Goal: Information Seeking & Learning: Learn about a topic

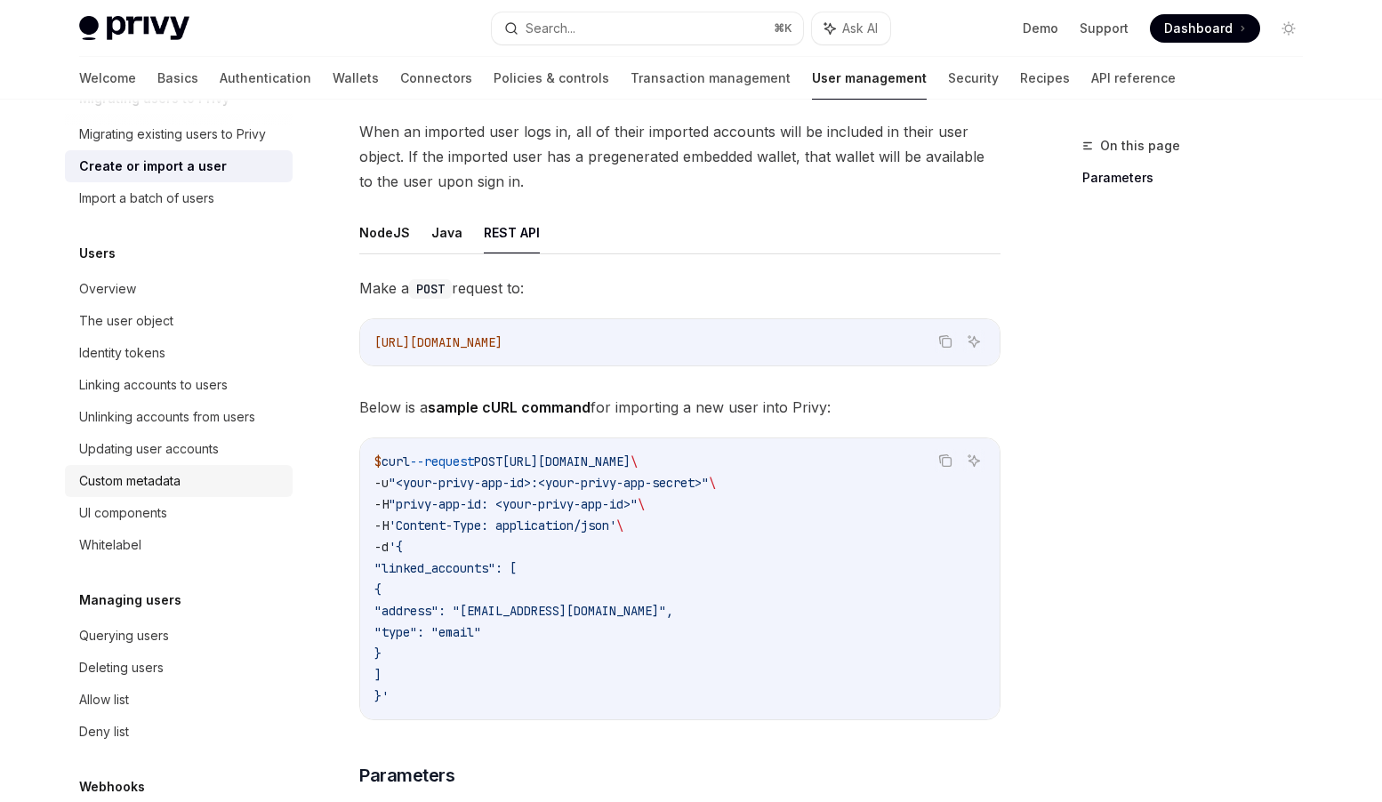
scroll to position [205, 0]
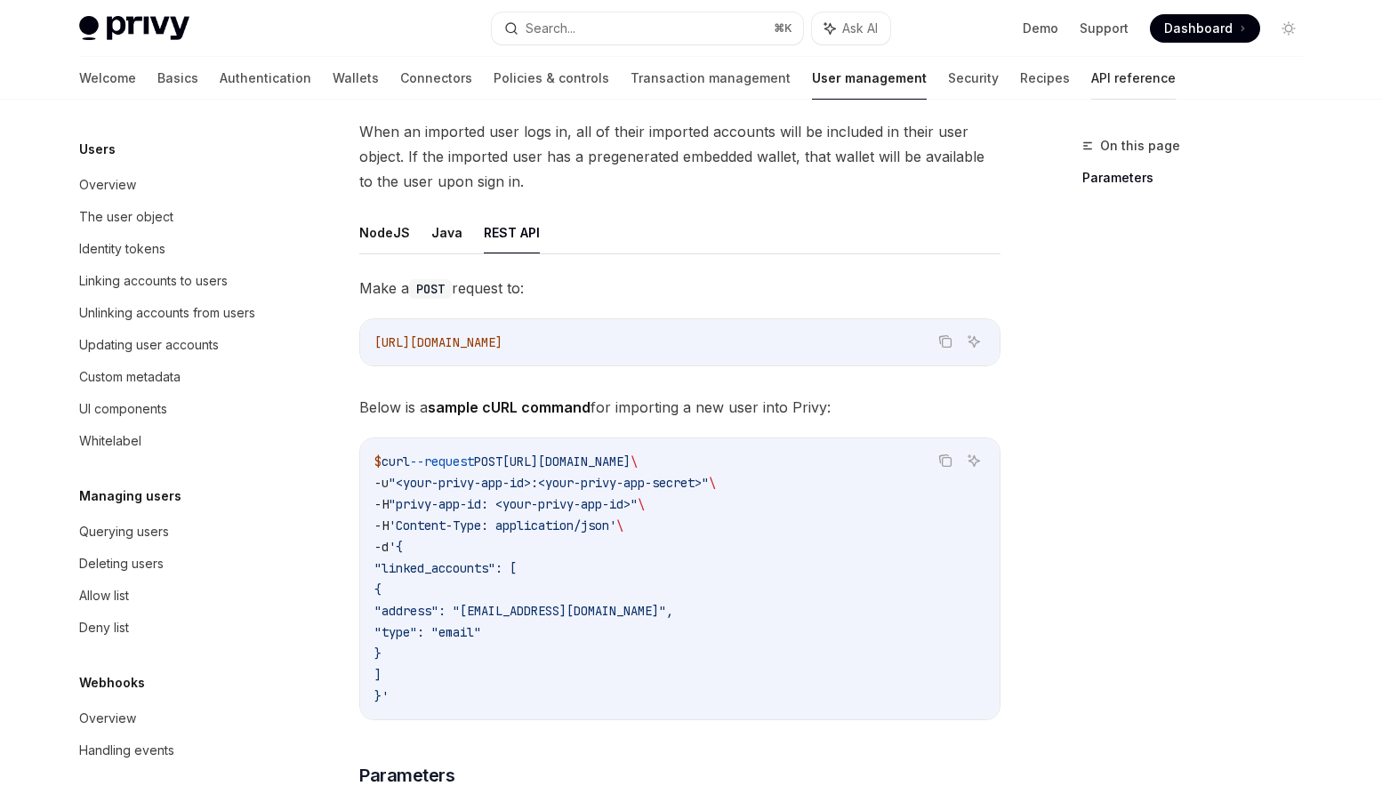
click at [1091, 77] on link "API reference" at bounding box center [1133, 78] width 85 height 43
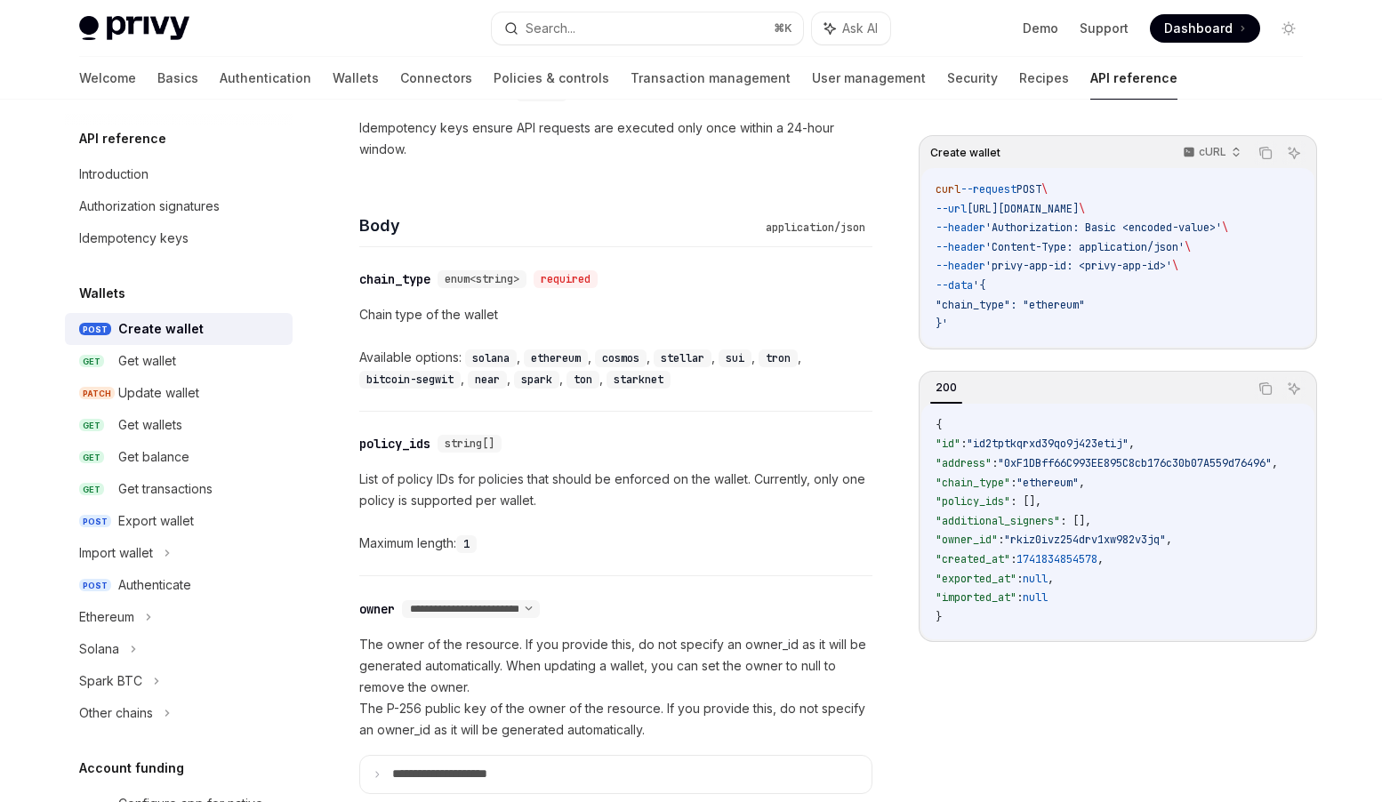
scroll to position [727, 0]
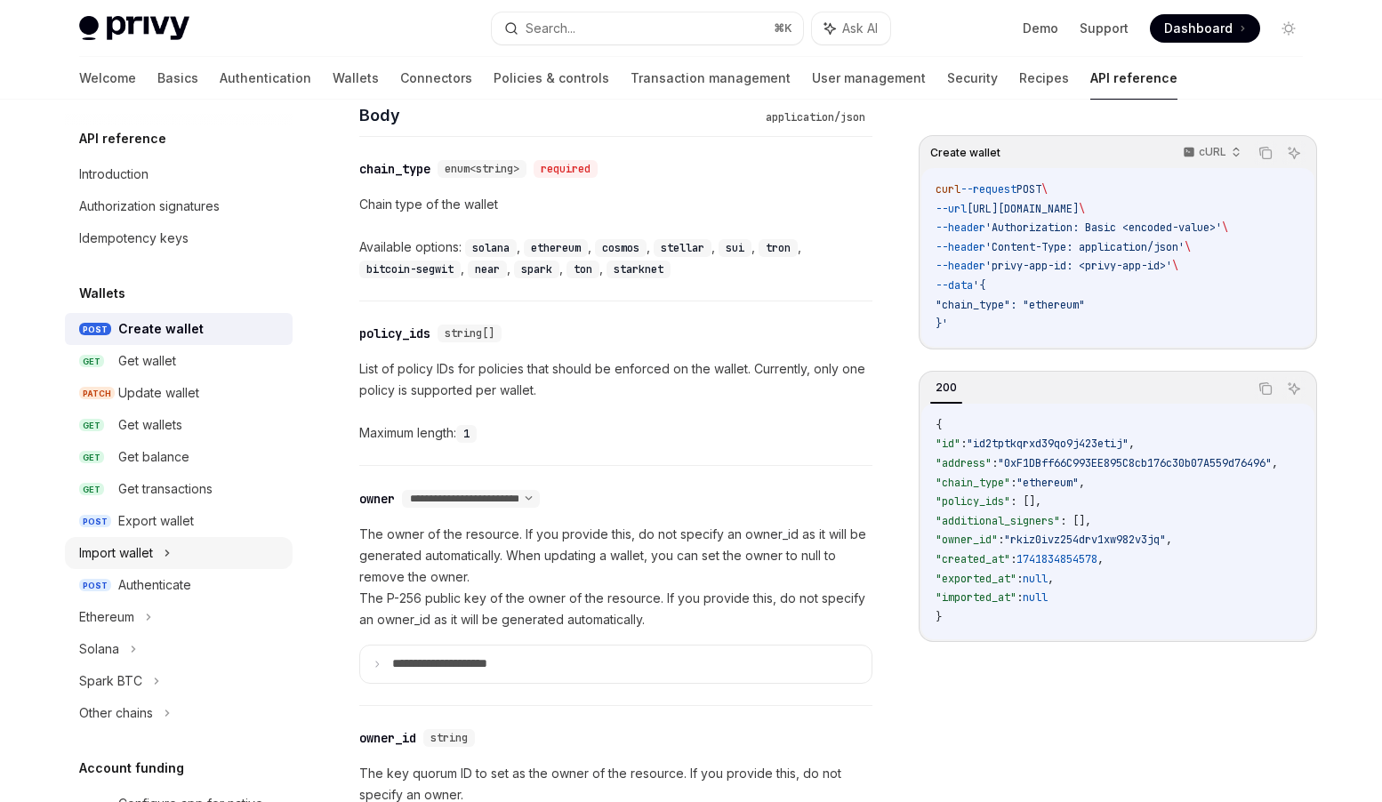
click at [149, 553] on div "Import wallet" at bounding box center [116, 553] width 74 height 21
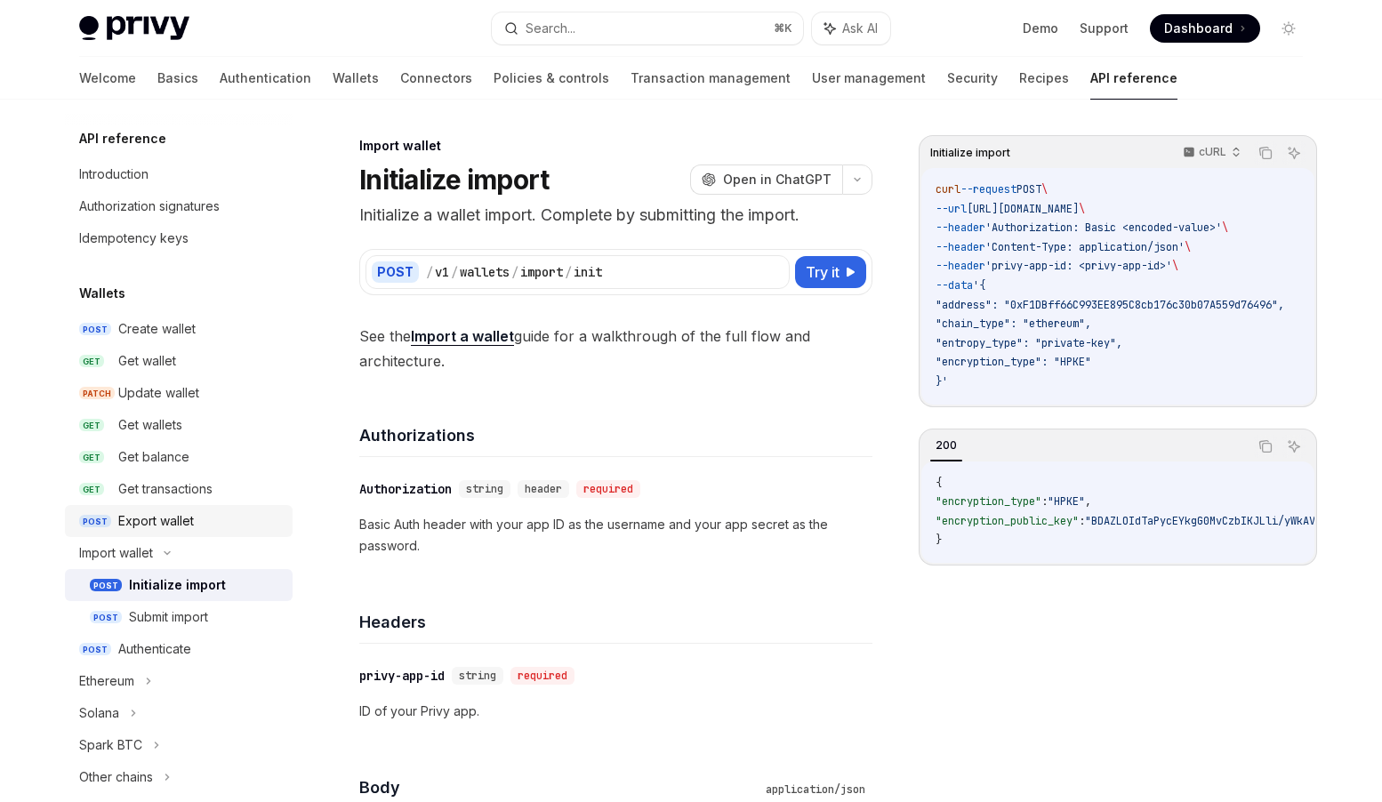
click at [161, 524] on div "Export wallet" at bounding box center [156, 521] width 76 height 21
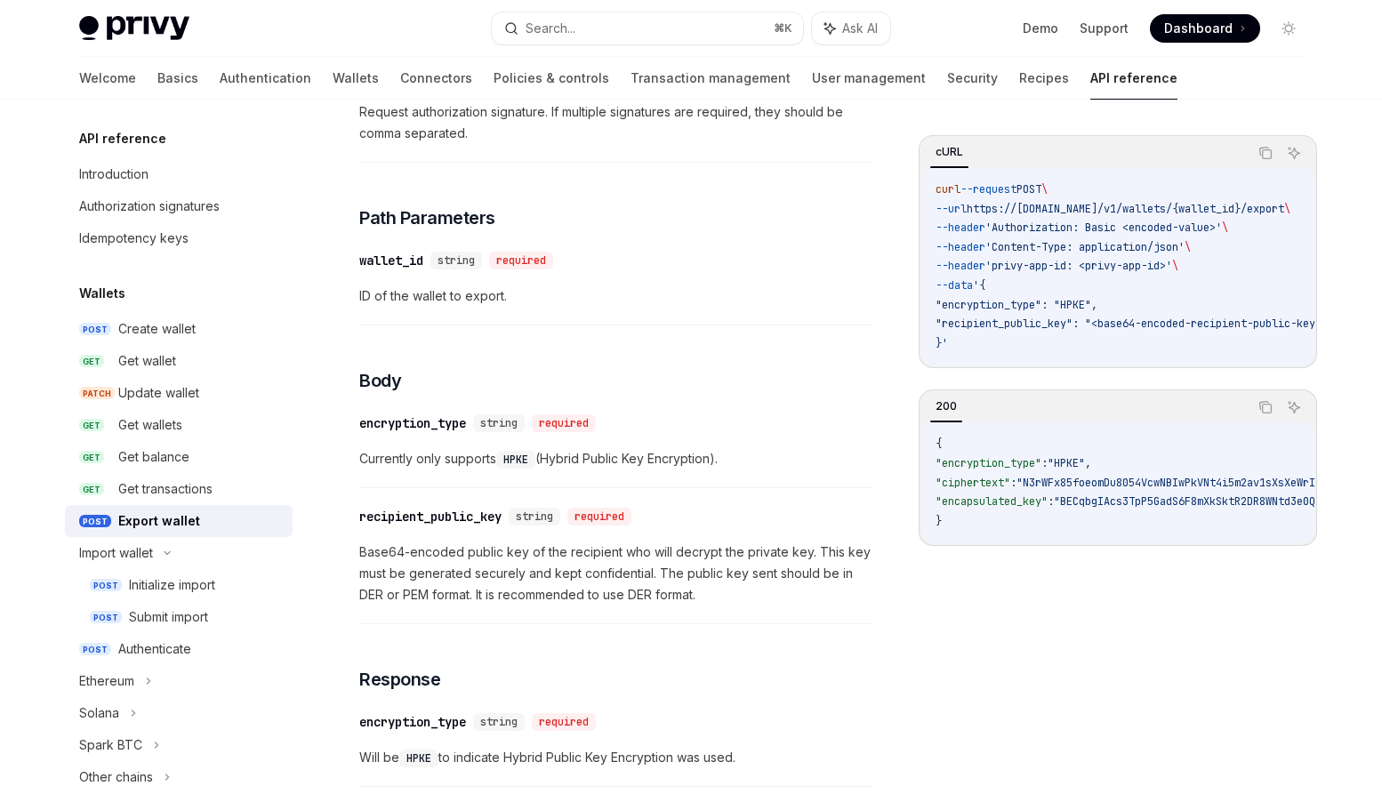
scroll to position [1109, 0]
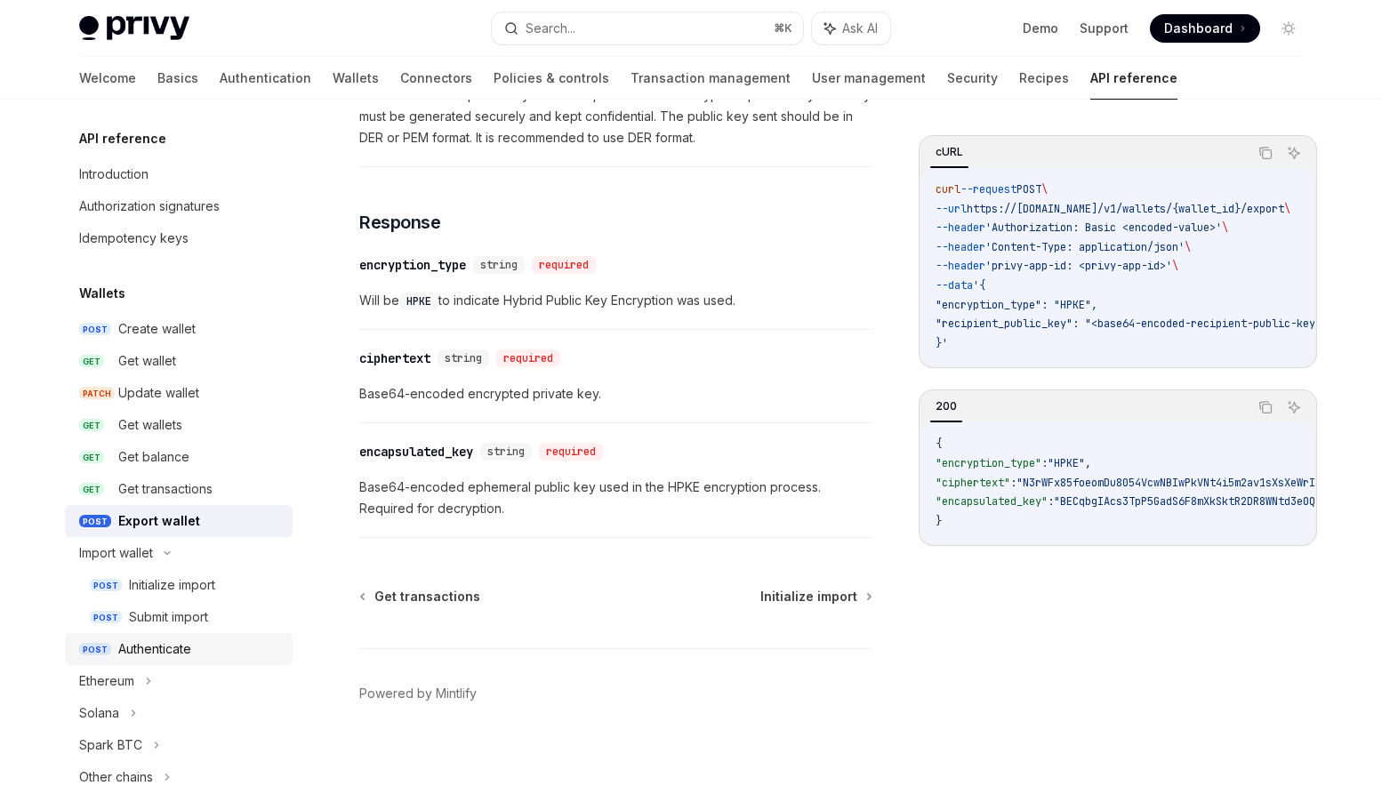
click at [155, 654] on div "Authenticate" at bounding box center [154, 649] width 73 height 21
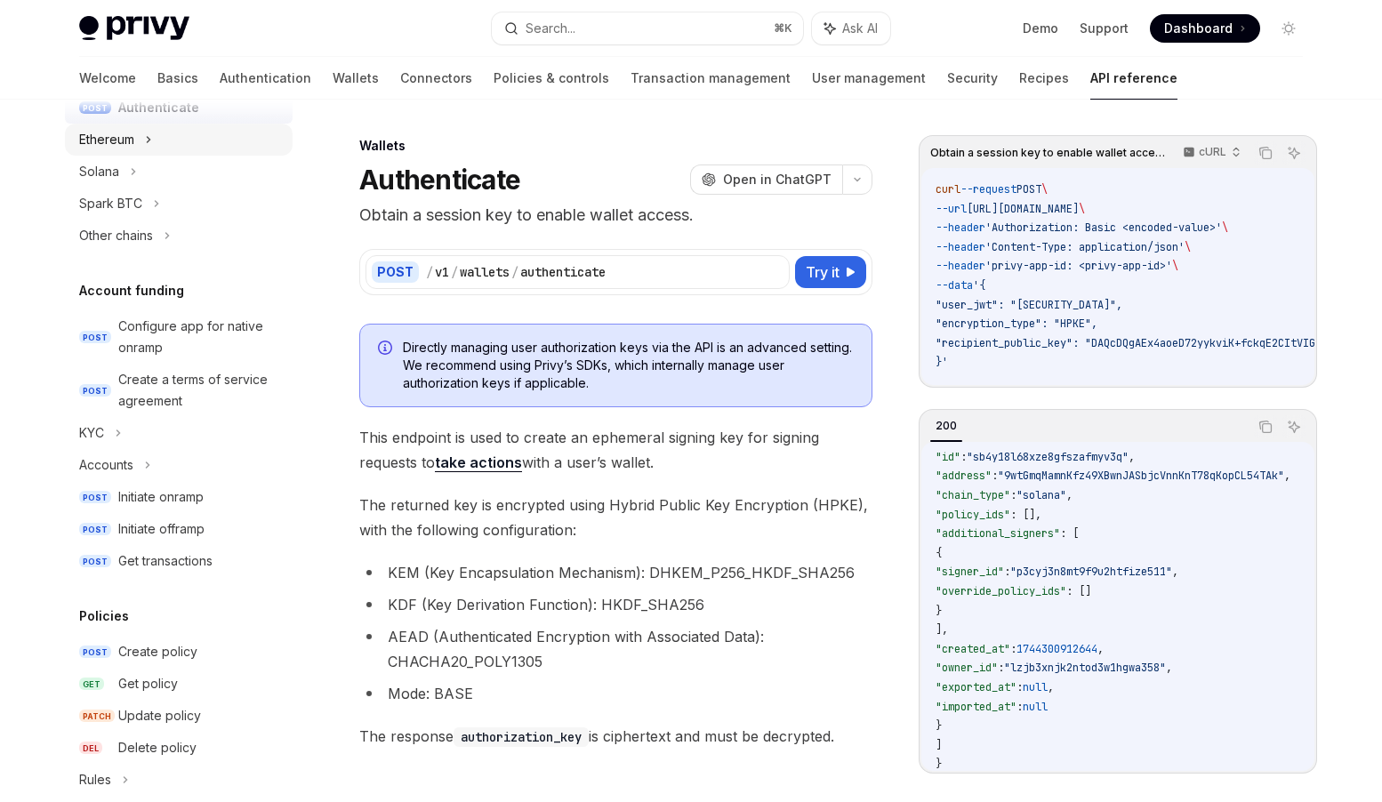
scroll to position [572, 0]
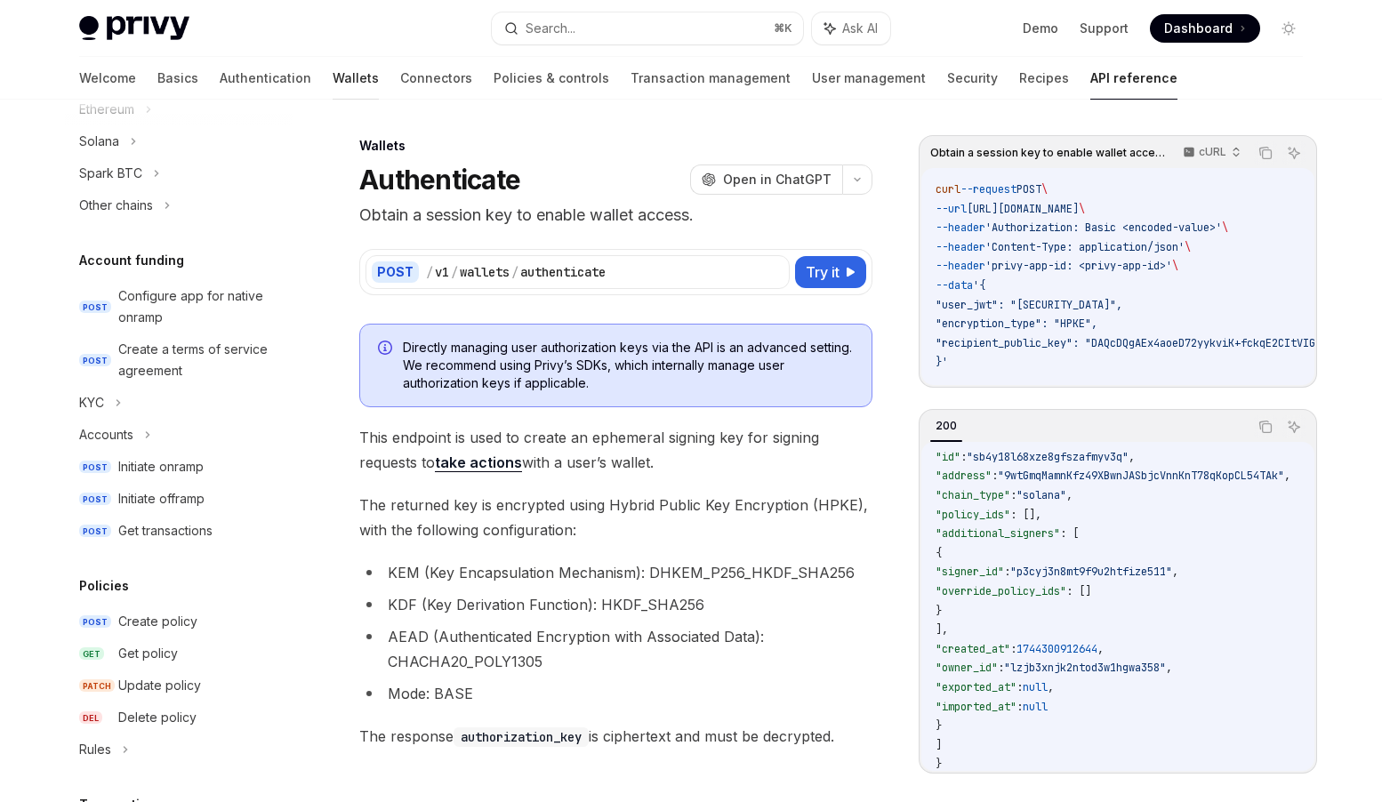
click at [333, 77] on link "Wallets" at bounding box center [356, 78] width 46 height 43
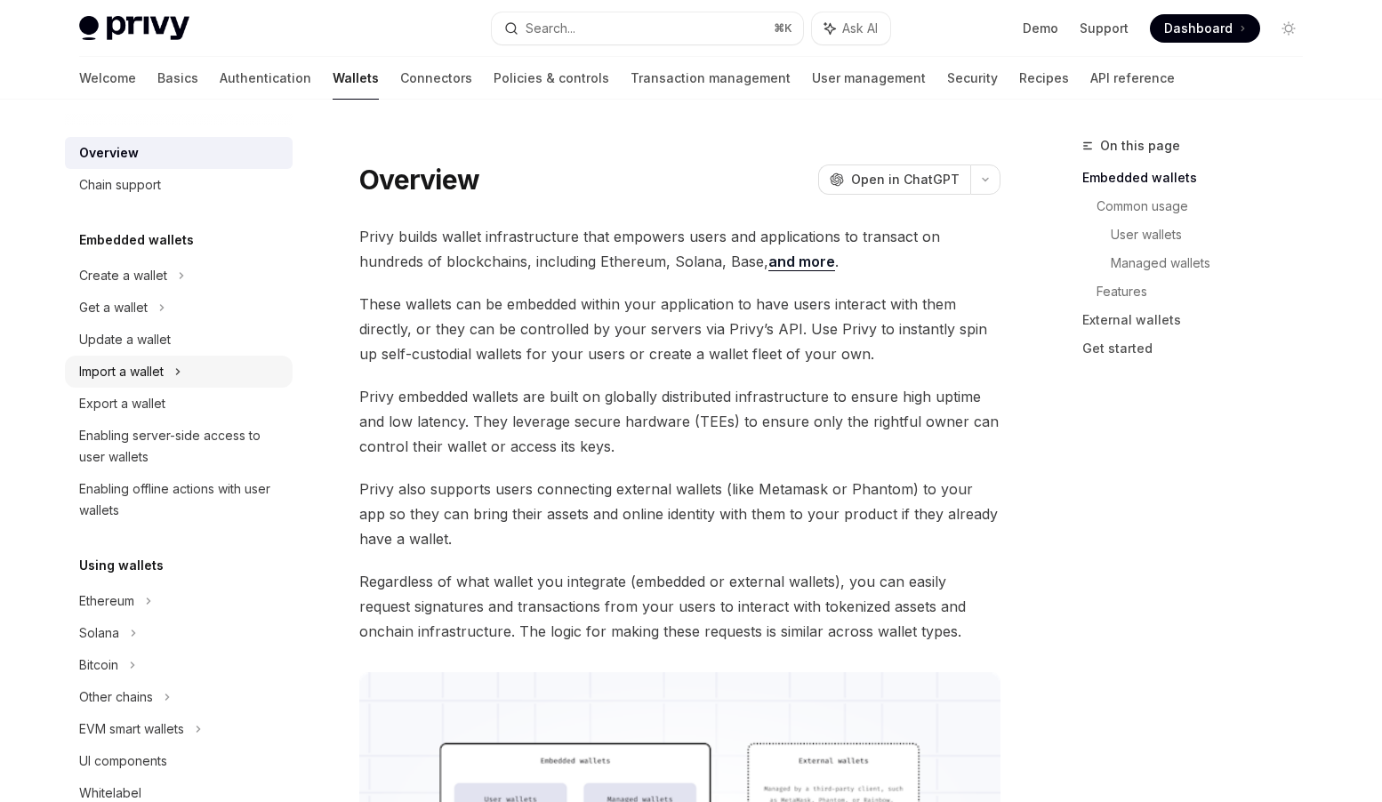
click at [154, 371] on div "Import a wallet" at bounding box center [121, 371] width 85 height 21
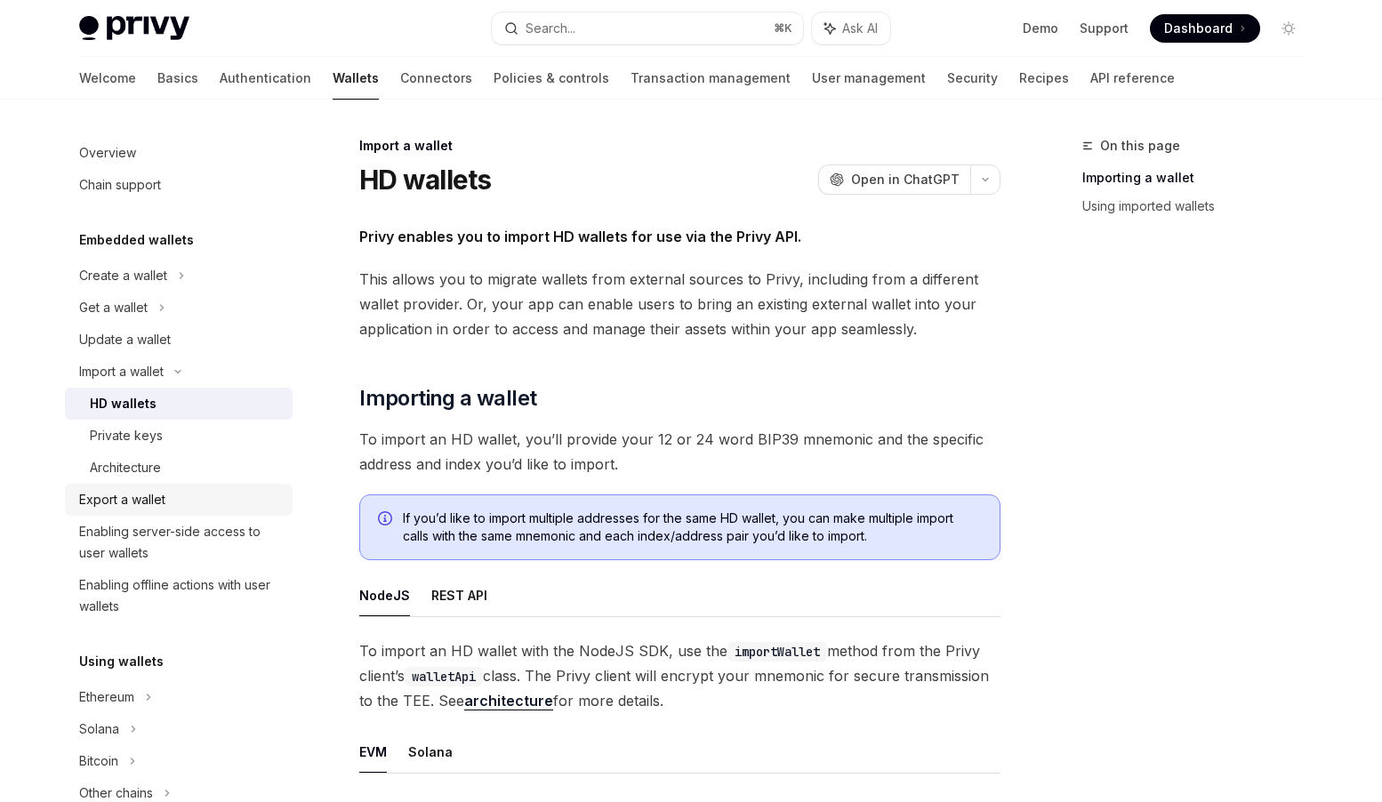
click at [141, 497] on div "Export a wallet" at bounding box center [122, 499] width 86 height 21
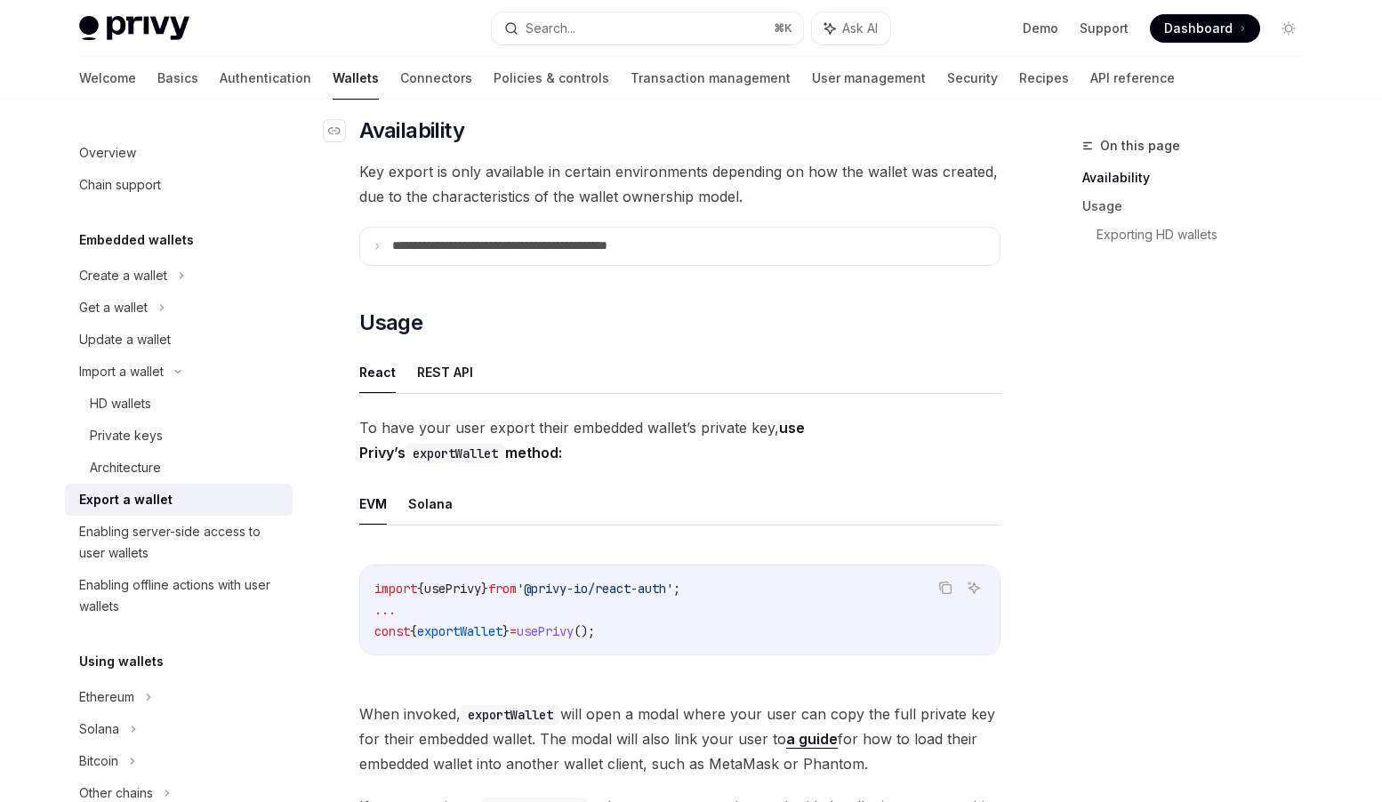
scroll to position [317, 0]
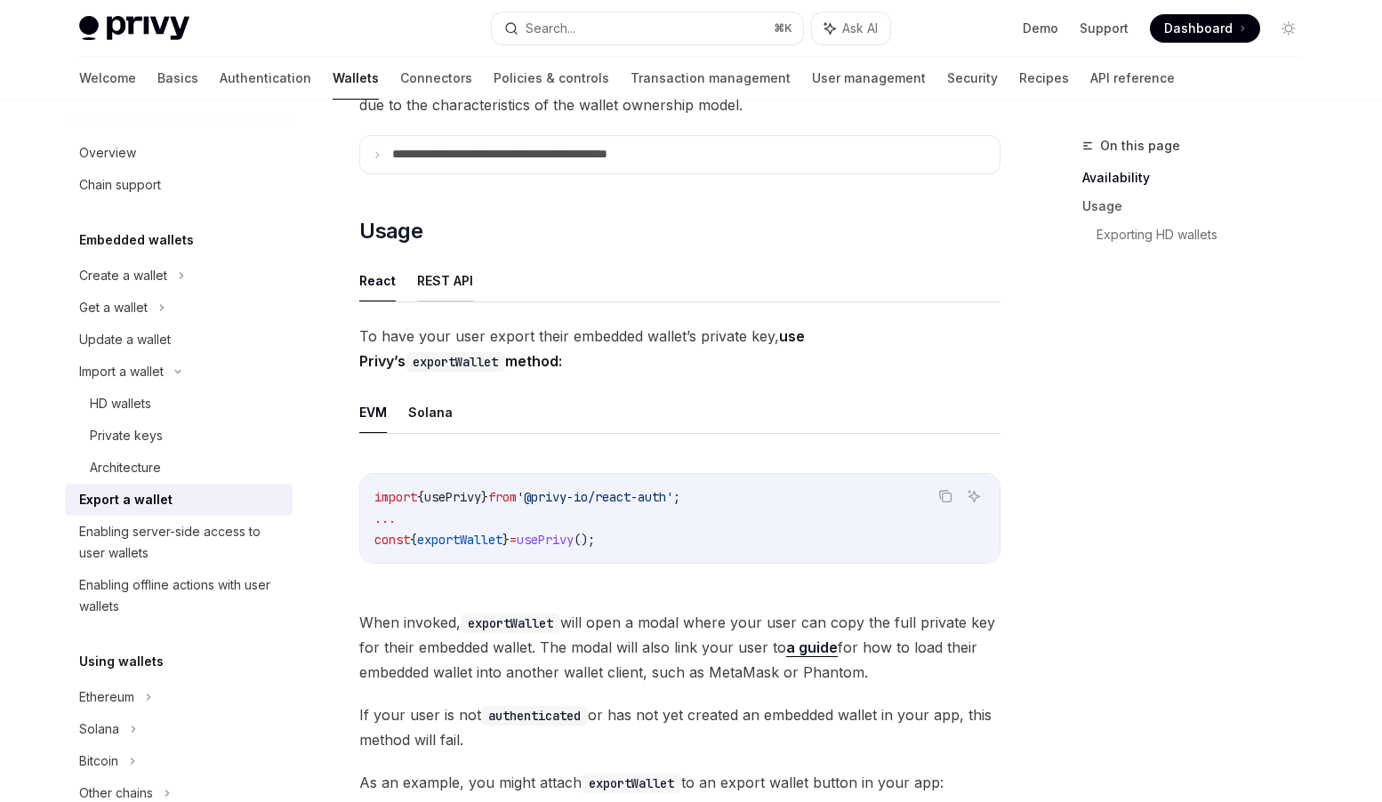
click at [451, 277] on button "REST API" at bounding box center [445, 281] width 56 height 42
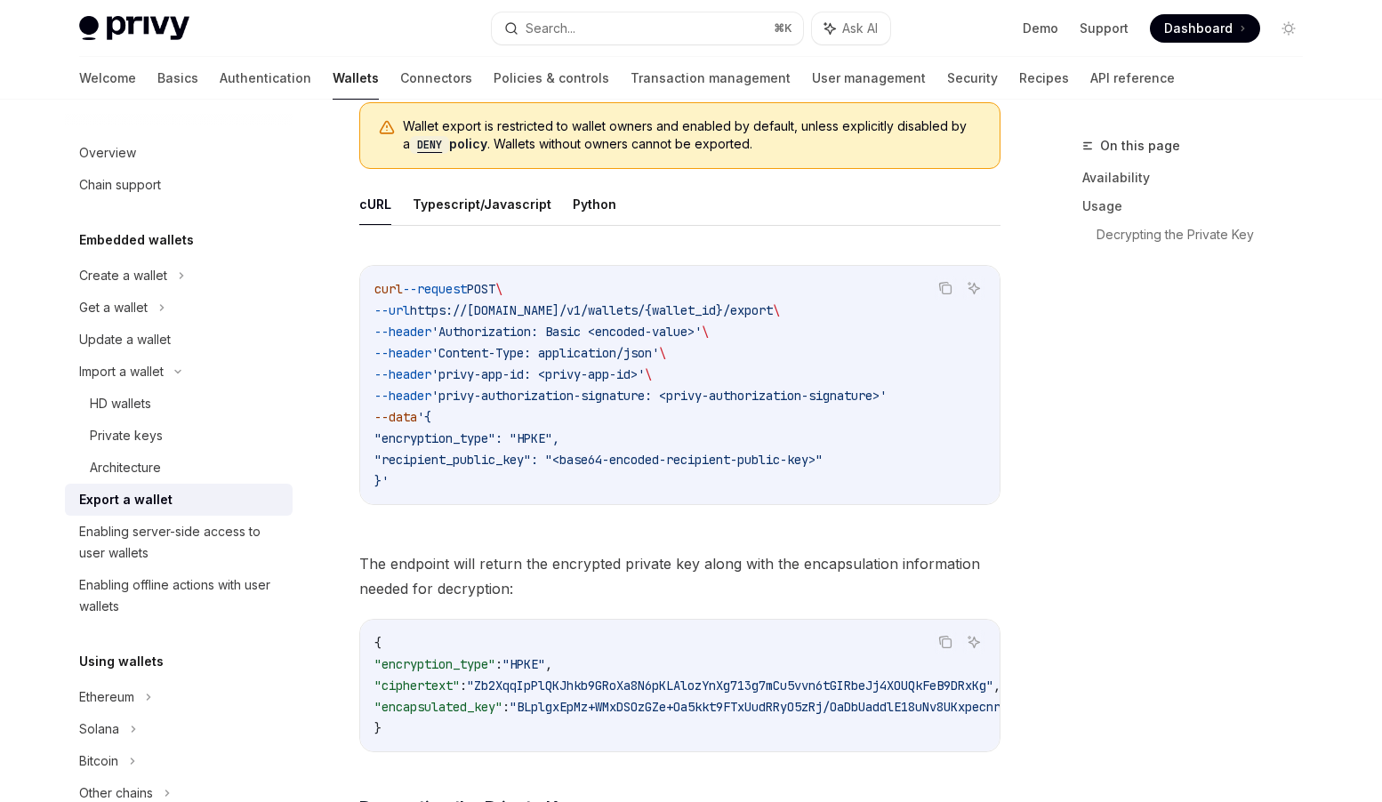
scroll to position [636, 0]
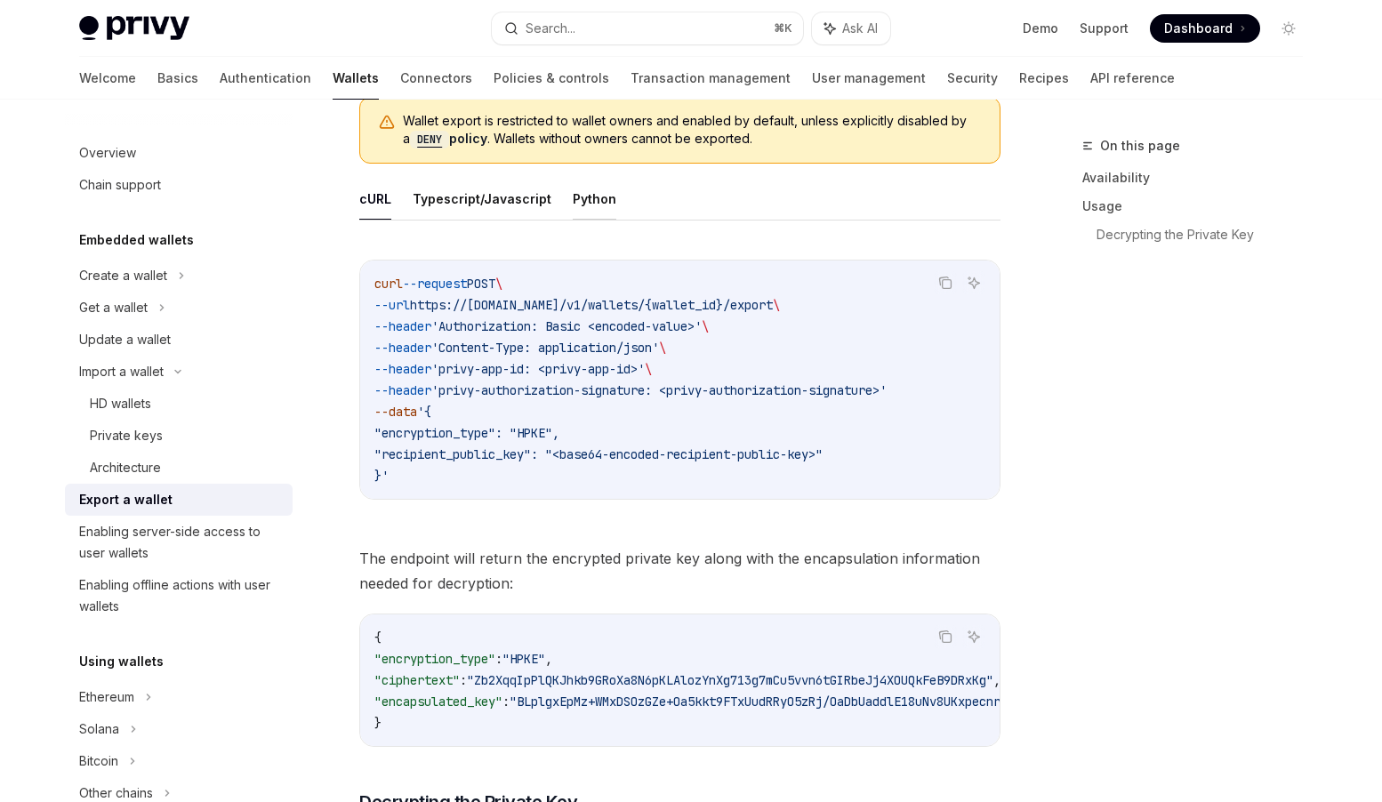
click at [587, 205] on button "Python" at bounding box center [595, 199] width 44 height 42
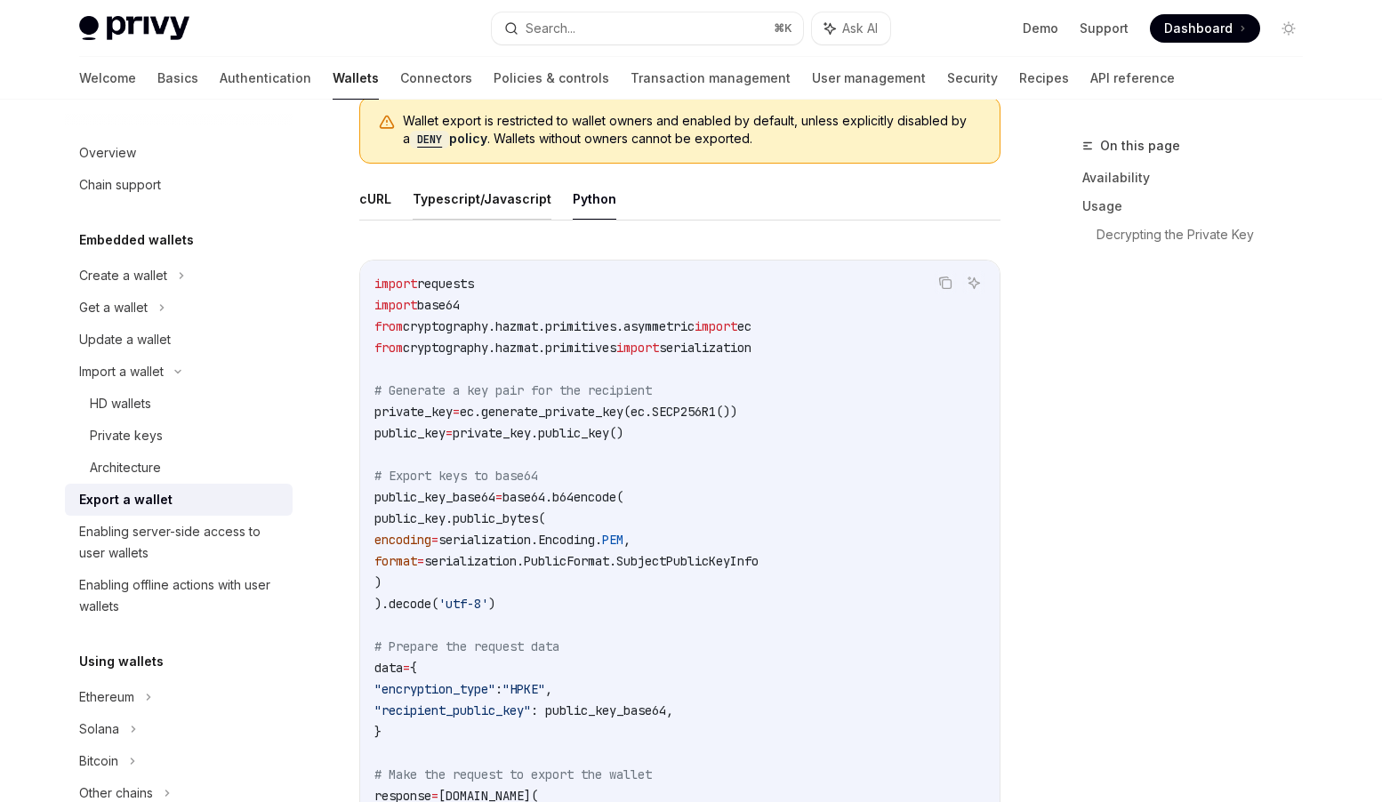
click at [503, 204] on button "Typescript/Javascript" at bounding box center [482, 199] width 139 height 42
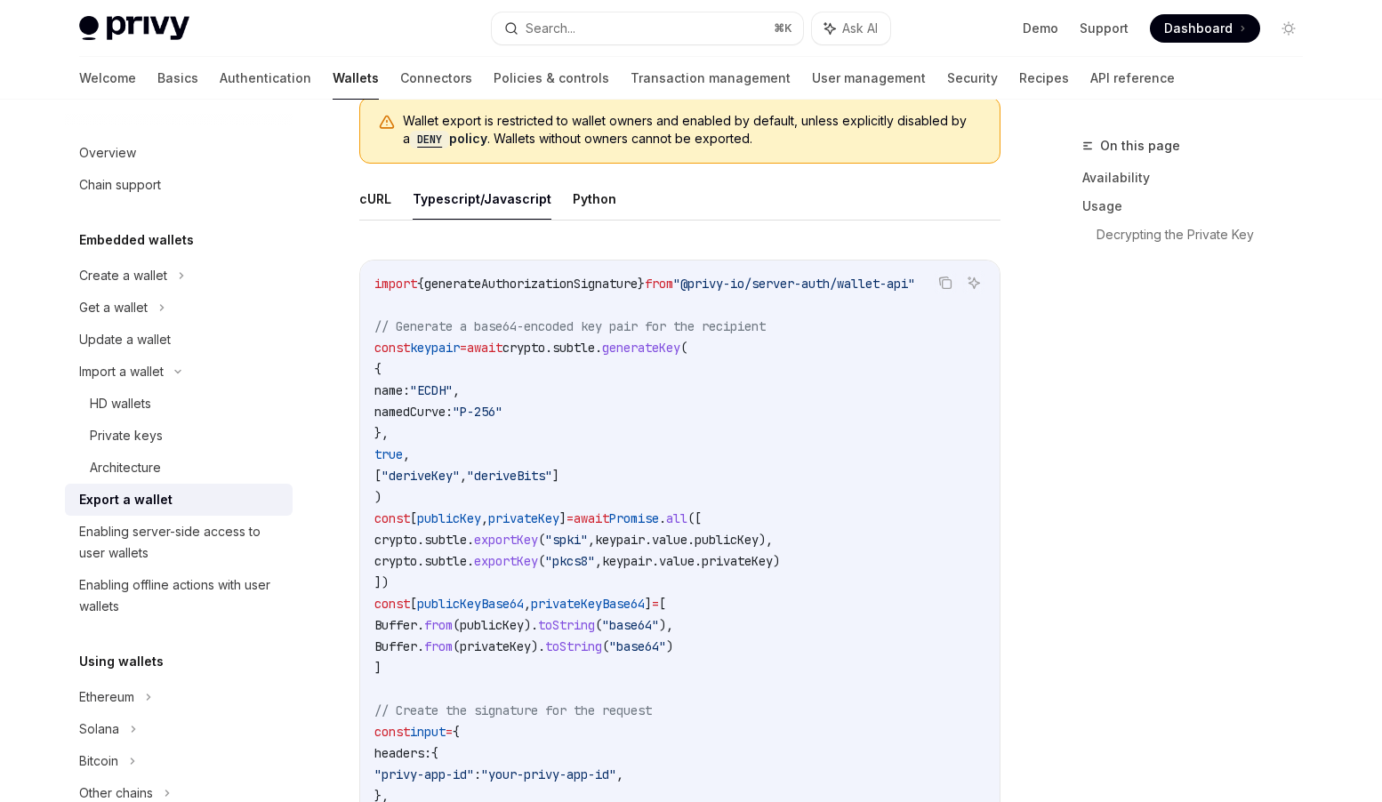
click at [149, 256] on div "Embedded wallets Create a wallet Get a wallet Update a wallet Import a wallet H…" at bounding box center [179, 425] width 228 height 393
click at [149, 266] on div "Create a wallet" at bounding box center [123, 275] width 88 height 21
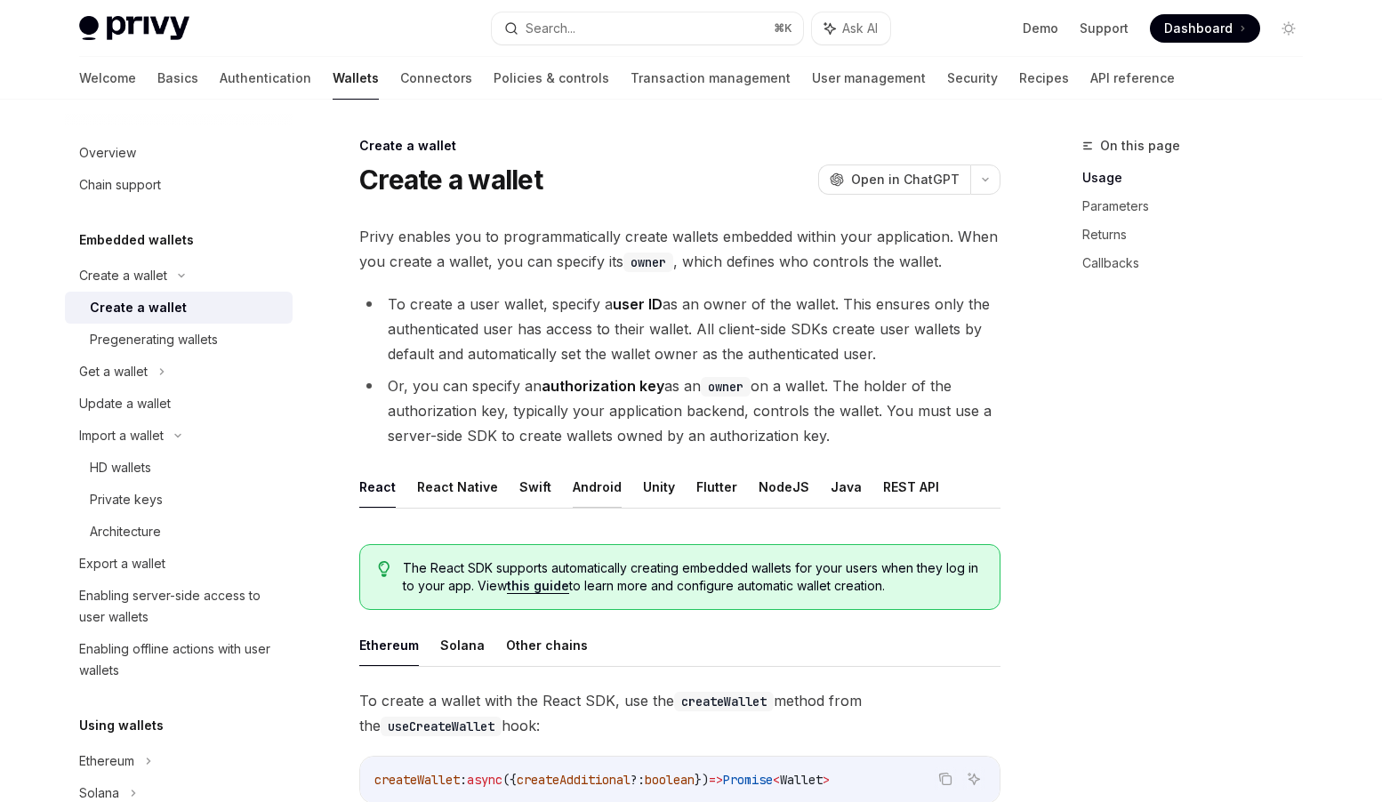
click at [599, 490] on button "Android" at bounding box center [597, 487] width 49 height 42
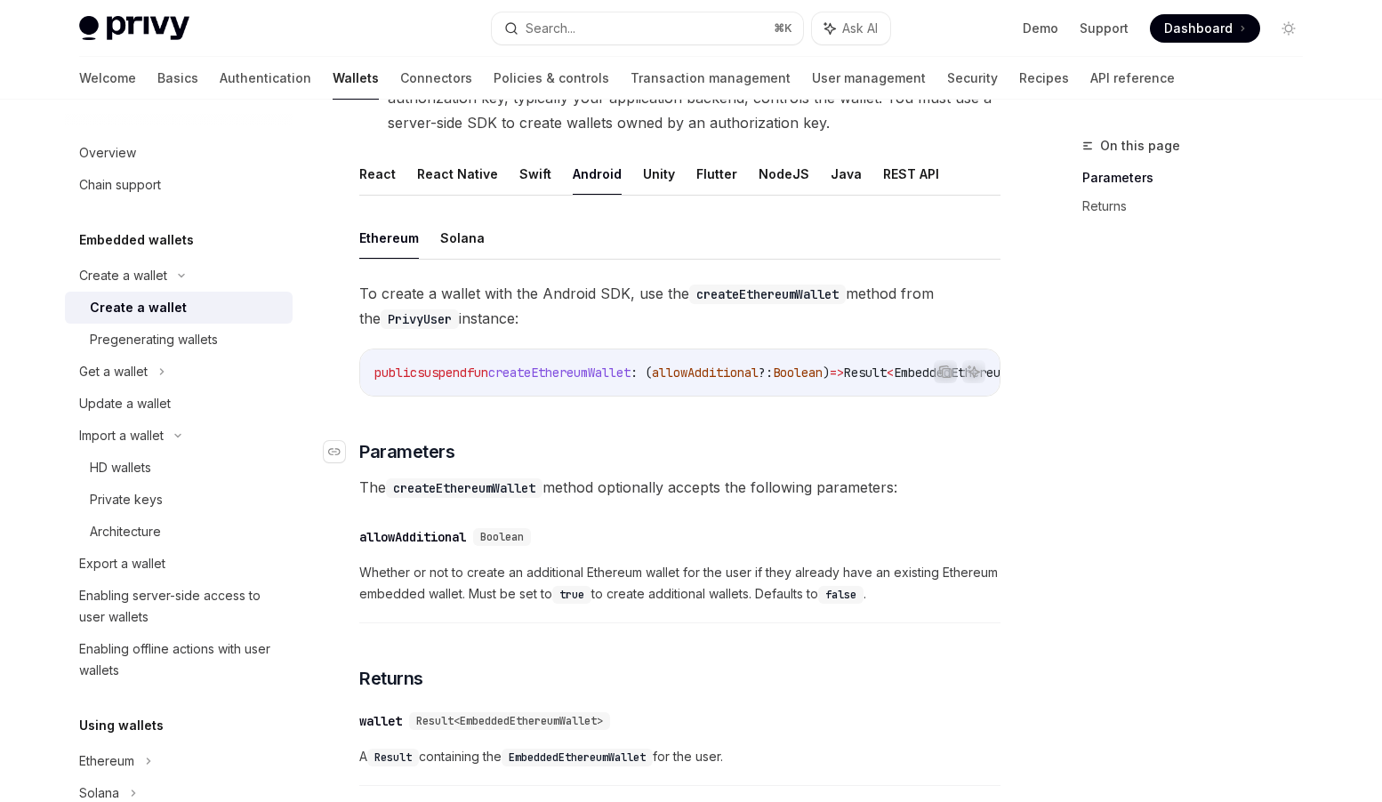
scroll to position [241, 0]
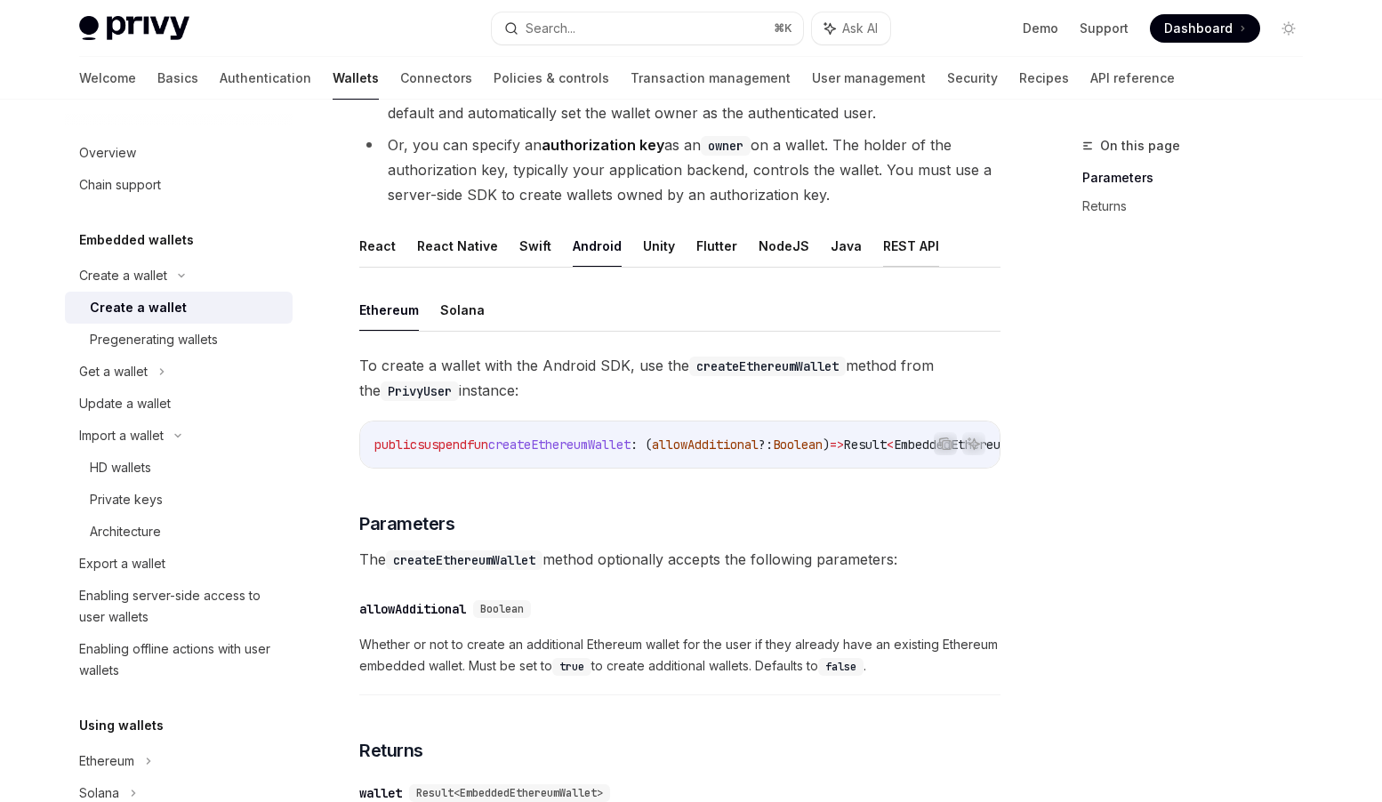
click at [894, 242] on button "REST API" at bounding box center [911, 246] width 56 height 42
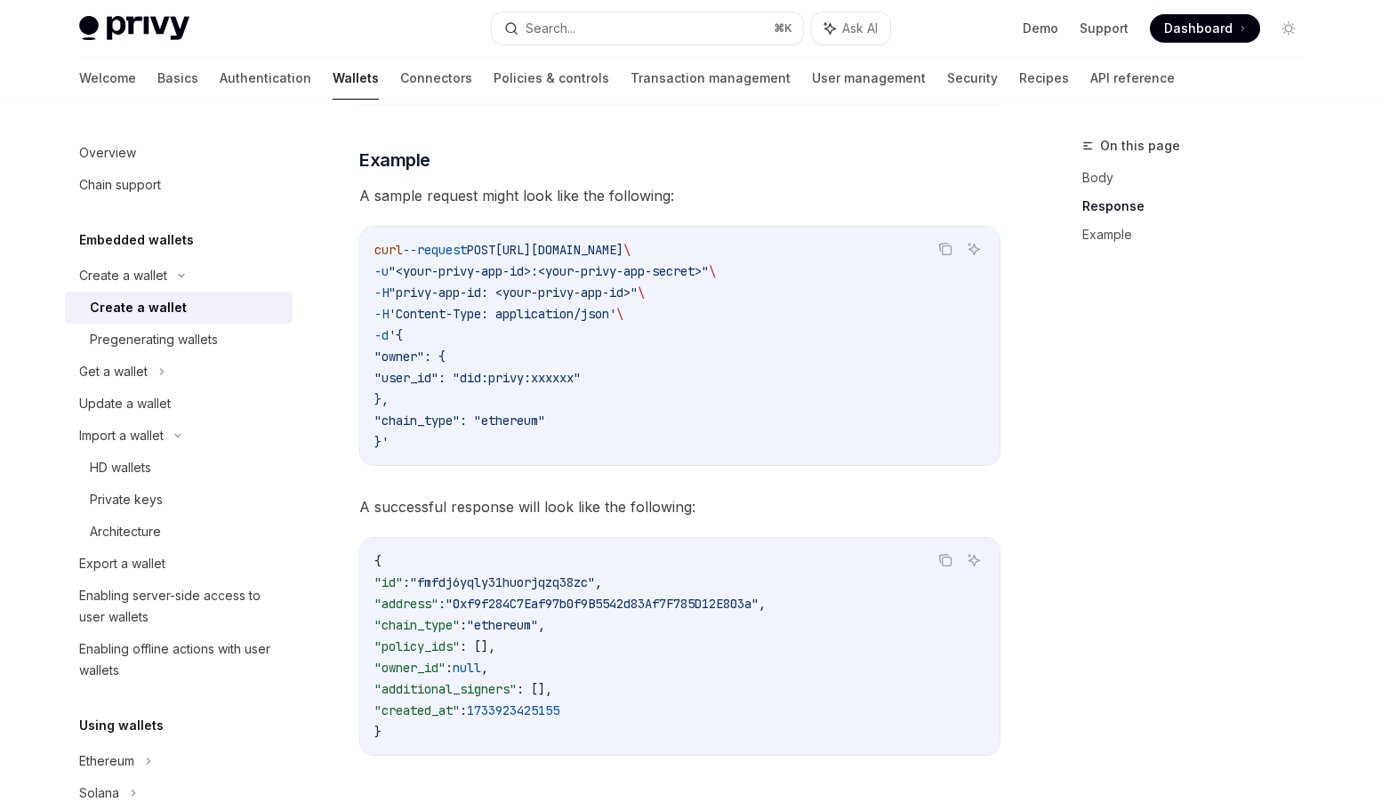
scroll to position [2369, 0]
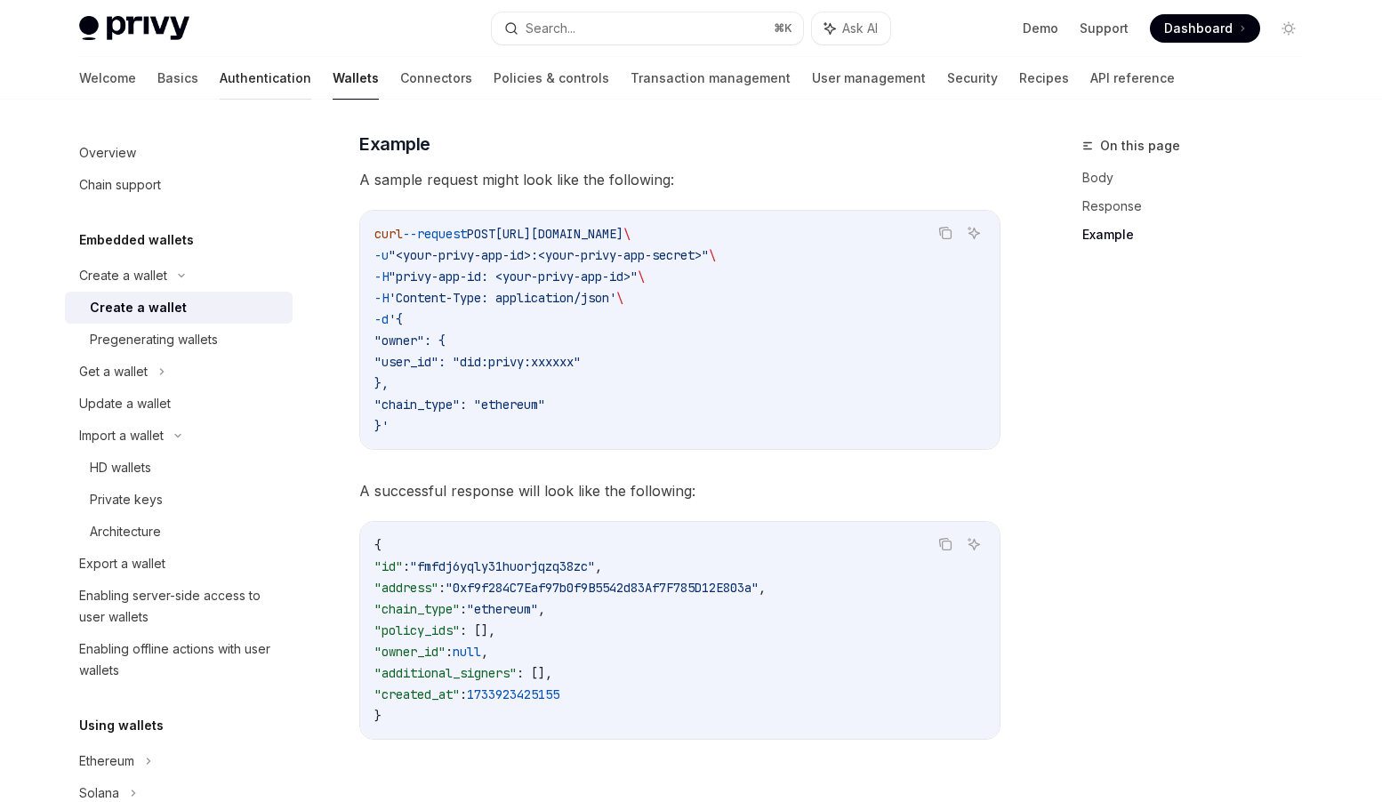
click at [220, 83] on link "Authentication" at bounding box center [266, 78] width 92 height 43
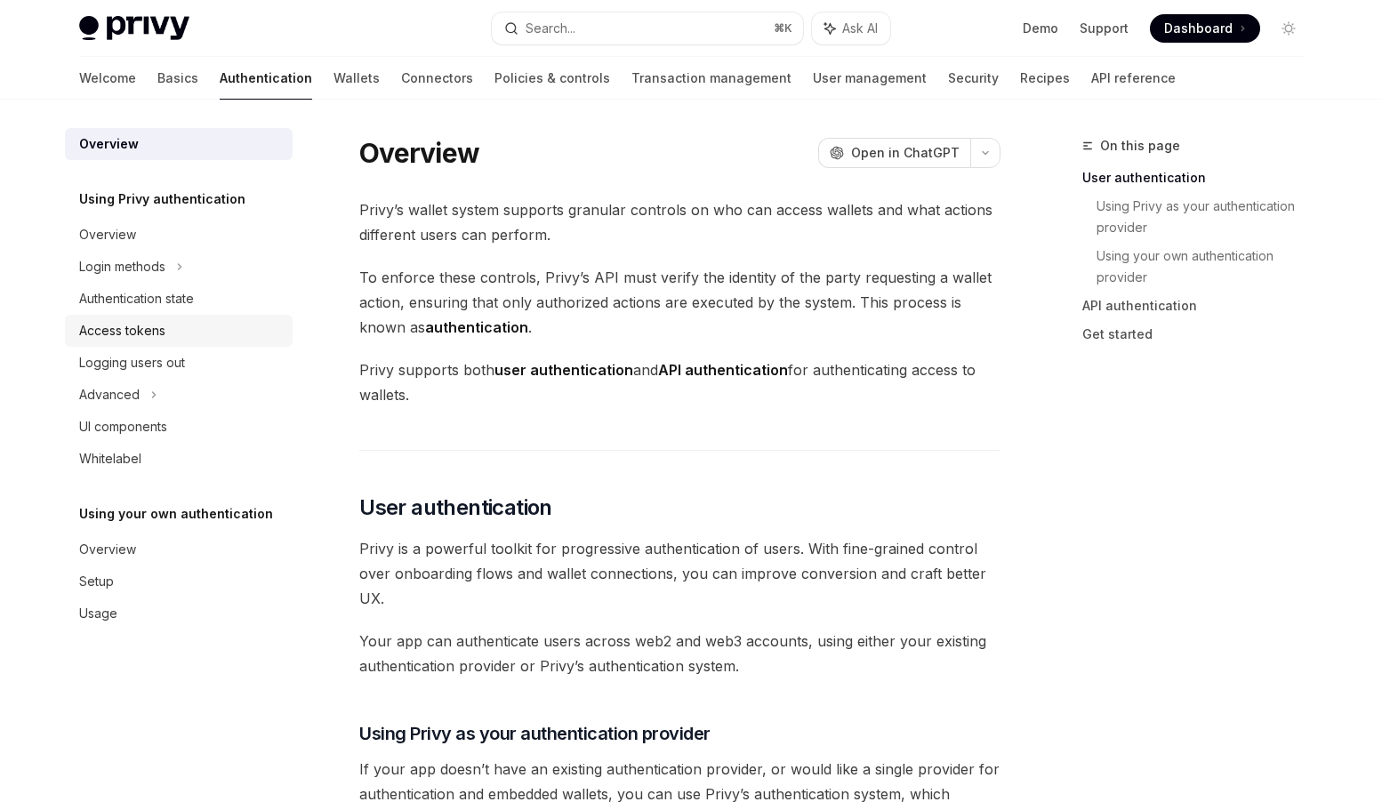
click at [137, 331] on div "Access tokens" at bounding box center [122, 330] width 86 height 21
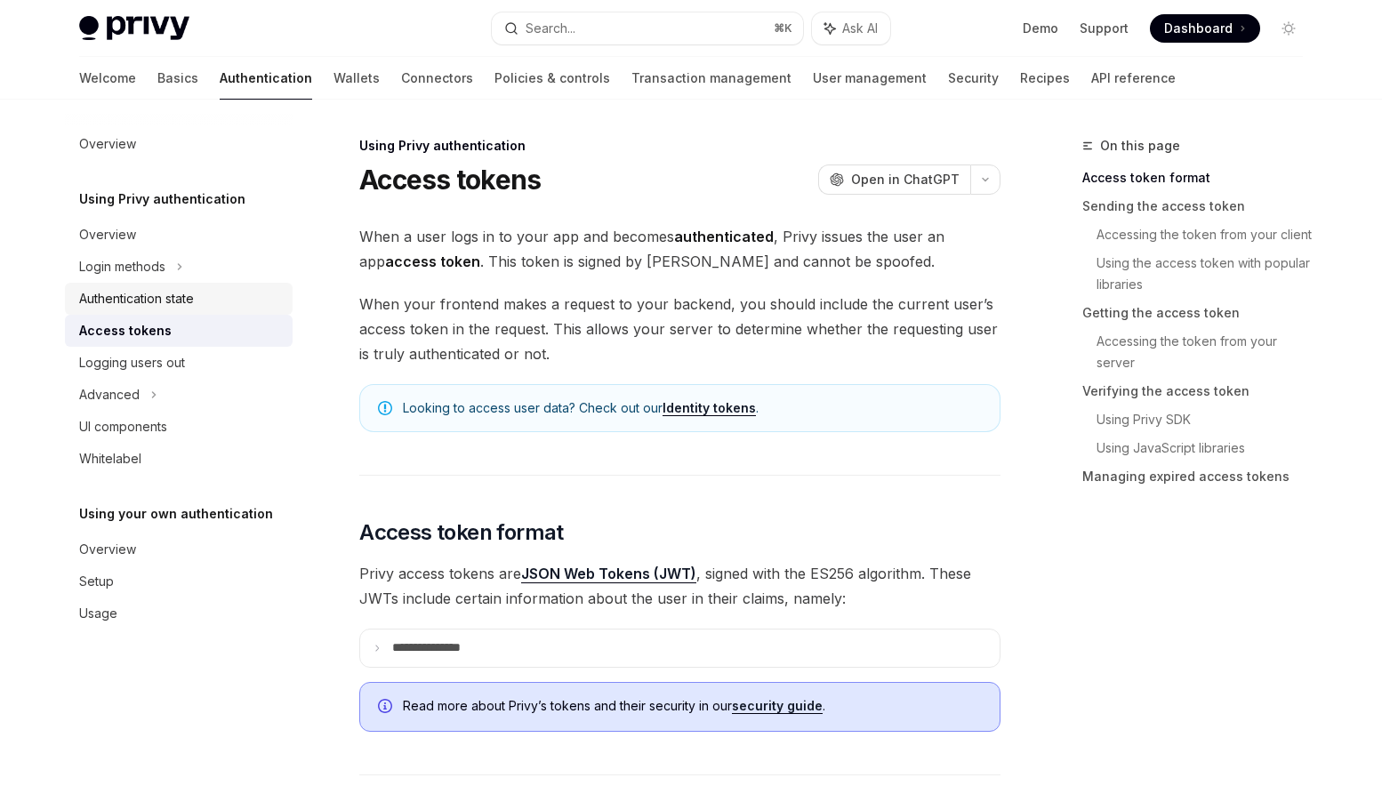
click at [157, 300] on div "Authentication state" at bounding box center [136, 298] width 115 height 21
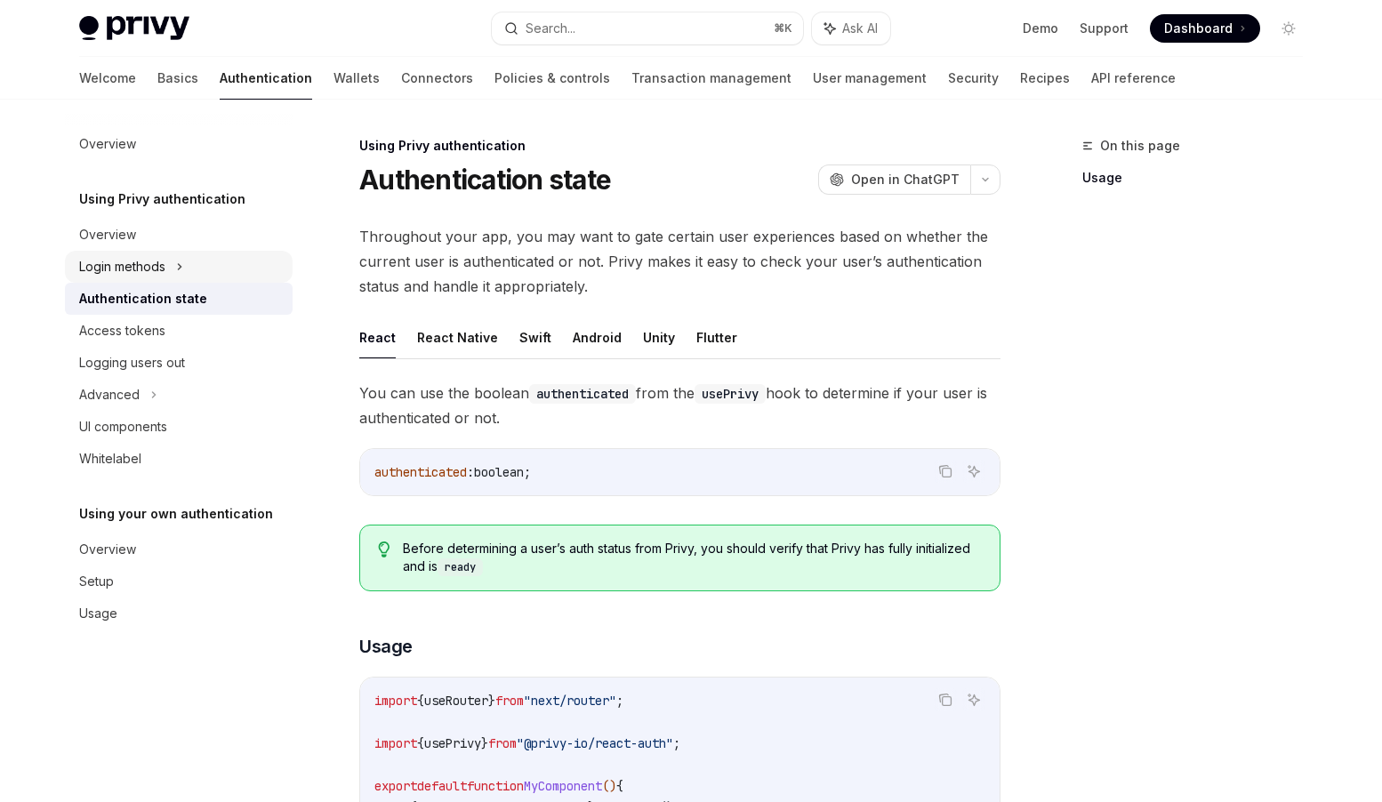
click at [155, 264] on div "Login methods" at bounding box center [122, 266] width 86 height 21
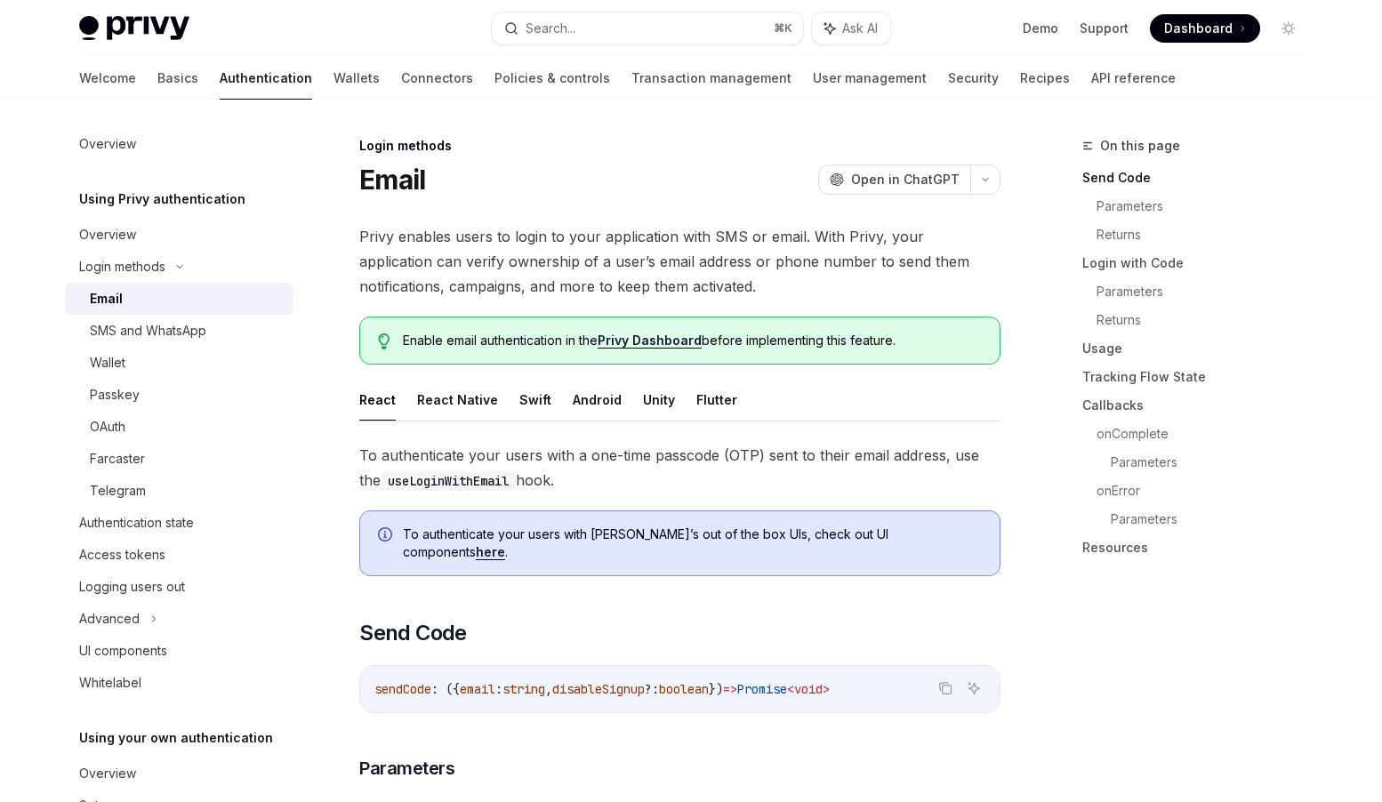
click at [119, 304] on div "Email" at bounding box center [106, 298] width 33 height 21
click at [597, 398] on button "Android" at bounding box center [597, 400] width 49 height 42
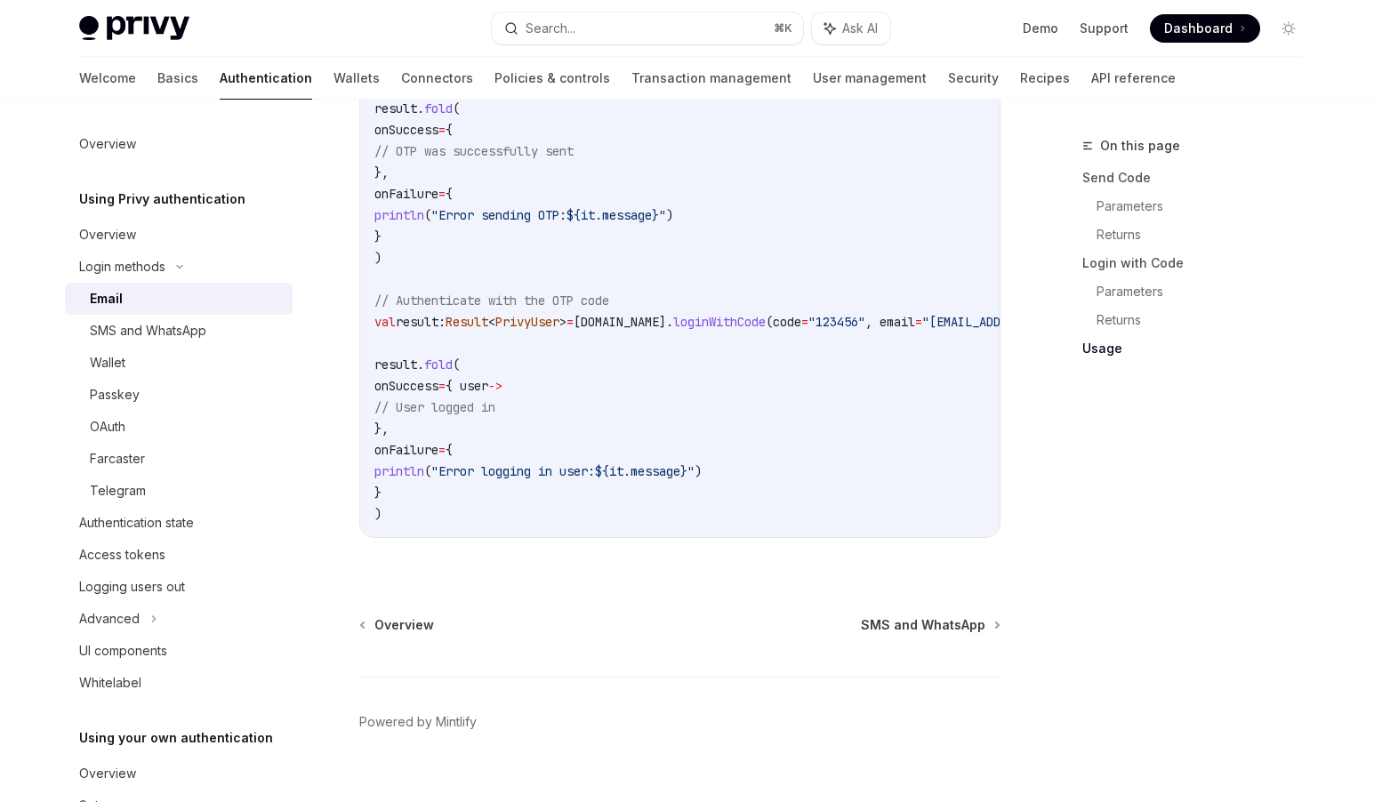
scroll to position [1633, 0]
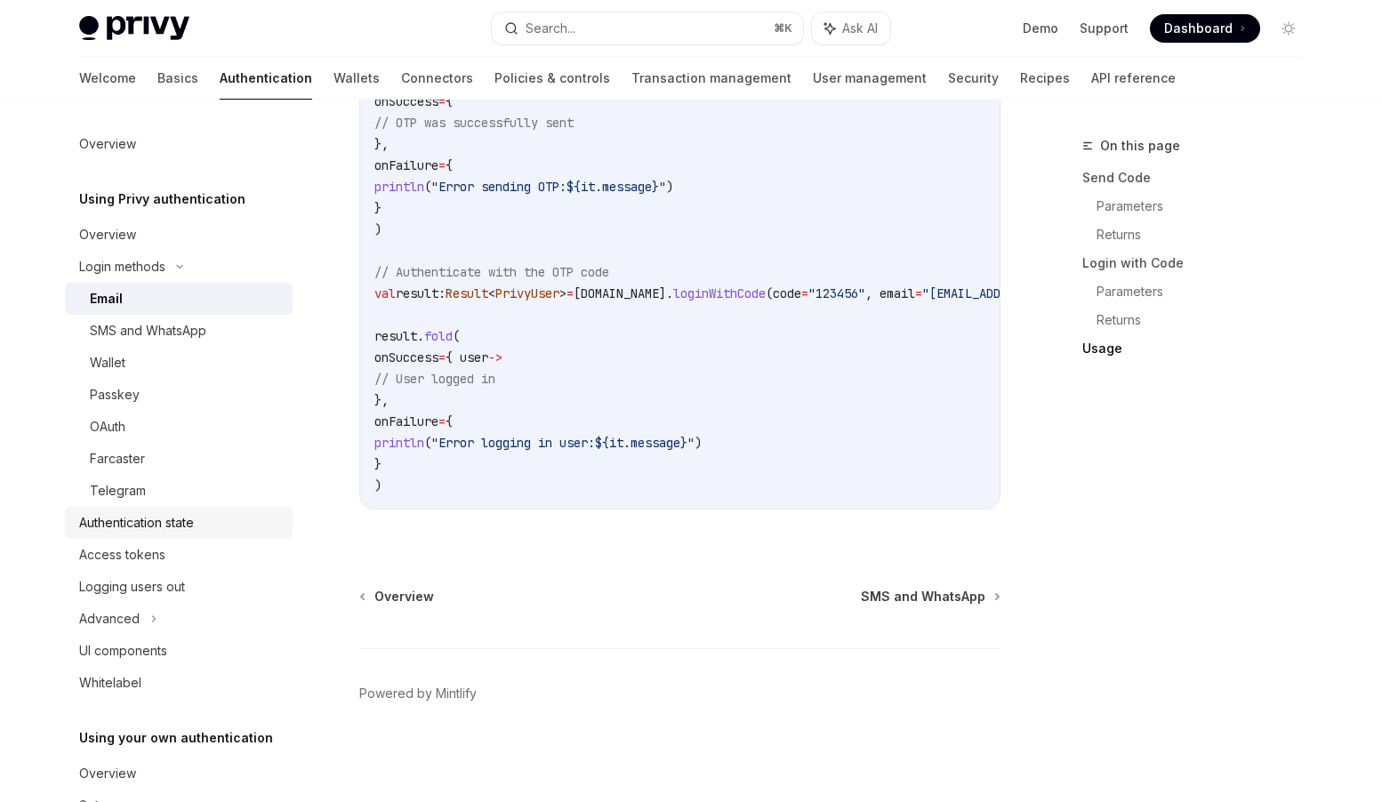
click at [181, 527] on div "Authentication state" at bounding box center [136, 522] width 115 height 21
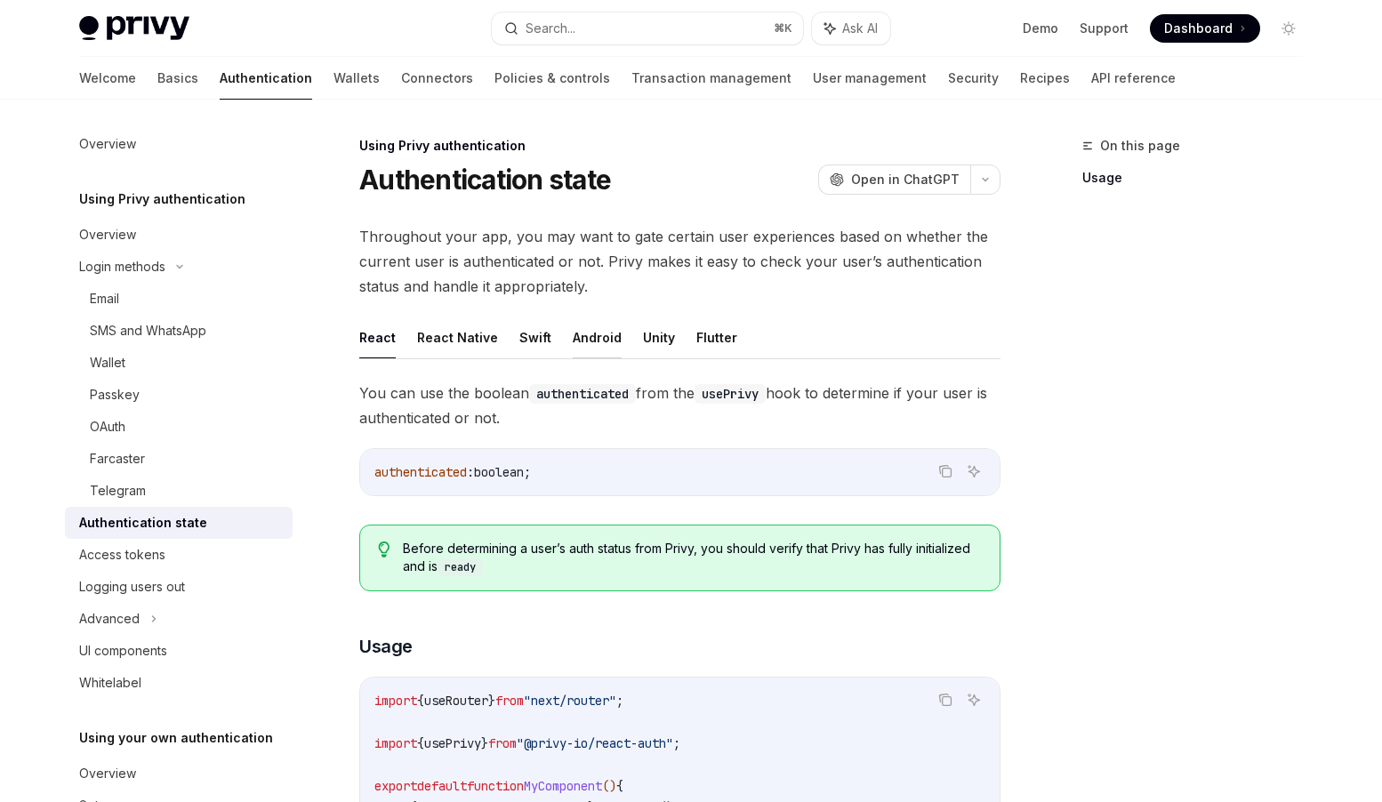
click at [588, 334] on button "Android" at bounding box center [597, 338] width 49 height 42
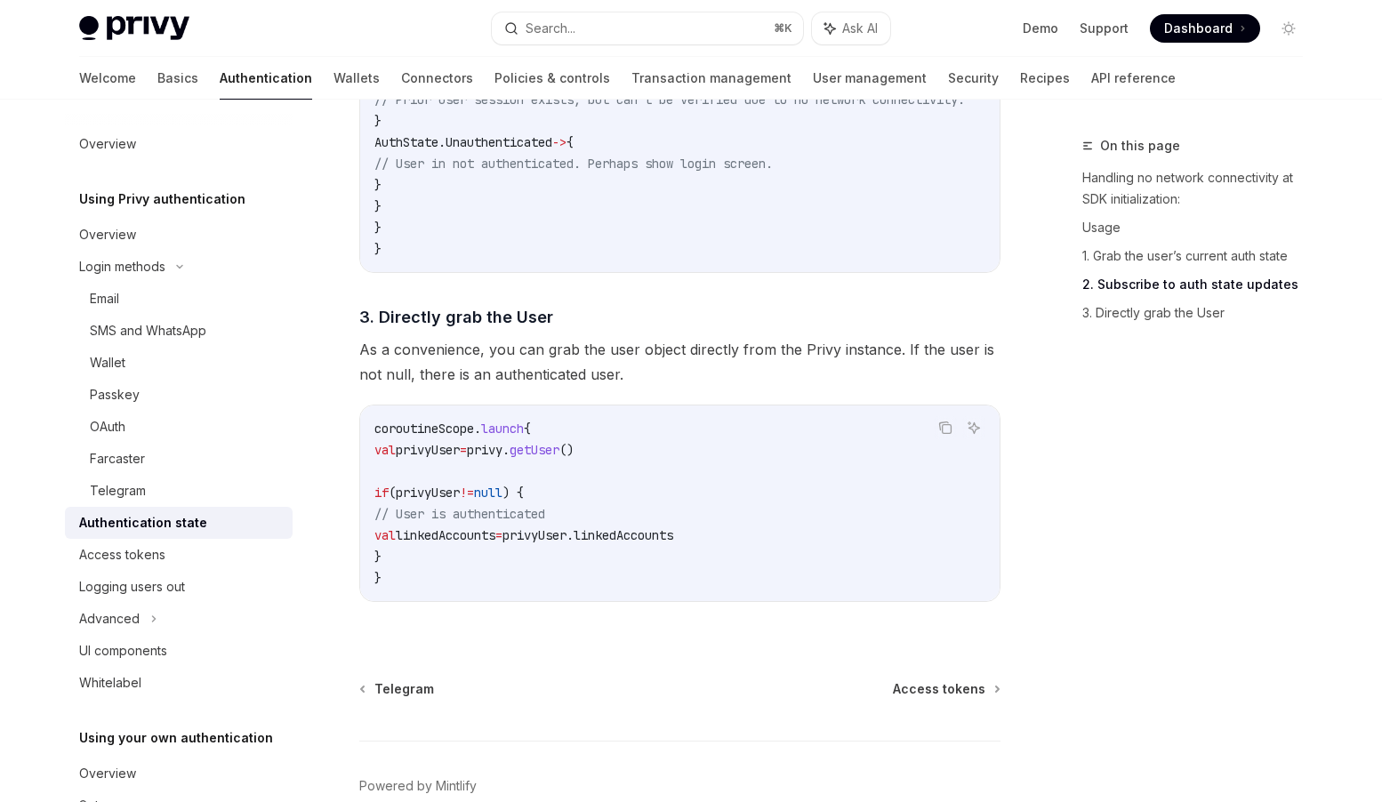
scroll to position [1989, 0]
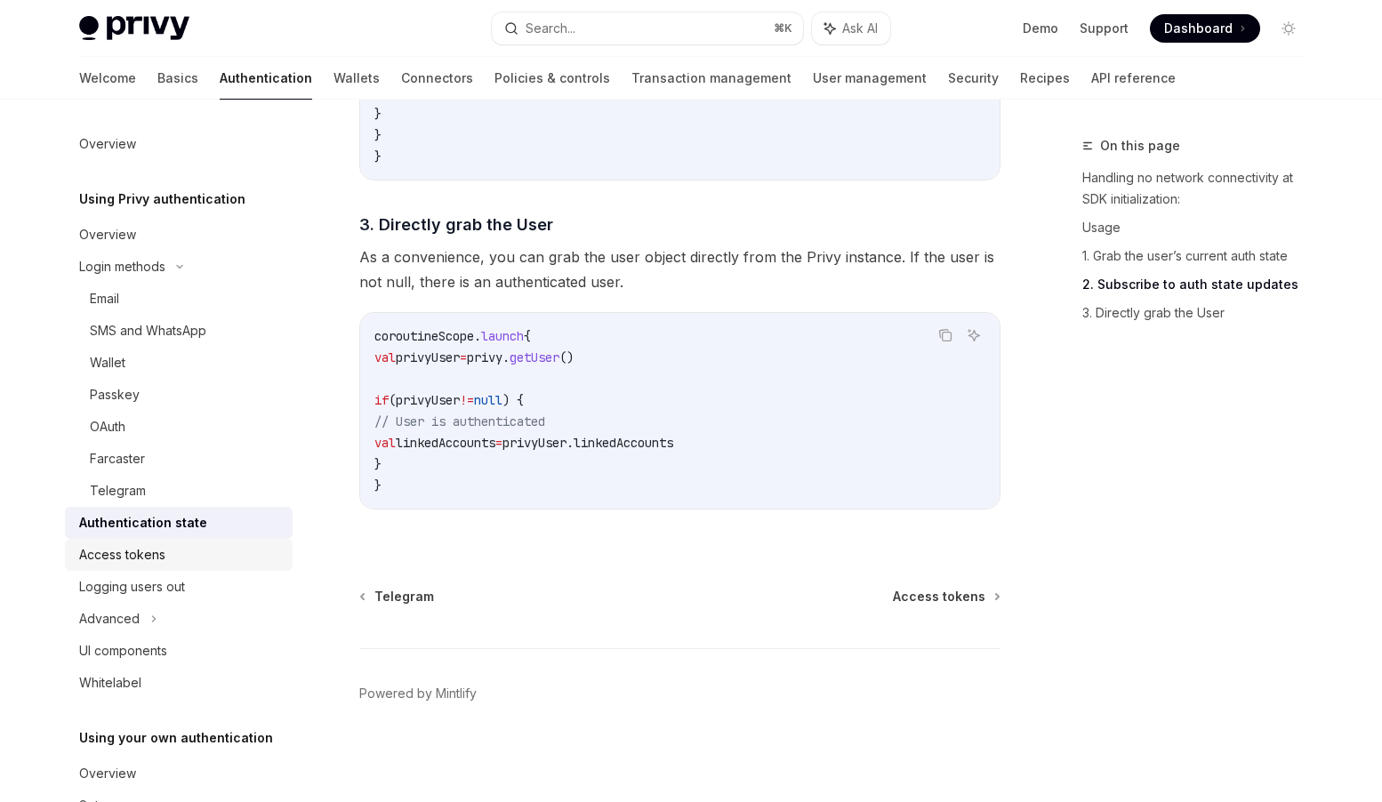
click at [172, 554] on div "Access tokens" at bounding box center [180, 554] width 203 height 21
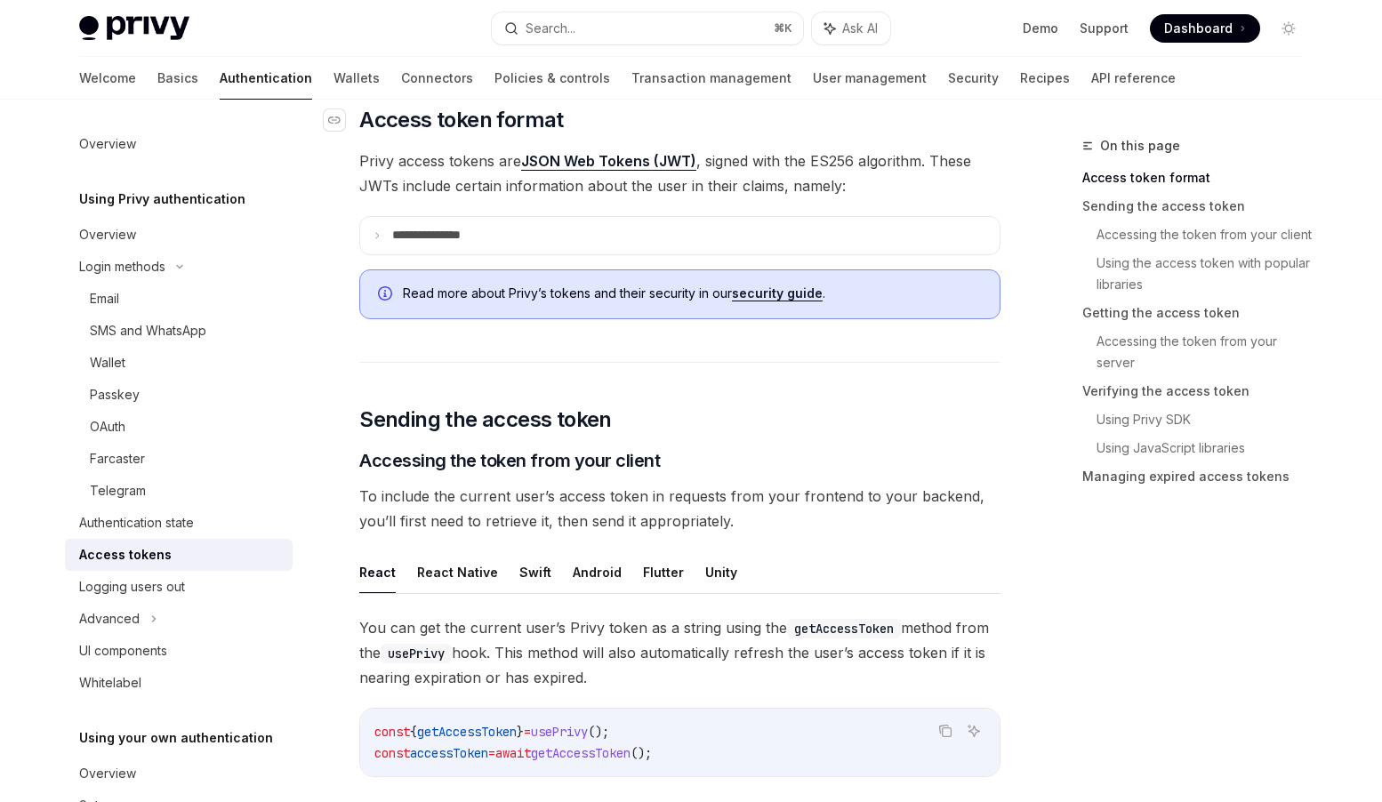
scroll to position [545, 0]
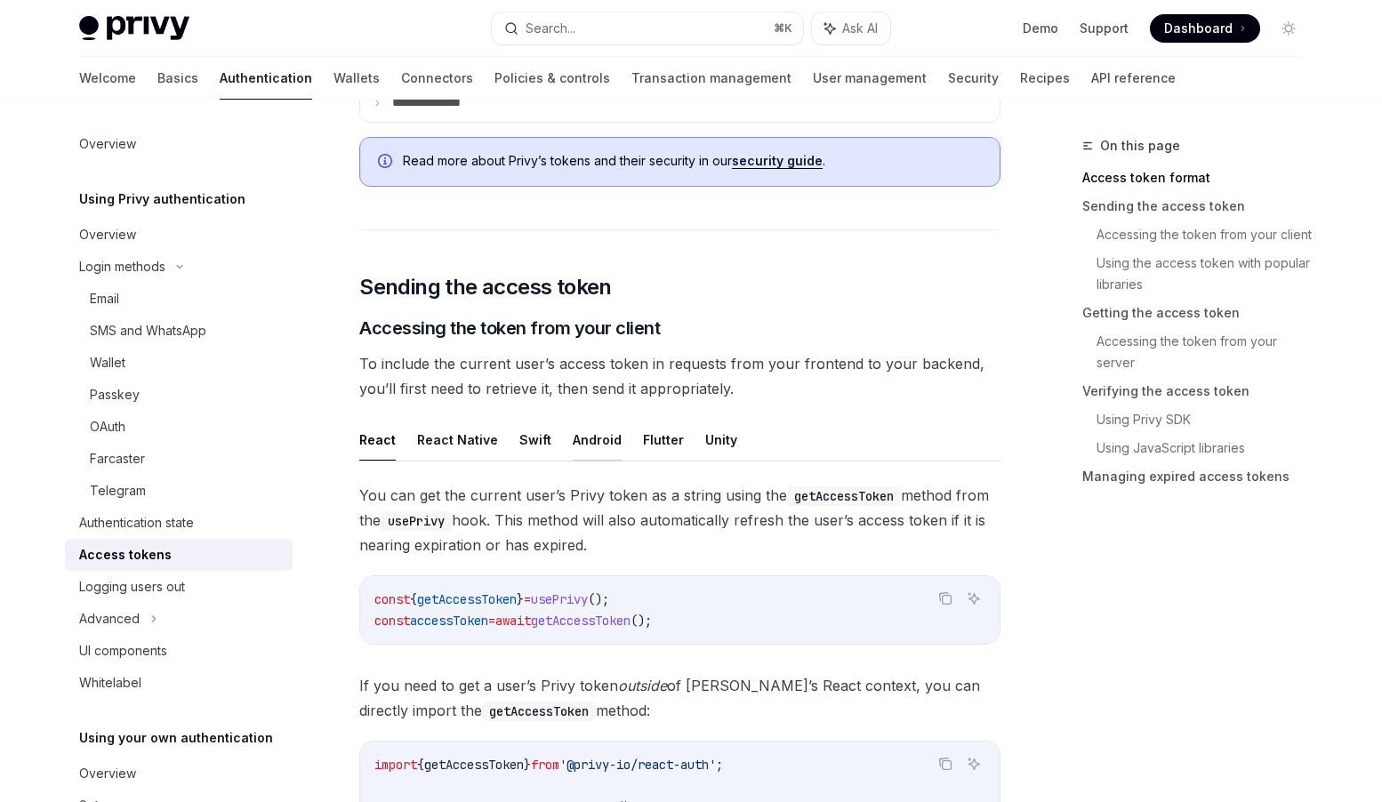
click at [585, 441] on button "Android" at bounding box center [597, 440] width 49 height 42
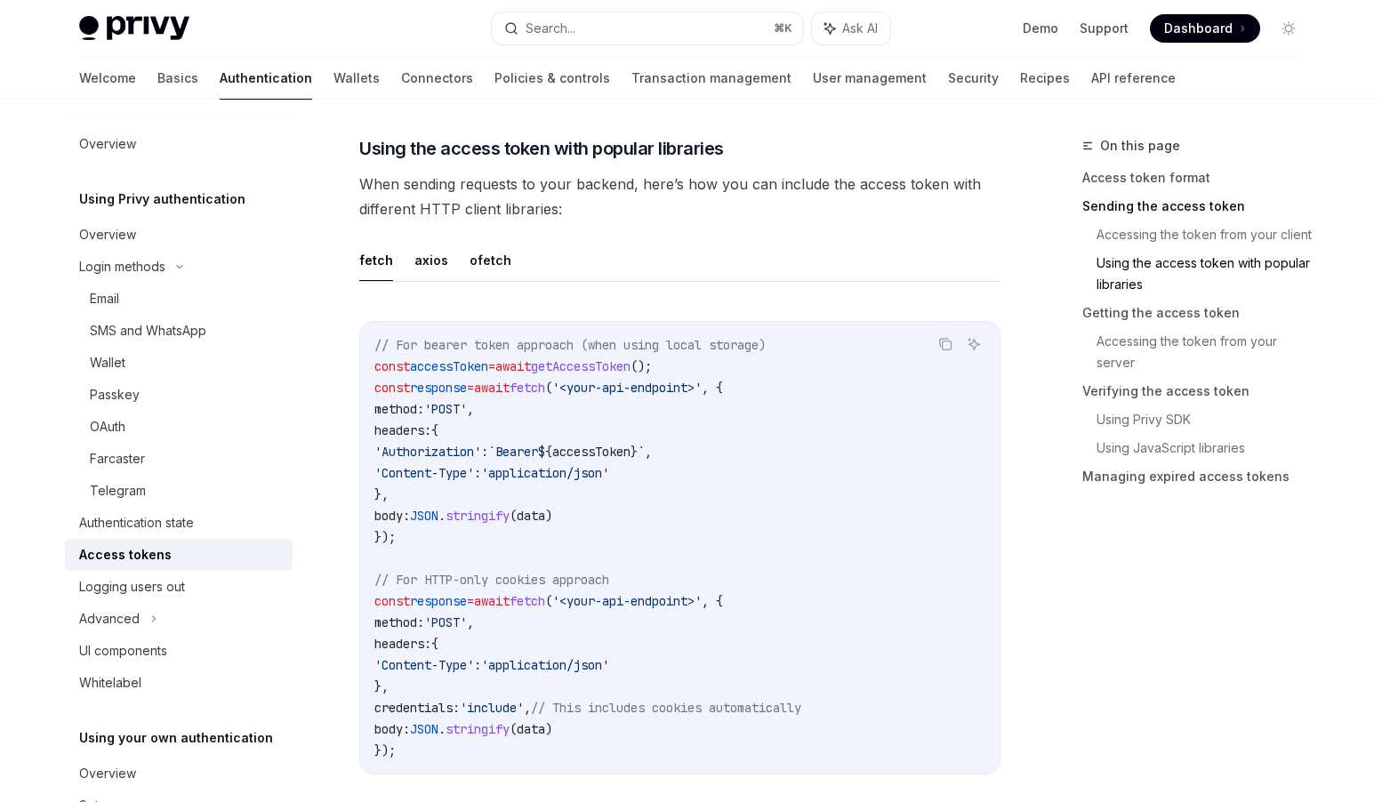
scroll to position [1526, 0]
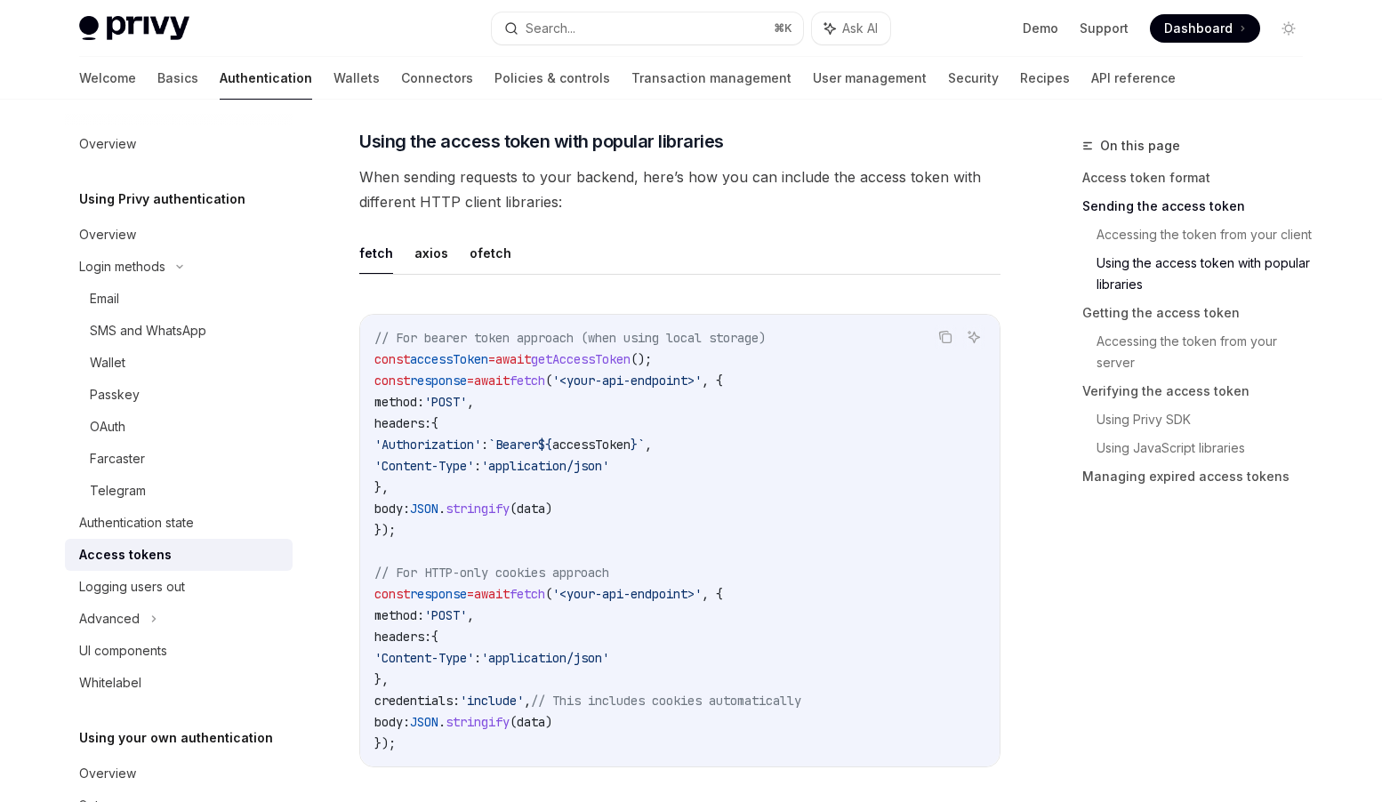
click at [538, 439] on span "`Bearer" at bounding box center [513, 445] width 50 height 16
copy span "Bearer"
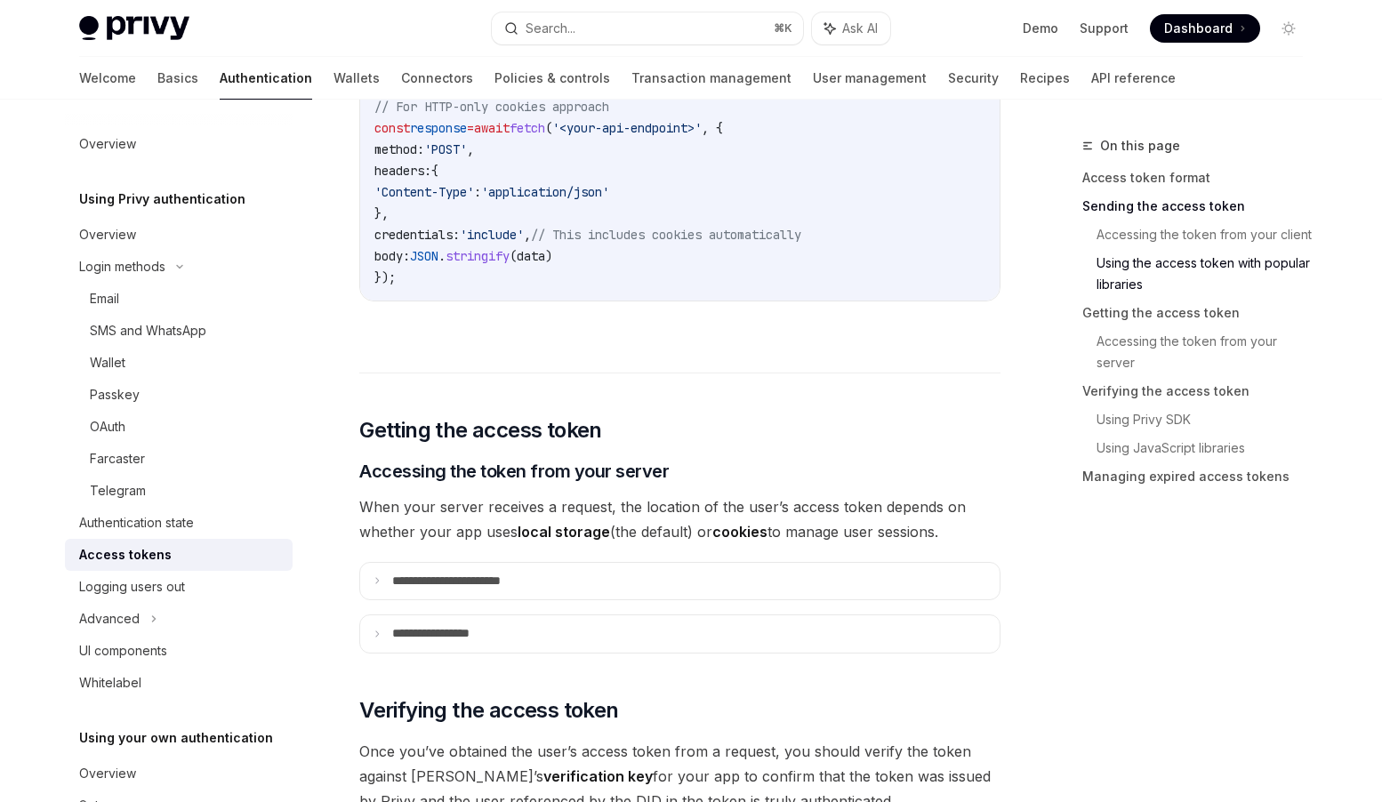
scroll to position [2106, 0]
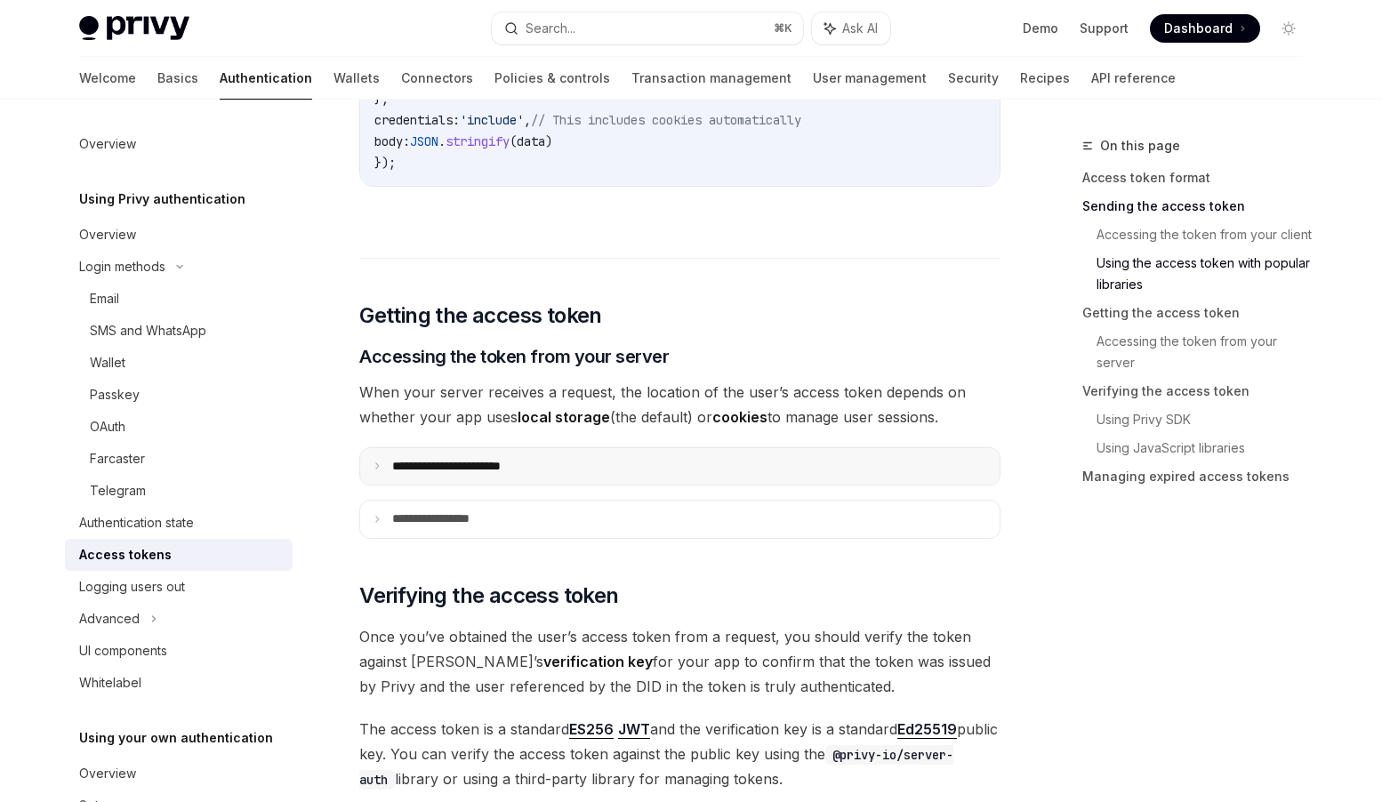
click at [511, 459] on p "**********" at bounding box center [466, 467] width 149 height 16
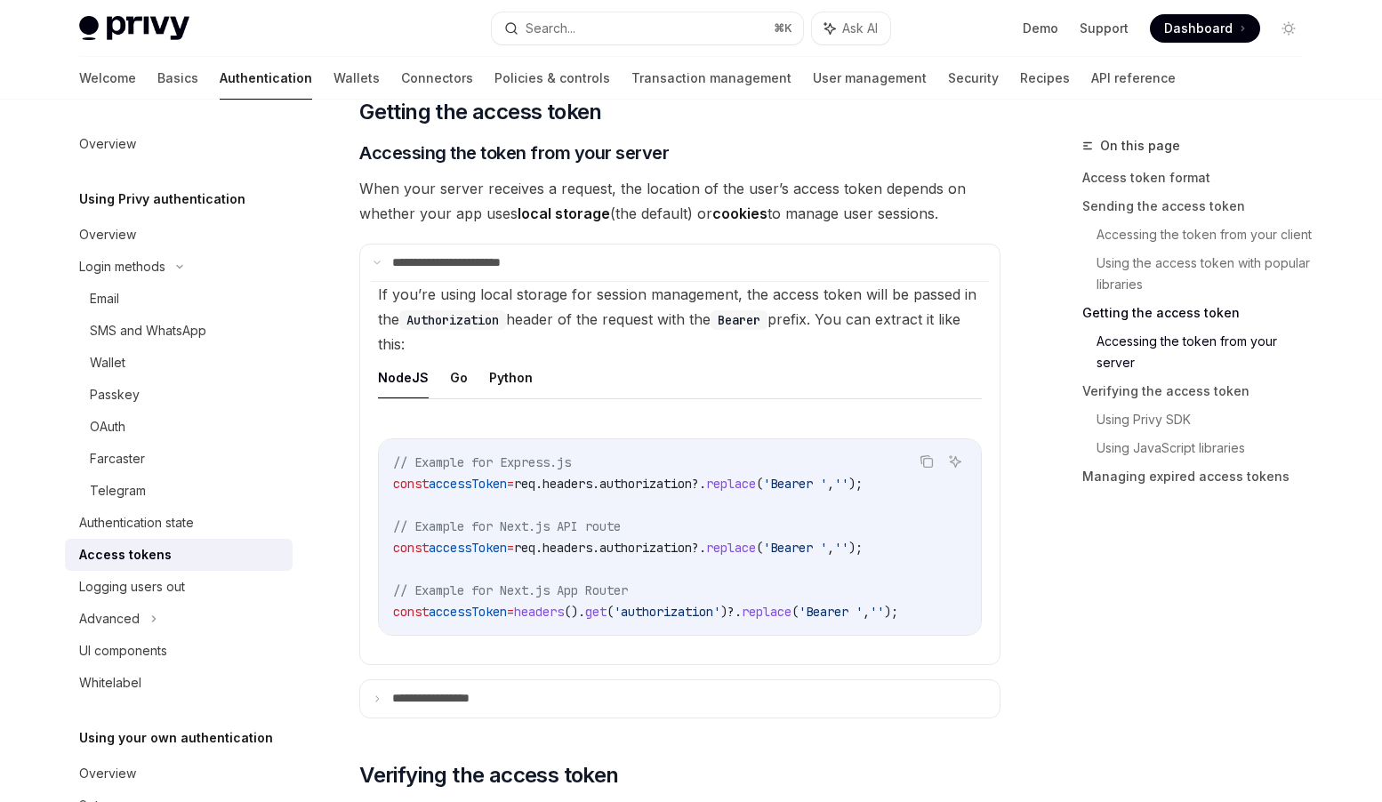
scroll to position [2386, 0]
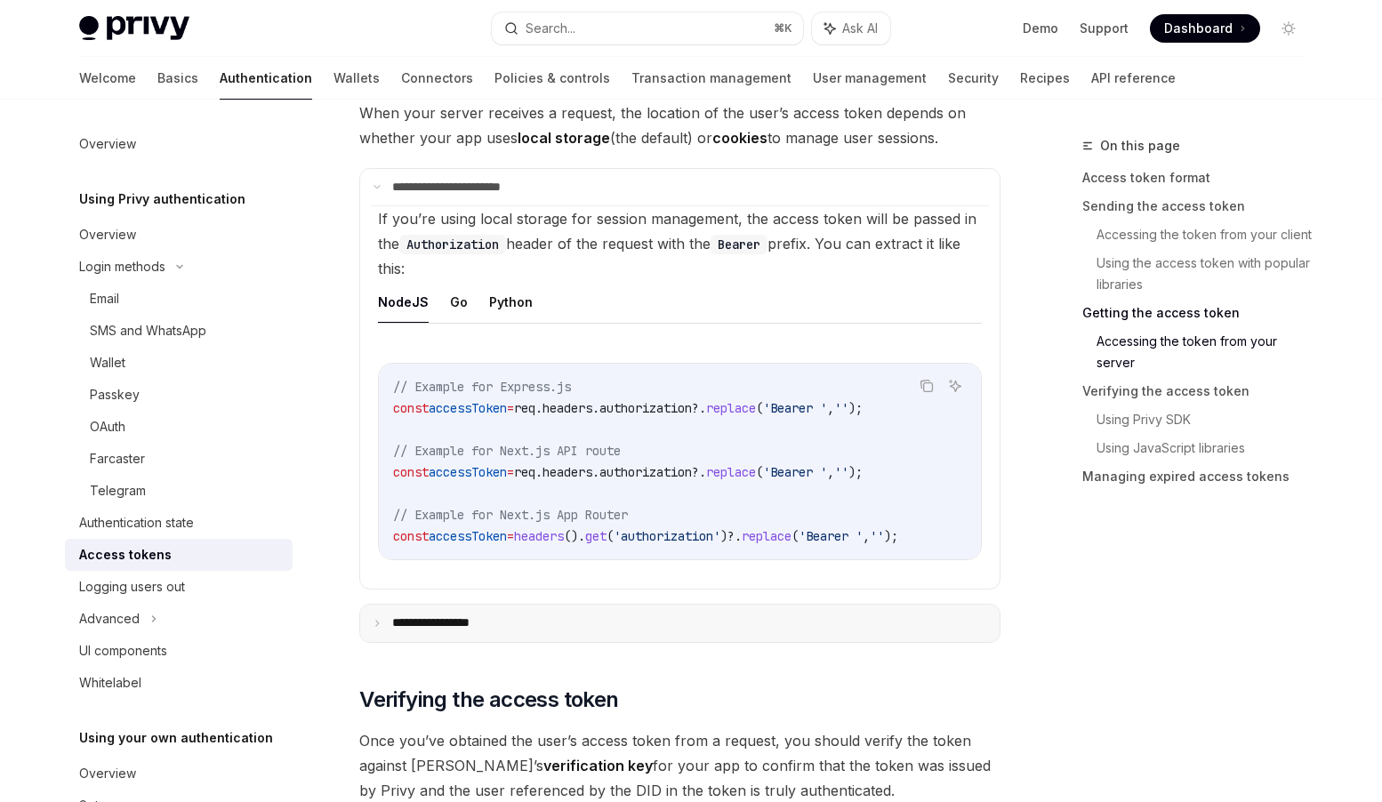
click at [479, 632] on p "**********" at bounding box center [448, 624] width 112 height 16
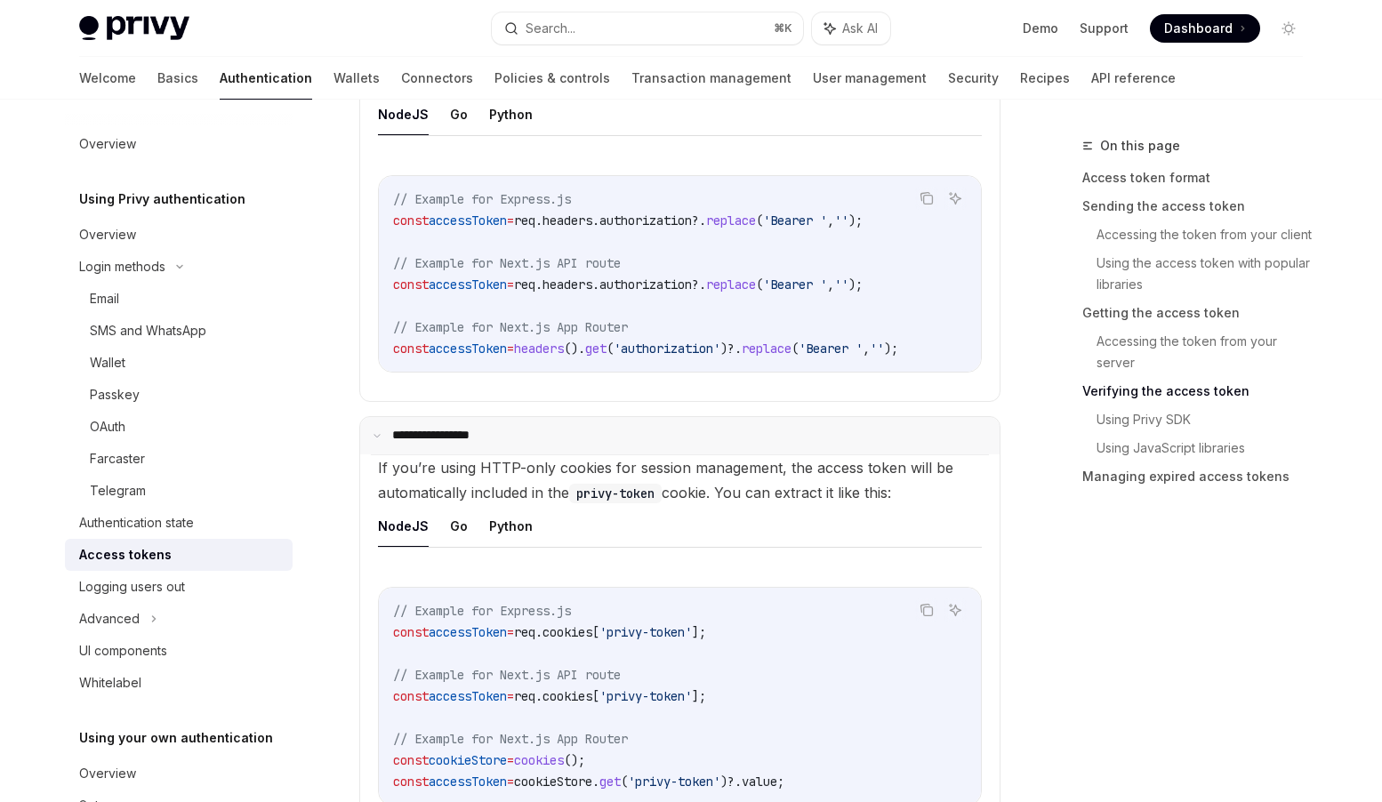
scroll to position [2733, 0]
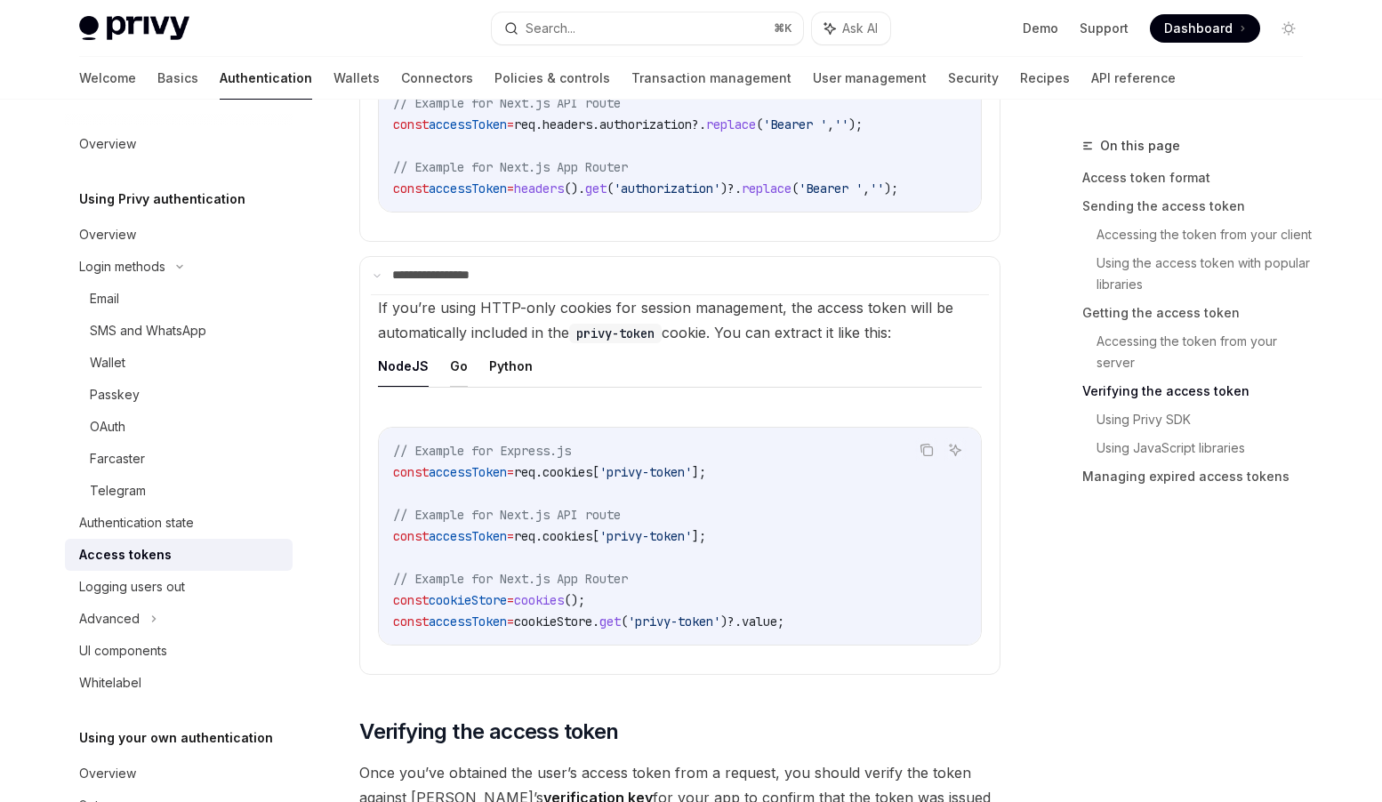
click at [456, 377] on button "Go" at bounding box center [459, 366] width 18 height 42
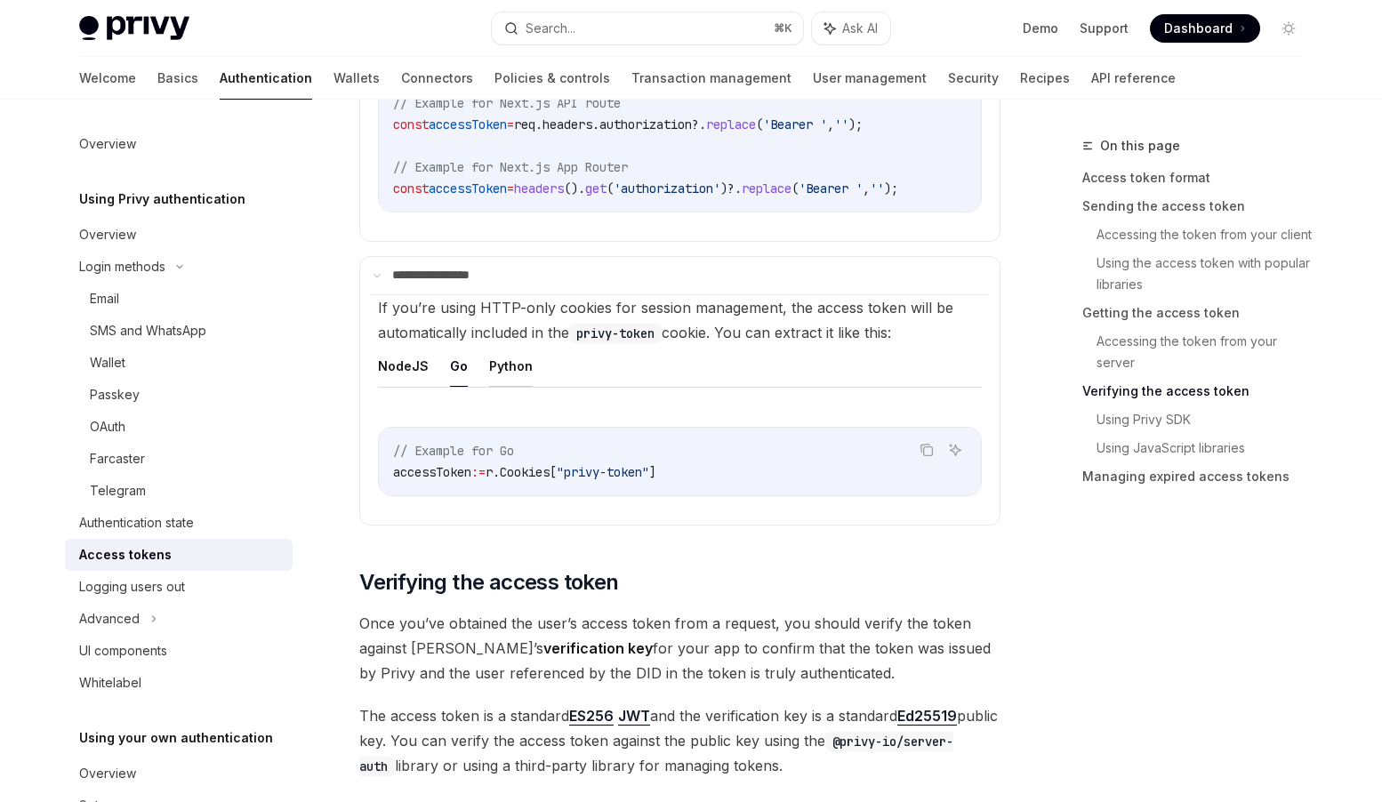
click at [498, 374] on button "Python" at bounding box center [511, 366] width 44 height 42
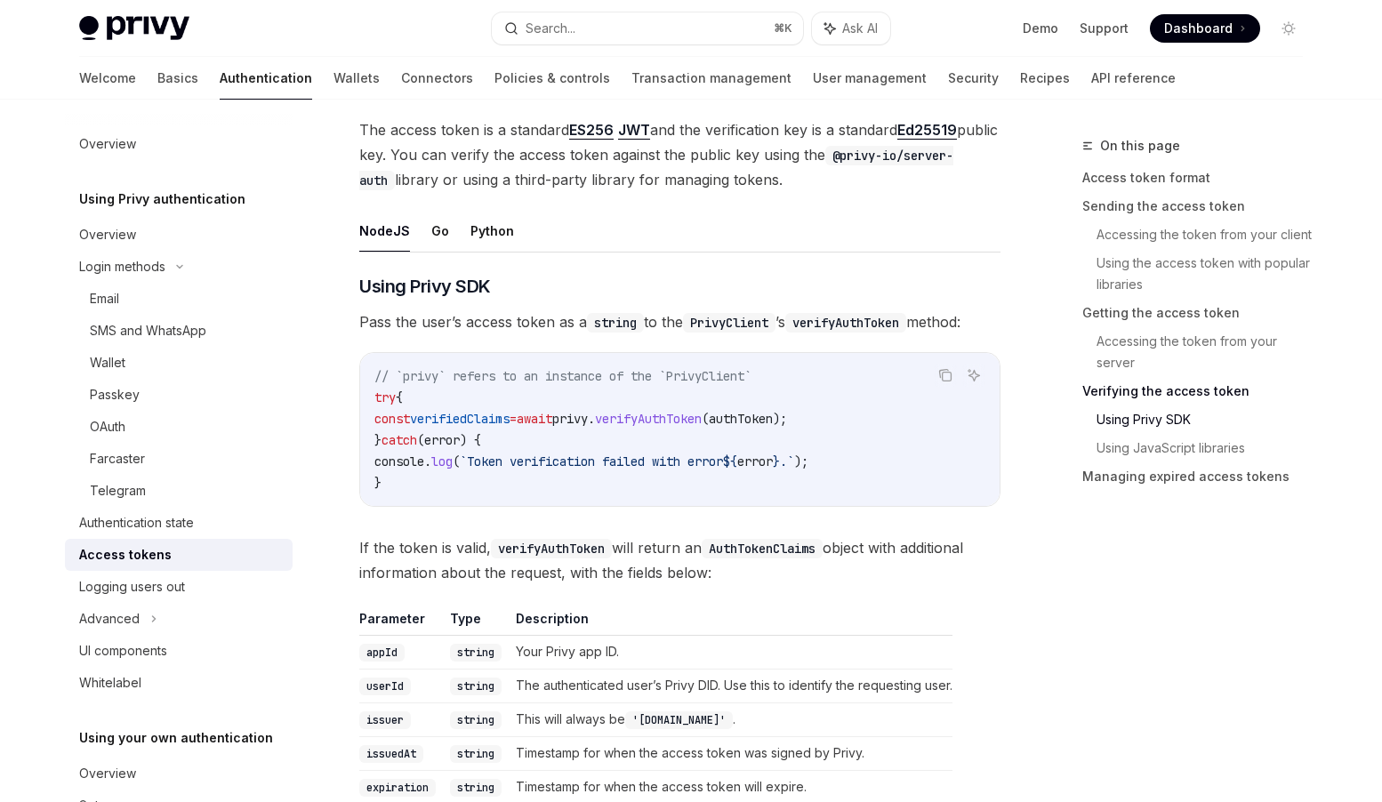
scroll to position [3402, 0]
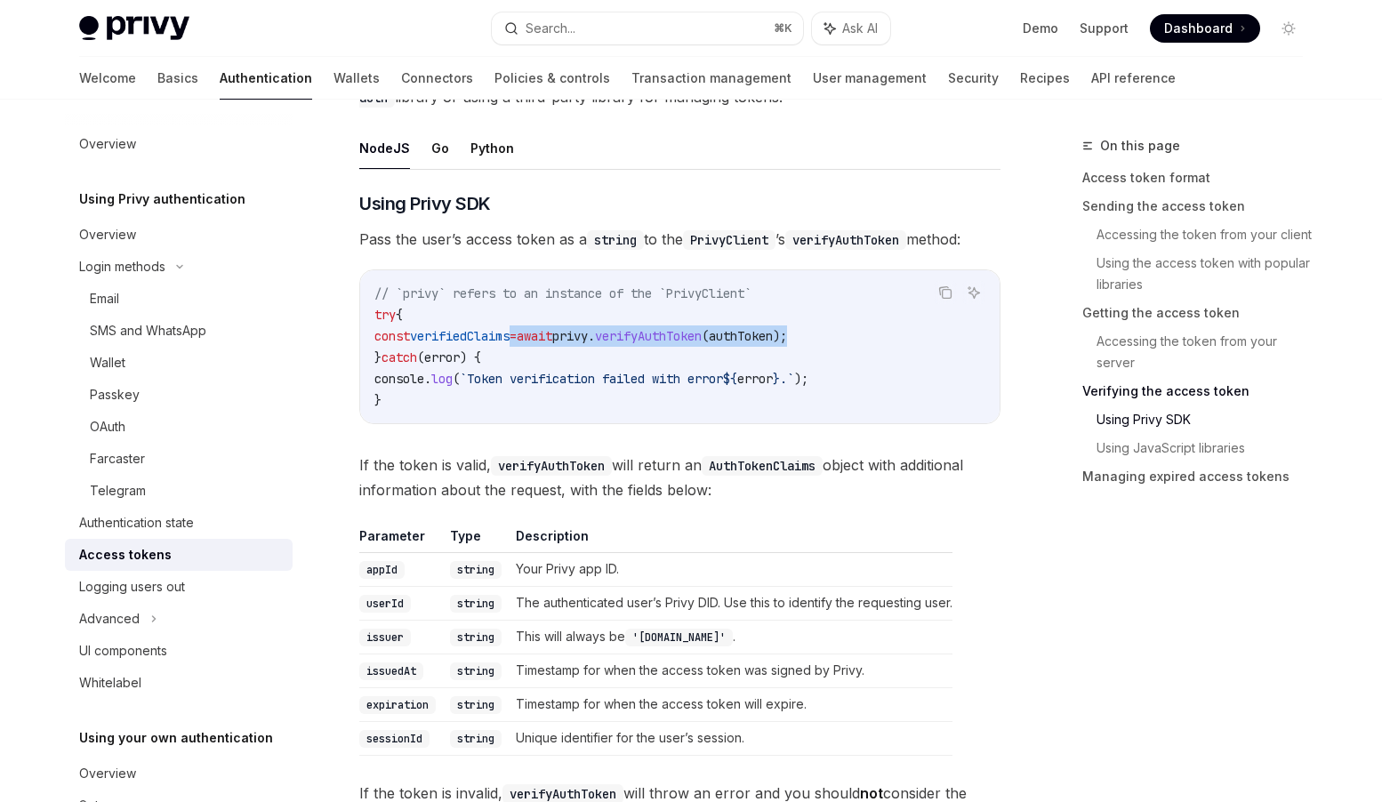
drag, startPoint x: 856, startPoint y: 340, endPoint x: 536, endPoint y: 344, distance: 319.4
click at [537, 344] on code "// `privy` refers to an instance of the `PrivyClient` try { const verifiedClaim…" at bounding box center [679, 347] width 611 height 128
click at [431, 334] on span "verifiedClaims" at bounding box center [460, 336] width 100 height 16
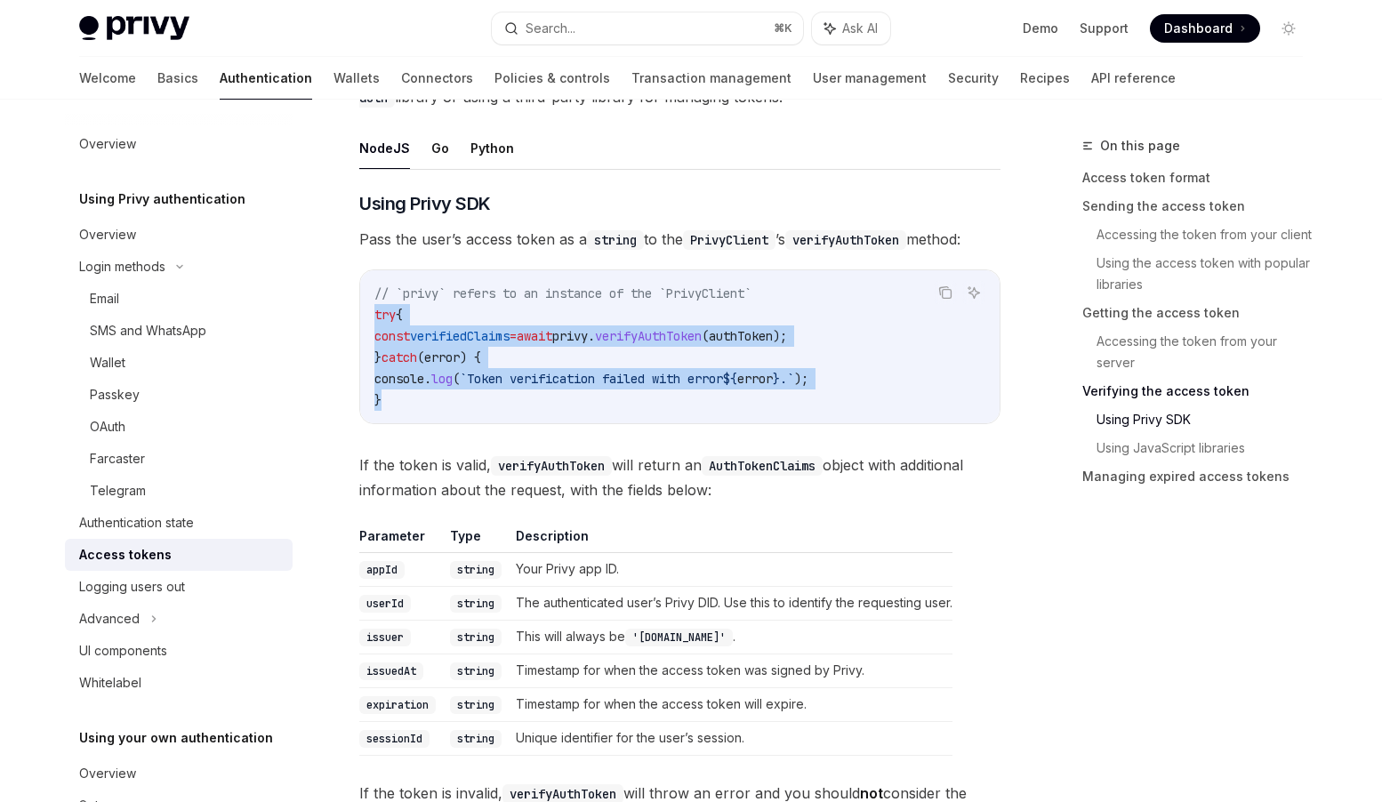
drag, startPoint x: 385, startPoint y: 407, endPoint x: 374, endPoint y: 326, distance: 81.6
click at [374, 326] on code "// `privy` refers to an instance of the `PrivyClient` try { const verifiedClaim…" at bounding box center [679, 347] width 611 height 128
copy code "try { const verifiedClaims = await privy . verifyAuthToken ( authToken ); } cat…"
click at [437, 163] on button "Go" at bounding box center [440, 148] width 18 height 42
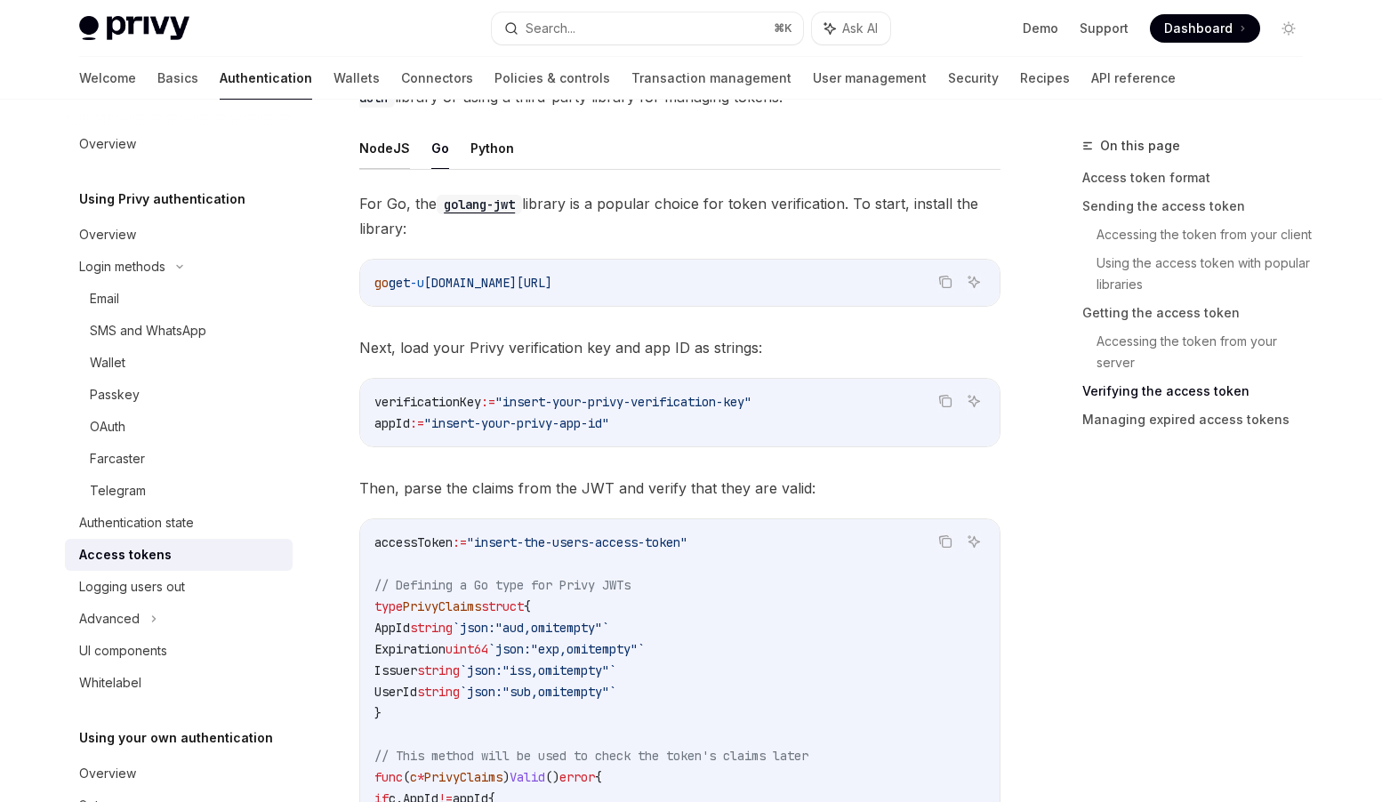
click at [392, 160] on button "NodeJS" at bounding box center [384, 148] width 51 height 42
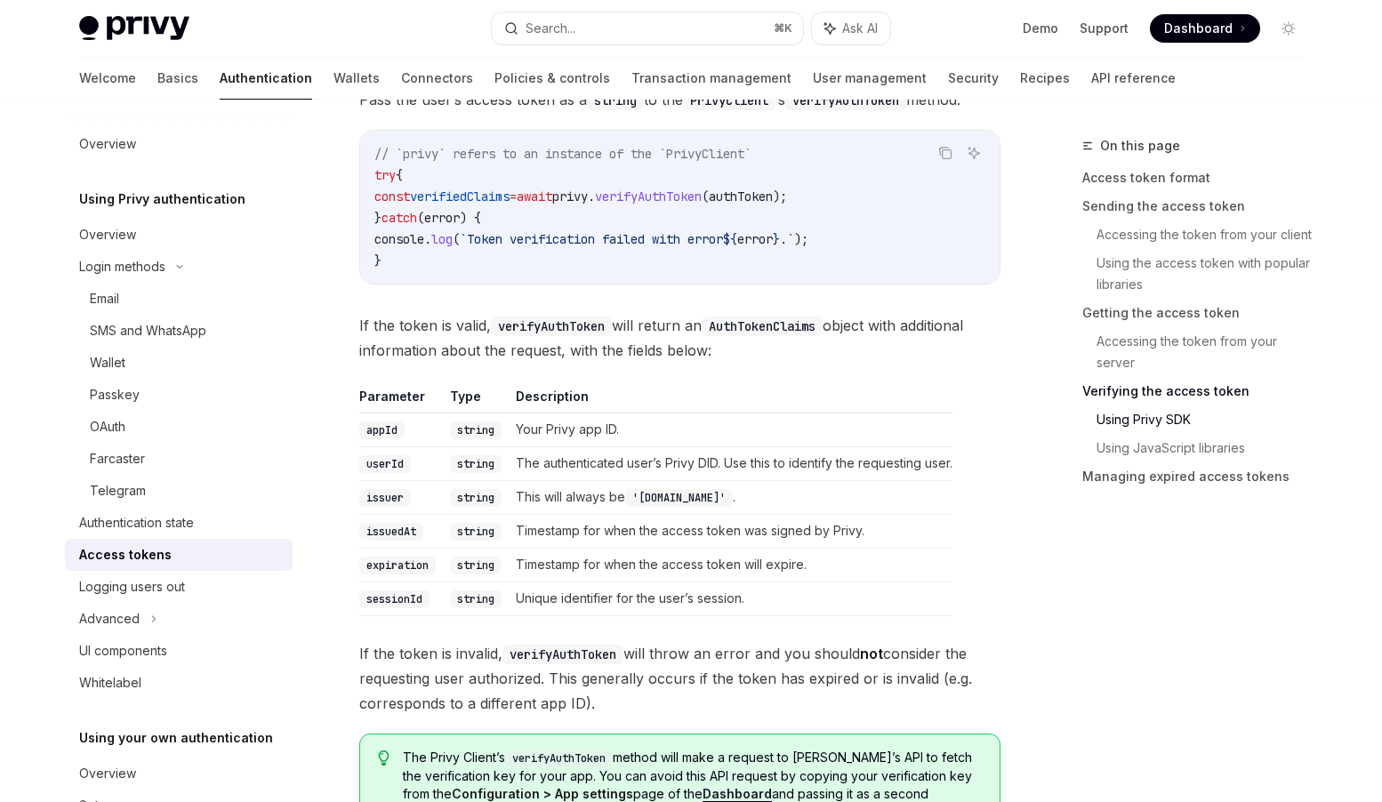
scroll to position [3596, 0]
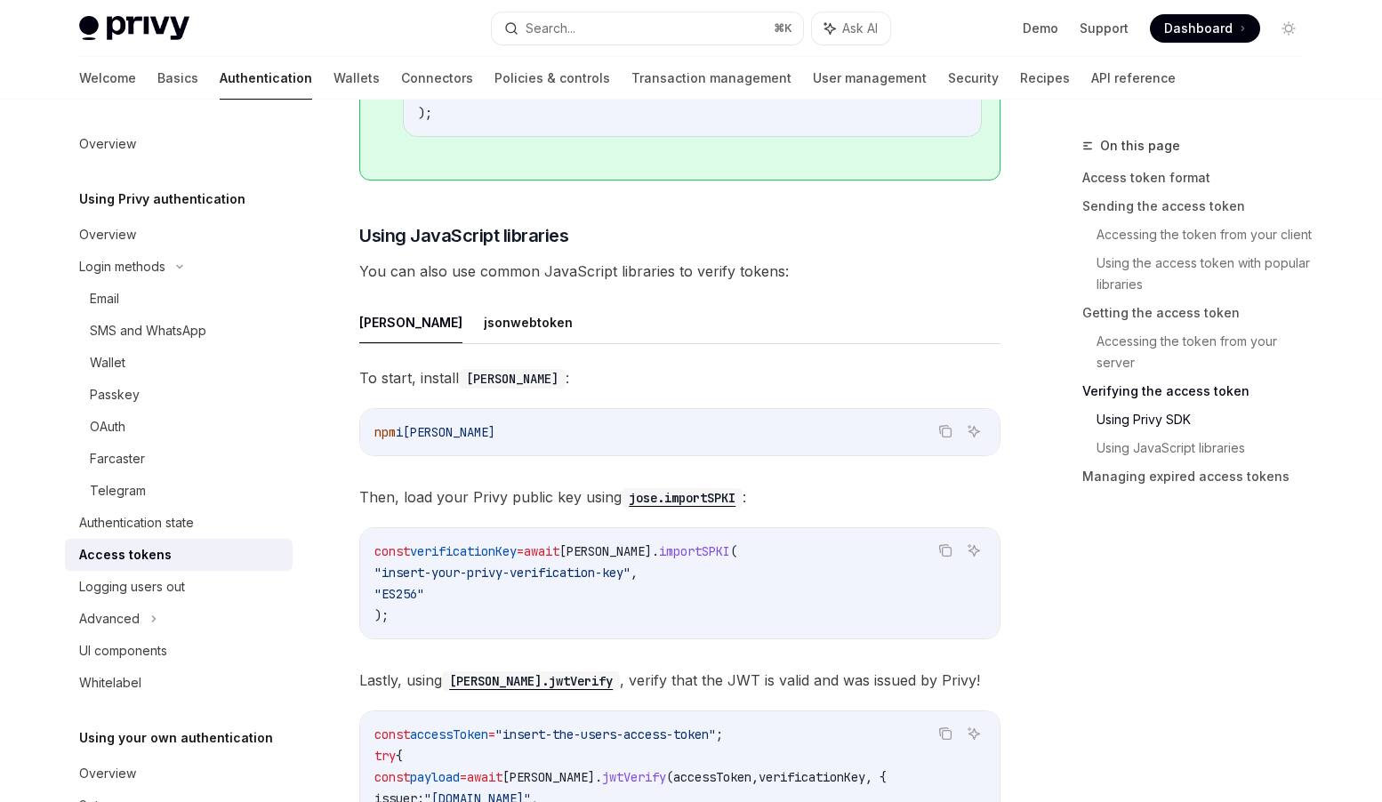
scroll to position [4384, 0]
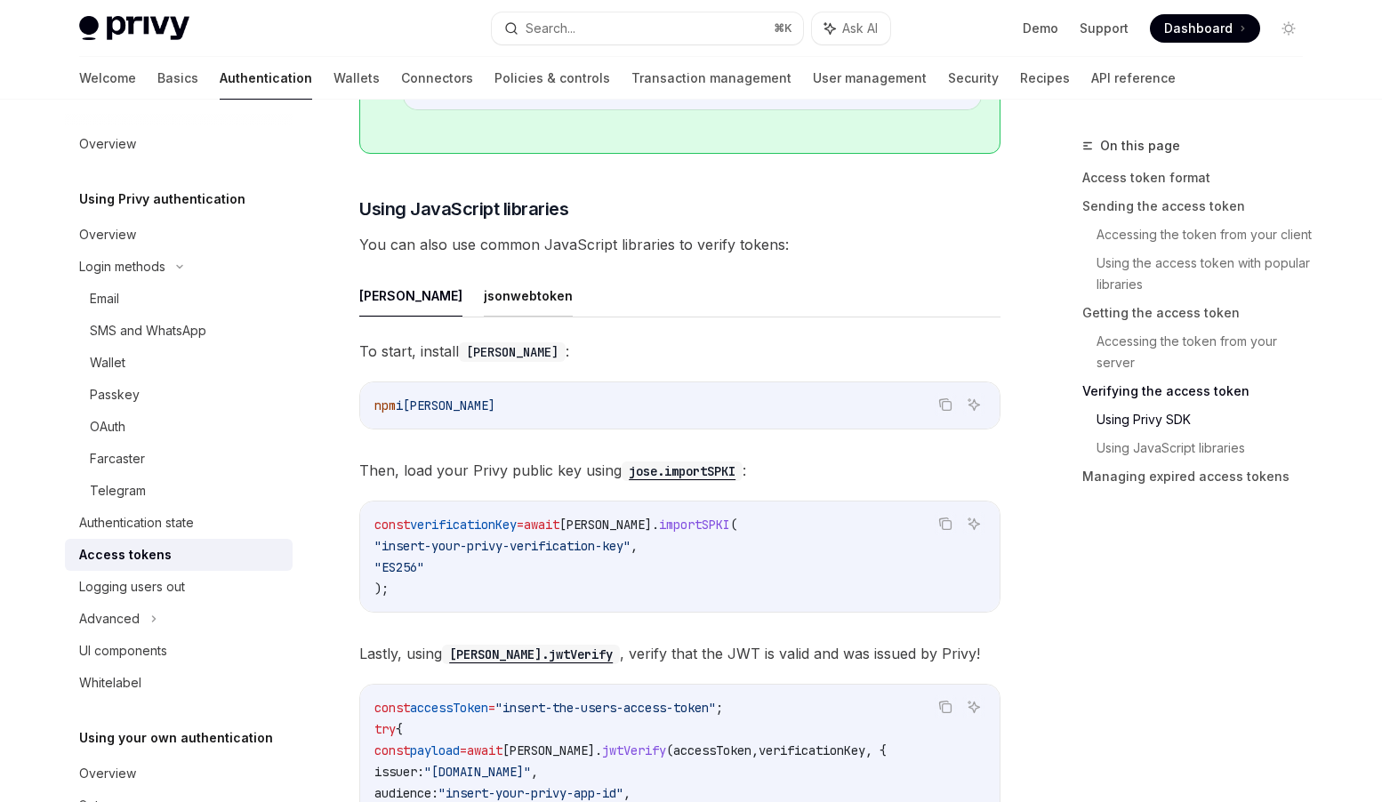
click at [484, 305] on button "jsonwebtoken" at bounding box center [528, 296] width 89 height 42
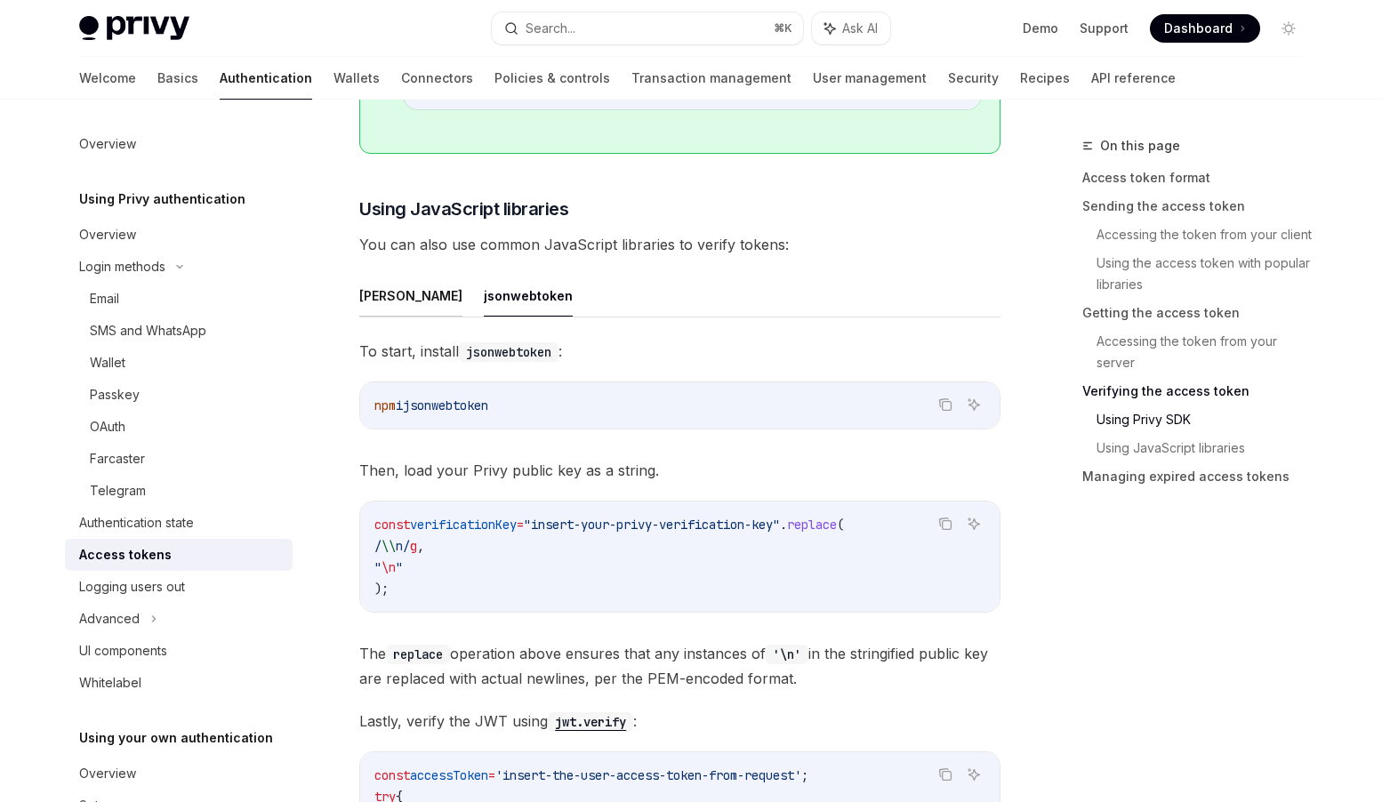
click at [368, 303] on button "jose" at bounding box center [410, 296] width 103 height 42
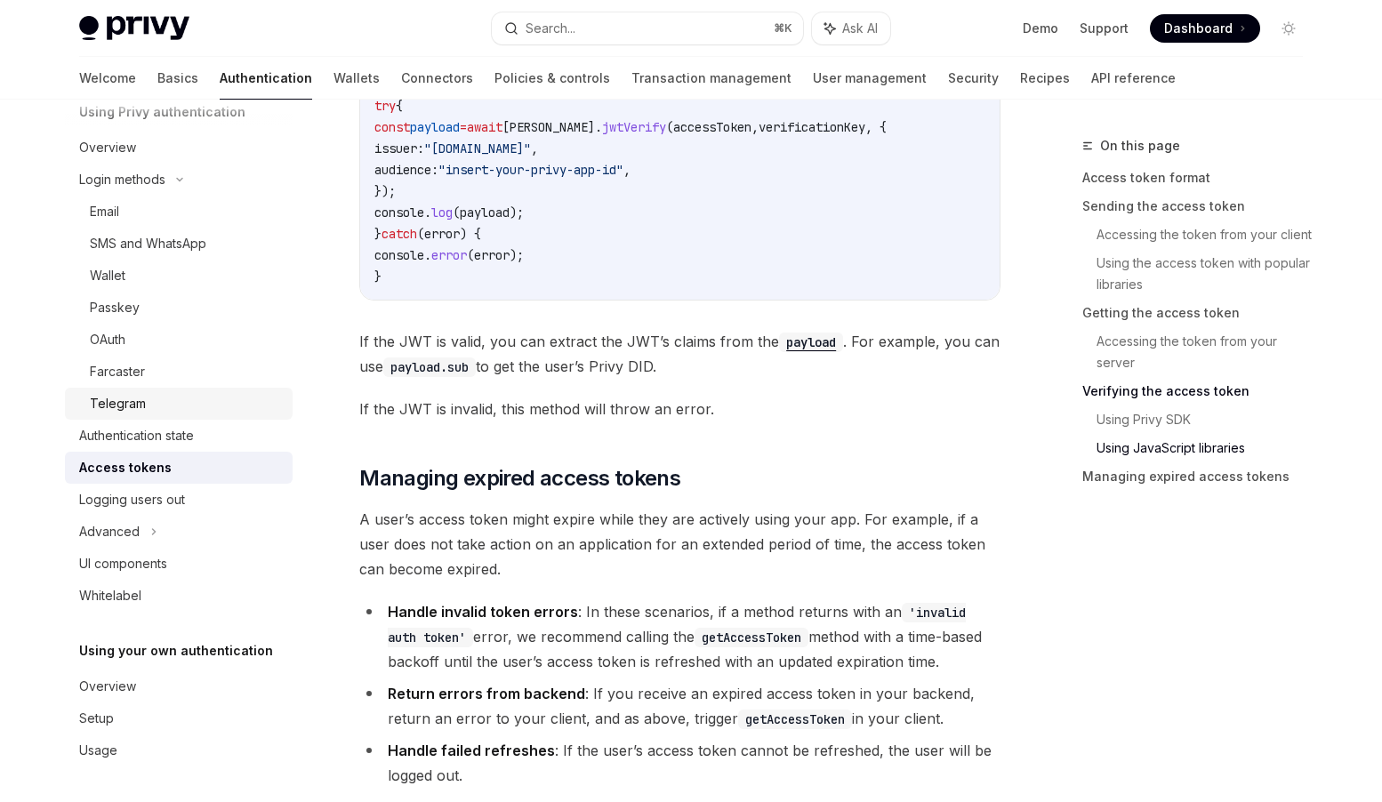
scroll to position [5009, 0]
click at [632, 80] on link "Transaction management" at bounding box center [712, 78] width 160 height 43
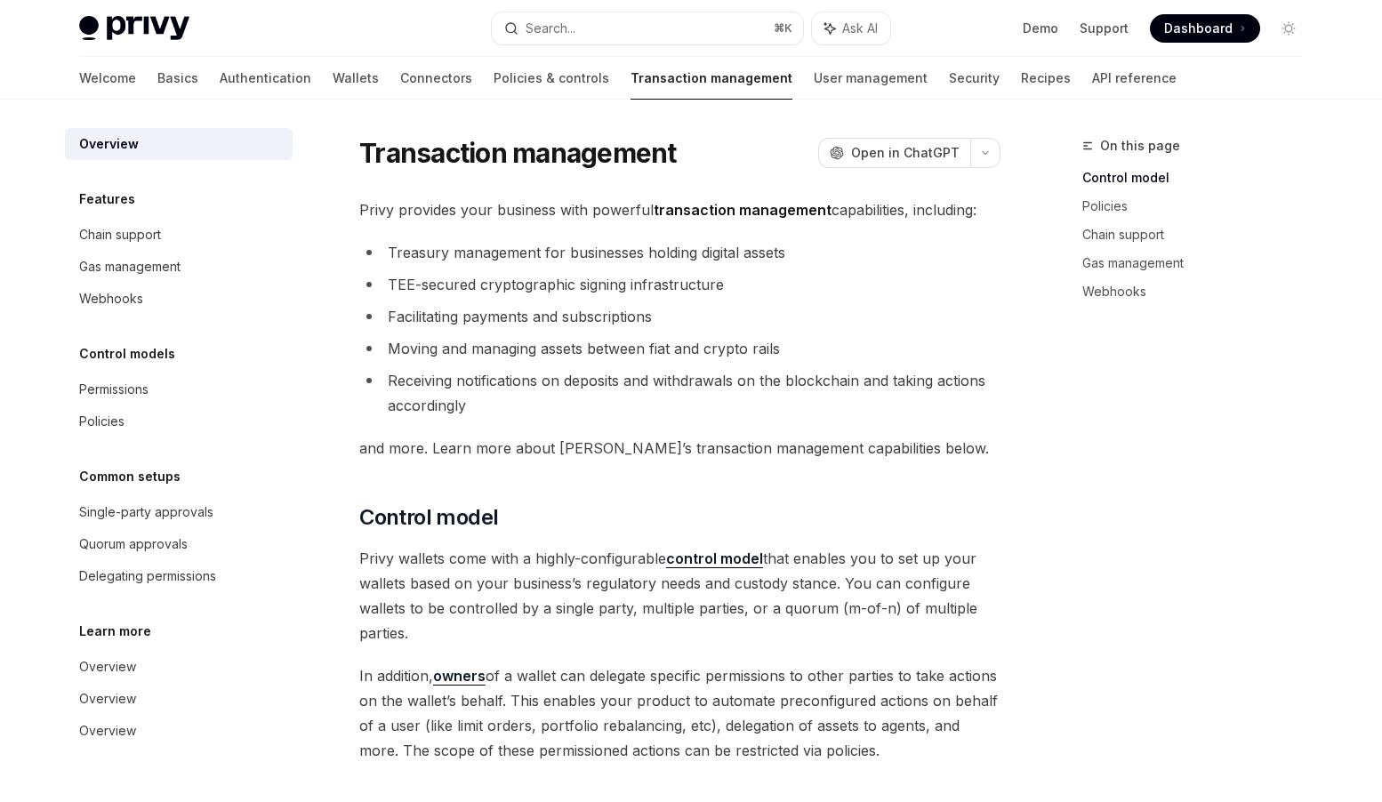
scroll to position [1, 0]
click at [494, 75] on link "Policies & controls" at bounding box center [552, 78] width 116 height 43
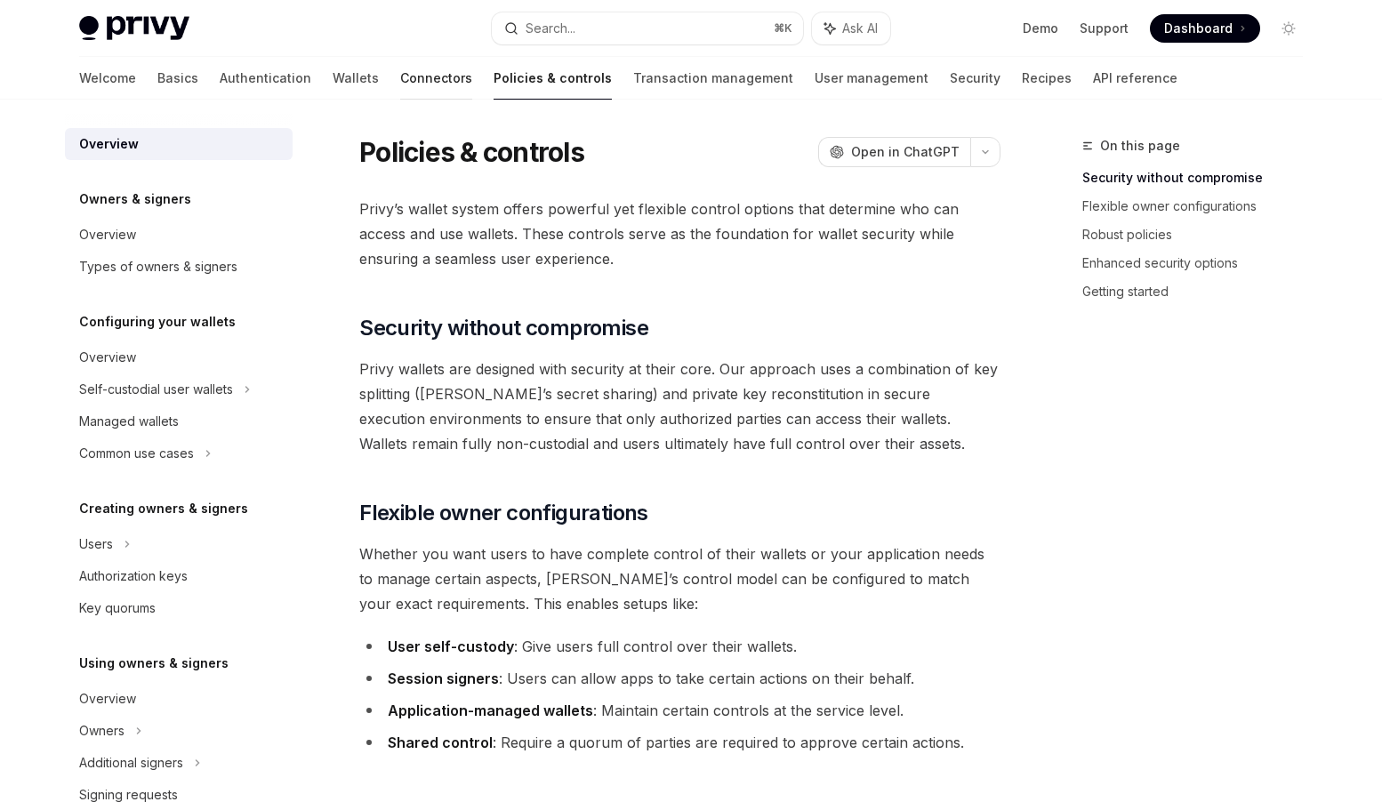
click at [400, 78] on link "Connectors" at bounding box center [436, 78] width 72 height 43
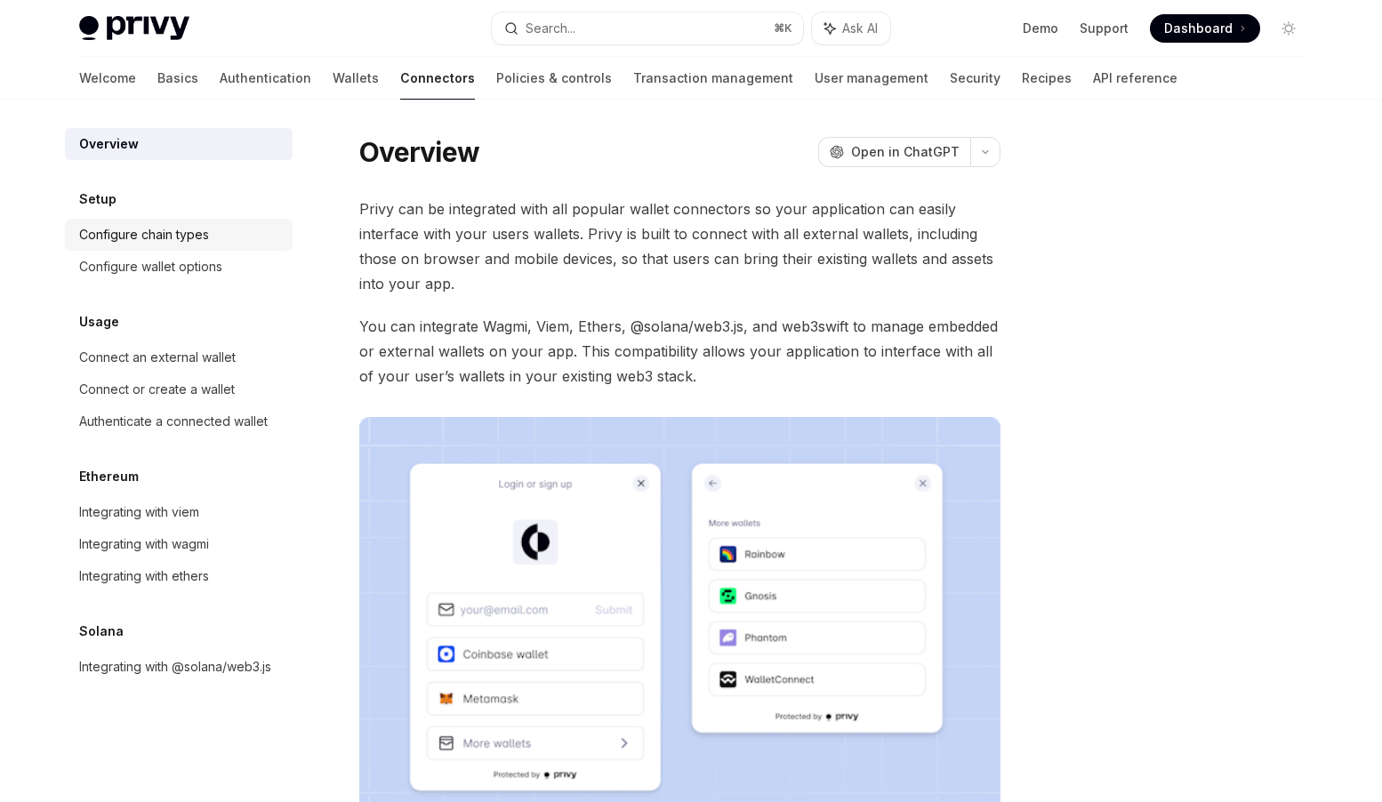
click at [198, 235] on div "Configure chain types" at bounding box center [144, 234] width 130 height 21
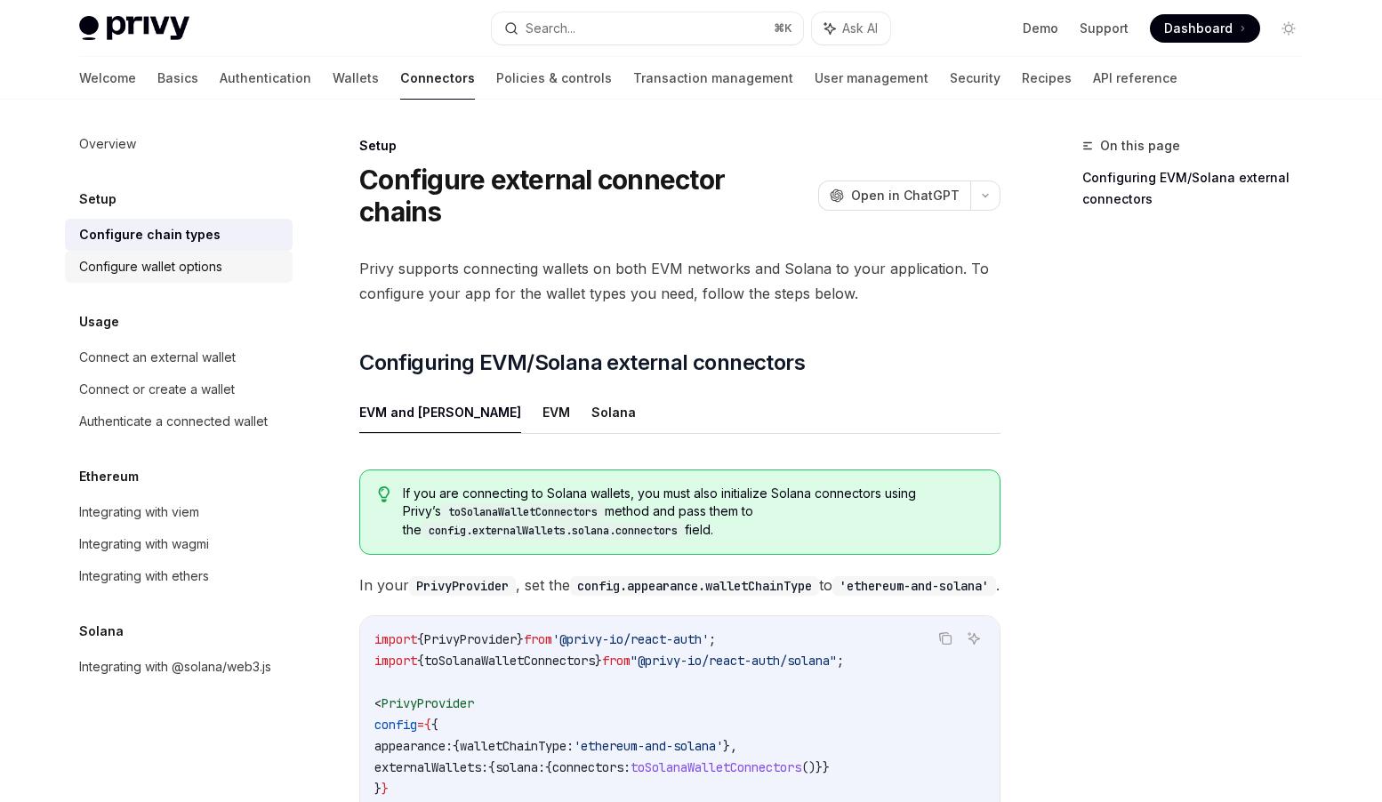
click at [188, 266] on div "Configure wallet options" at bounding box center [150, 266] width 143 height 21
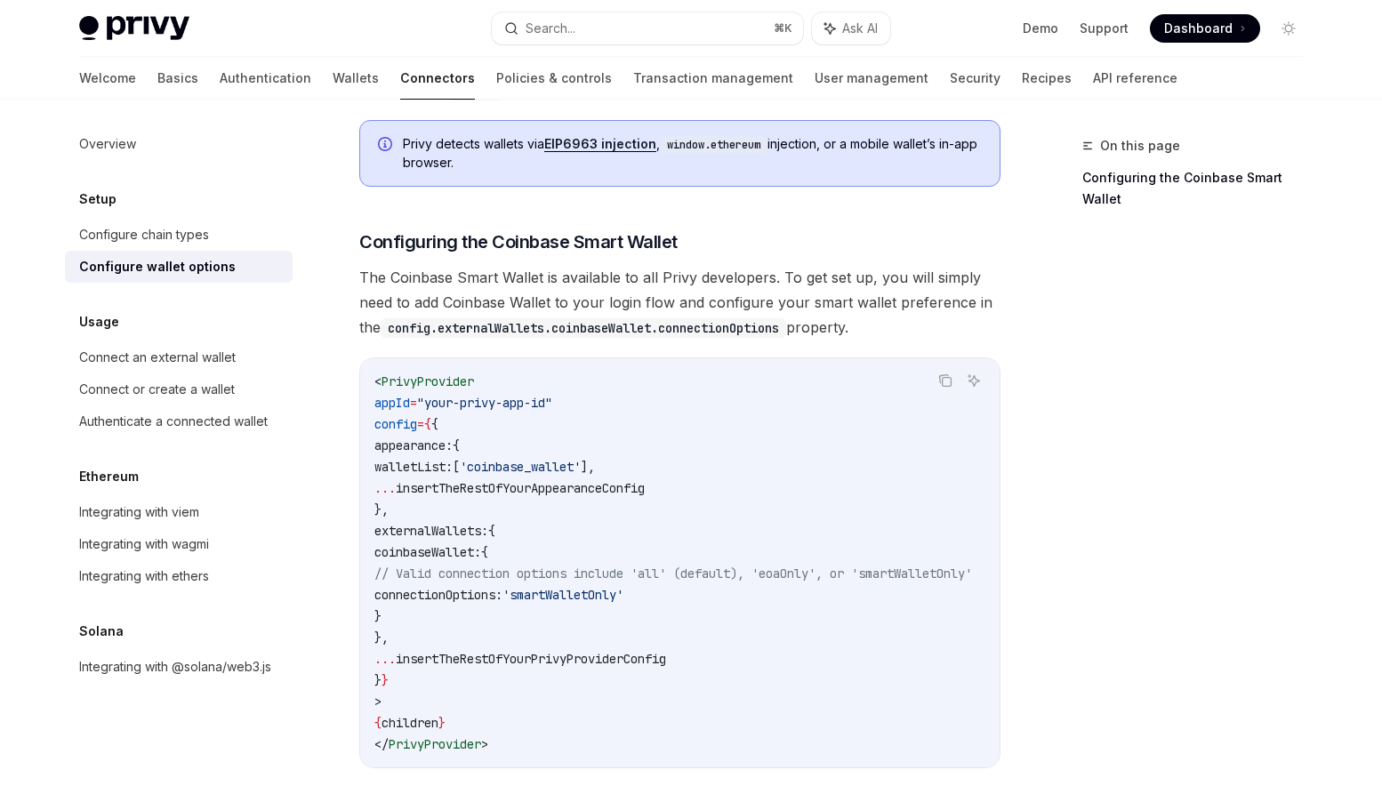
scroll to position [1856, 0]
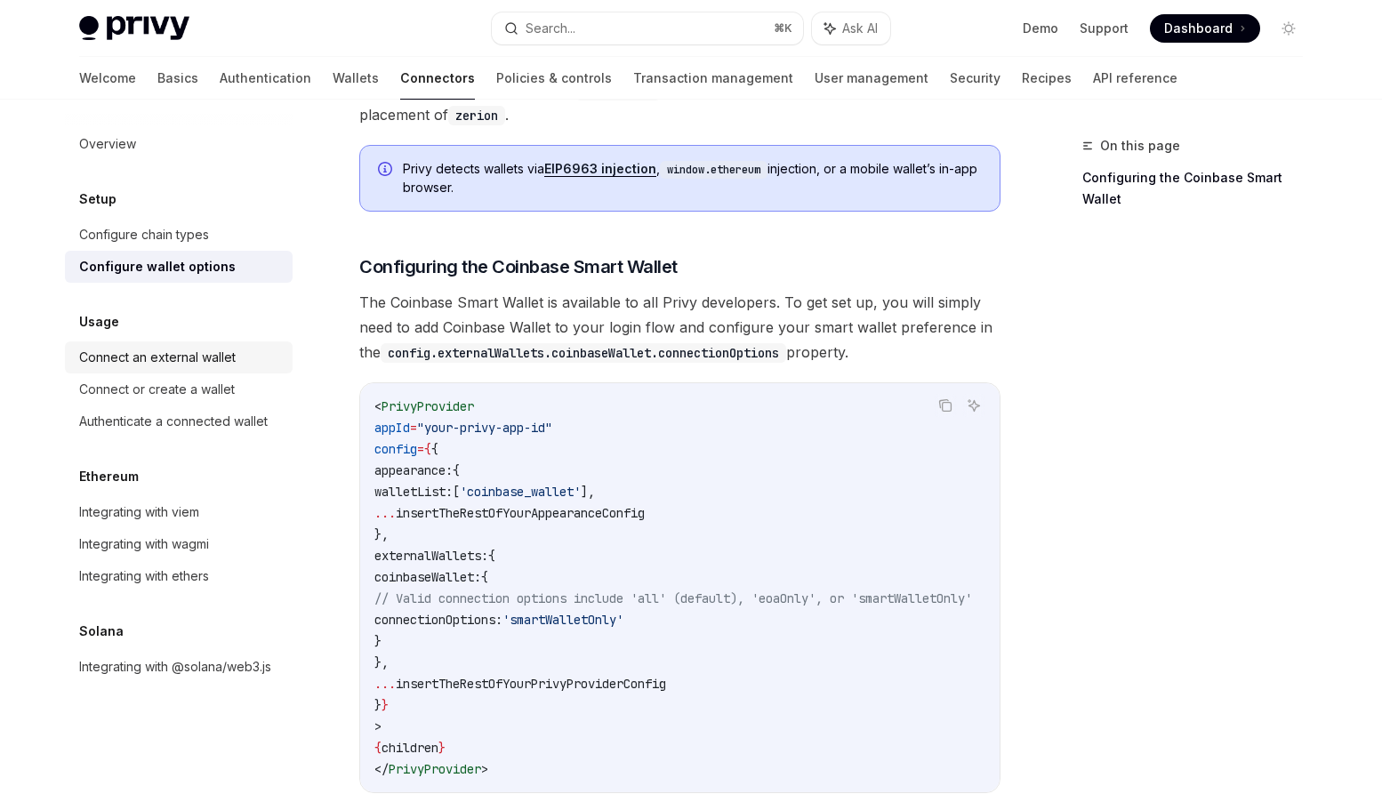
click at [172, 350] on div "Connect an external wallet" at bounding box center [157, 357] width 157 height 21
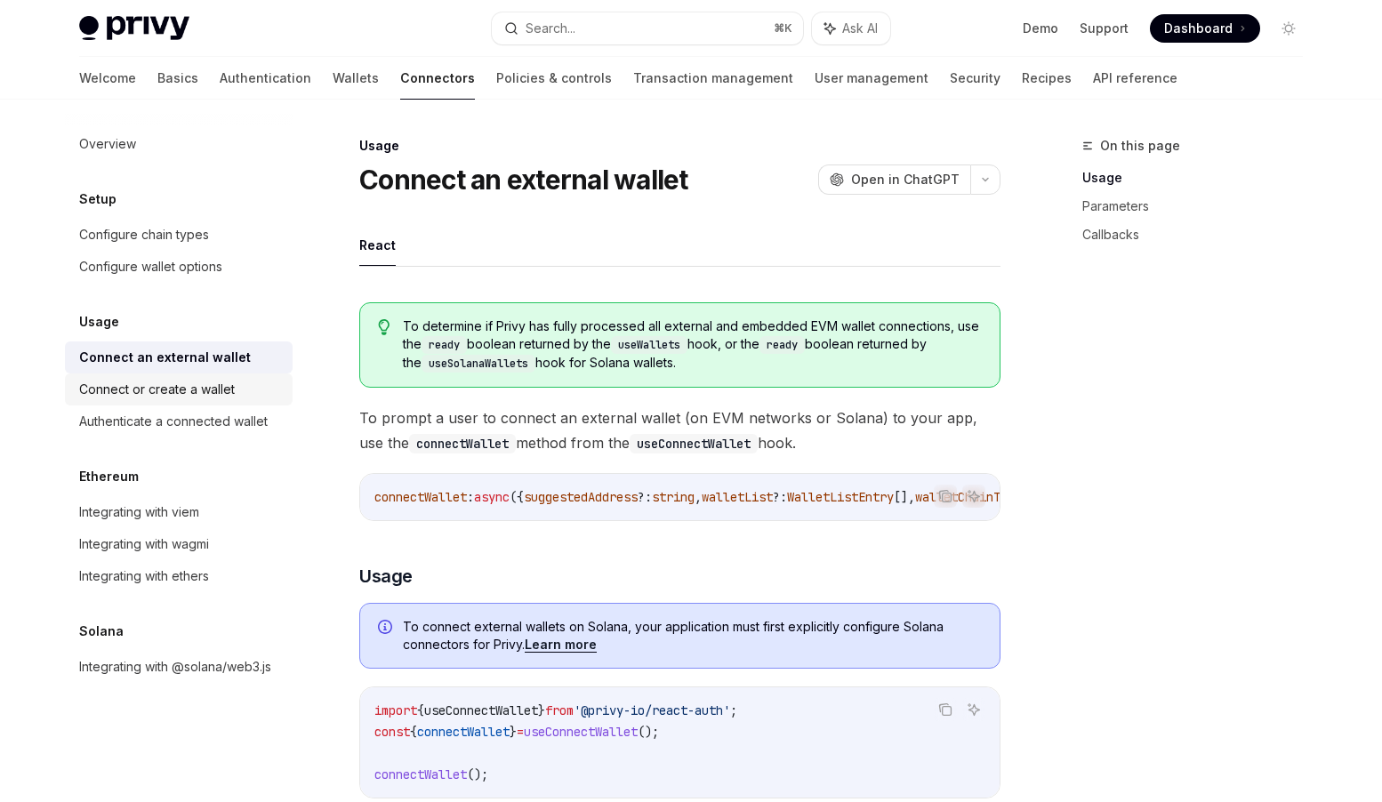
click at [223, 393] on div "Connect or create a wallet" at bounding box center [157, 389] width 156 height 21
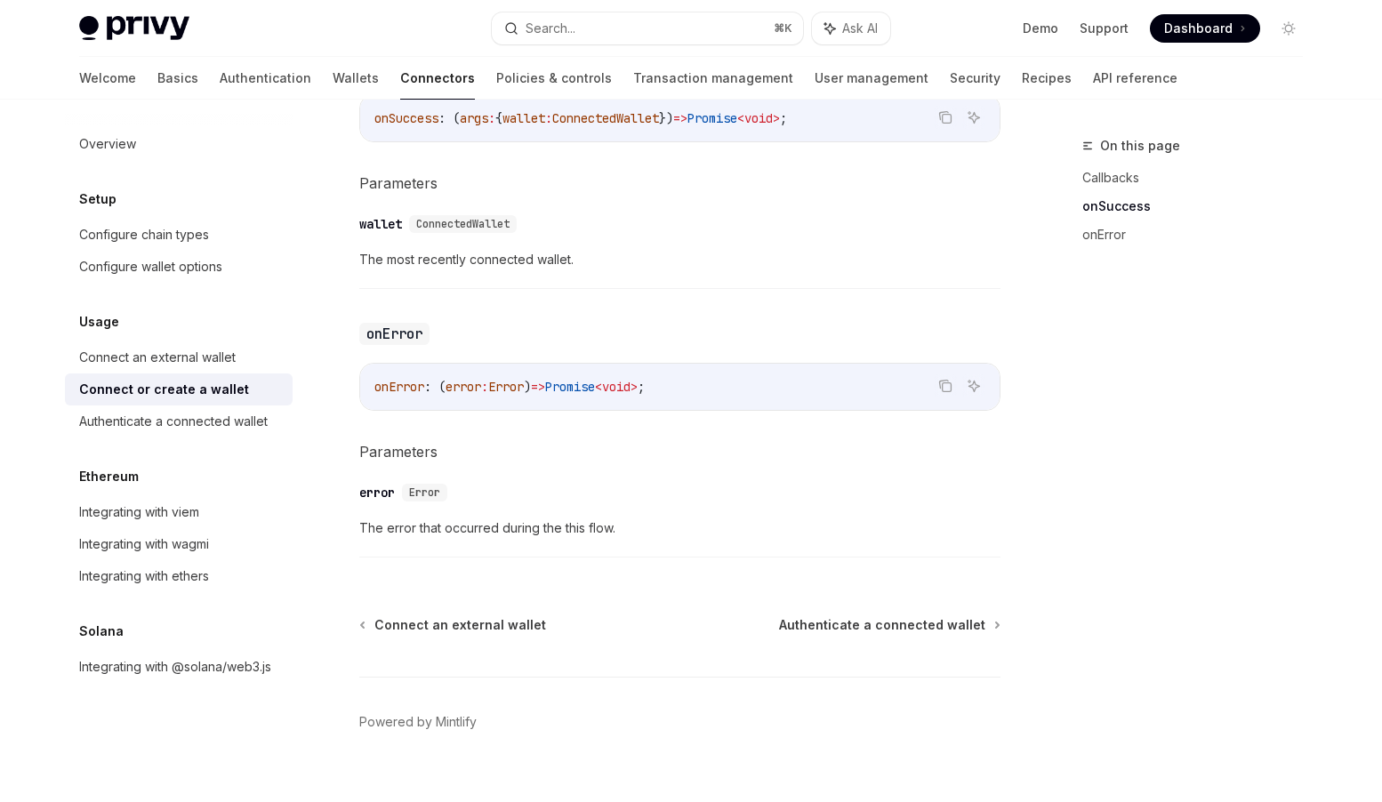
scroll to position [1169, 0]
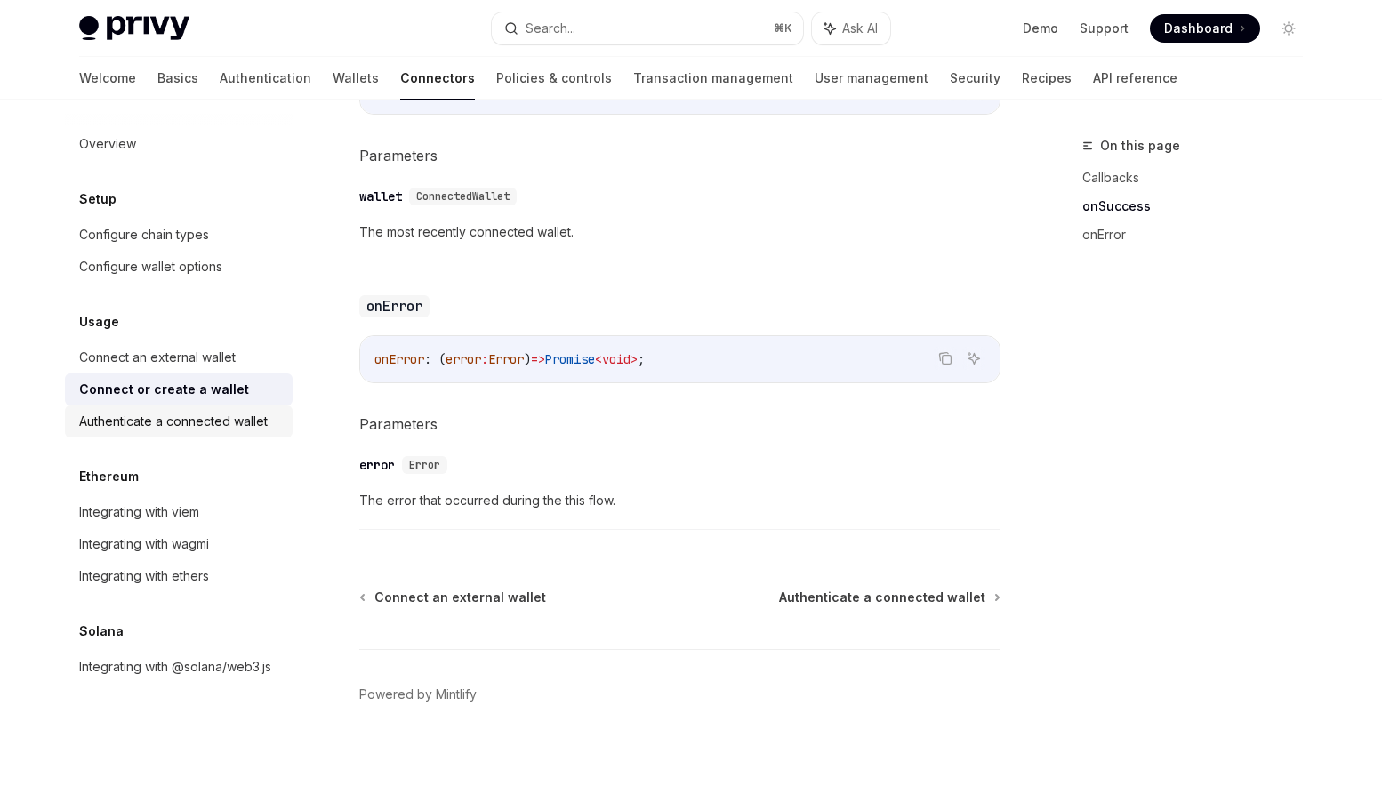
click at [231, 431] on div "Authenticate a connected wallet" at bounding box center [173, 421] width 189 height 21
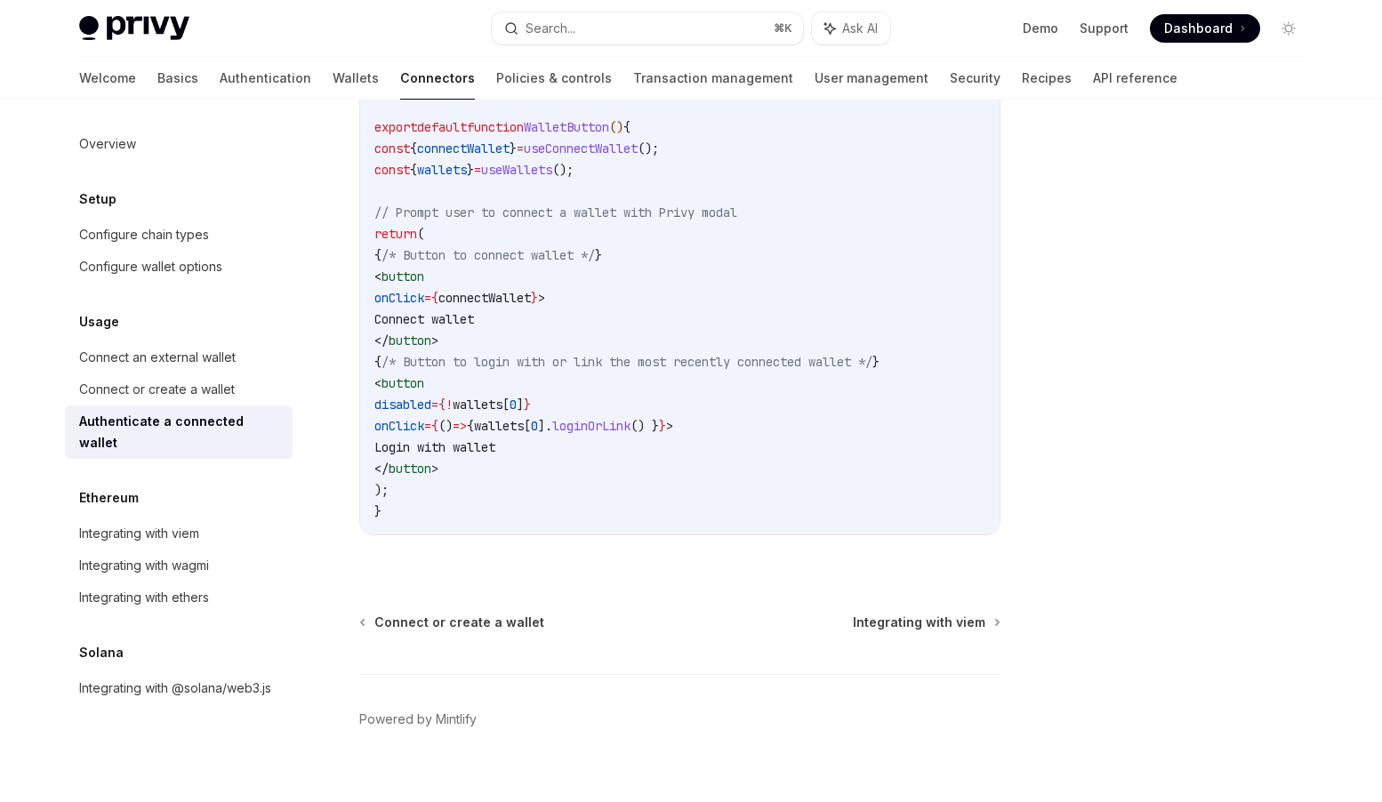
scroll to position [1077, 0]
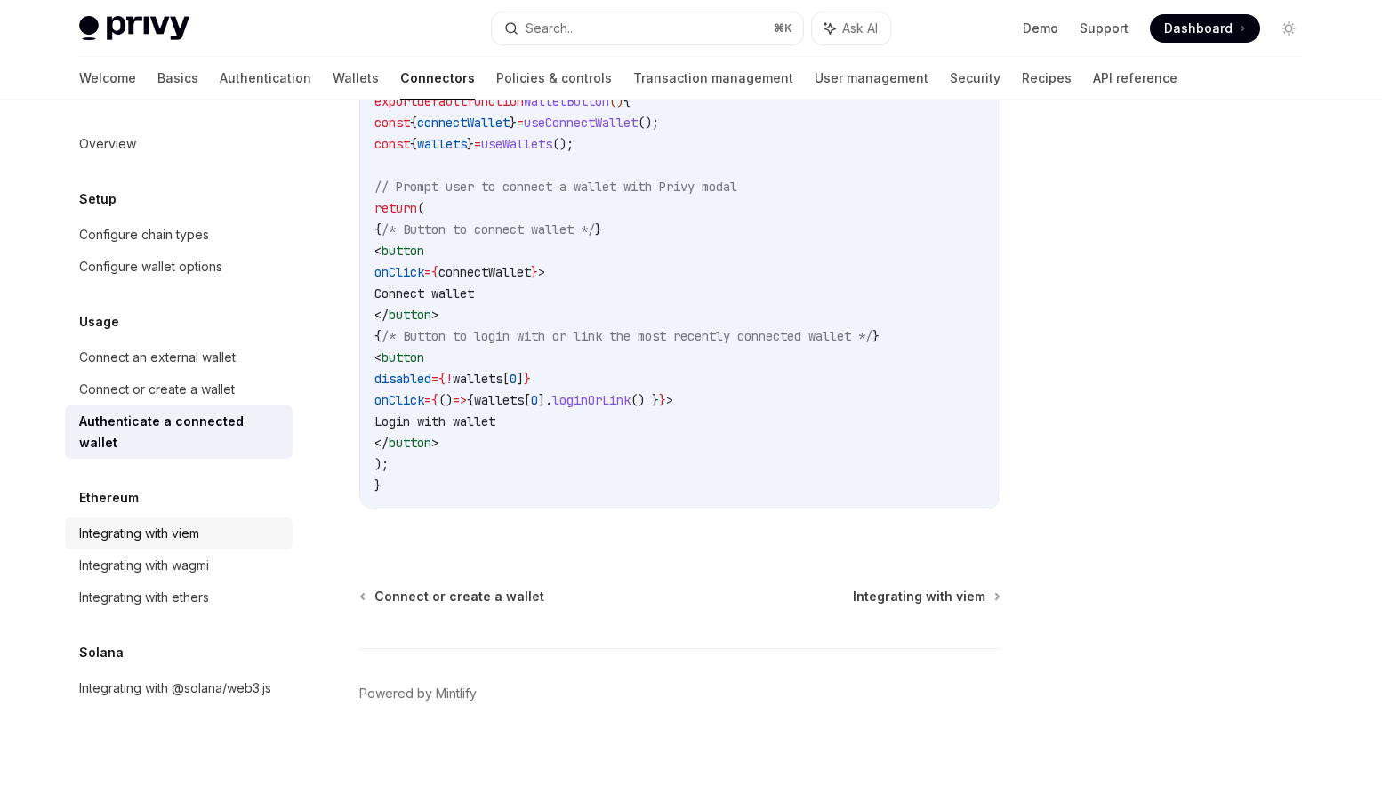
click at [196, 523] on div "Integrating with viem" at bounding box center [139, 533] width 120 height 21
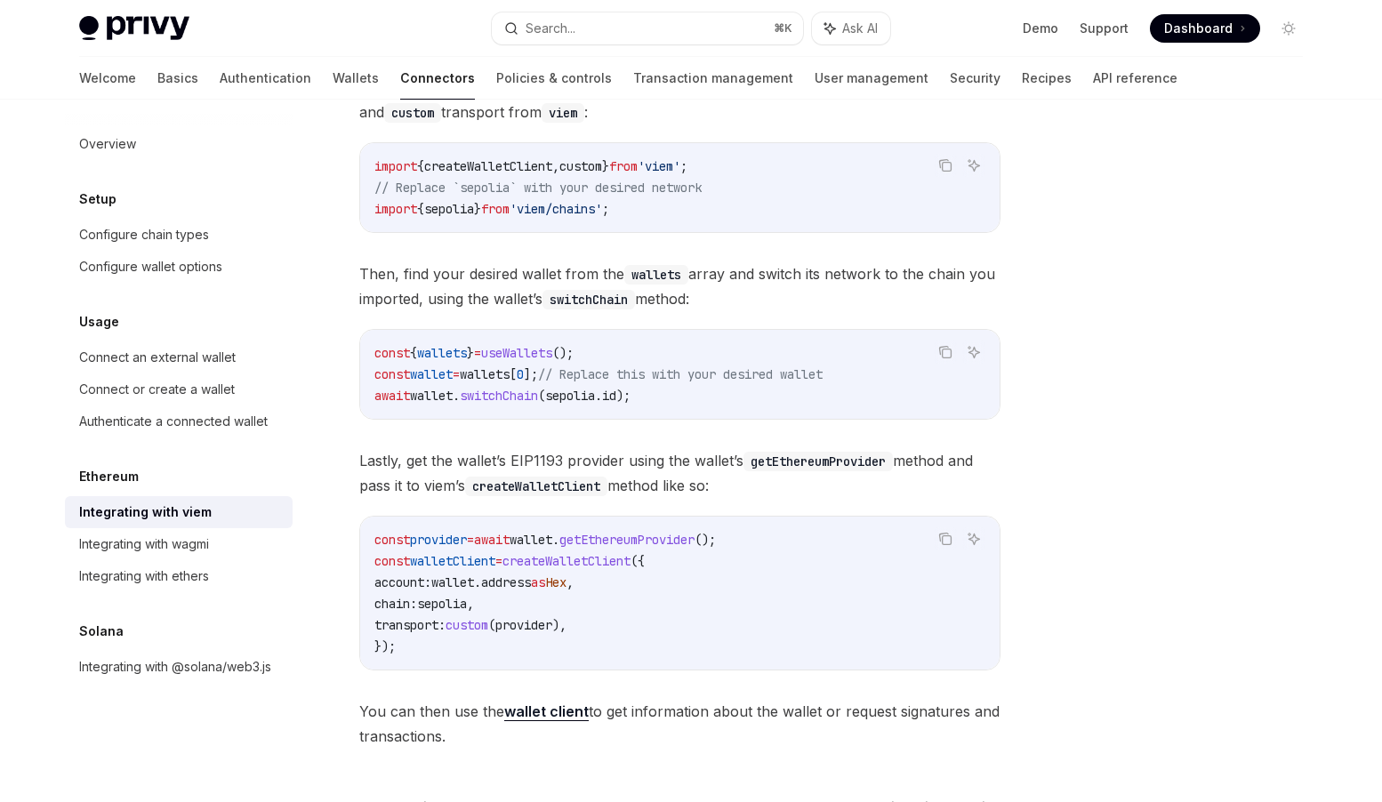
scroll to position [453, 0]
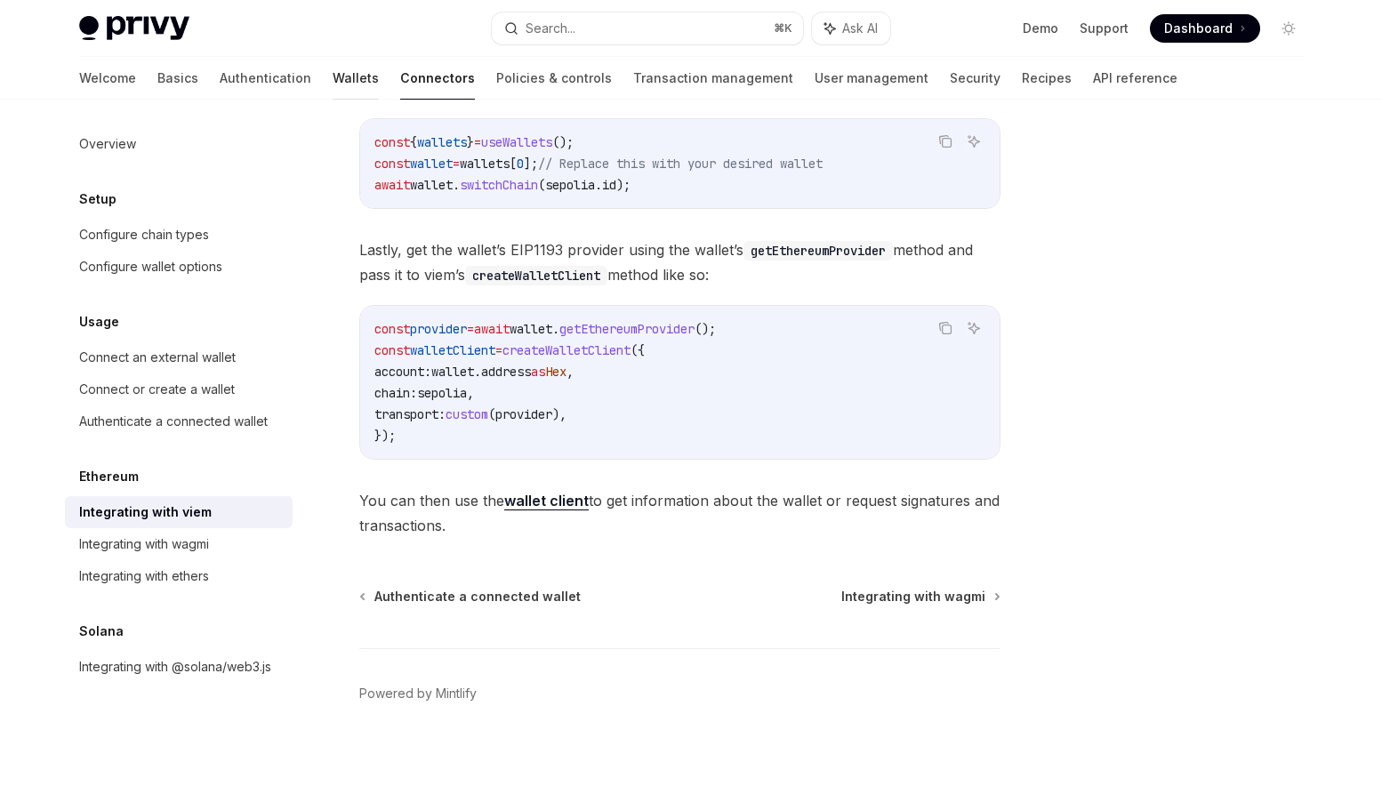
click at [333, 80] on link "Wallets" at bounding box center [356, 78] width 46 height 43
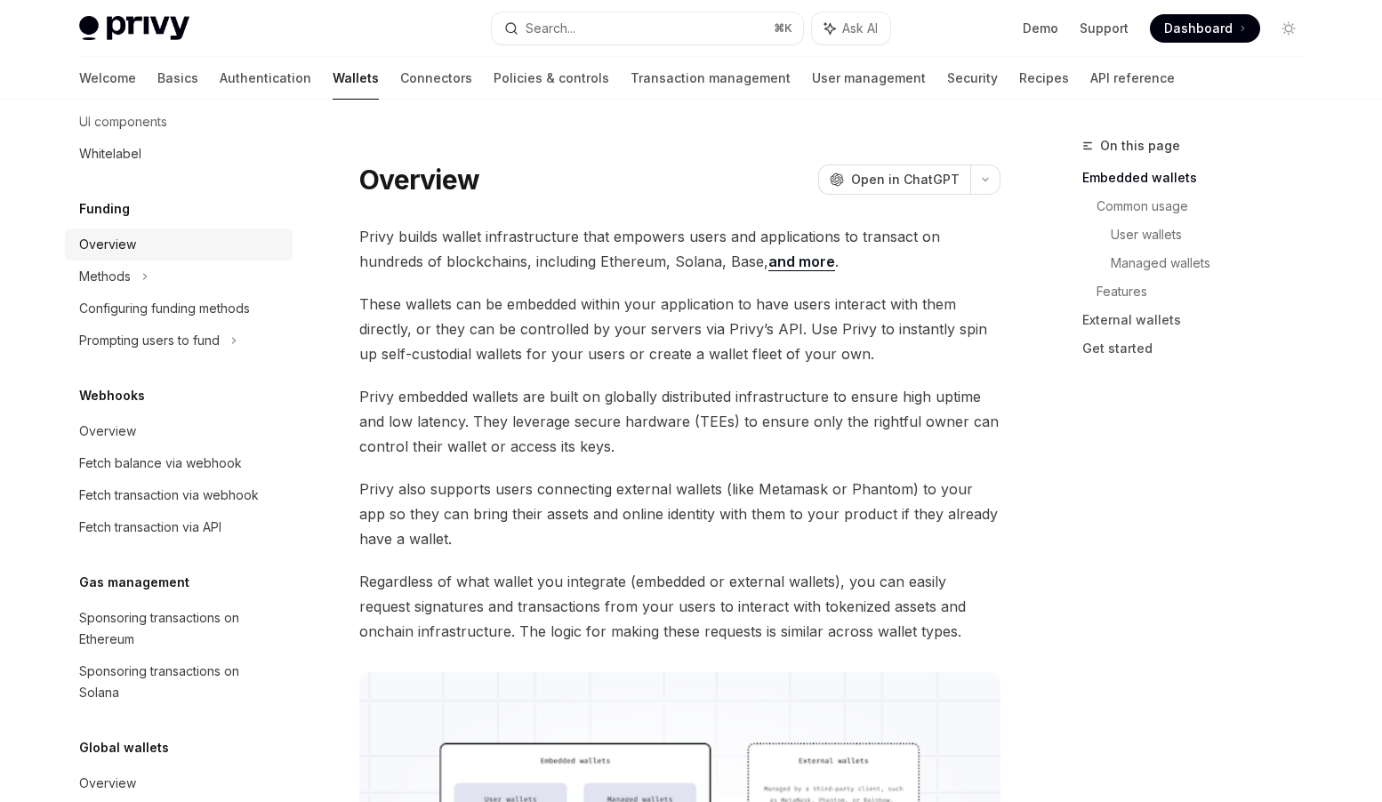
scroll to position [698, 0]
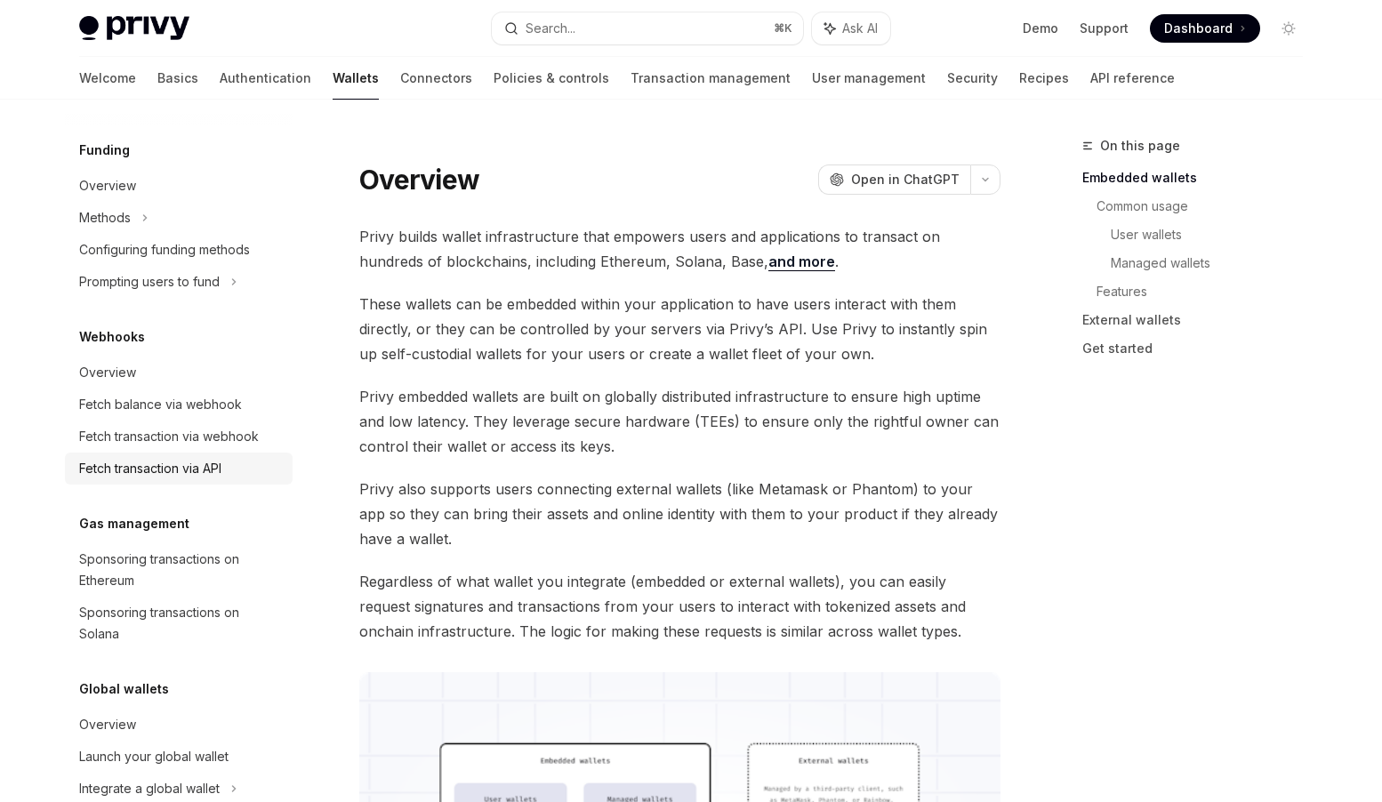
click at [196, 465] on div "Fetch transaction via API" at bounding box center [150, 468] width 142 height 21
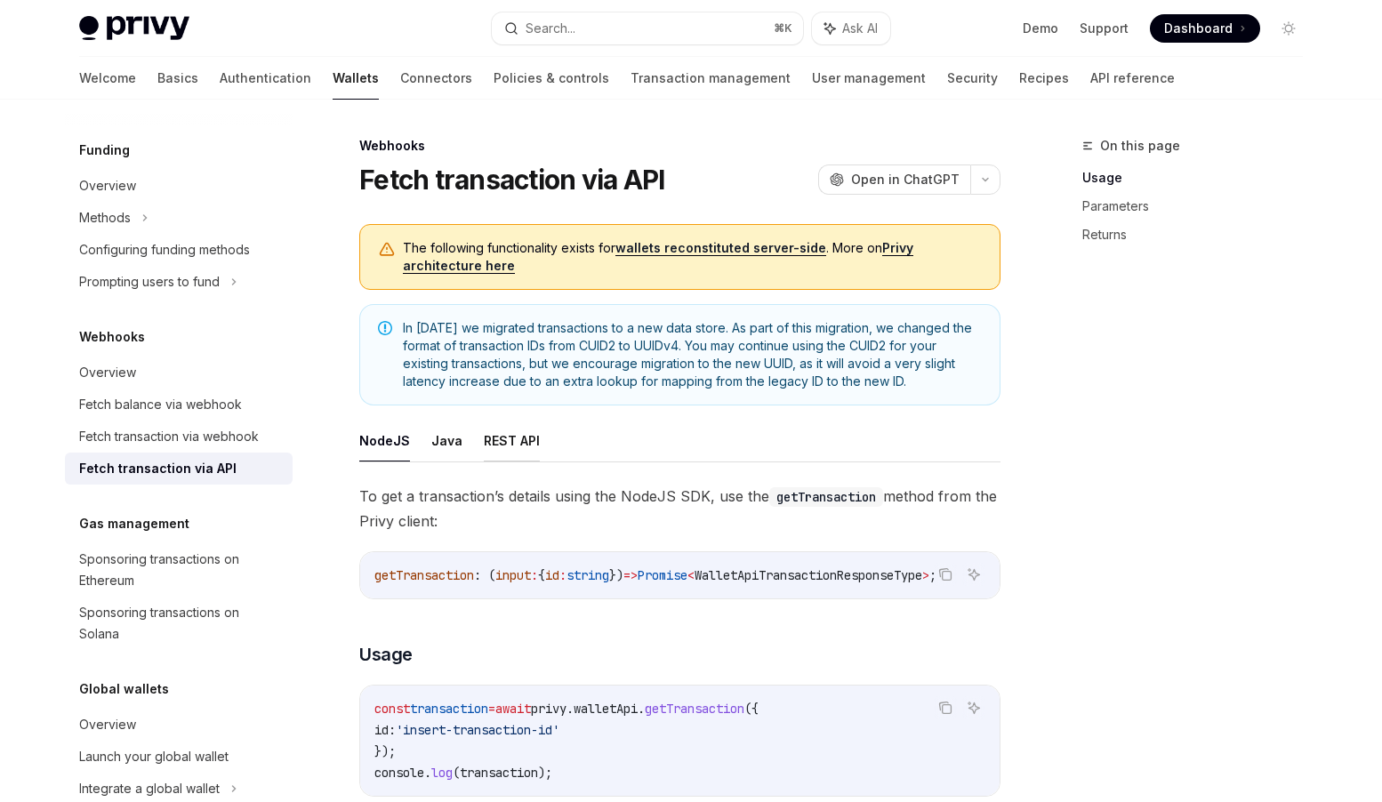
click at [510, 441] on button "REST API" at bounding box center [512, 441] width 56 height 42
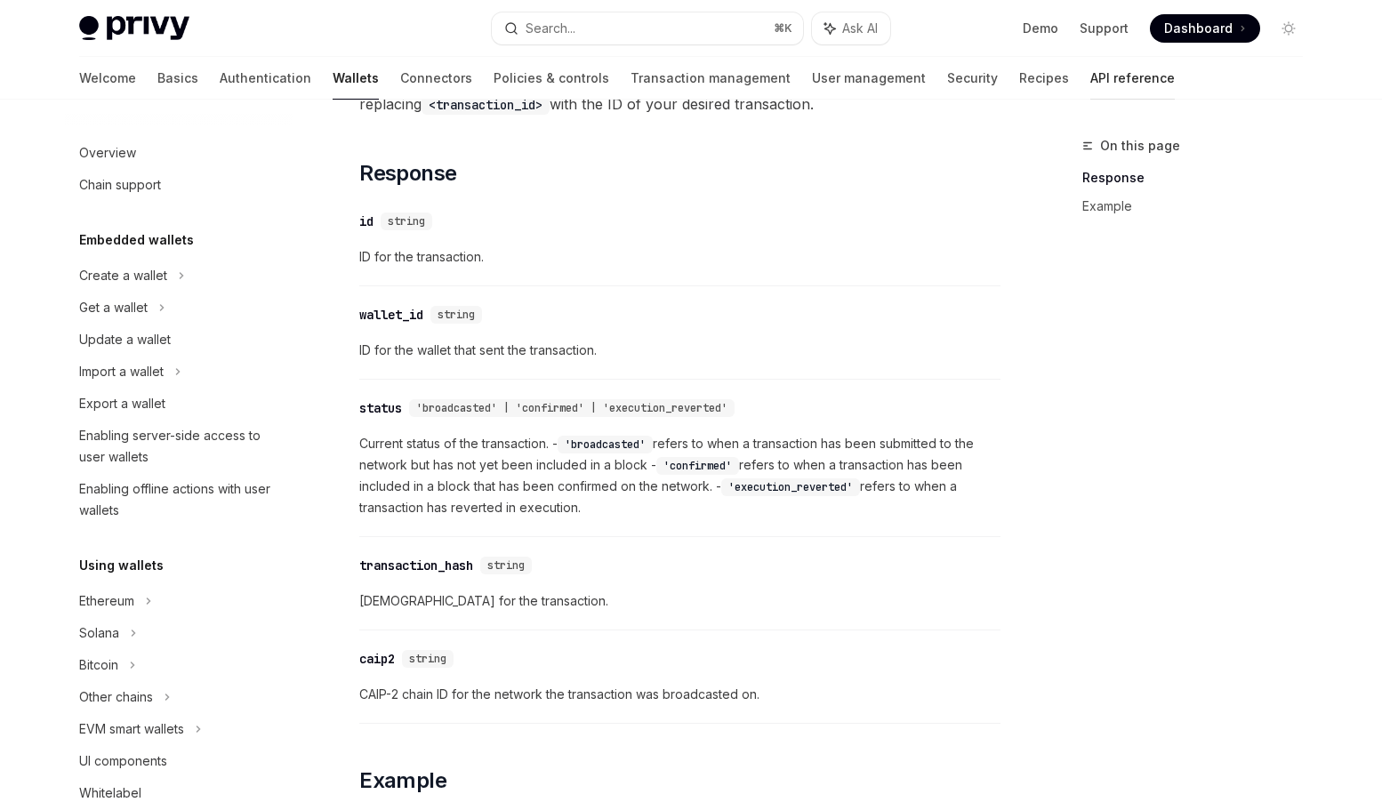
click at [1091, 84] on link "API reference" at bounding box center [1133, 78] width 85 height 43
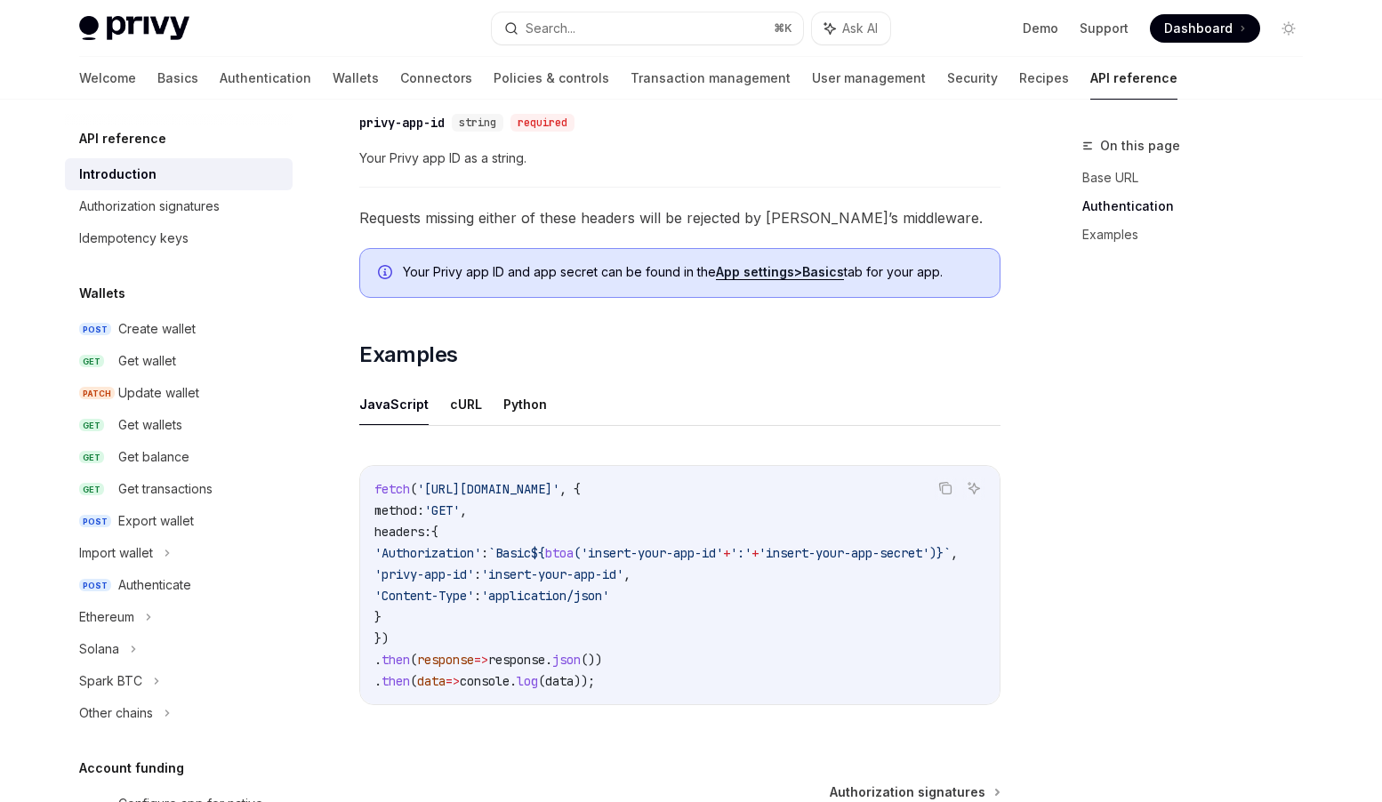
scroll to position [1088, 0]
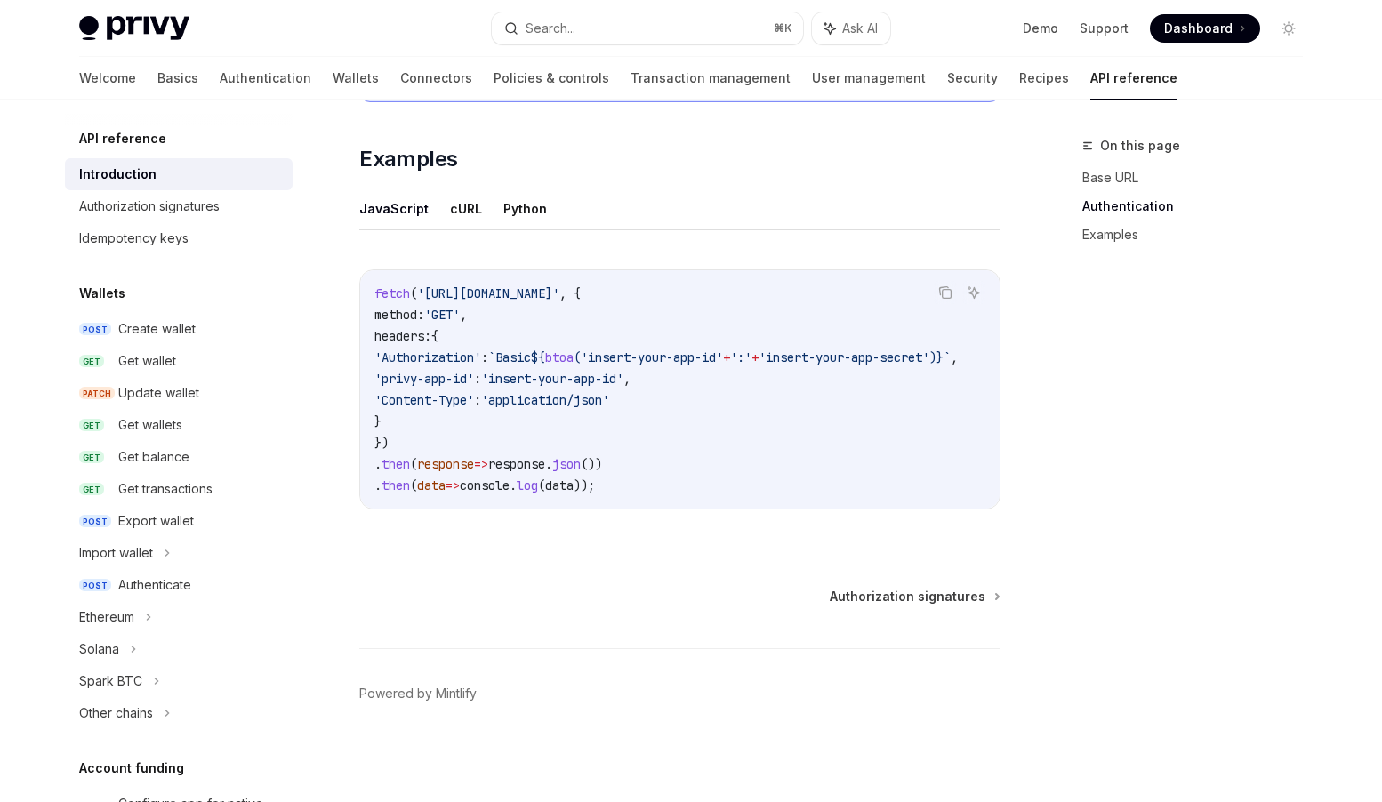
click at [470, 204] on button "cURL" at bounding box center [466, 209] width 32 height 42
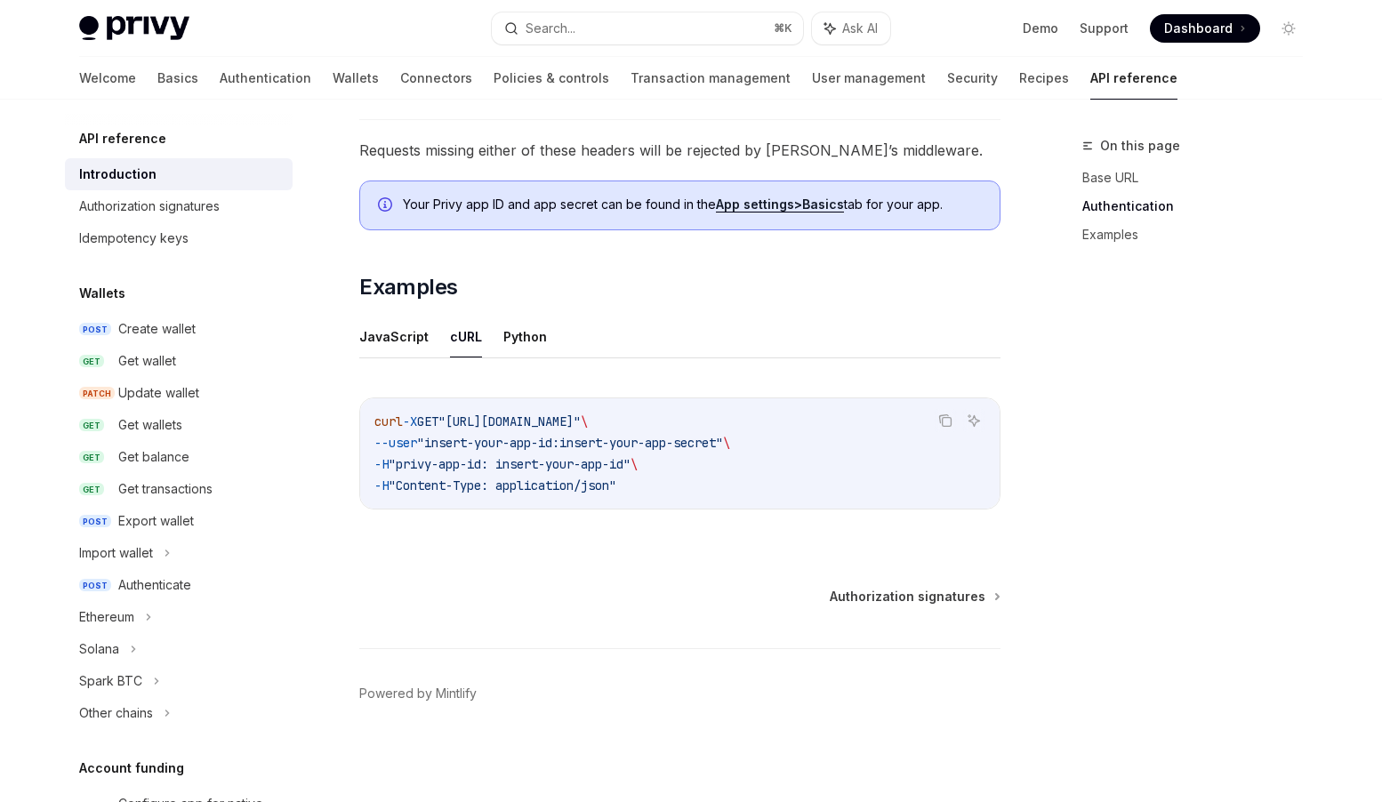
scroll to position [953, 0]
drag, startPoint x: 704, startPoint y: 421, endPoint x: 691, endPoint y: 421, distance: 13.3
click at [581, 421] on span ""[URL][DOMAIN_NAME]"" at bounding box center [510, 422] width 142 height 16
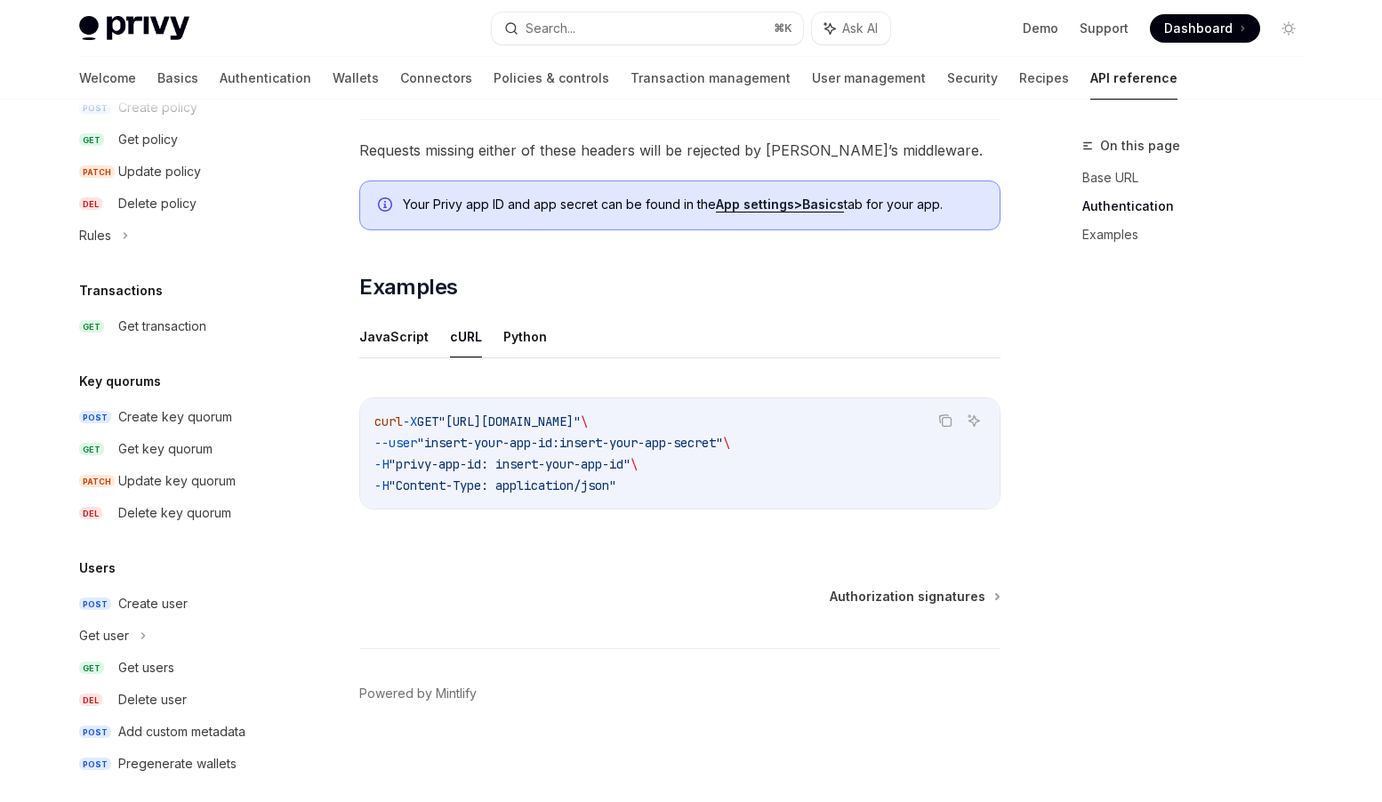
scroll to position [1035, 0]
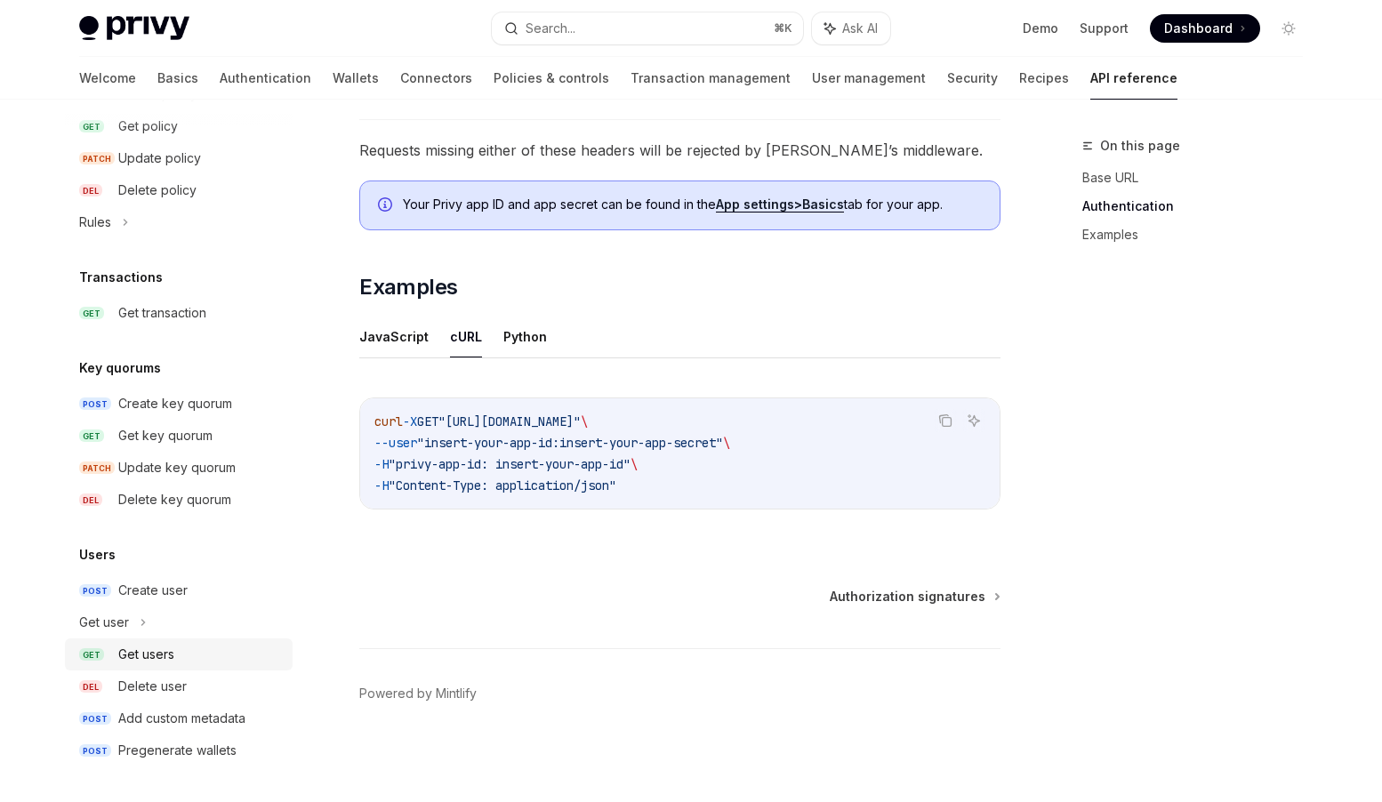
click at [159, 652] on div "Get users" at bounding box center [146, 654] width 56 height 21
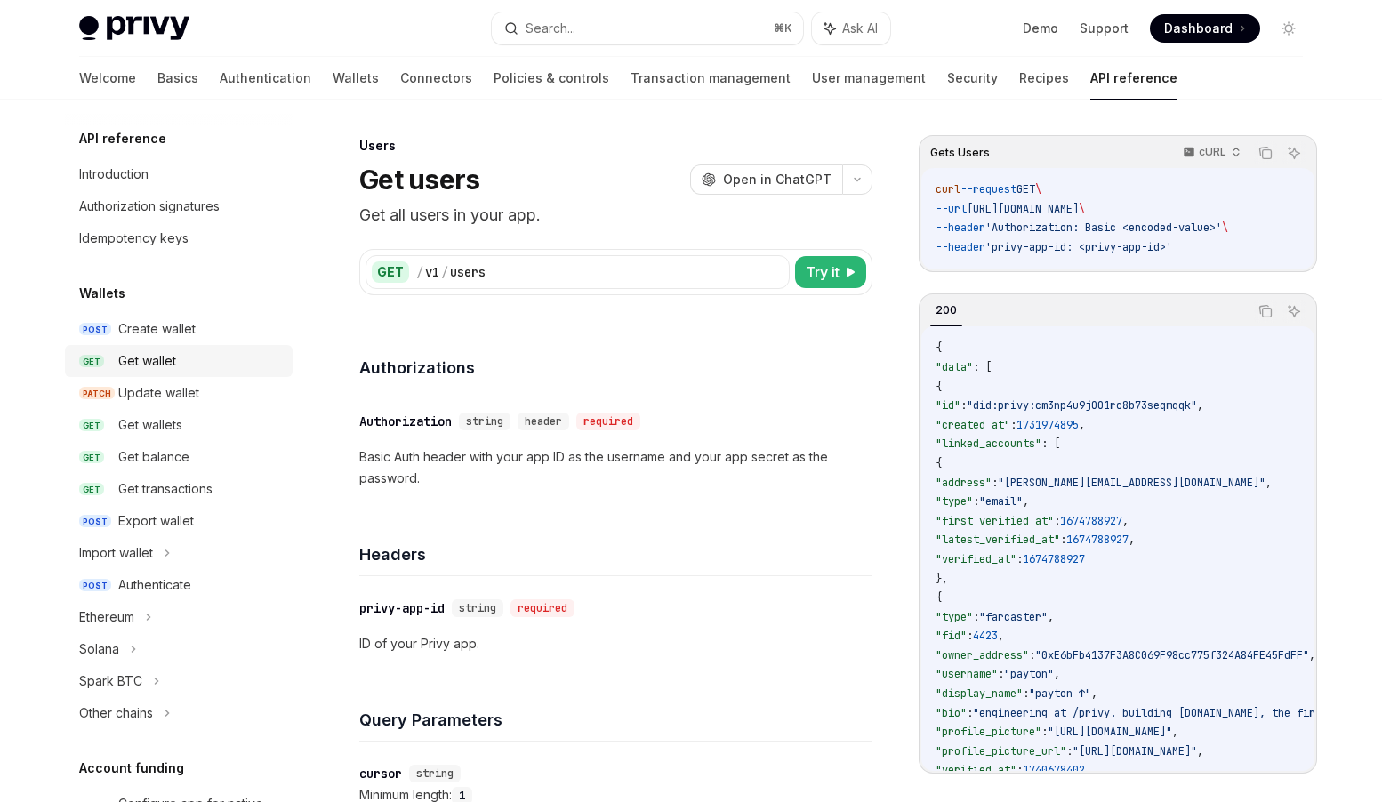
click at [162, 362] on div "Get wallet" at bounding box center [147, 360] width 58 height 21
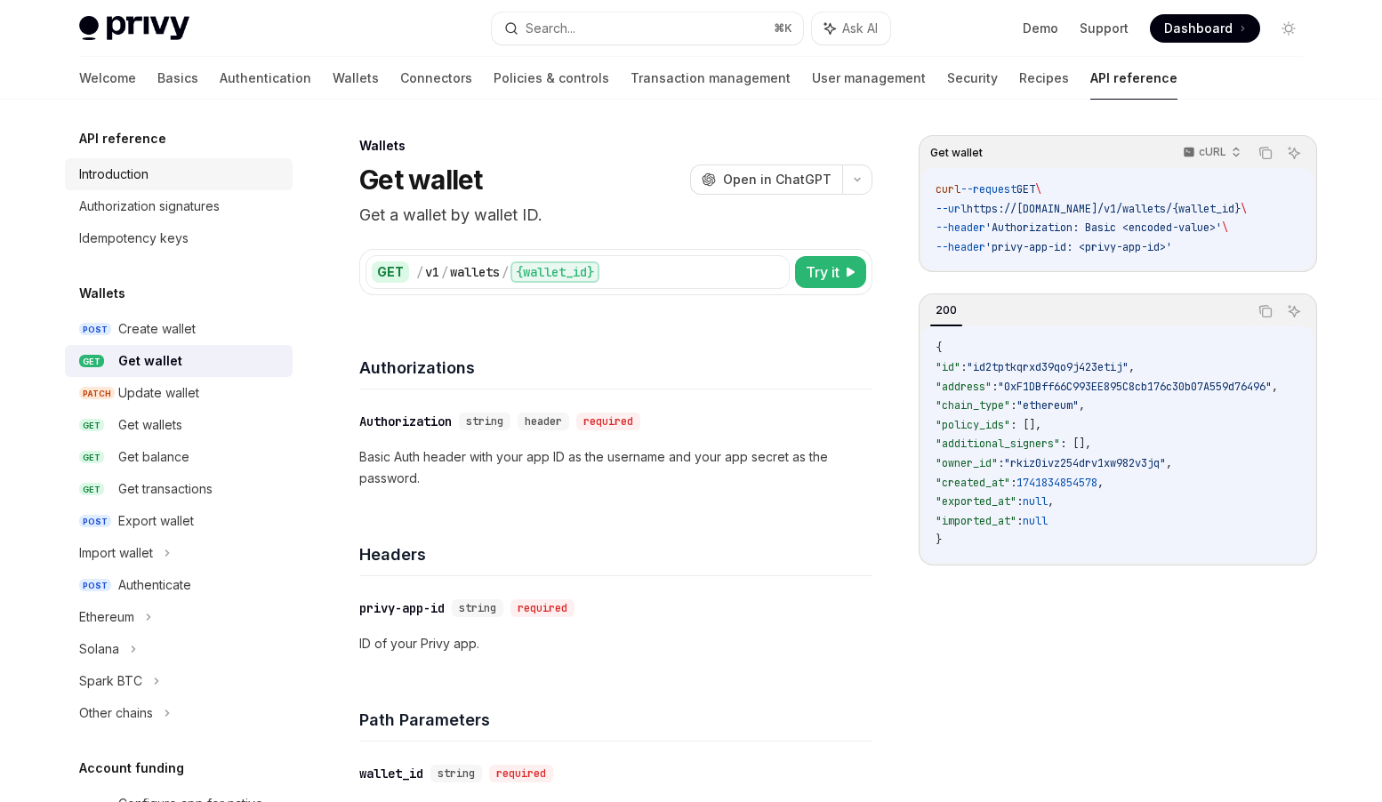
click at [139, 160] on link "Introduction" at bounding box center [179, 174] width 228 height 32
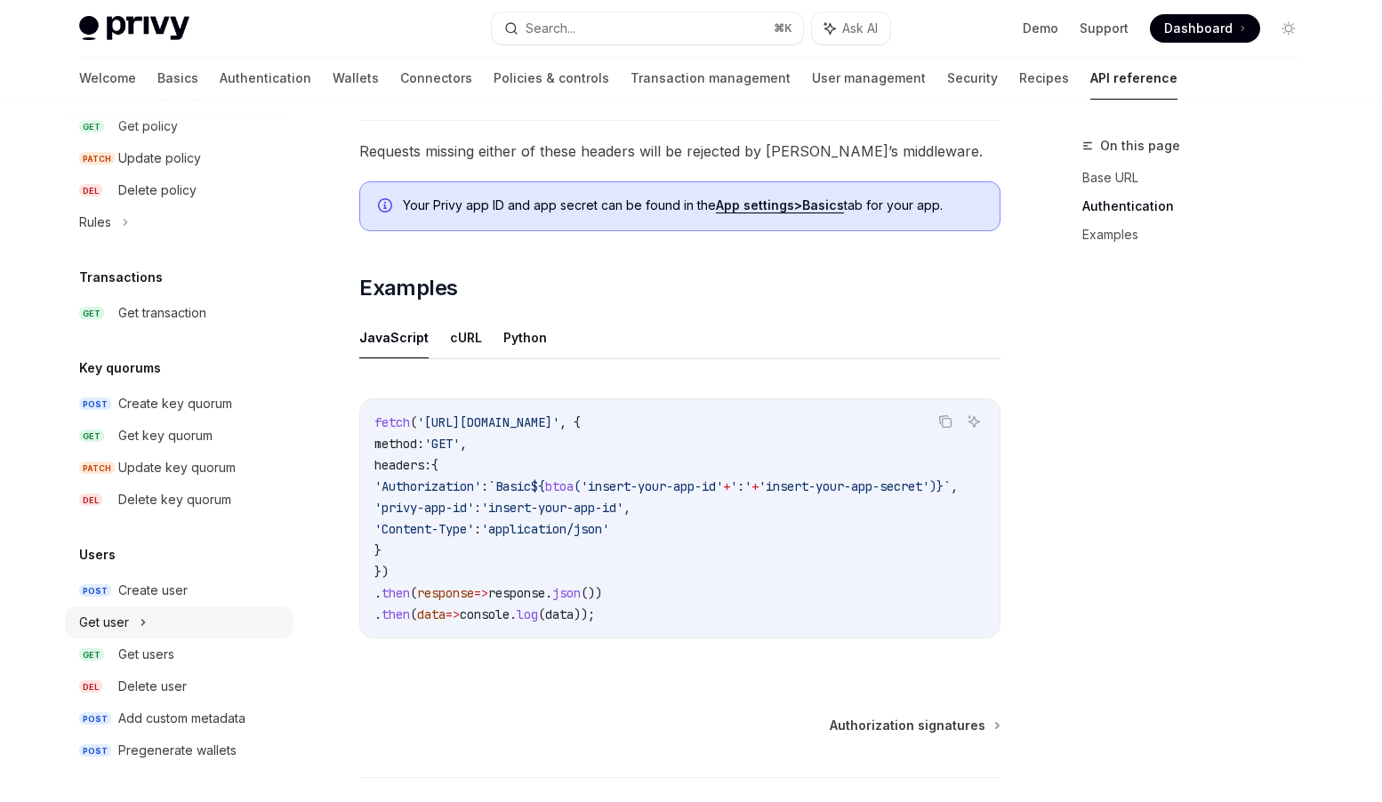
scroll to position [1088, 0]
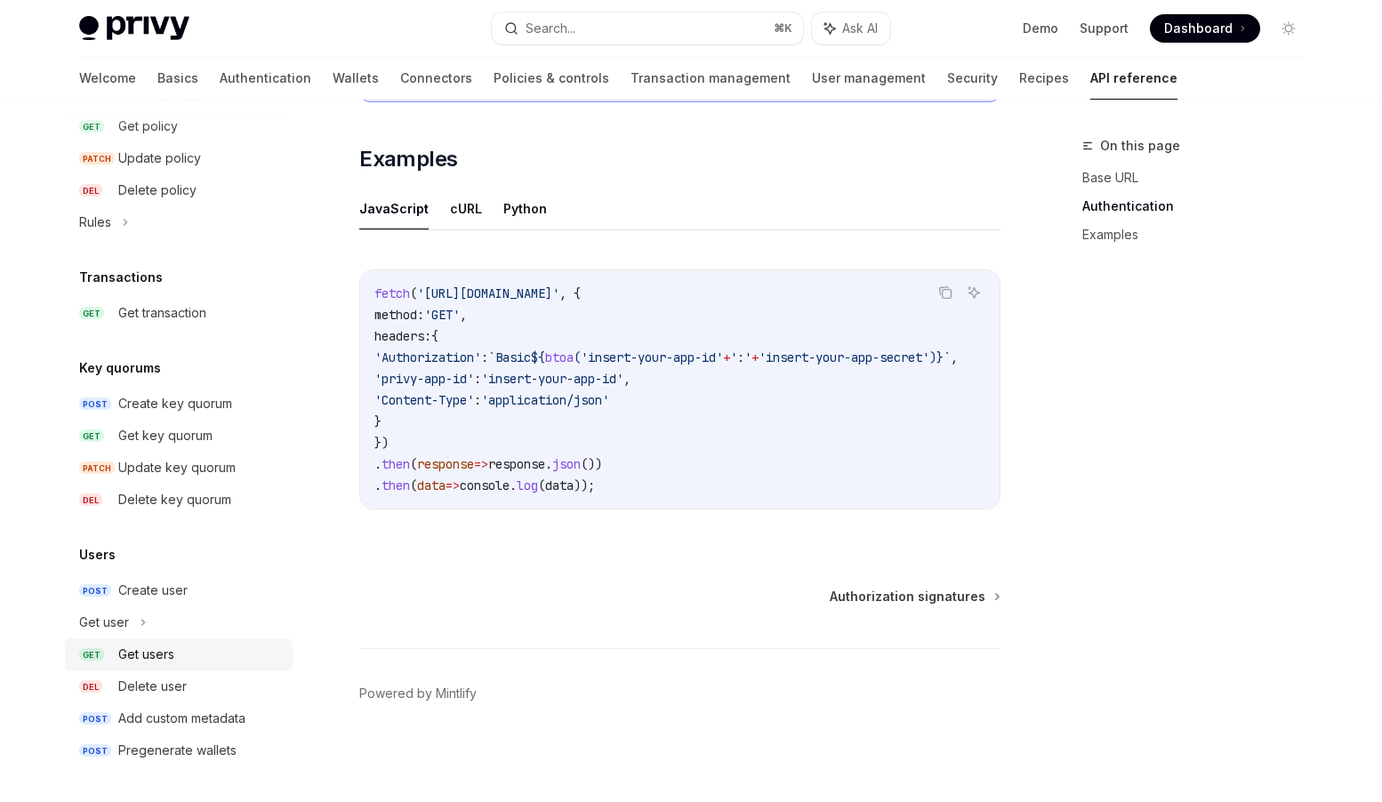
click at [146, 655] on div "Get users" at bounding box center [146, 654] width 56 height 21
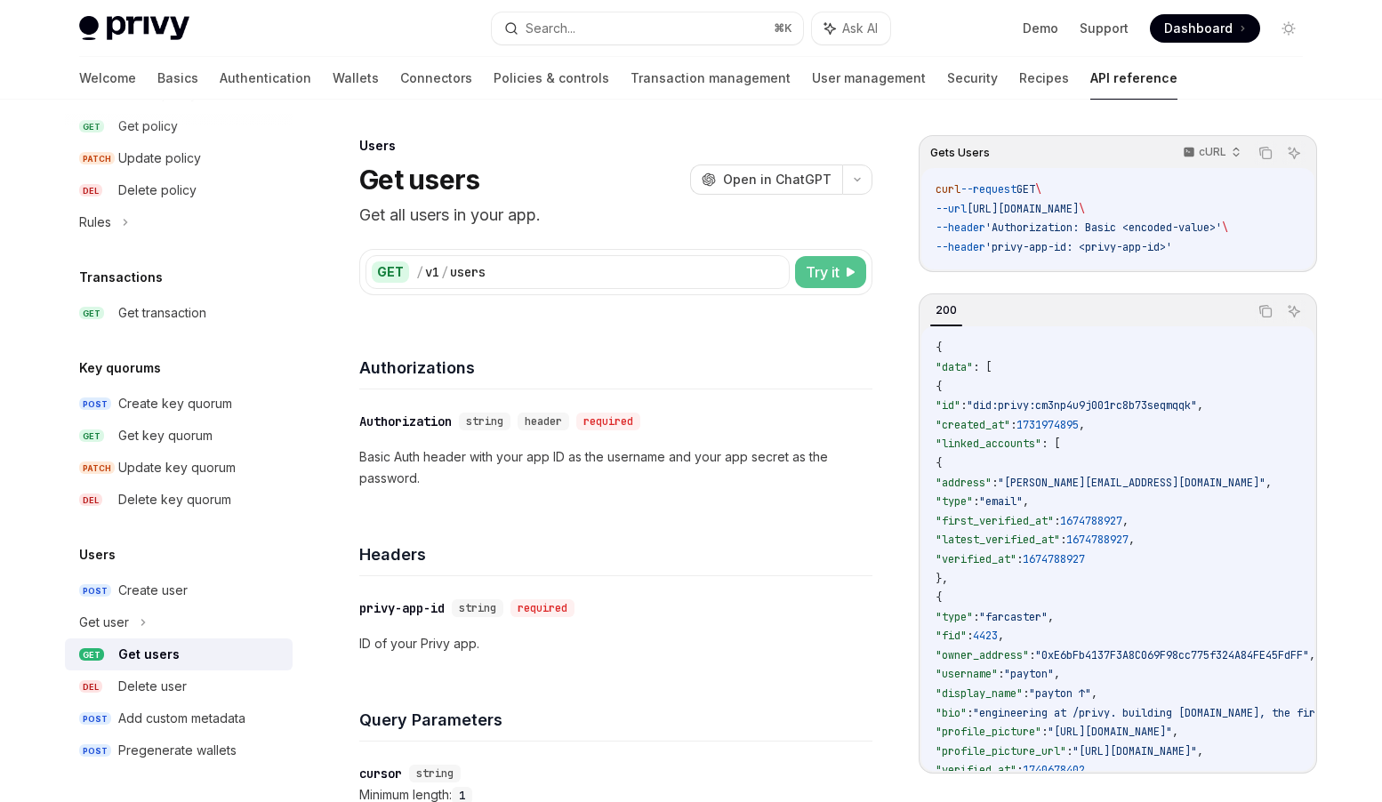
click at [835, 281] on span "Try it" at bounding box center [823, 272] width 34 height 21
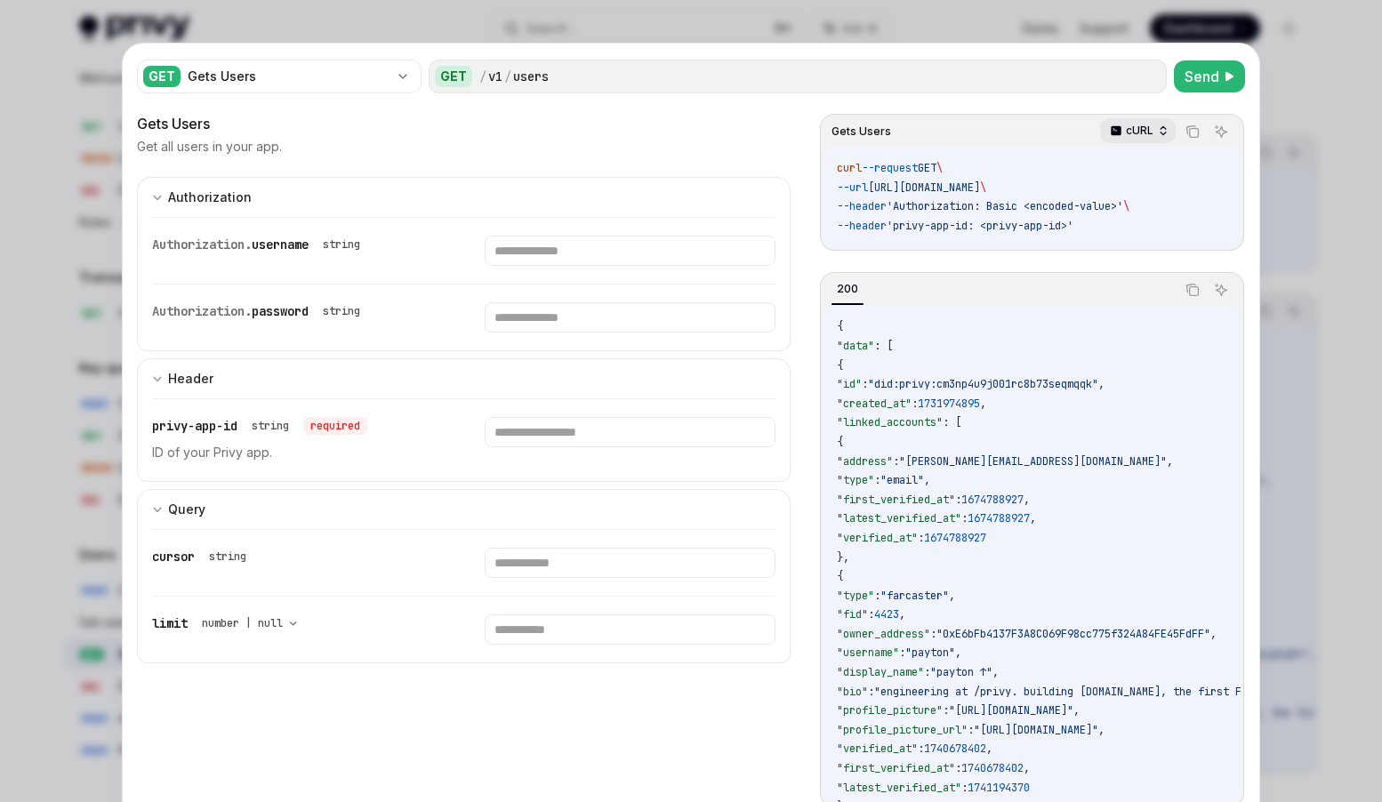
click at [1139, 129] on p "cURL" at bounding box center [1140, 131] width 28 height 14
click at [1139, 132] on p "cURL" at bounding box center [1140, 131] width 28 height 14
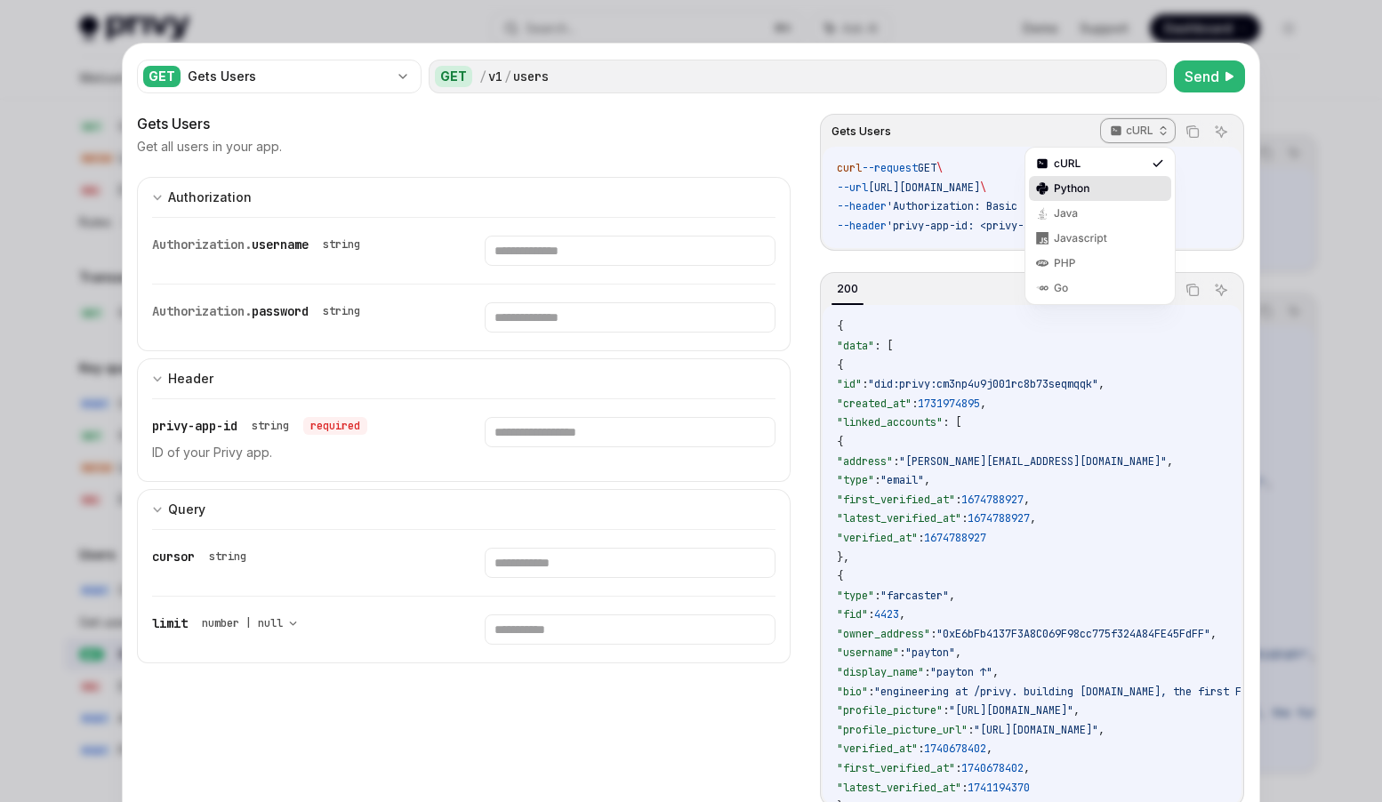
click at [1120, 189] on div "Python" at bounding box center [1100, 188] width 93 height 14
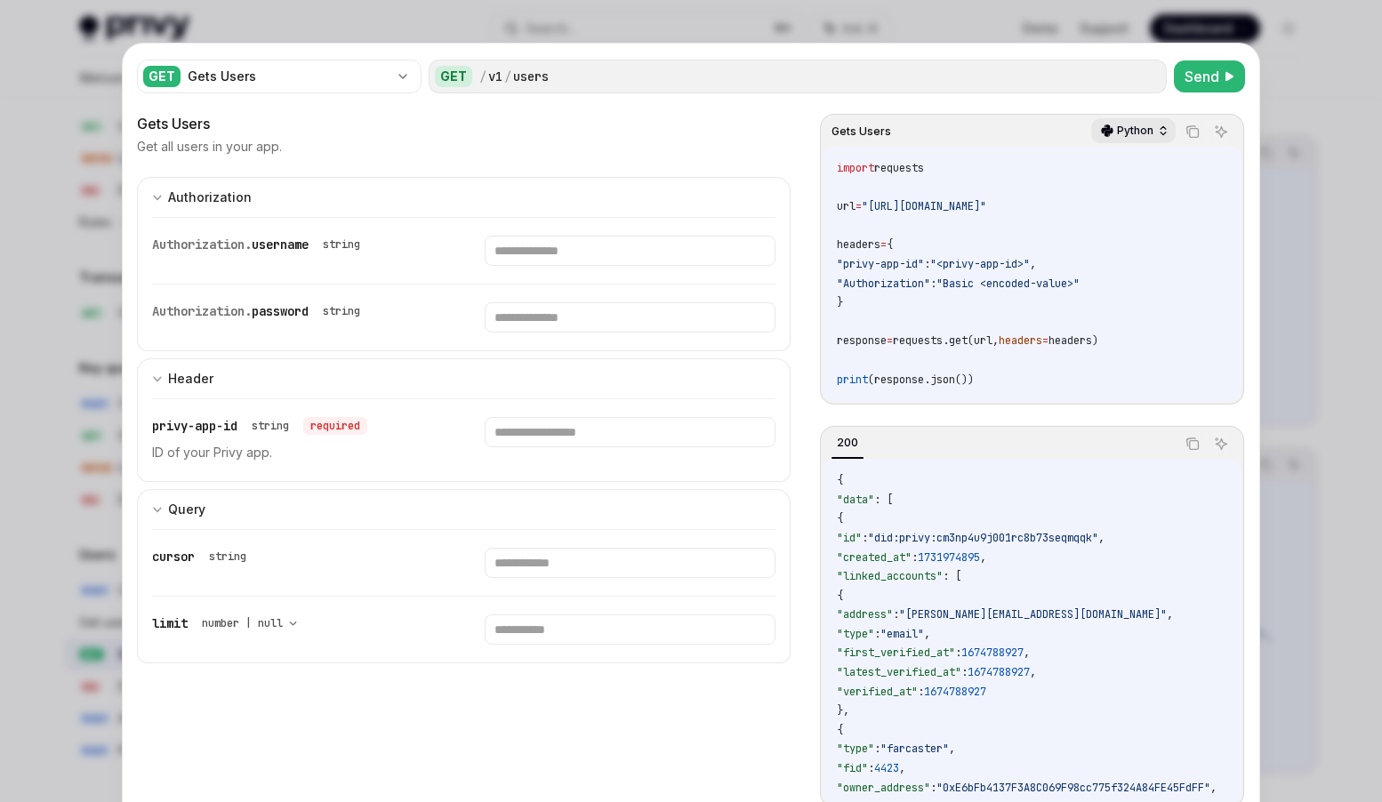
click at [1134, 128] on p "Python" at bounding box center [1135, 131] width 36 height 14
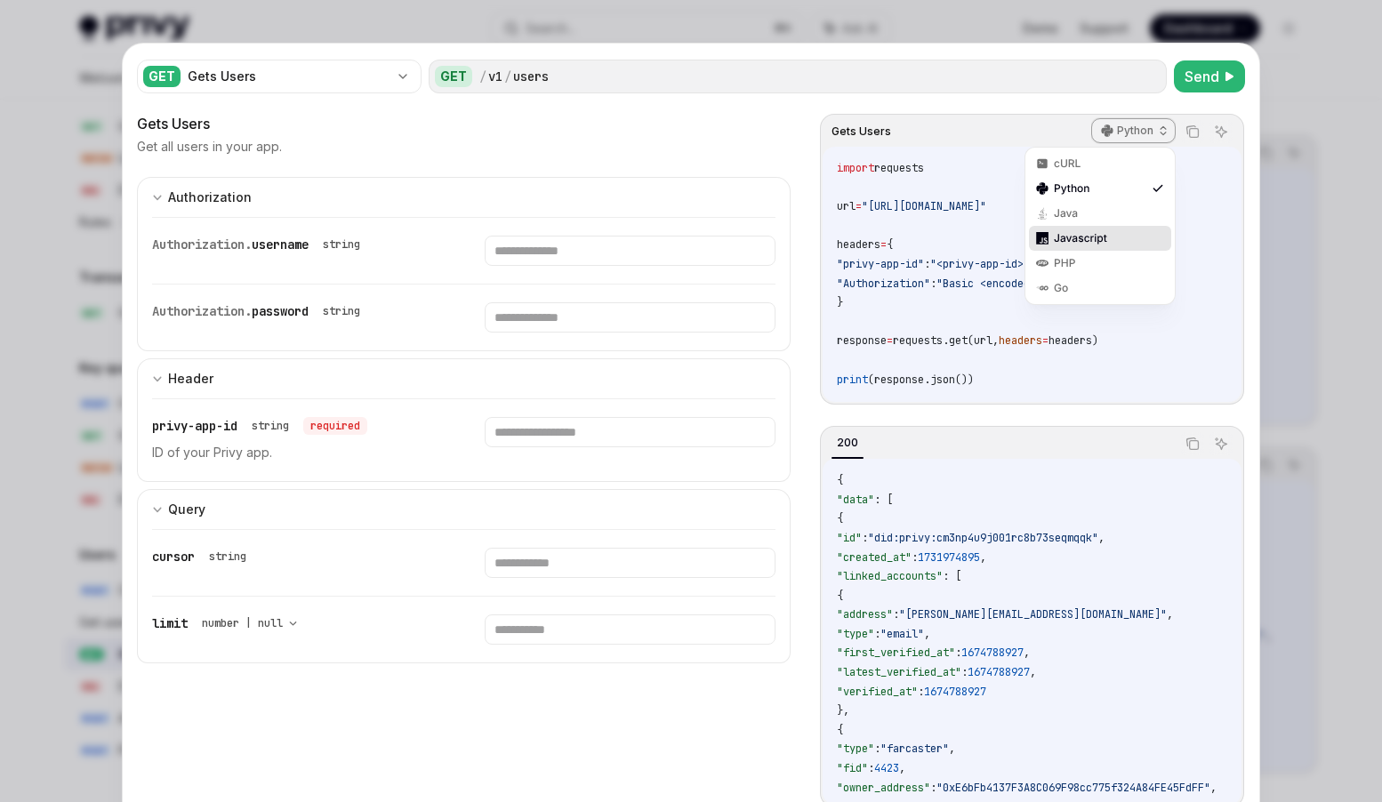
click at [1098, 239] on div "Javascript" at bounding box center [1100, 238] width 93 height 14
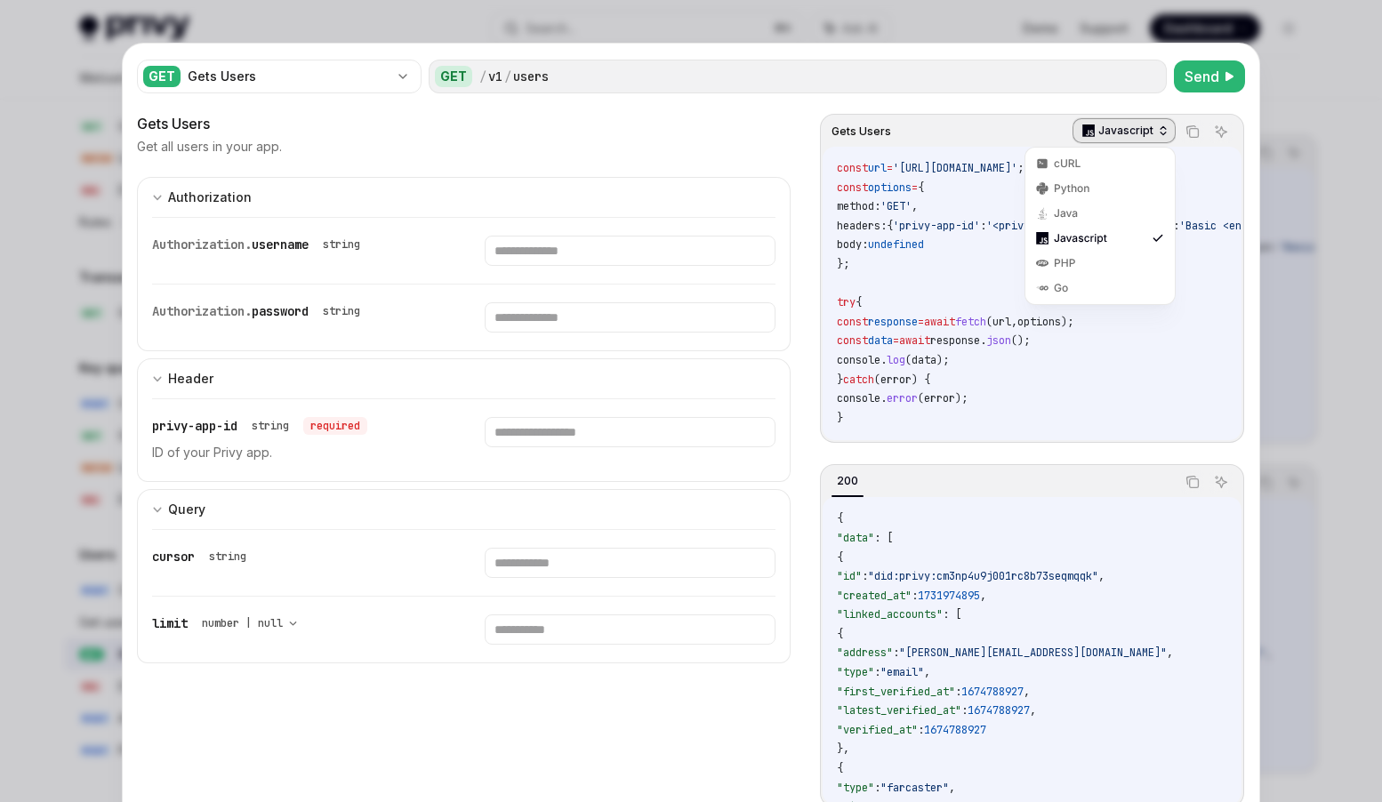
click at [1119, 133] on p "Javascript" at bounding box center [1126, 131] width 55 height 14
click at [1106, 164] on div "cURL" at bounding box center [1100, 164] width 93 height 14
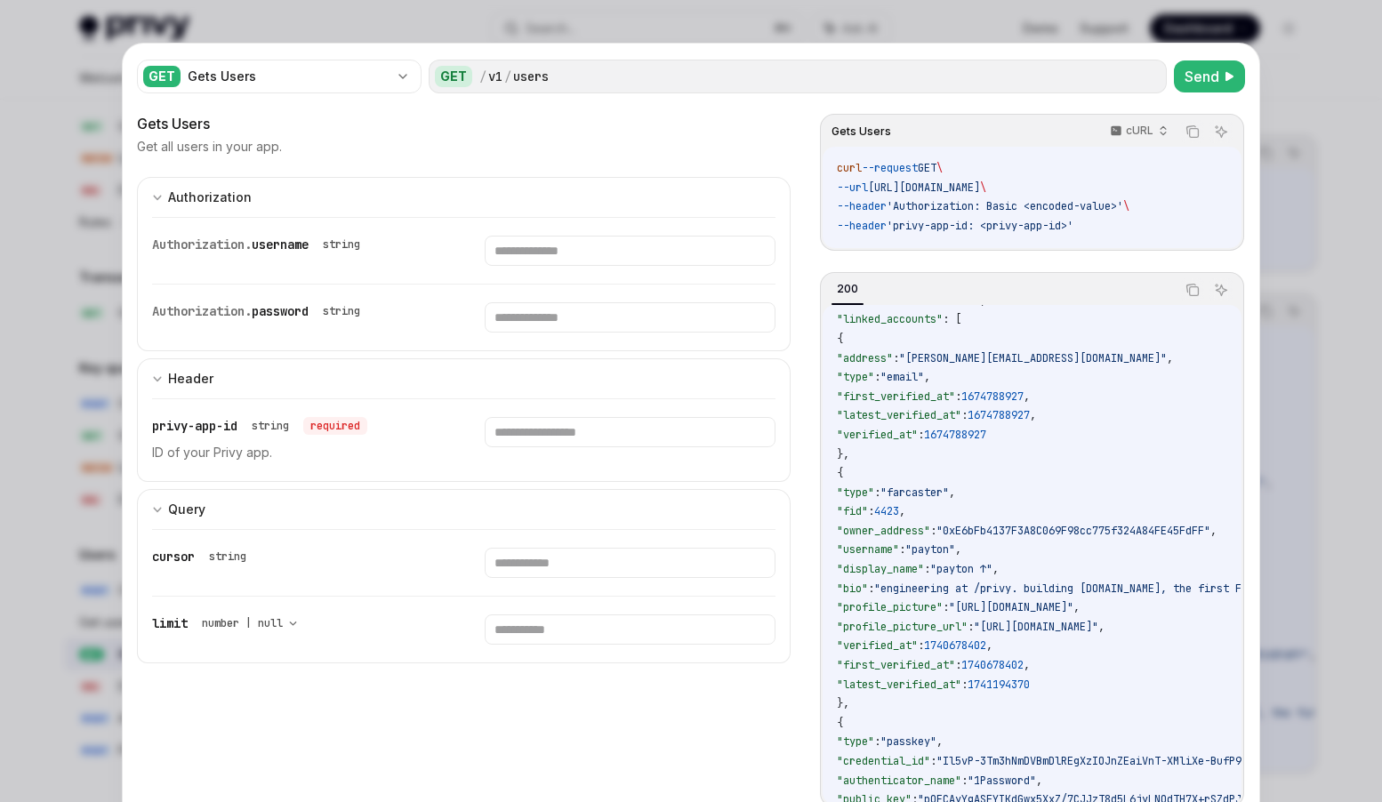
scroll to position [107, 0]
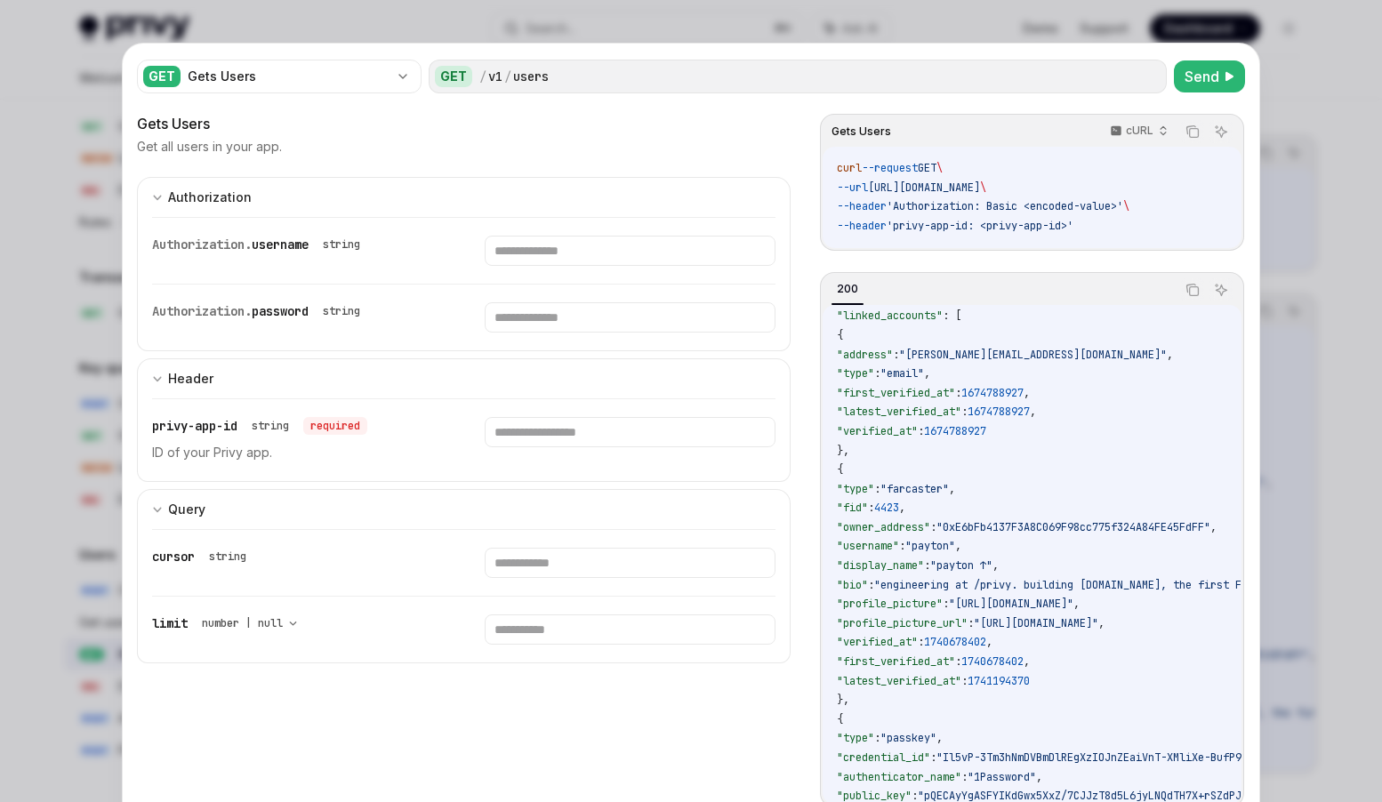
click at [37, 374] on div at bounding box center [691, 401] width 1382 height 802
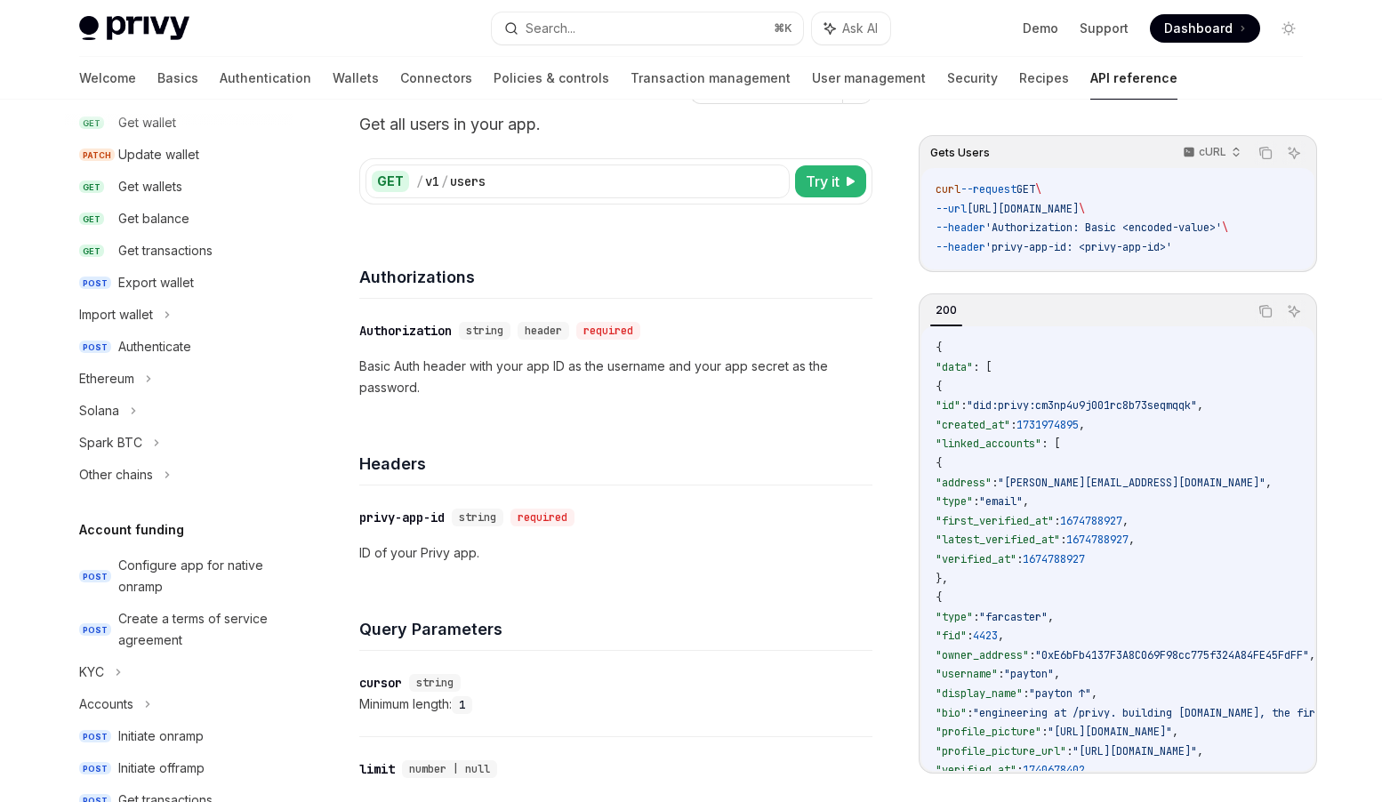
scroll to position [154, 0]
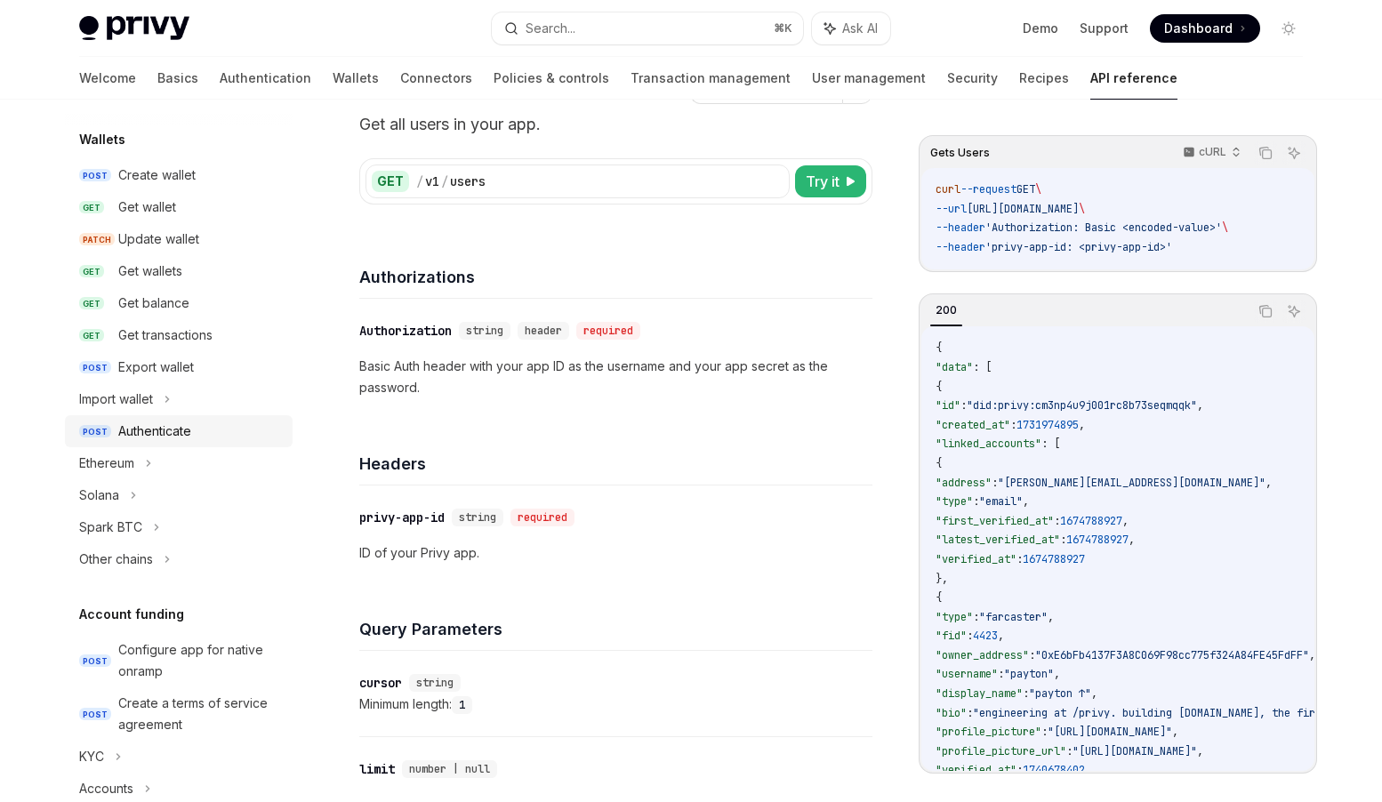
click at [162, 437] on div "Authenticate" at bounding box center [154, 431] width 73 height 21
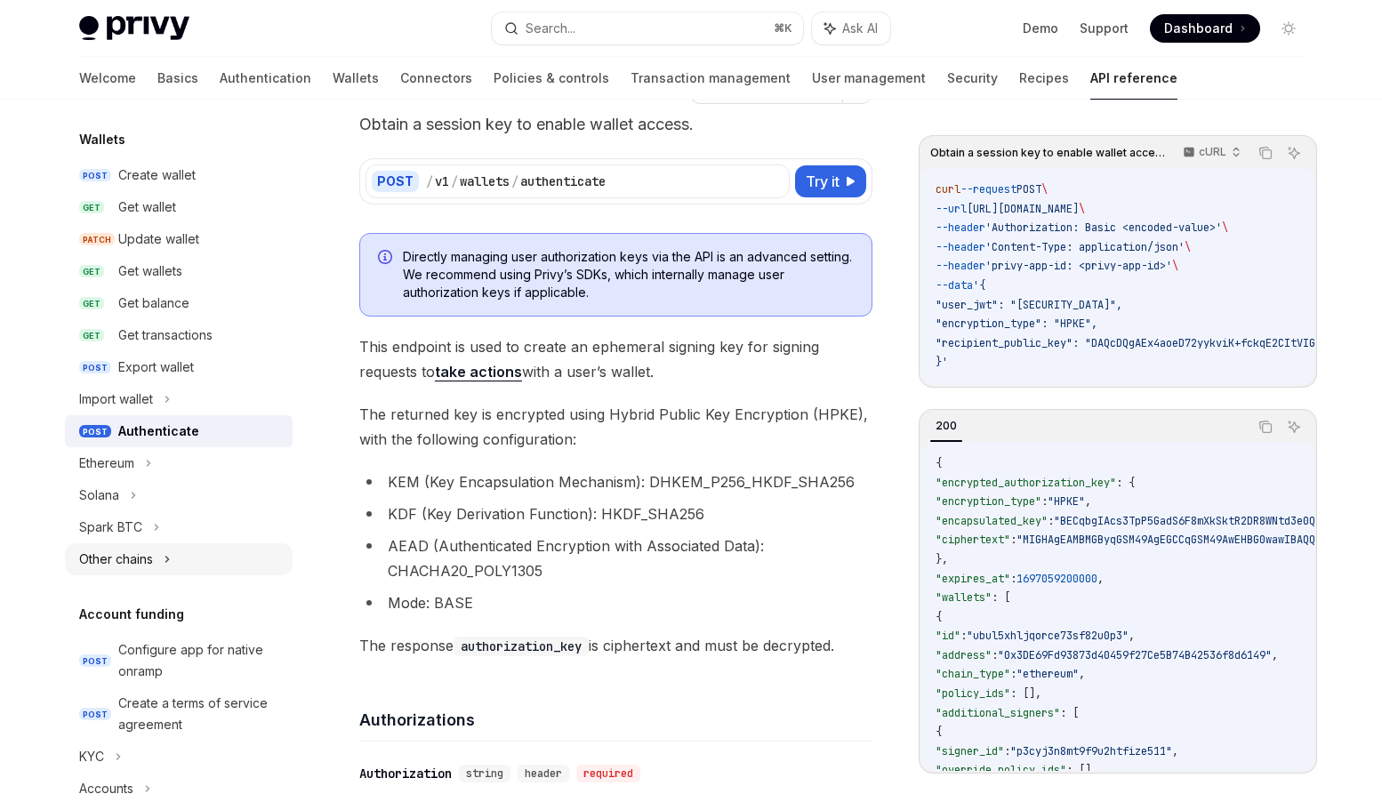
click at [127, 557] on div "Other chains" at bounding box center [116, 559] width 74 height 21
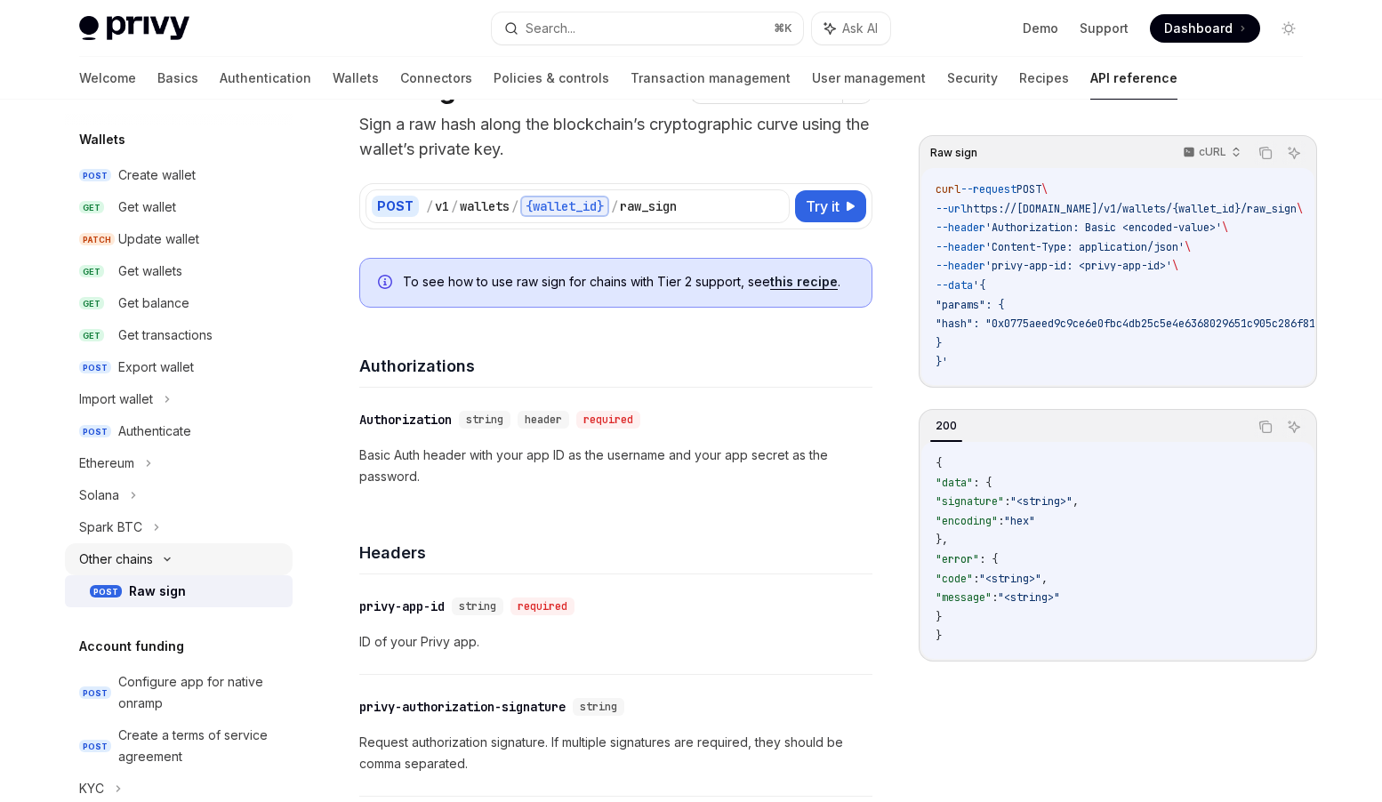
click at [127, 557] on div "Other chains" at bounding box center [116, 559] width 74 height 21
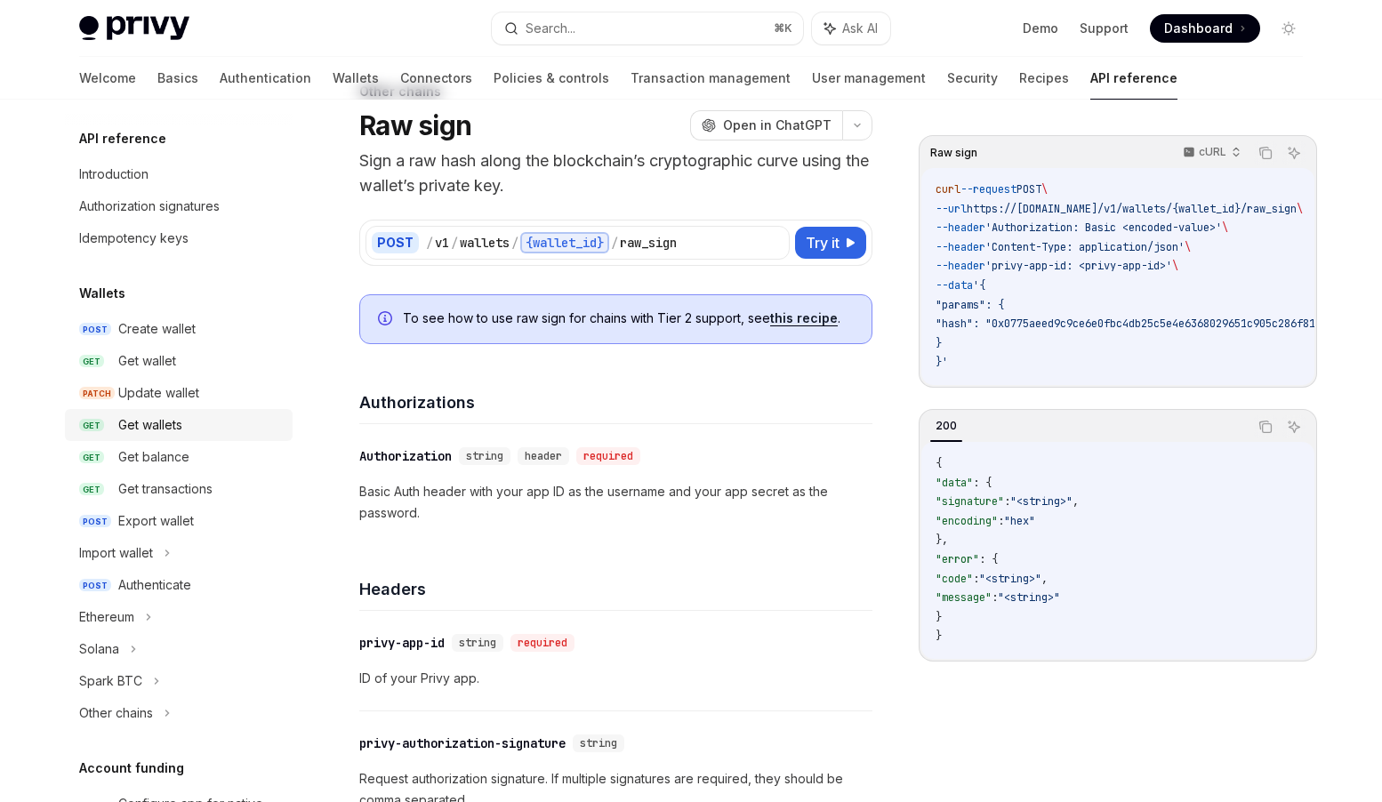
scroll to position [31, 0]
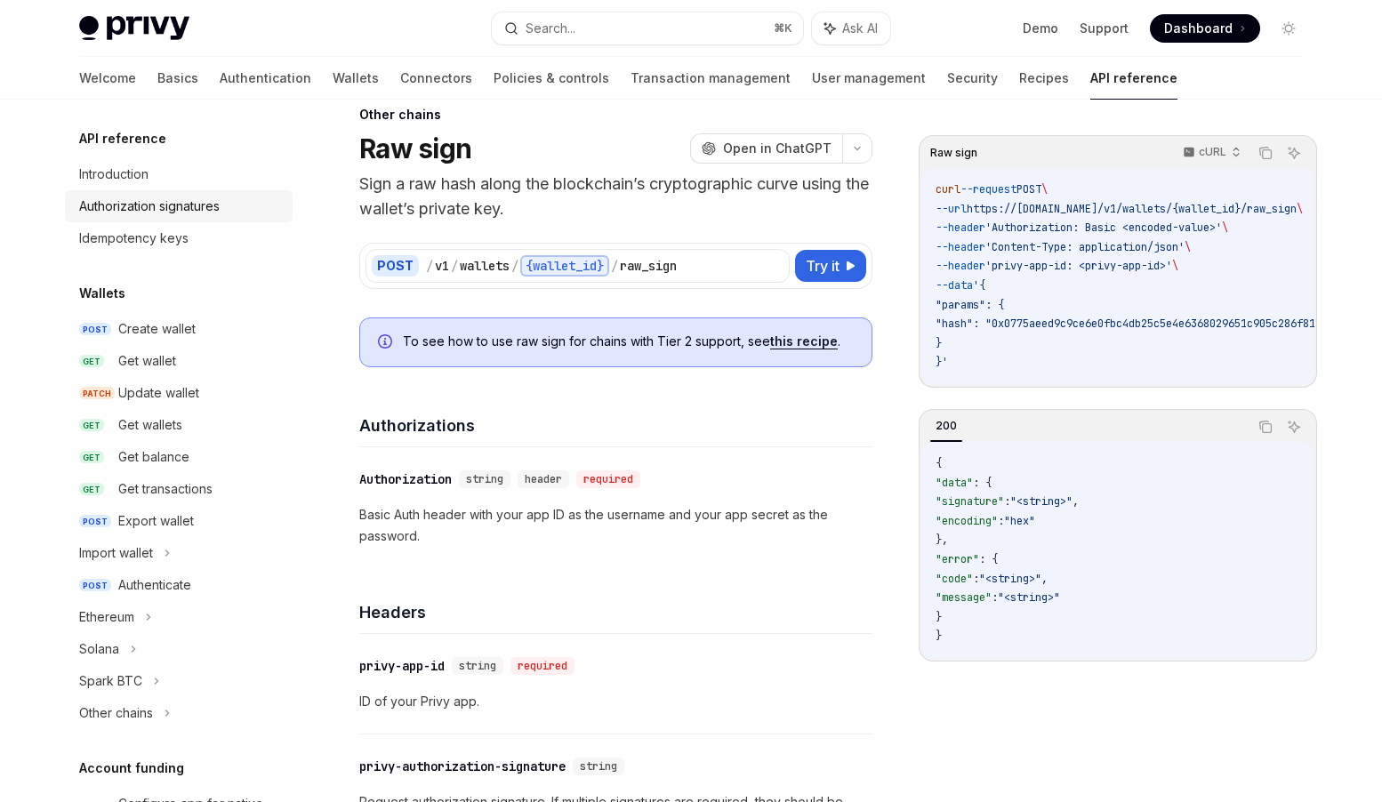
click at [165, 213] on div "Authorization signatures" at bounding box center [149, 206] width 141 height 21
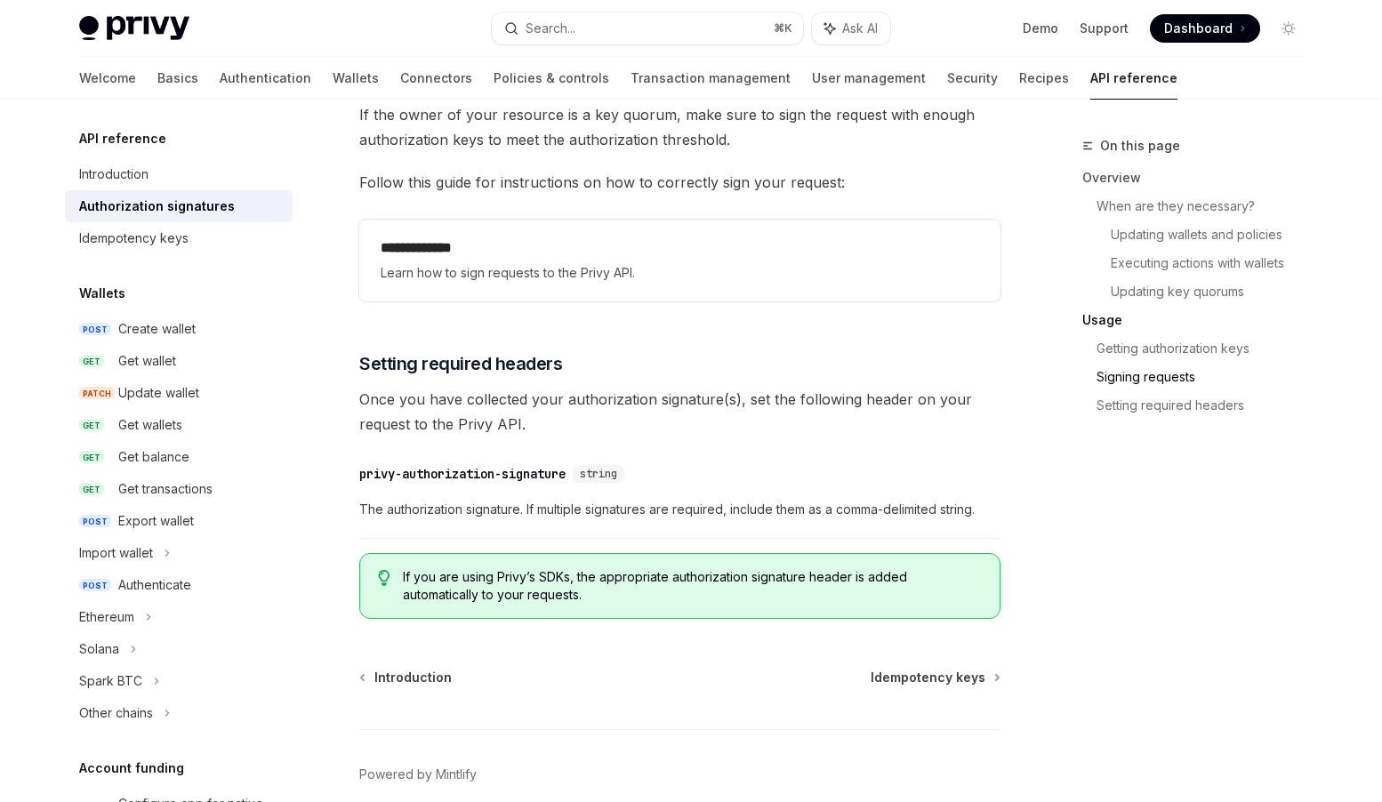
scroll to position [2923, 0]
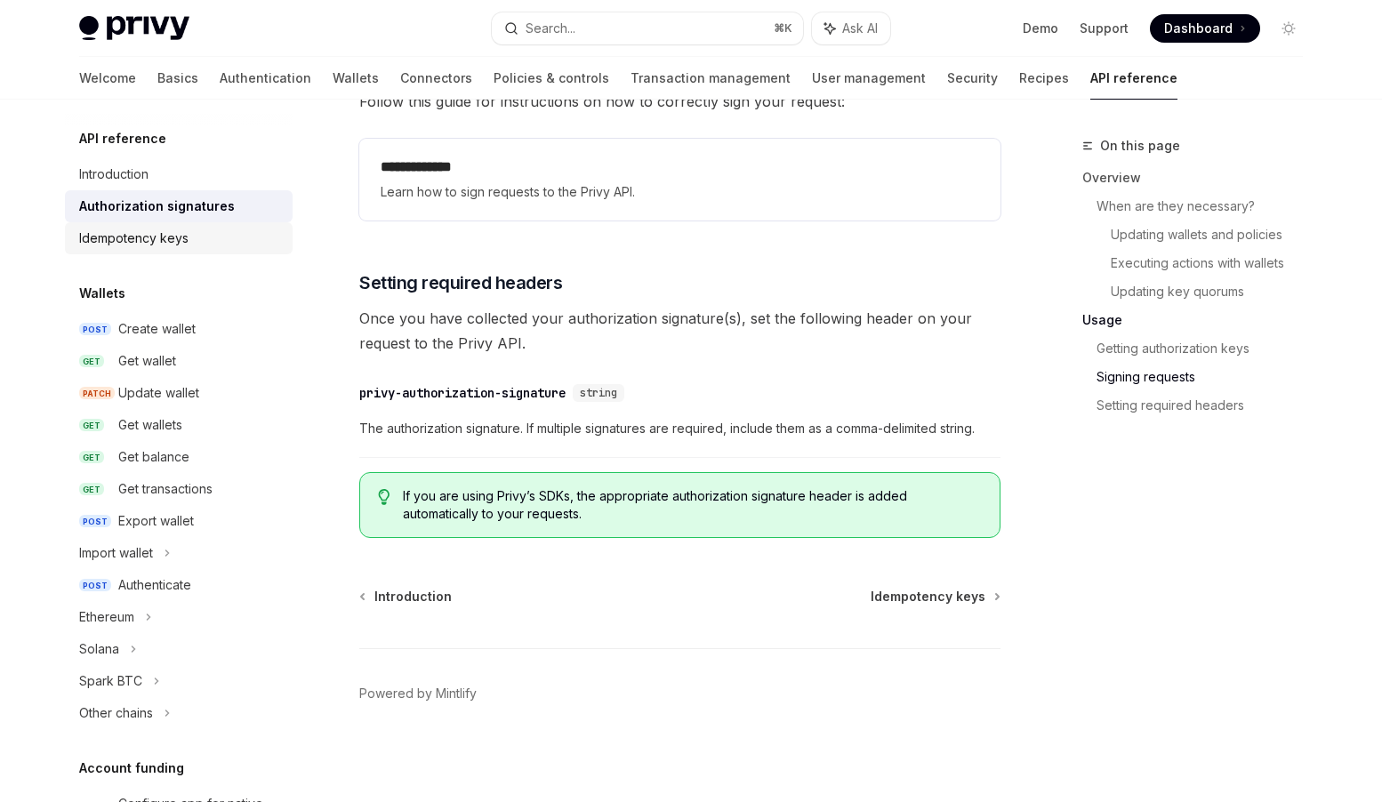
click at [168, 237] on div "Idempotency keys" at bounding box center [133, 238] width 109 height 21
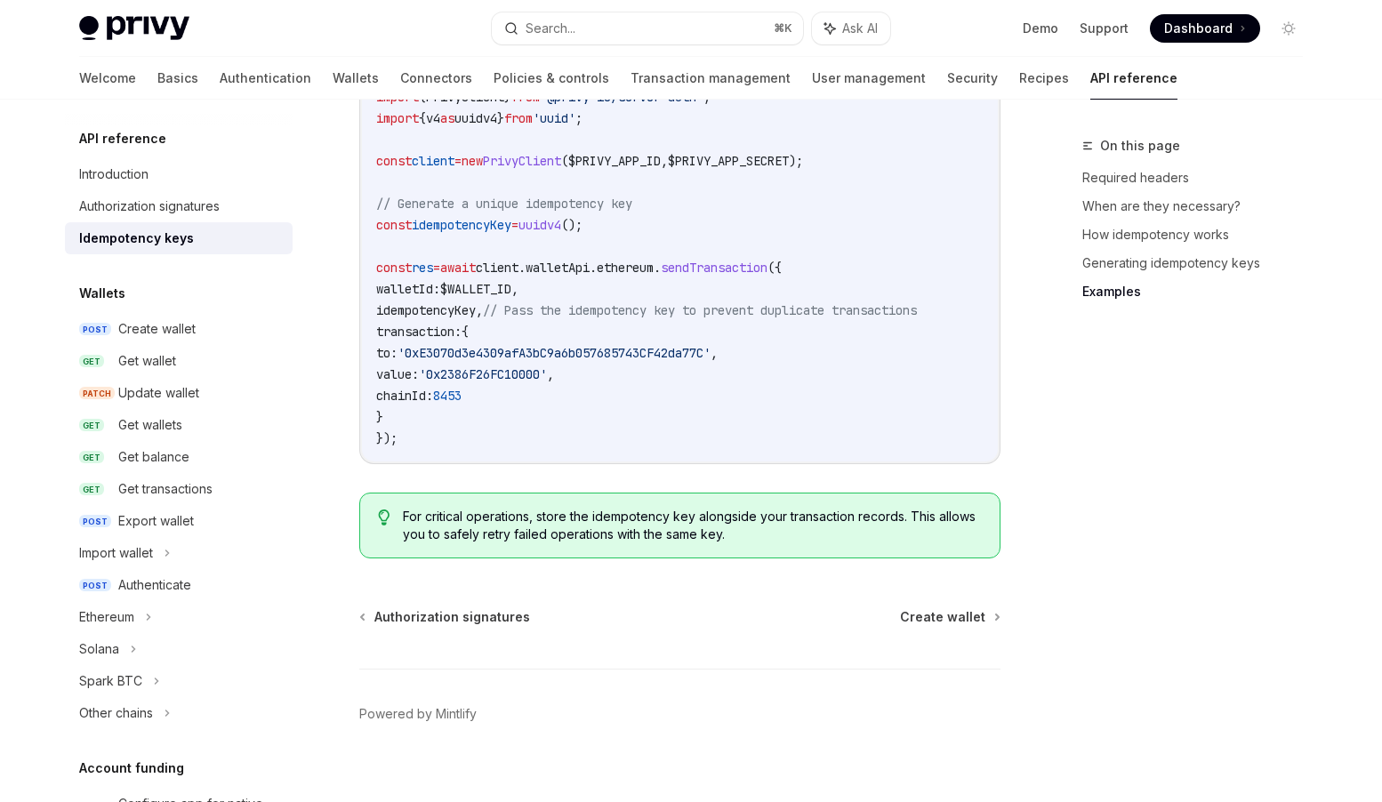
scroll to position [1856, 0]
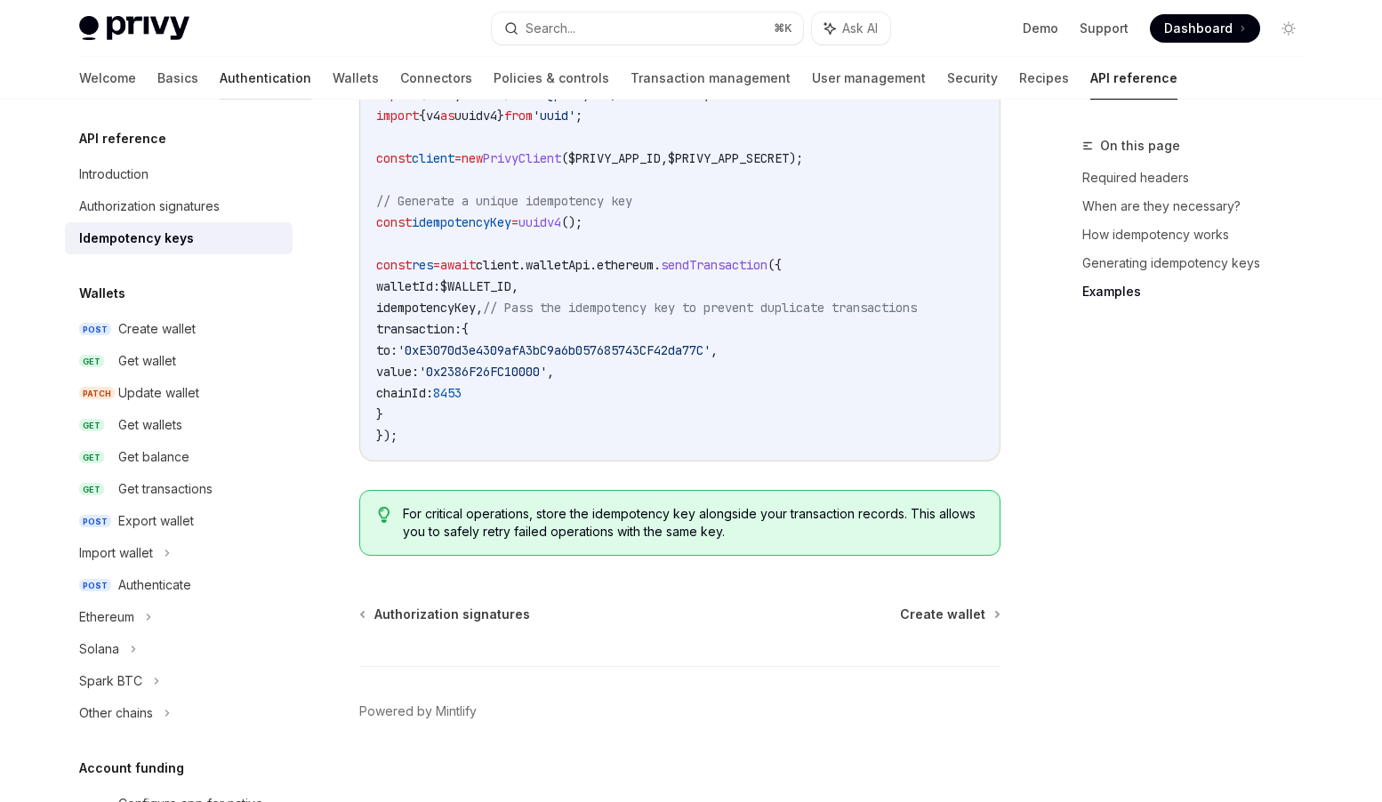
click at [220, 76] on link "Authentication" at bounding box center [266, 78] width 92 height 43
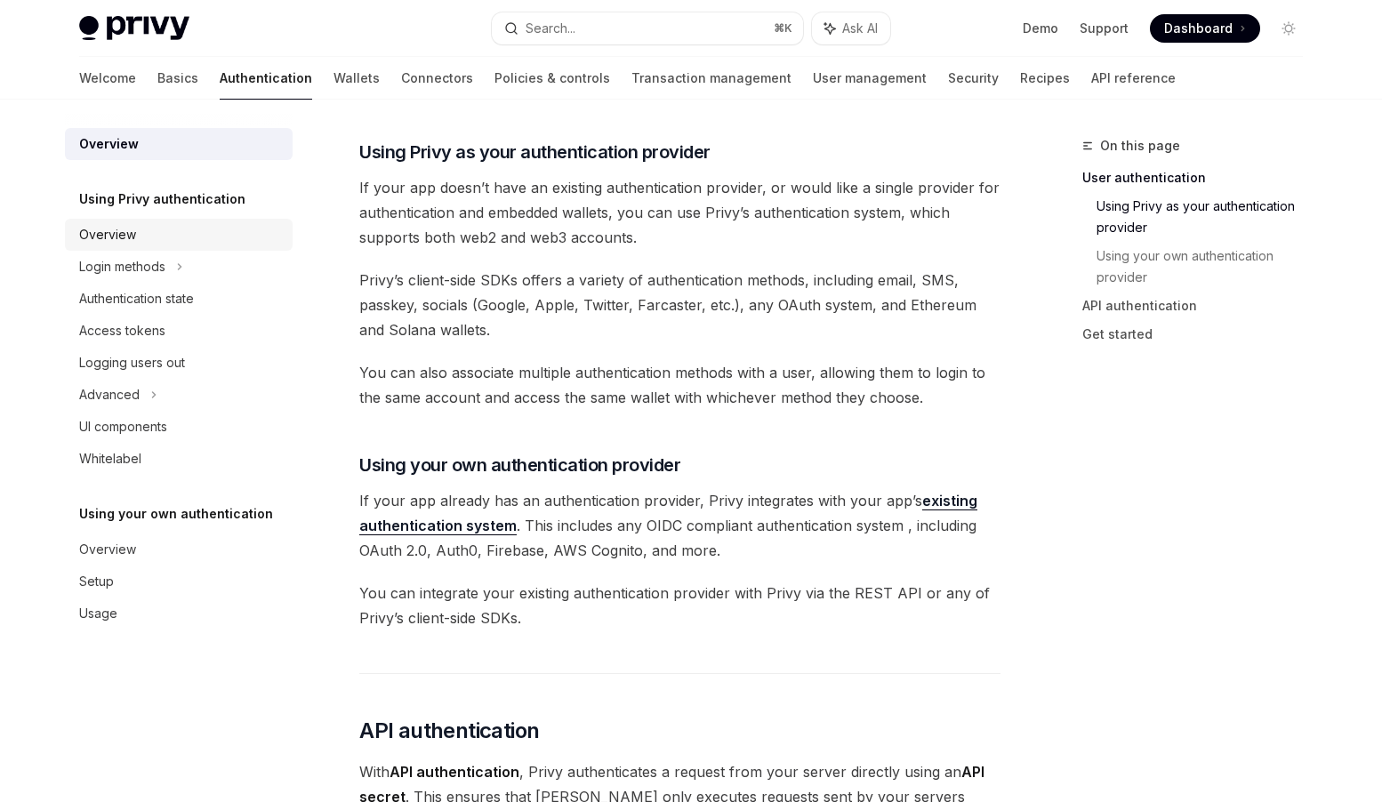
scroll to position [371, 0]
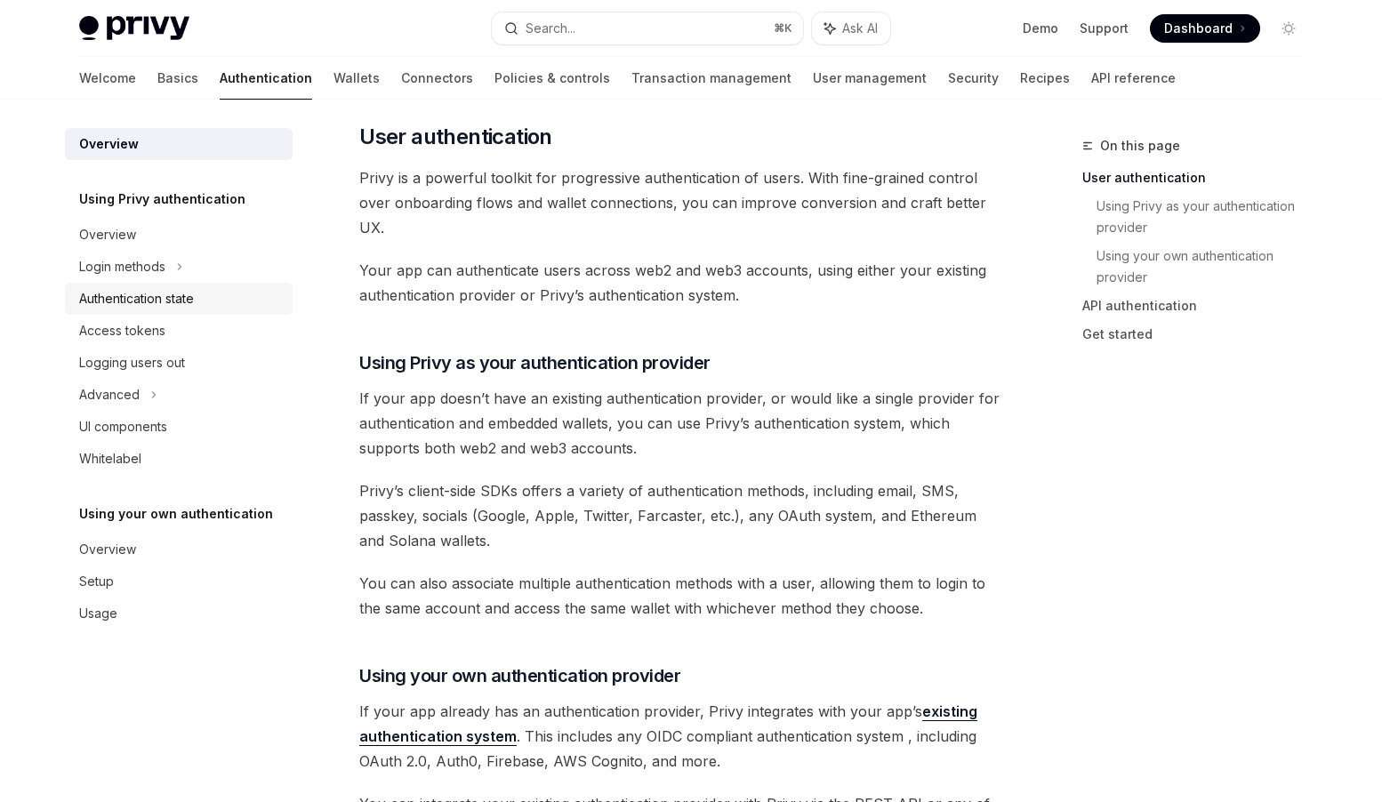
click at [141, 300] on div "Authentication state" at bounding box center [136, 298] width 115 height 21
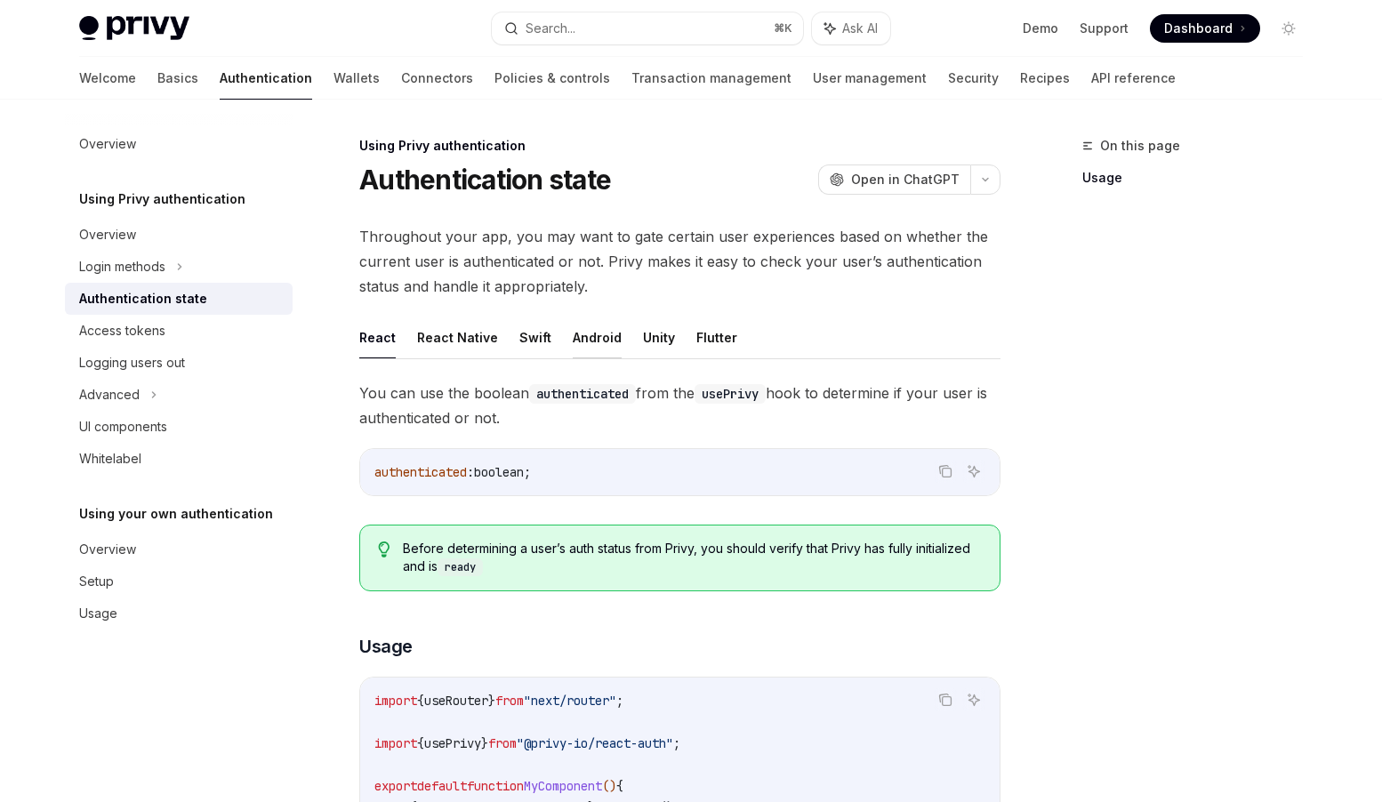
click at [586, 340] on button "Android" at bounding box center [597, 338] width 49 height 42
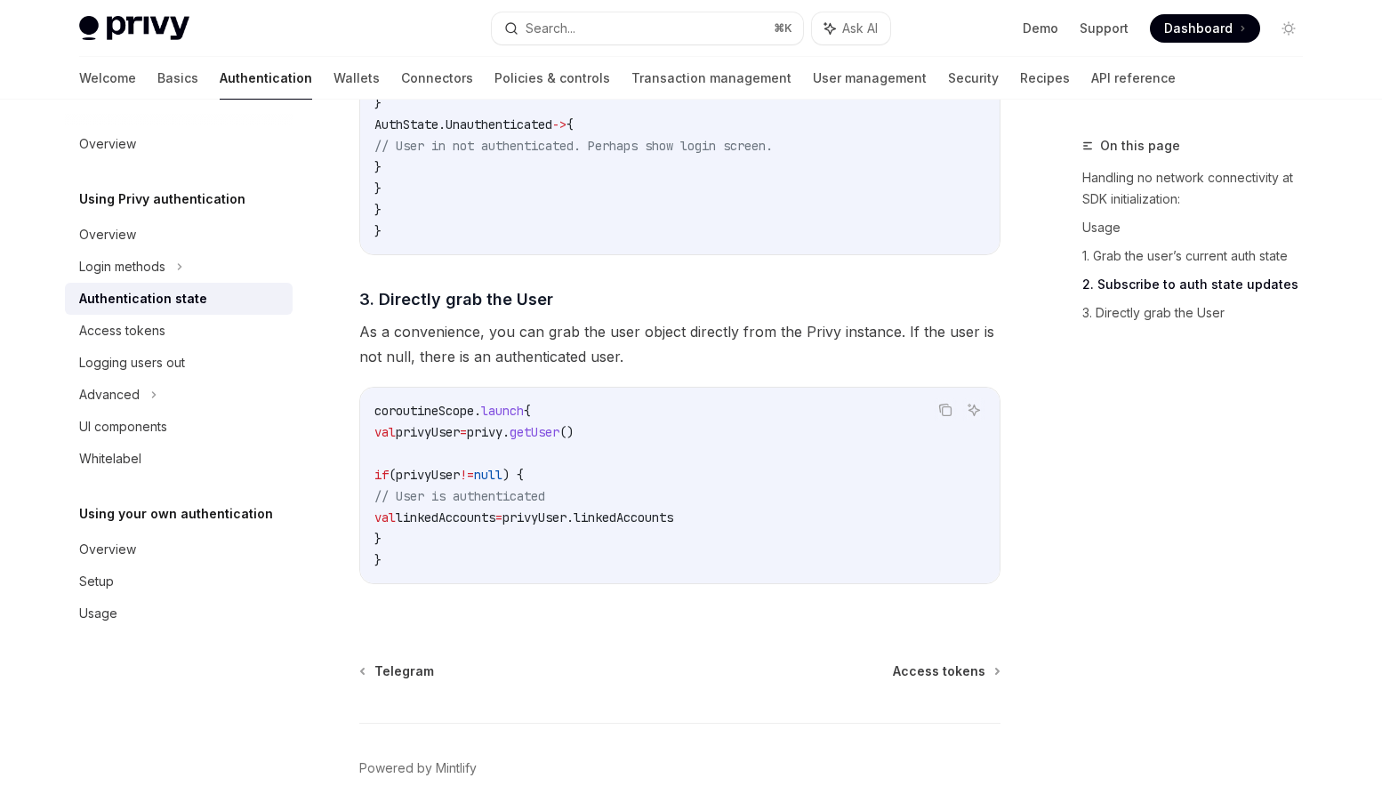
scroll to position [1989, 0]
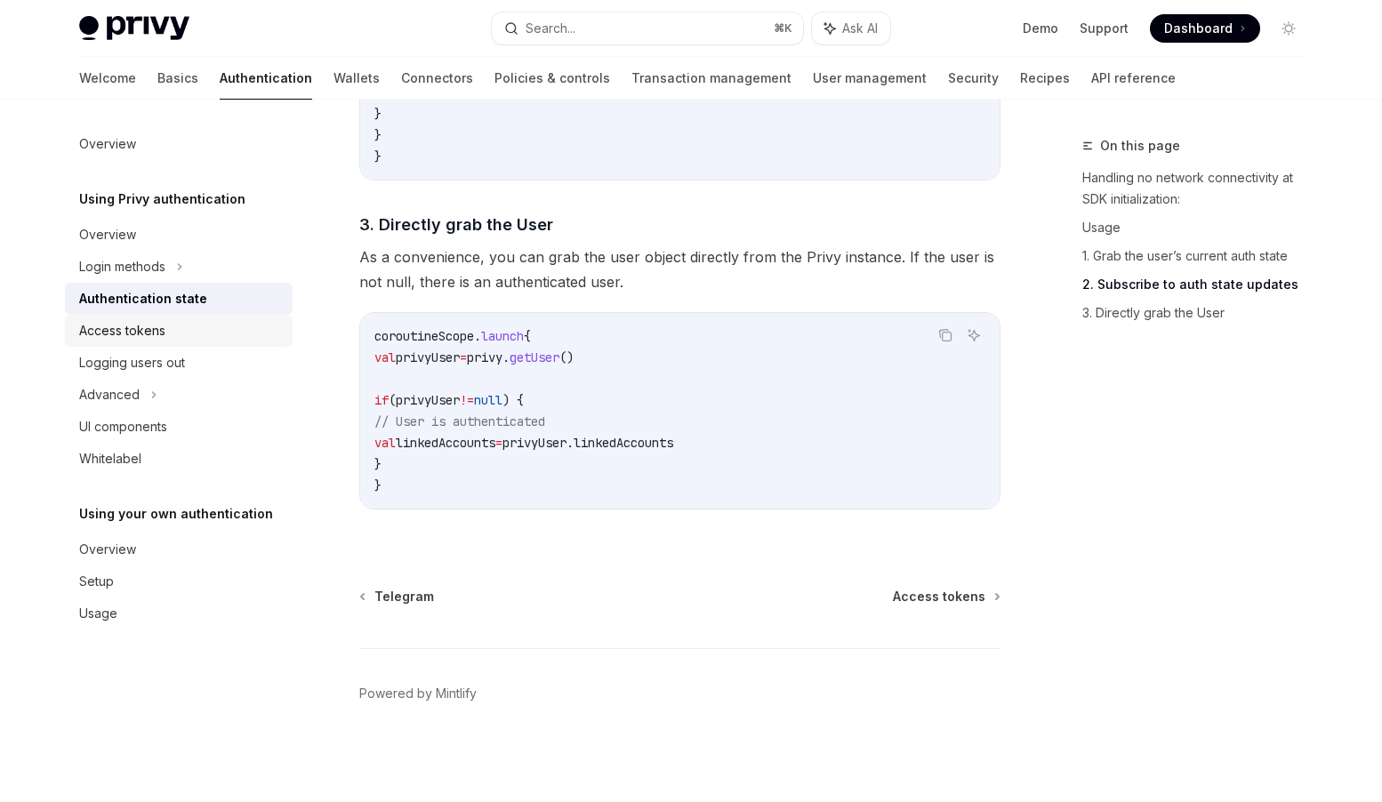
click at [141, 333] on div "Access tokens" at bounding box center [122, 330] width 86 height 21
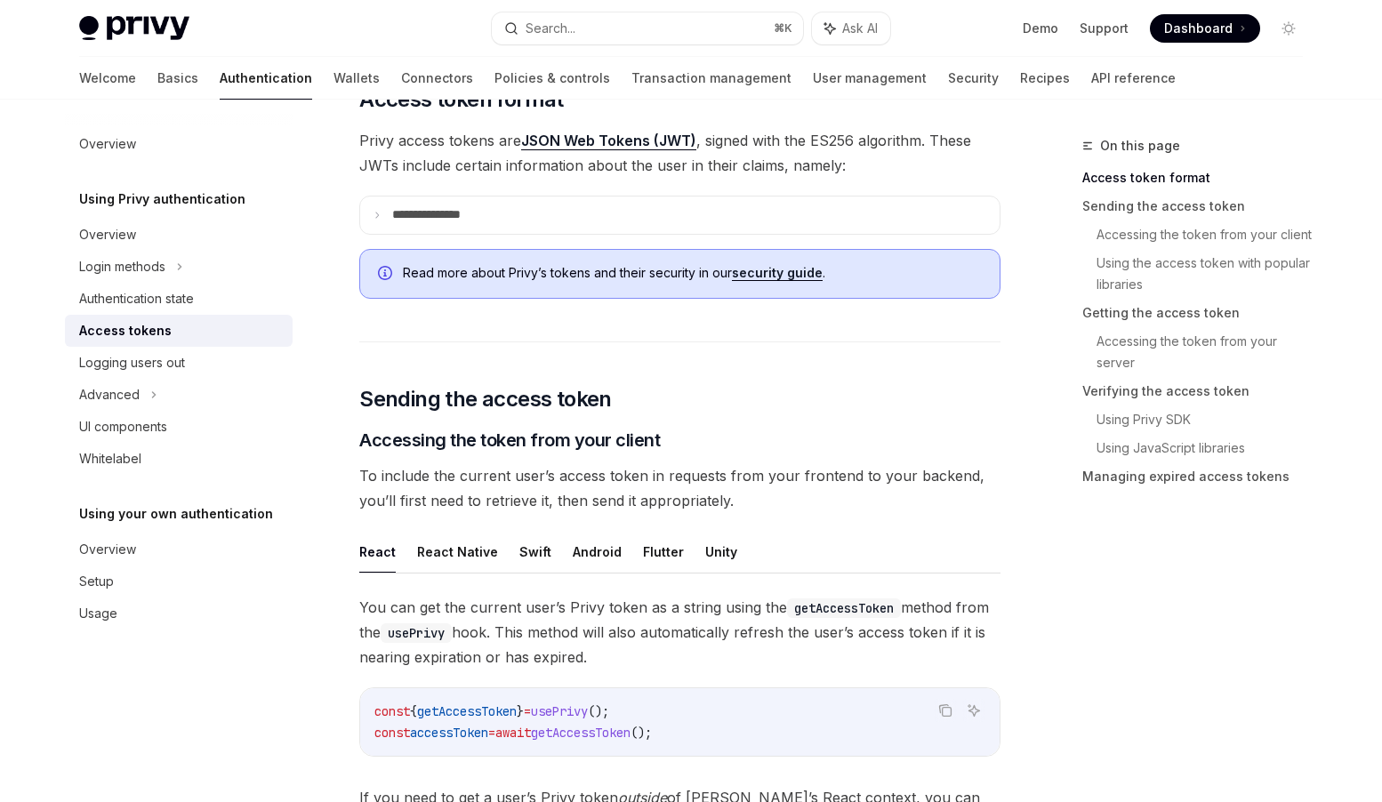
scroll to position [562, 0]
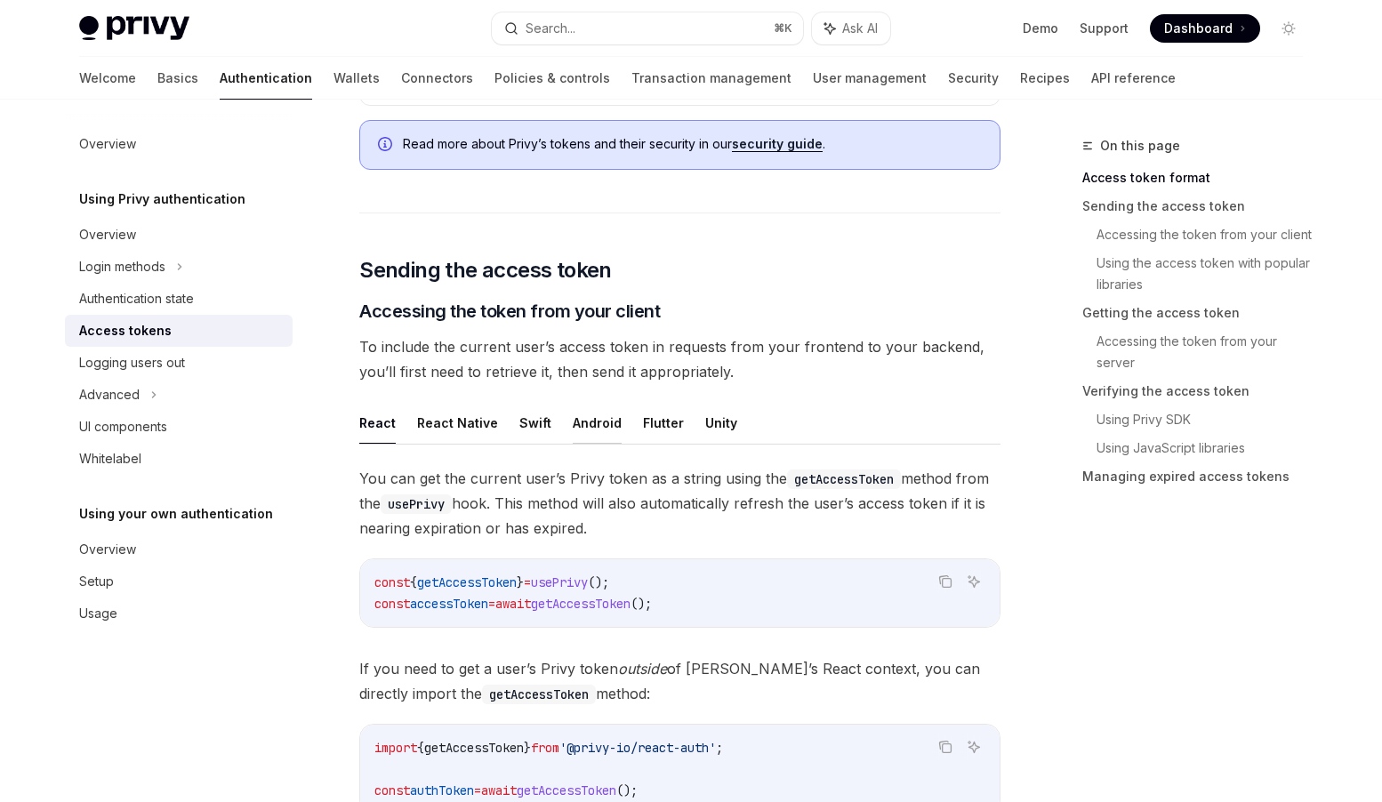
click at [584, 426] on button "Android" at bounding box center [597, 423] width 49 height 42
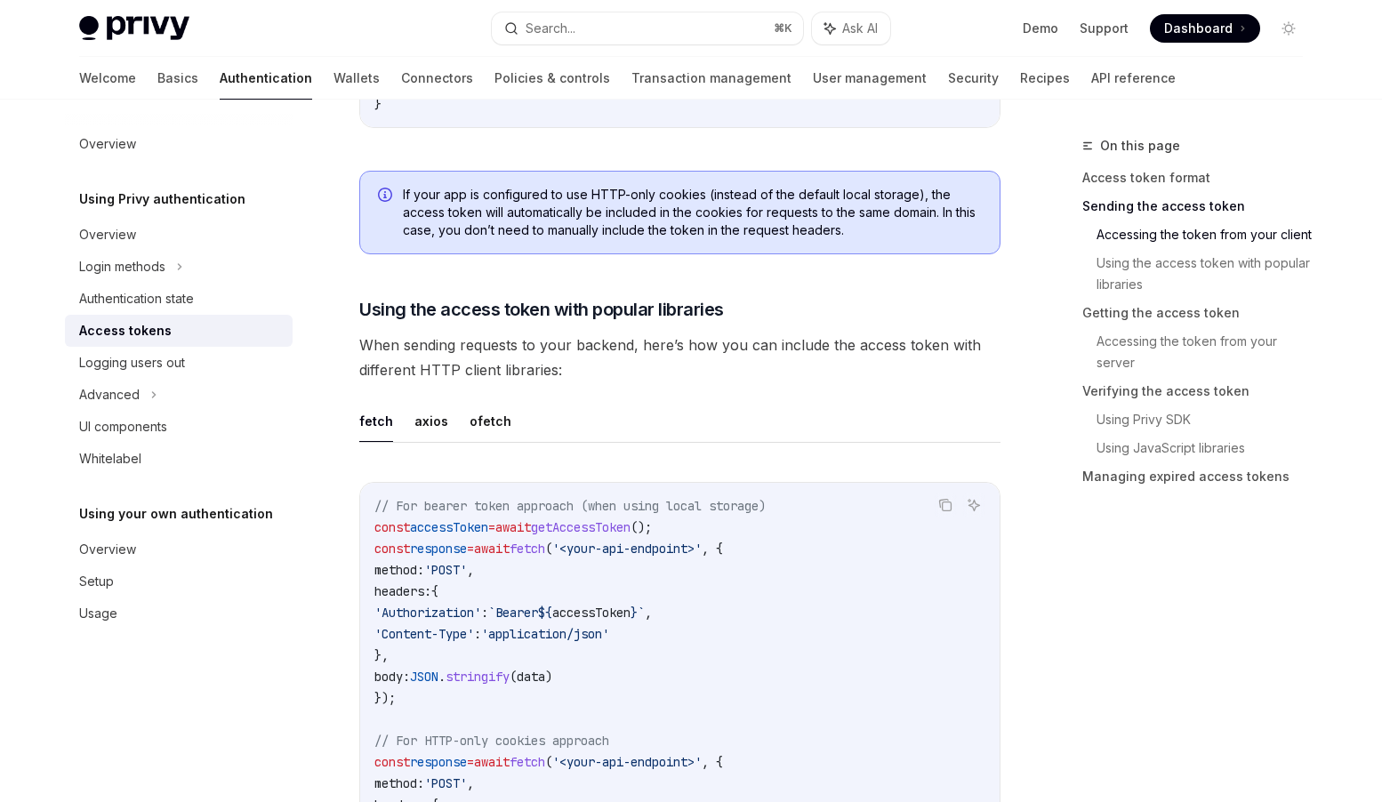
scroll to position [1360, 0]
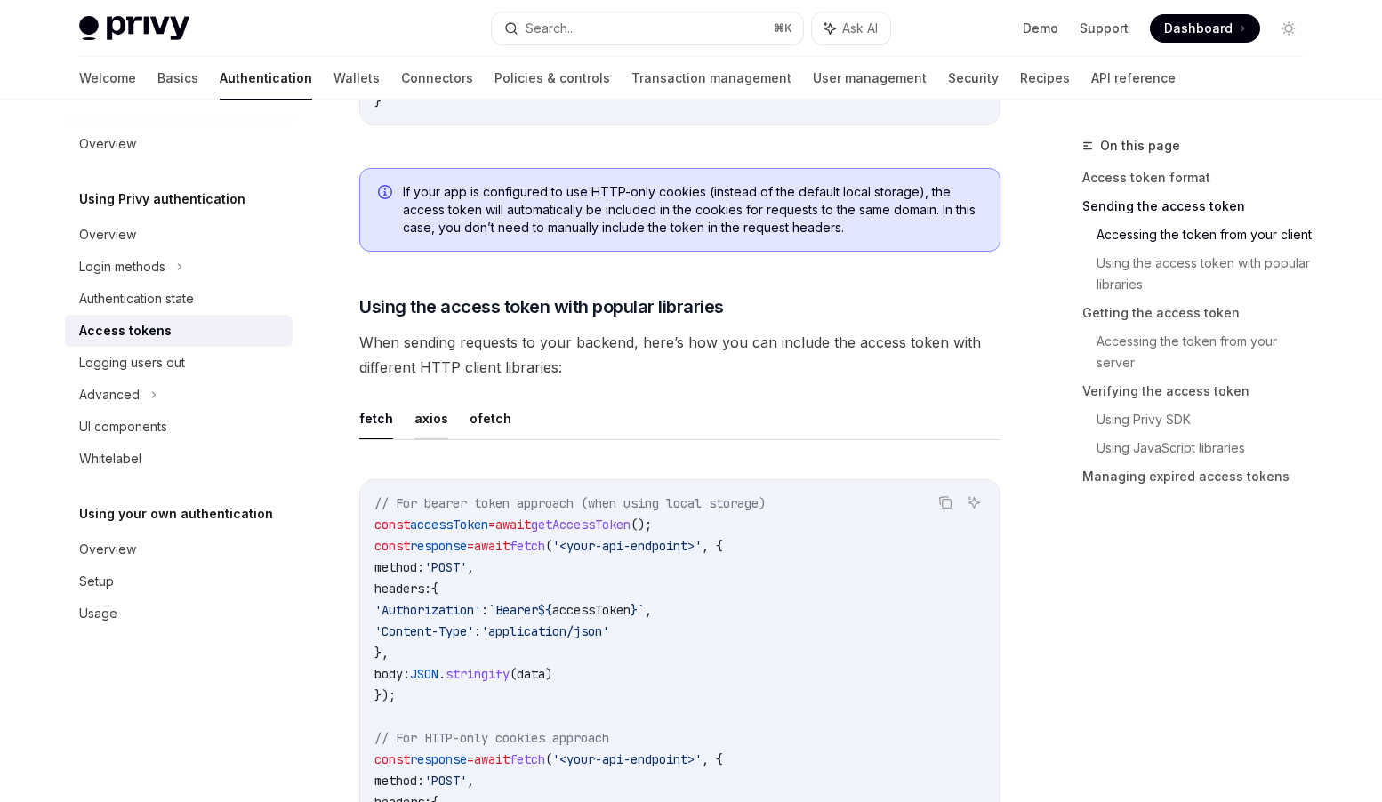
click at [436, 417] on button "axios" at bounding box center [432, 419] width 34 height 42
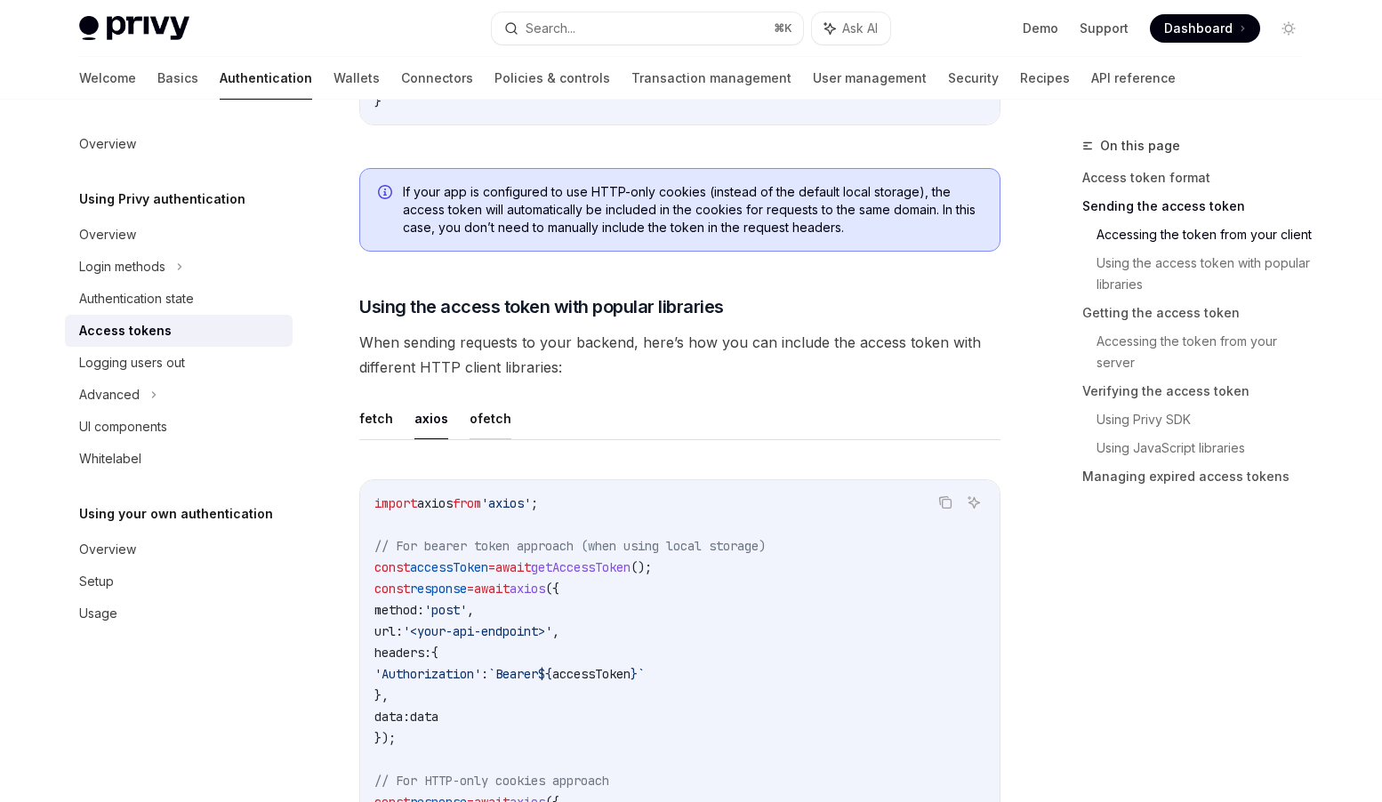
click at [487, 423] on button "ofetch" at bounding box center [491, 419] width 42 height 42
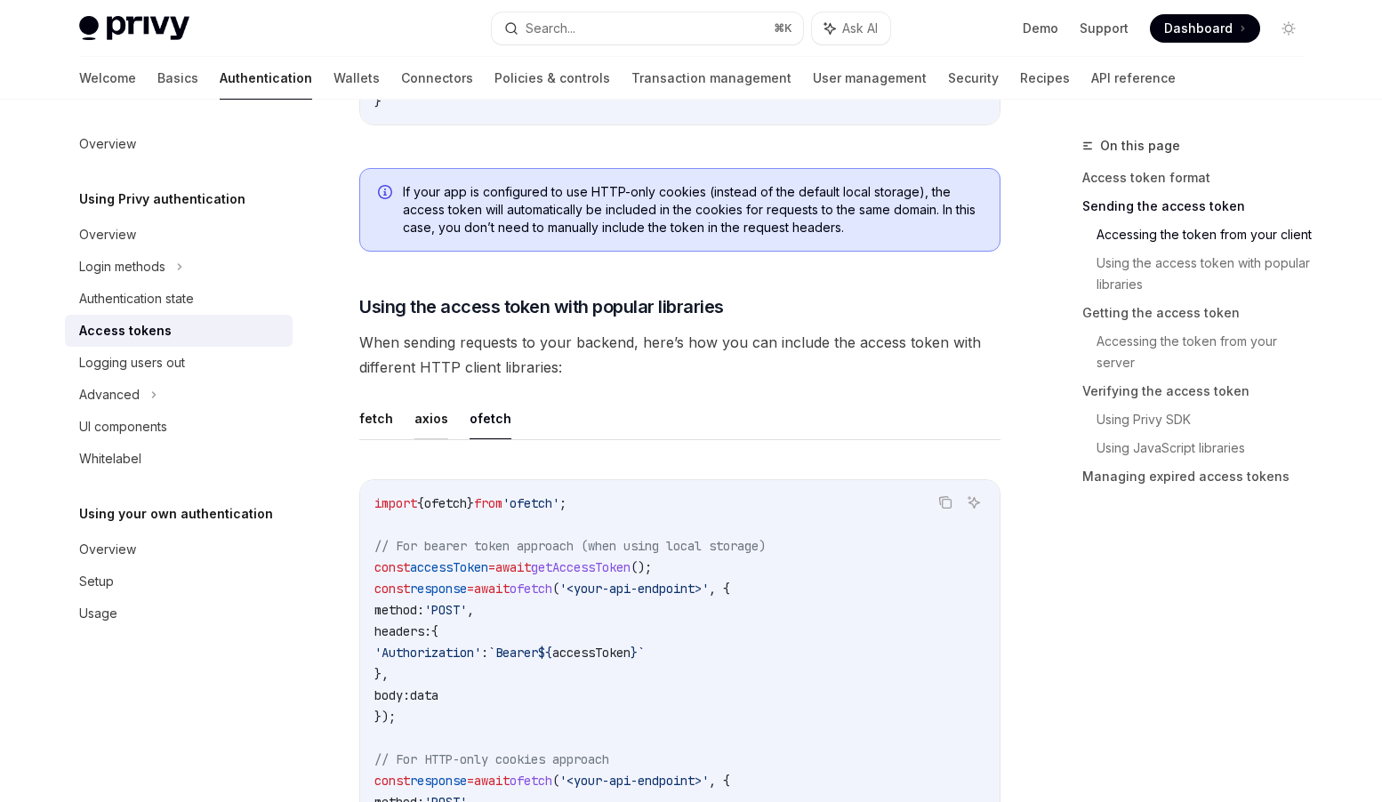
click at [426, 423] on button "axios" at bounding box center [432, 419] width 34 height 42
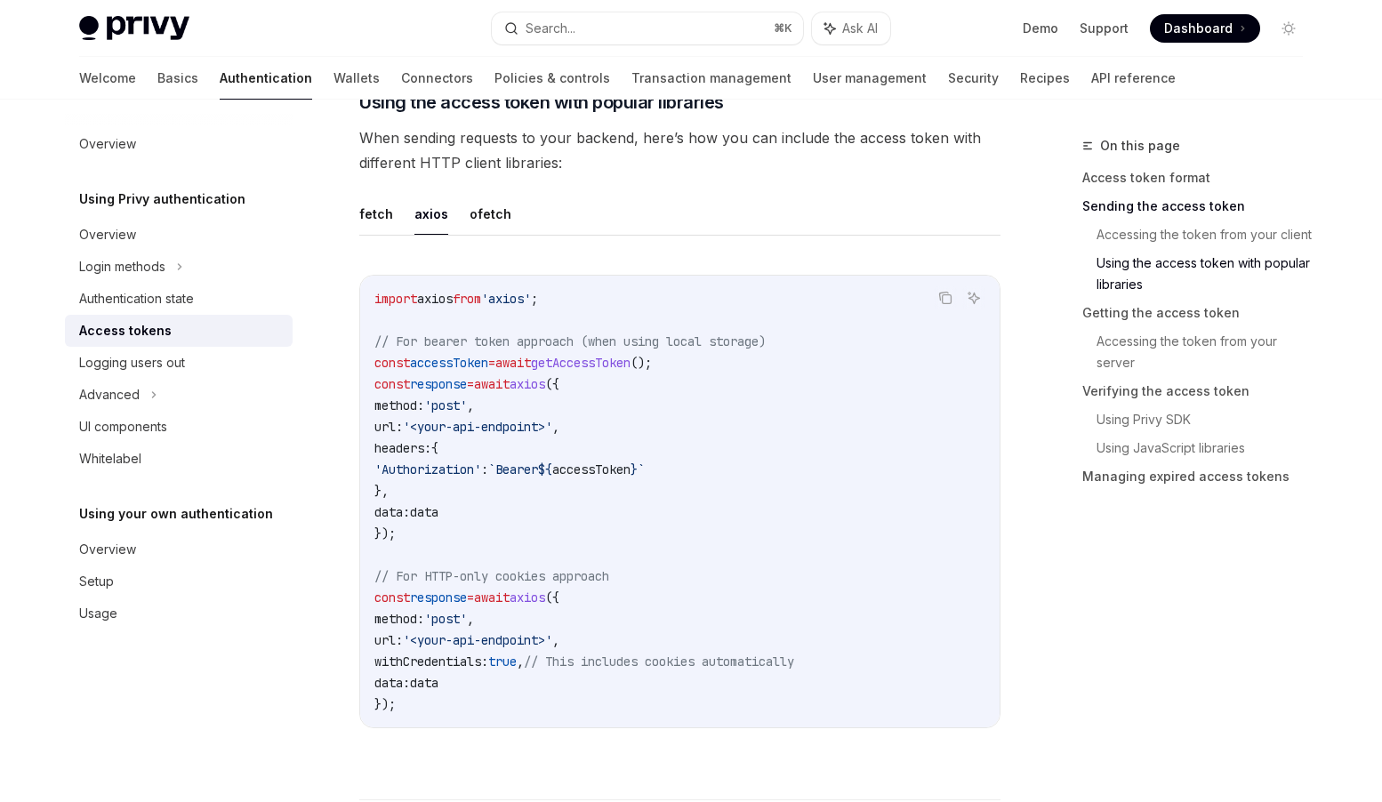
scroll to position [1606, 0]
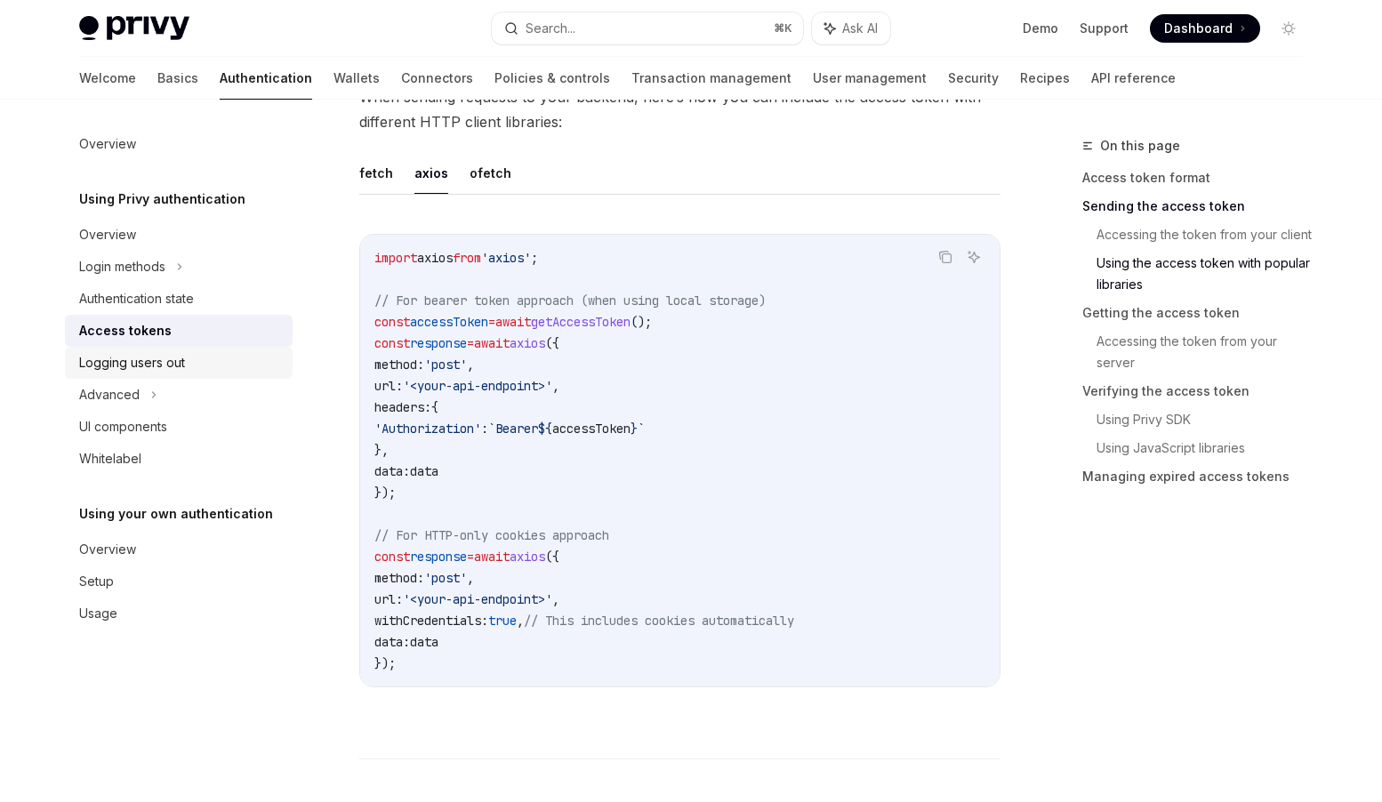
click at [196, 366] on div "Logging users out" at bounding box center [180, 362] width 203 height 21
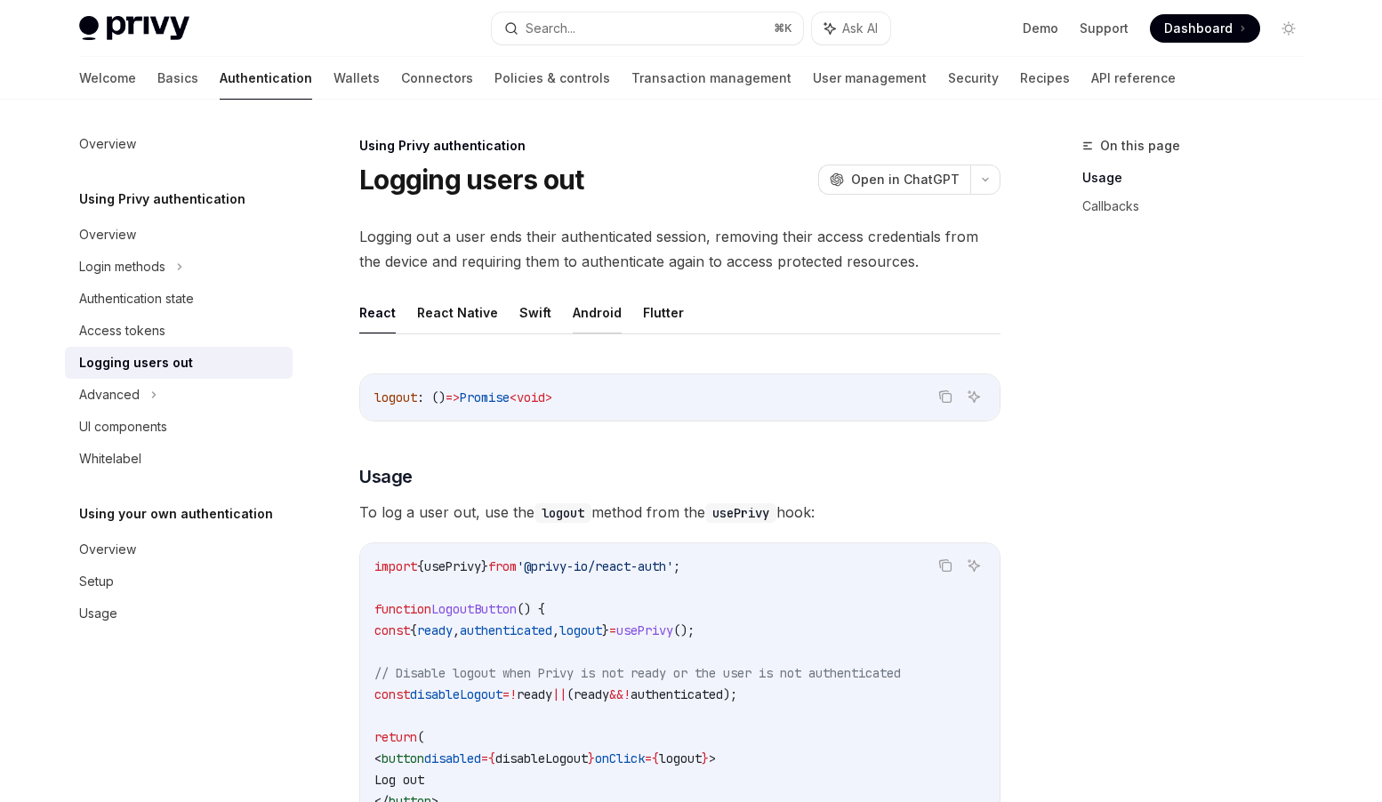
click at [597, 311] on button "Android" at bounding box center [597, 313] width 49 height 42
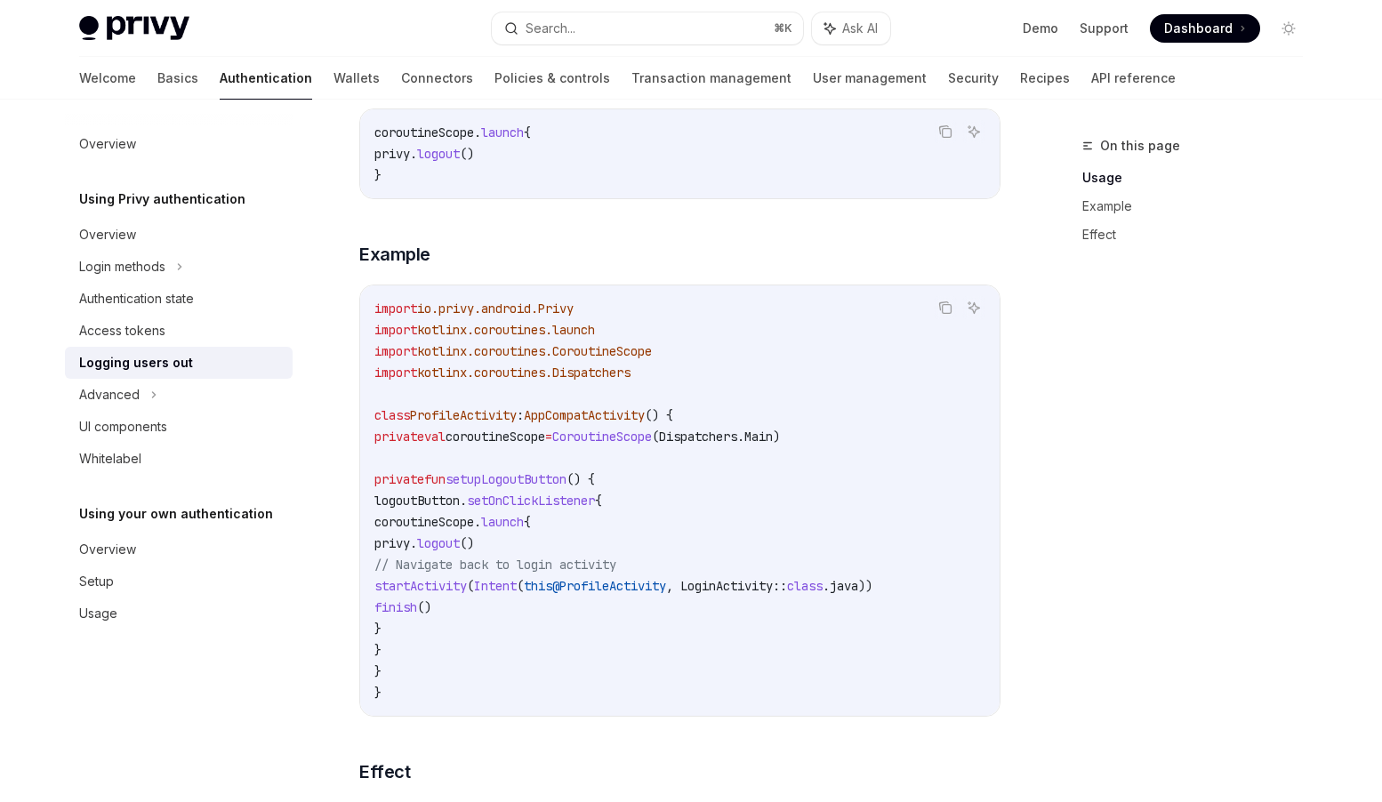
scroll to position [433, 0]
click at [158, 267] on div "Login methods" at bounding box center [122, 266] width 86 height 21
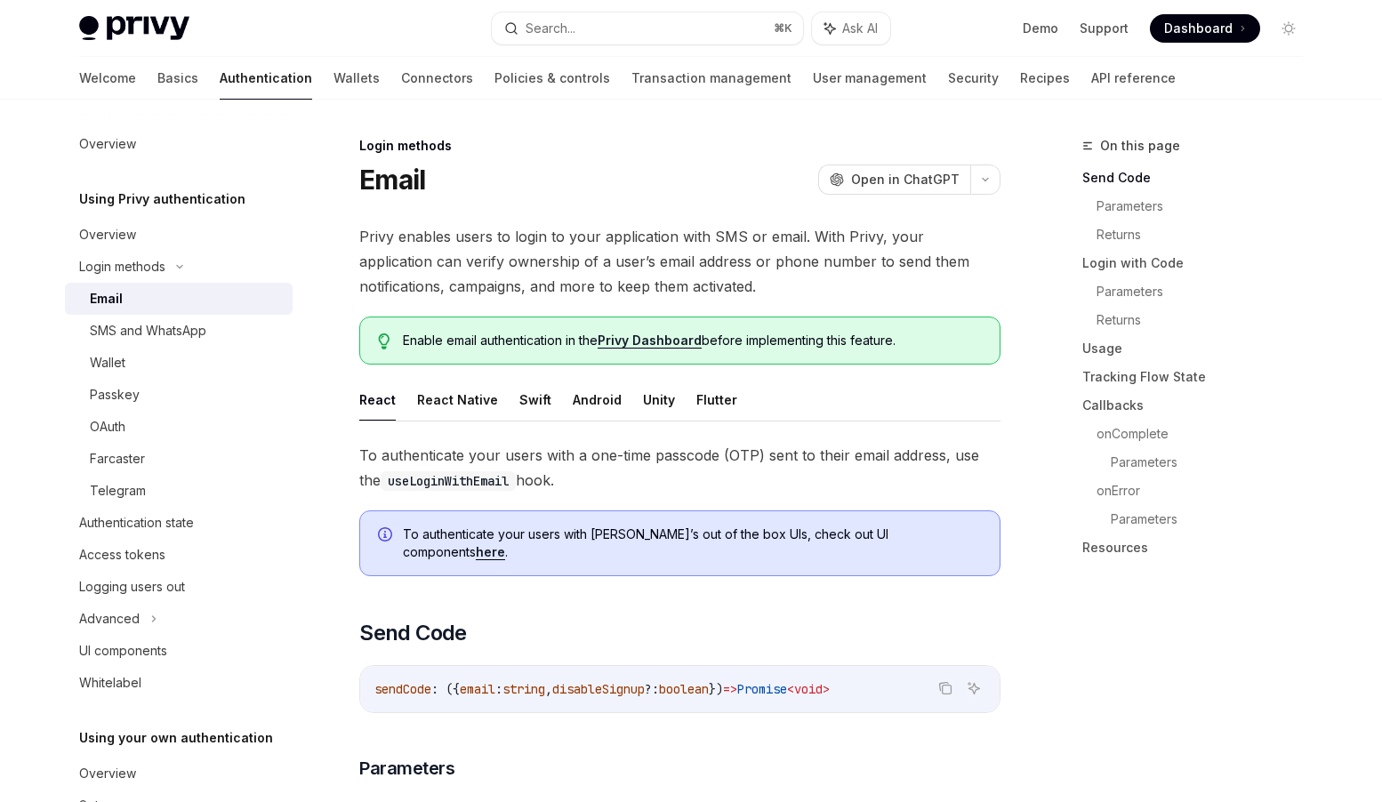
click at [124, 298] on div "Email" at bounding box center [186, 298] width 192 height 21
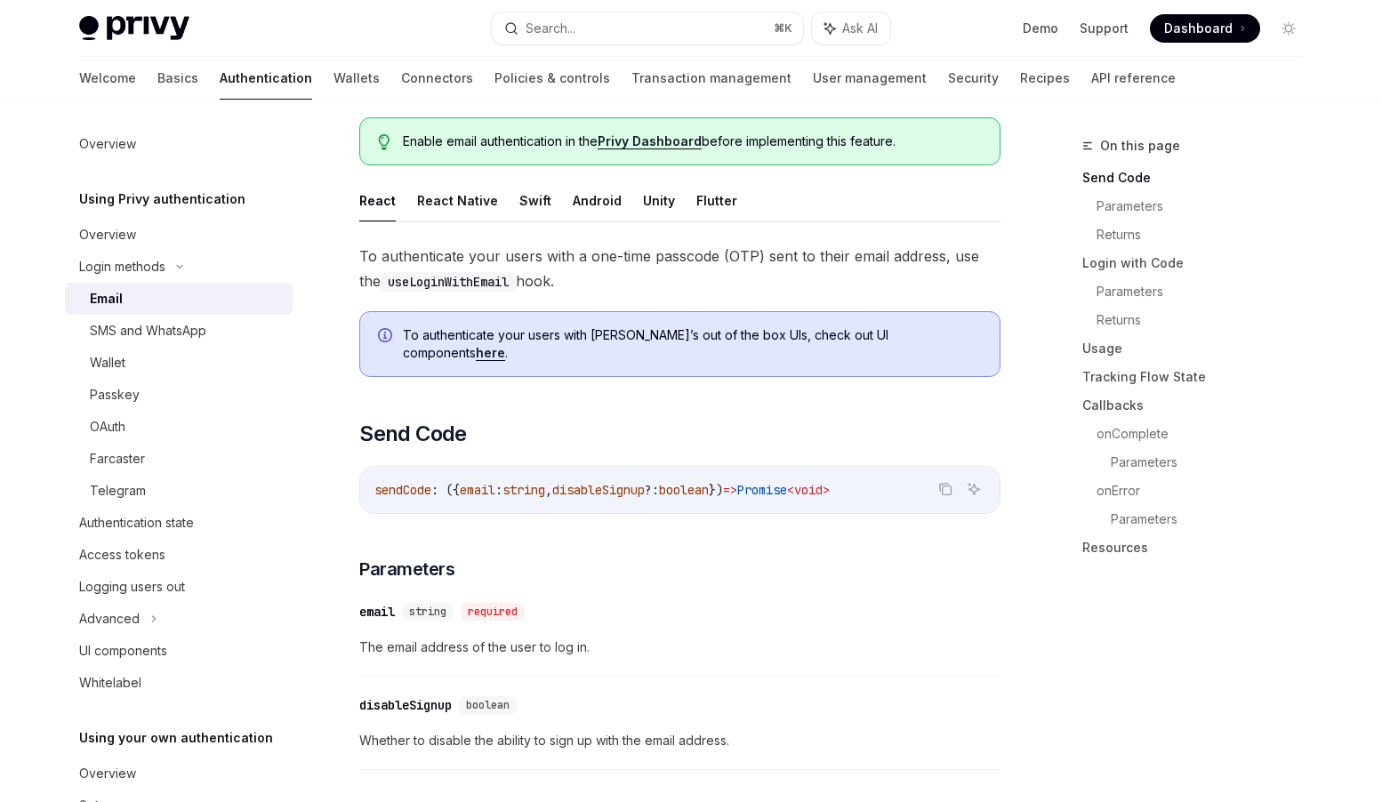
scroll to position [56, 0]
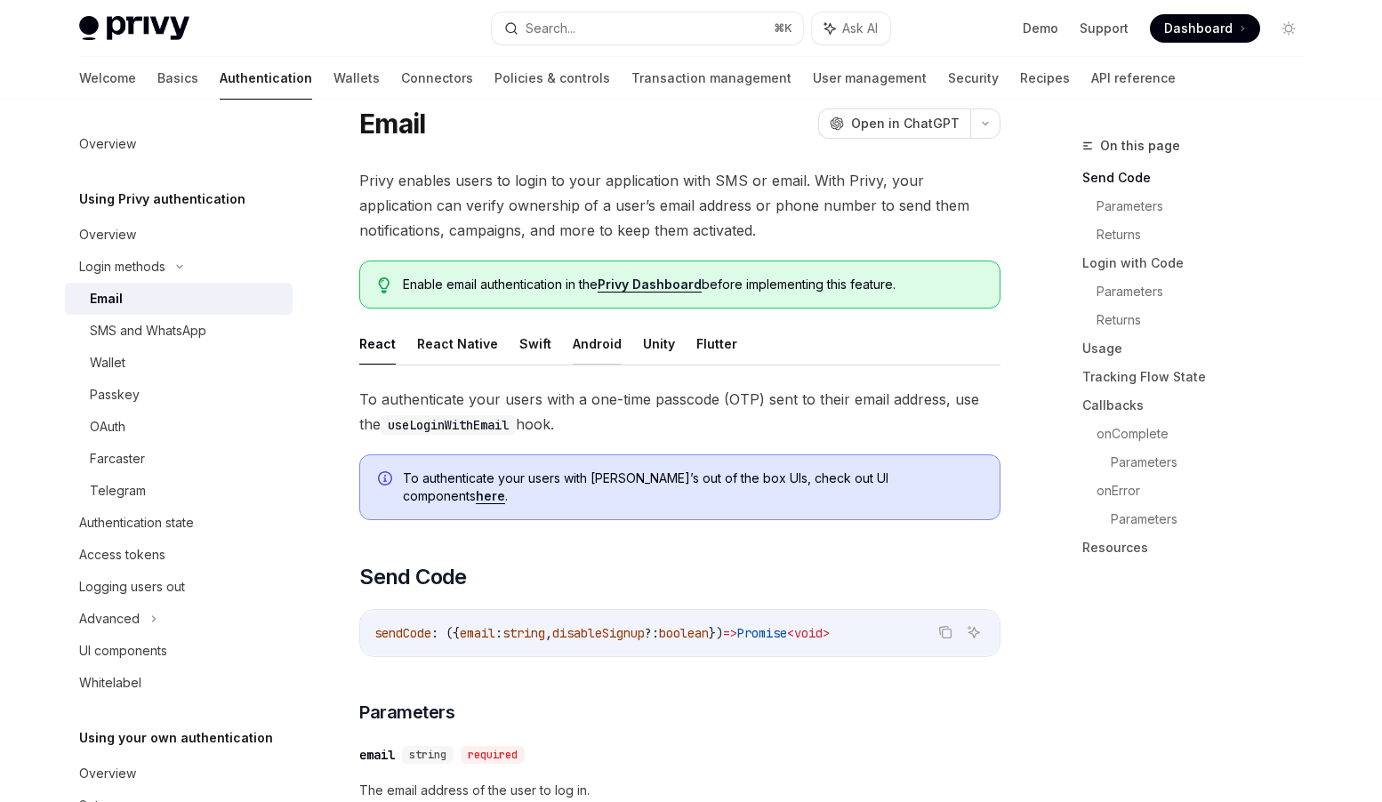
click at [599, 345] on button "Android" at bounding box center [597, 344] width 49 height 42
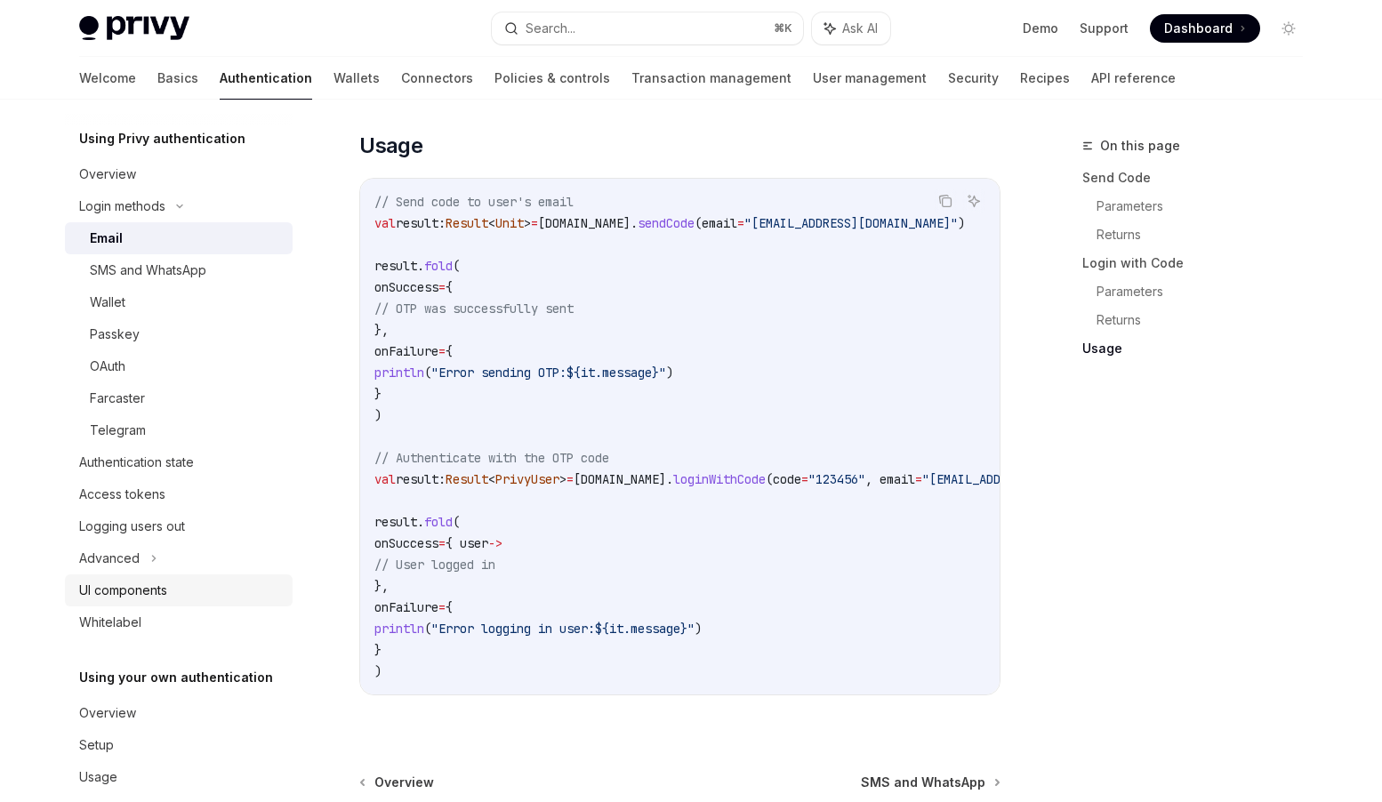
scroll to position [87, 0]
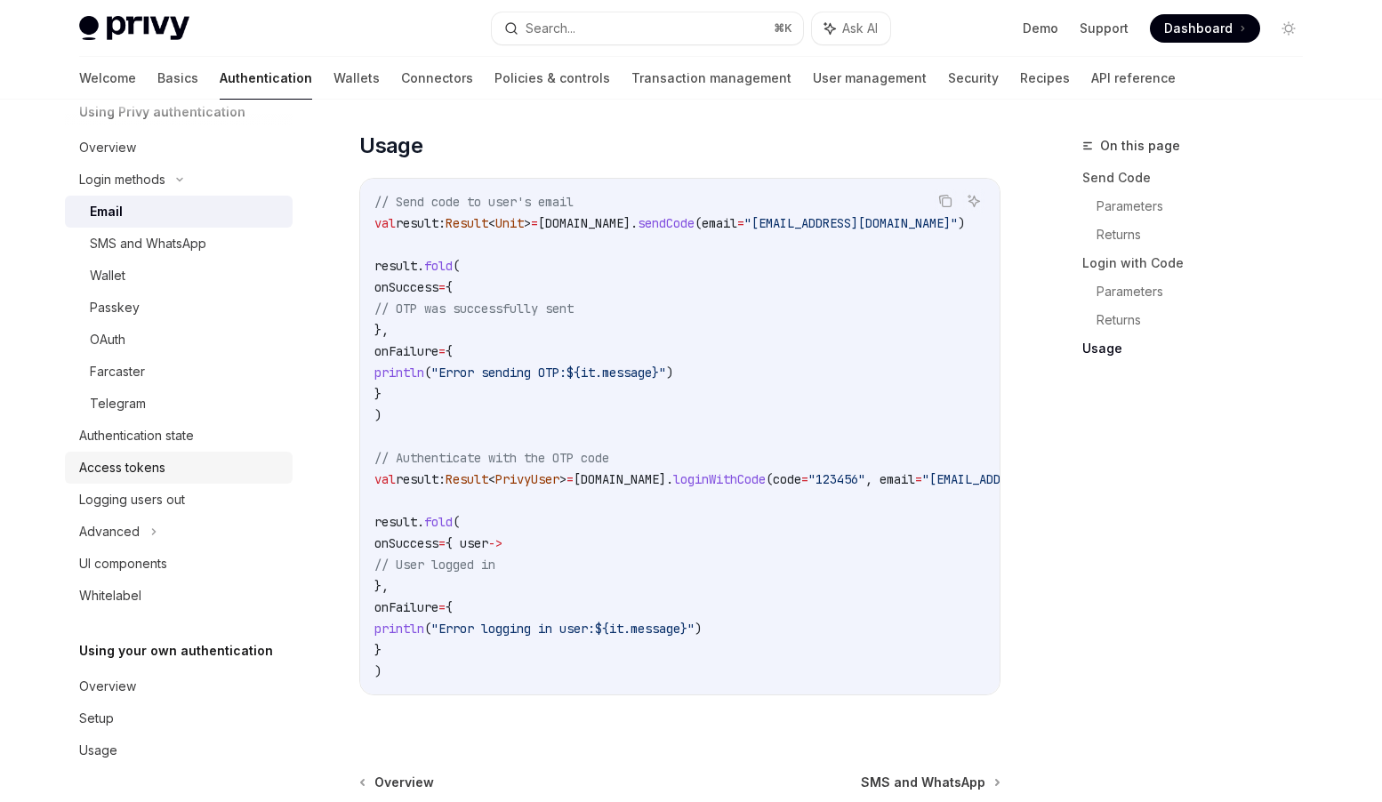
click at [138, 462] on div "Access tokens" at bounding box center [122, 467] width 86 height 21
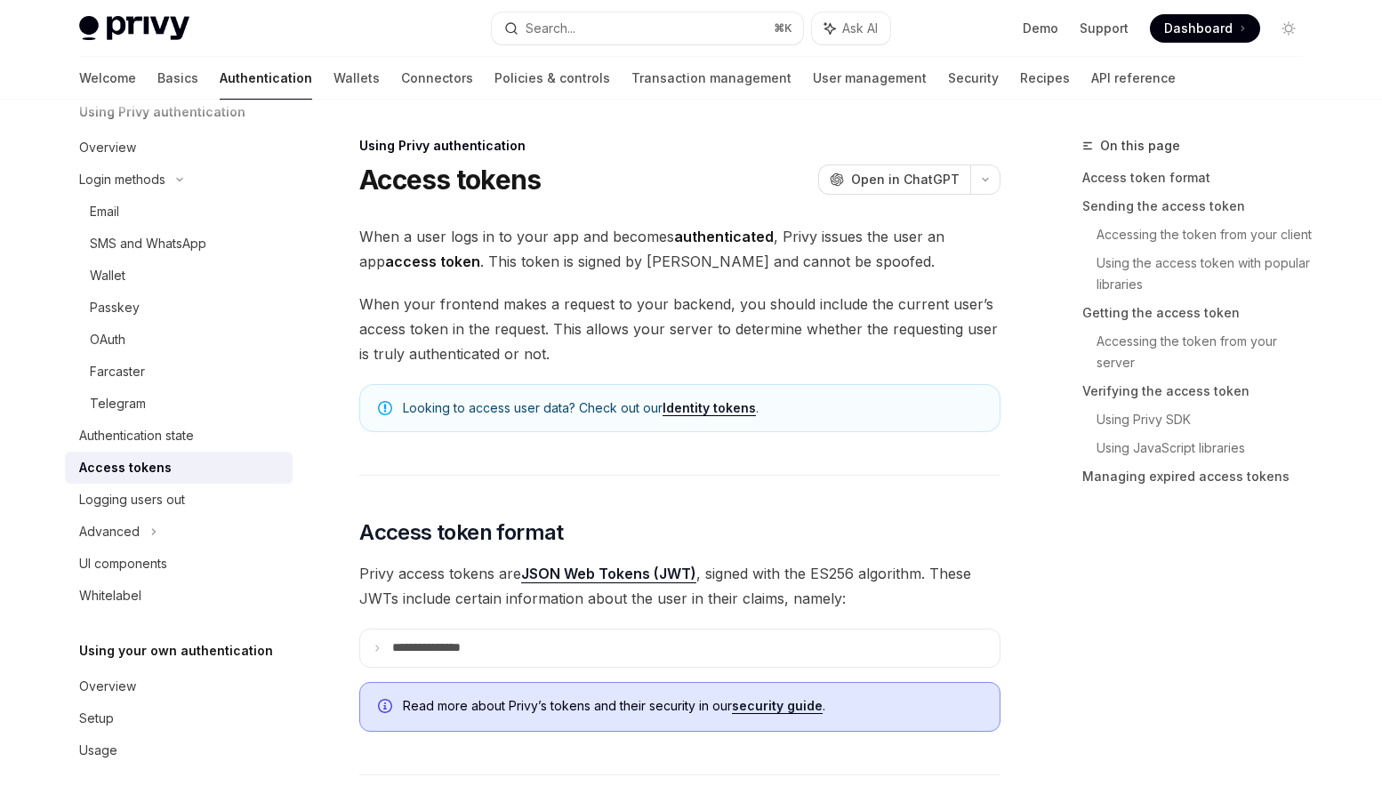
type textarea "*"
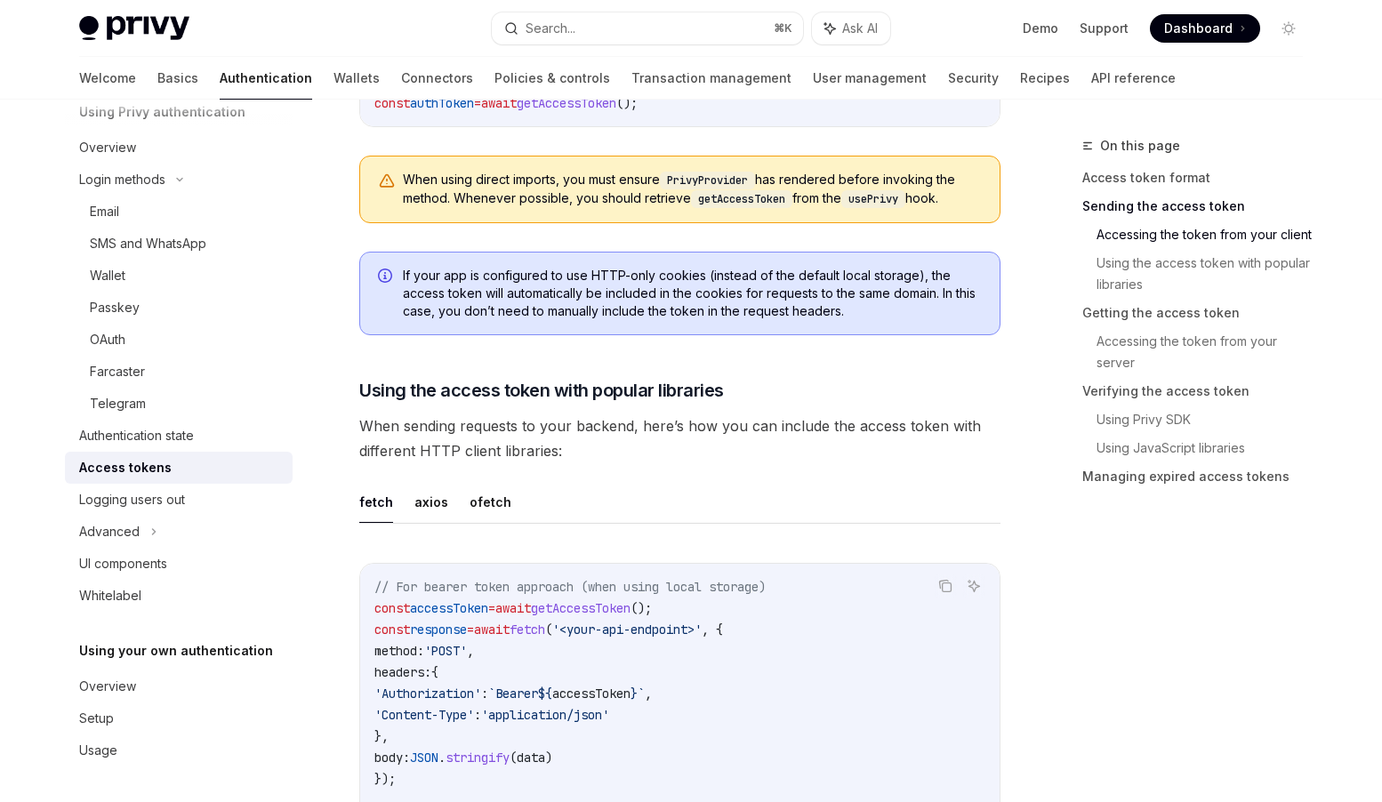
scroll to position [1226, 0]
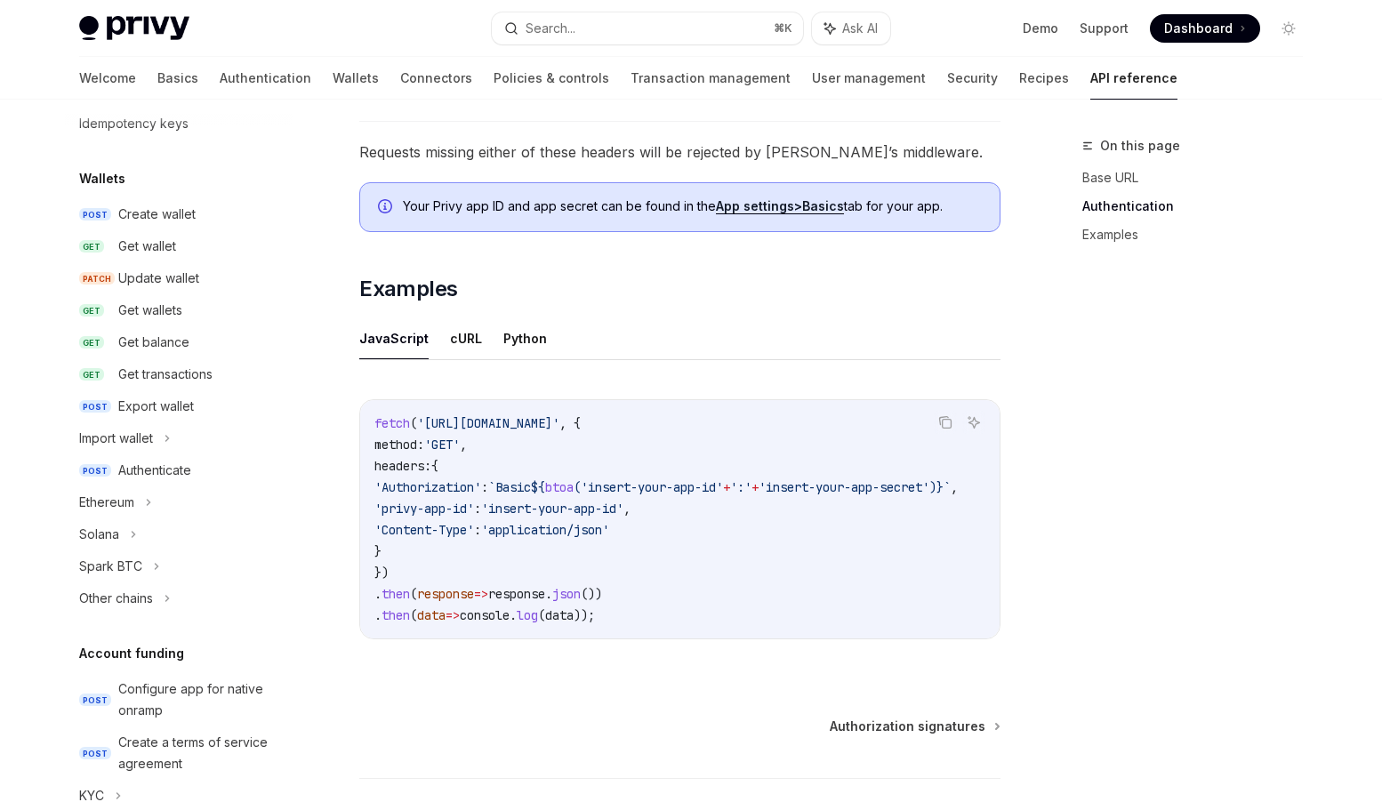
scroll to position [82, 0]
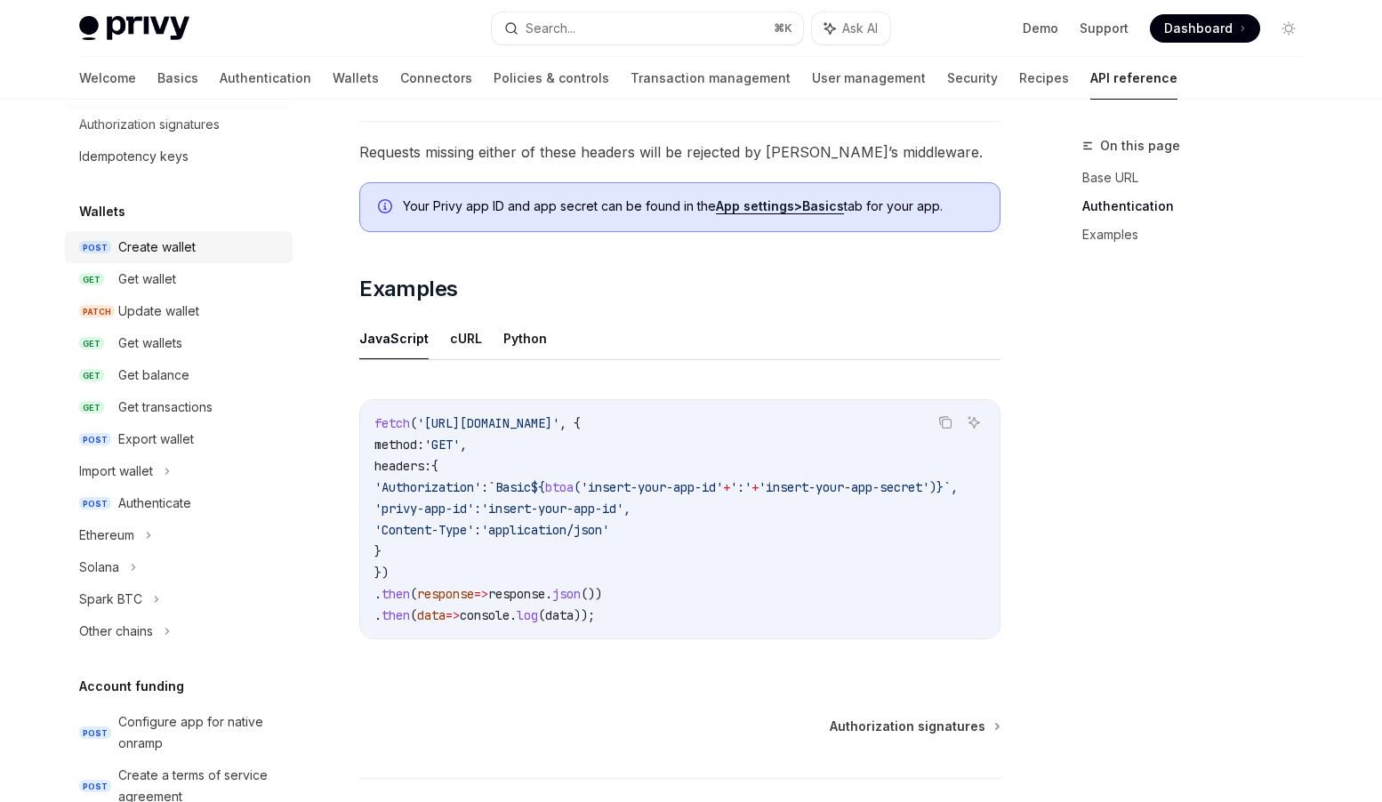
click at [179, 246] on div "Create wallet" at bounding box center [156, 247] width 77 height 21
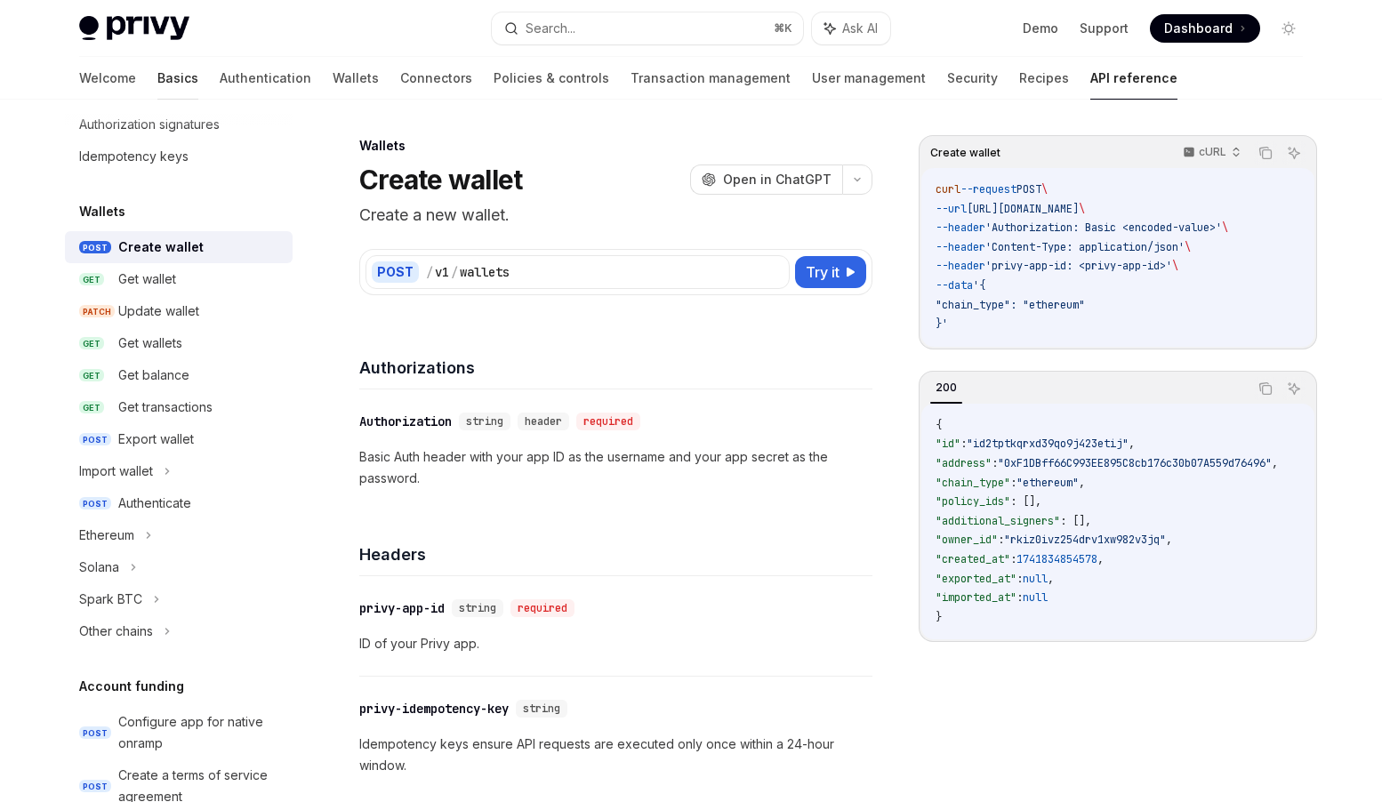
click at [157, 84] on link "Basics" at bounding box center [177, 78] width 41 height 43
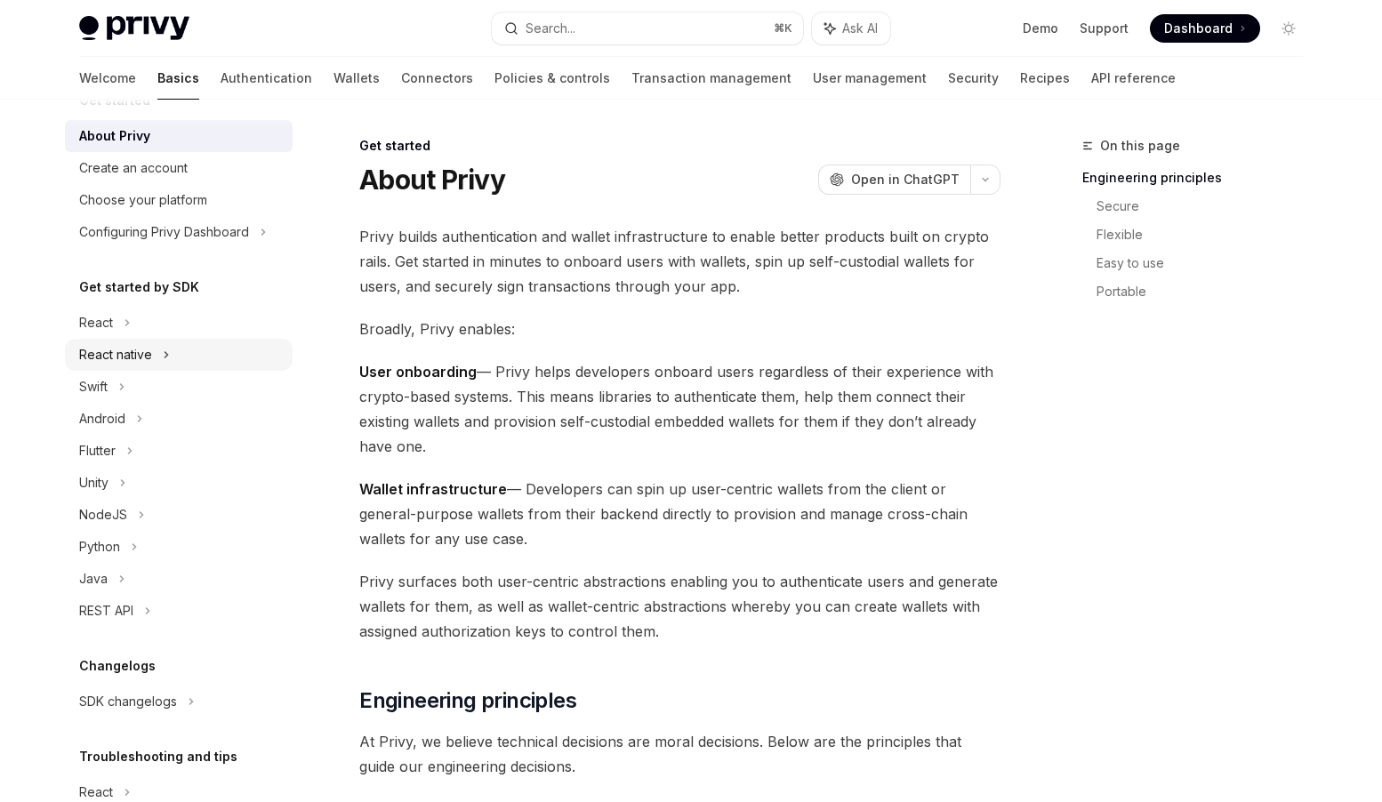
scroll to position [144, 0]
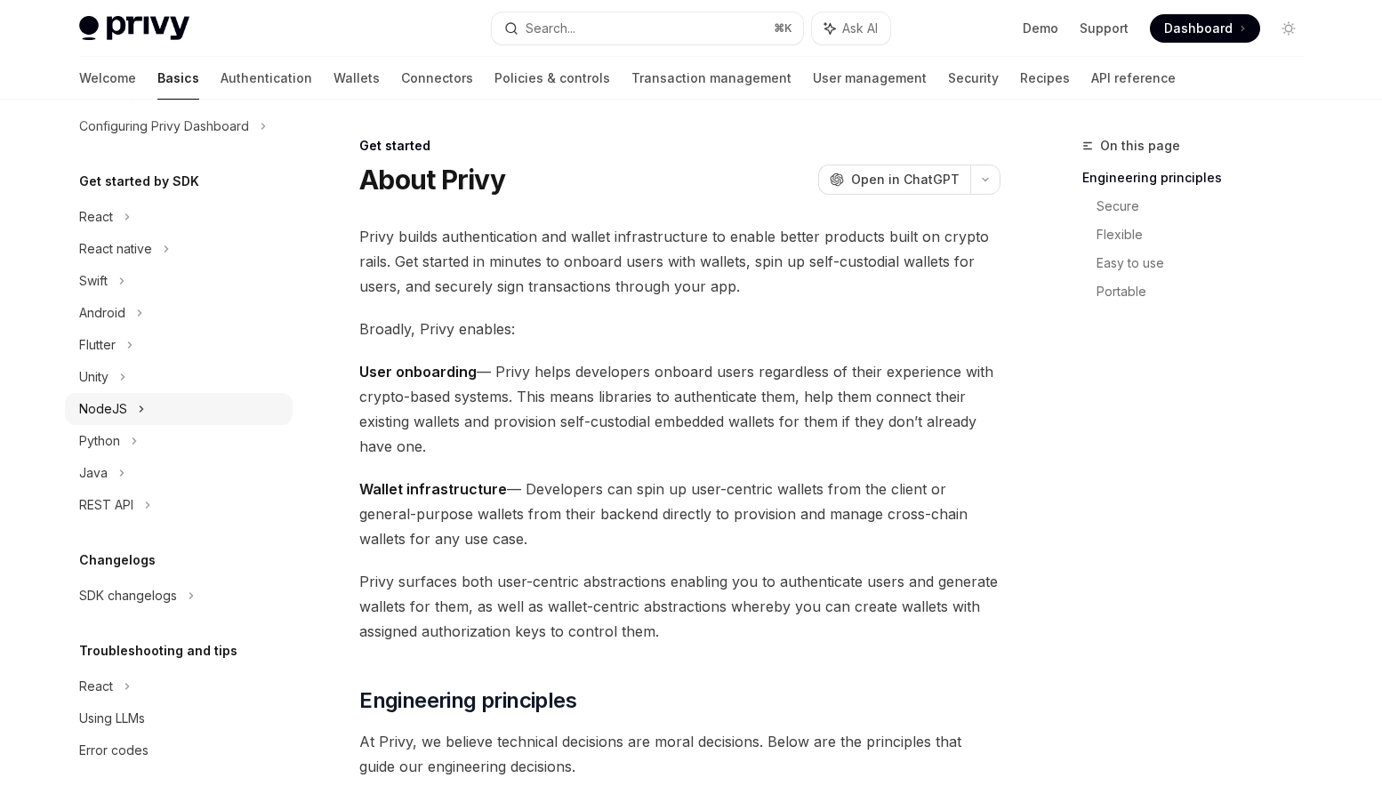
click at [119, 405] on div "NodeJS" at bounding box center [103, 409] width 48 height 21
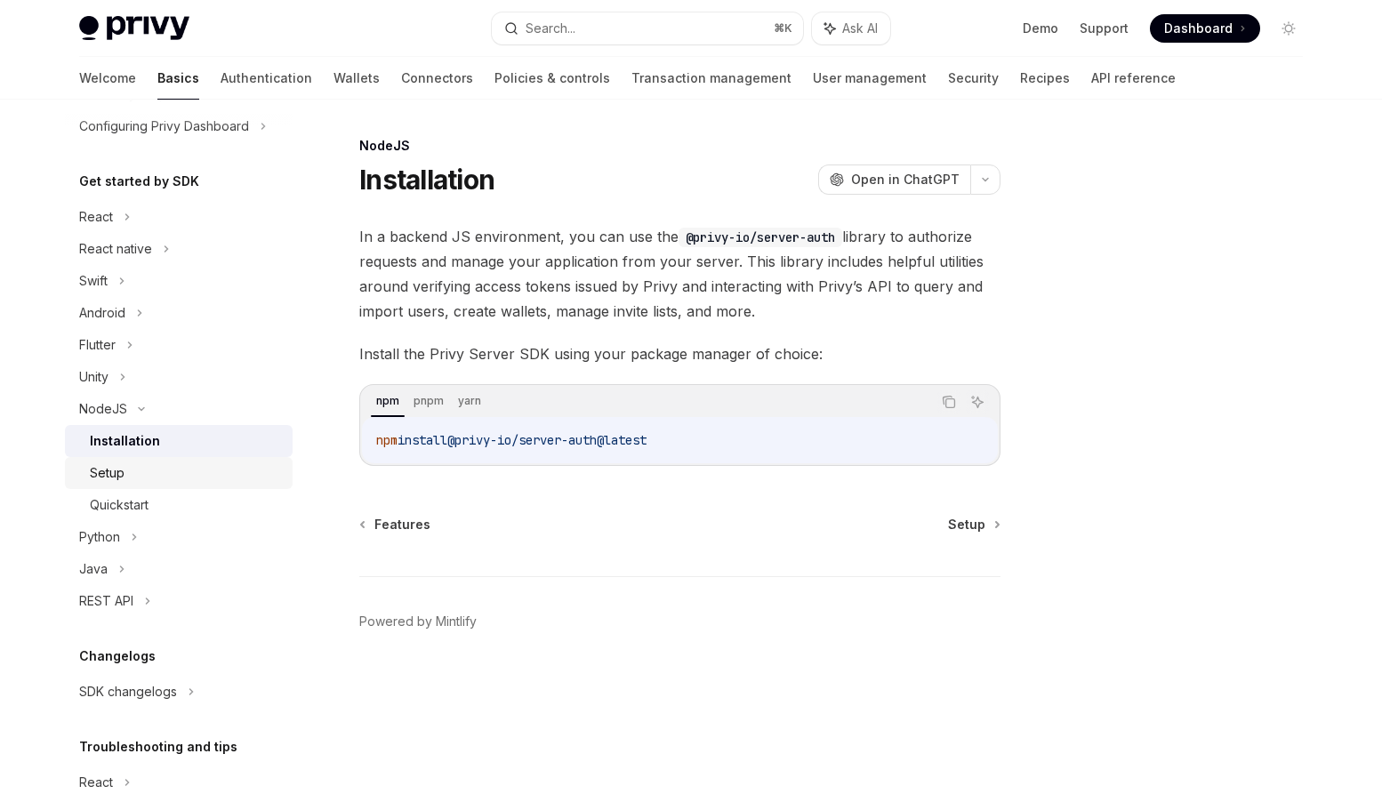
click at [116, 473] on div "Setup" at bounding box center [107, 473] width 35 height 21
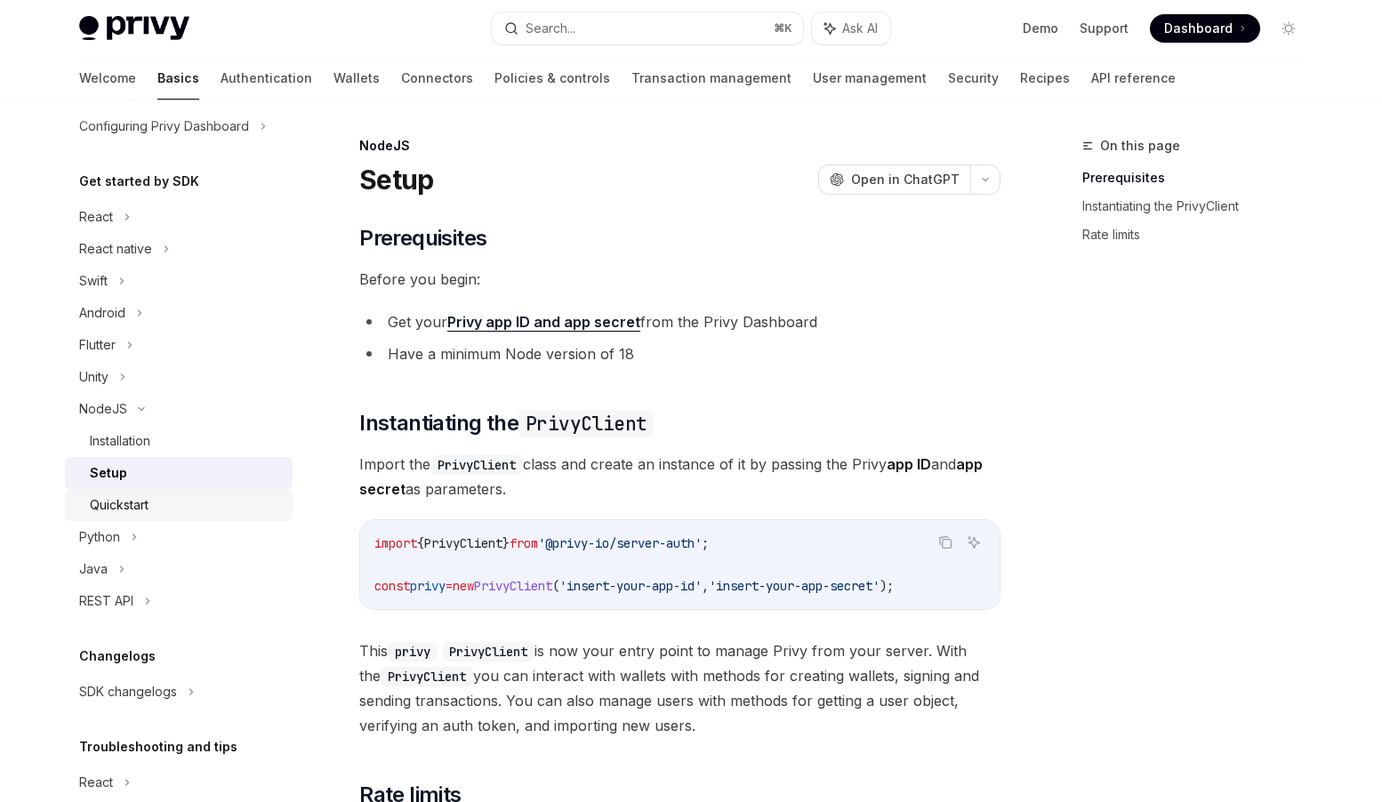
click at [126, 512] on div "Quickstart" at bounding box center [119, 505] width 59 height 21
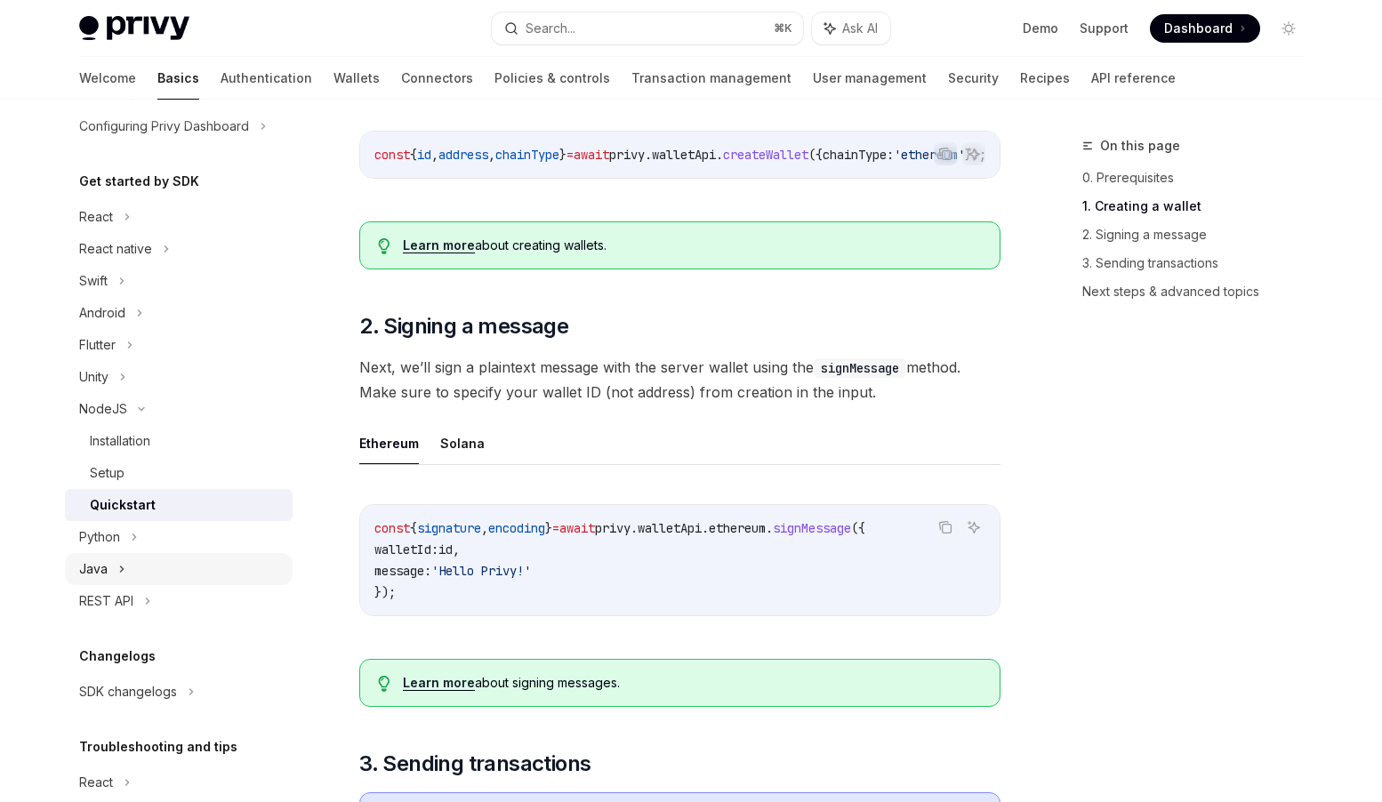
scroll to position [240, 0]
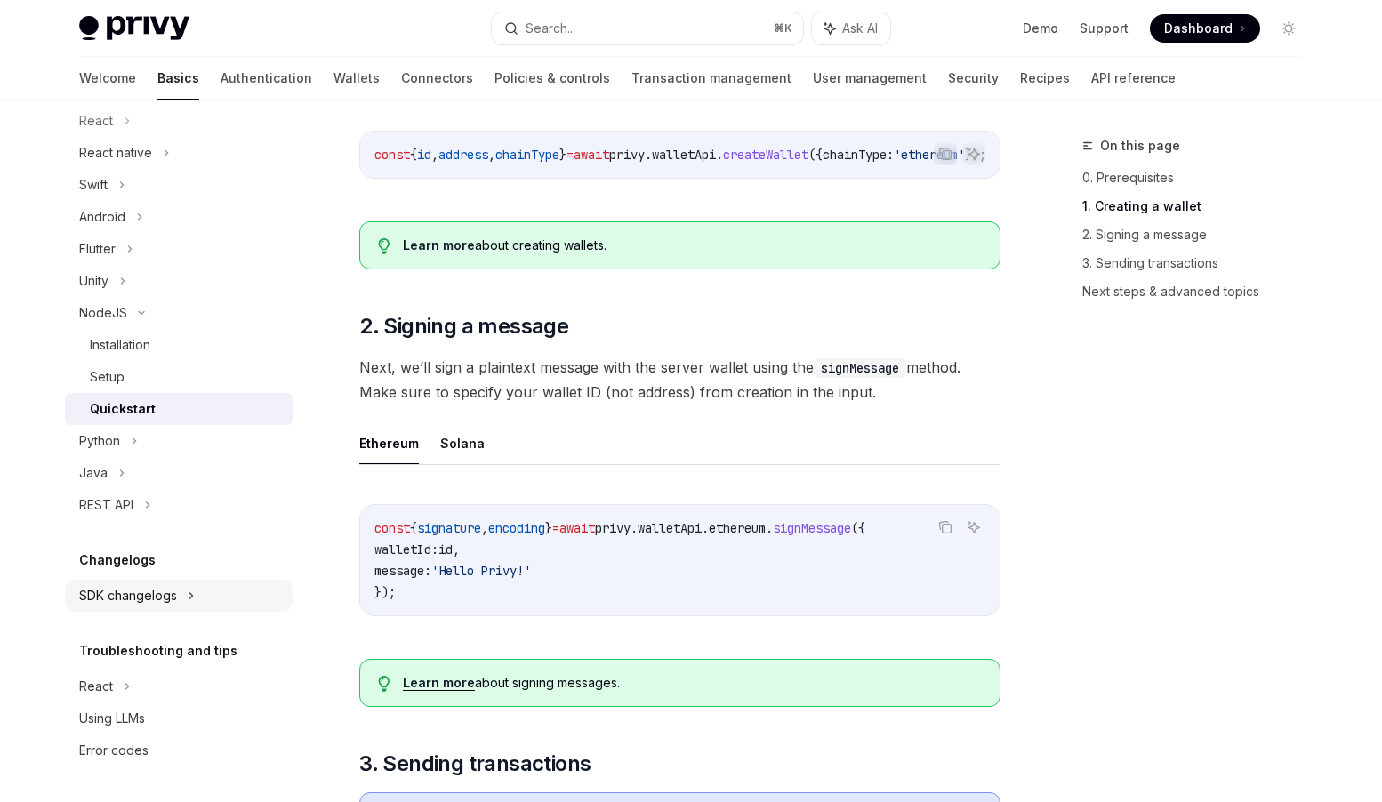
click at [113, 132] on div "SDK changelogs" at bounding box center [96, 120] width 34 height 21
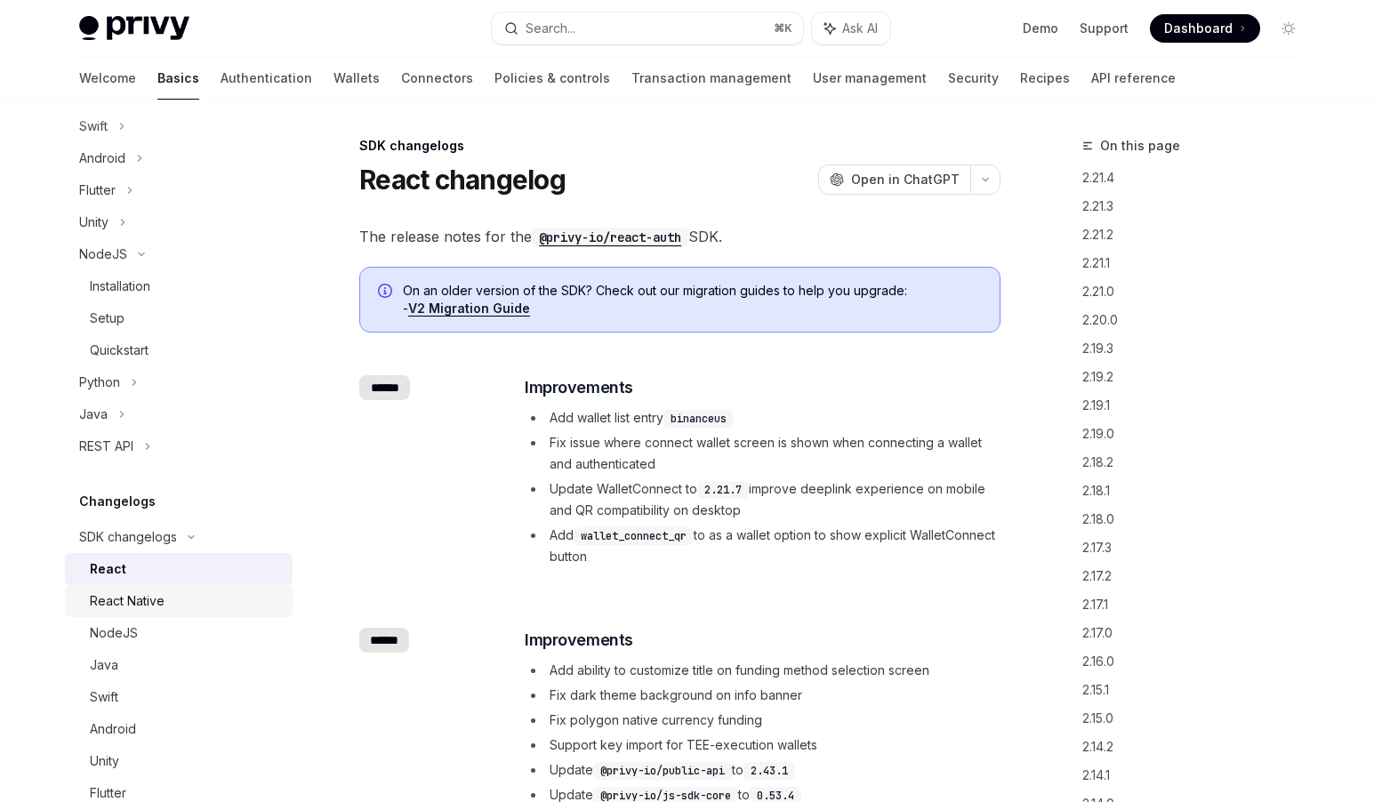
scroll to position [448, 0]
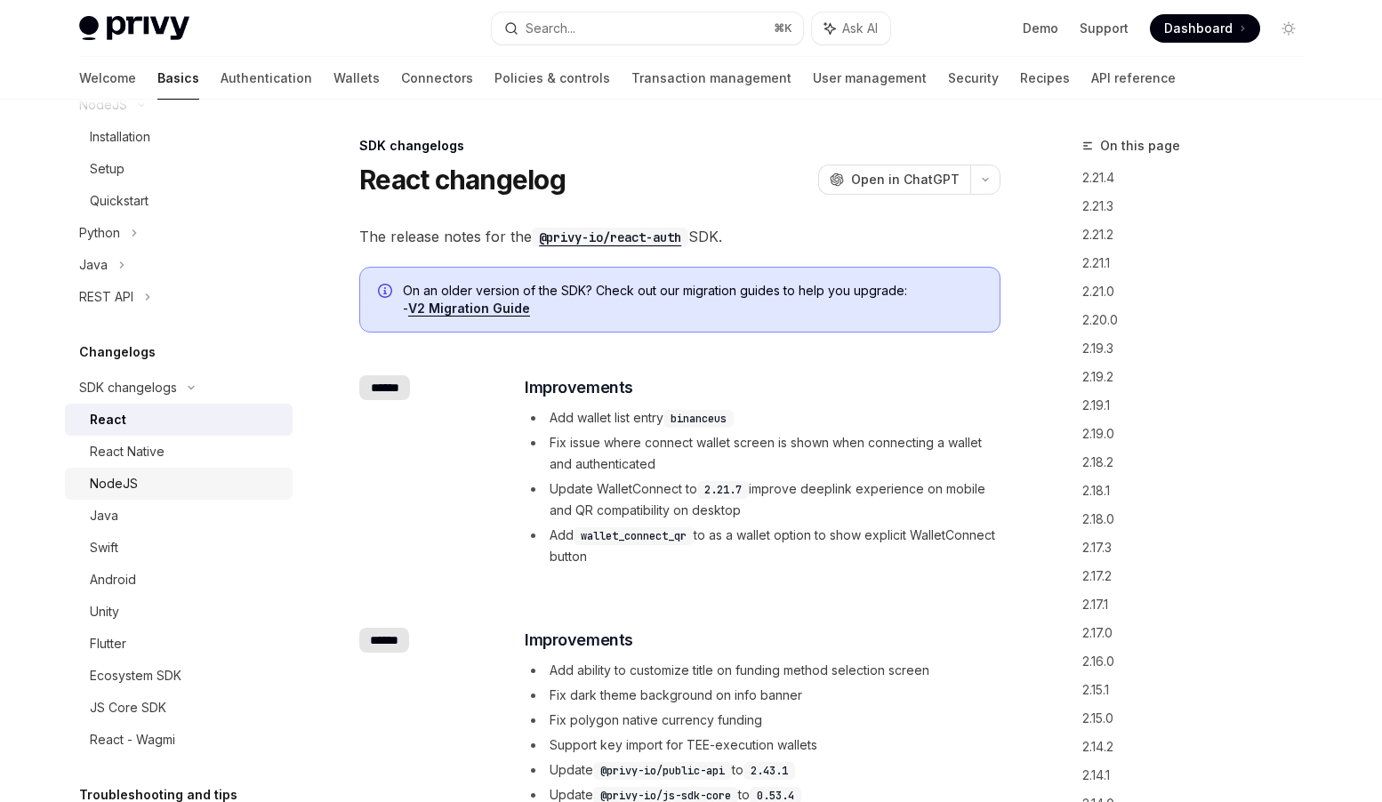
click at [129, 486] on div "NodeJS" at bounding box center [114, 483] width 48 height 21
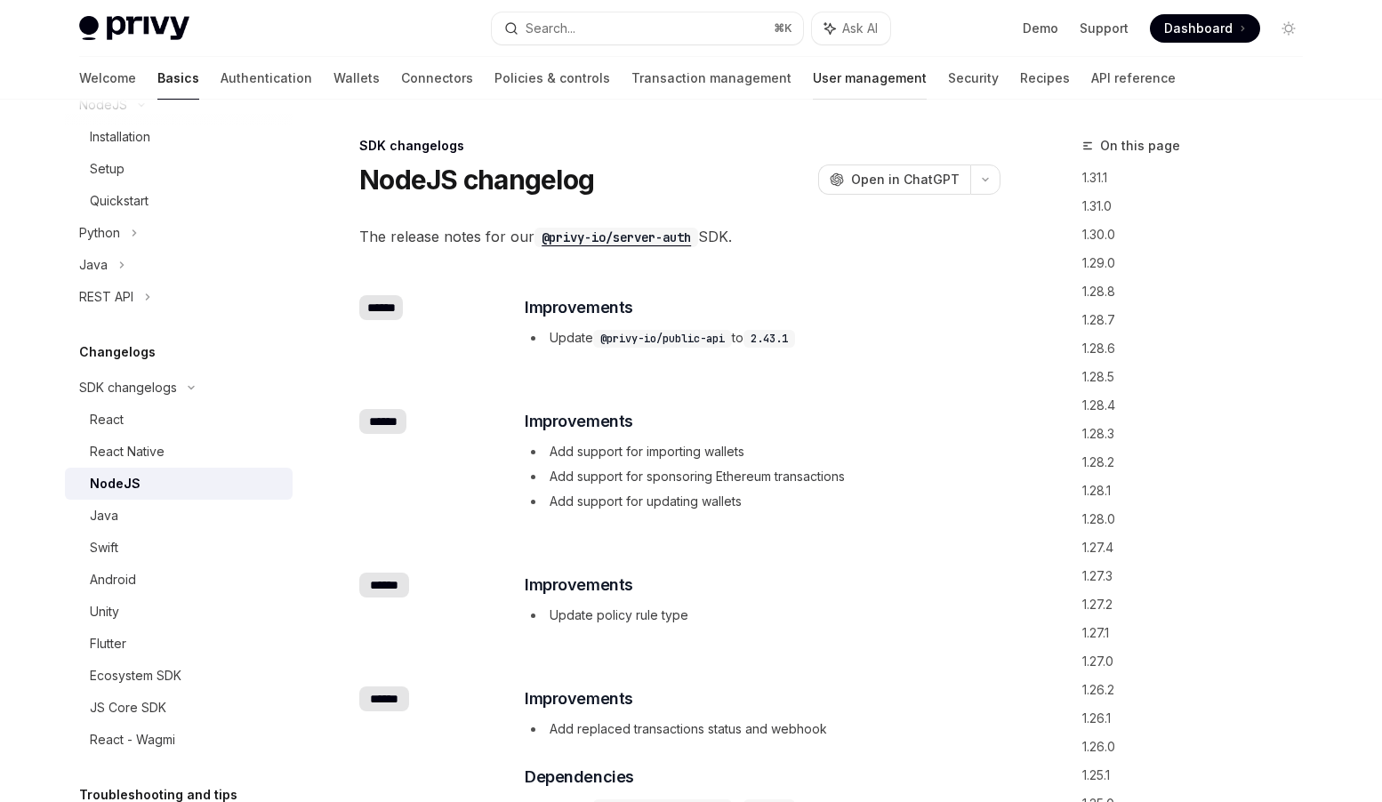
click at [813, 85] on link "User management" at bounding box center [870, 78] width 114 height 43
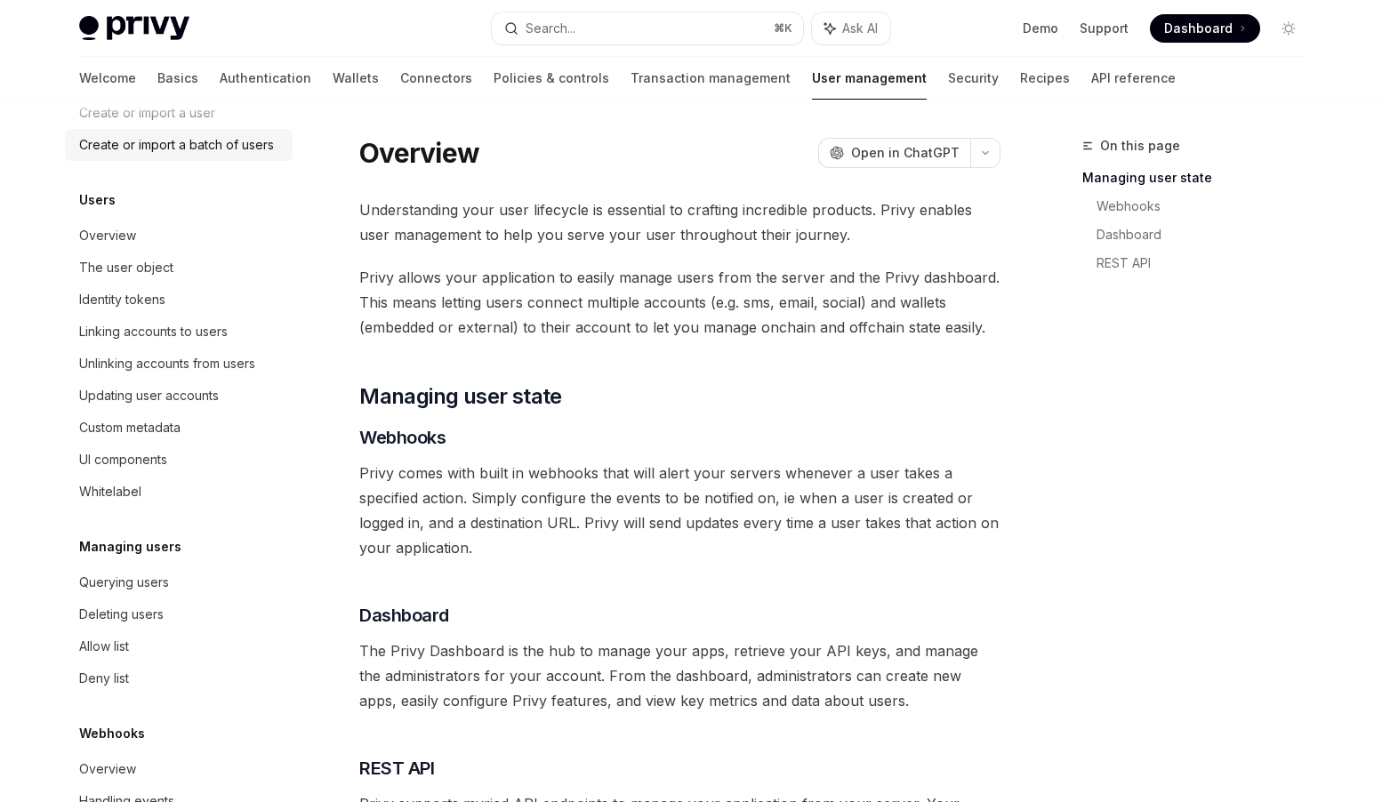
scroll to position [162, 0]
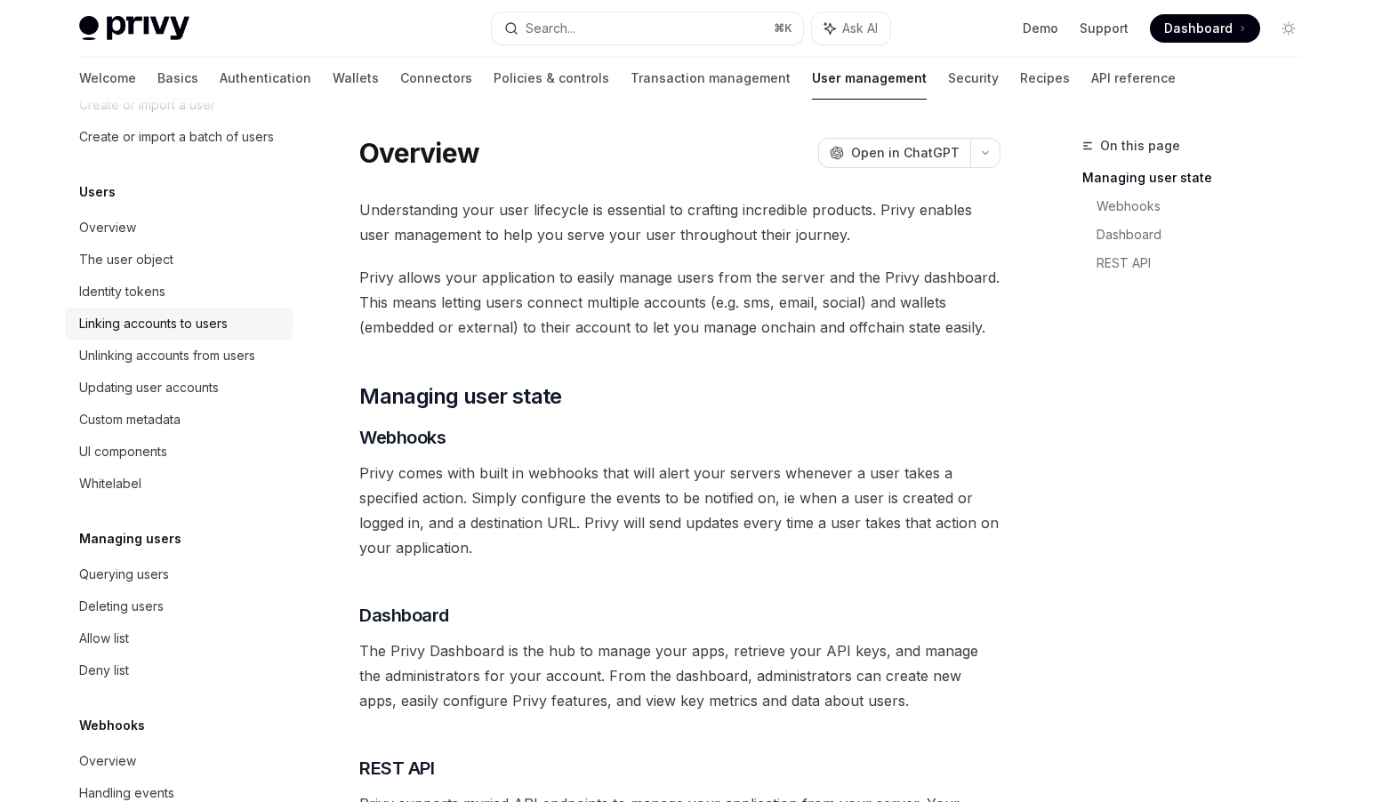
click at [142, 329] on div "Linking accounts to users" at bounding box center [153, 323] width 149 height 21
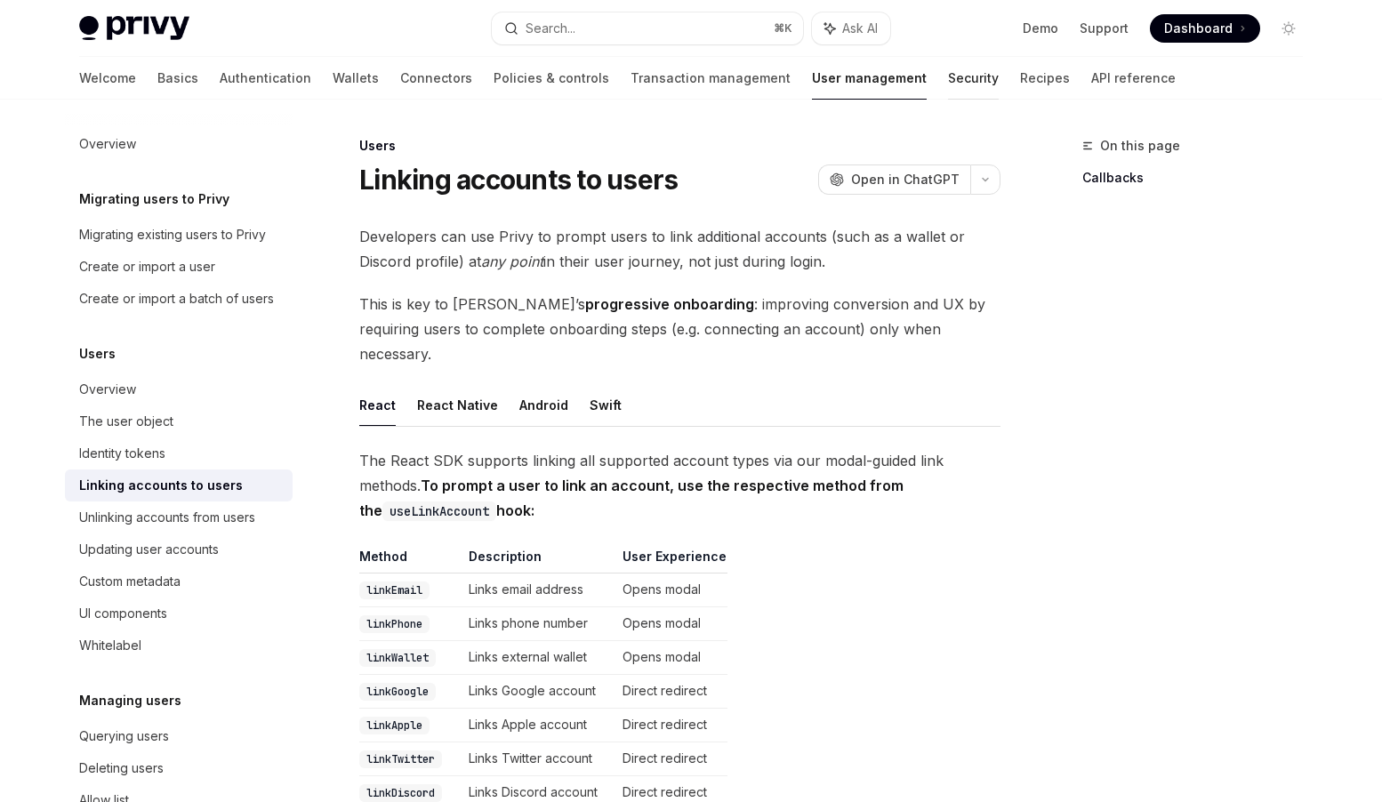
click at [948, 78] on link "Security" at bounding box center [973, 78] width 51 height 43
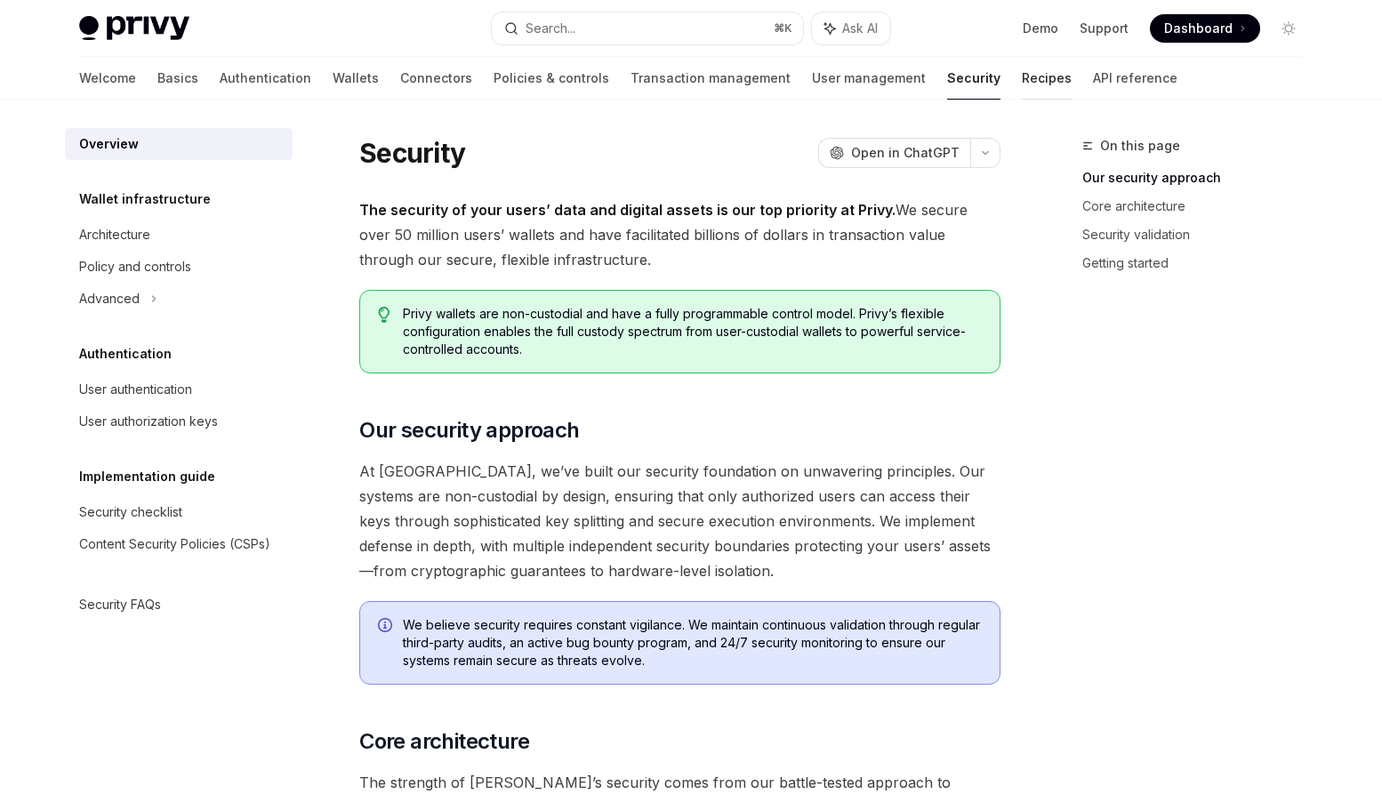
click at [1022, 78] on link "Recipes" at bounding box center [1047, 78] width 50 height 43
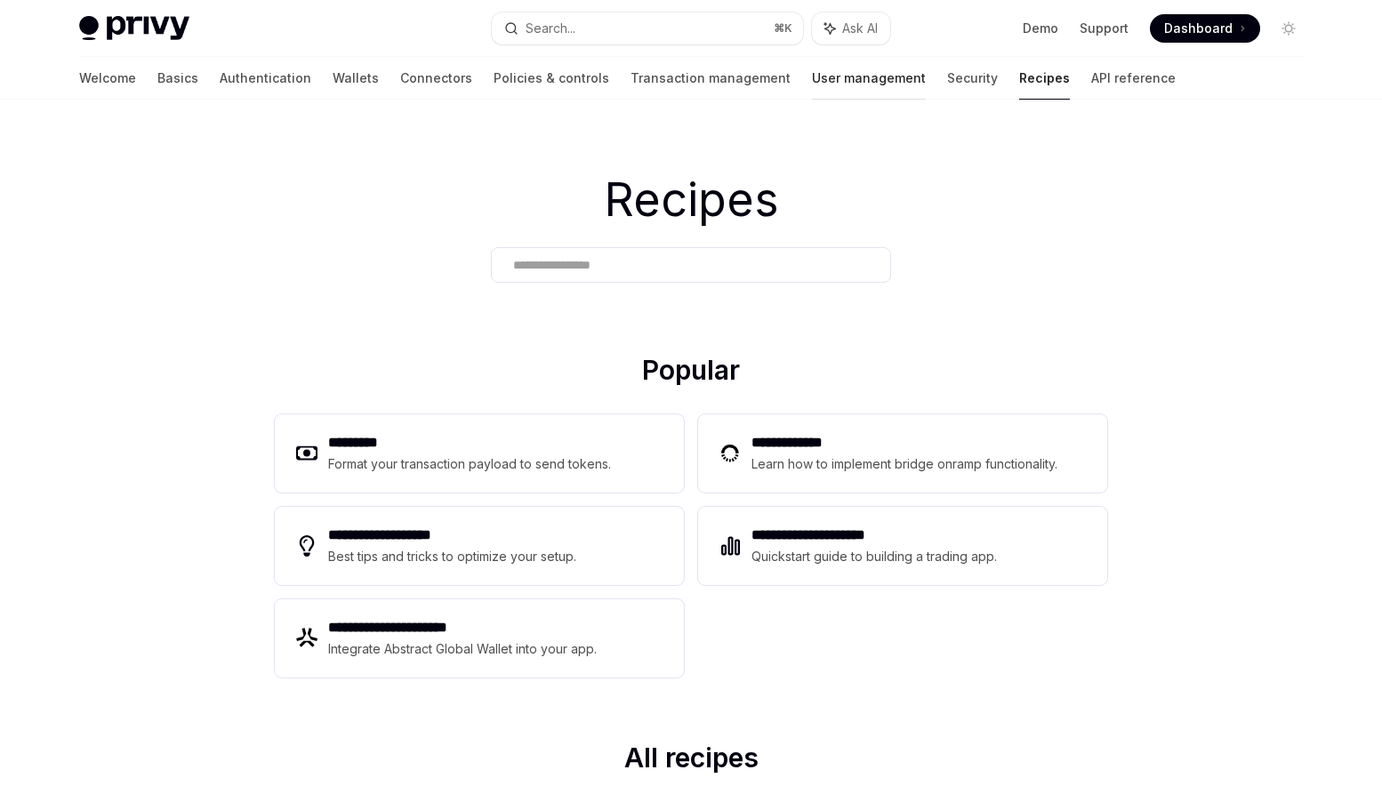
click at [812, 79] on link "User management" at bounding box center [869, 78] width 114 height 43
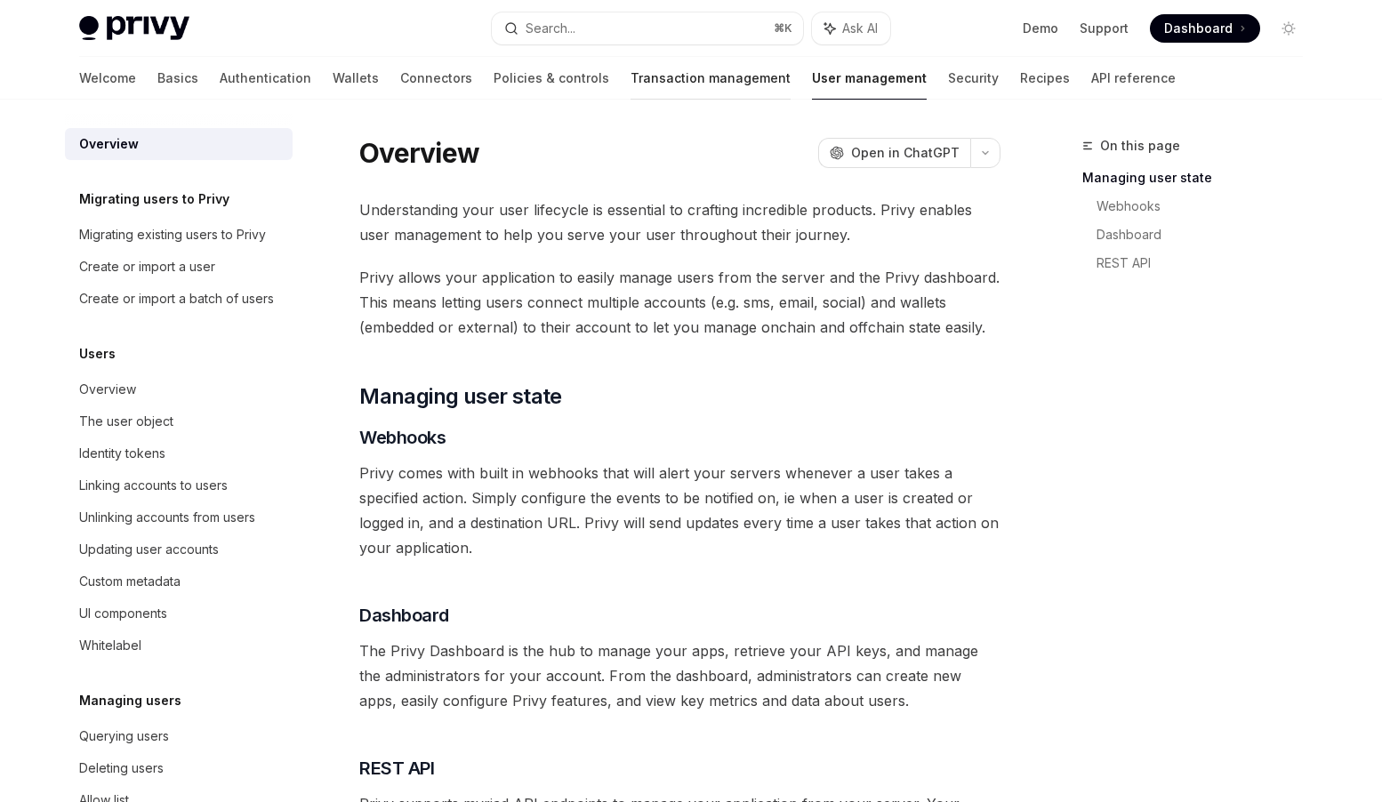
click at [631, 81] on link "Transaction management" at bounding box center [711, 78] width 160 height 43
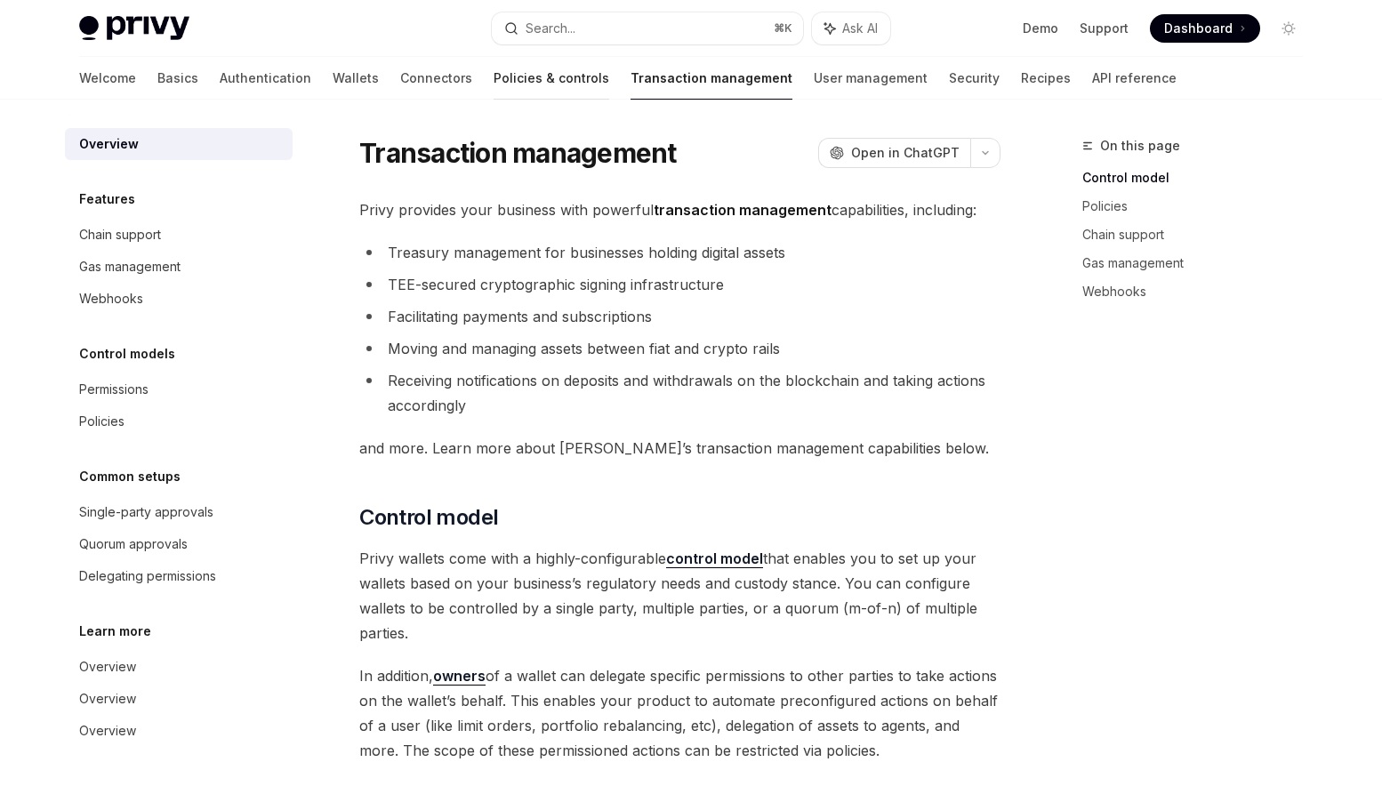
click at [494, 79] on link "Policies & controls" at bounding box center [552, 78] width 116 height 43
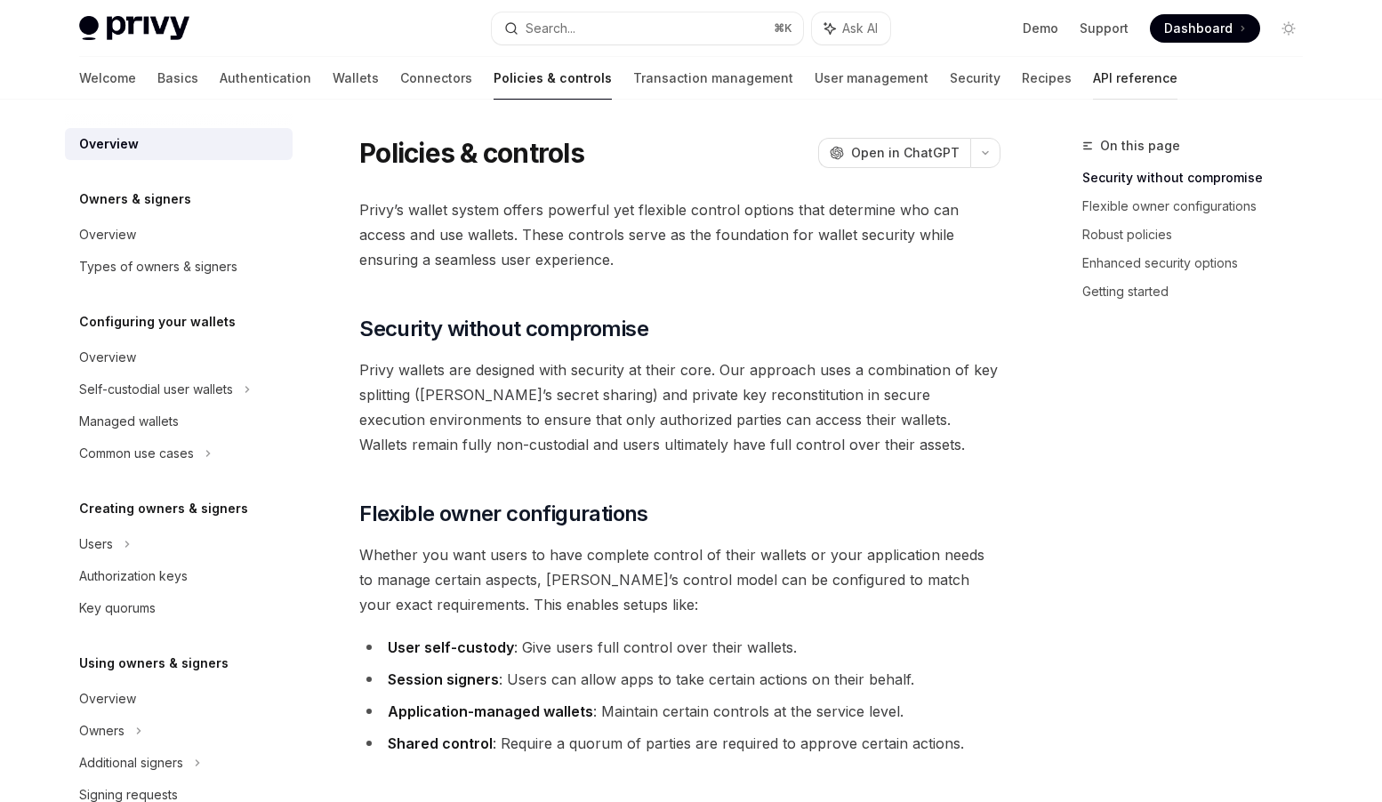
click at [1093, 77] on link "API reference" at bounding box center [1135, 78] width 85 height 43
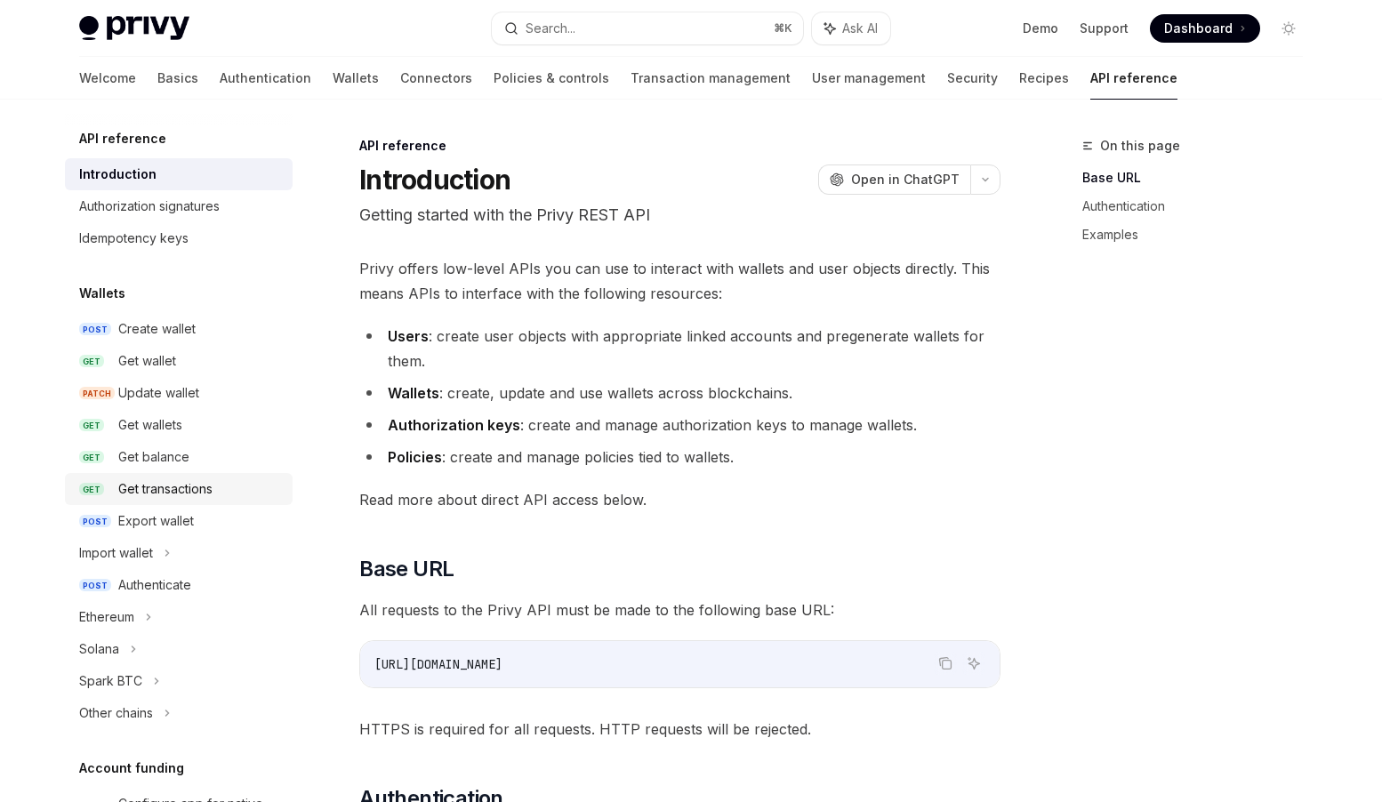
click at [167, 494] on div "Get transactions" at bounding box center [165, 489] width 94 height 21
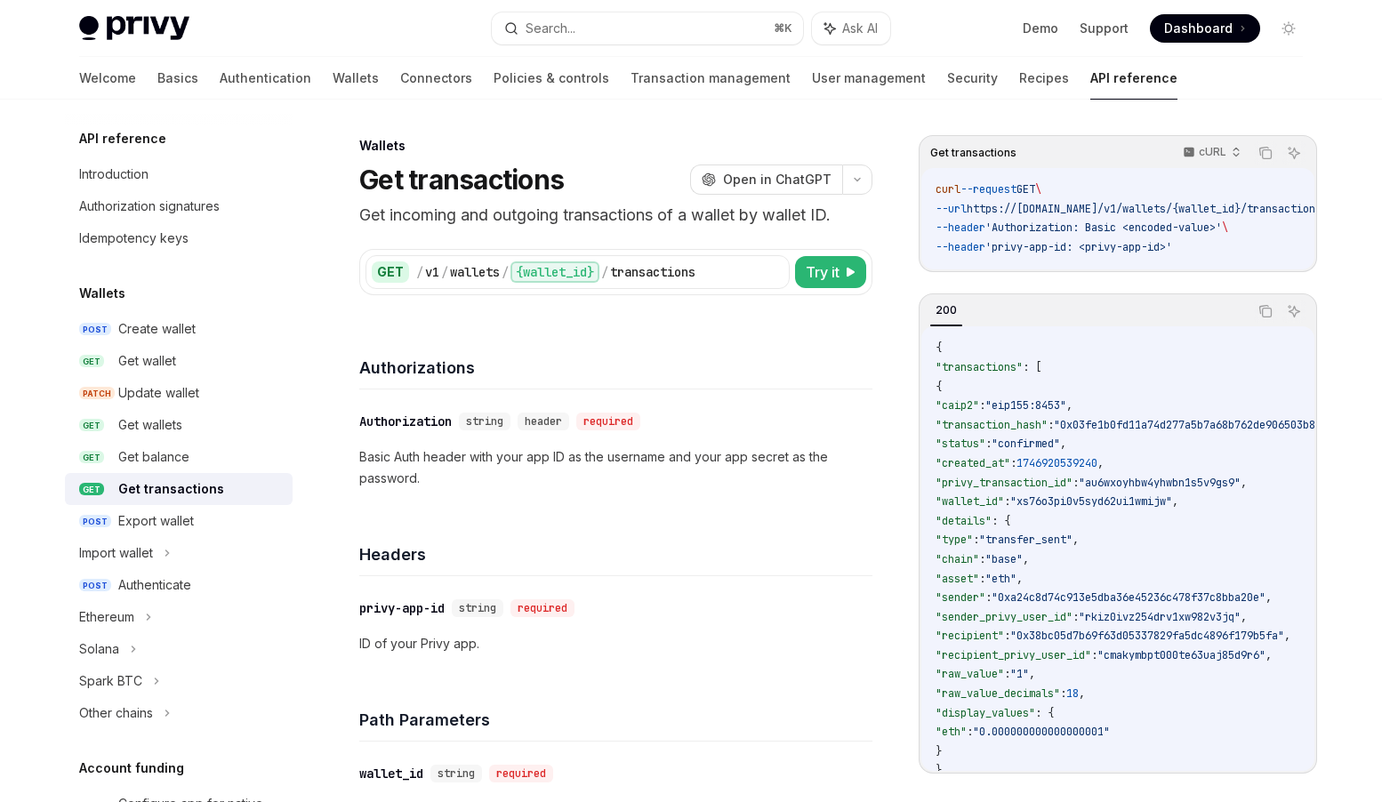
scroll to position [1, 0]
click at [176, 331] on div "Create wallet" at bounding box center [156, 328] width 77 height 21
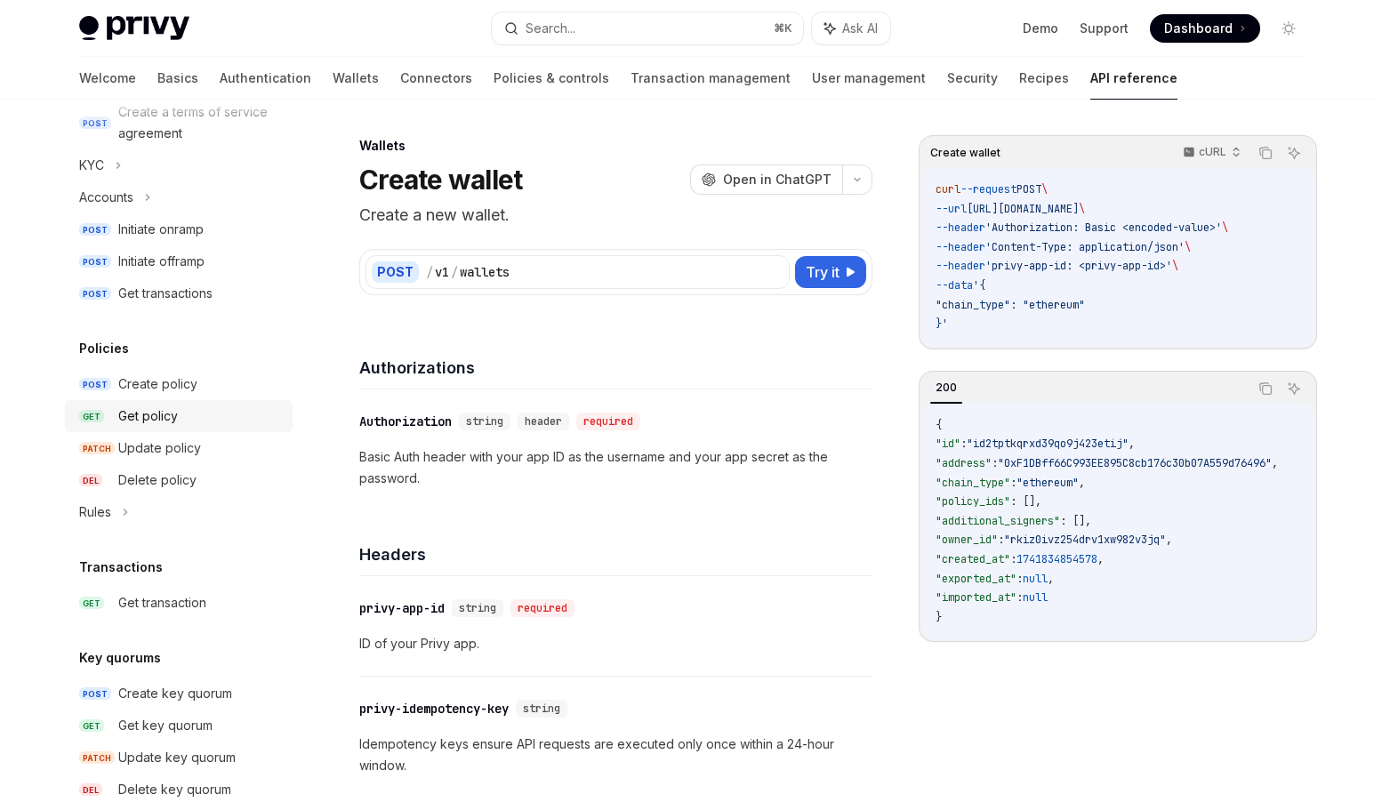
scroll to position [899, 0]
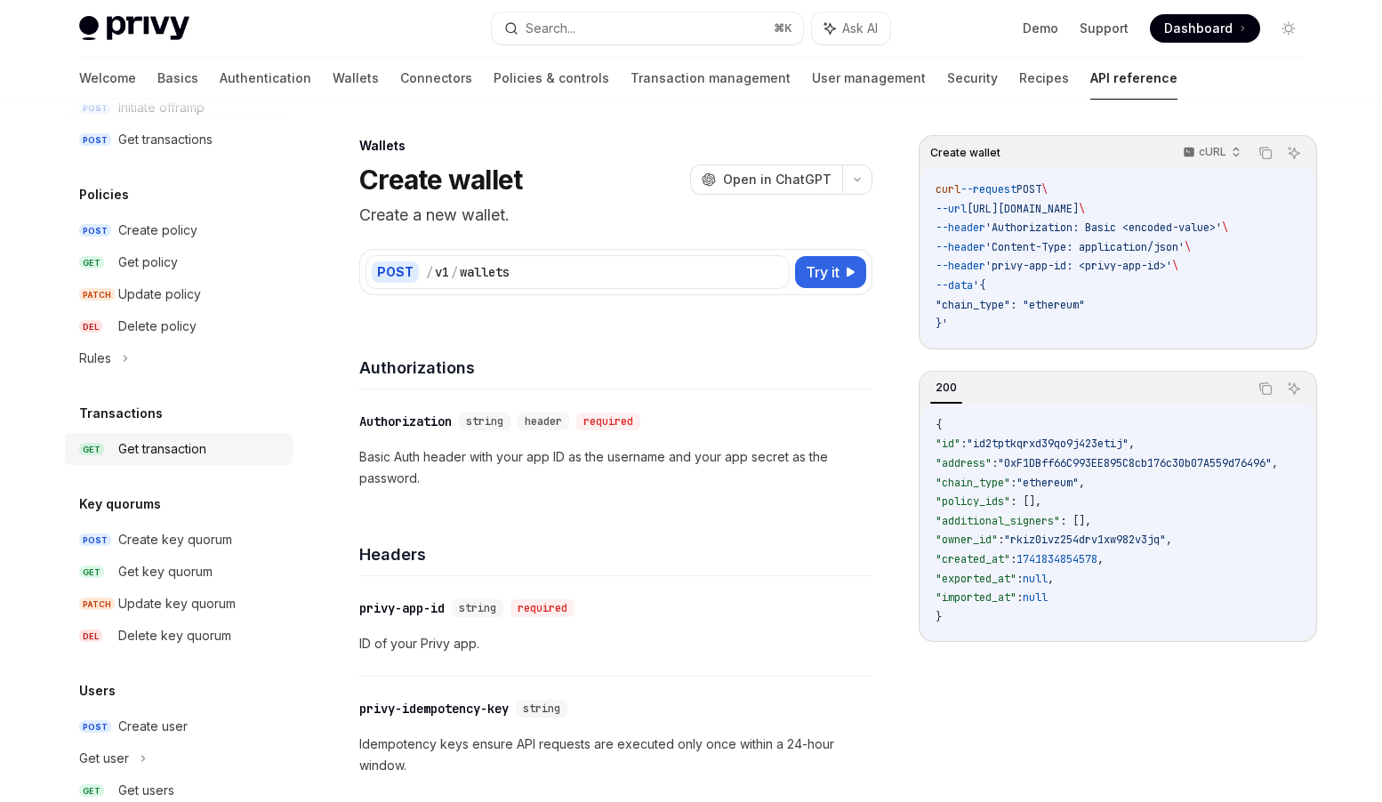
click at [168, 446] on div "Get transaction" at bounding box center [162, 449] width 88 height 21
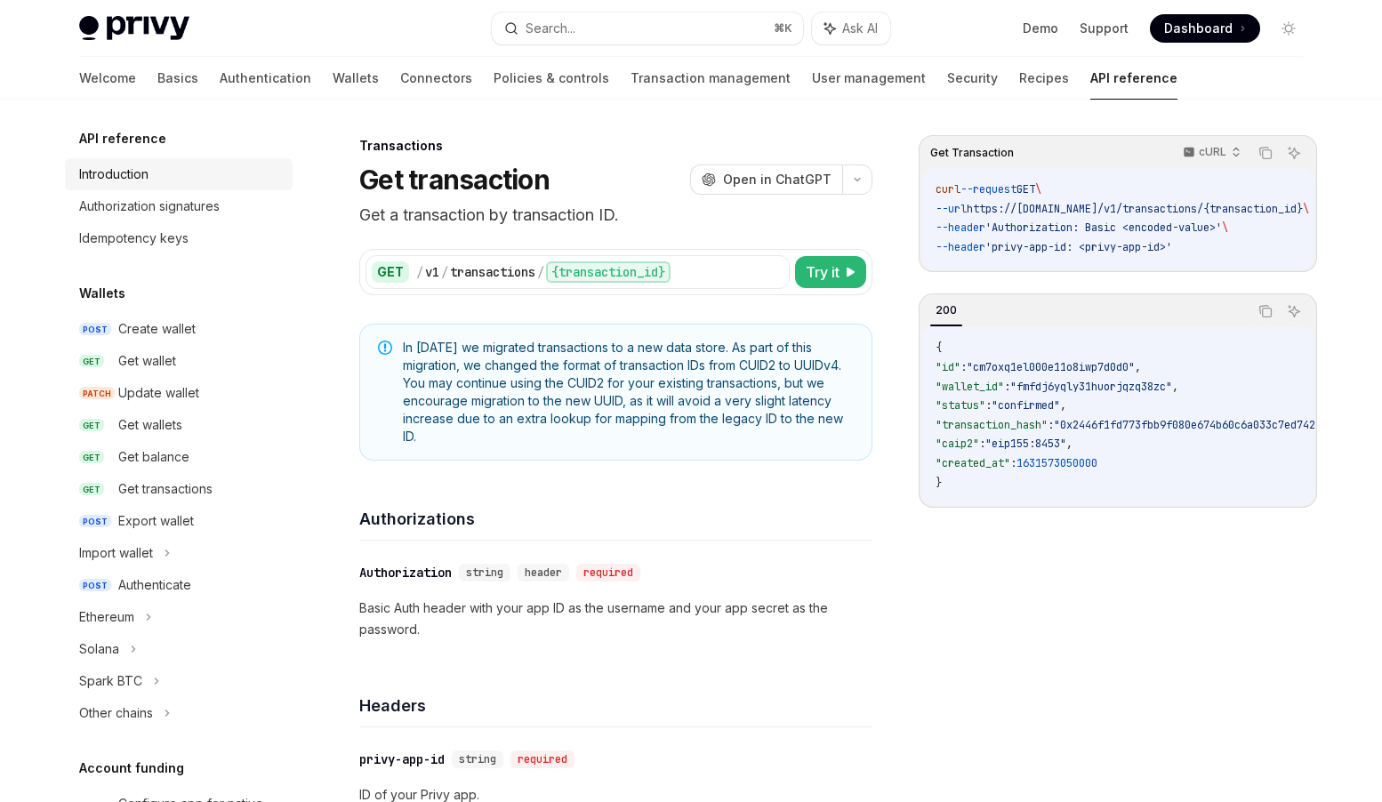
click at [147, 170] on div "Introduction" at bounding box center [113, 174] width 69 height 21
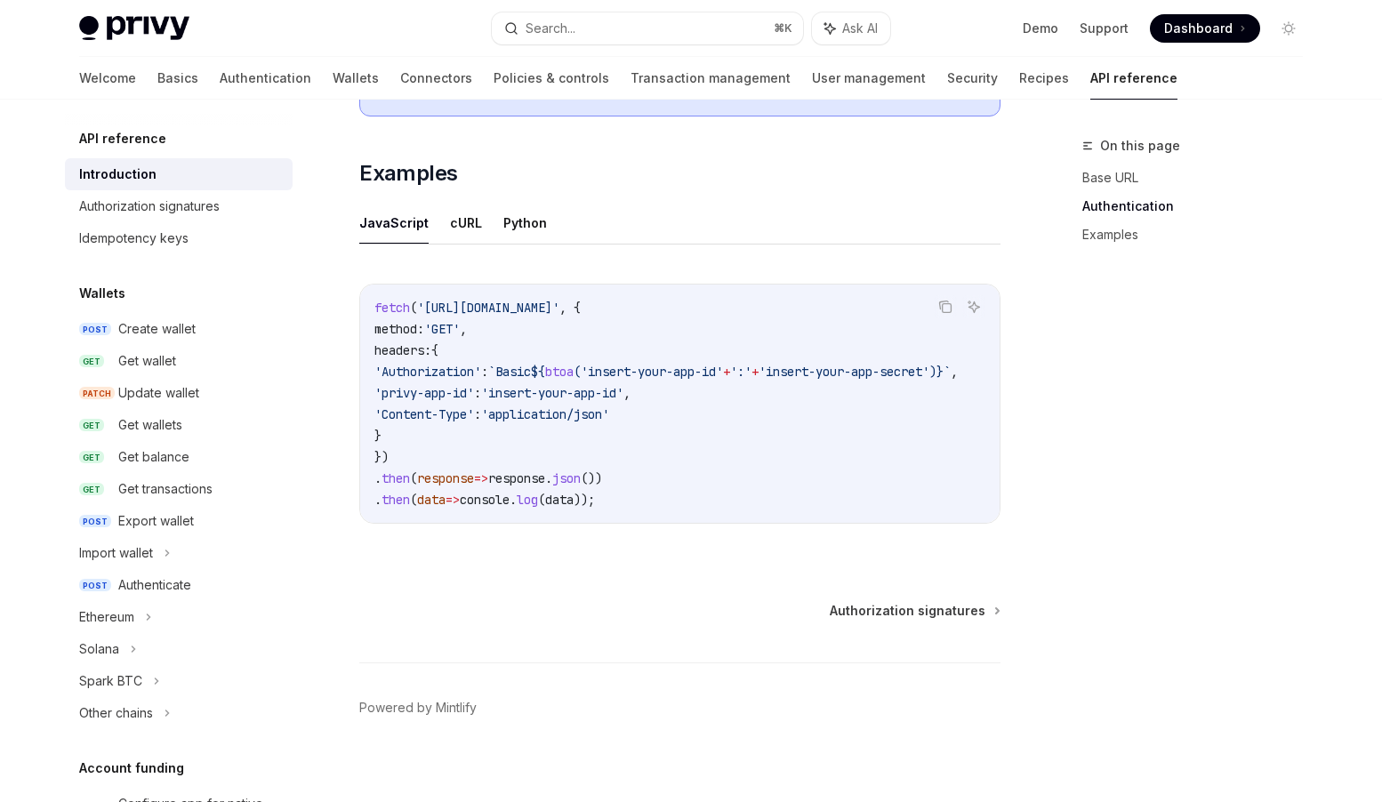
scroll to position [1088, 0]
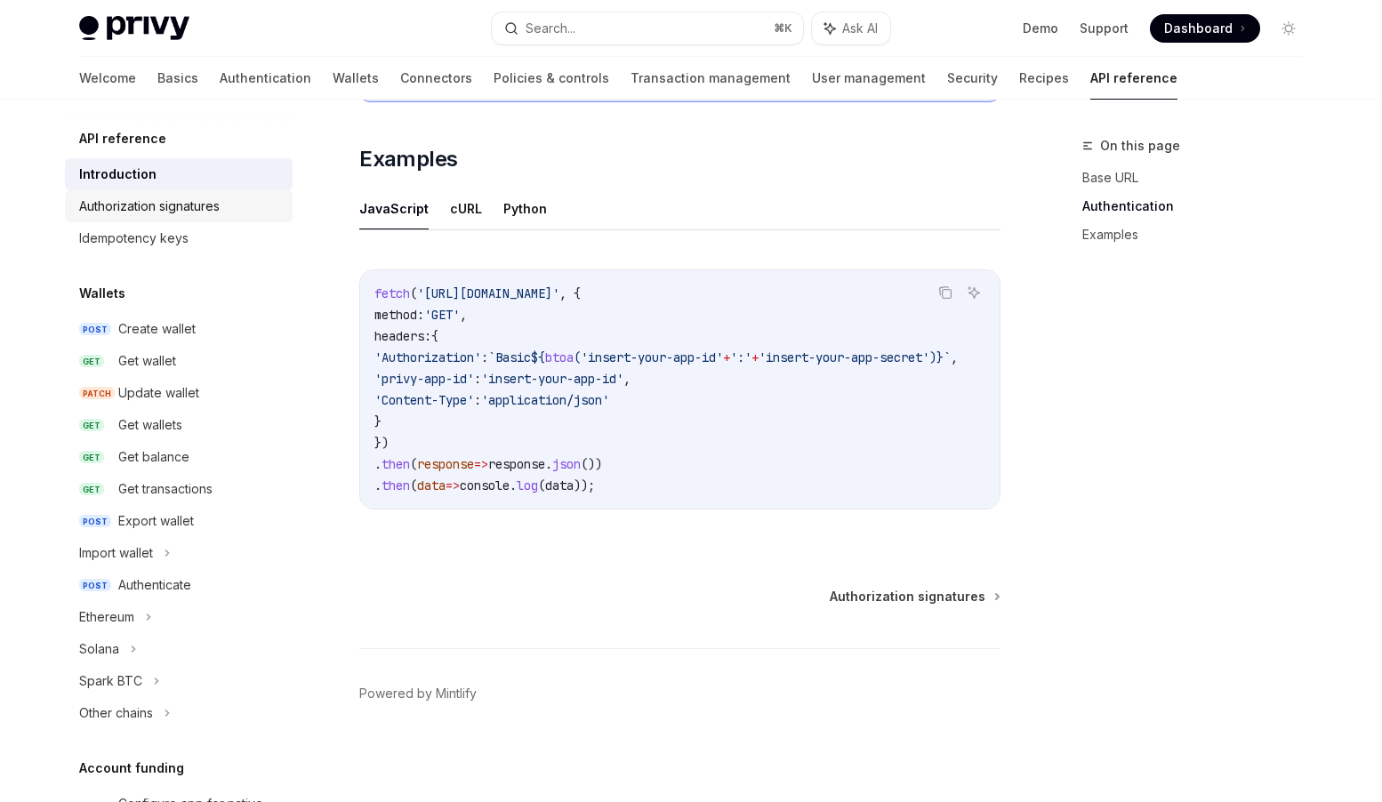
click at [205, 207] on div "Authorization signatures" at bounding box center [149, 206] width 141 height 21
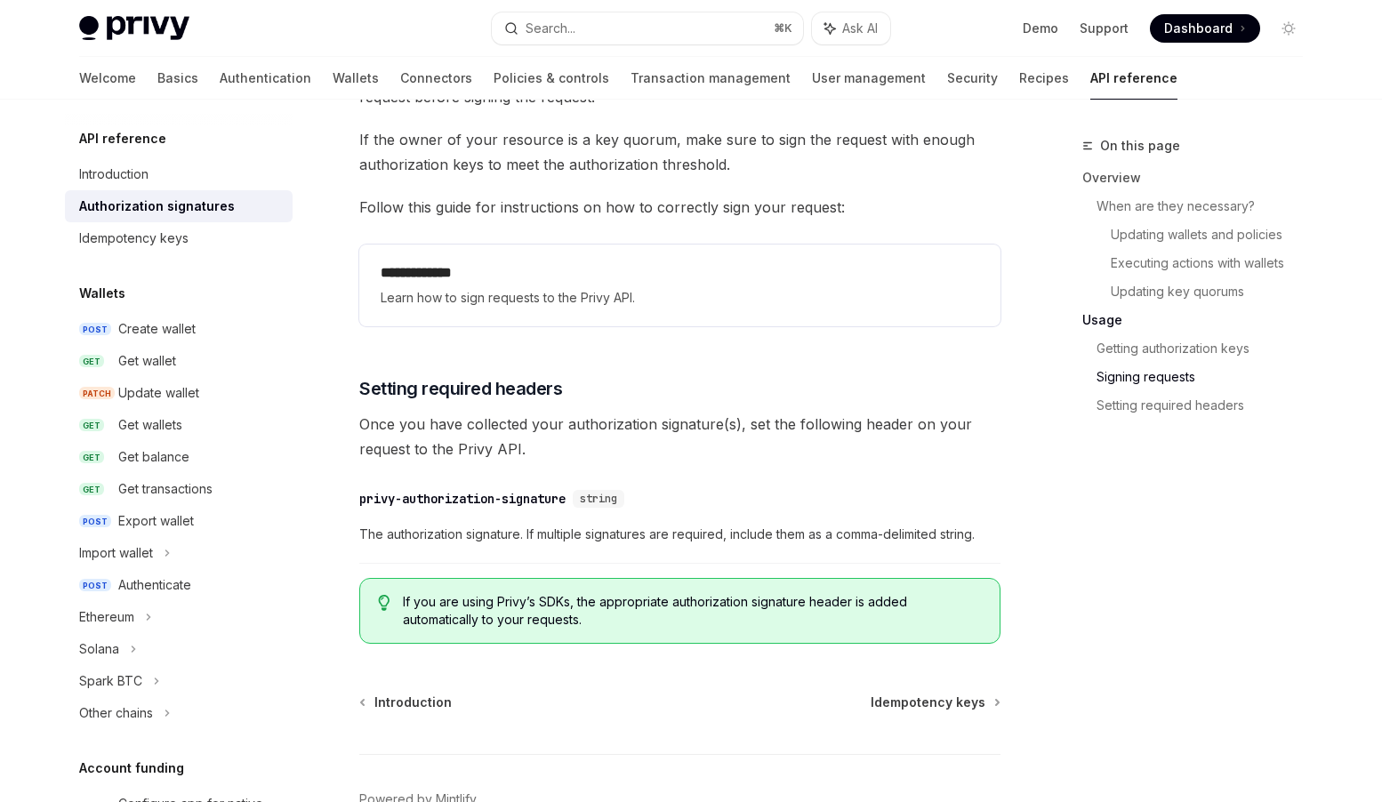
scroll to position [2923, 0]
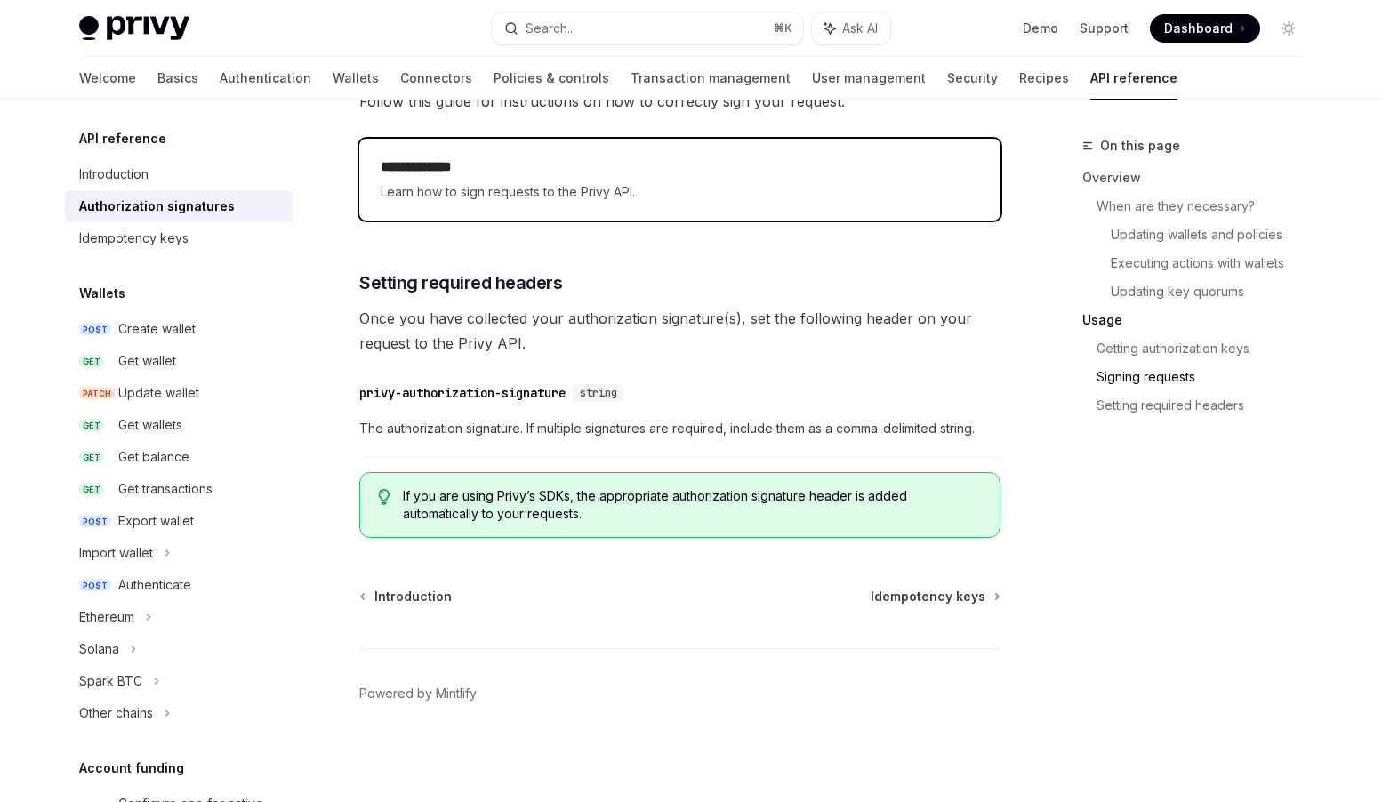
click at [678, 181] on div "**********" at bounding box center [680, 180] width 599 height 46
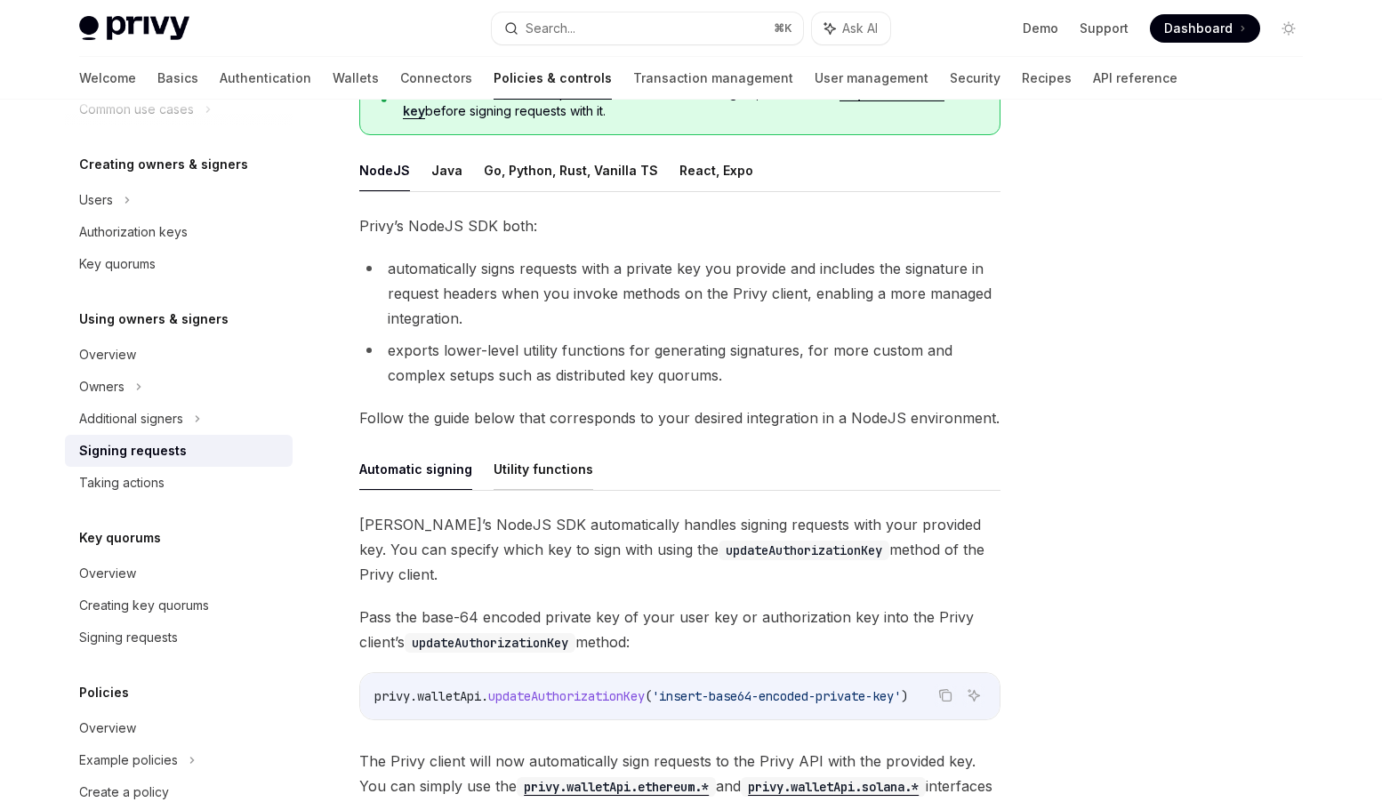
scroll to position [150, 0]
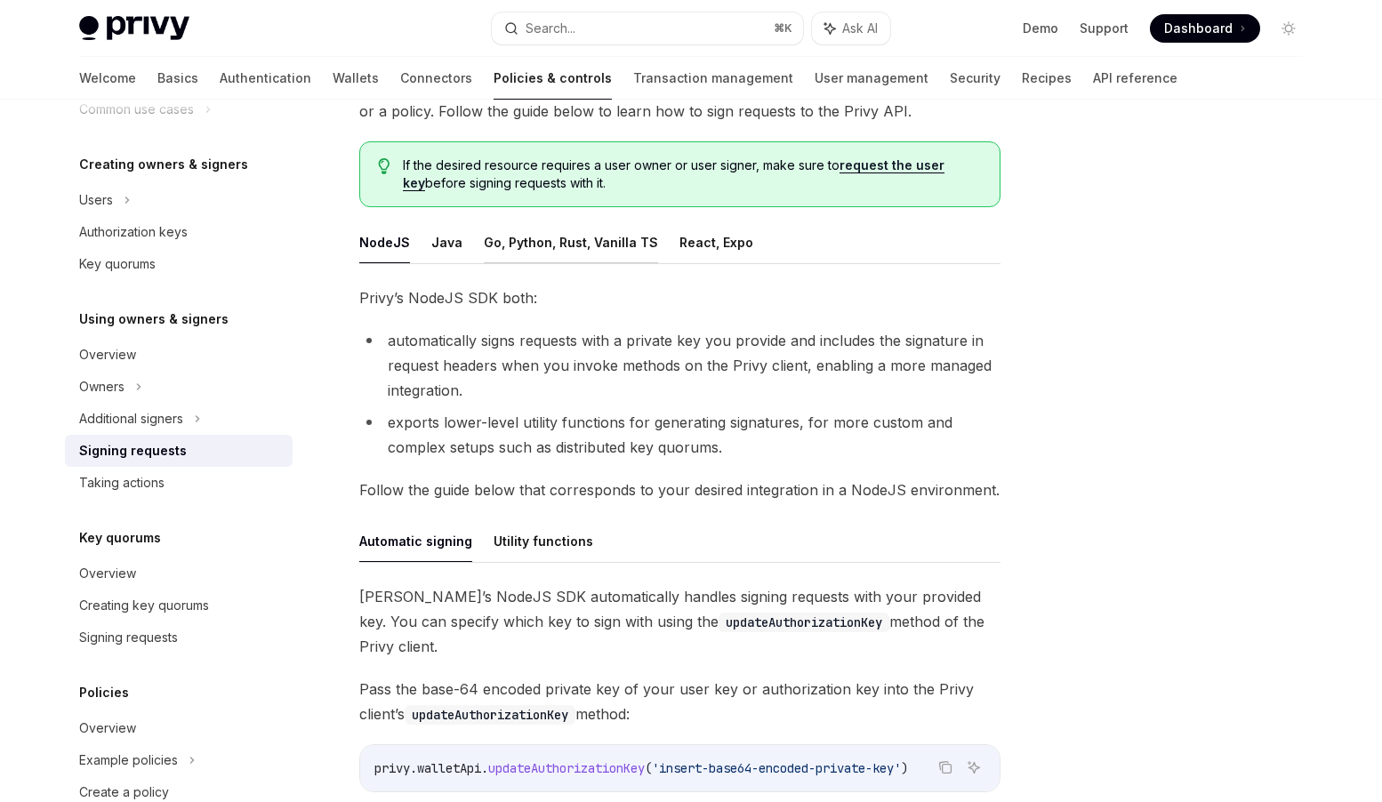
click at [504, 244] on button "Go, Python, Rust, Vanilla TS" at bounding box center [571, 242] width 174 height 42
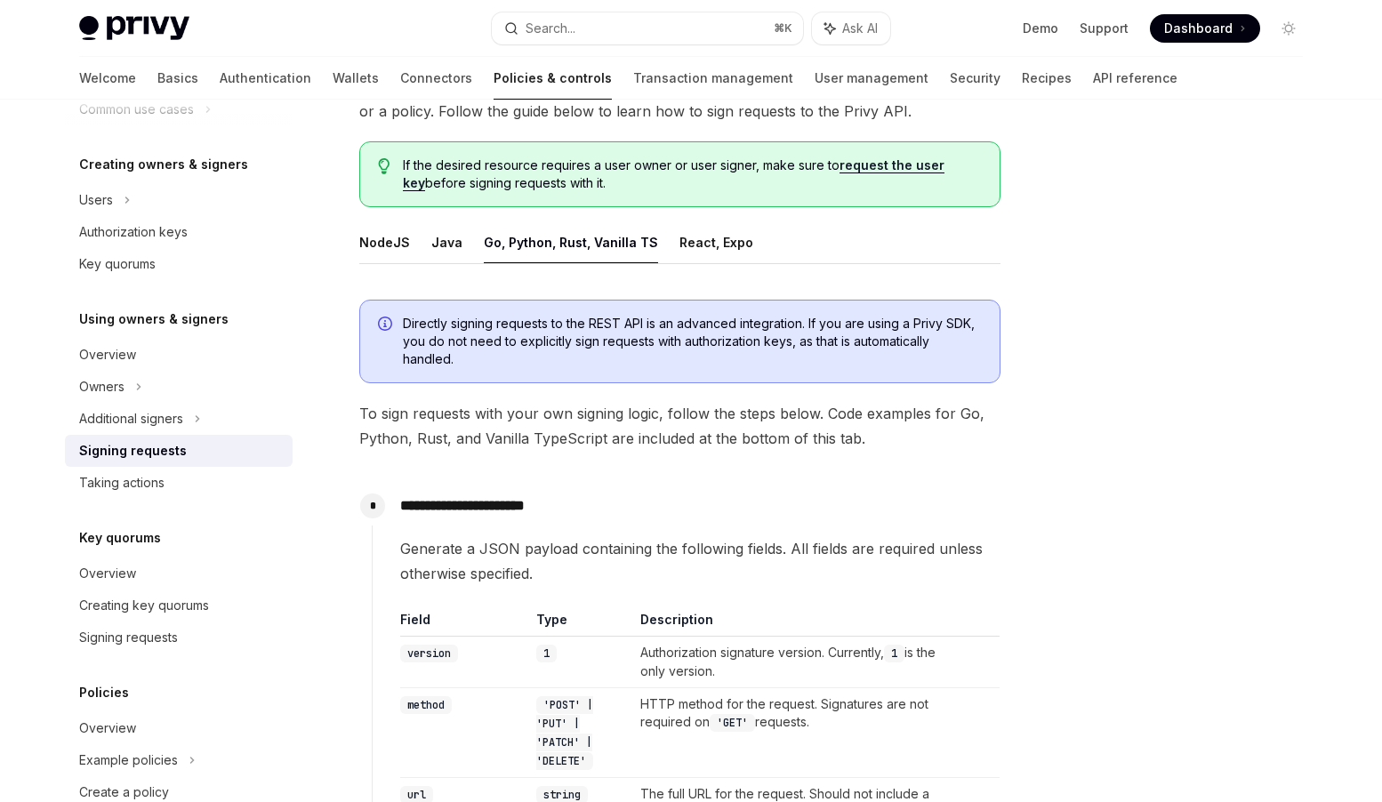
click at [423, 236] on ul "NodeJS Java Go, Python, Rust, Vanilla TS React, Expo" at bounding box center [679, 242] width 641 height 43
click at [447, 243] on button "Java" at bounding box center [446, 242] width 31 height 42
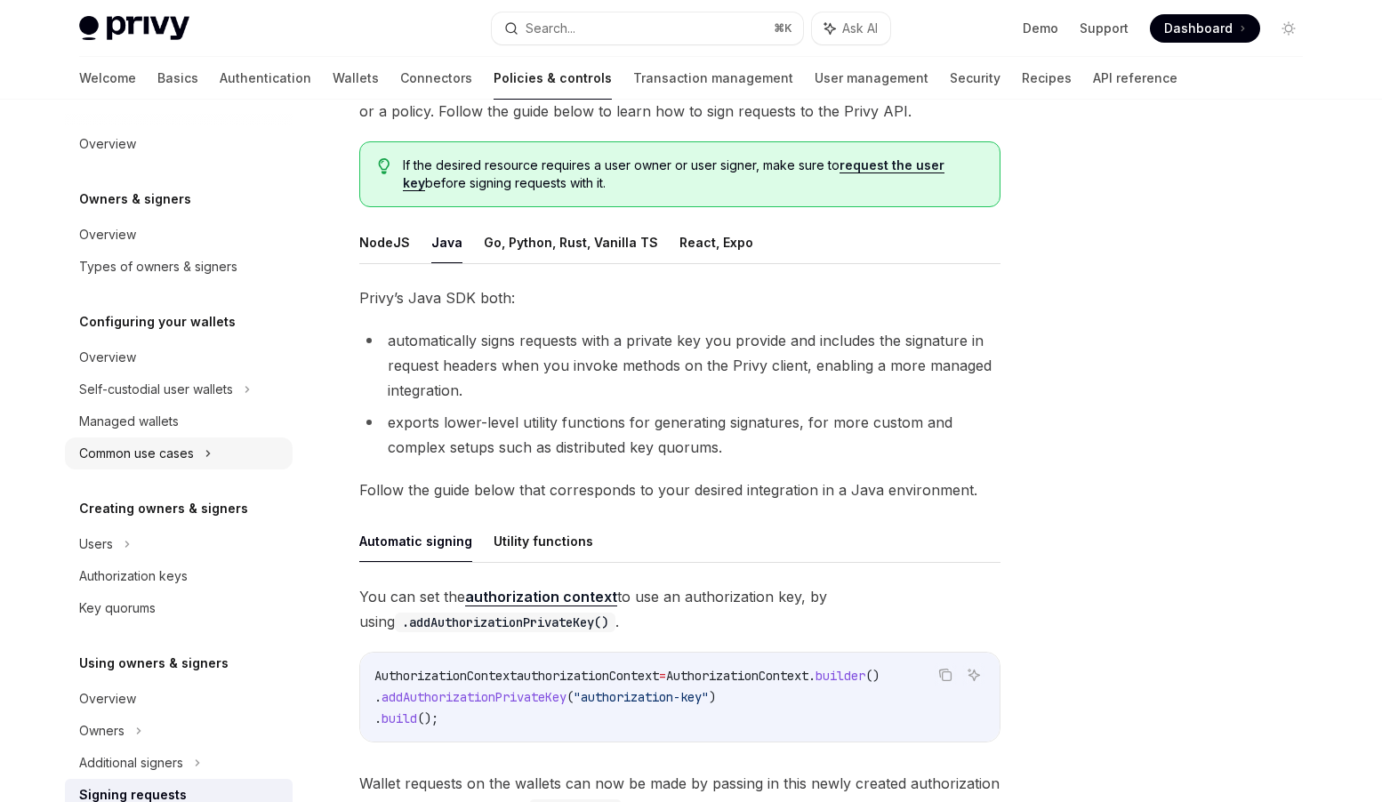
scroll to position [145, 0]
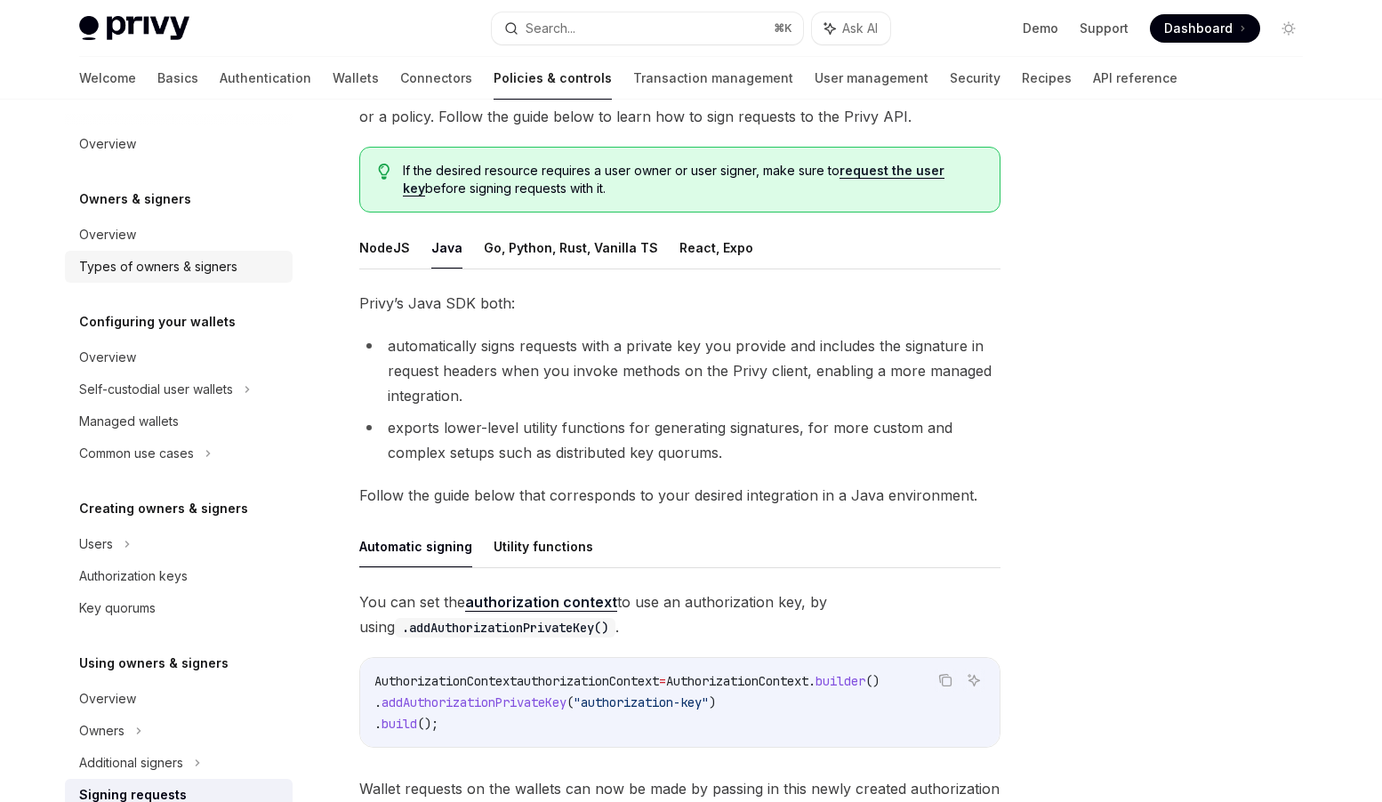
click at [210, 271] on div "Types of owners & signers" at bounding box center [158, 266] width 158 height 21
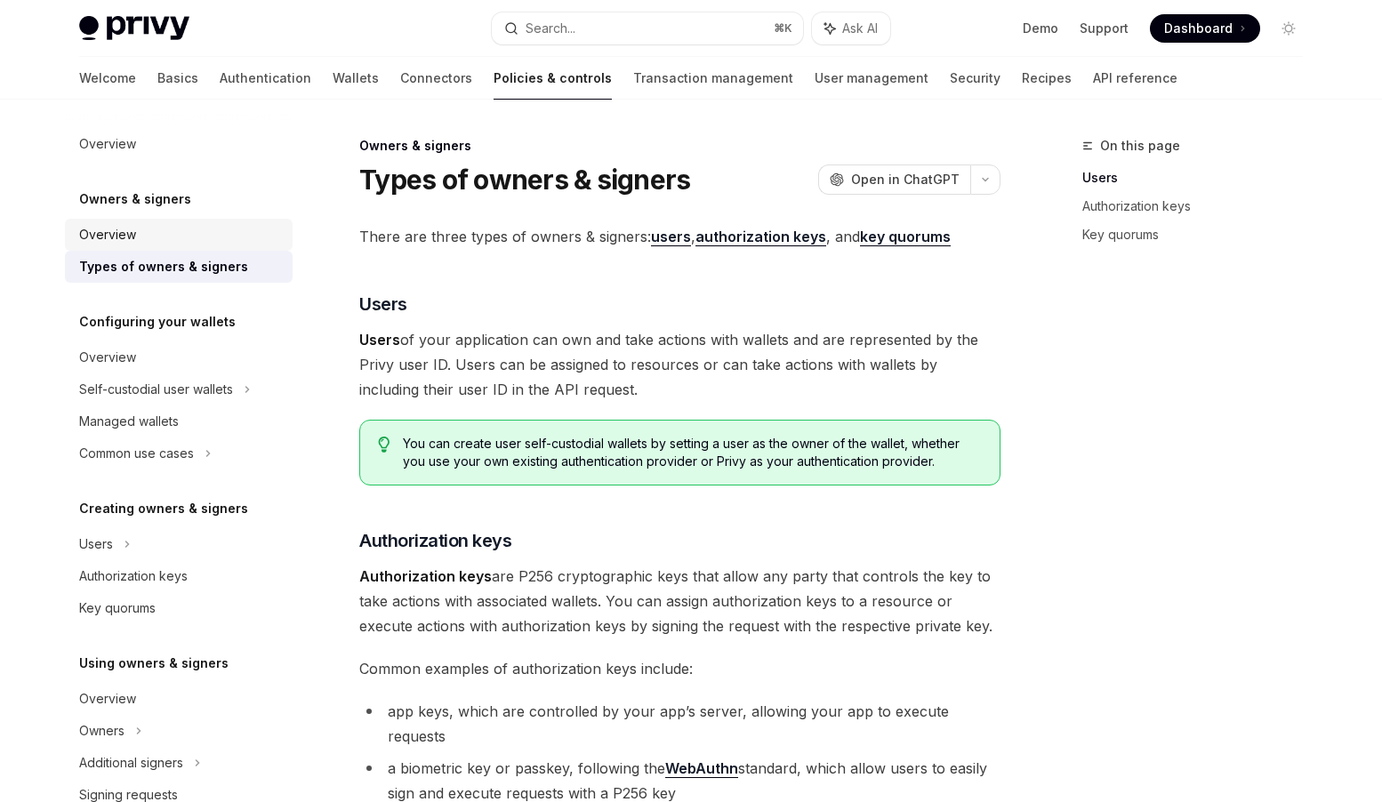
click at [115, 240] on div "Overview" at bounding box center [107, 234] width 57 height 21
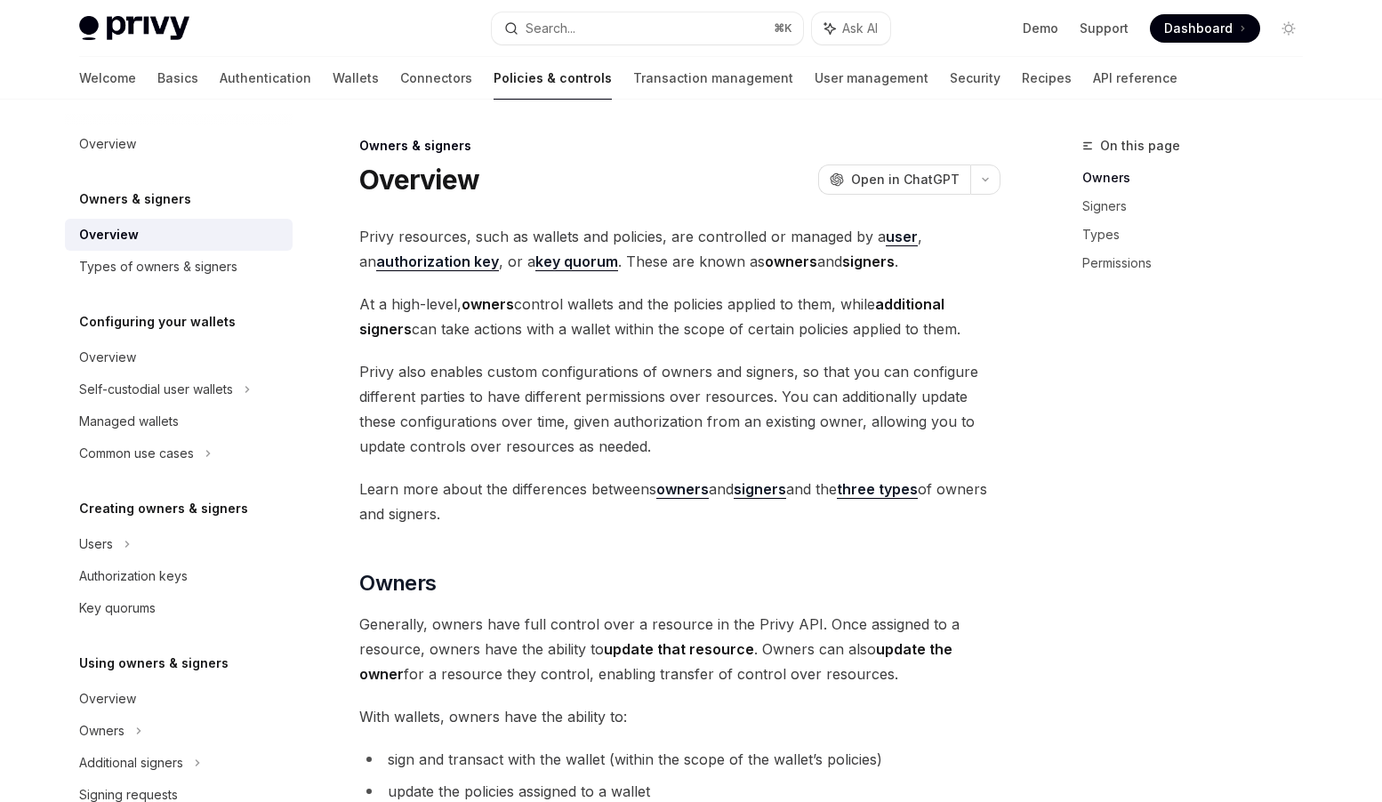
click at [148, 196] on h5 "Owners & signers" at bounding box center [135, 199] width 112 height 21
click at [400, 79] on link "Connectors" at bounding box center [436, 78] width 72 height 43
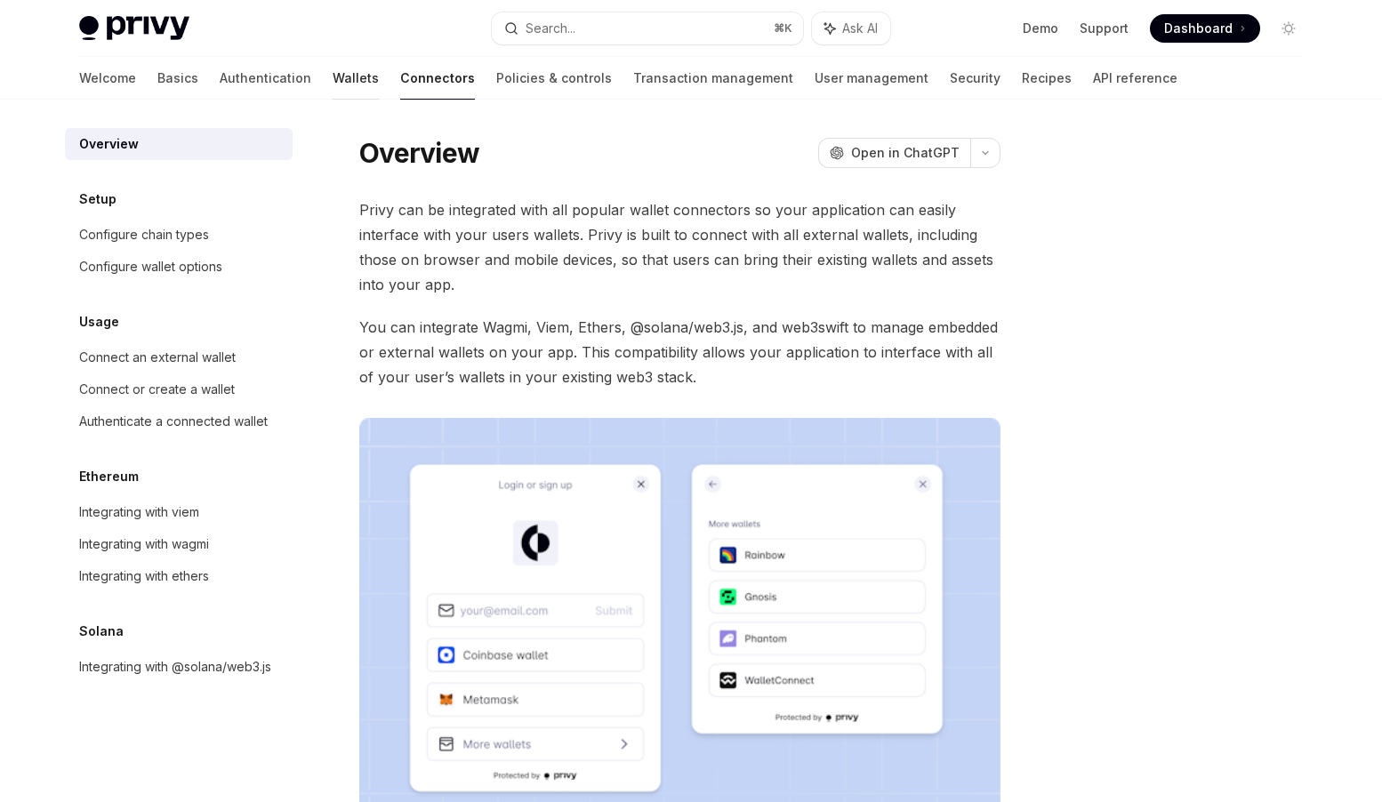
click at [333, 83] on link "Wallets" at bounding box center [356, 78] width 46 height 43
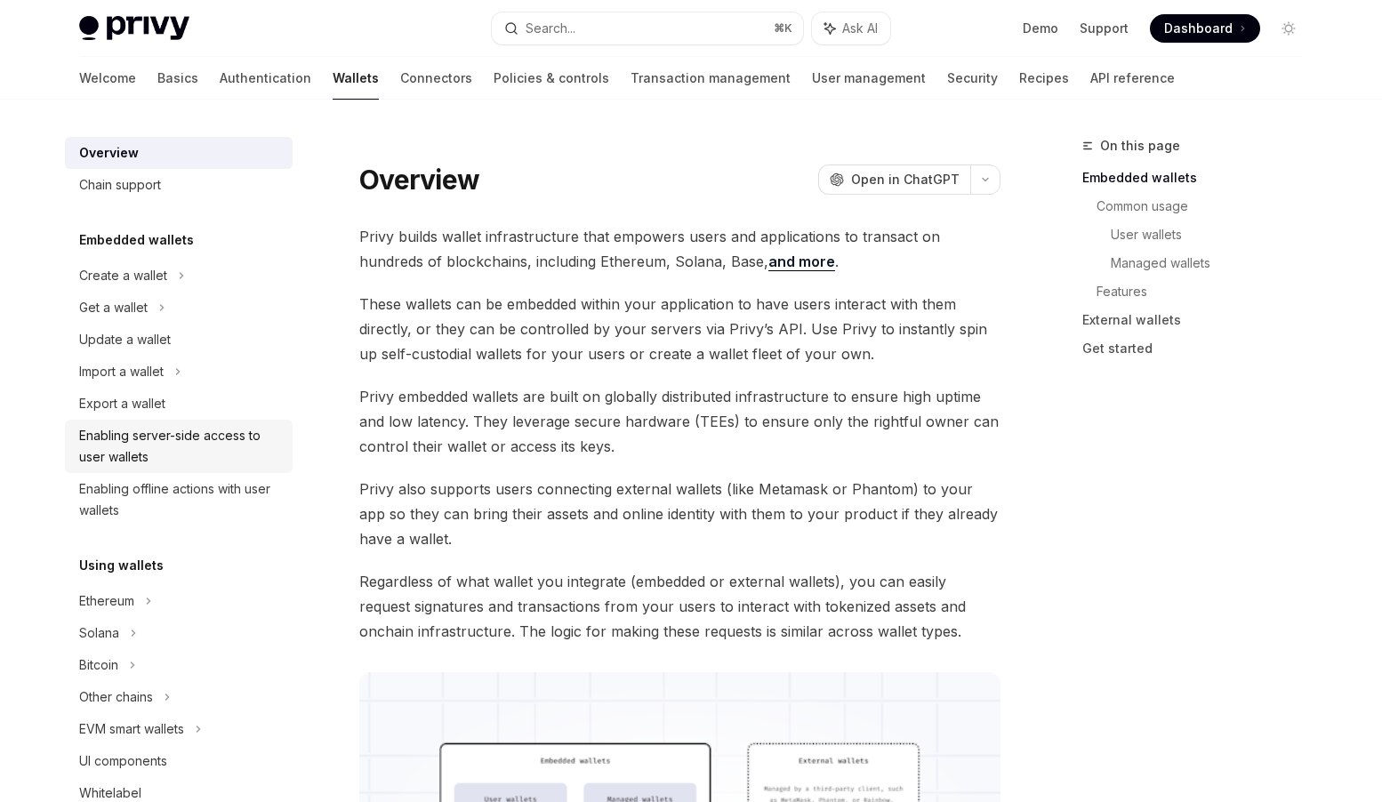
click at [138, 435] on div "Enabling server-side access to user wallets" at bounding box center [180, 446] width 203 height 43
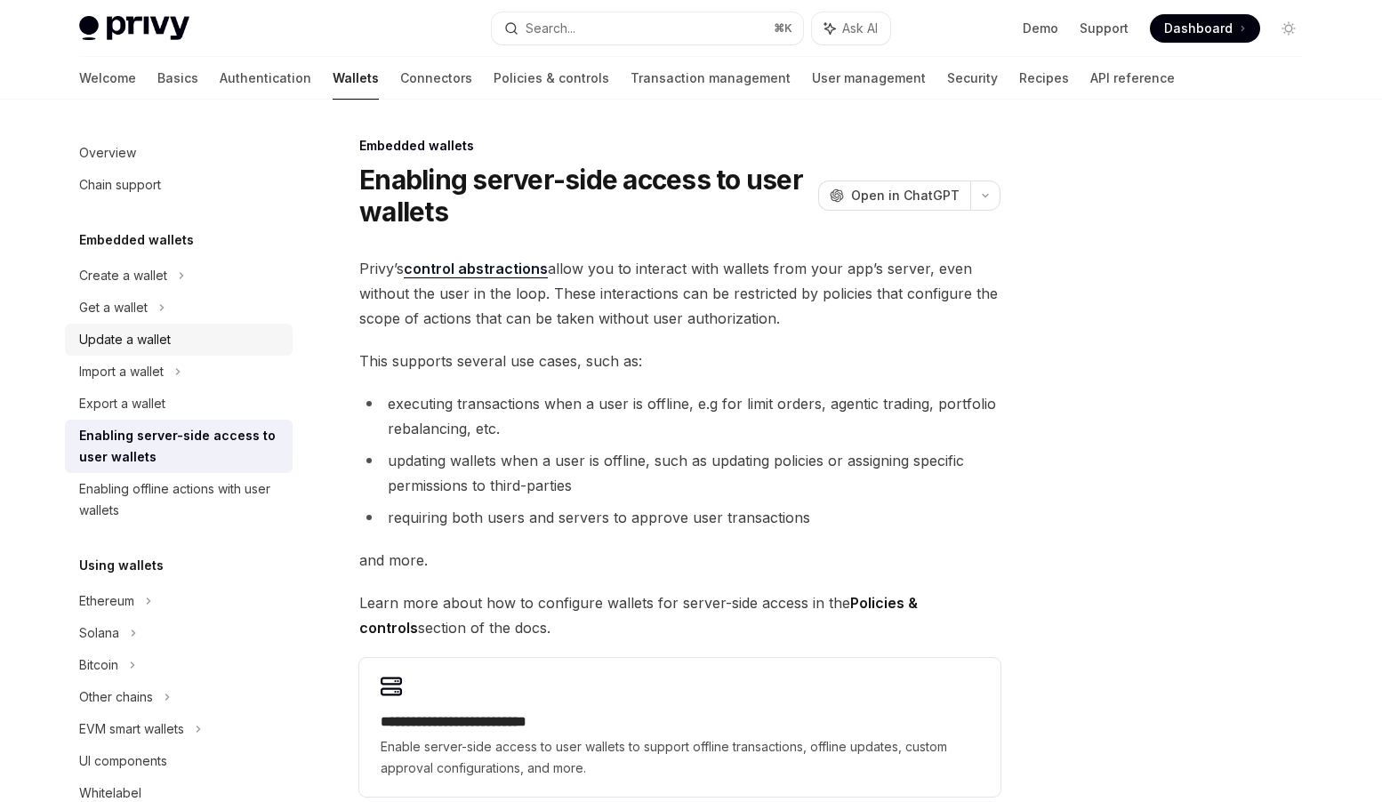
click at [132, 339] on div "Update a wallet" at bounding box center [125, 339] width 92 height 21
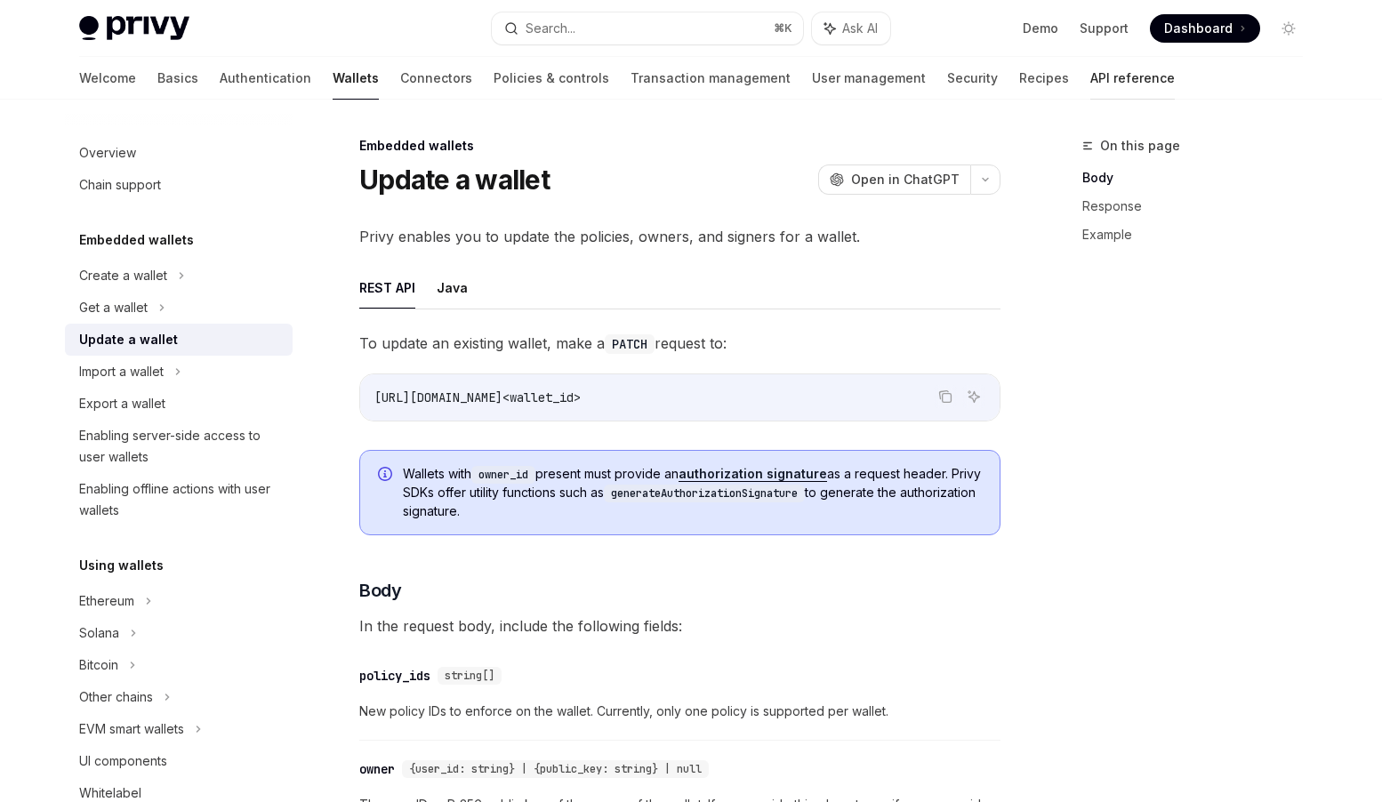
click at [1091, 78] on link "API reference" at bounding box center [1133, 78] width 85 height 43
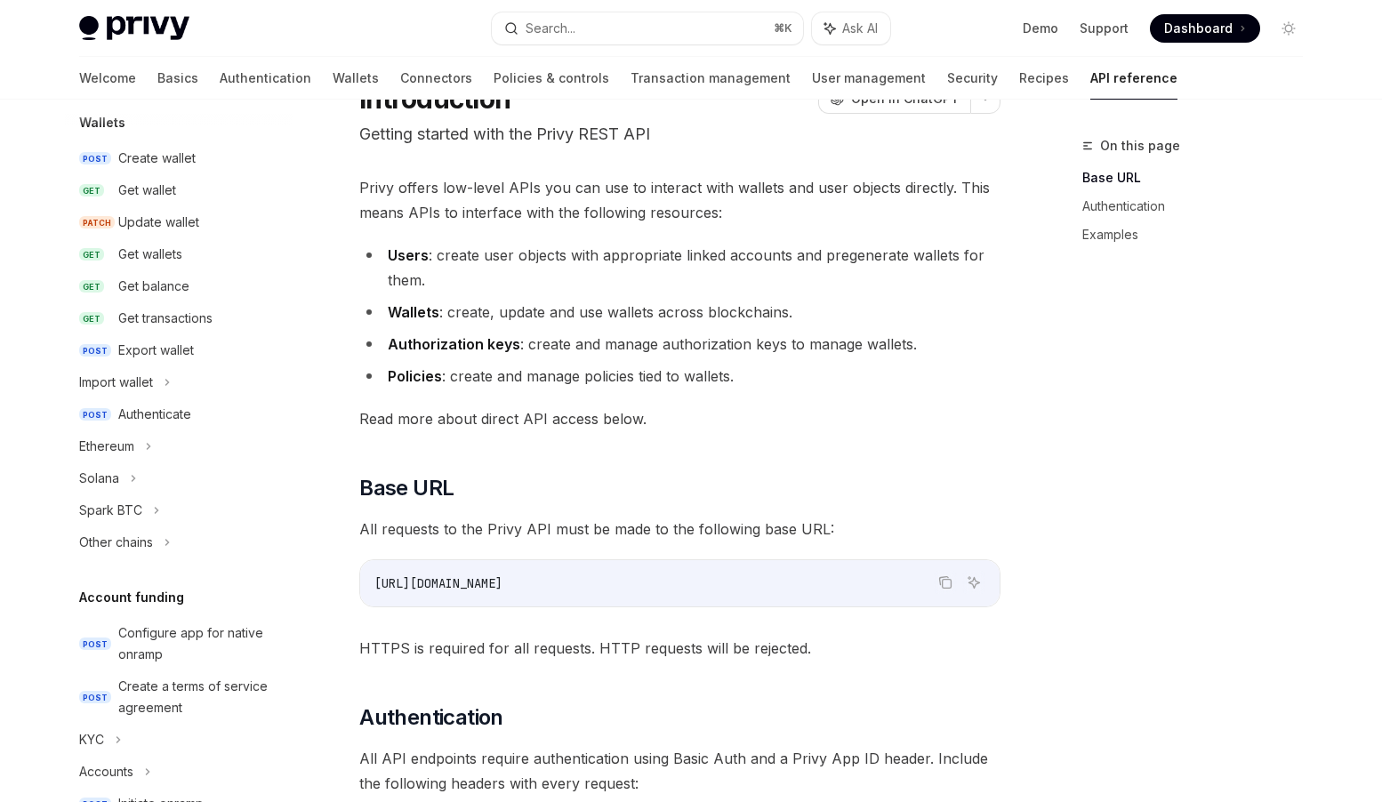
scroll to position [69, 0]
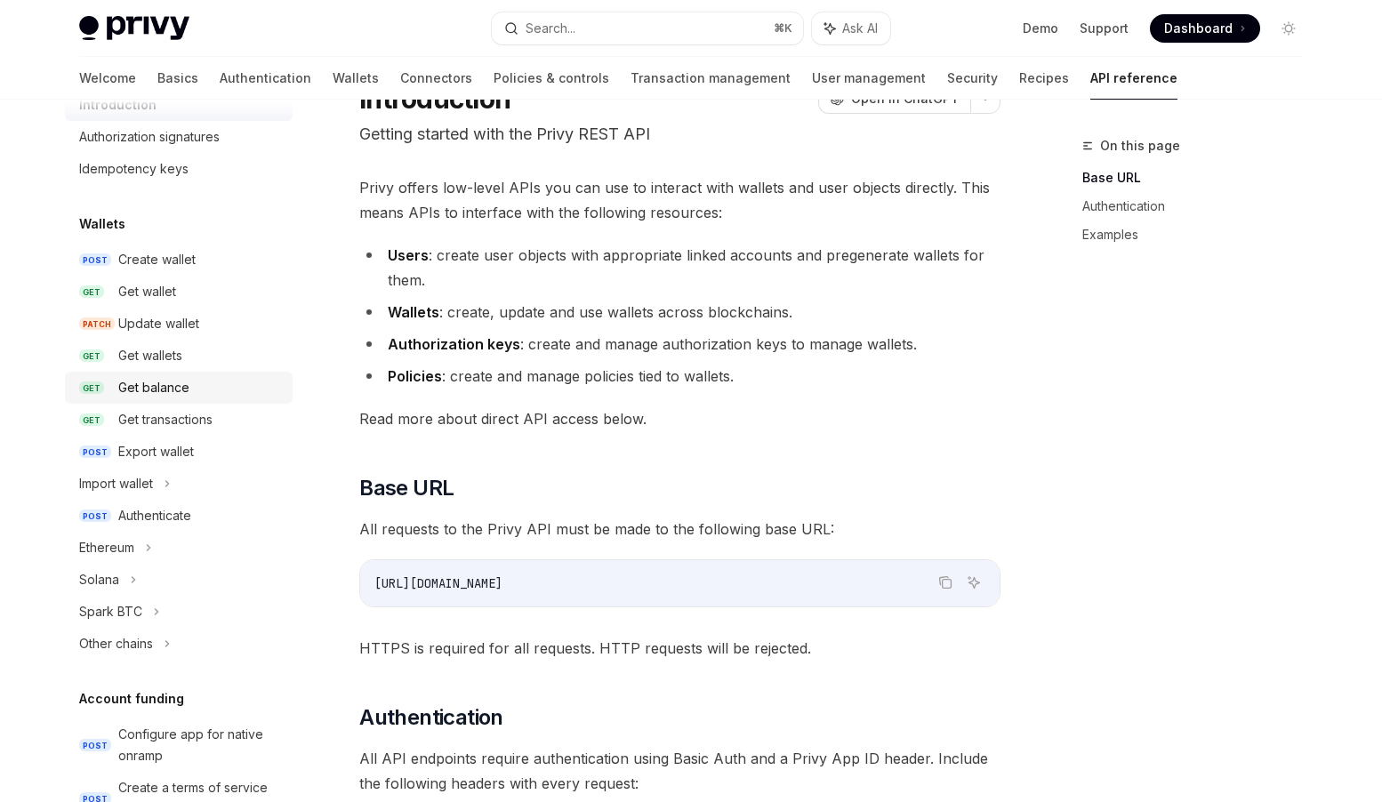
click at [177, 381] on div "Get balance" at bounding box center [153, 387] width 71 height 21
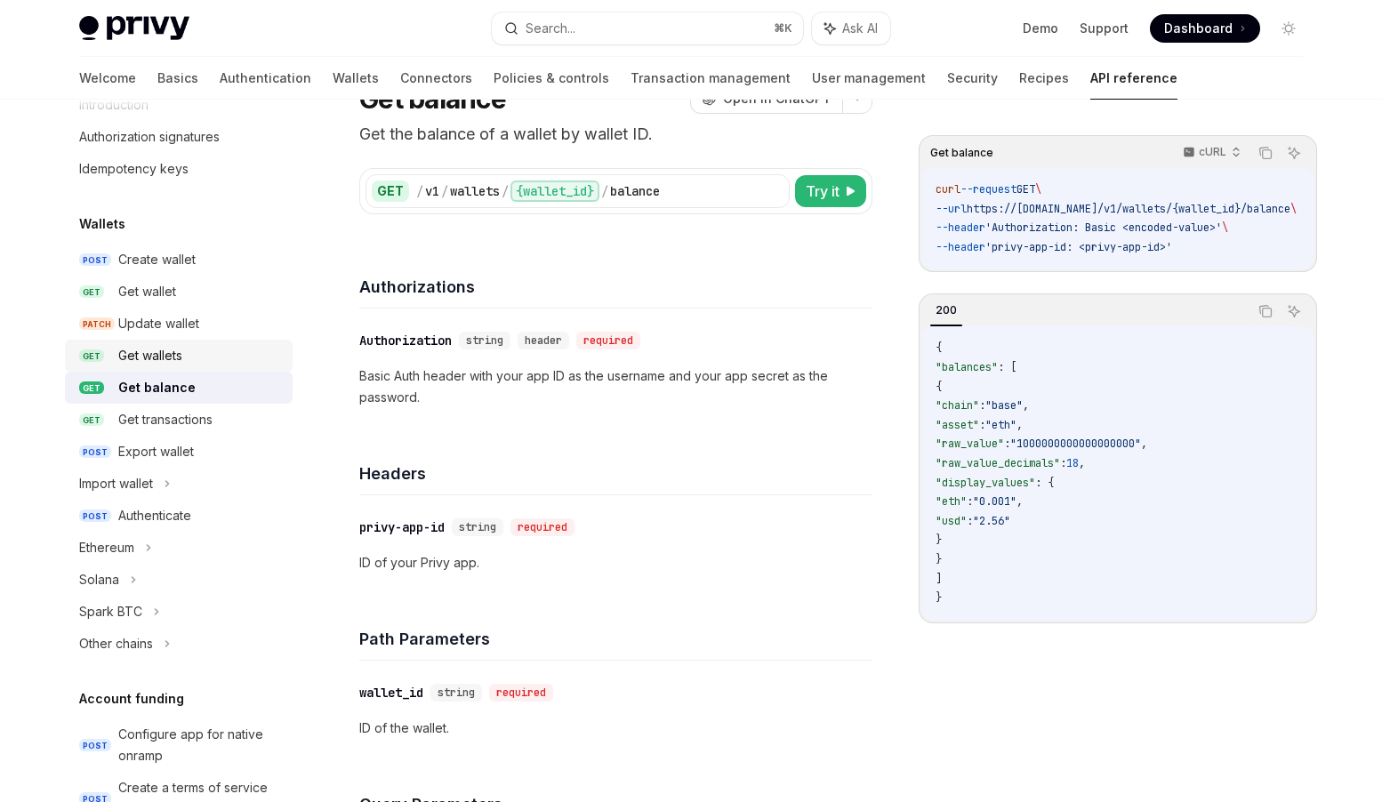
click at [167, 353] on div "Get wallets" at bounding box center [150, 355] width 64 height 21
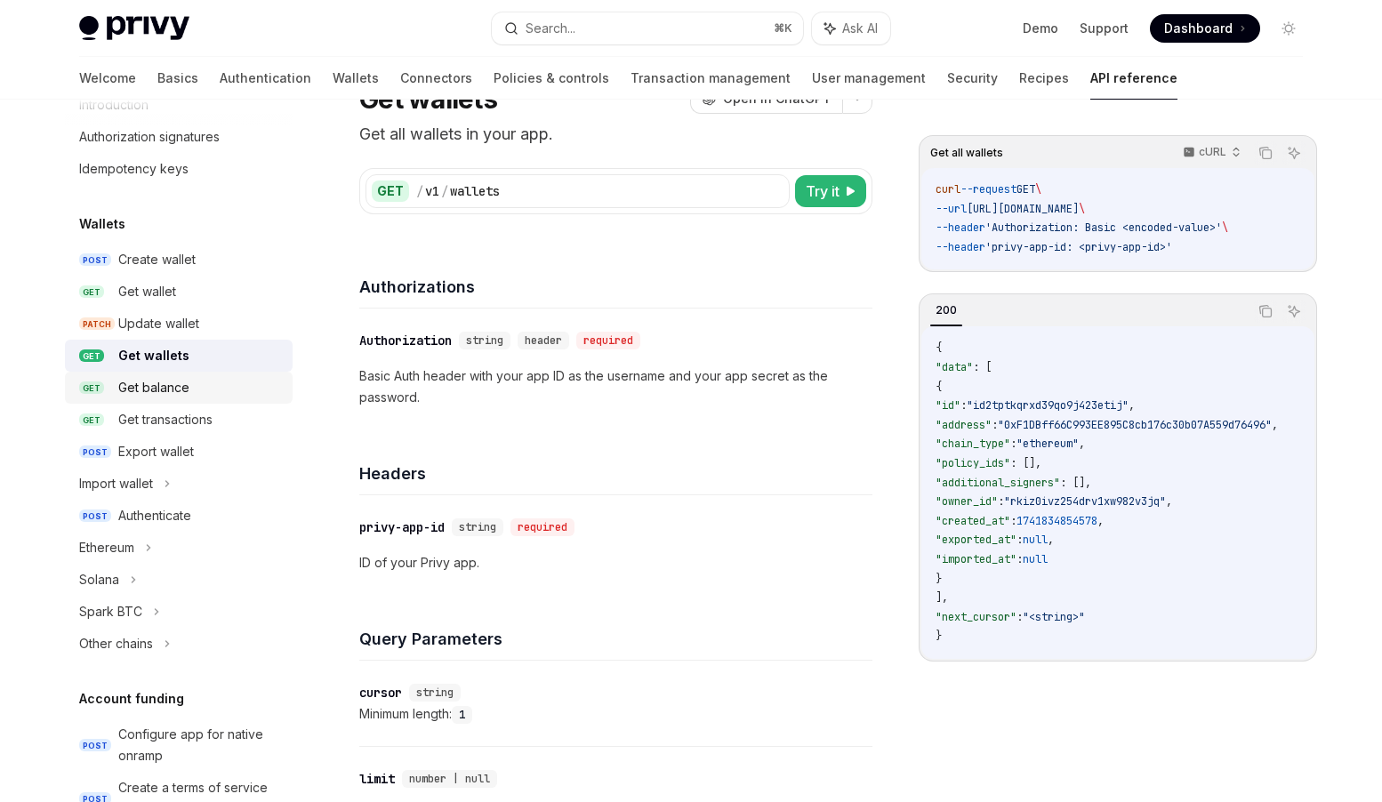
click at [167, 387] on div "Get balance" at bounding box center [153, 387] width 71 height 21
type textarea "*"
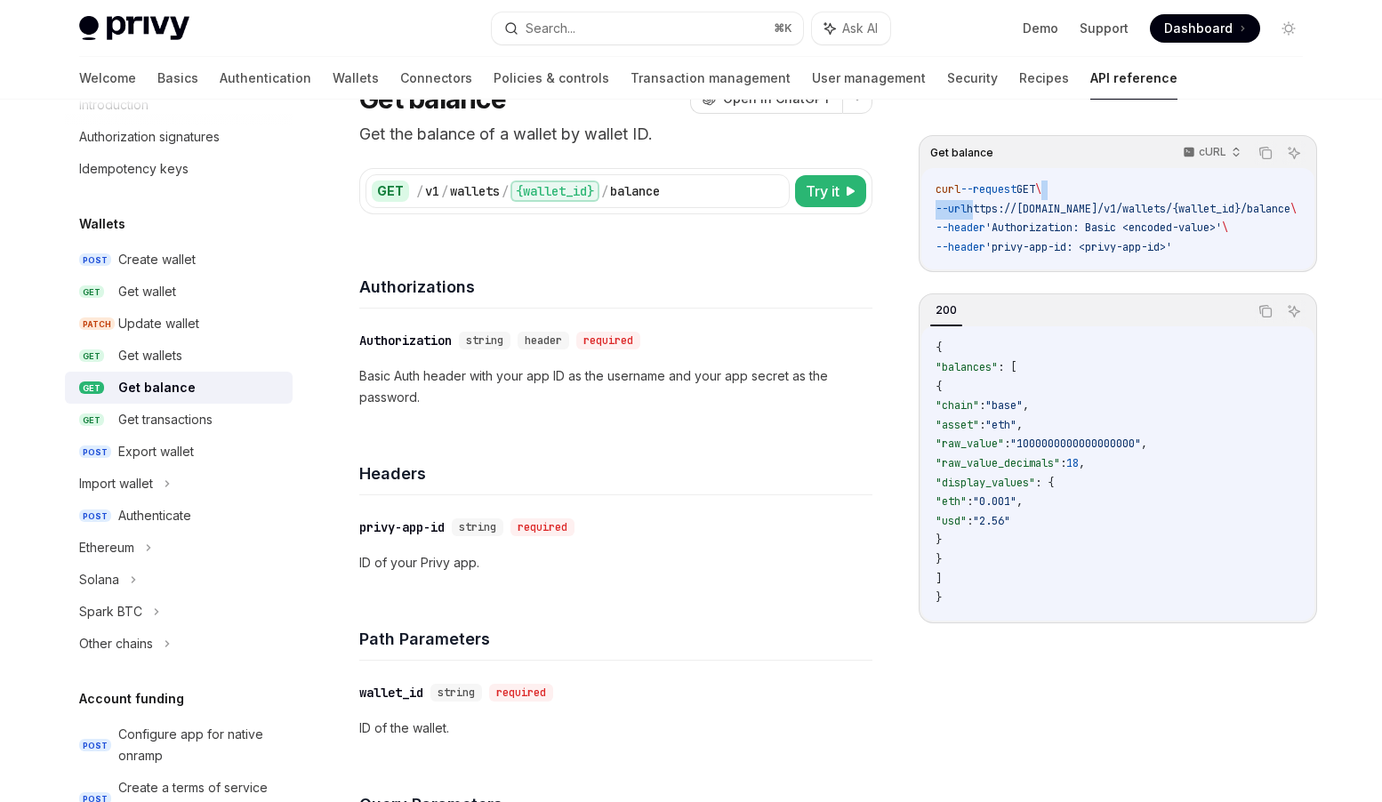
scroll to position [0, 54]
drag, startPoint x: 989, startPoint y: 208, endPoint x: 1260, endPoint y: 207, distance: 271.3
click at [1260, 207] on span "--url https://api.privy.io/v1/wallets/{wallet_id}/balance \" at bounding box center [1091, 209] width 361 height 14
copy span "https://[DOMAIN_NAME]/v1/wallets/{wallet_id}/balance"
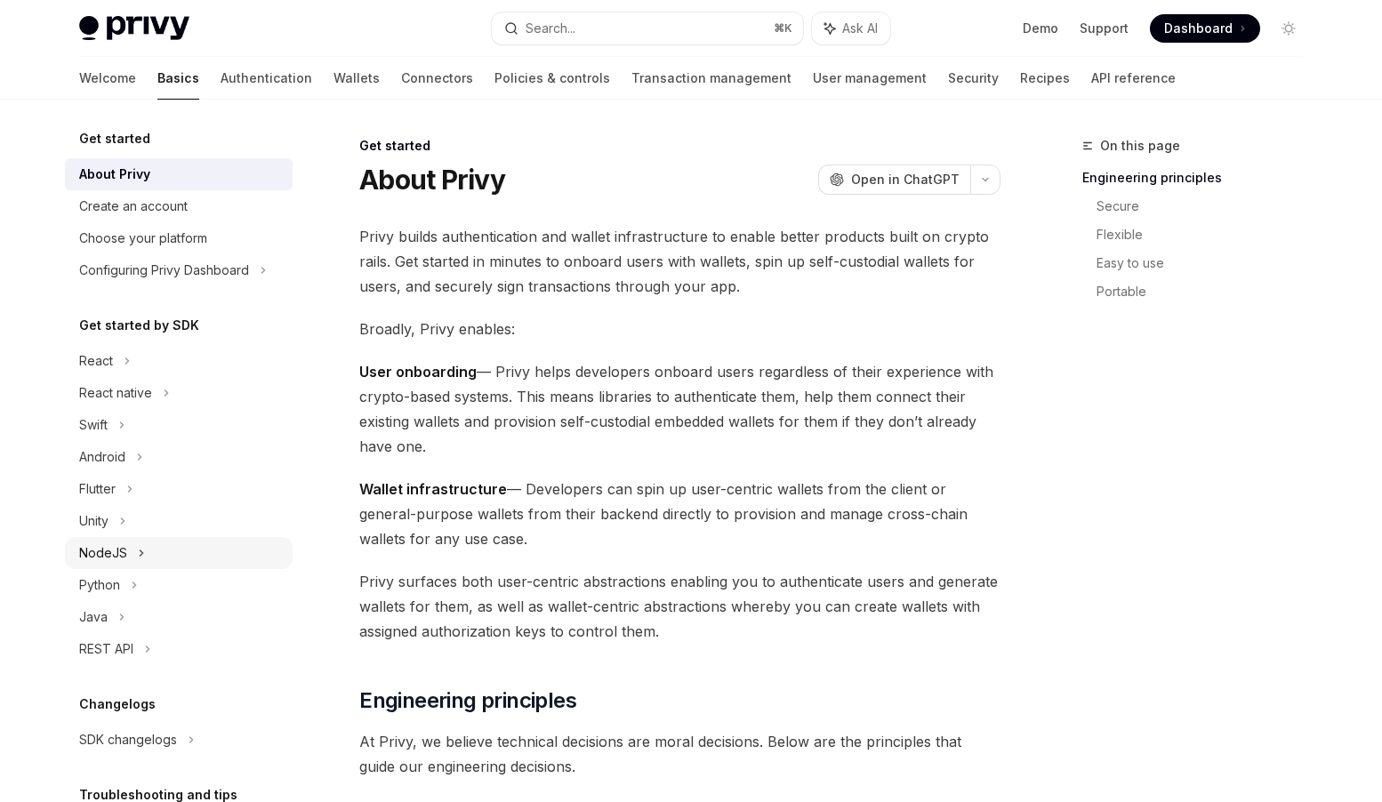
click at [118, 548] on div "NodeJS" at bounding box center [103, 553] width 48 height 21
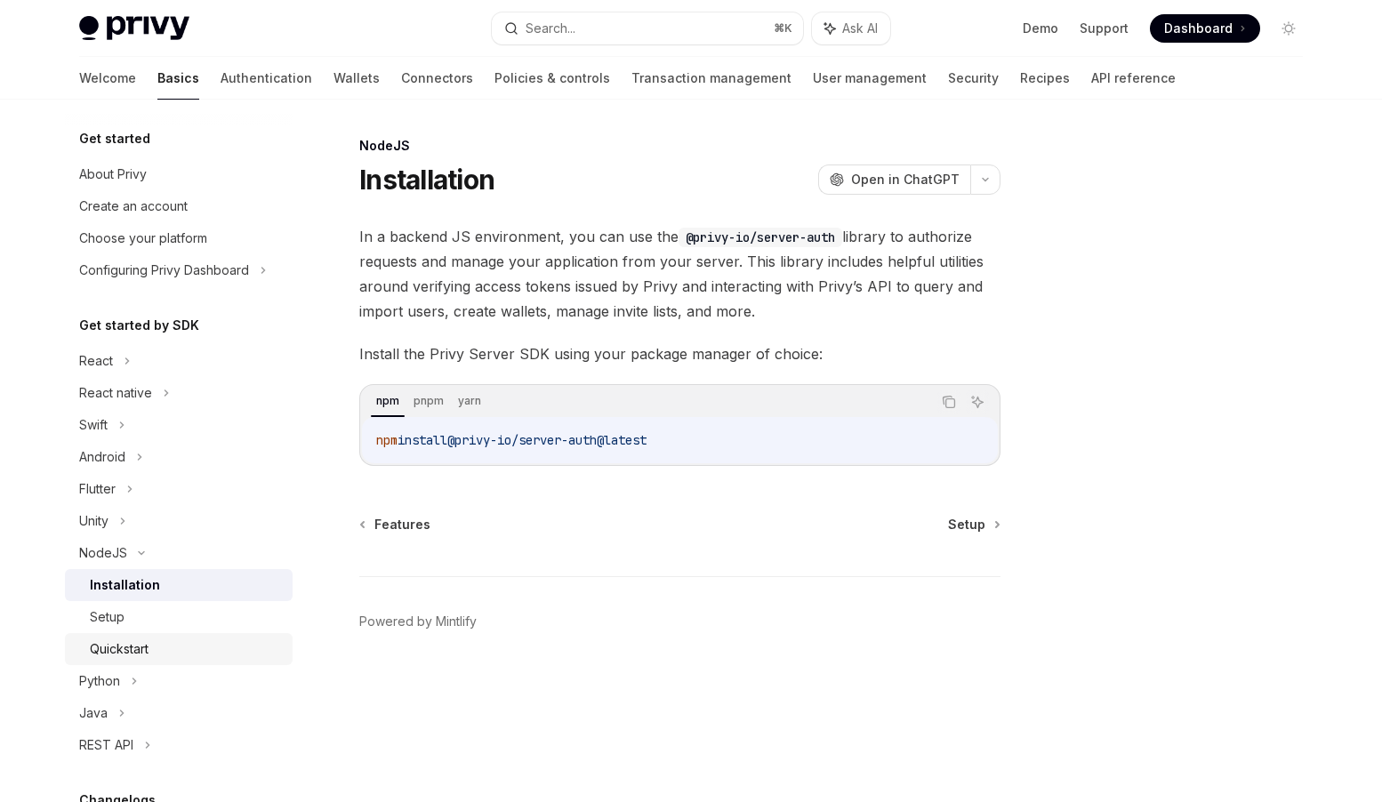
click at [129, 648] on div "Quickstart" at bounding box center [119, 649] width 59 height 21
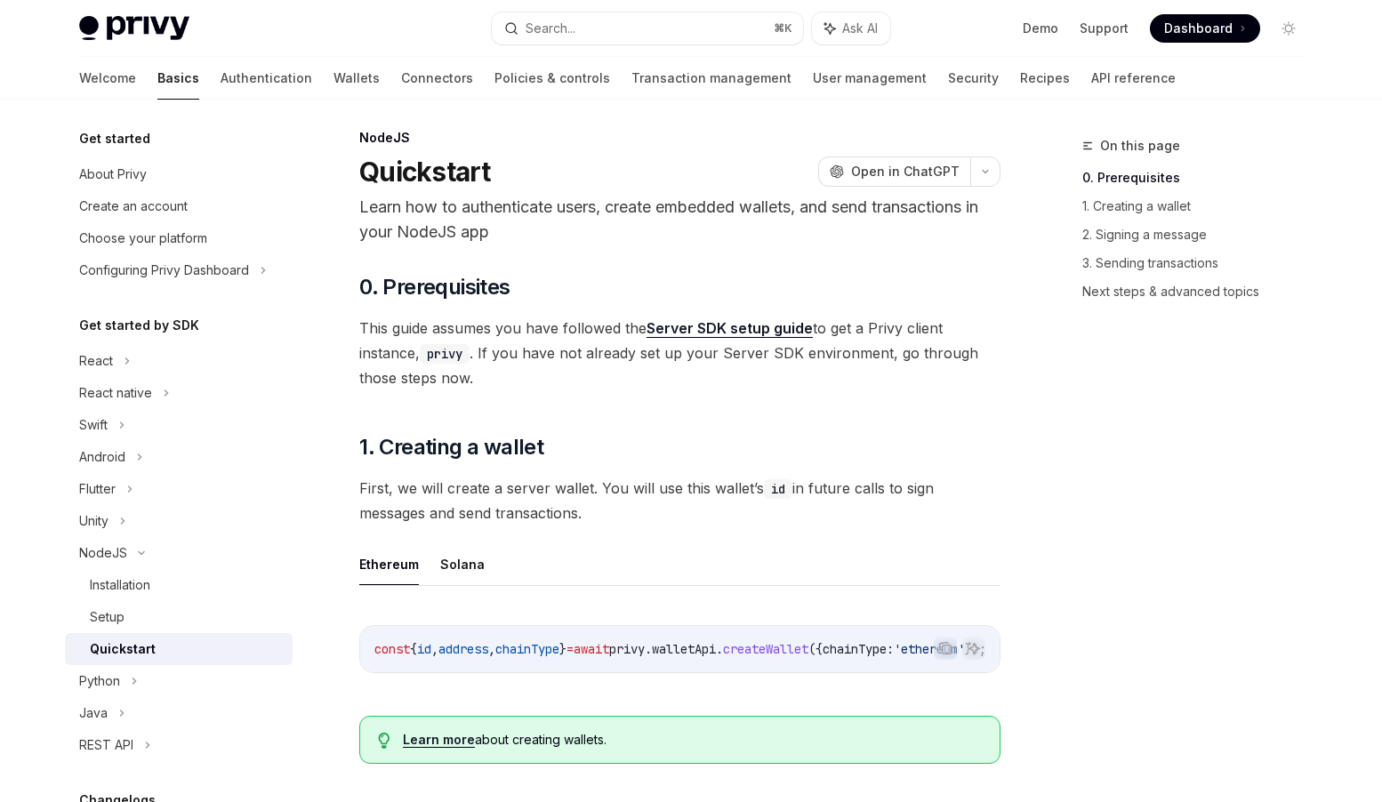
scroll to position [12, 0]
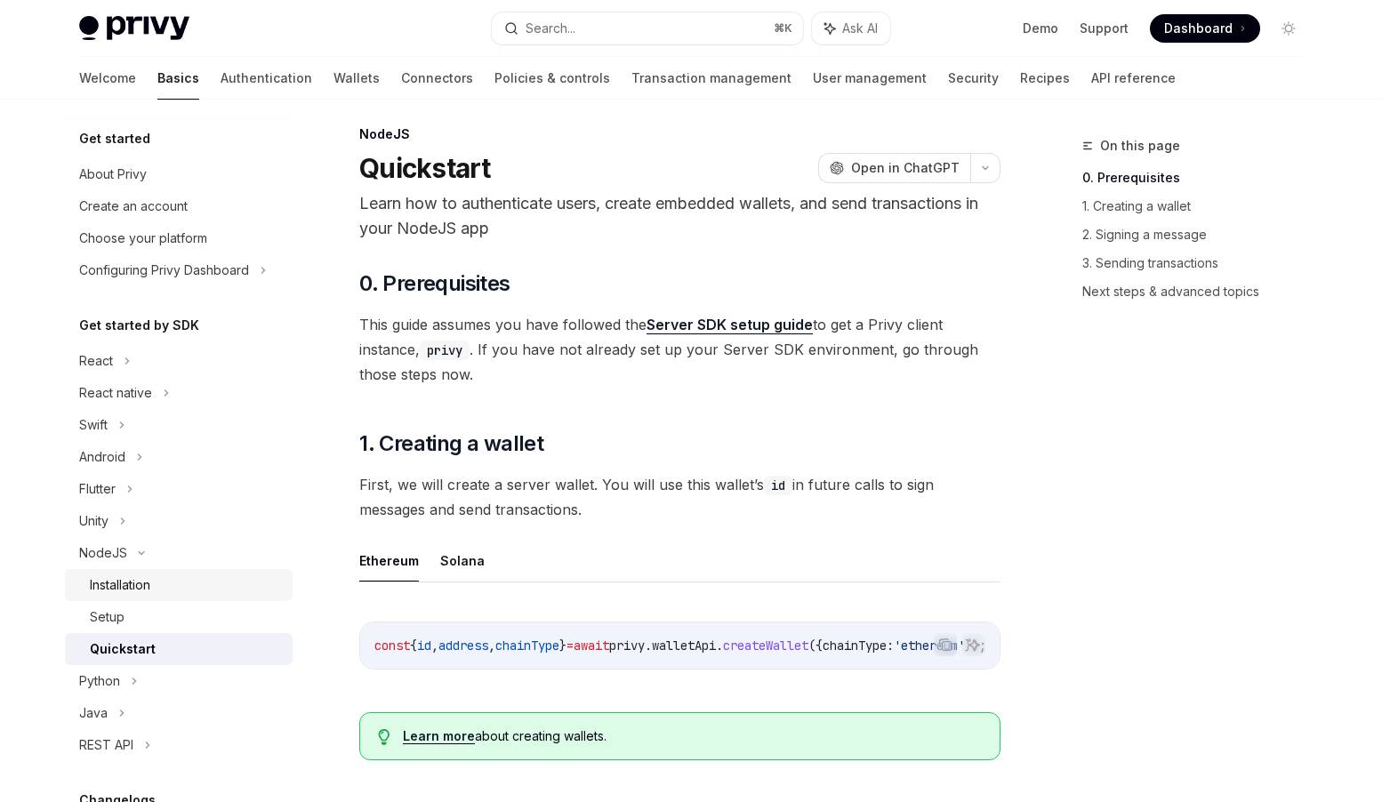
click at [146, 584] on div "Installation" at bounding box center [120, 585] width 60 height 21
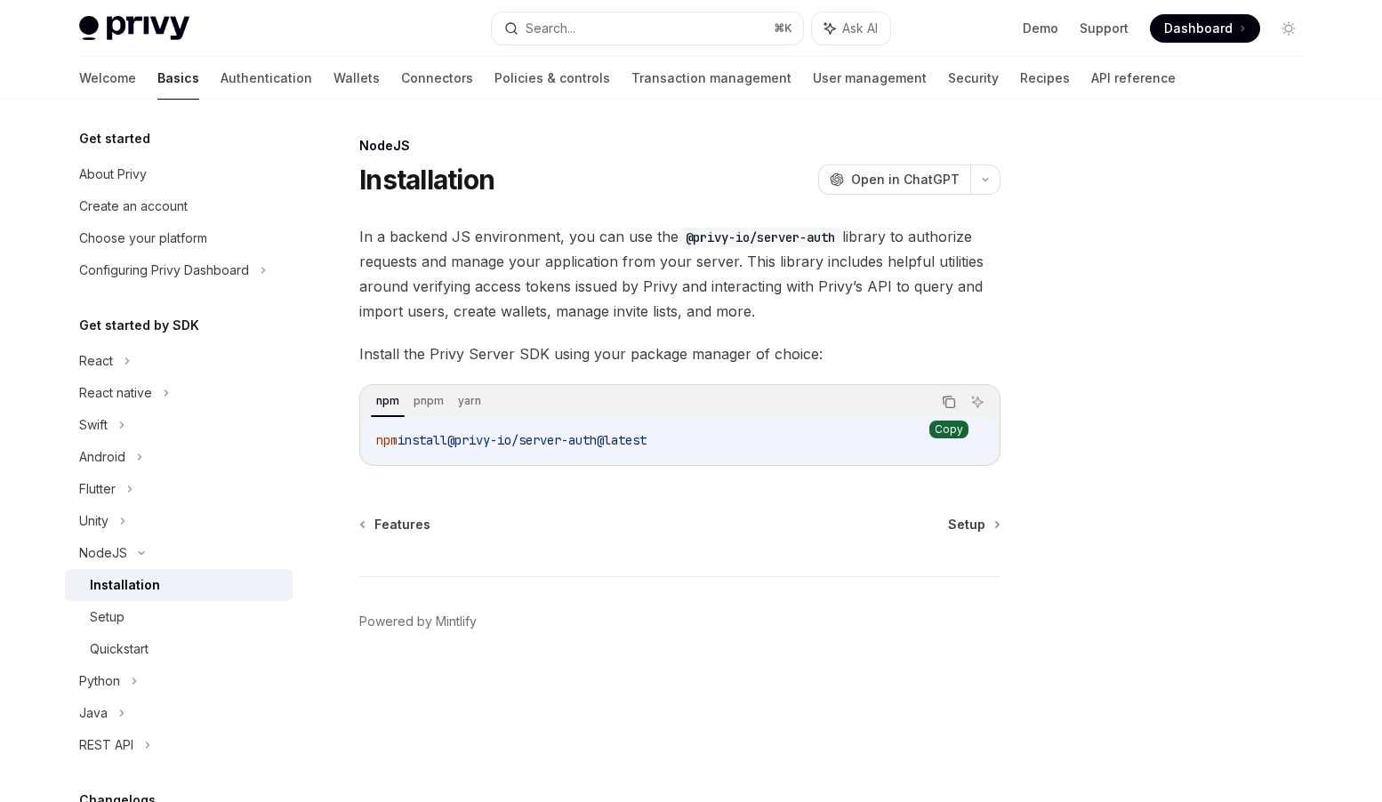
click at [952, 403] on icon "Copy the contents from the code block" at bounding box center [949, 402] width 14 height 14
click at [112, 621] on div "Setup" at bounding box center [107, 617] width 35 height 21
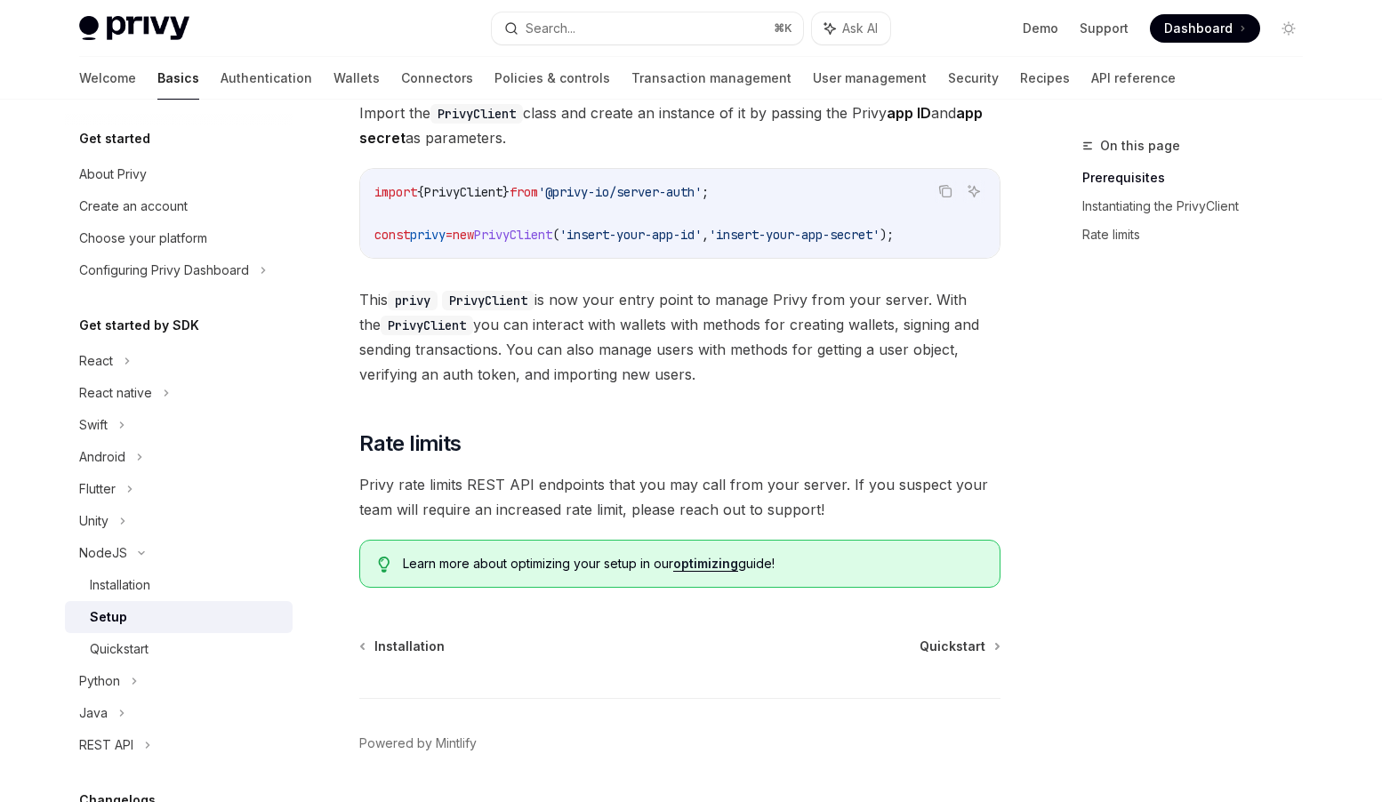
scroll to position [401, 0]
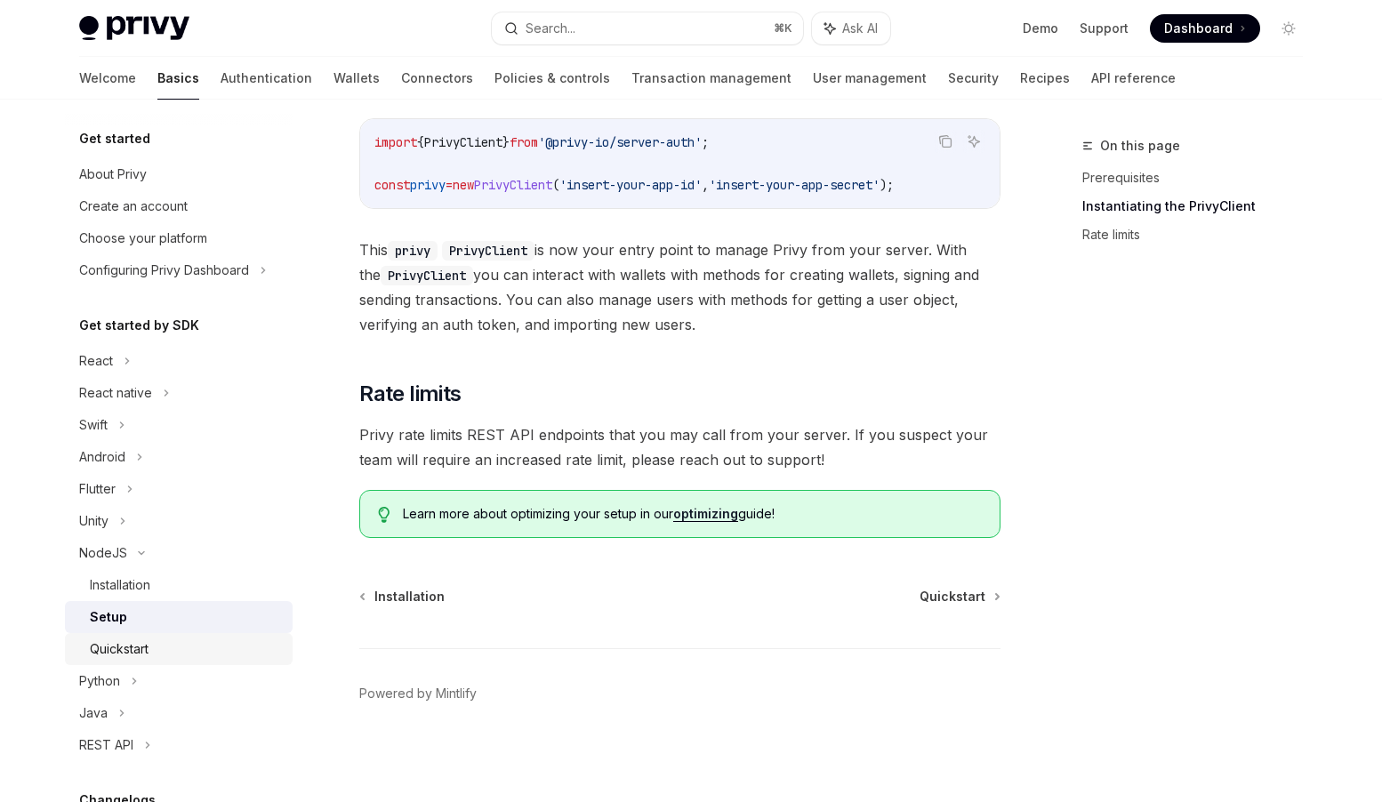
click at [165, 641] on div "Quickstart" at bounding box center [186, 649] width 192 height 21
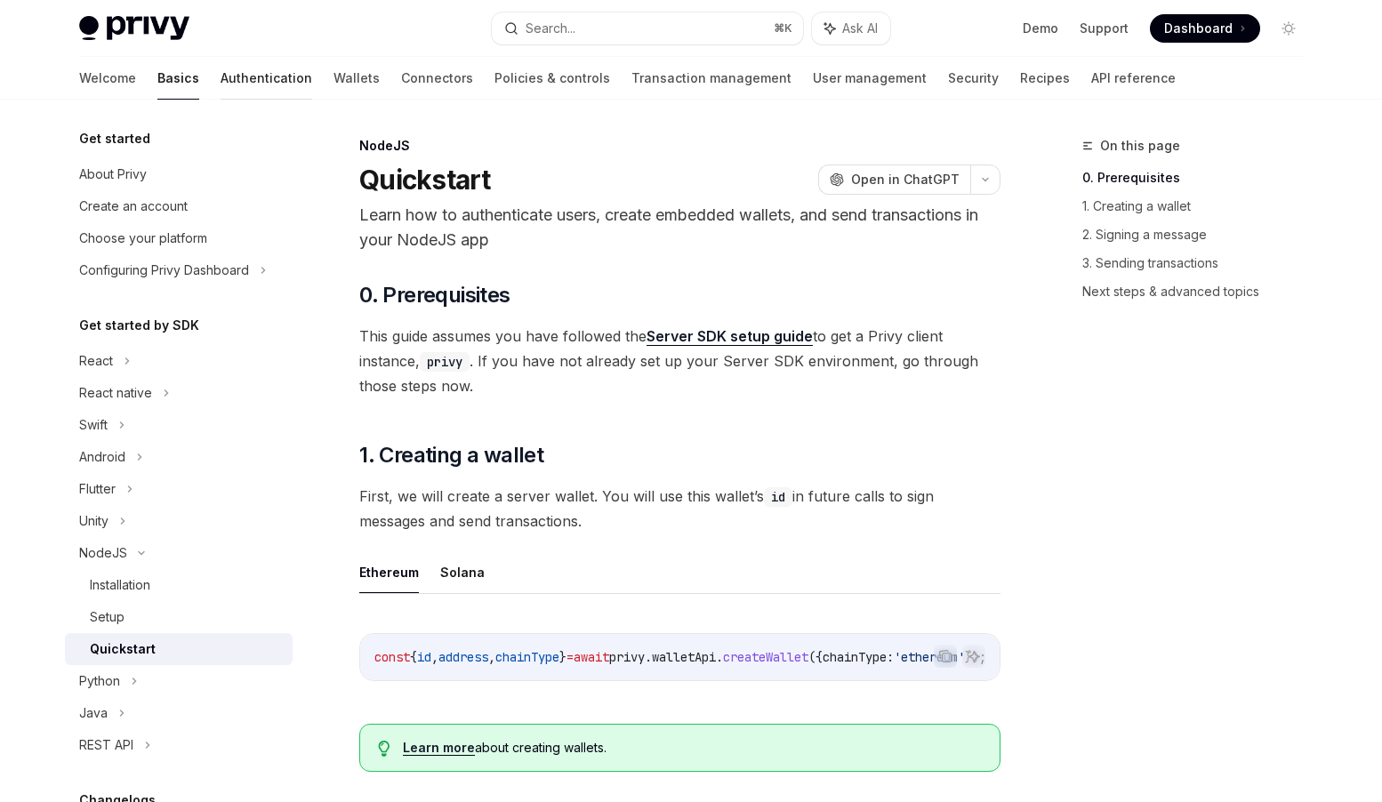
click at [221, 78] on link "Authentication" at bounding box center [267, 78] width 92 height 43
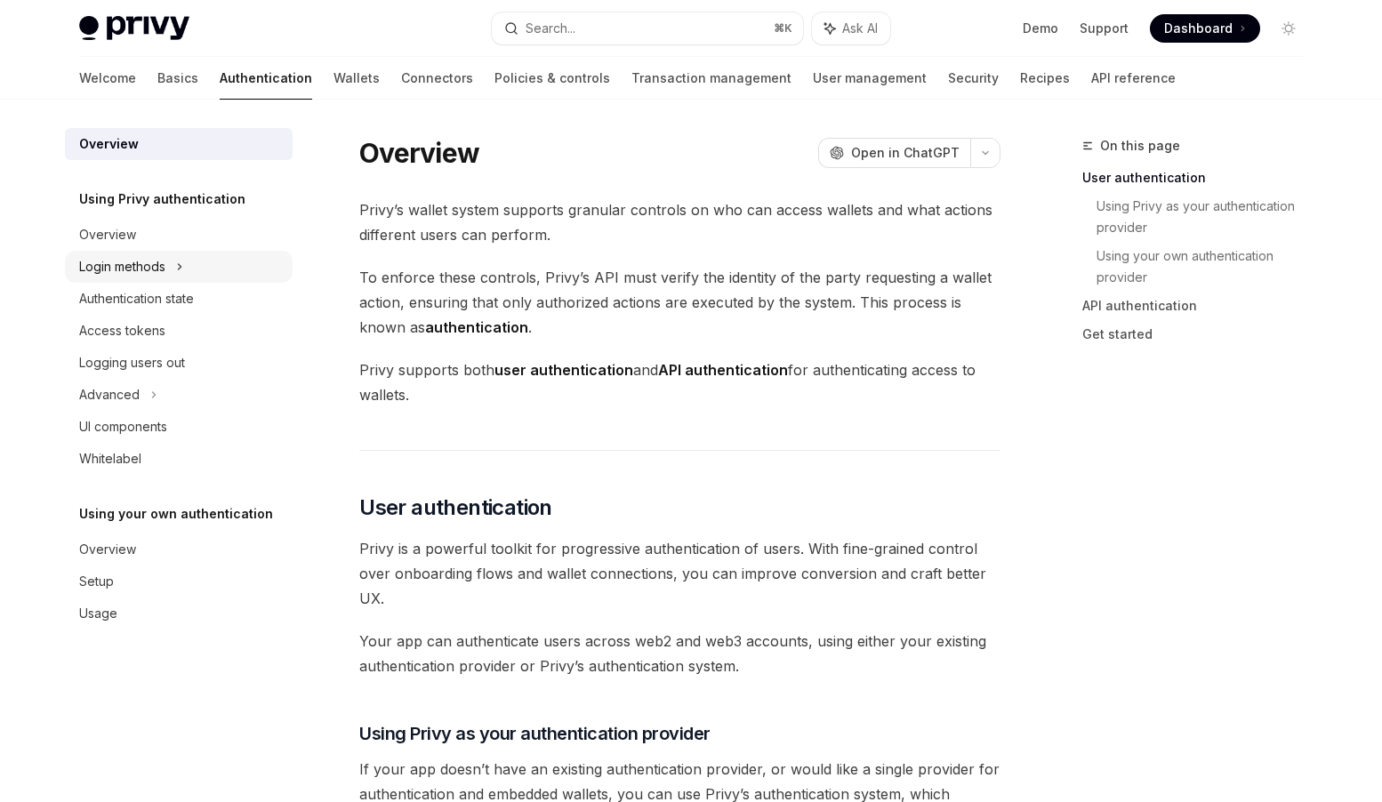
click at [150, 262] on div "Login methods" at bounding box center [122, 266] width 86 height 21
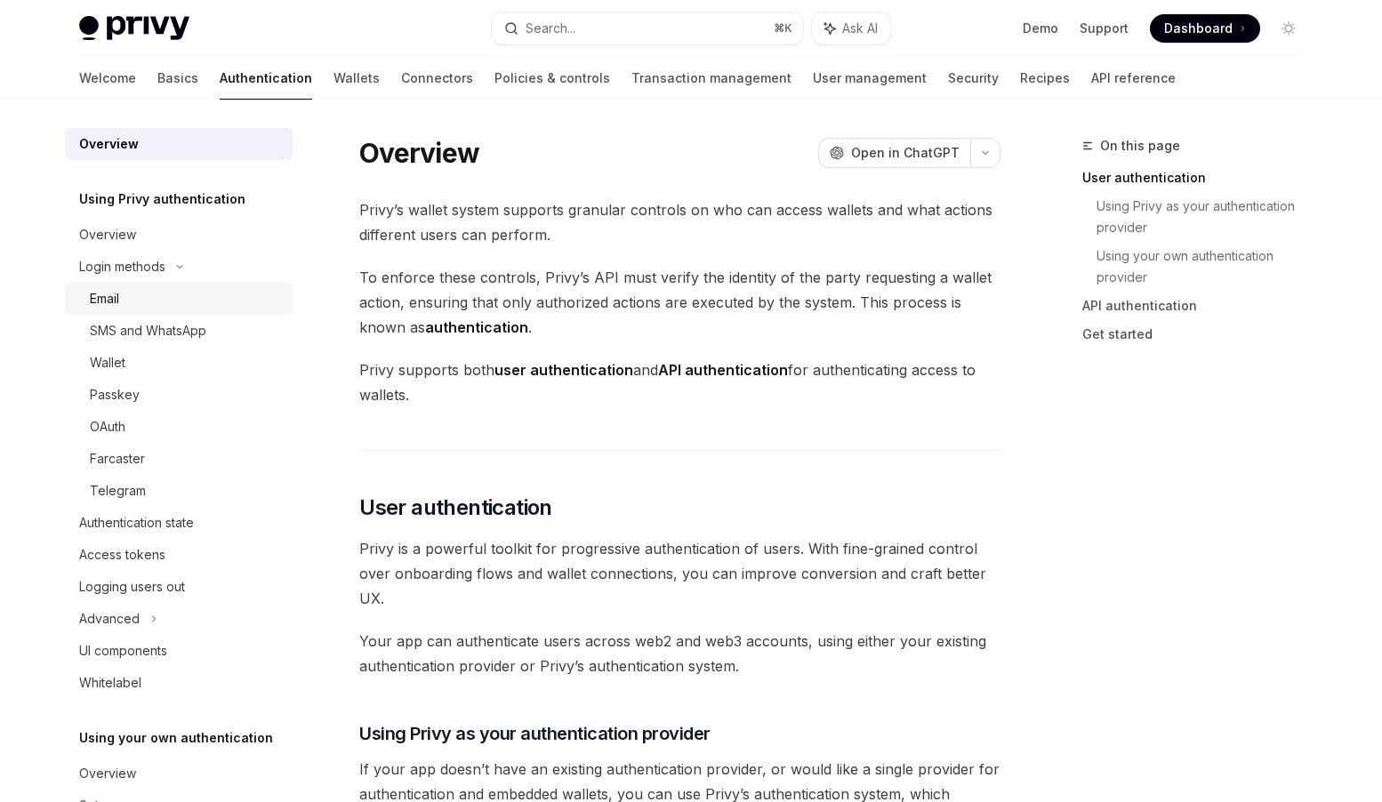
click at [126, 300] on div "Email" at bounding box center [186, 298] width 192 height 21
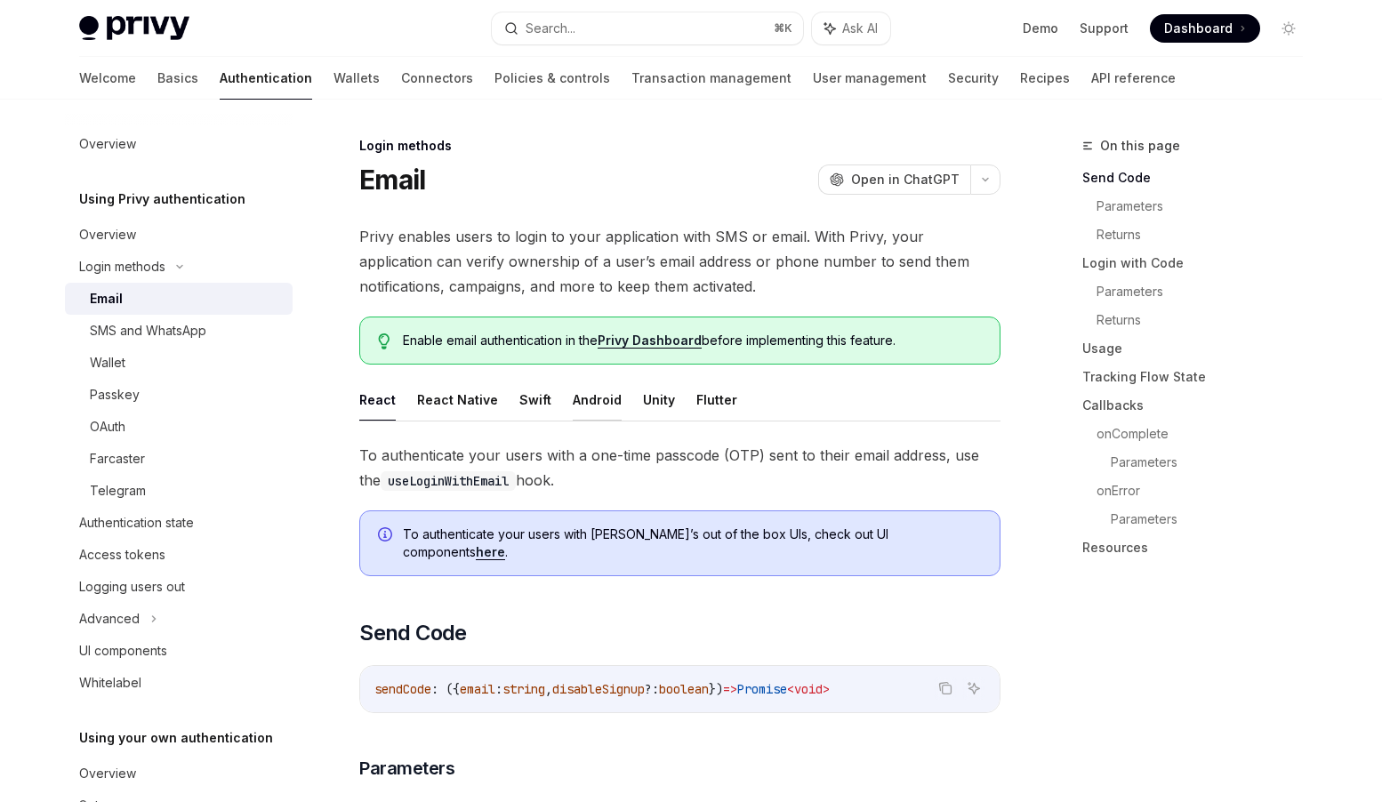
click at [603, 400] on button "Android" at bounding box center [597, 400] width 49 height 42
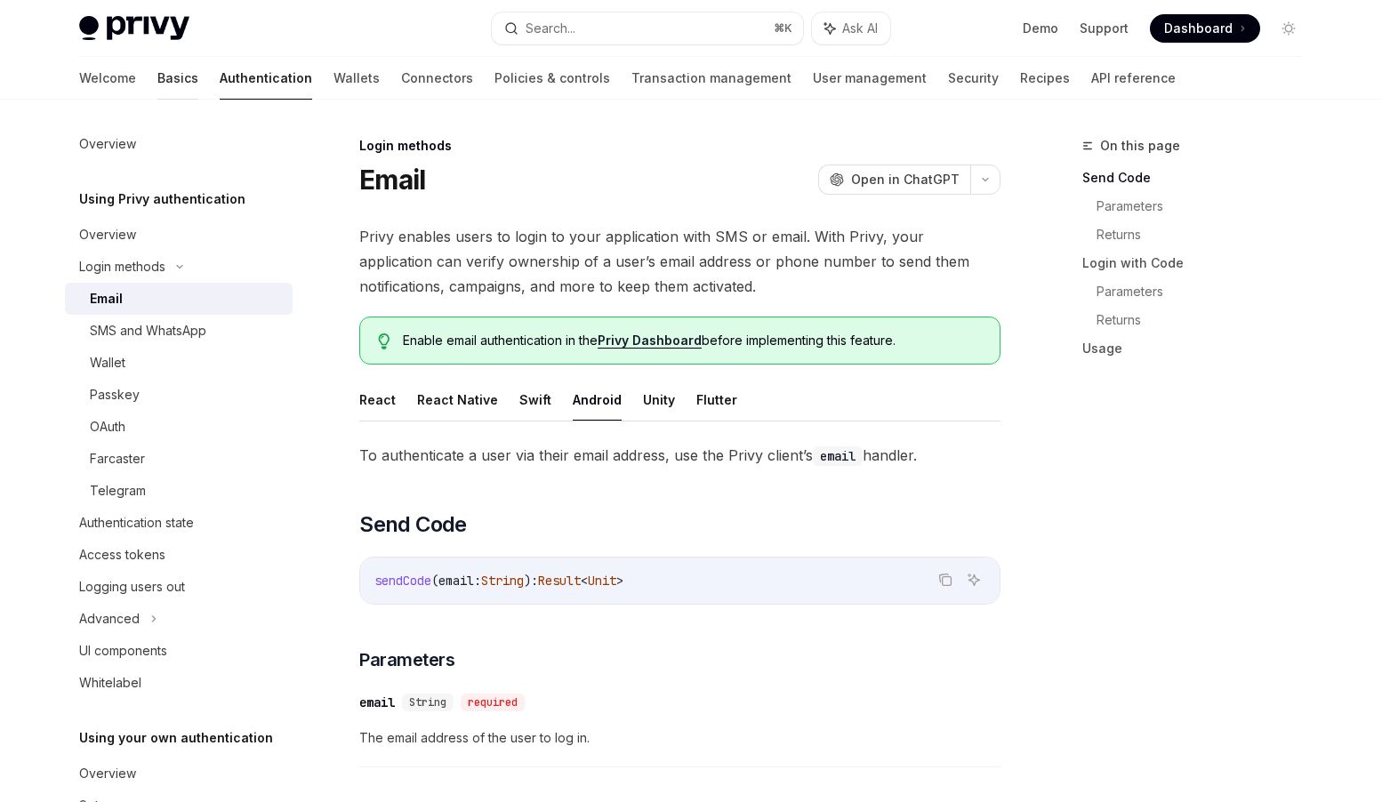
click at [157, 79] on link "Basics" at bounding box center [177, 78] width 41 height 43
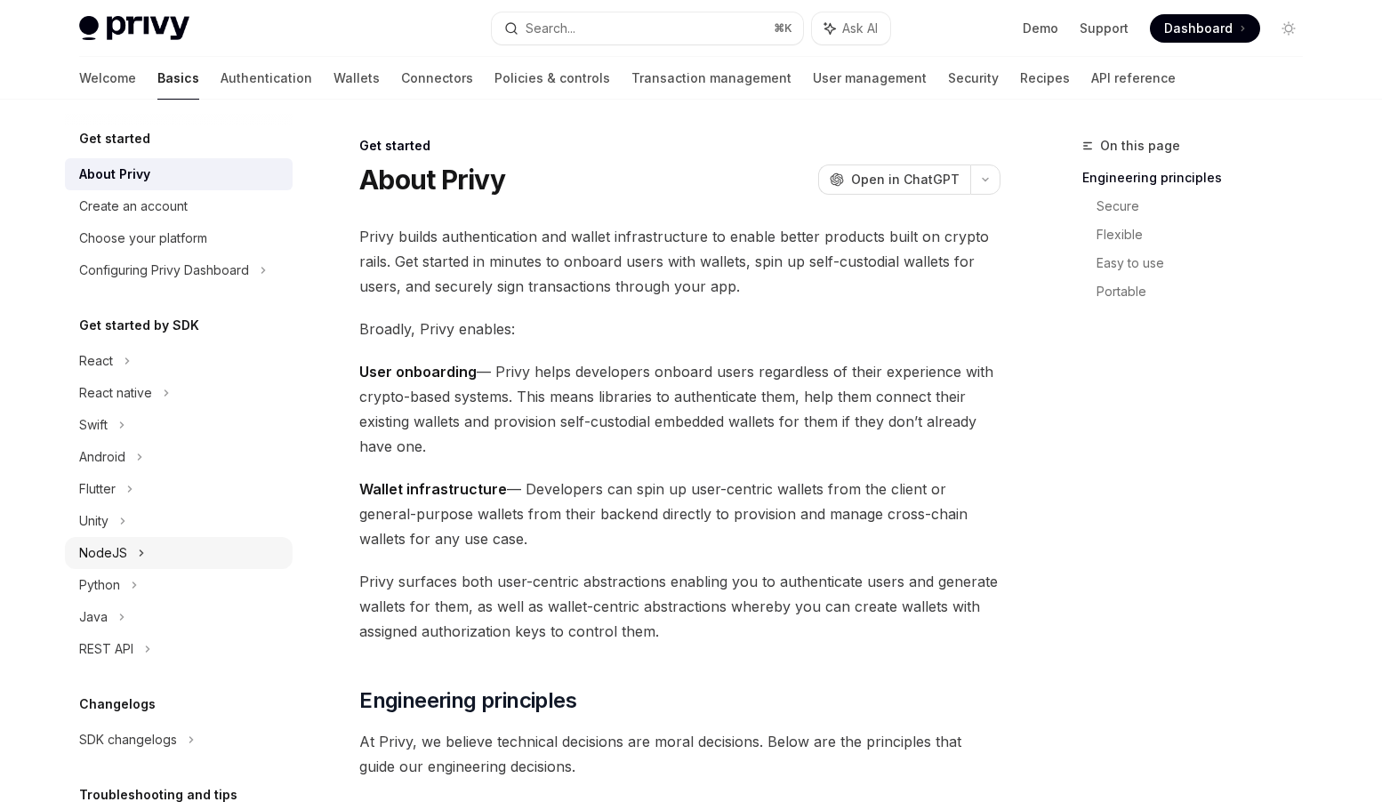
click at [111, 552] on div "NodeJS" at bounding box center [103, 553] width 48 height 21
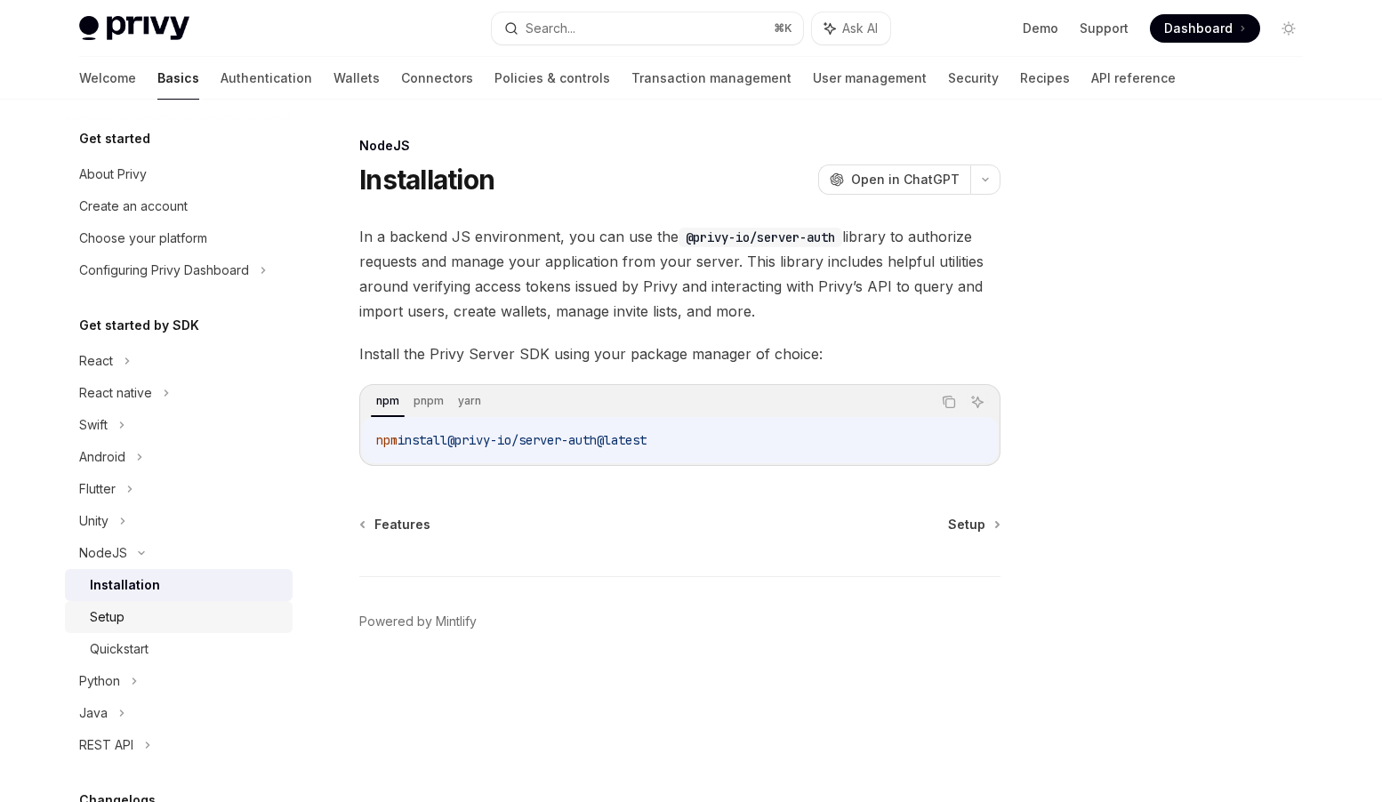
click at [117, 616] on div "Setup" at bounding box center [107, 617] width 35 height 21
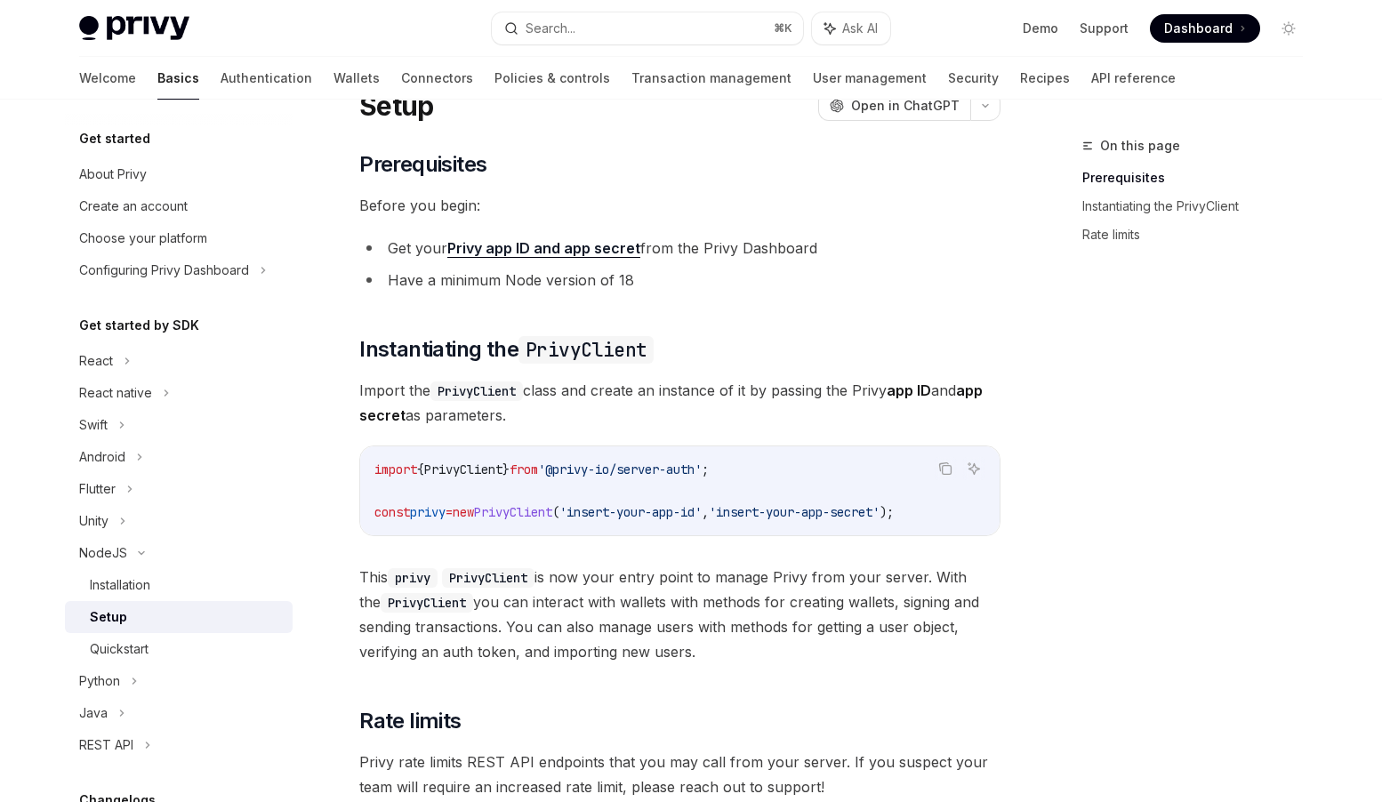
scroll to position [76, 0]
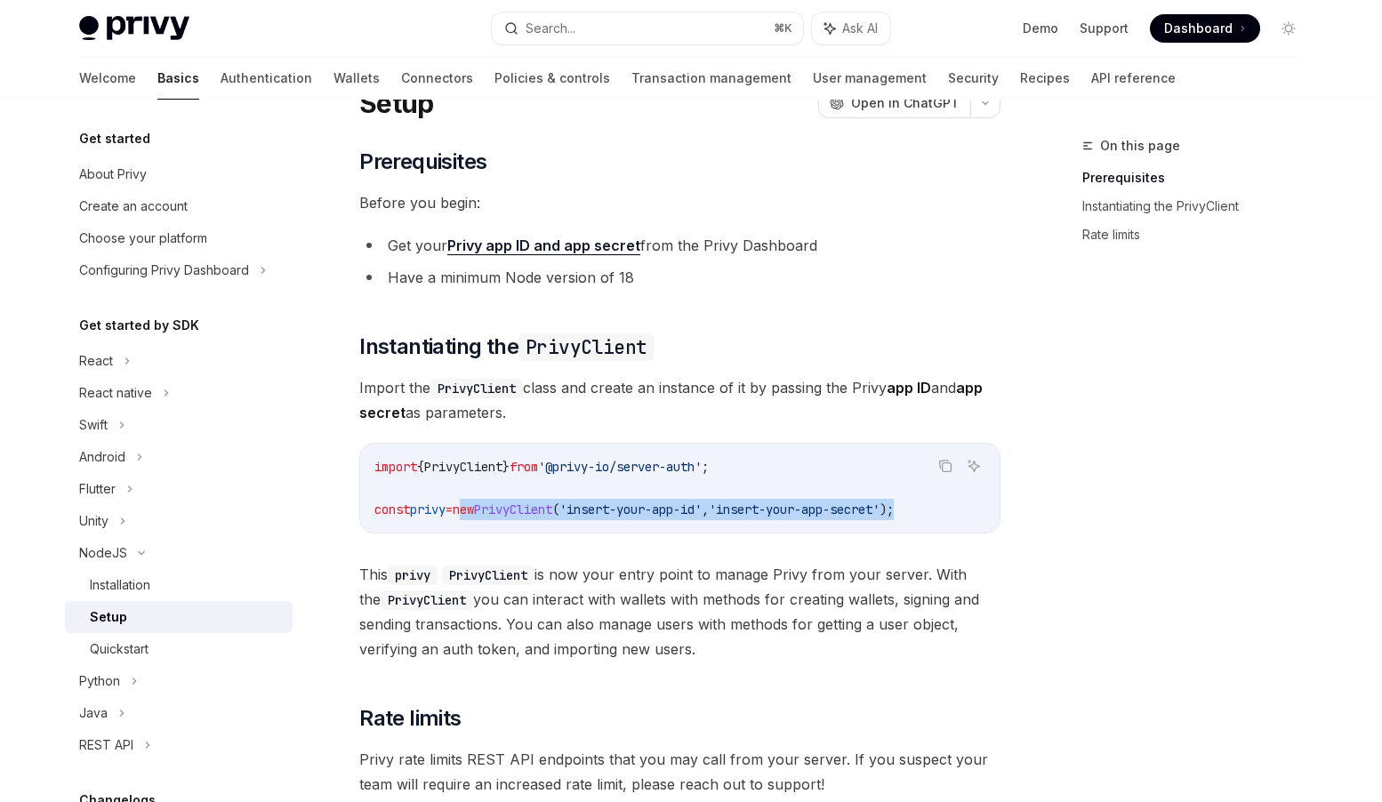
drag, startPoint x: 926, startPoint y: 510, endPoint x: 477, endPoint y: 511, distance: 449.2
click at [477, 511] on code "import { PrivyClient } from '@privy-io/server-auth' ; const privy = new PrivyCl…" at bounding box center [679, 488] width 611 height 64
copy span "new PrivyClient ( 'insert-your-app-id' , 'insert-your-app-secret' );"
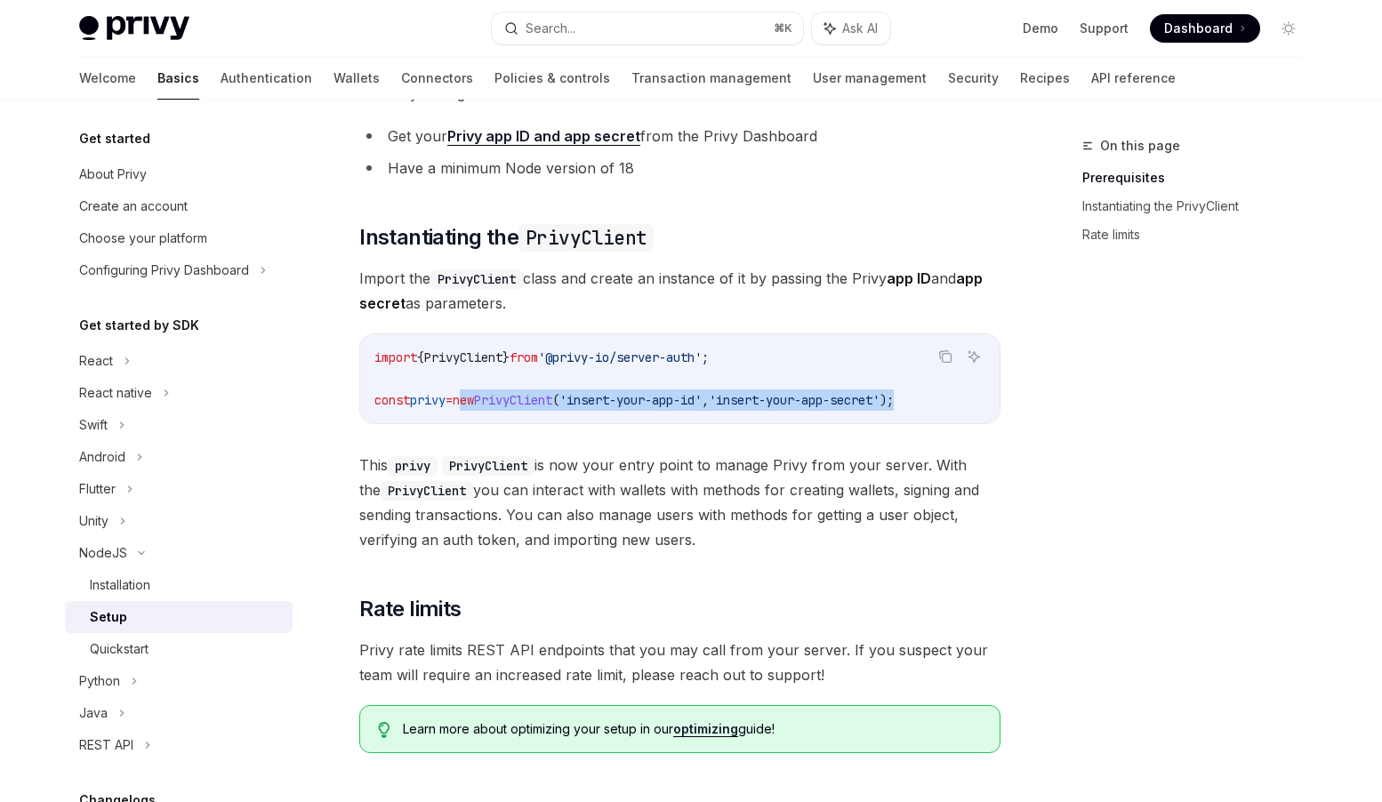
scroll to position [401, 0]
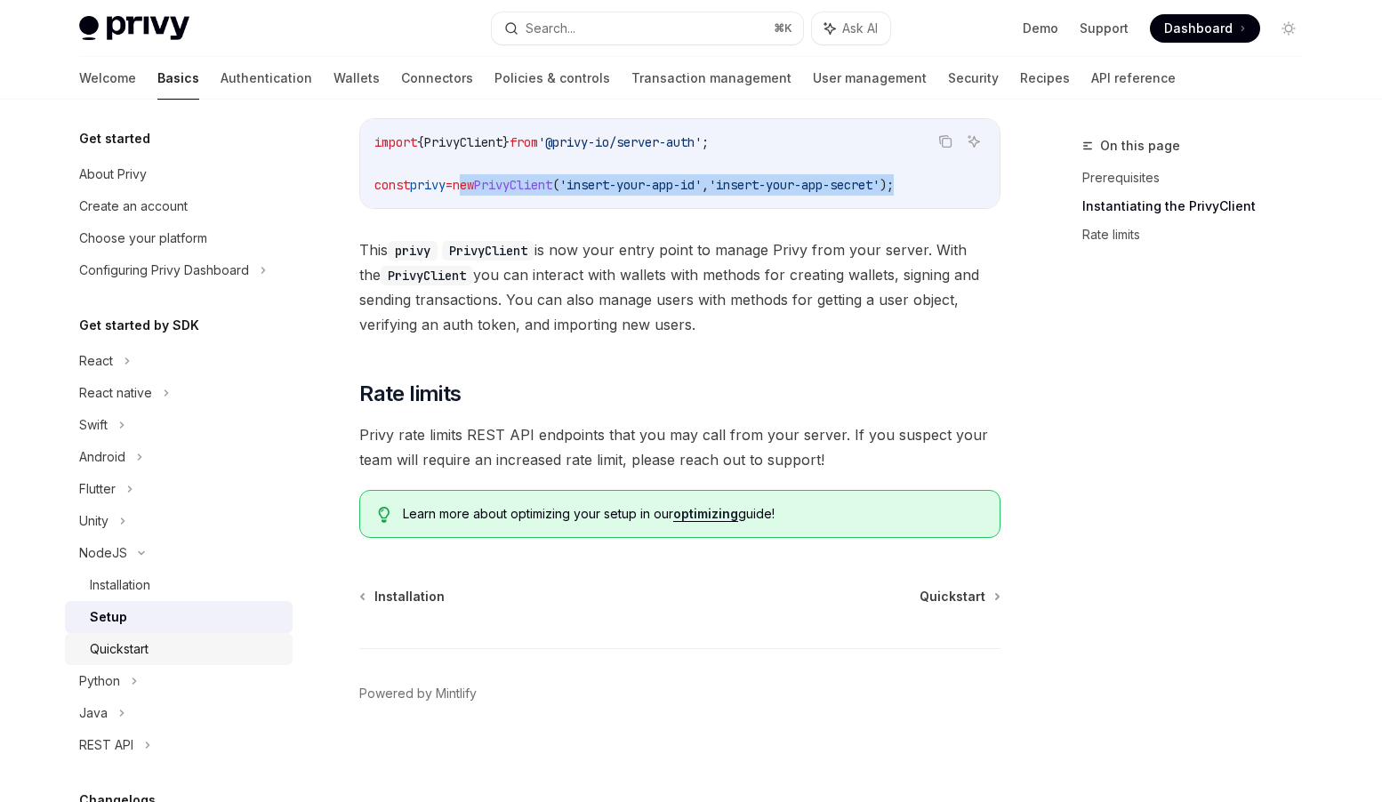
click at [117, 642] on div "Quickstart" at bounding box center [119, 649] width 59 height 21
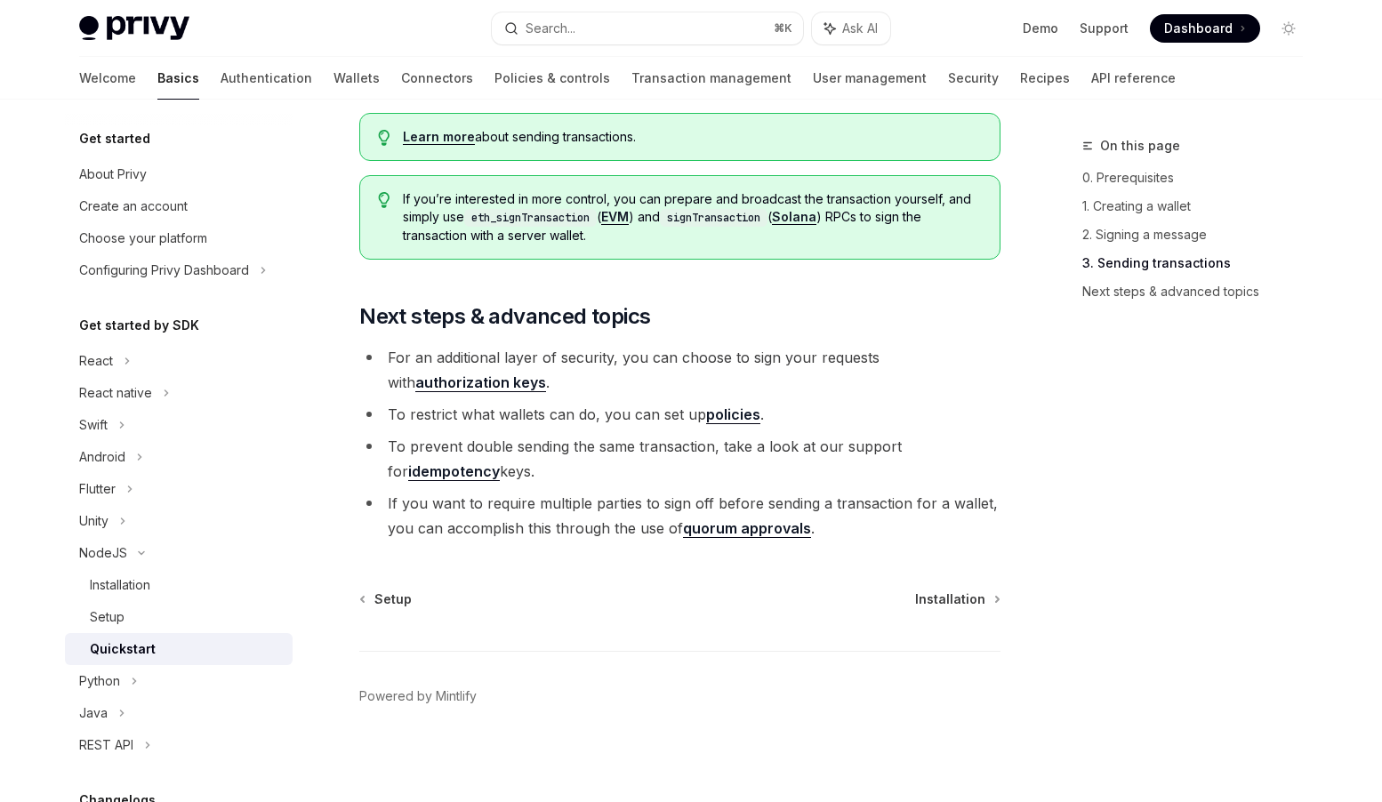
scroll to position [1864, 0]
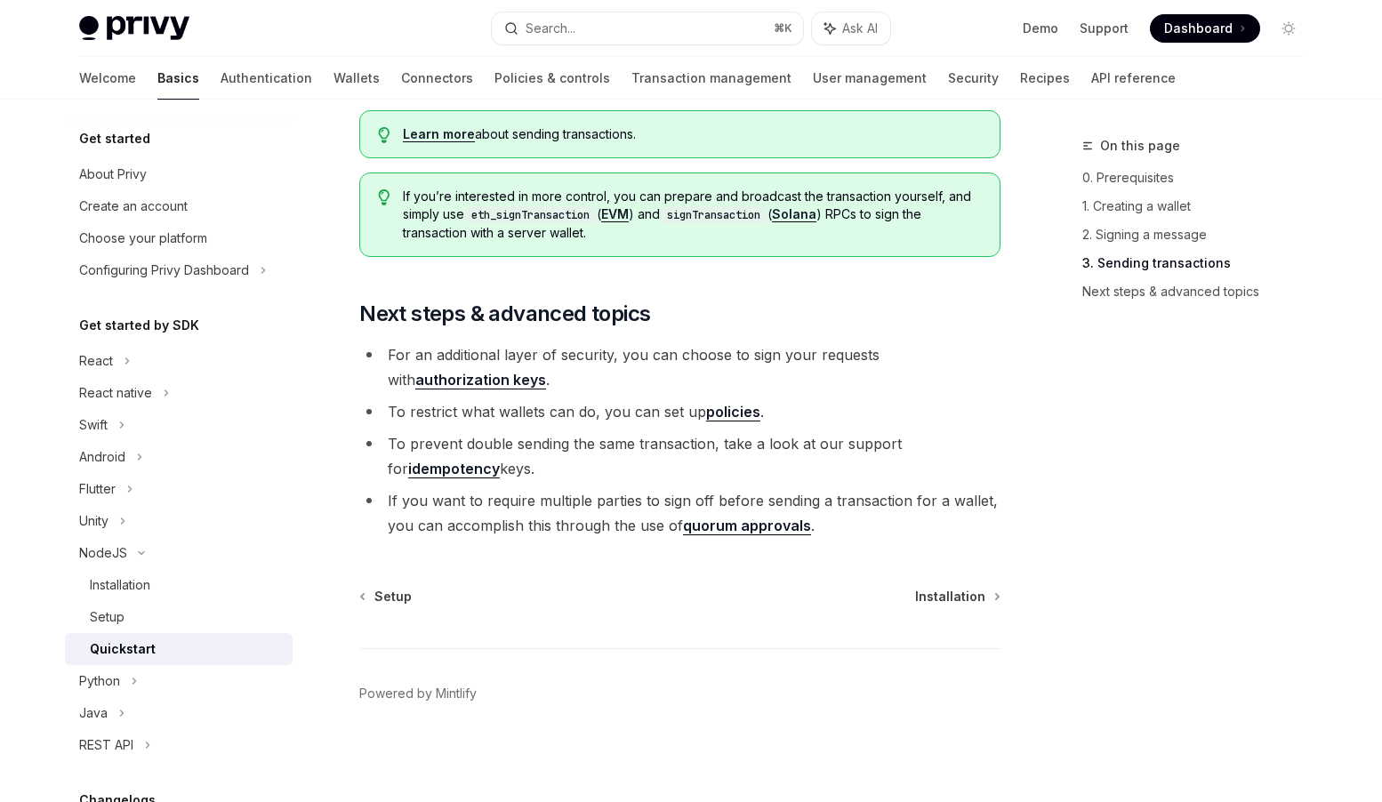
click at [546, 371] on link "authorization keys" at bounding box center [480, 380] width 131 height 19
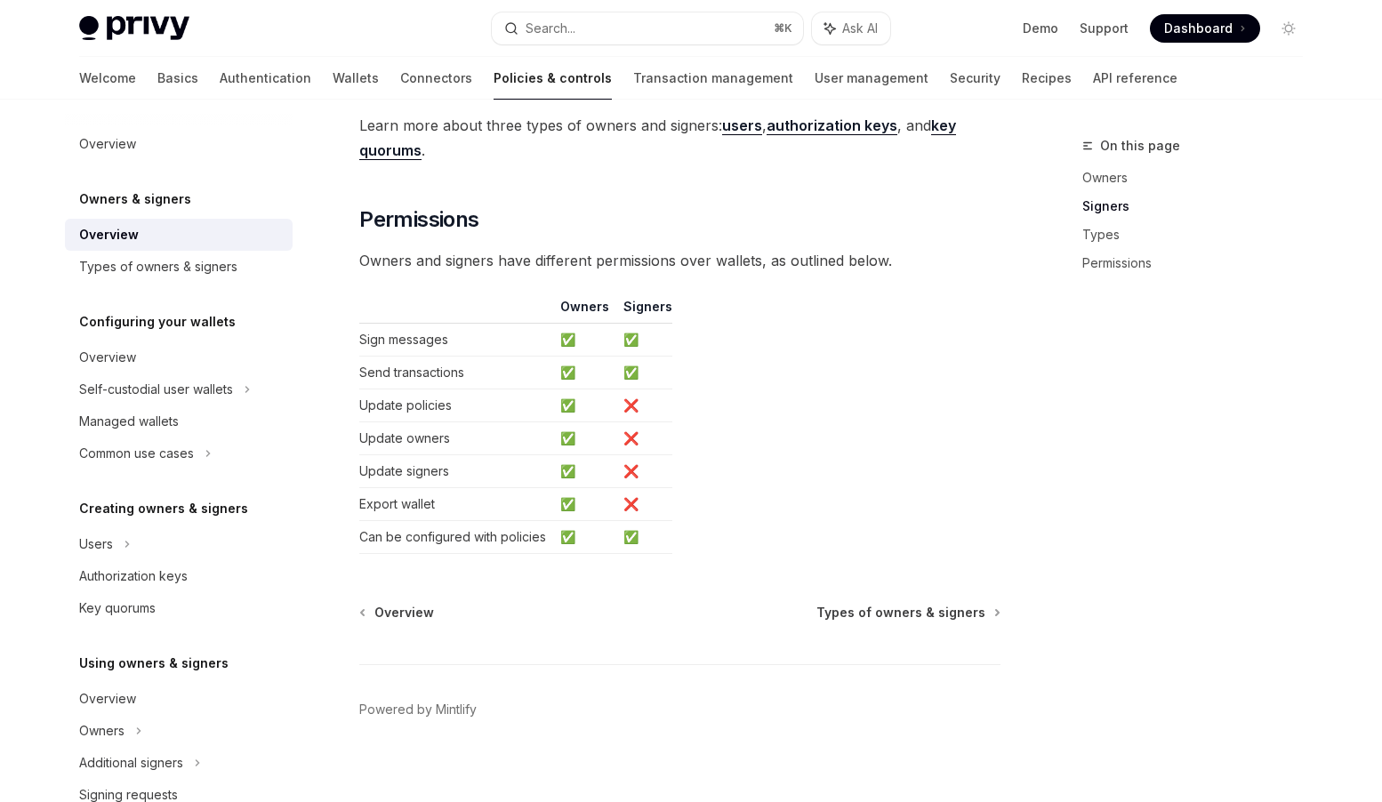
scroll to position [1447, 0]
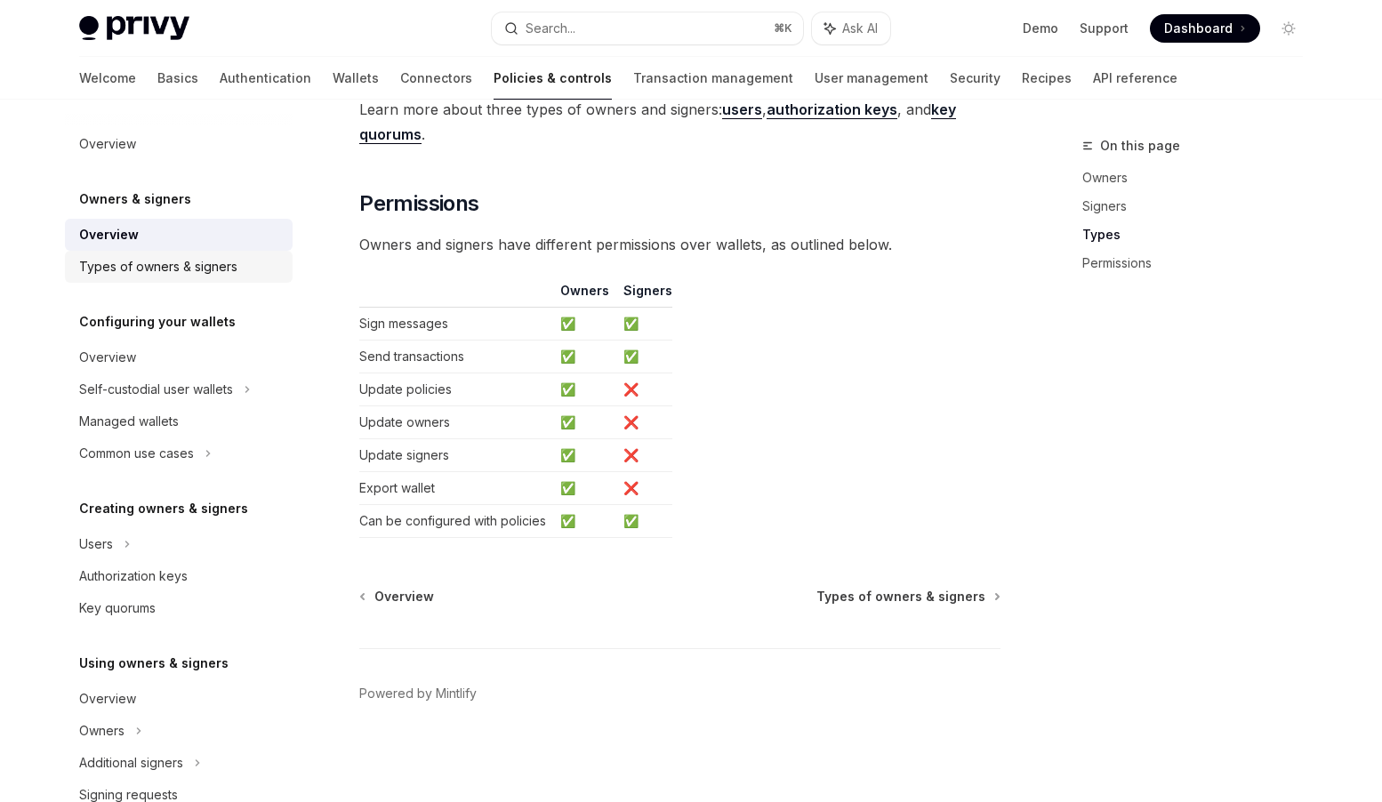
click at [190, 267] on div "Types of owners & signers" at bounding box center [158, 266] width 158 height 21
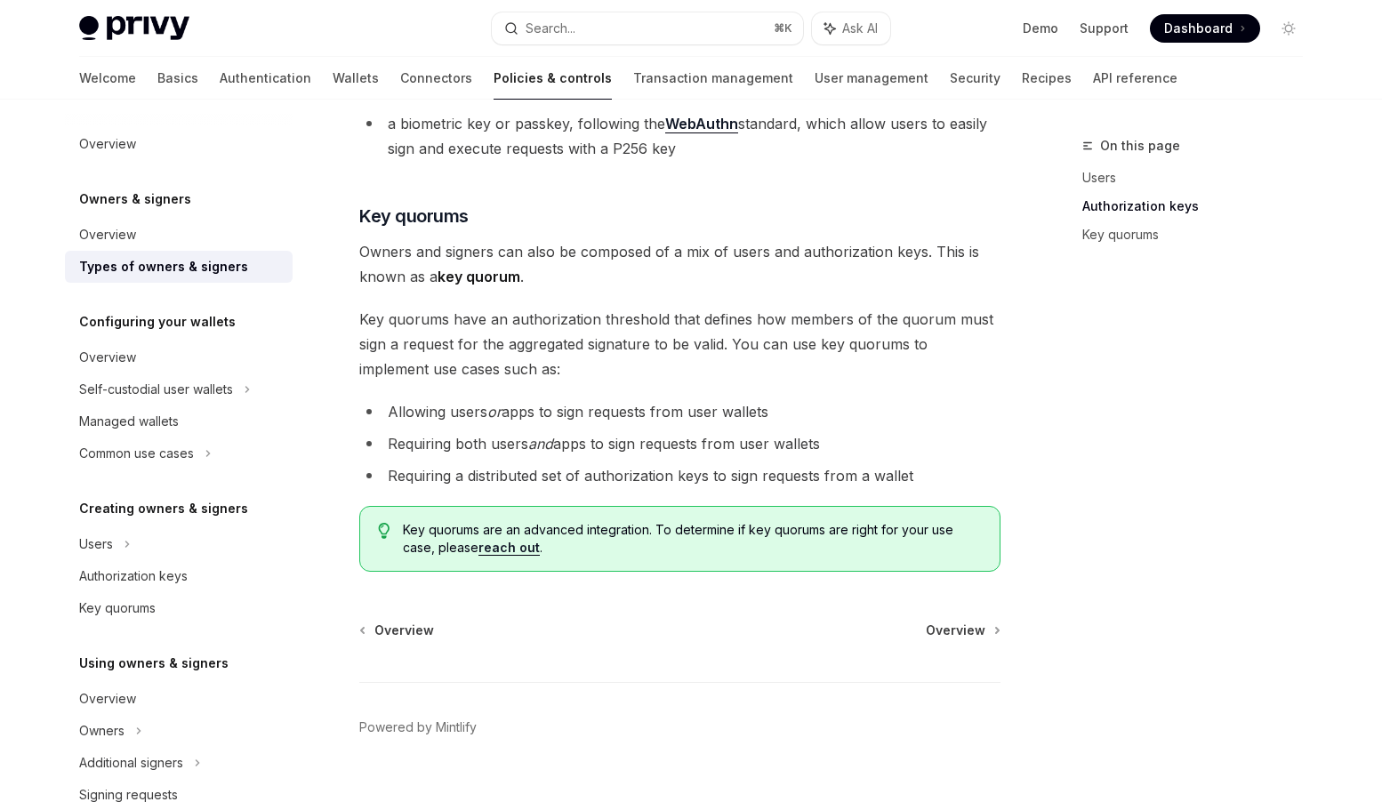
scroll to position [654, 0]
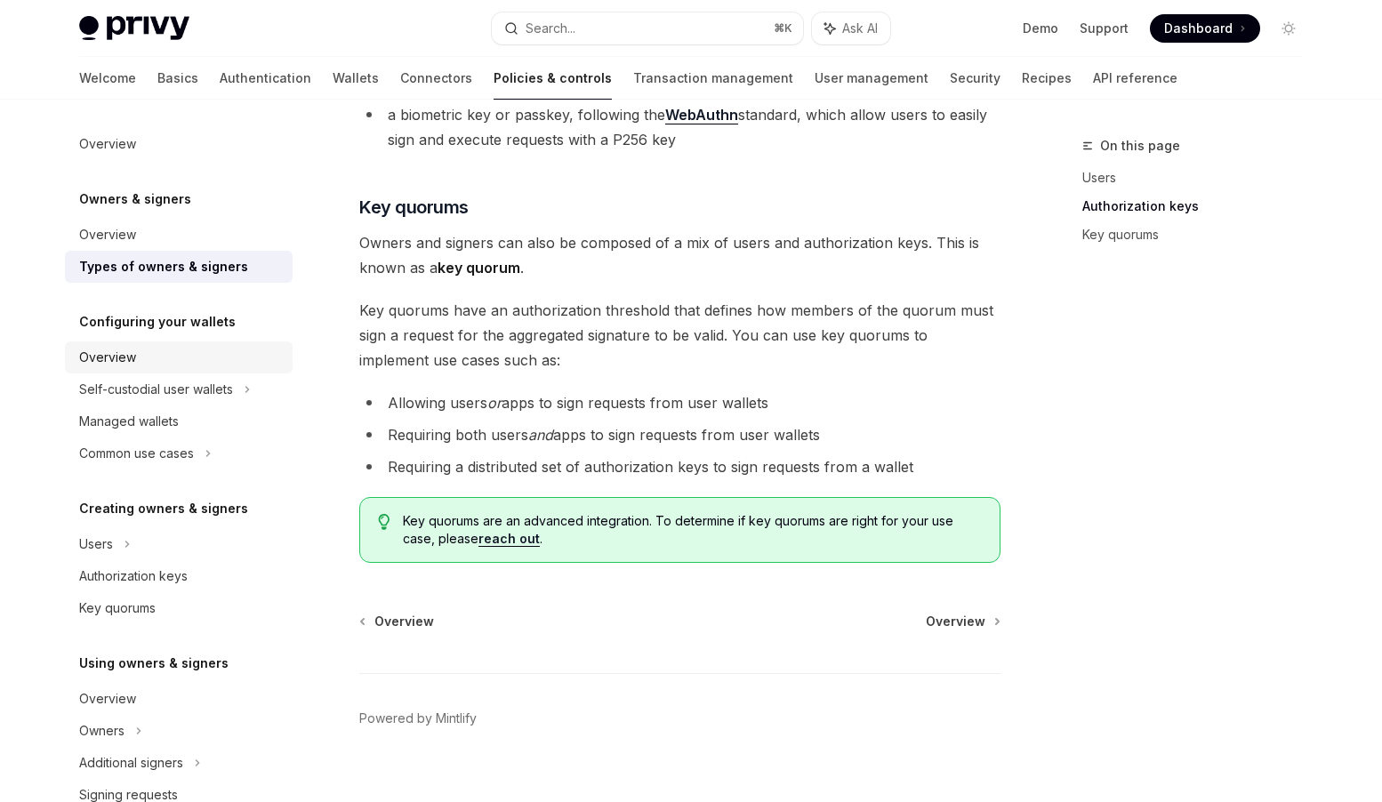
click at [124, 353] on div "Overview" at bounding box center [107, 357] width 57 height 21
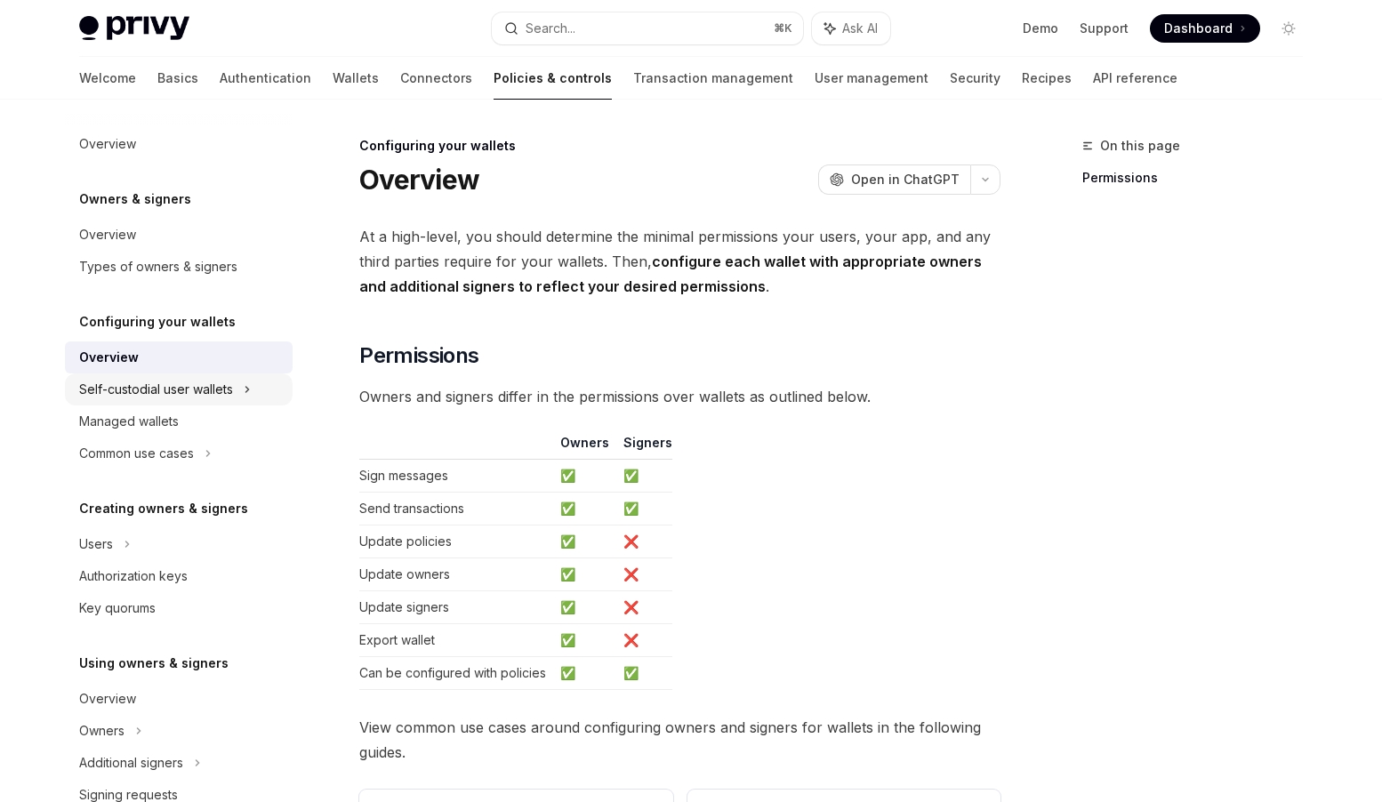
click at [146, 395] on div "Self-custodial user wallets" at bounding box center [156, 389] width 154 height 21
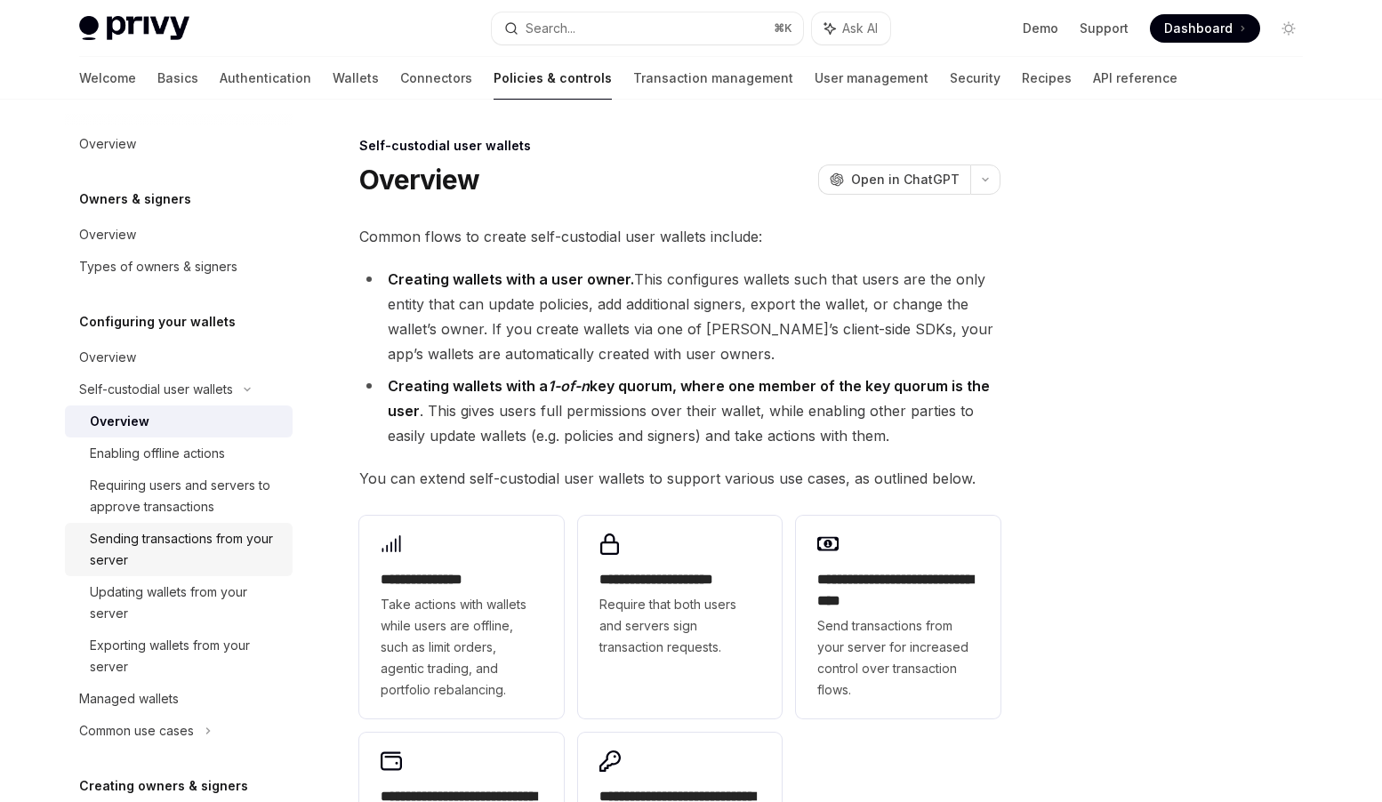
click at [151, 538] on div "Sending transactions from your server" at bounding box center [186, 549] width 192 height 43
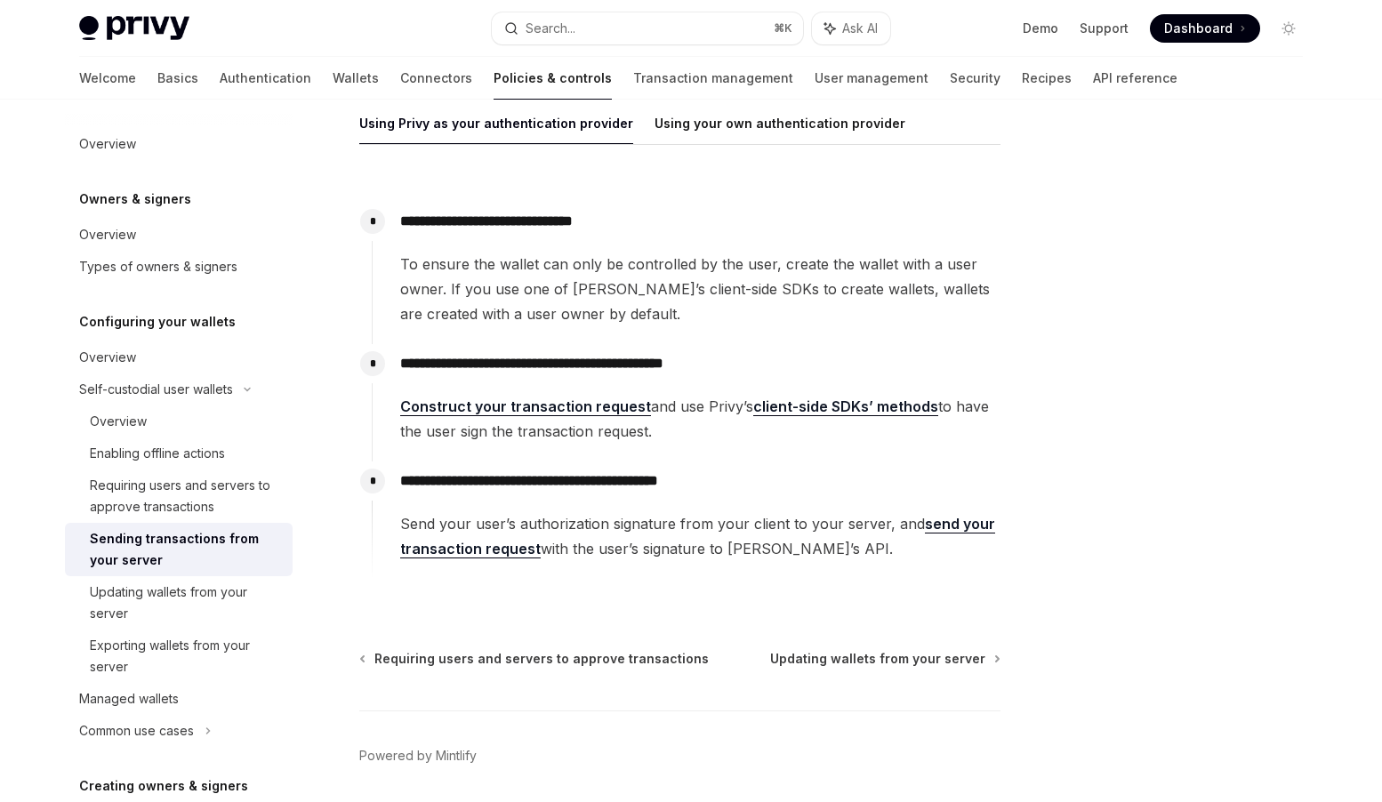
scroll to position [272, 0]
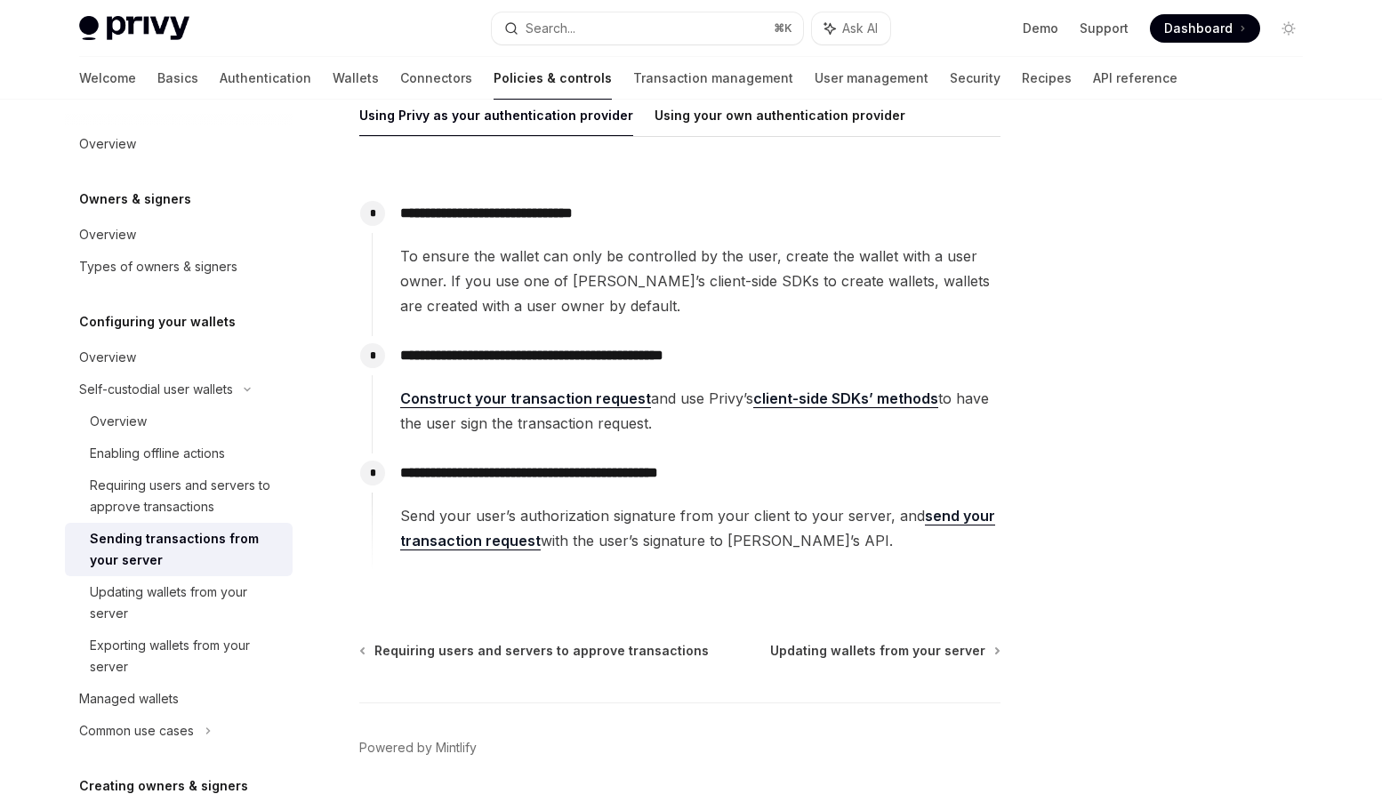
click at [828, 403] on link "client-side SDKs’ methods" at bounding box center [845, 399] width 185 height 19
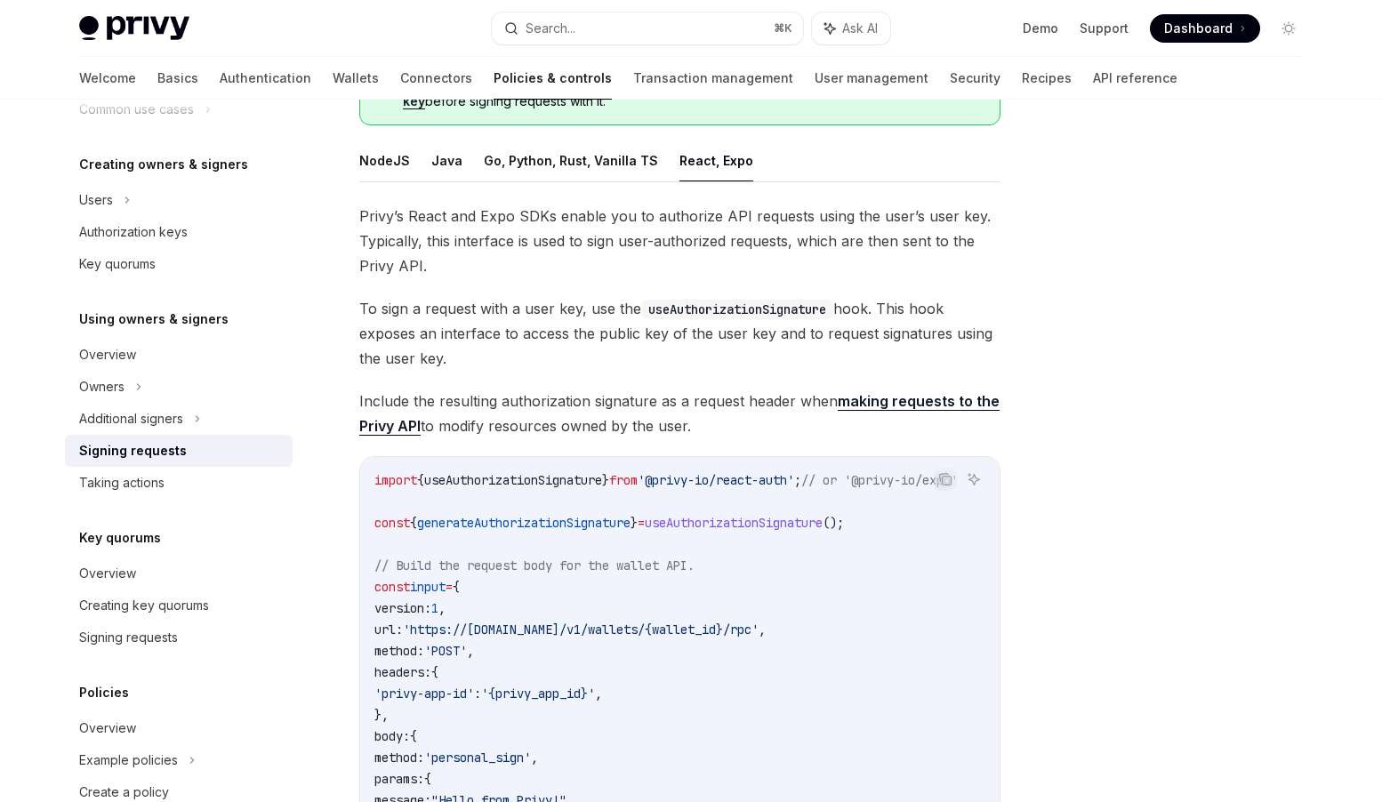
scroll to position [218, 0]
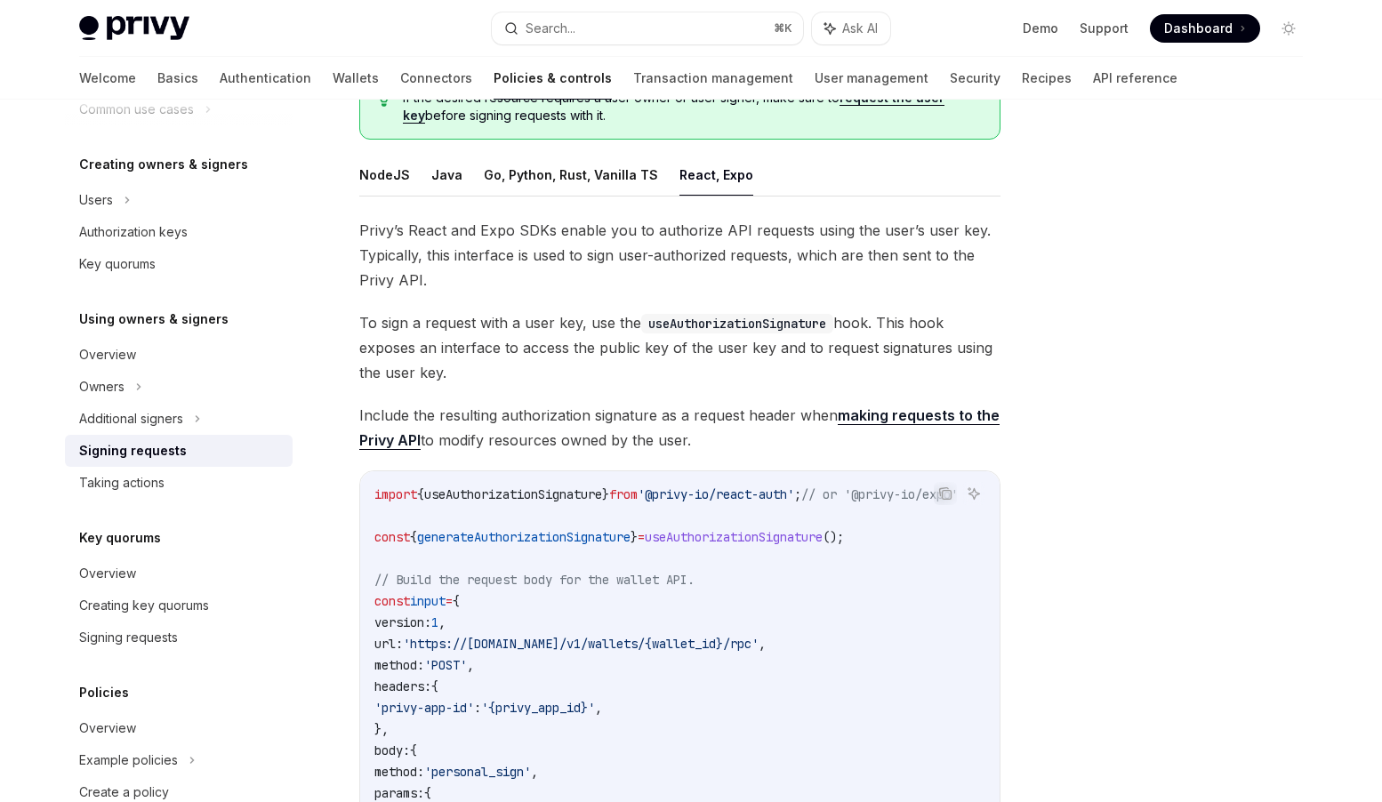
click at [357, 170] on div "Using owners & signers Signing requests OpenAI Open in ChatGPT OpenAI Open in C…" at bounding box center [513, 765] width 982 height 1696
click at [380, 174] on button "NodeJS" at bounding box center [384, 175] width 51 height 42
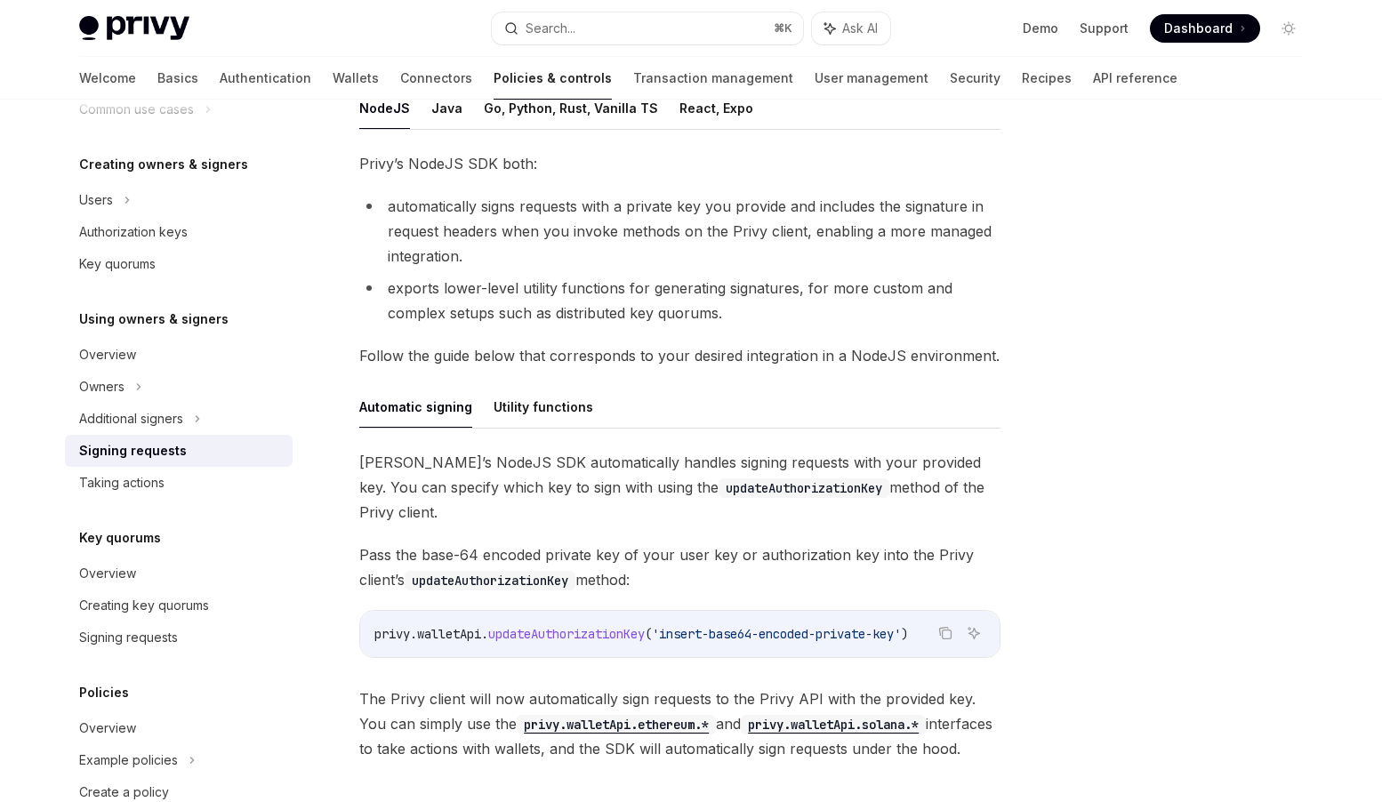
scroll to position [483, 0]
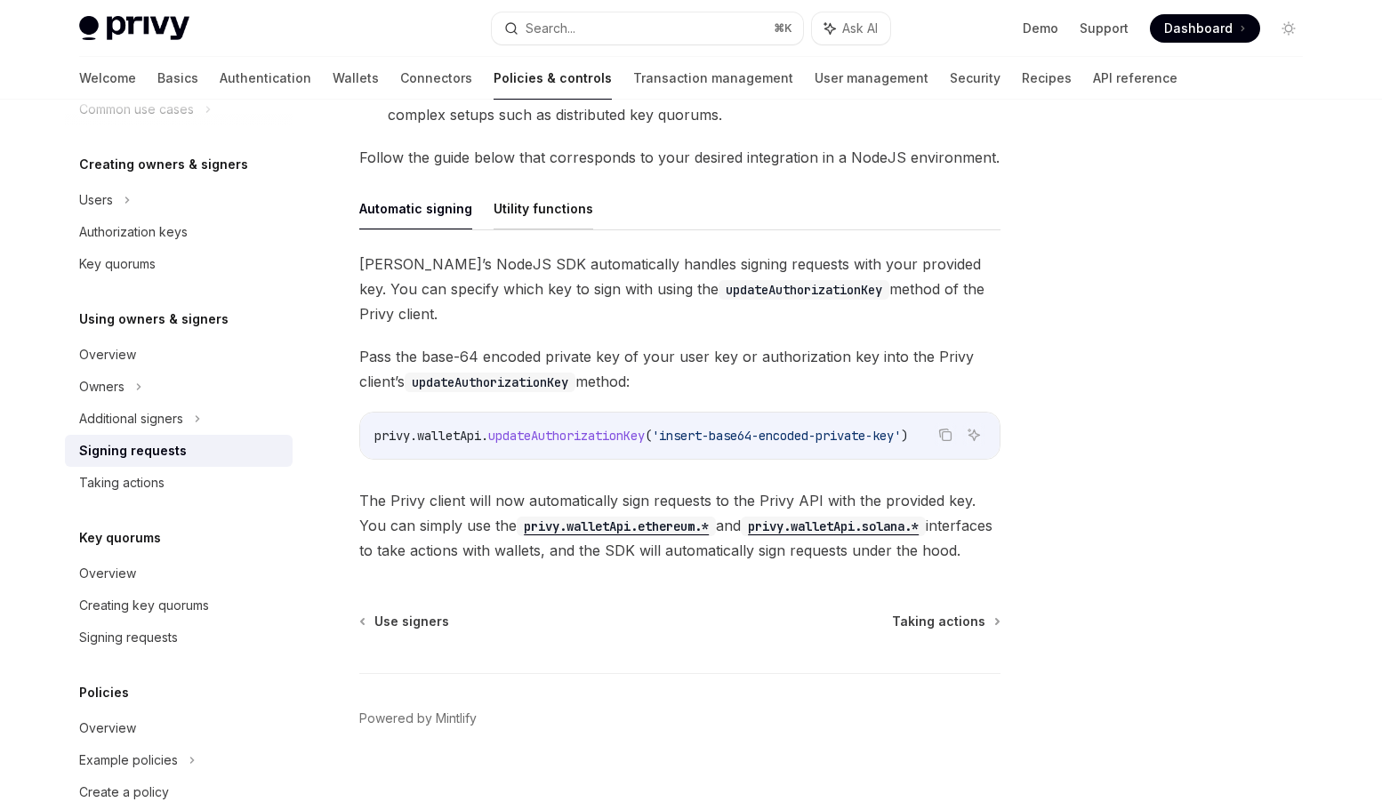
click at [529, 205] on button "Utility functions" at bounding box center [544, 209] width 100 height 42
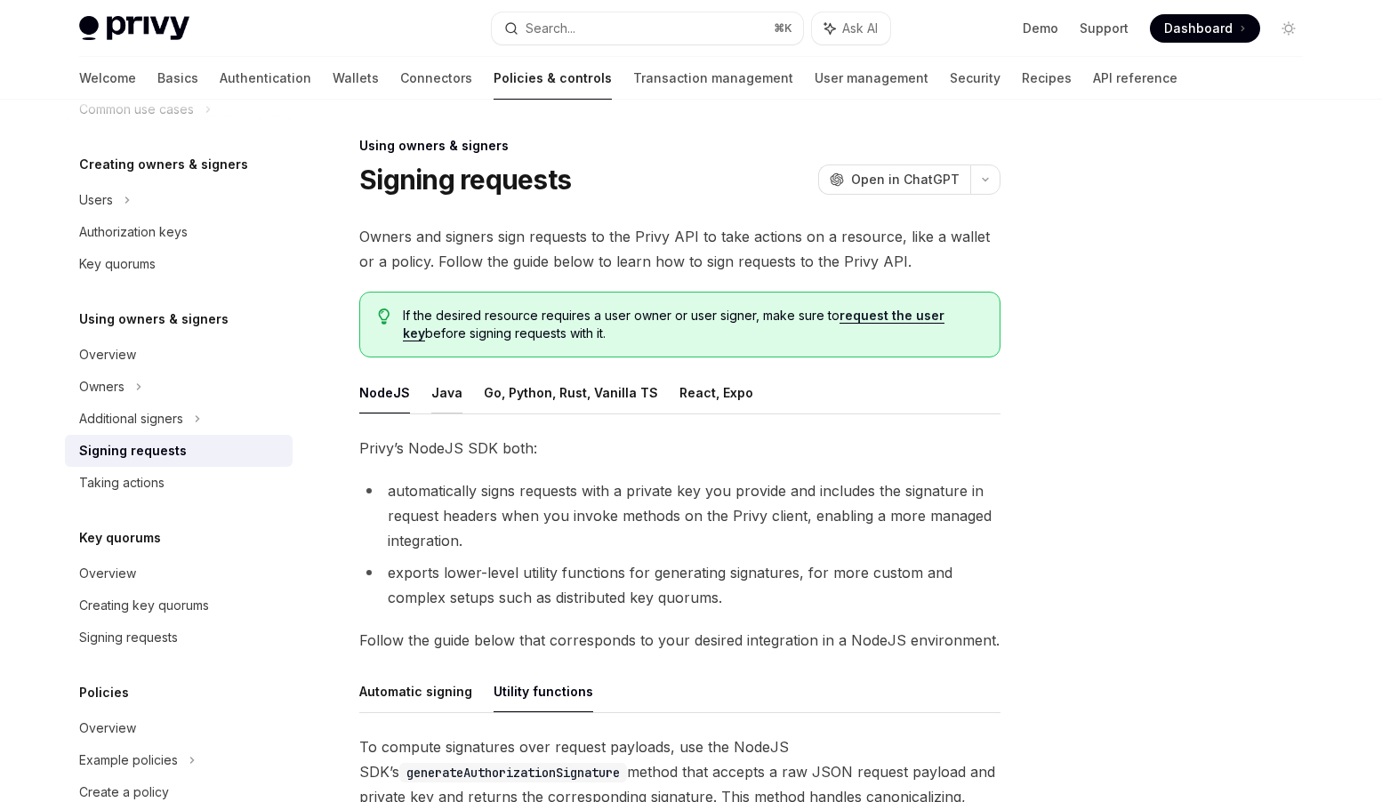
click at [434, 393] on button "Java" at bounding box center [446, 393] width 31 height 42
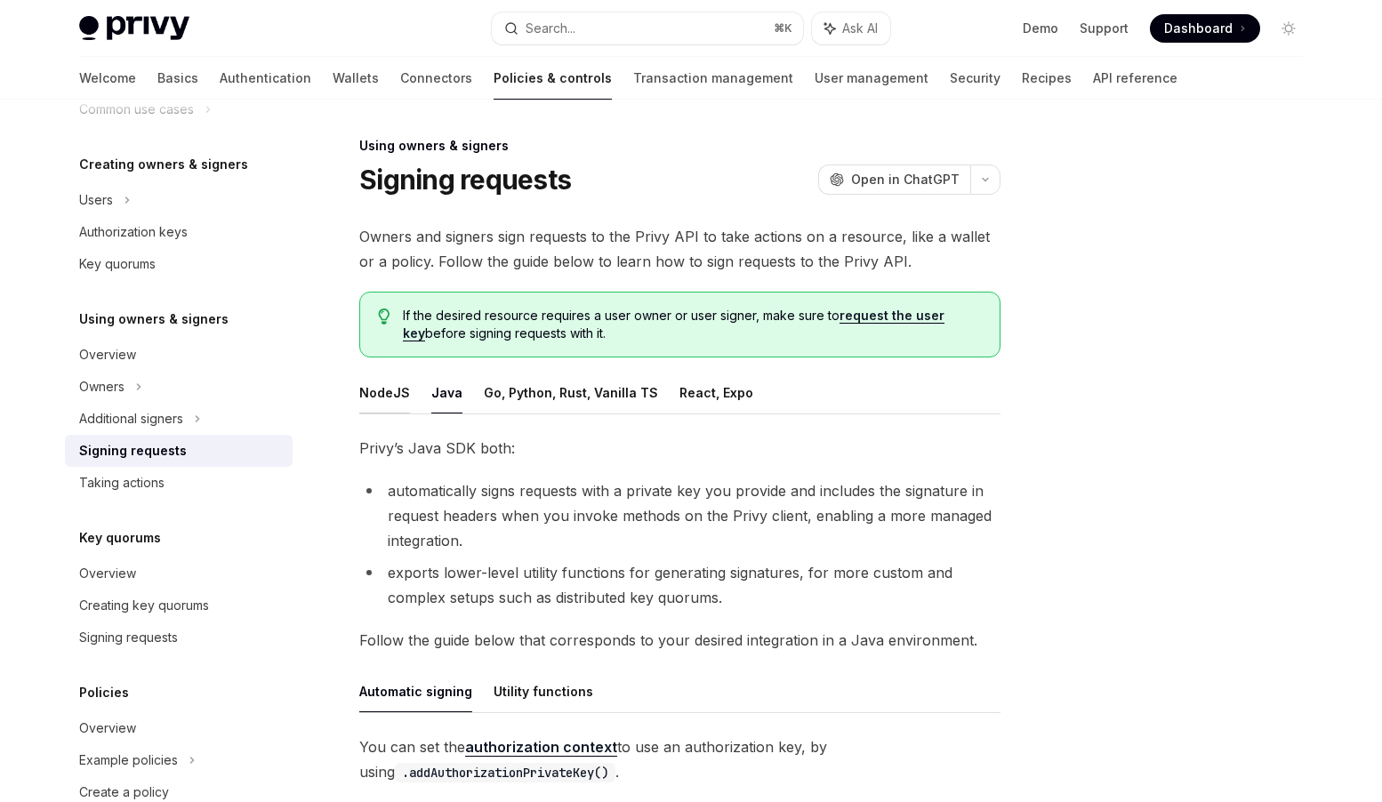
click at [382, 390] on button "NodeJS" at bounding box center [384, 393] width 51 height 42
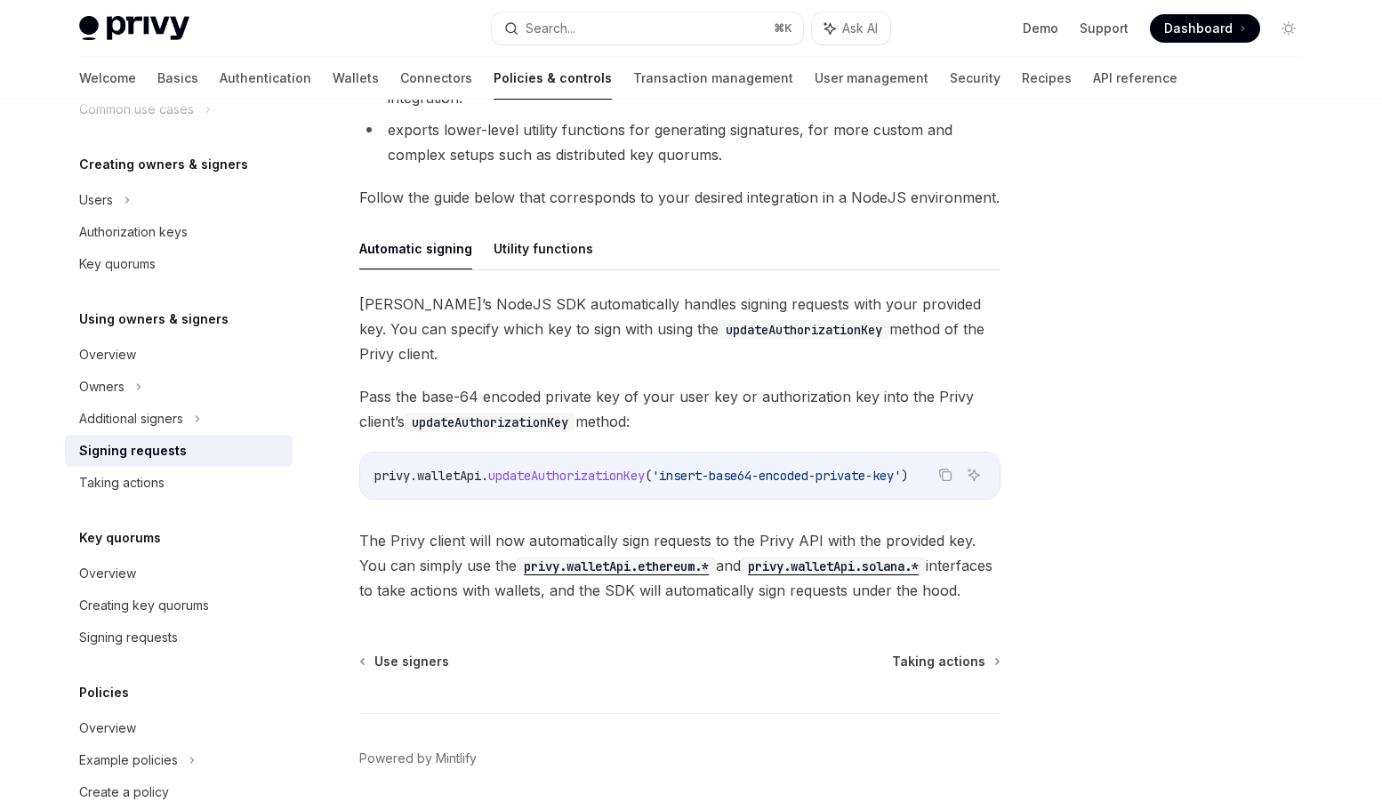
scroll to position [439, 0]
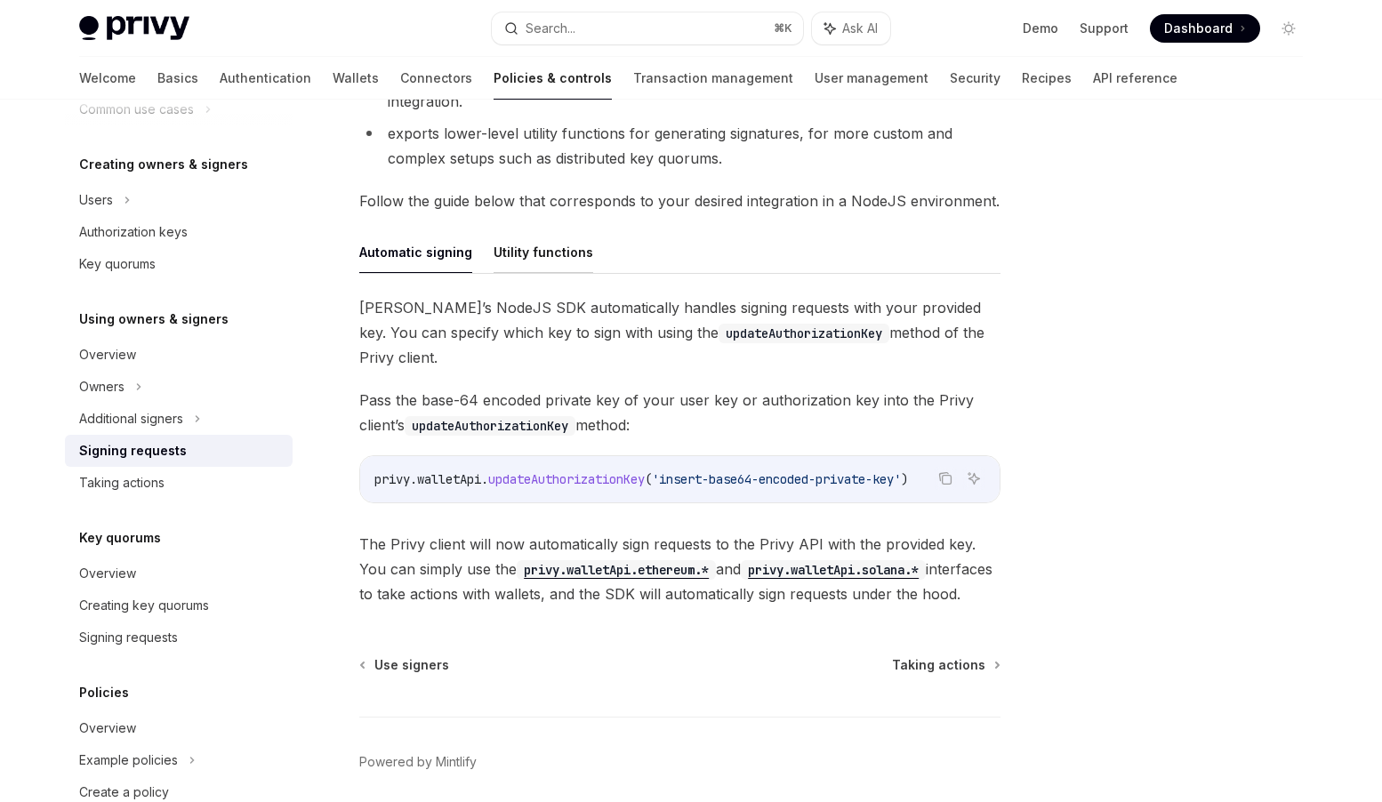
click at [529, 258] on button "Utility functions" at bounding box center [544, 252] width 100 height 42
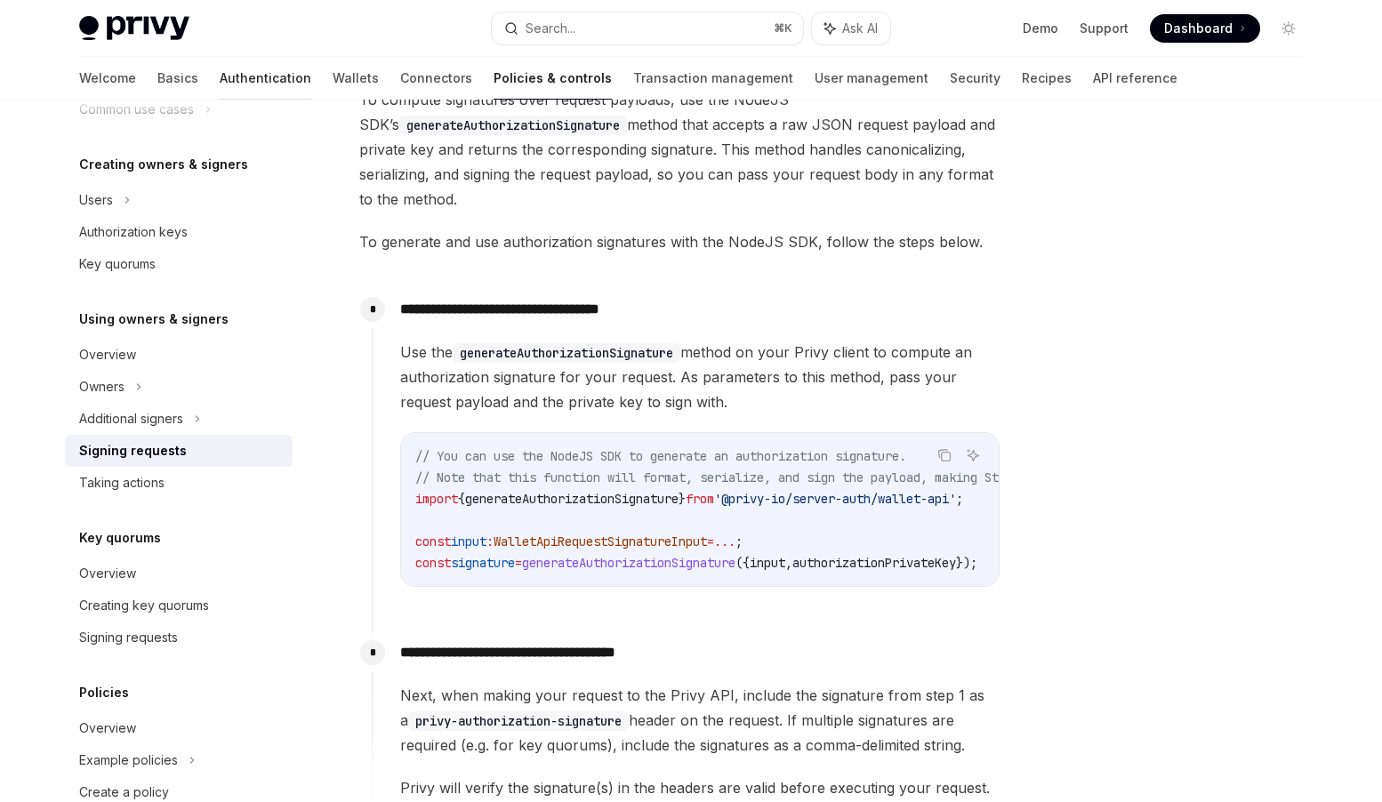
click at [220, 76] on link "Authentication" at bounding box center [266, 78] width 92 height 43
click at [333, 77] on link "Wallets" at bounding box center [356, 78] width 46 height 43
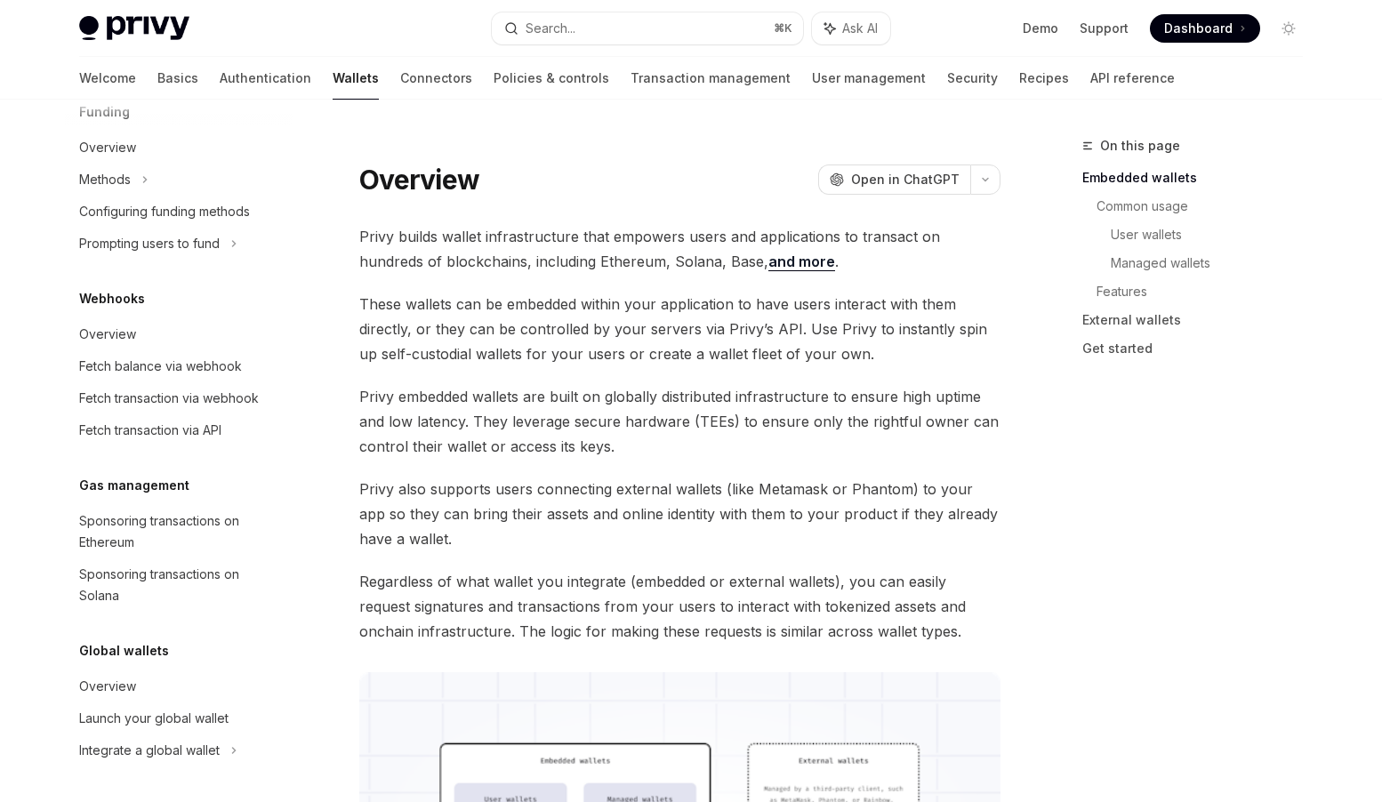
scroll to position [29, 0]
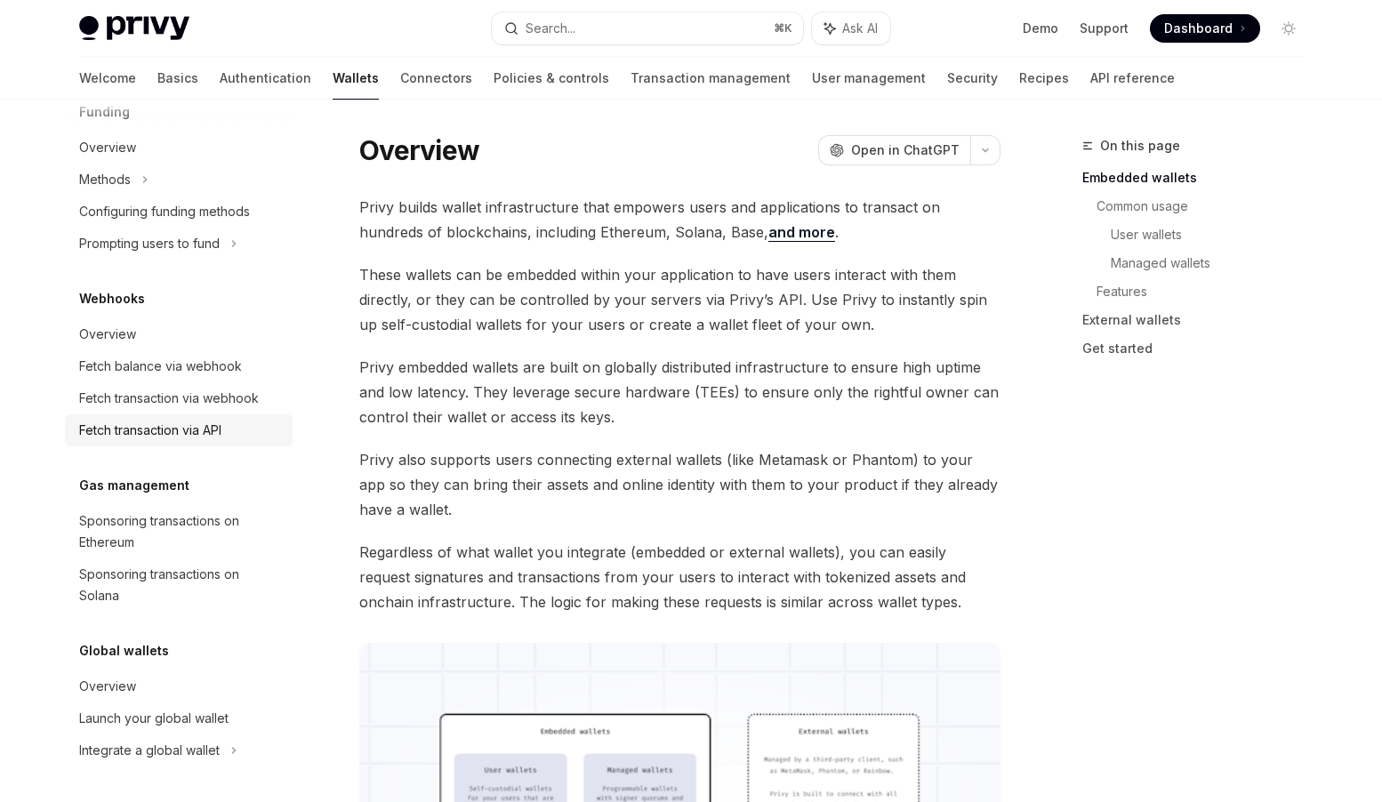
click at [174, 428] on div "Fetch transaction via API" at bounding box center [150, 430] width 142 height 21
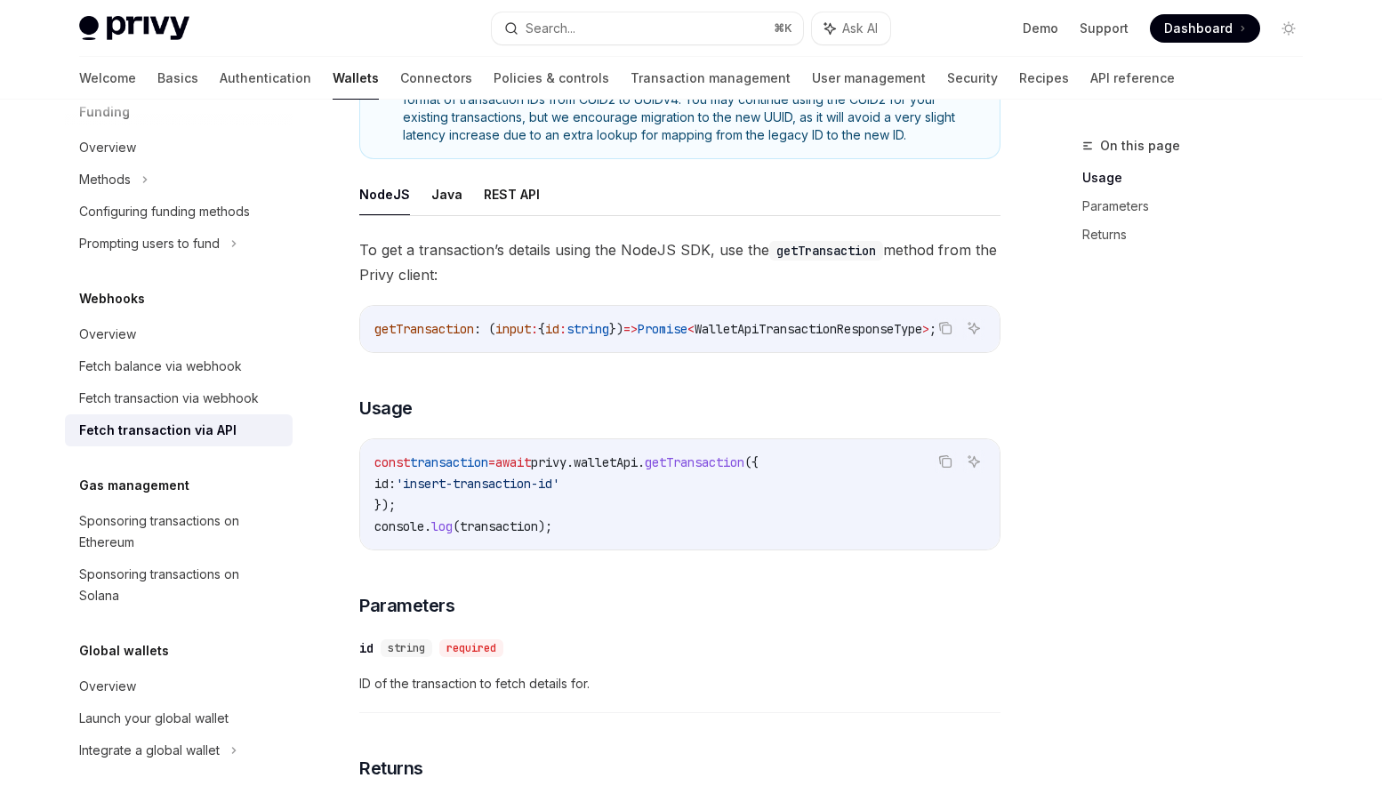
scroll to position [421, 0]
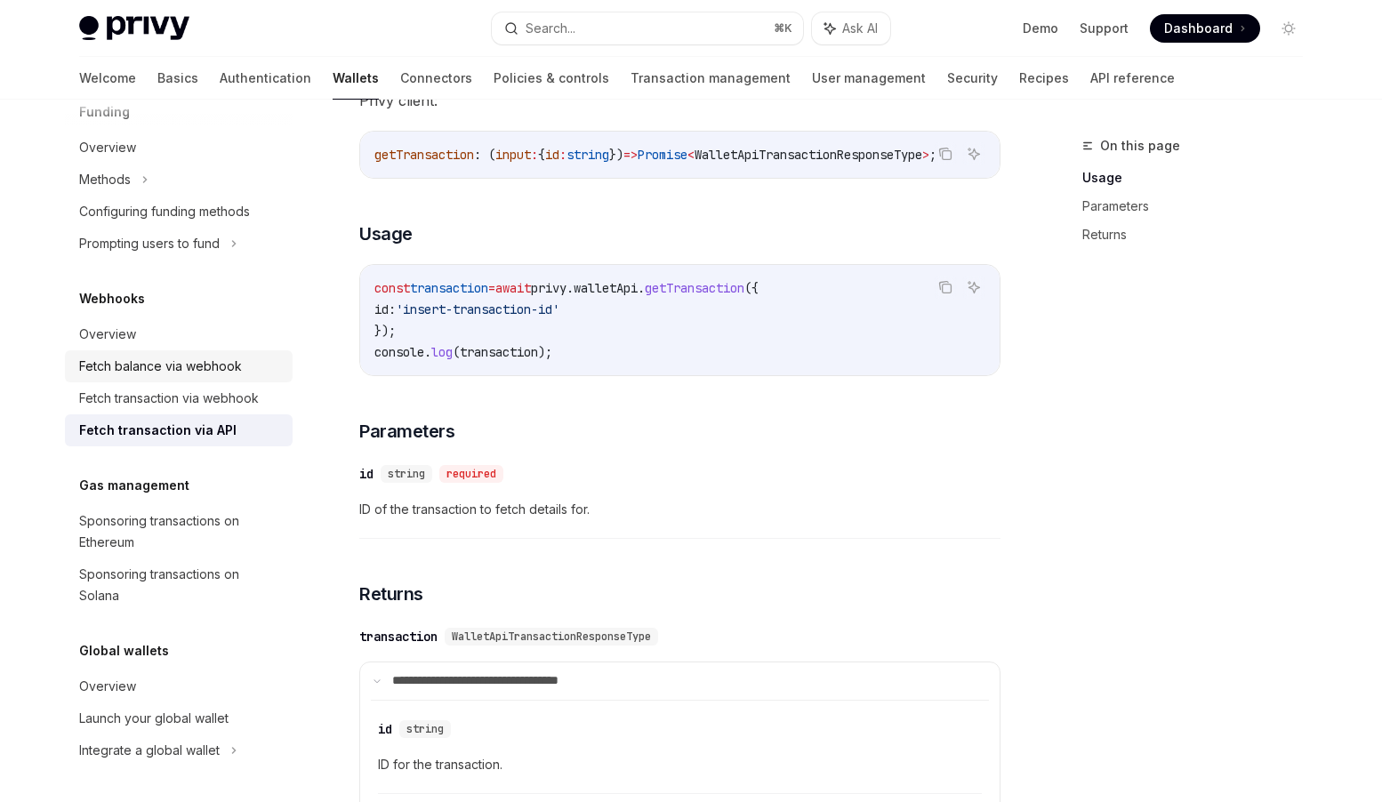
click at [173, 358] on div "Fetch balance via webhook" at bounding box center [160, 366] width 163 height 21
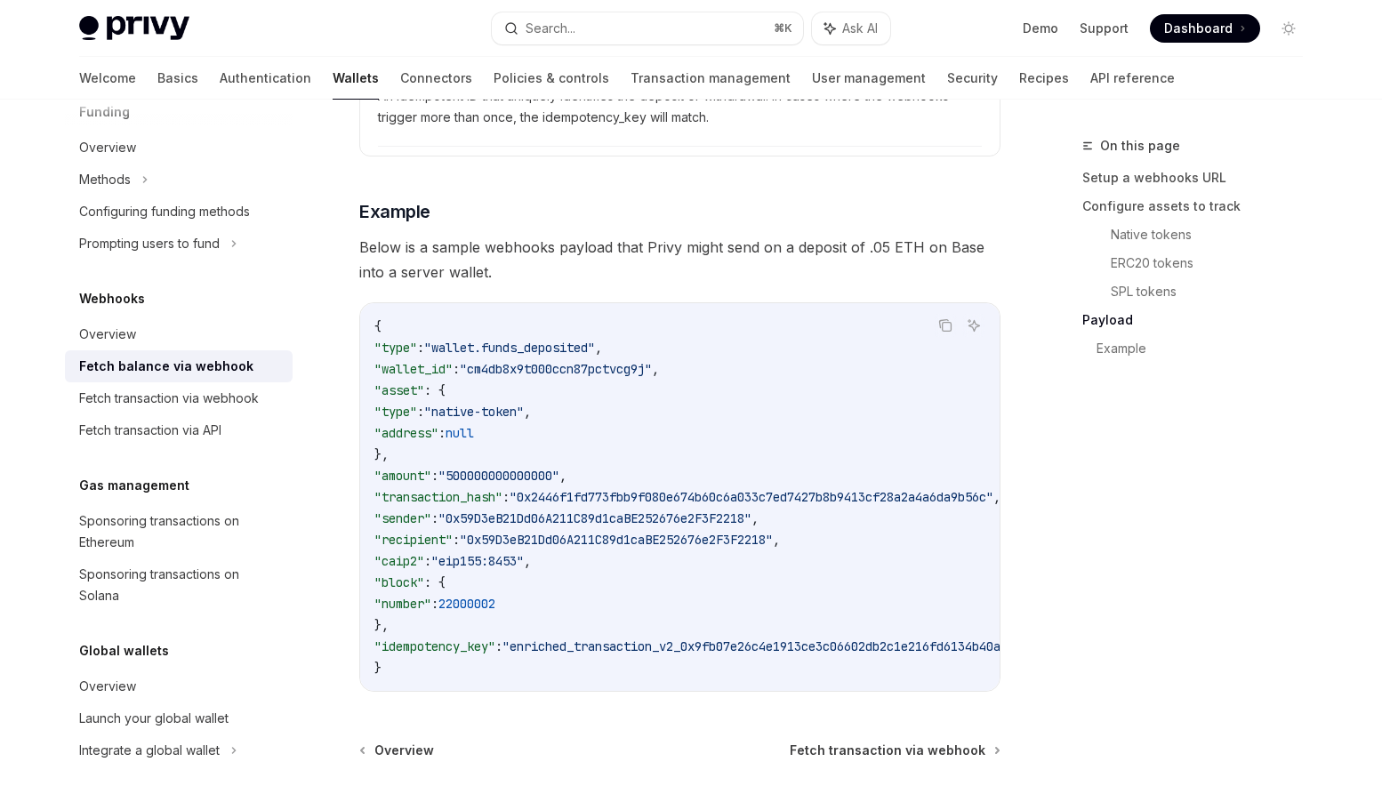
scroll to position [3139, 0]
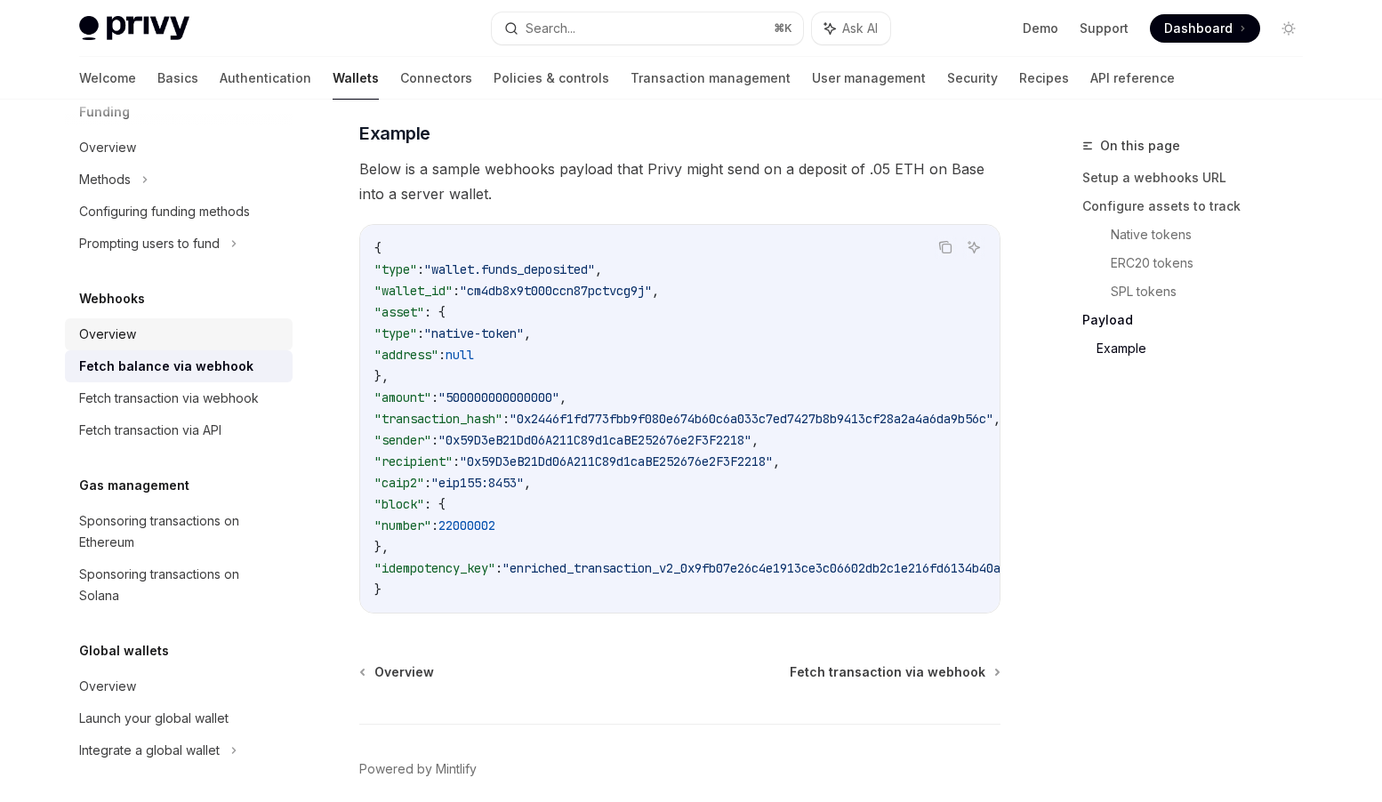
click at [121, 329] on div "Overview" at bounding box center [107, 334] width 57 height 21
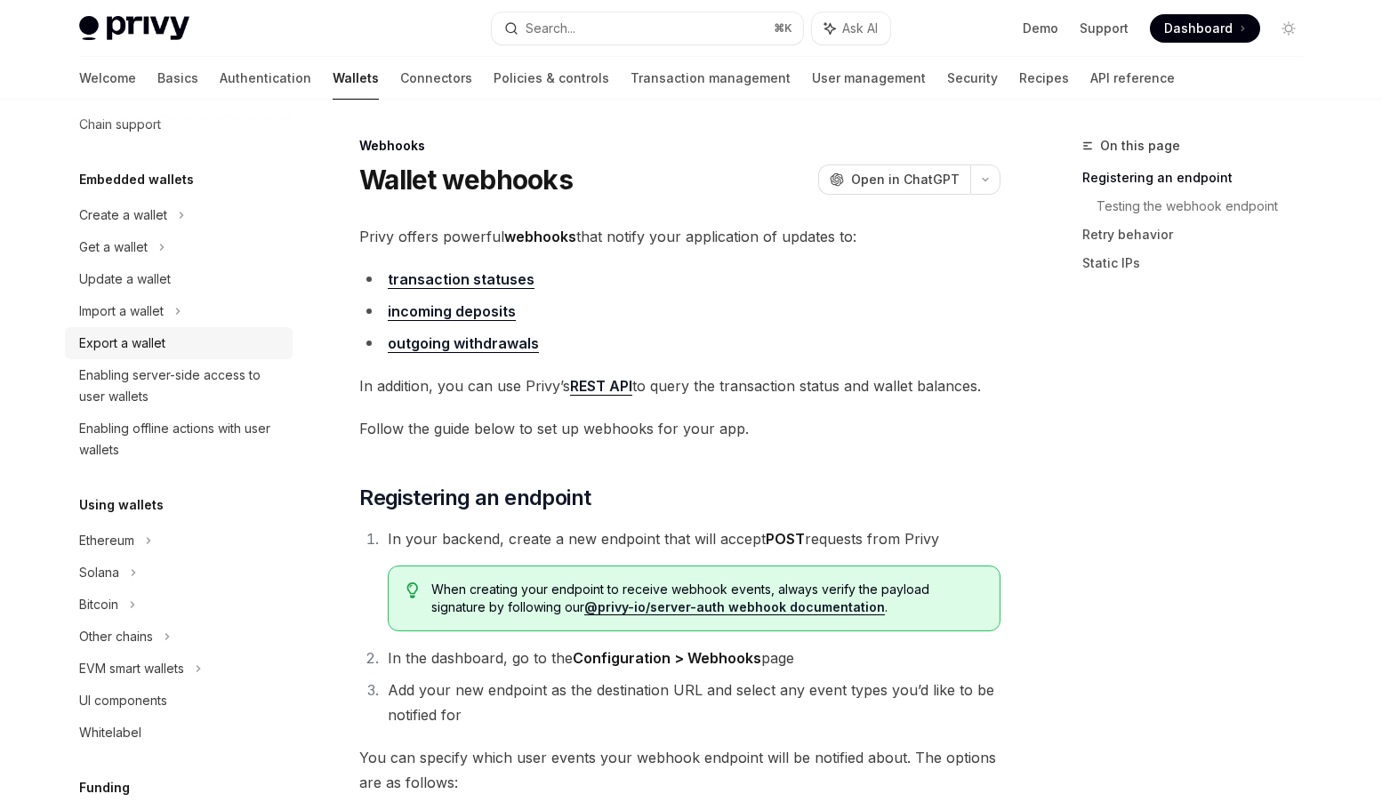
scroll to position [84, 0]
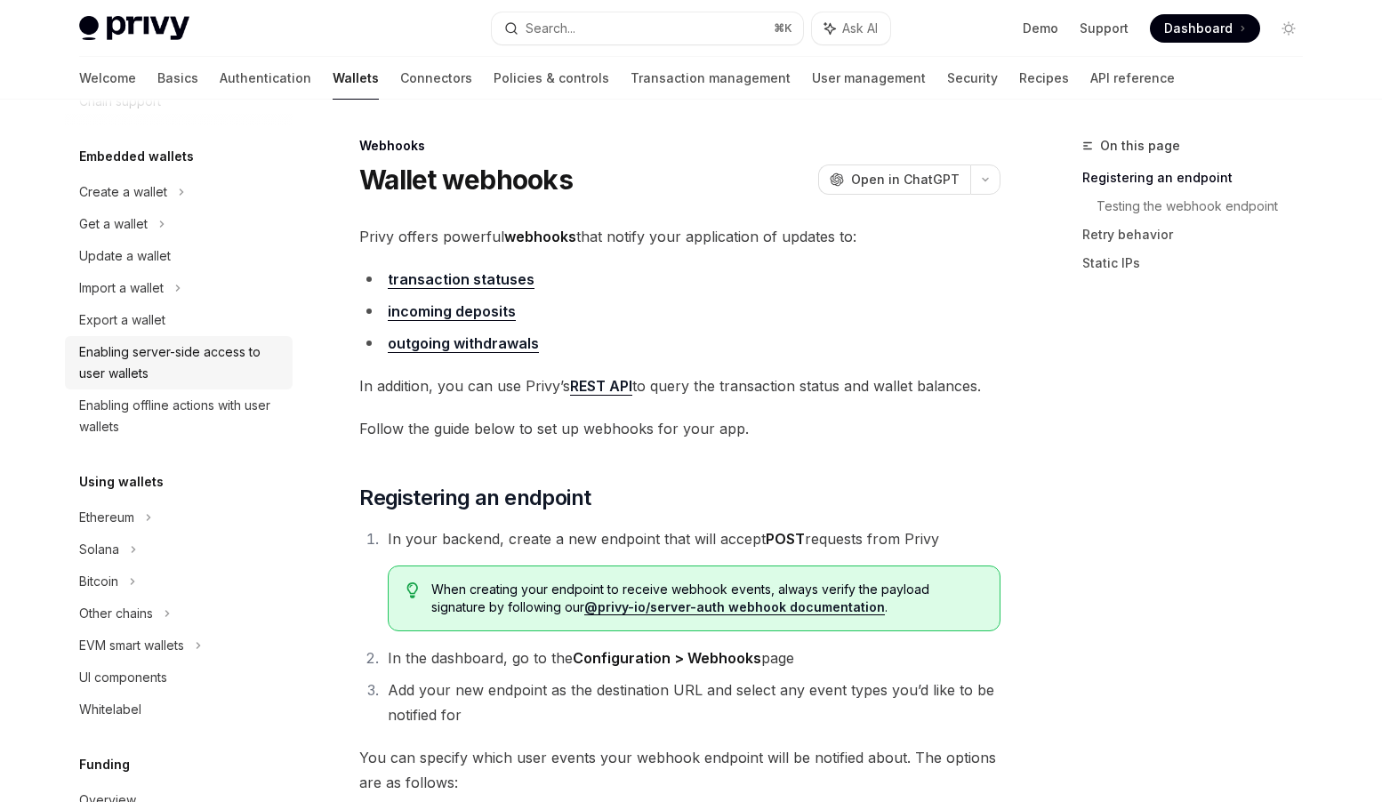
click at [131, 350] on div "Enabling server-side access to user wallets" at bounding box center [180, 363] width 203 height 43
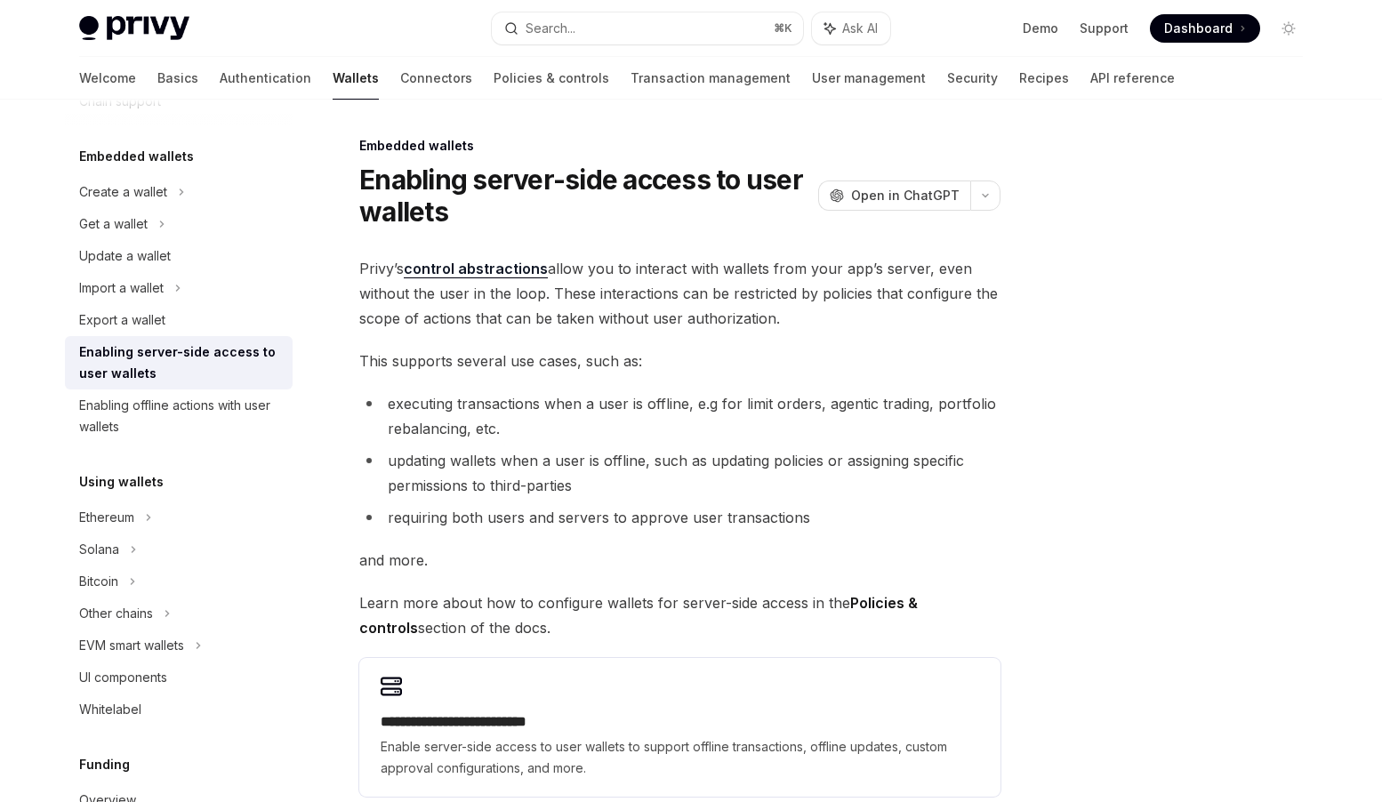
scroll to position [259, 0]
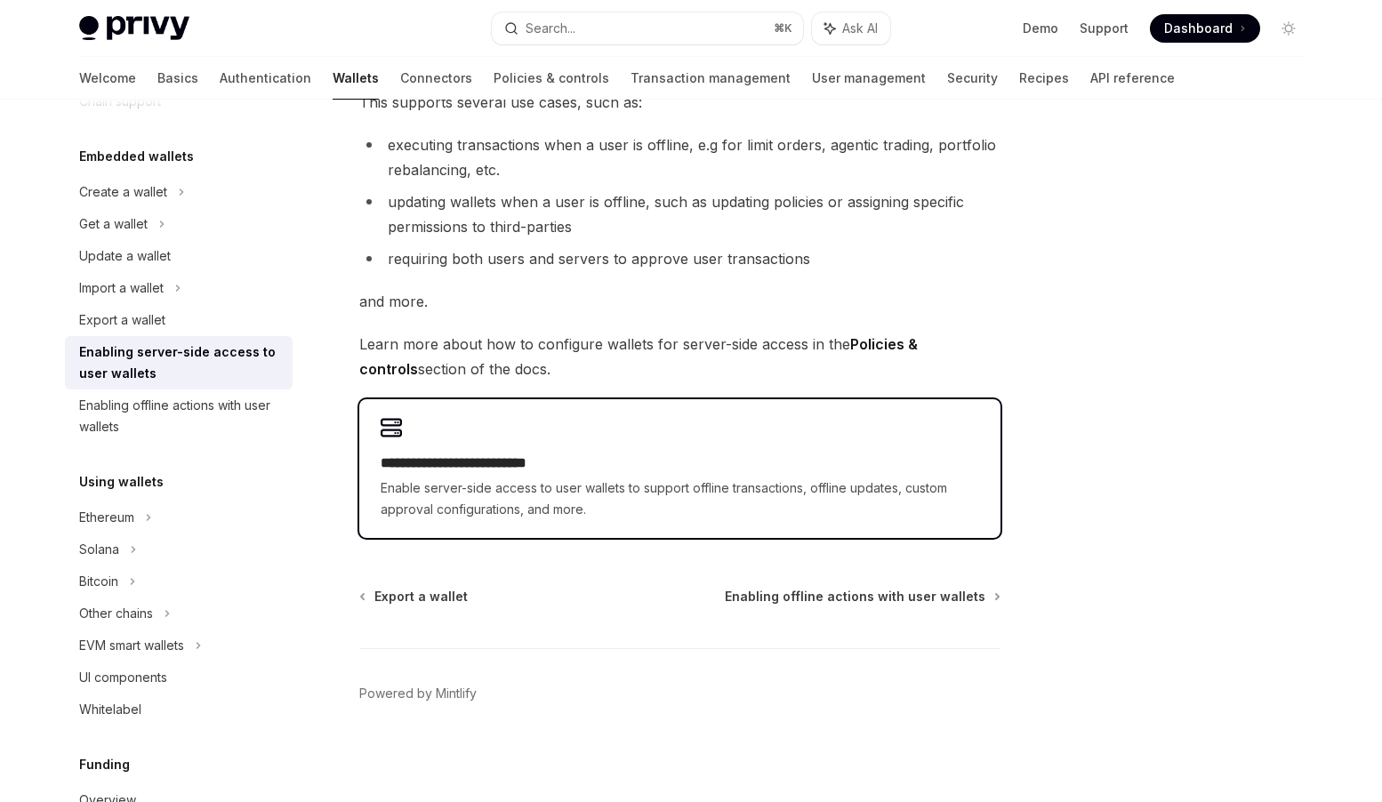
click at [573, 453] on h2 "**********" at bounding box center [680, 463] width 599 height 21
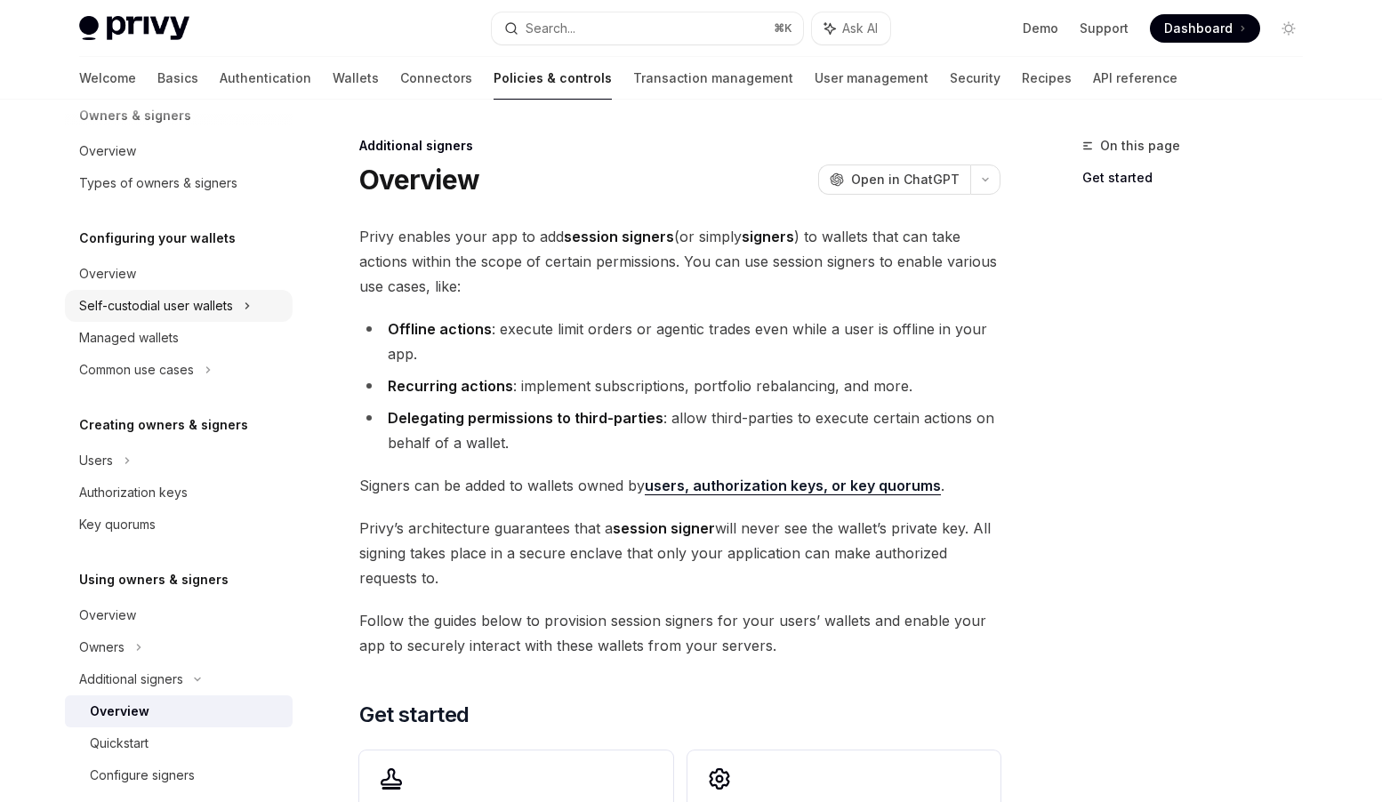
click at [221, 304] on div "Self-custodial user wallets" at bounding box center [156, 305] width 154 height 21
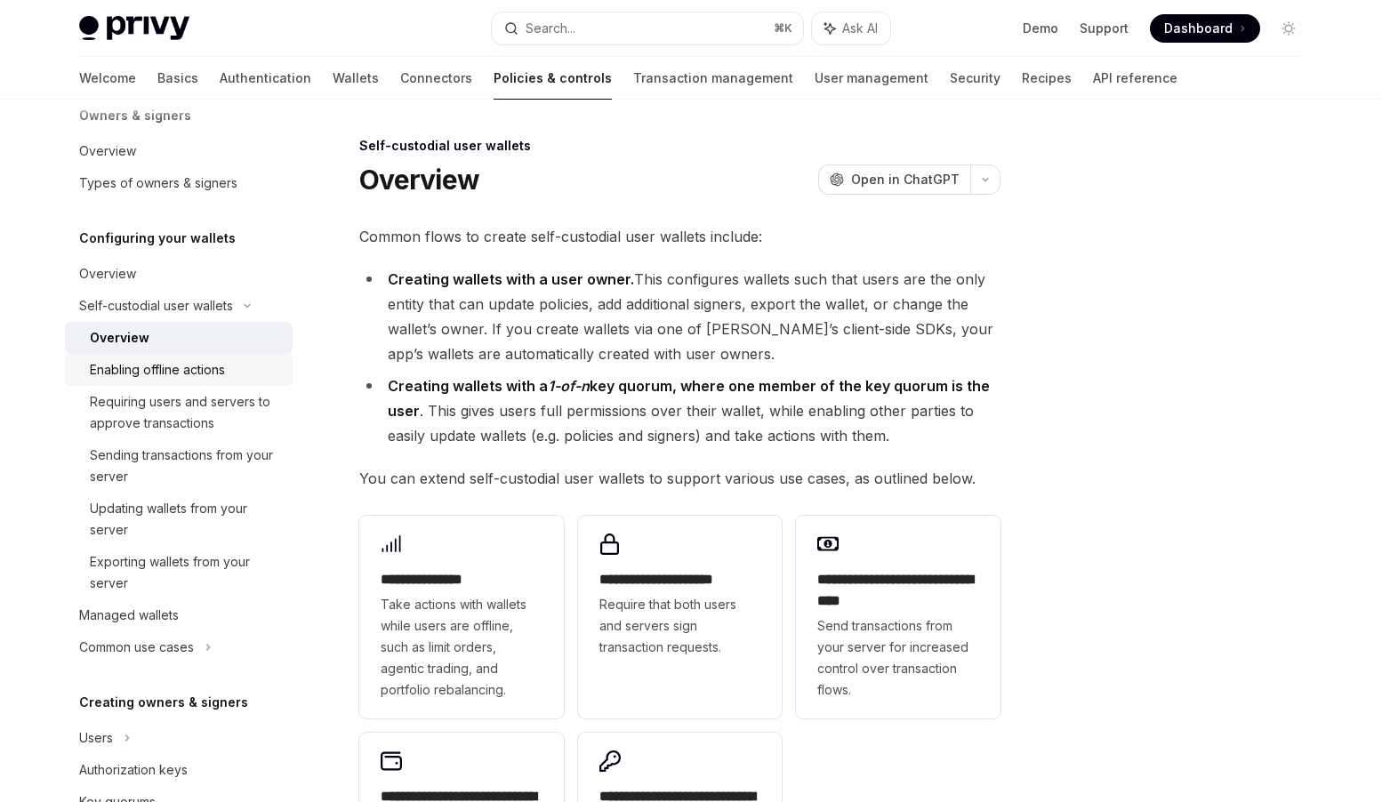
click at [210, 374] on div "Enabling offline actions" at bounding box center [157, 369] width 135 height 21
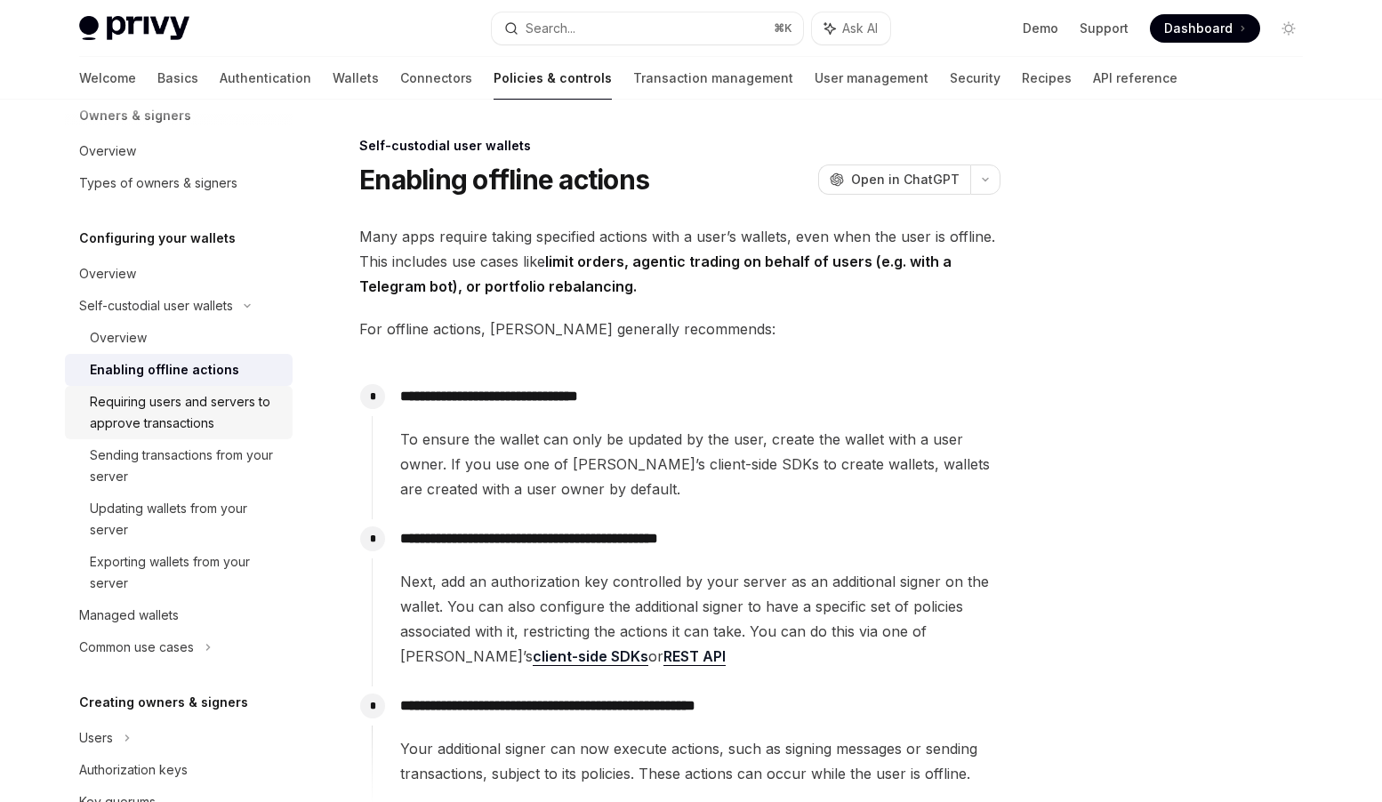
click at [212, 409] on div "Requiring users and servers to approve transactions" at bounding box center [186, 412] width 192 height 43
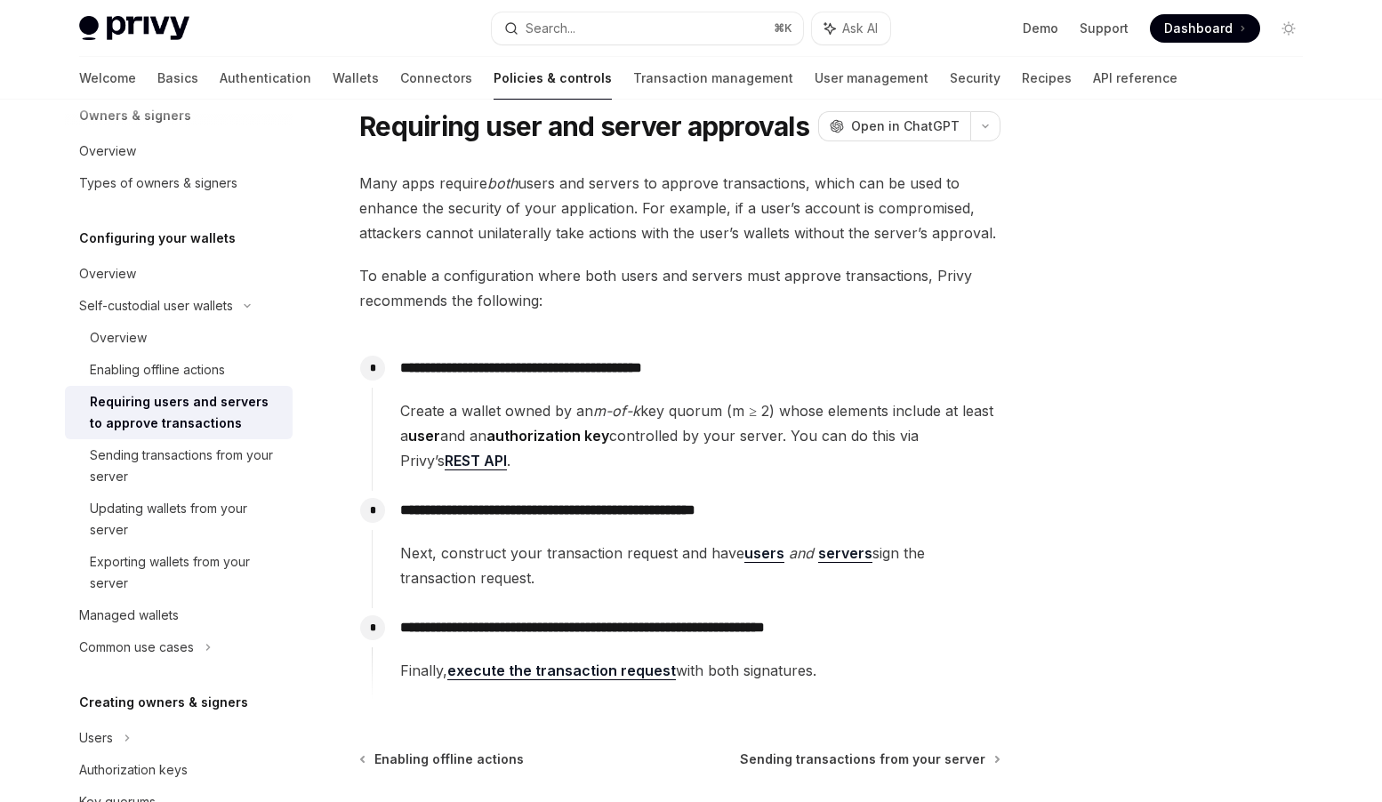
scroll to position [216, 0]
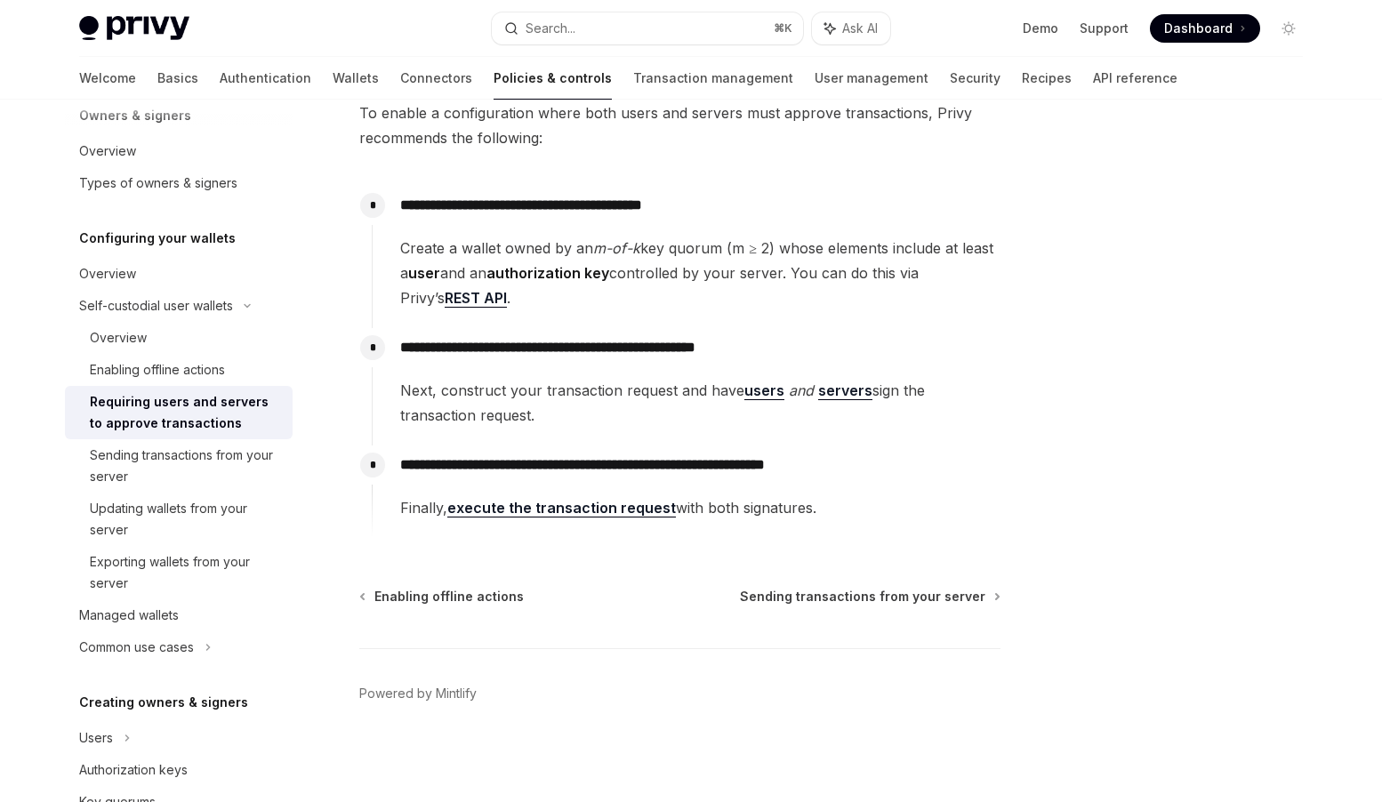
click at [764, 391] on link "users" at bounding box center [765, 391] width 40 height 19
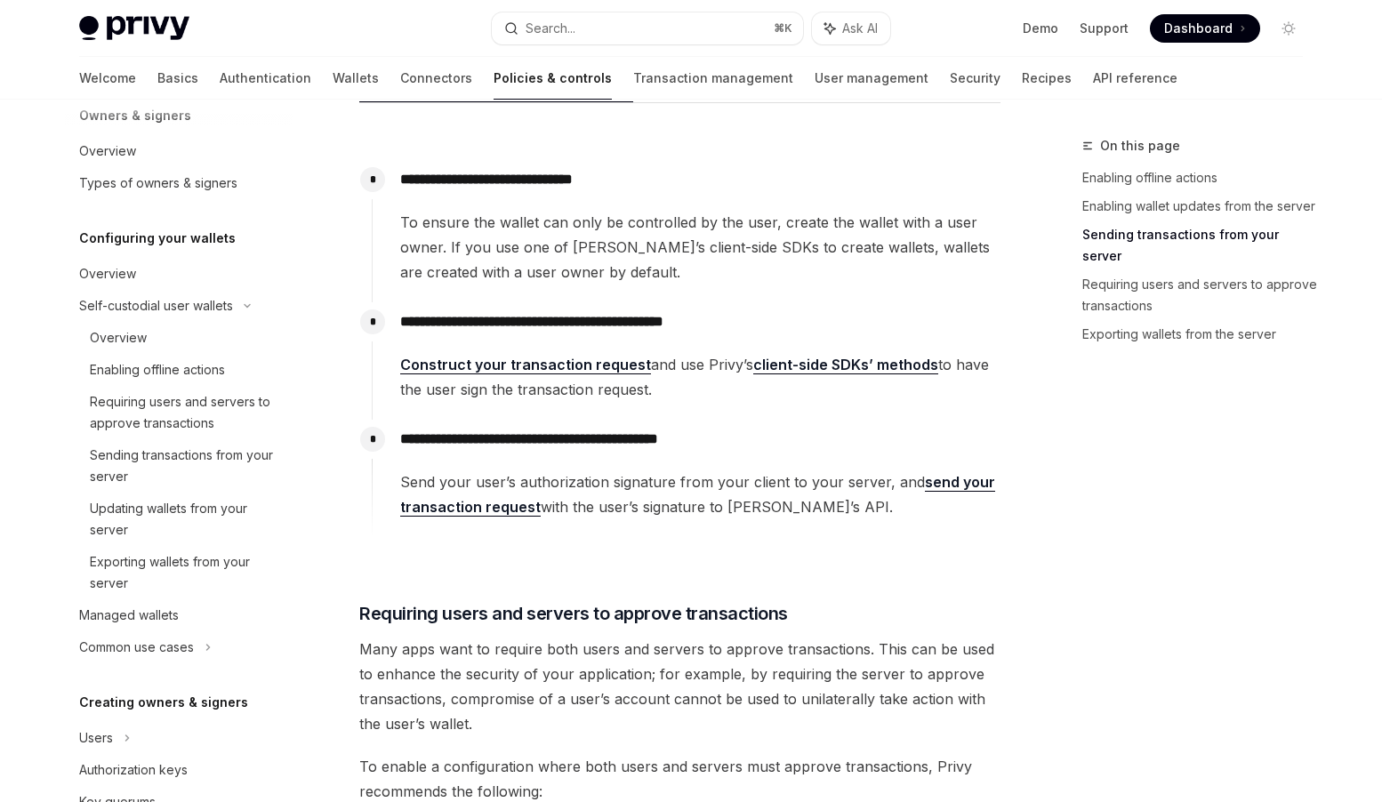
scroll to position [1954, 0]
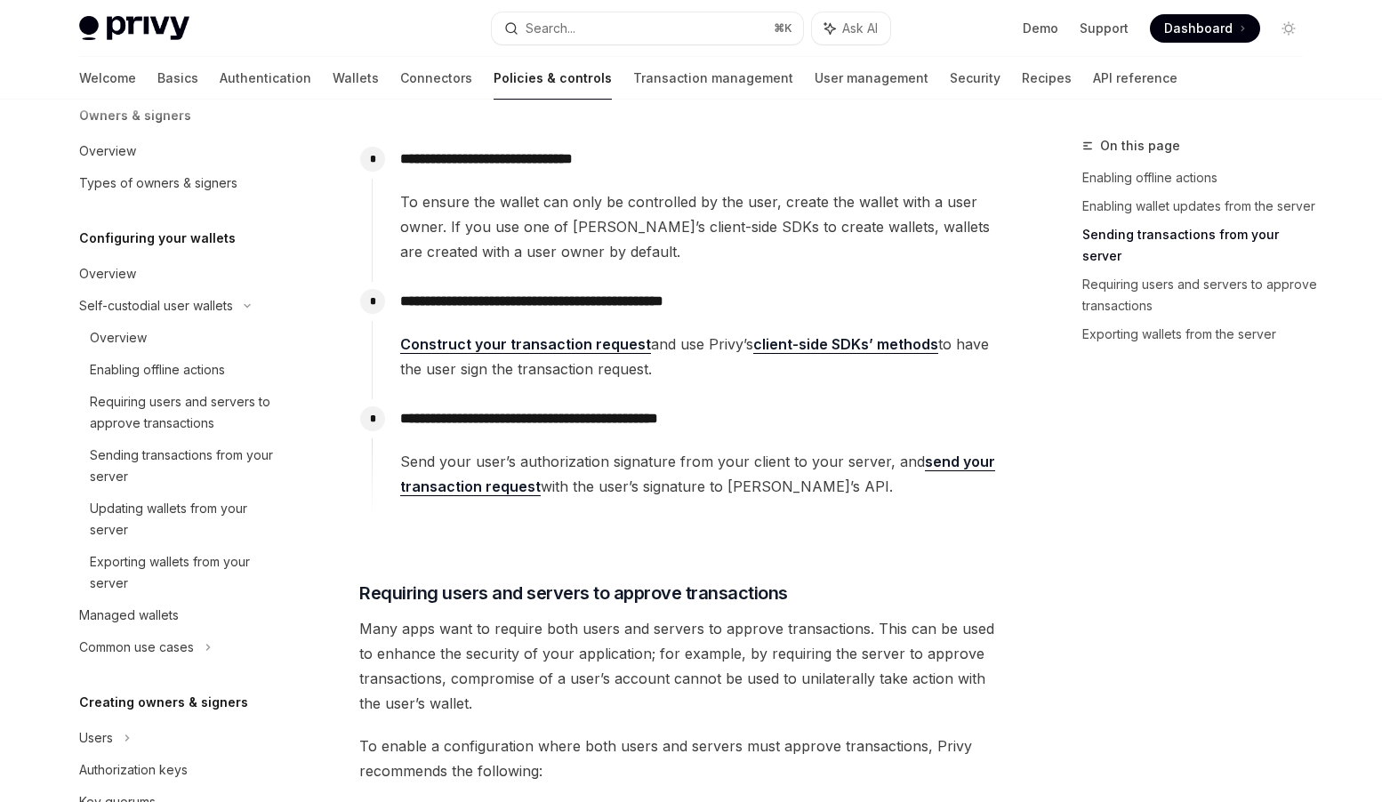
click at [811, 348] on link "client-side SDKs’ methods" at bounding box center [845, 344] width 185 height 19
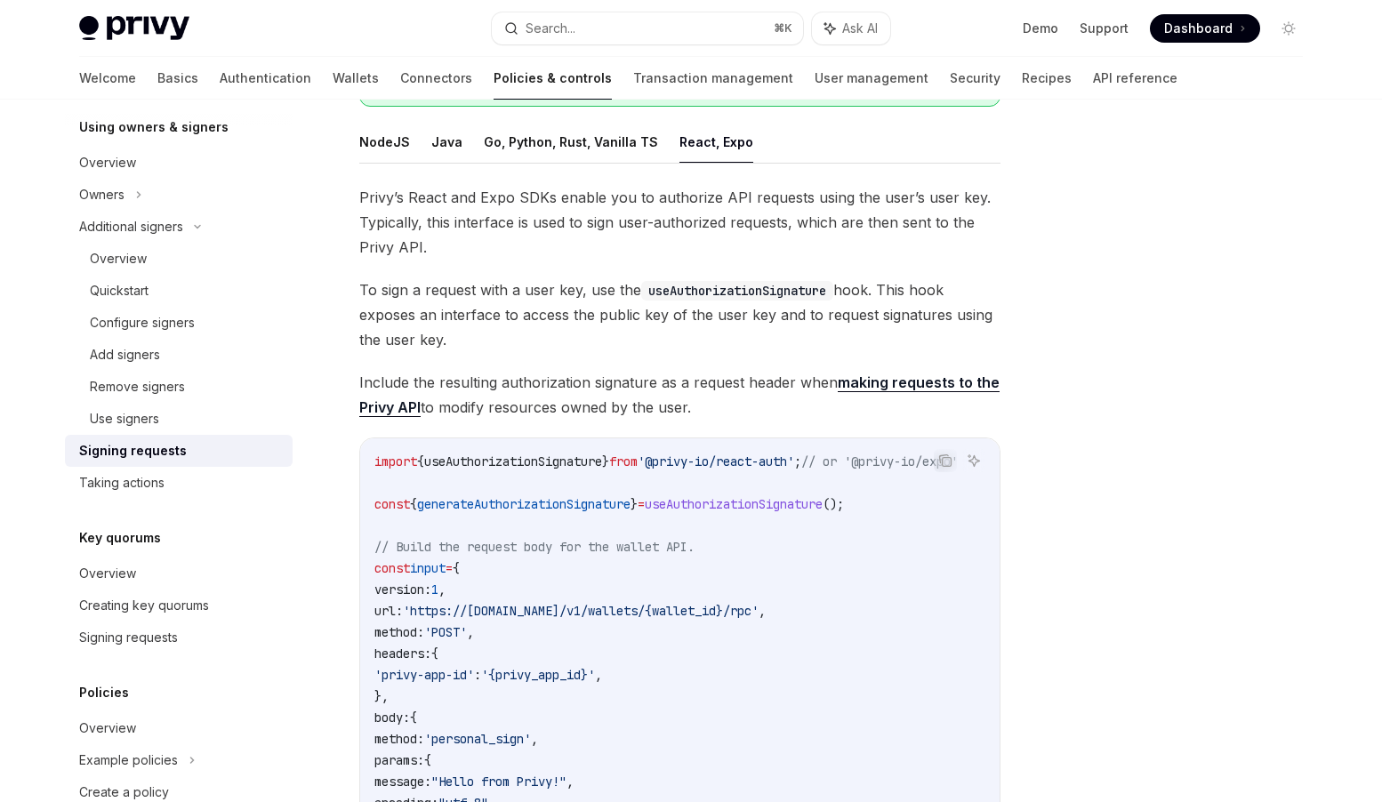
scroll to position [254, 0]
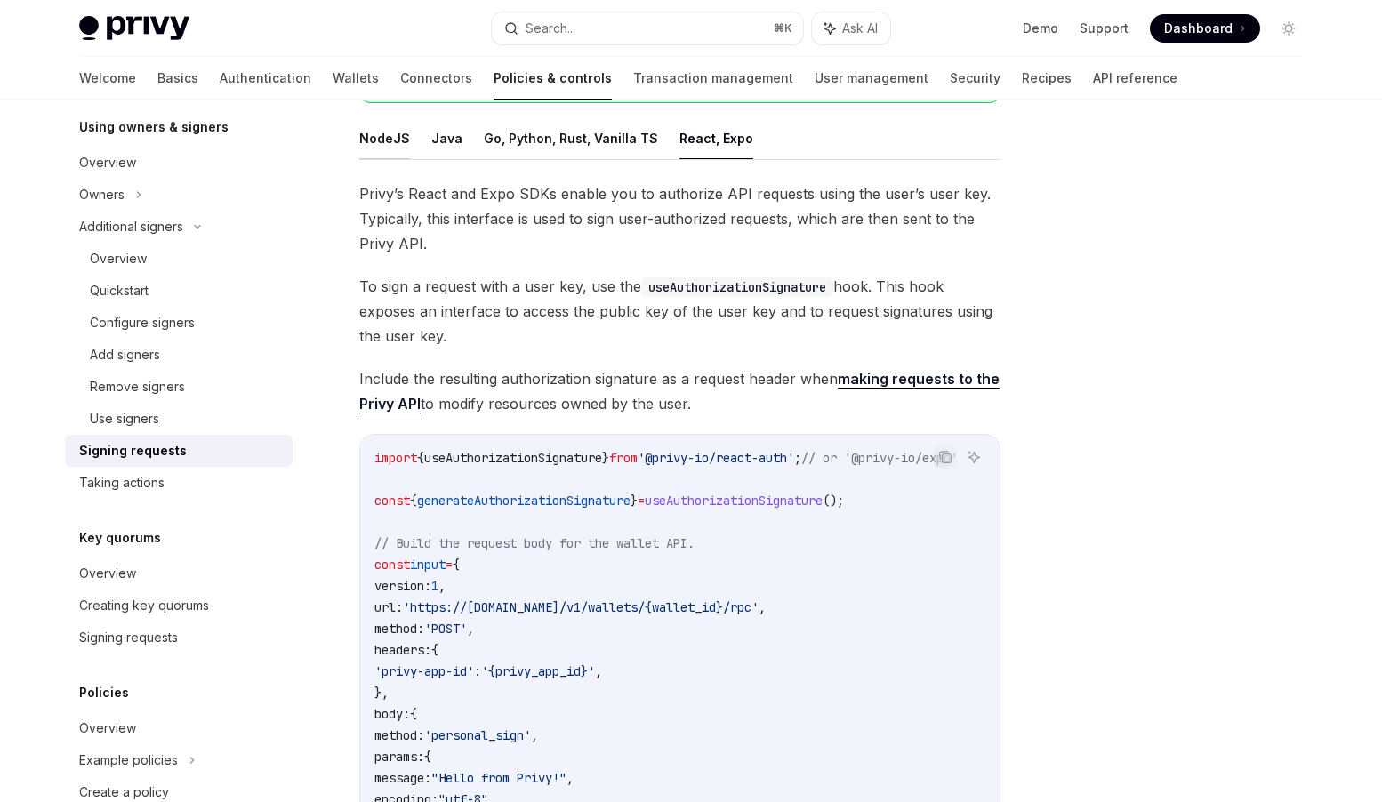
click at [390, 134] on button "NodeJS" at bounding box center [384, 138] width 51 height 42
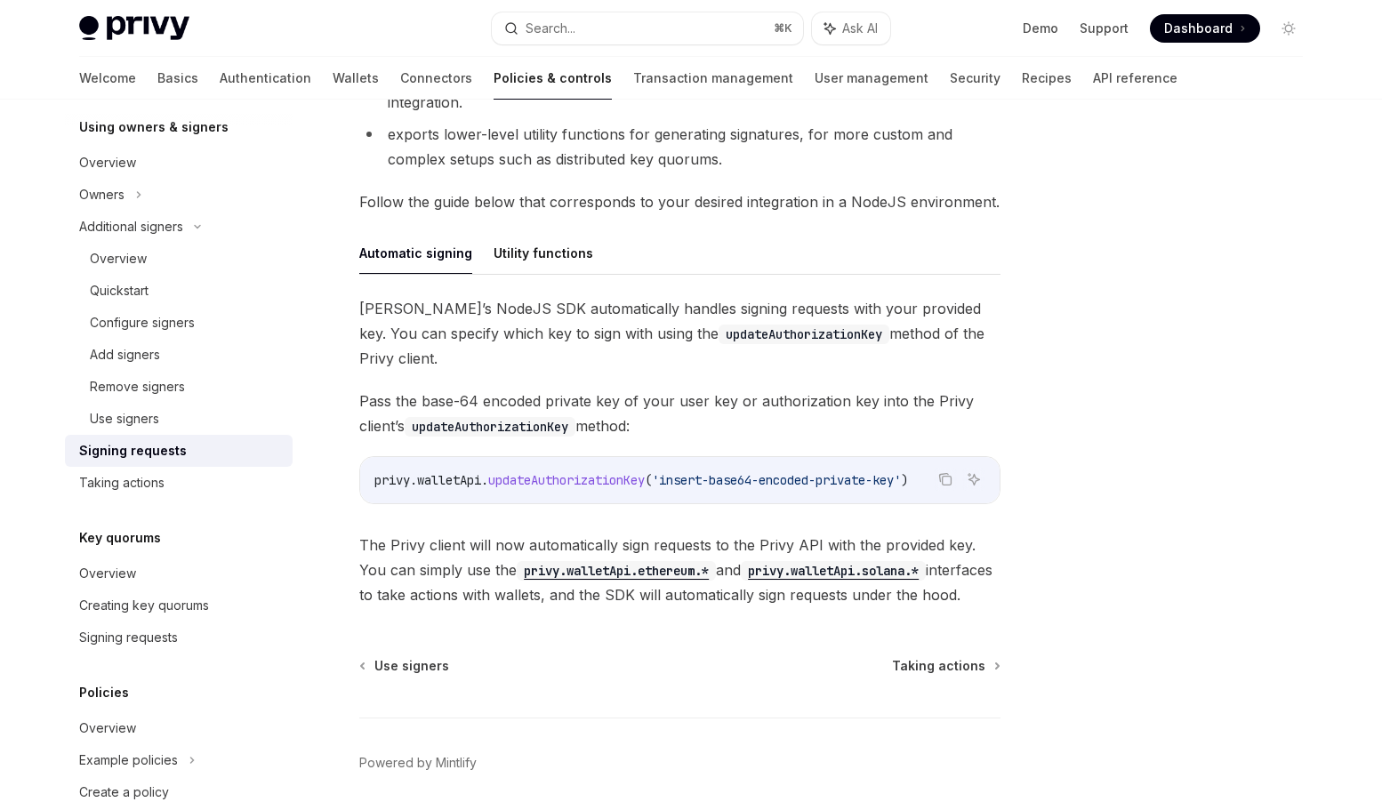
scroll to position [483, 0]
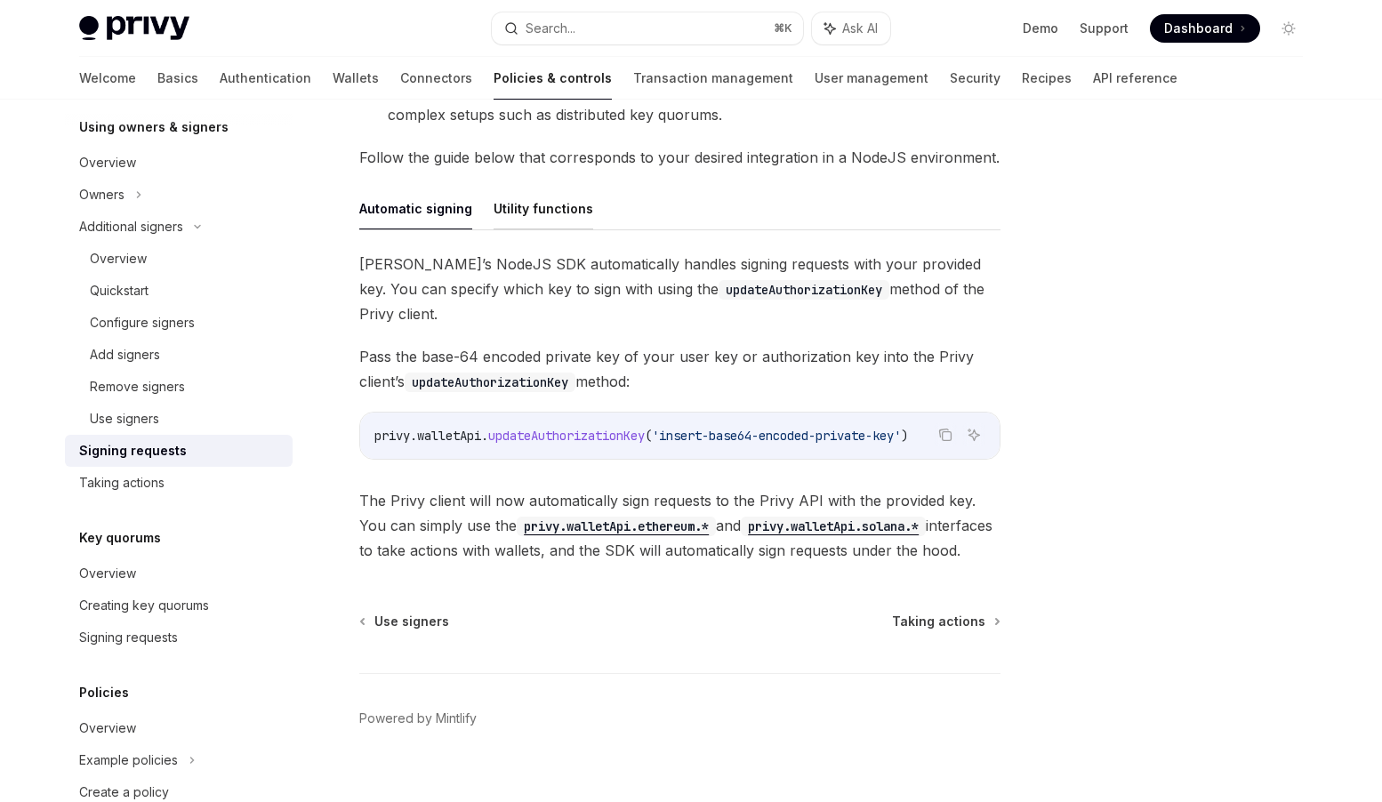
click at [579, 209] on button "Utility functions" at bounding box center [544, 209] width 100 height 42
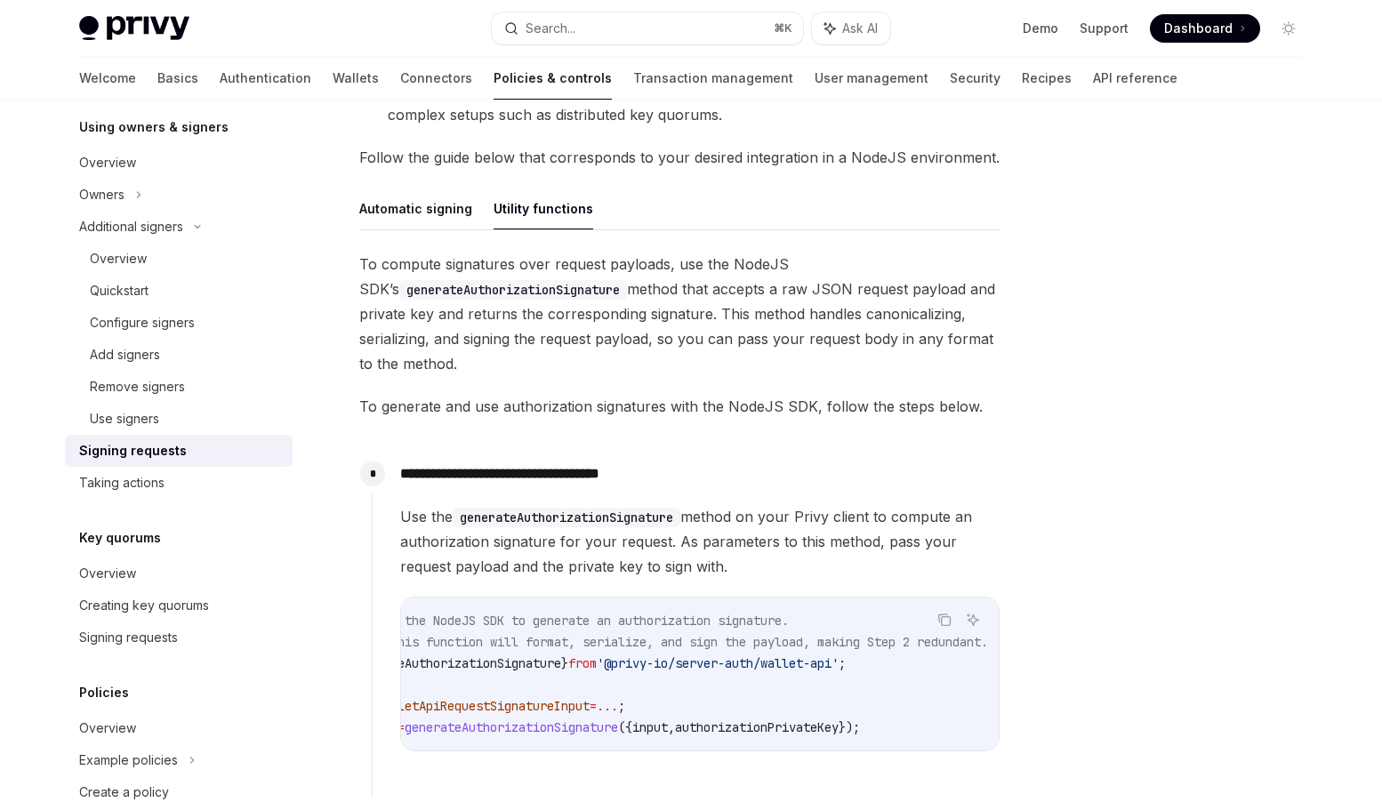
scroll to position [0, 184]
click at [418, 212] on button "Automatic signing" at bounding box center [415, 209] width 113 height 42
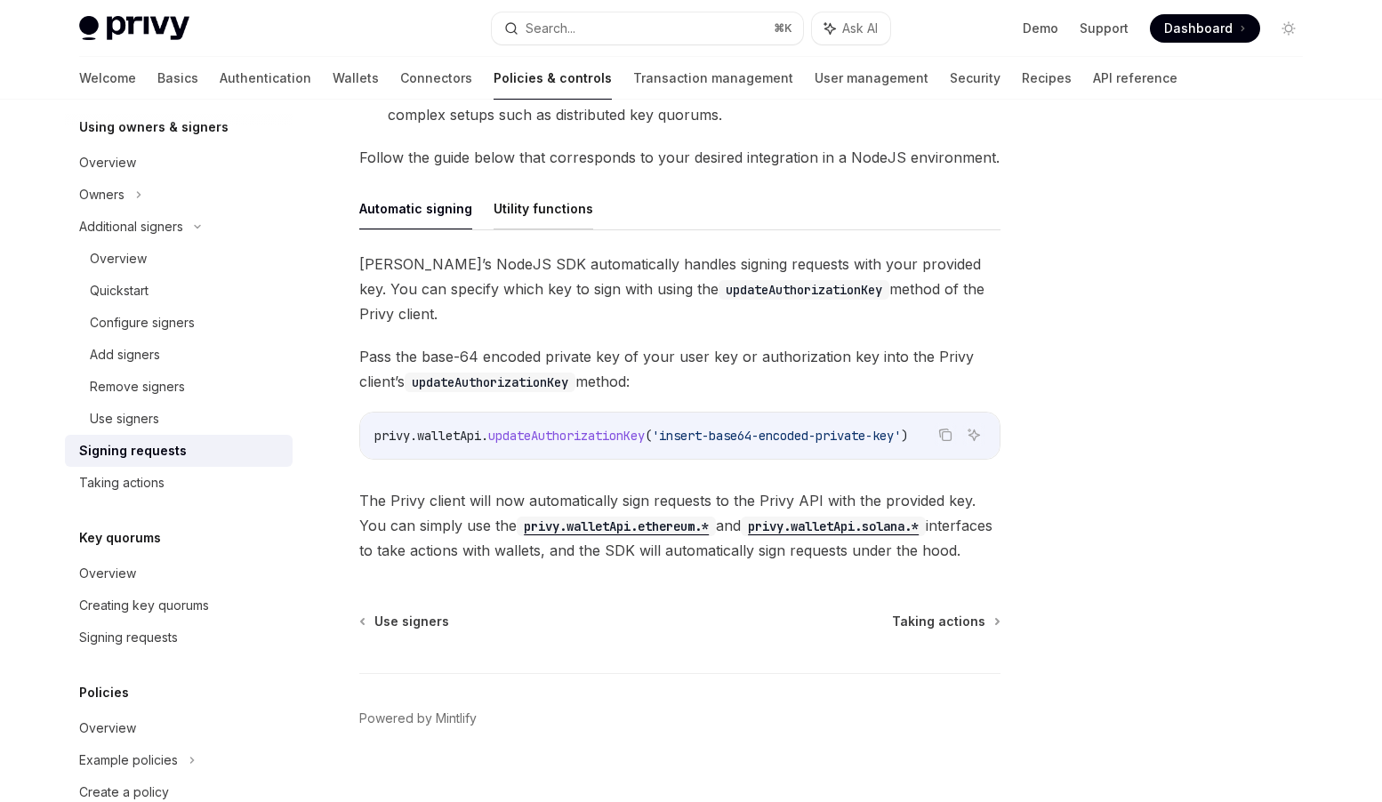
click at [518, 210] on button "Utility functions" at bounding box center [544, 209] width 100 height 42
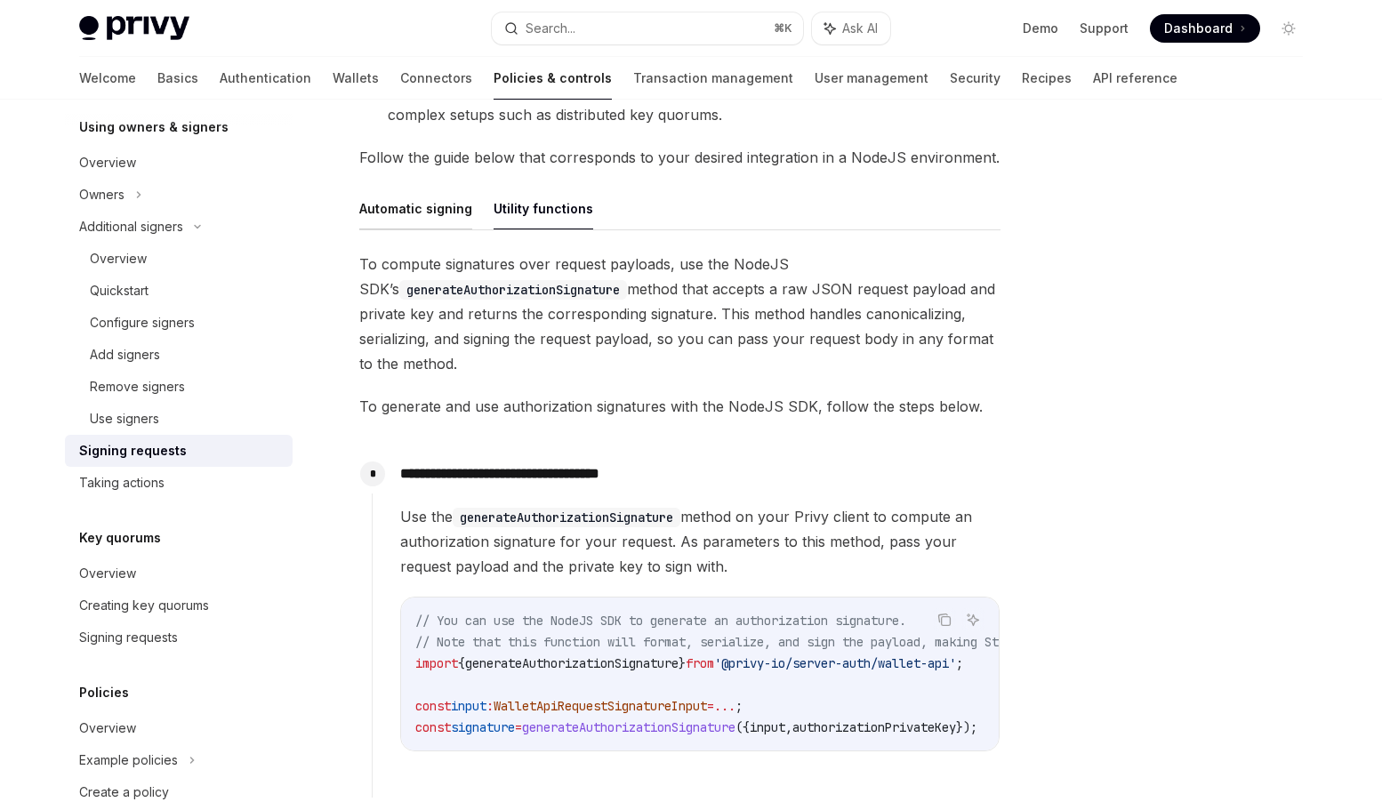
click at [420, 210] on button "Automatic signing" at bounding box center [415, 209] width 113 height 42
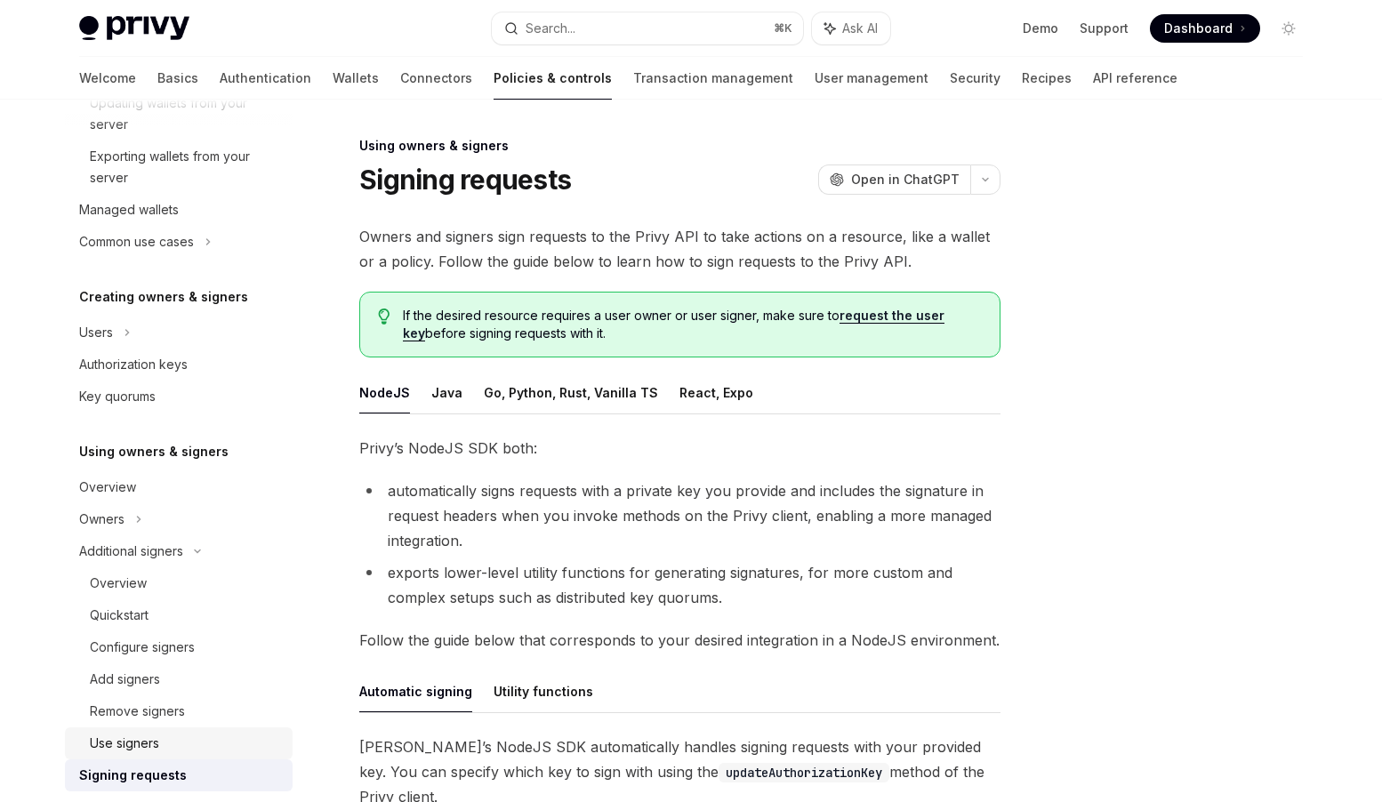
scroll to position [474, 0]
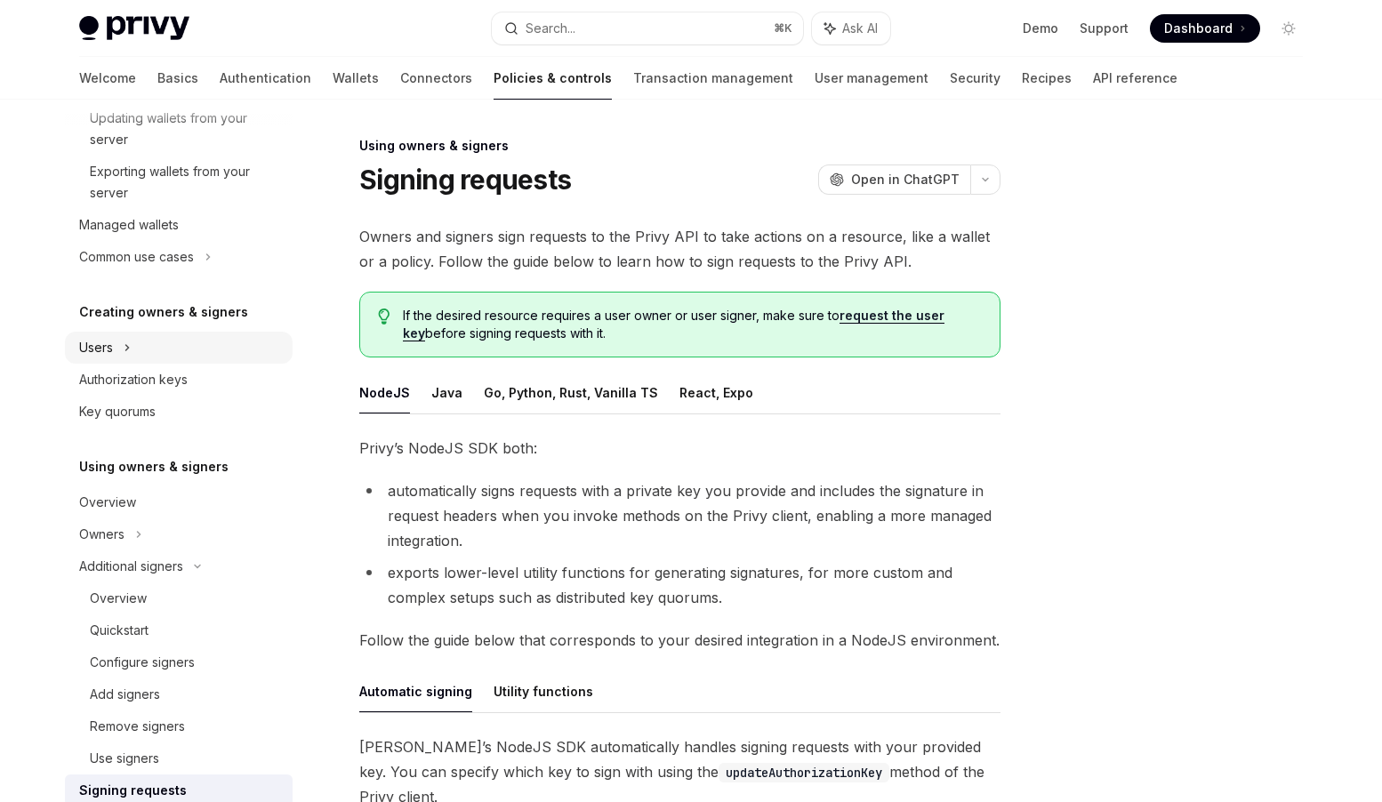
click at [104, 345] on div "Users" at bounding box center [96, 347] width 34 height 21
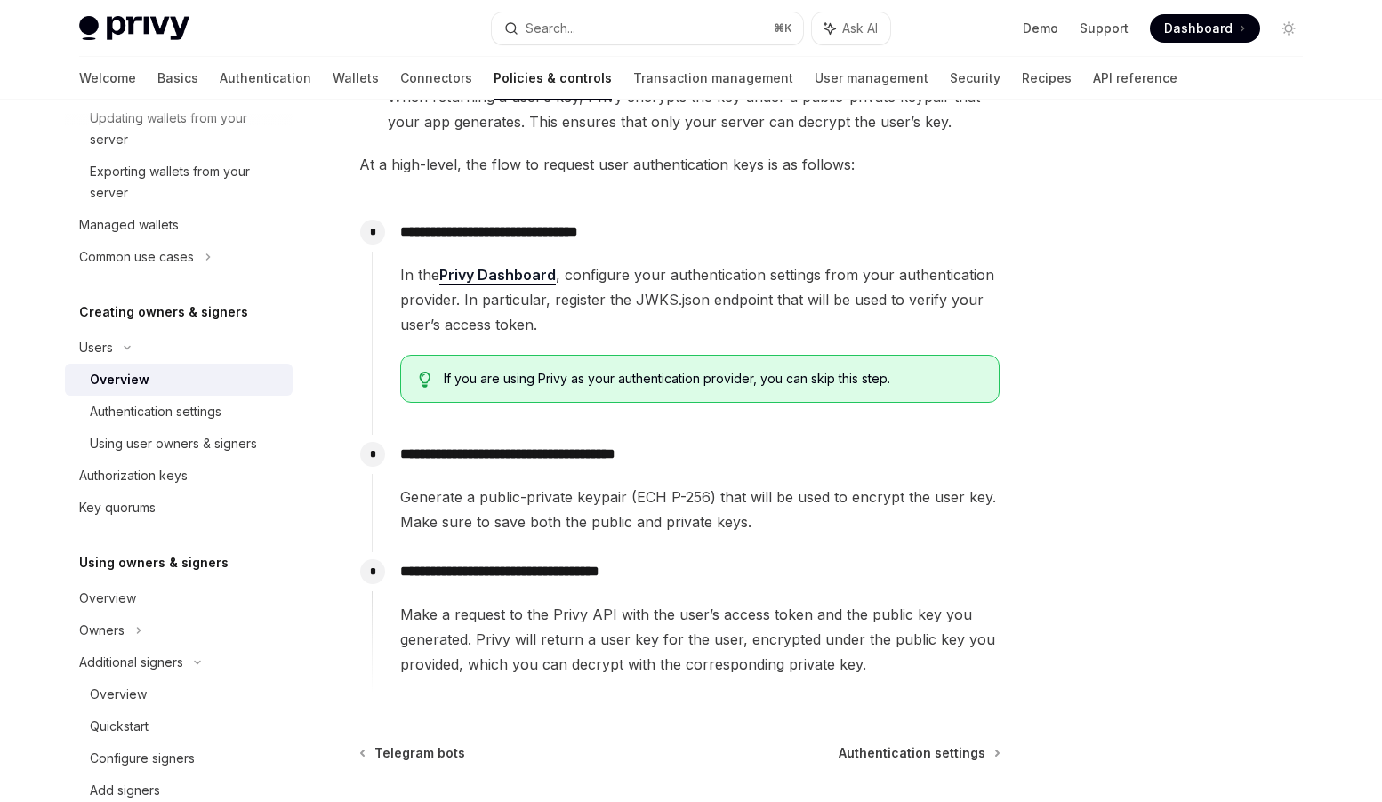
scroll to position [615, 0]
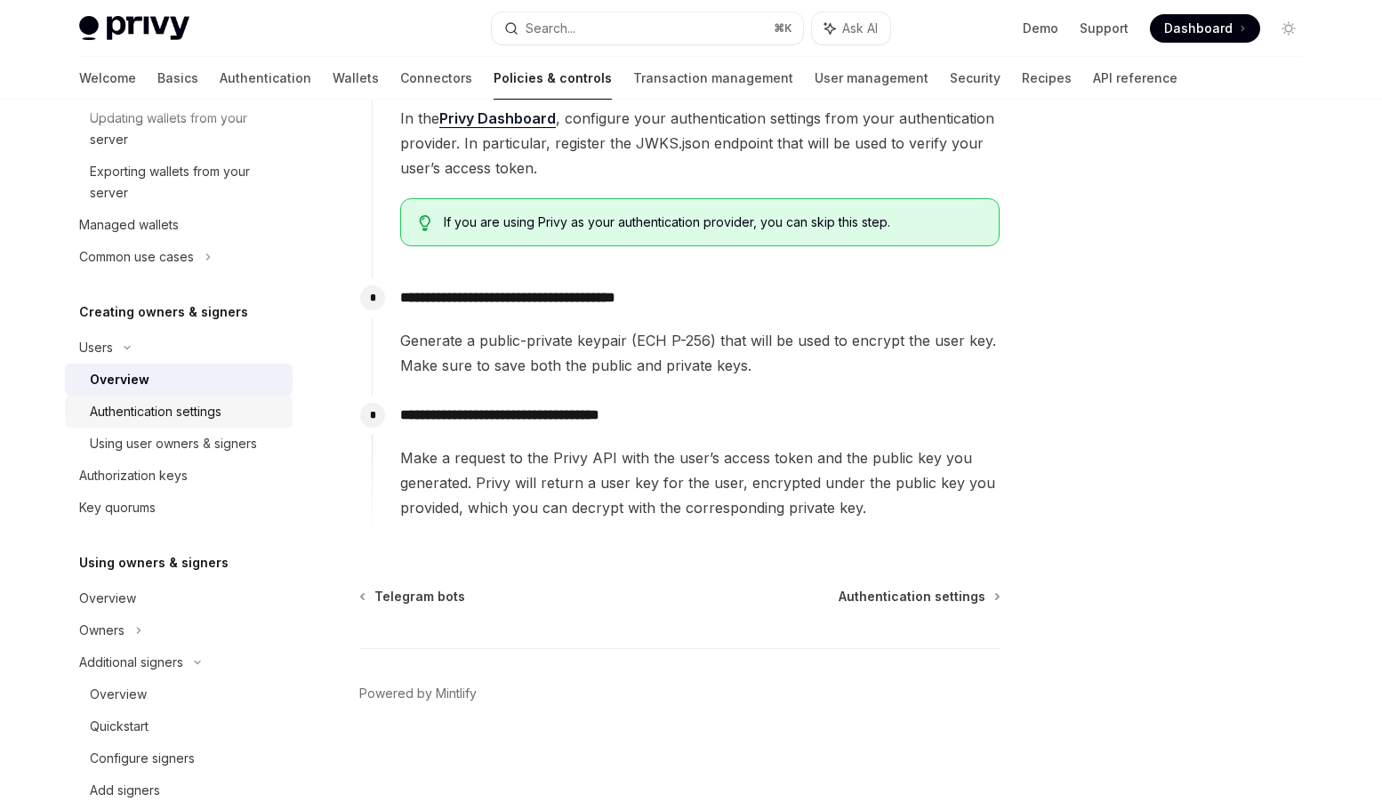
click at [177, 401] on div "Authentication settings" at bounding box center [156, 411] width 132 height 21
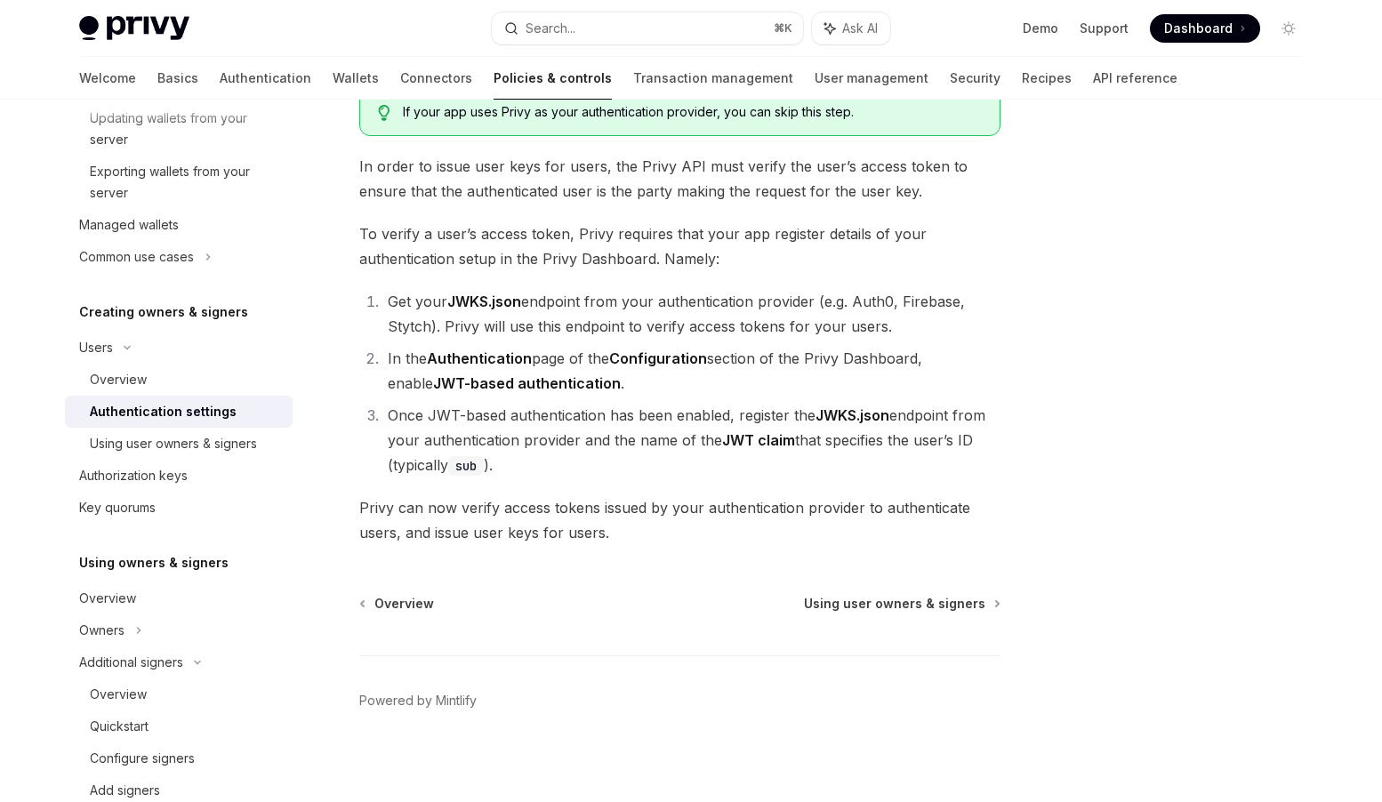
scroll to position [143, 0]
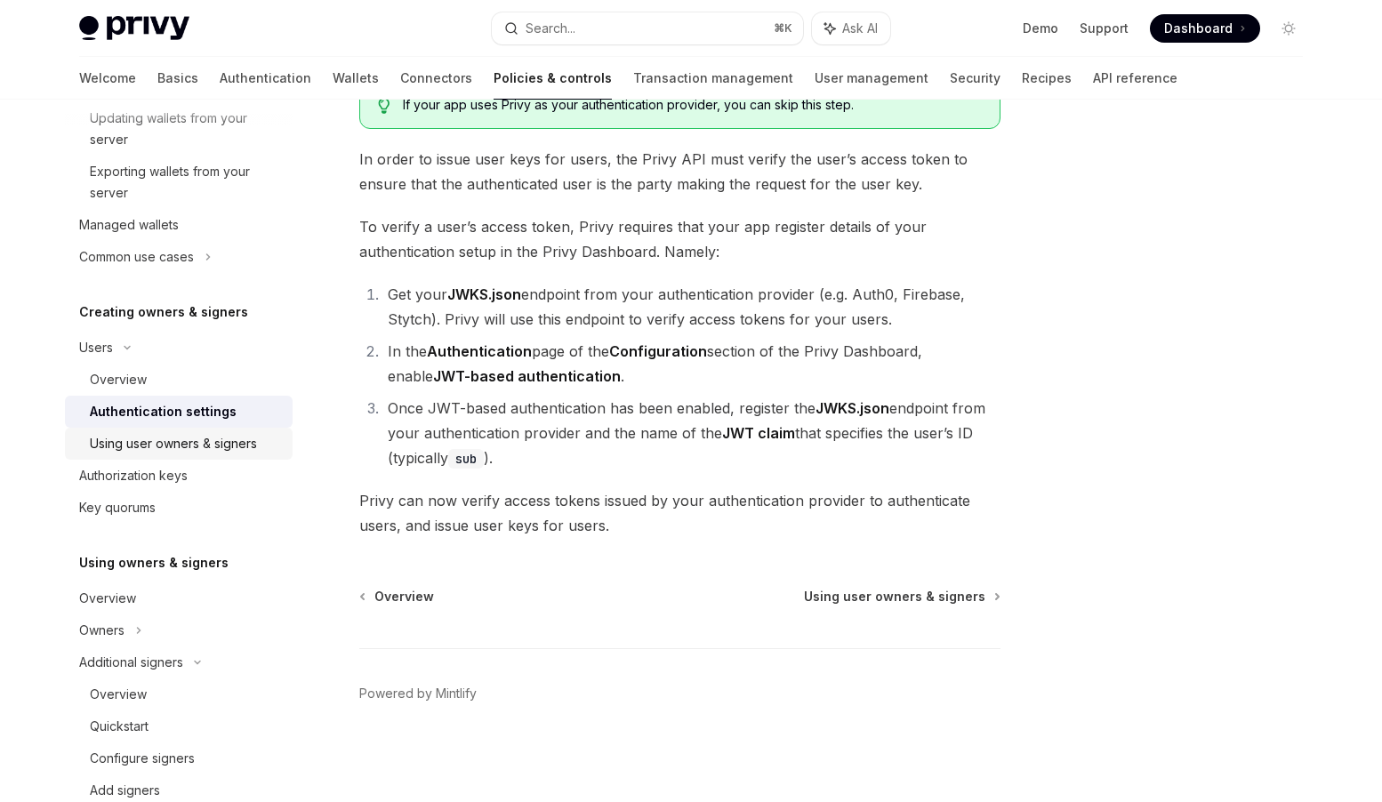
click at [187, 447] on div "Using user owners & signers" at bounding box center [173, 443] width 167 height 21
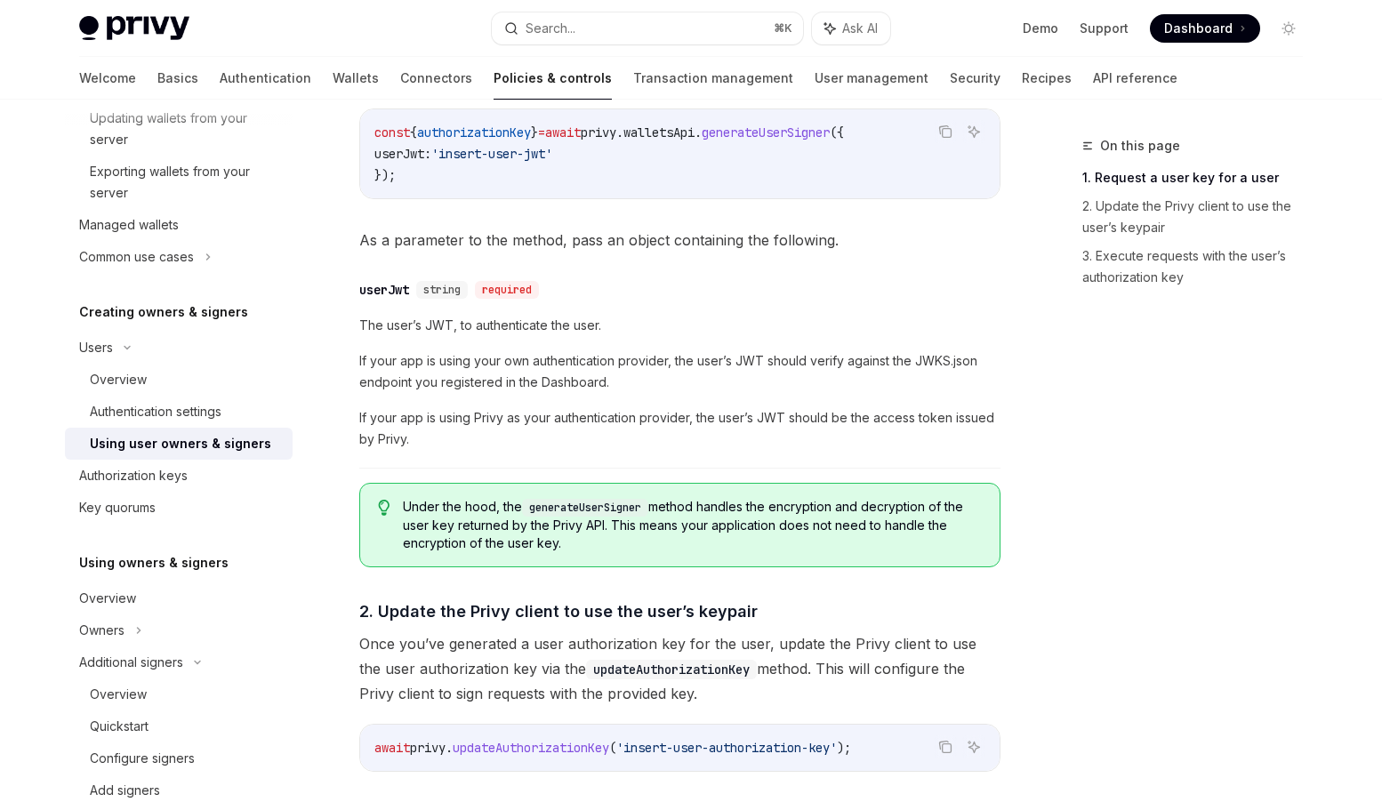
scroll to position [704, 0]
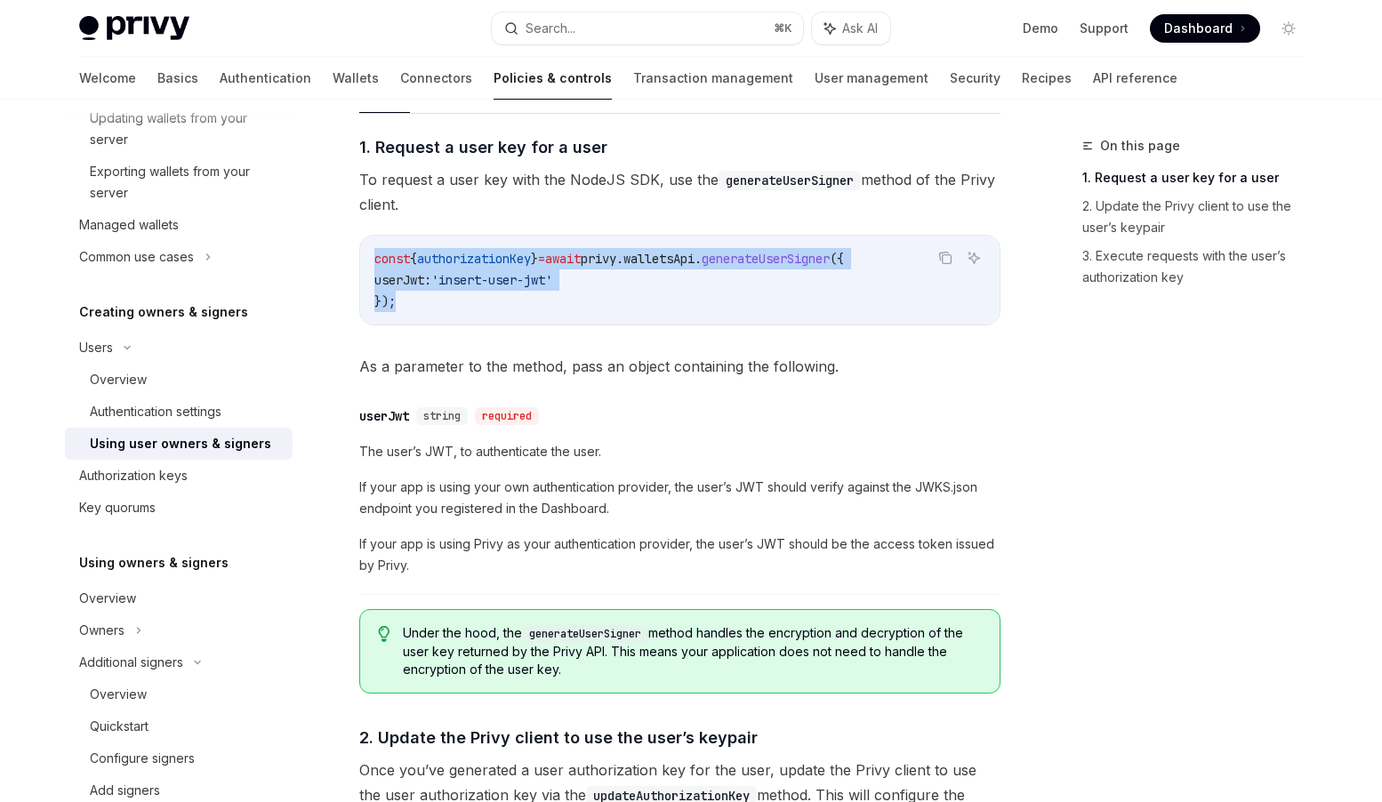
drag, startPoint x: 406, startPoint y: 303, endPoint x: 374, endPoint y: 260, distance: 53.6
click at [374, 260] on code "const { authorizationKey } = await privy . walletsApi . generateUserSigner ({ u…" at bounding box center [679, 280] width 611 height 64
copy code "const { authorizationKey } = await privy . walletsApi . generateUserSigner ({ u…"
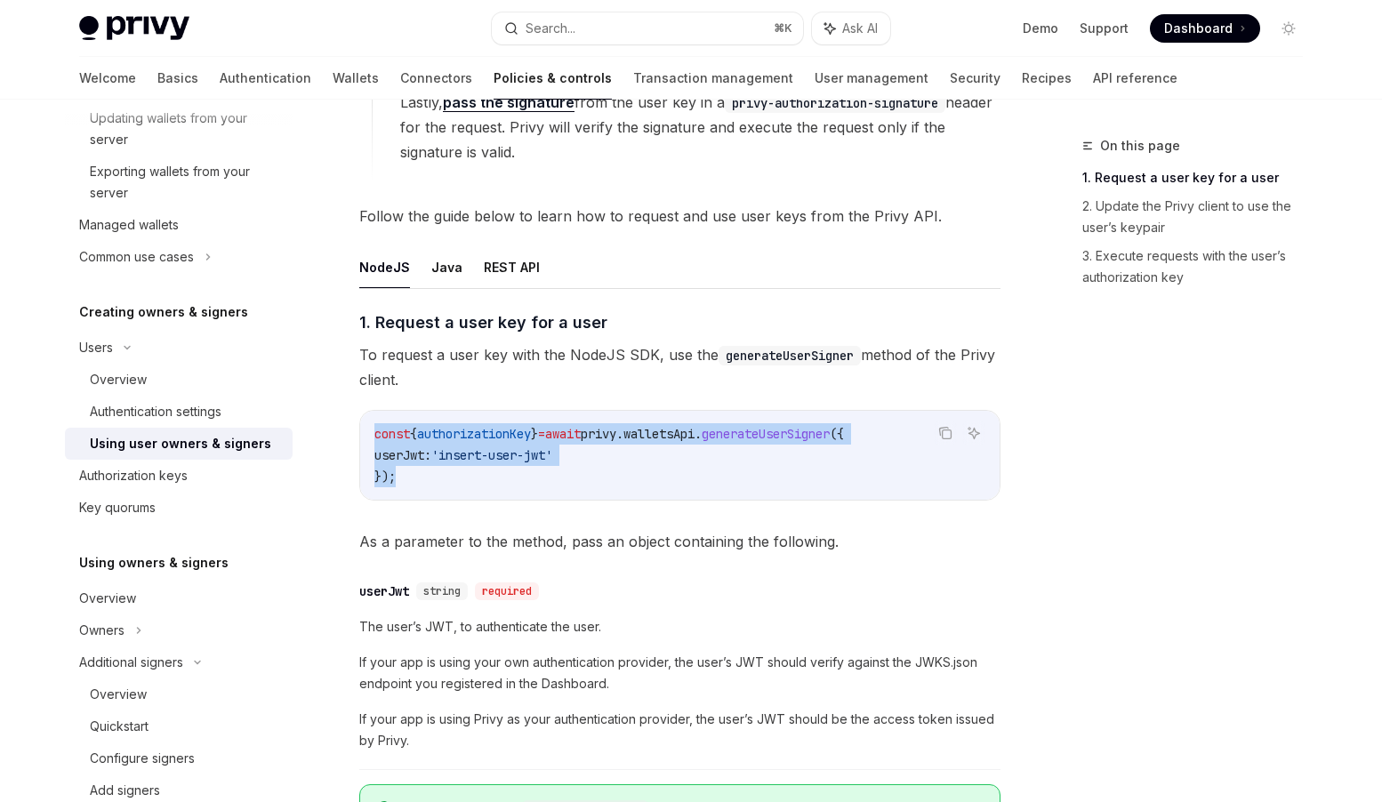
scroll to position [536, 0]
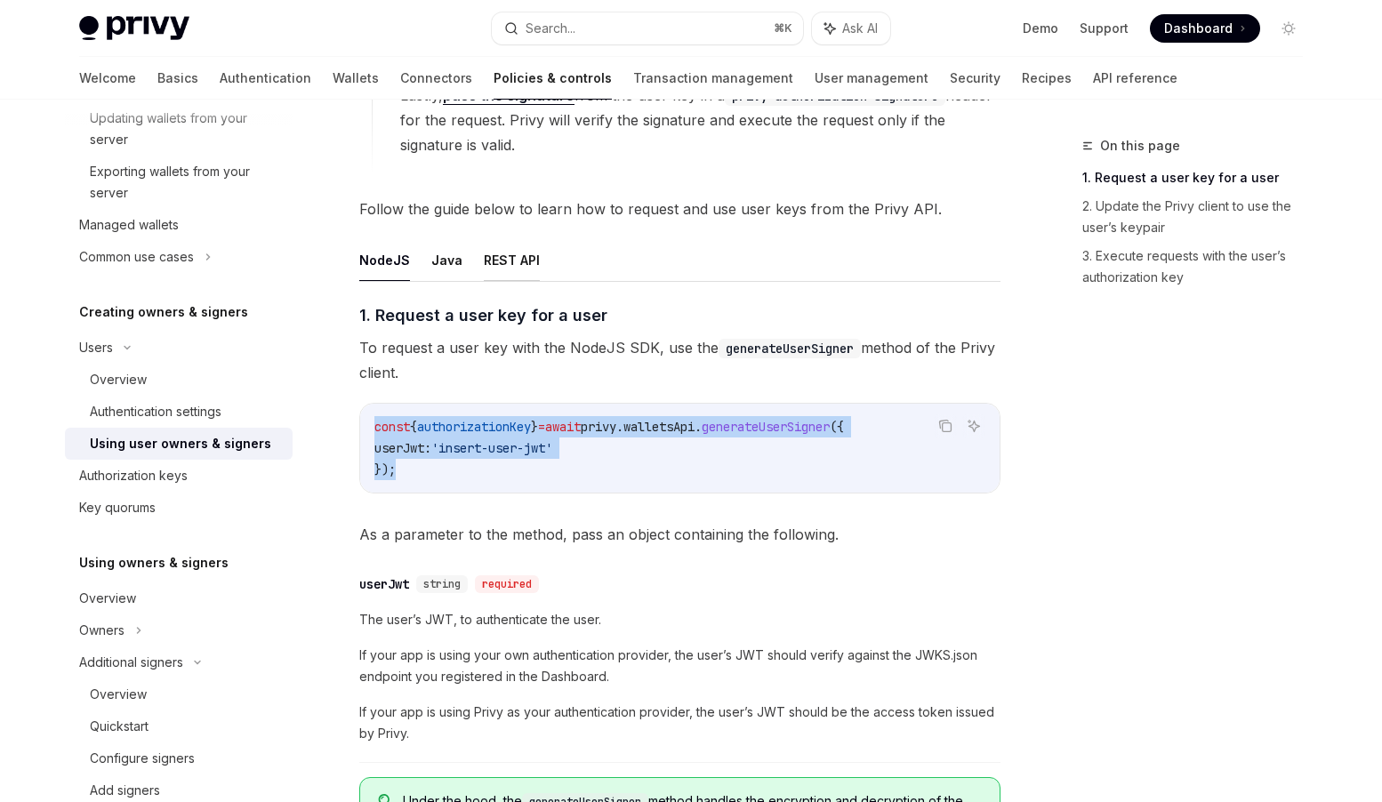
click at [505, 263] on button "REST API" at bounding box center [512, 260] width 56 height 42
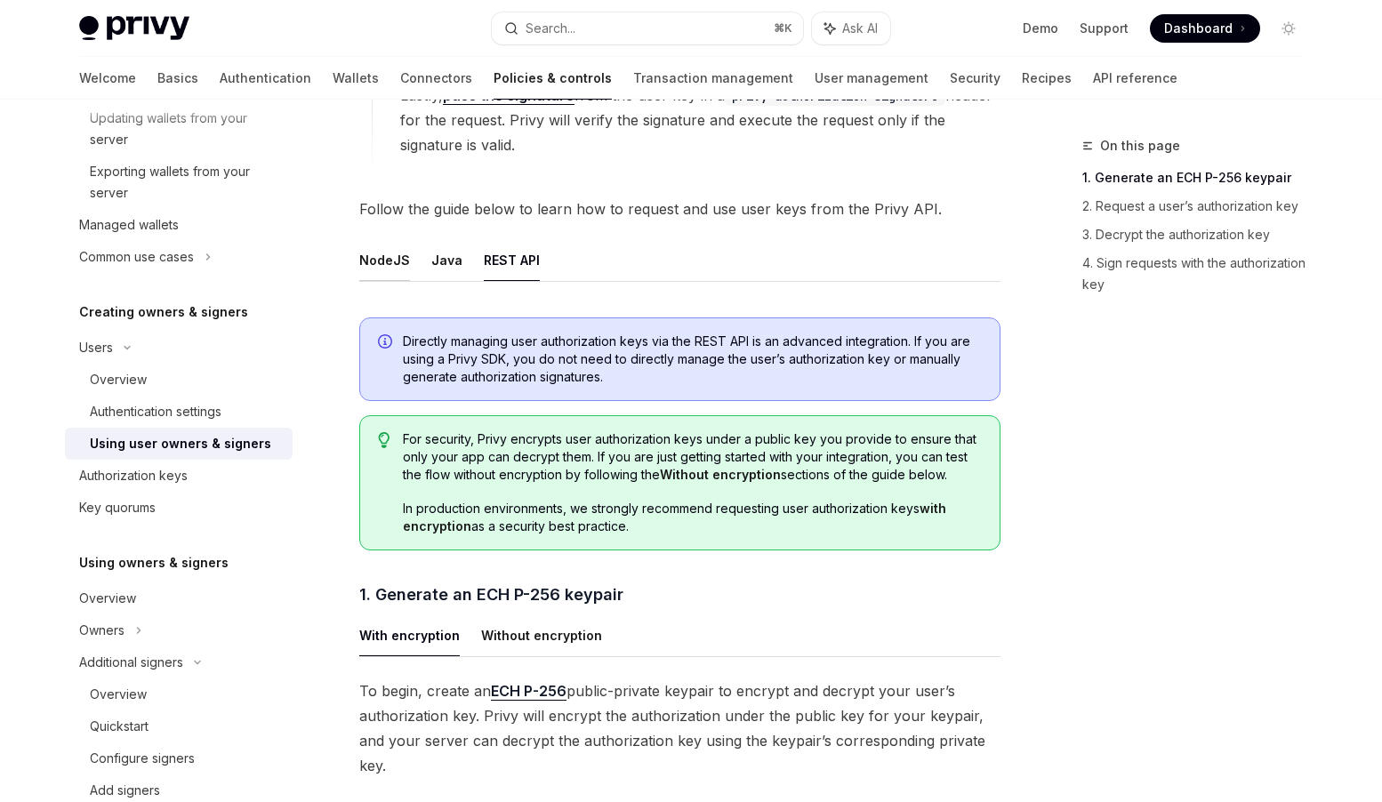
click at [394, 257] on button "NodeJS" at bounding box center [384, 260] width 51 height 42
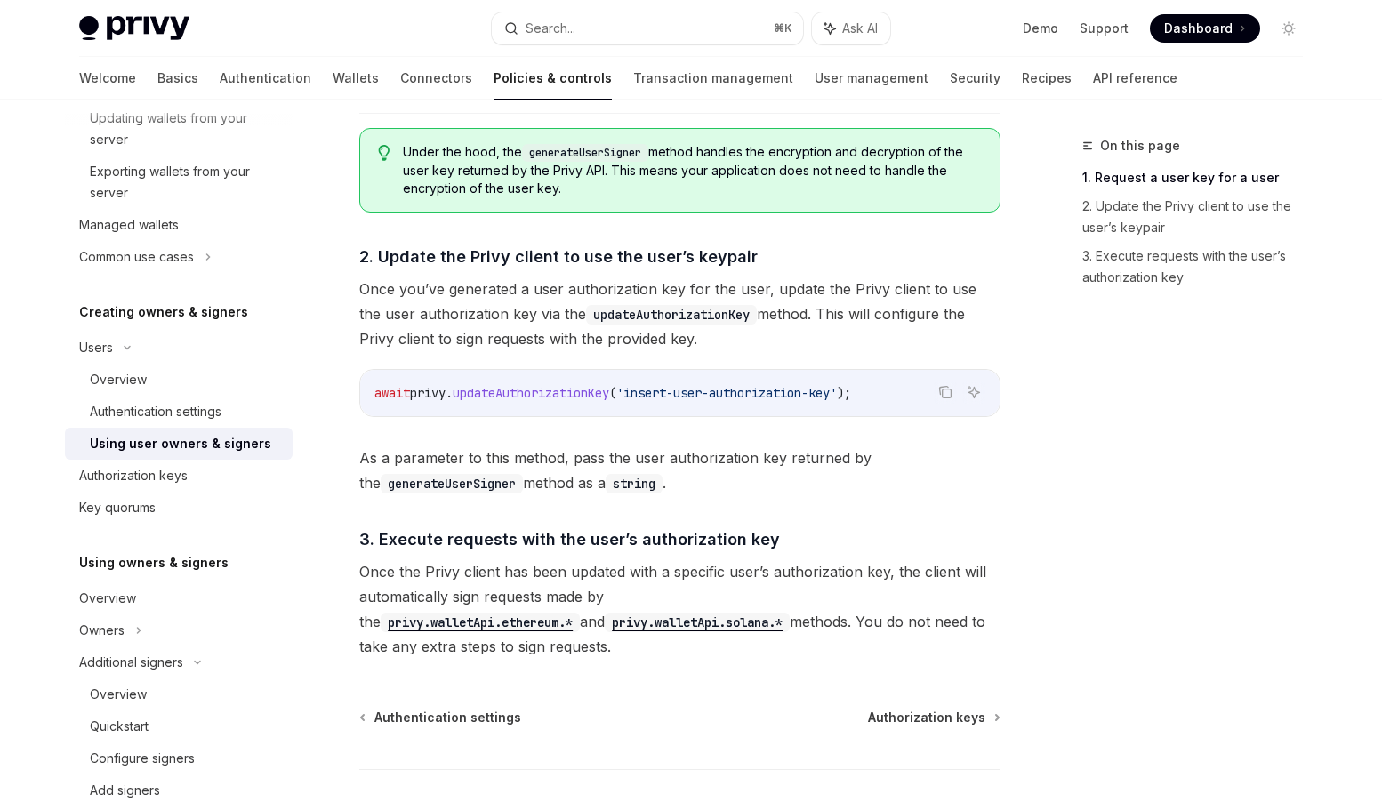
scroll to position [1220, 0]
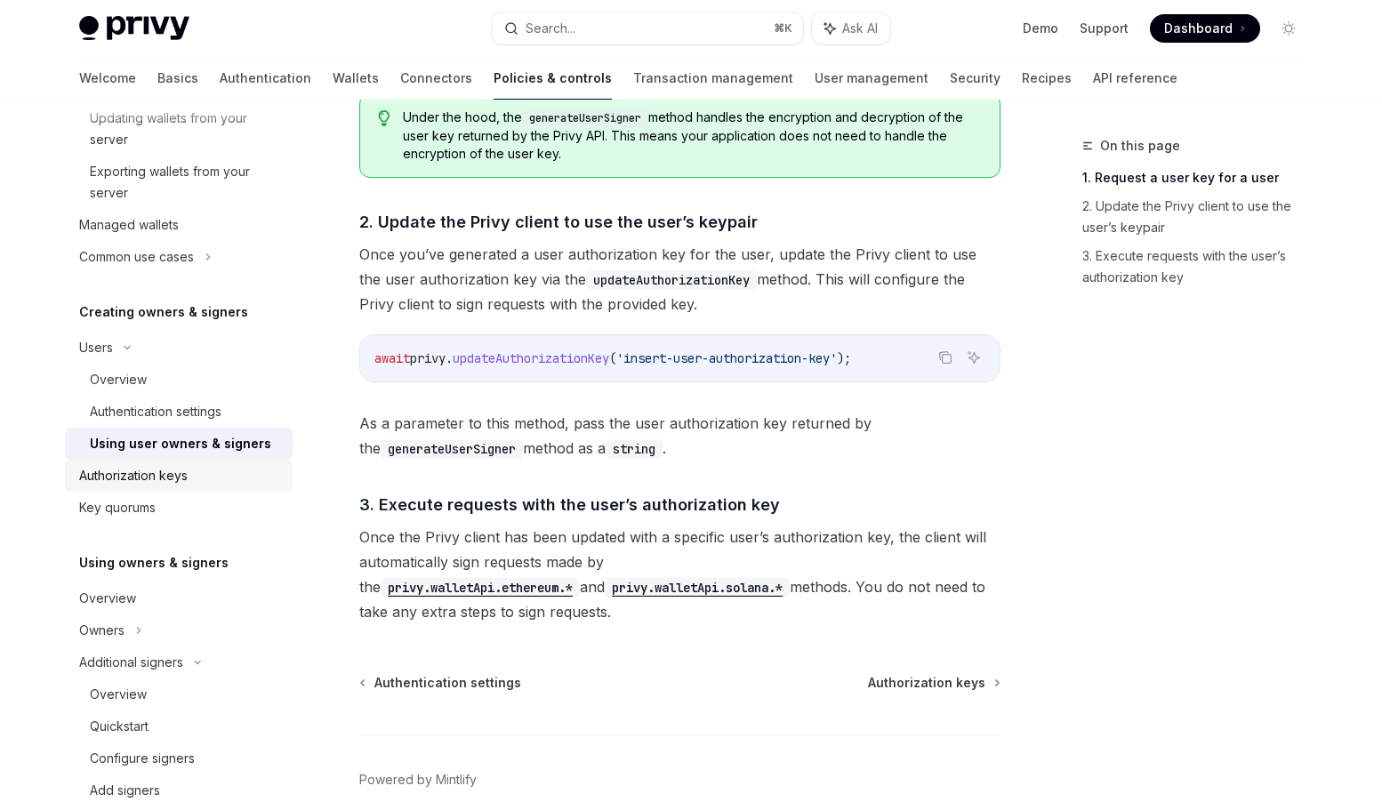
click at [165, 468] on div "Authorization keys" at bounding box center [133, 475] width 109 height 21
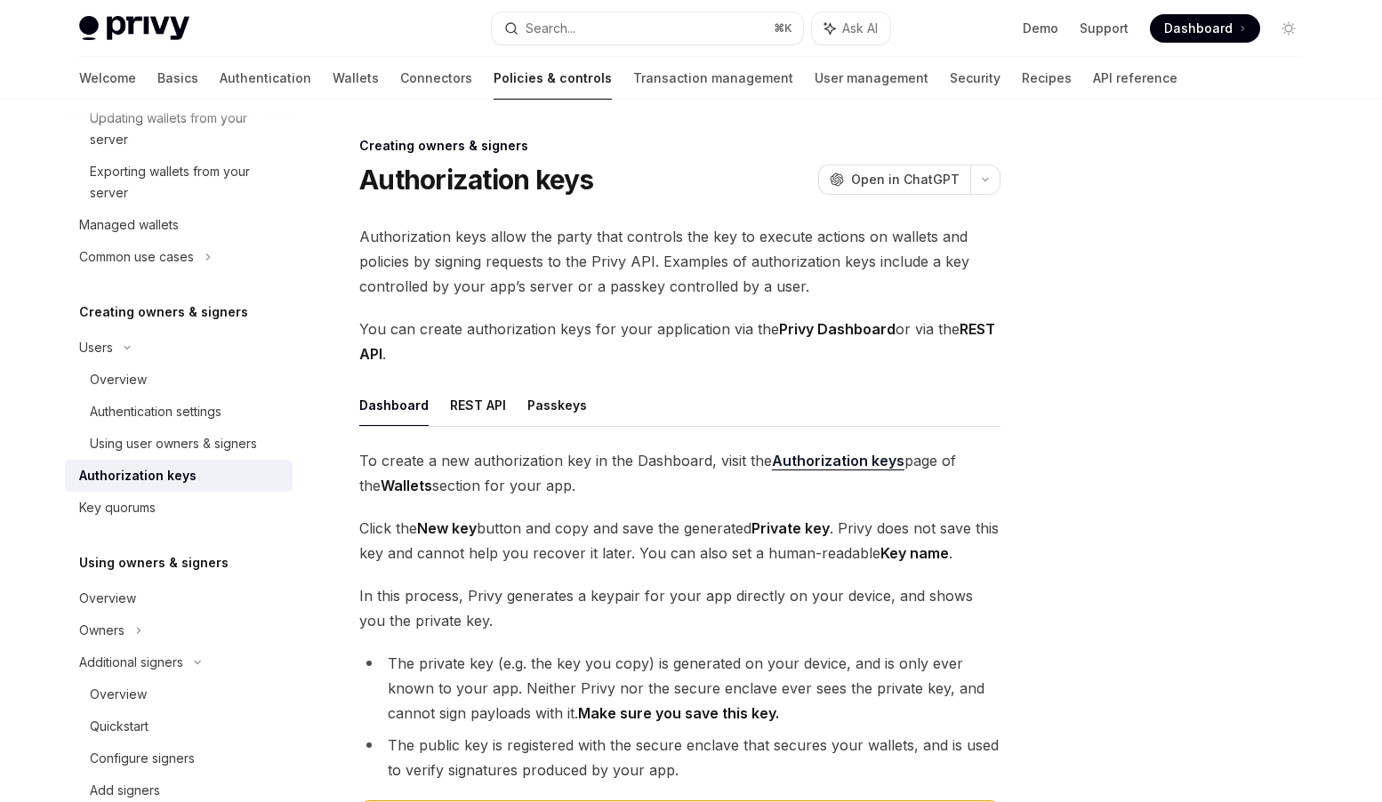
click at [830, 455] on strong "Authorization keys" at bounding box center [838, 461] width 133 height 18
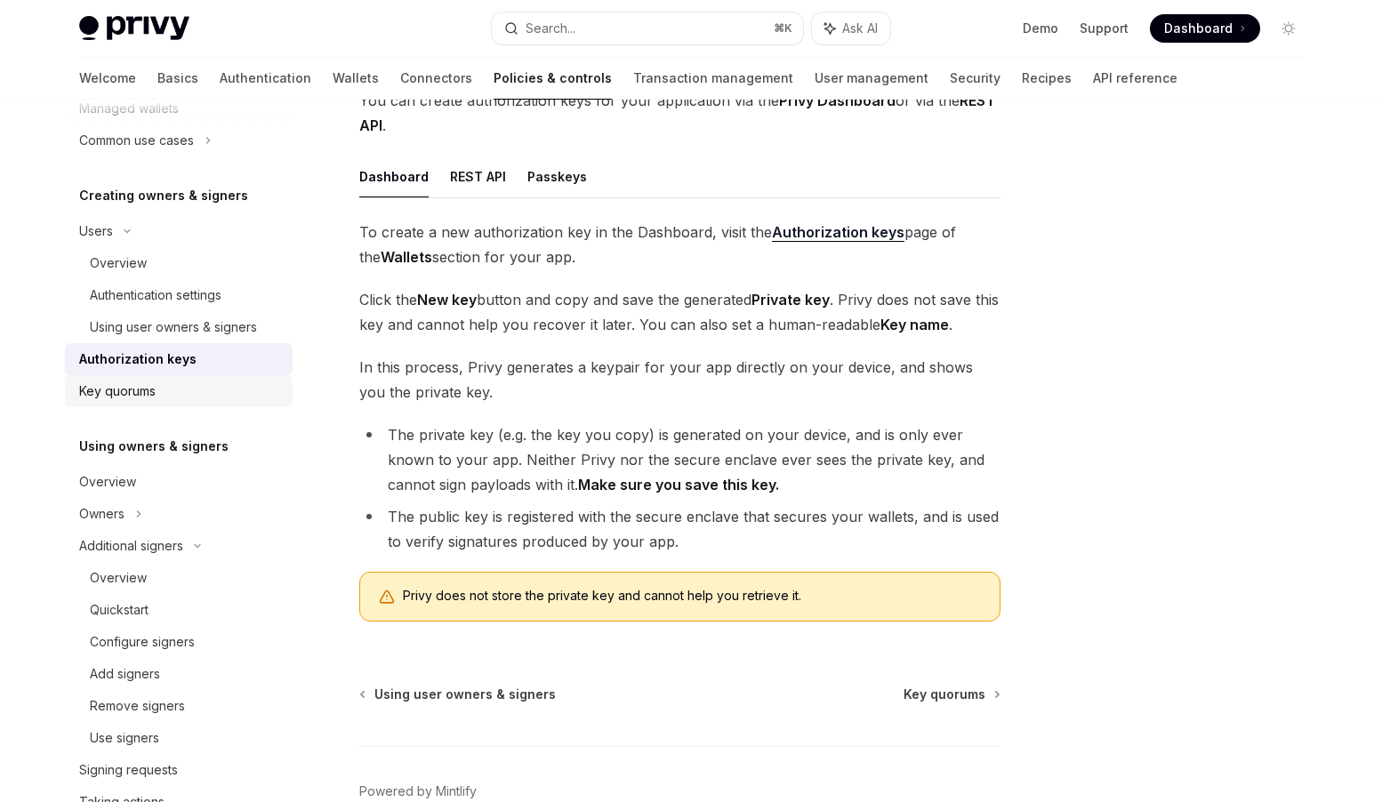
scroll to position [692, 0]
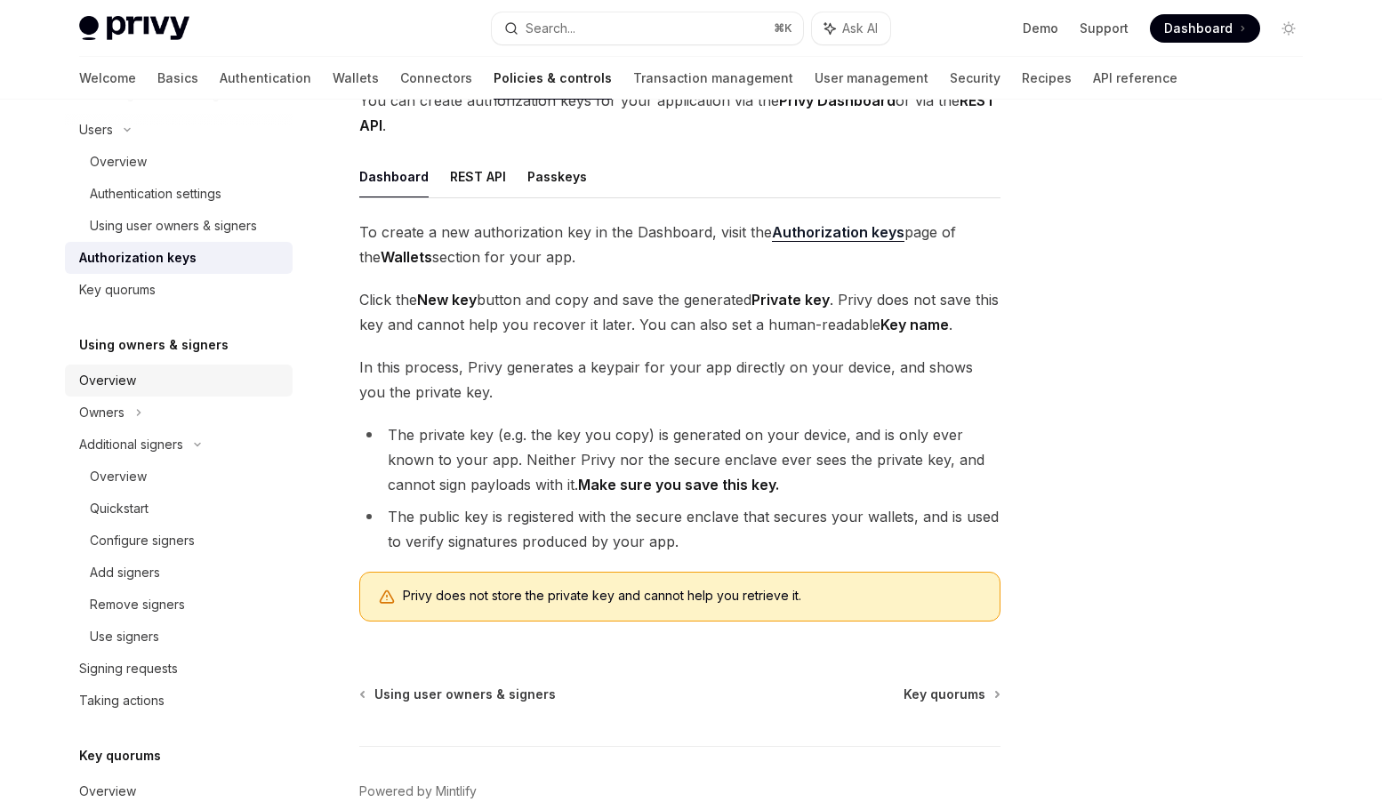
click at [141, 388] on div "Overview" at bounding box center [180, 380] width 203 height 21
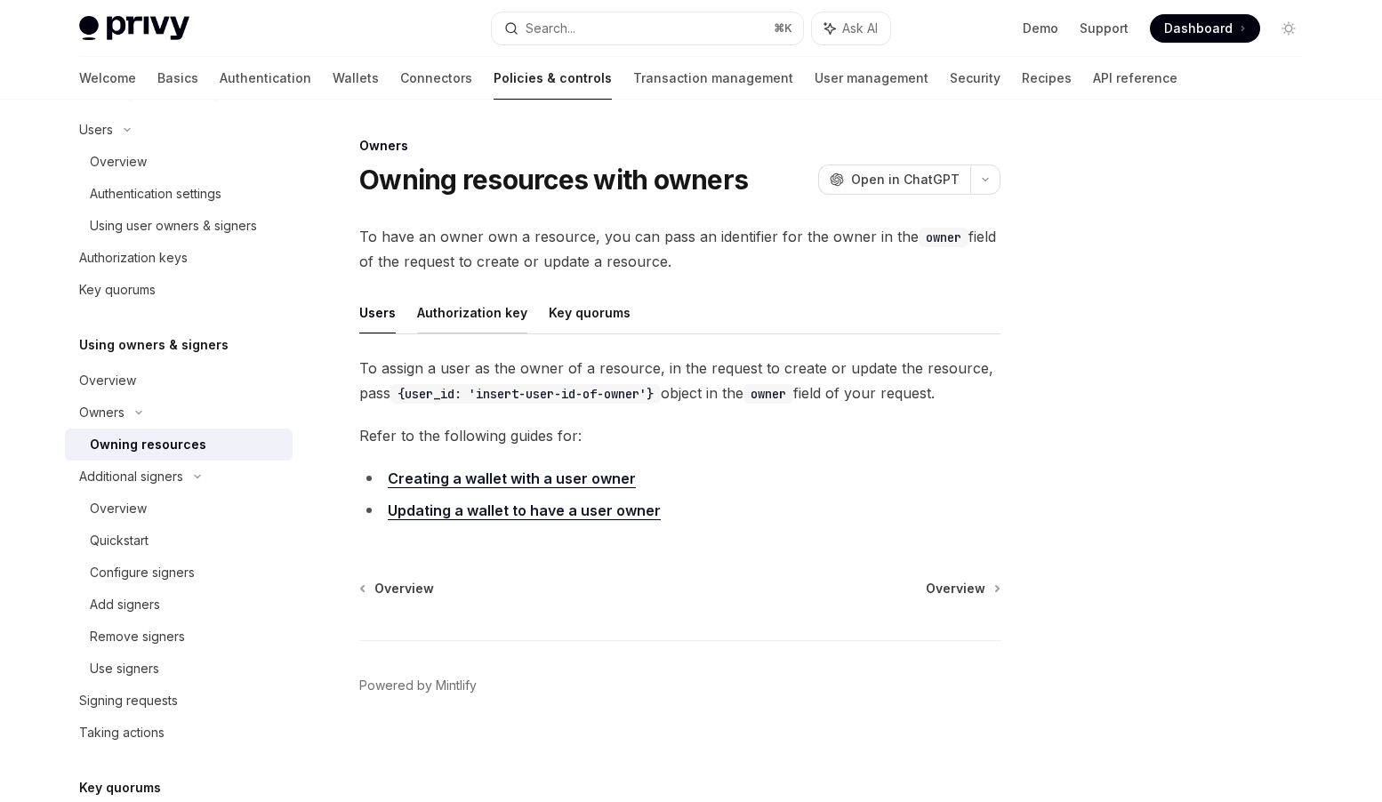
click at [477, 320] on button "Authorization key" at bounding box center [472, 313] width 110 height 42
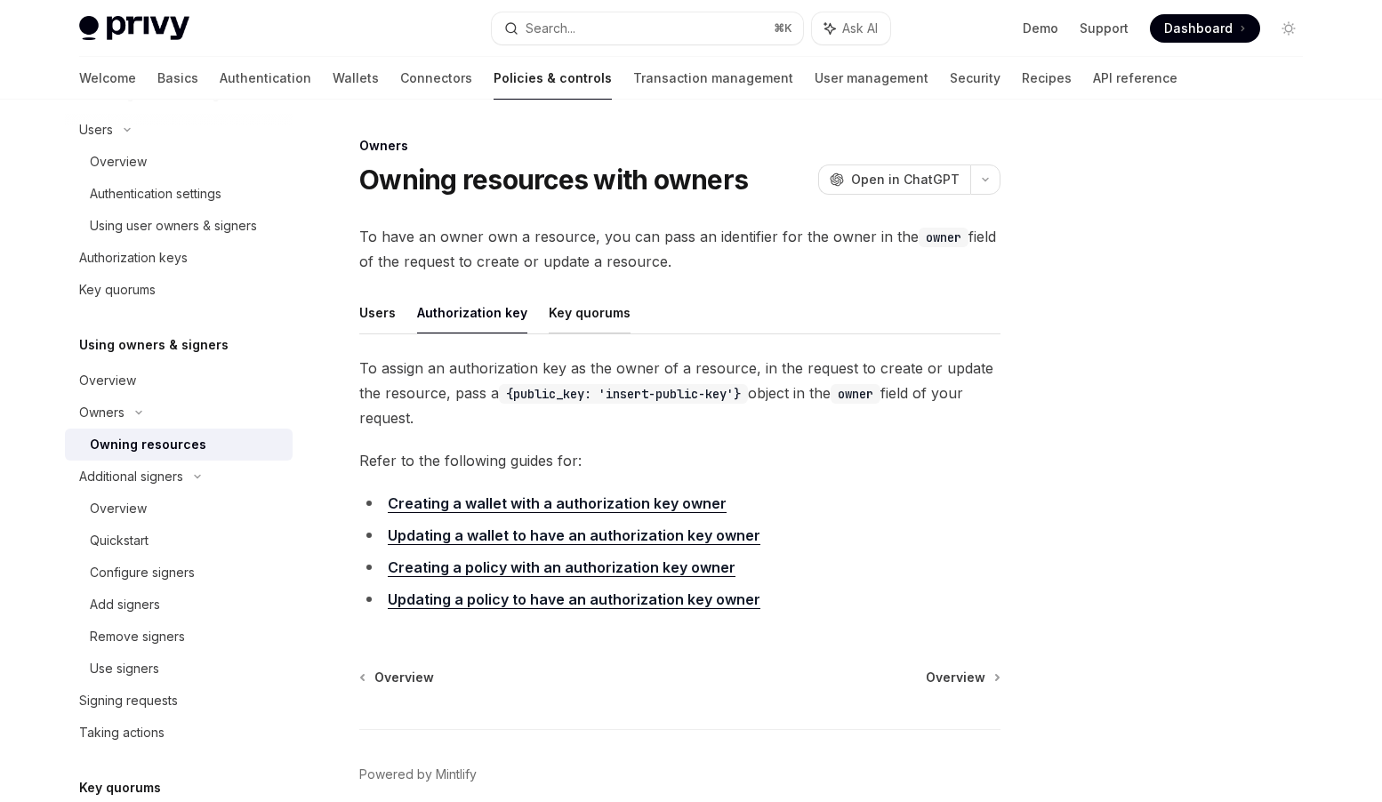
click at [587, 323] on button "Key quorums" at bounding box center [590, 313] width 82 height 42
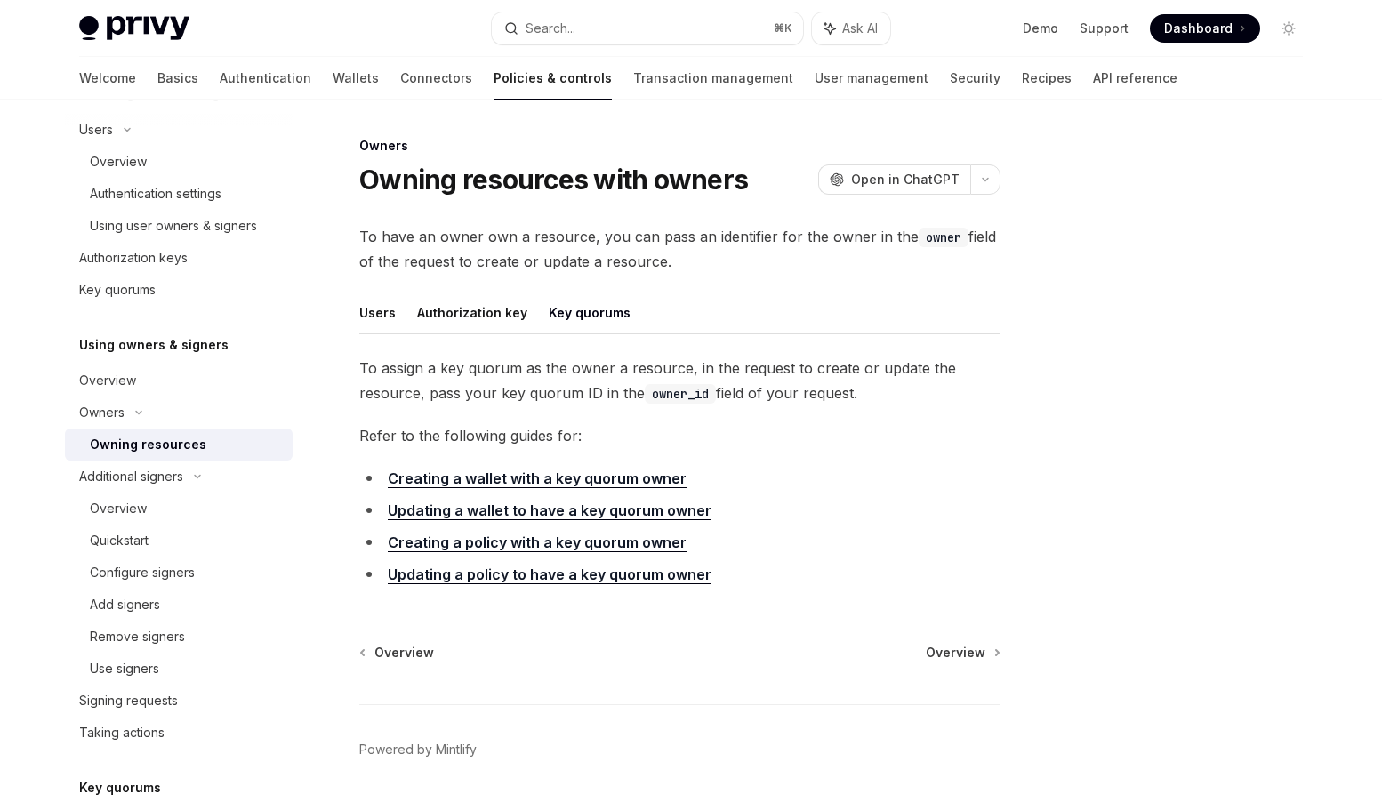
click at [354, 319] on div "Owners Owning resources with owners OpenAI Open in ChatGPT OpenAI Open in ChatG…" at bounding box center [513, 496] width 982 height 723
click at [369, 318] on button "Users" at bounding box center [377, 313] width 36 height 42
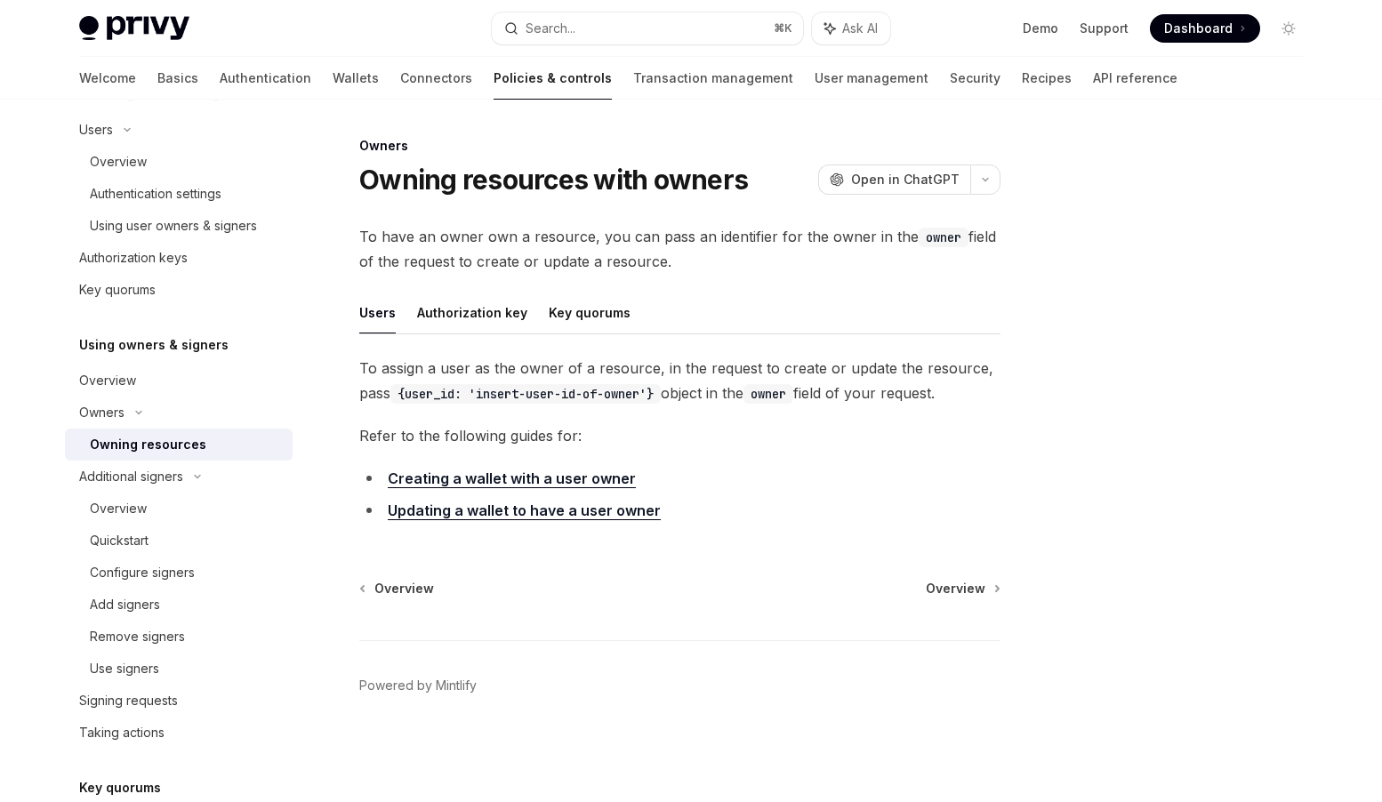
click at [433, 480] on link "Creating a wallet with a user owner" at bounding box center [512, 479] width 248 height 19
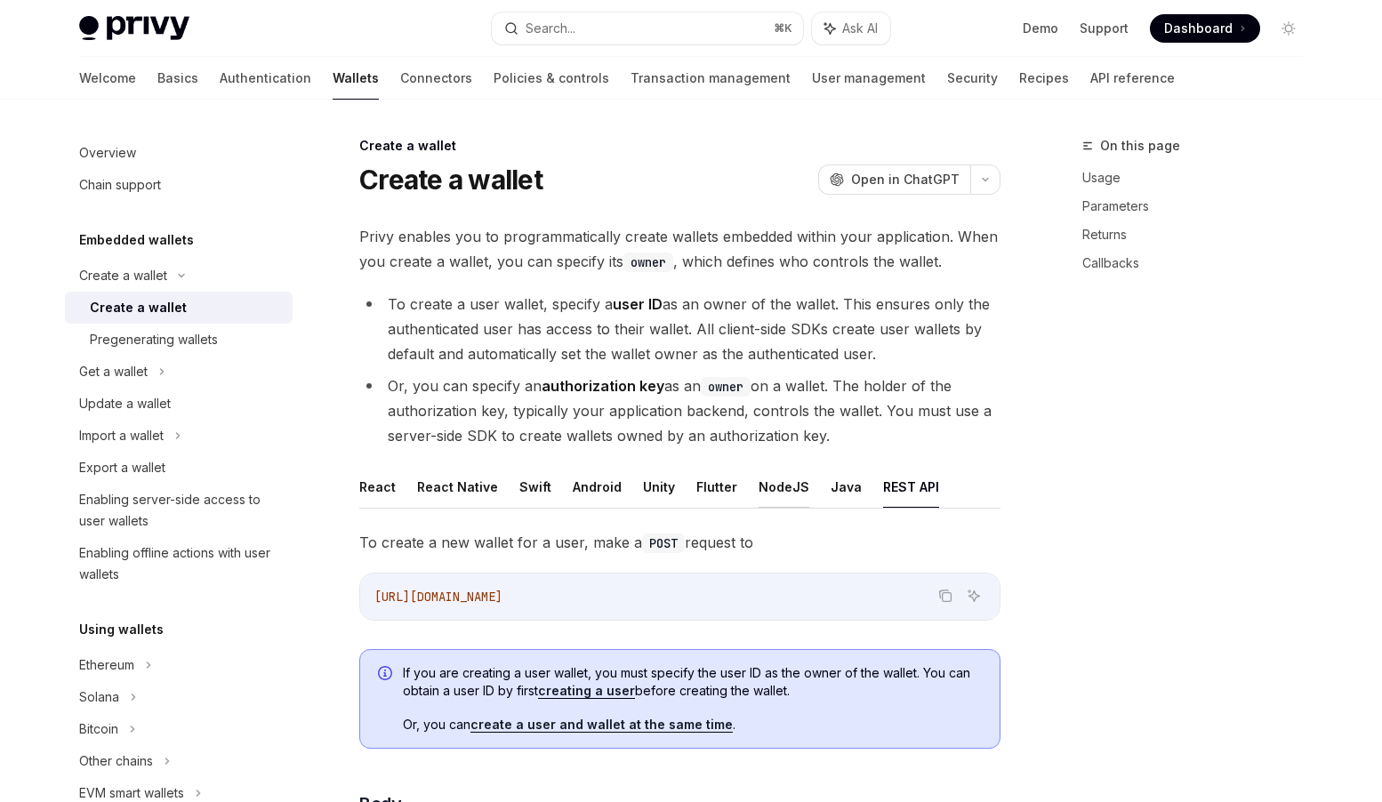
click at [767, 479] on button "NodeJS" at bounding box center [784, 487] width 51 height 42
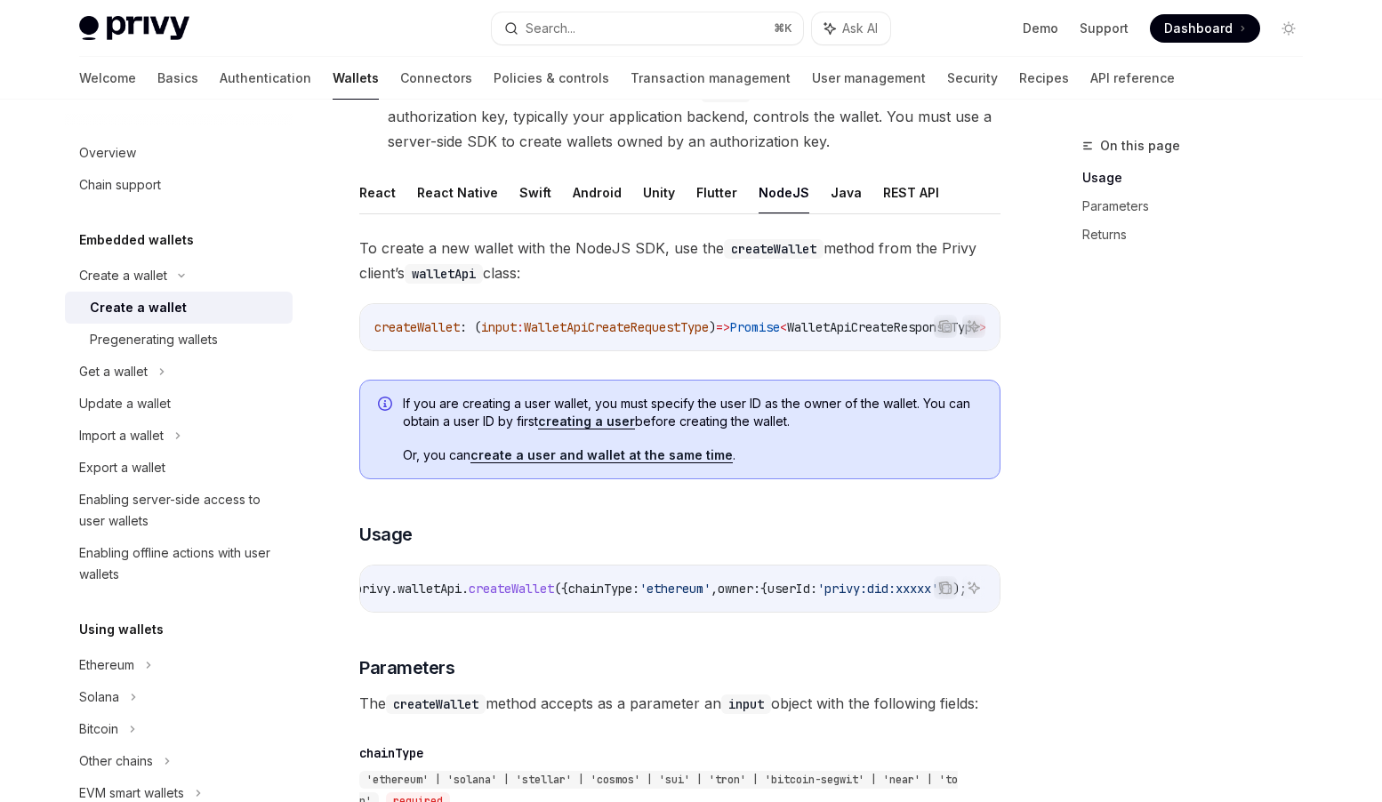
scroll to position [0, 381]
click at [943, 595] on icon "Copy the contents from the code block" at bounding box center [945, 588] width 14 height 14
click at [674, 459] on link "create a user and wallet at the same time" at bounding box center [602, 455] width 262 height 16
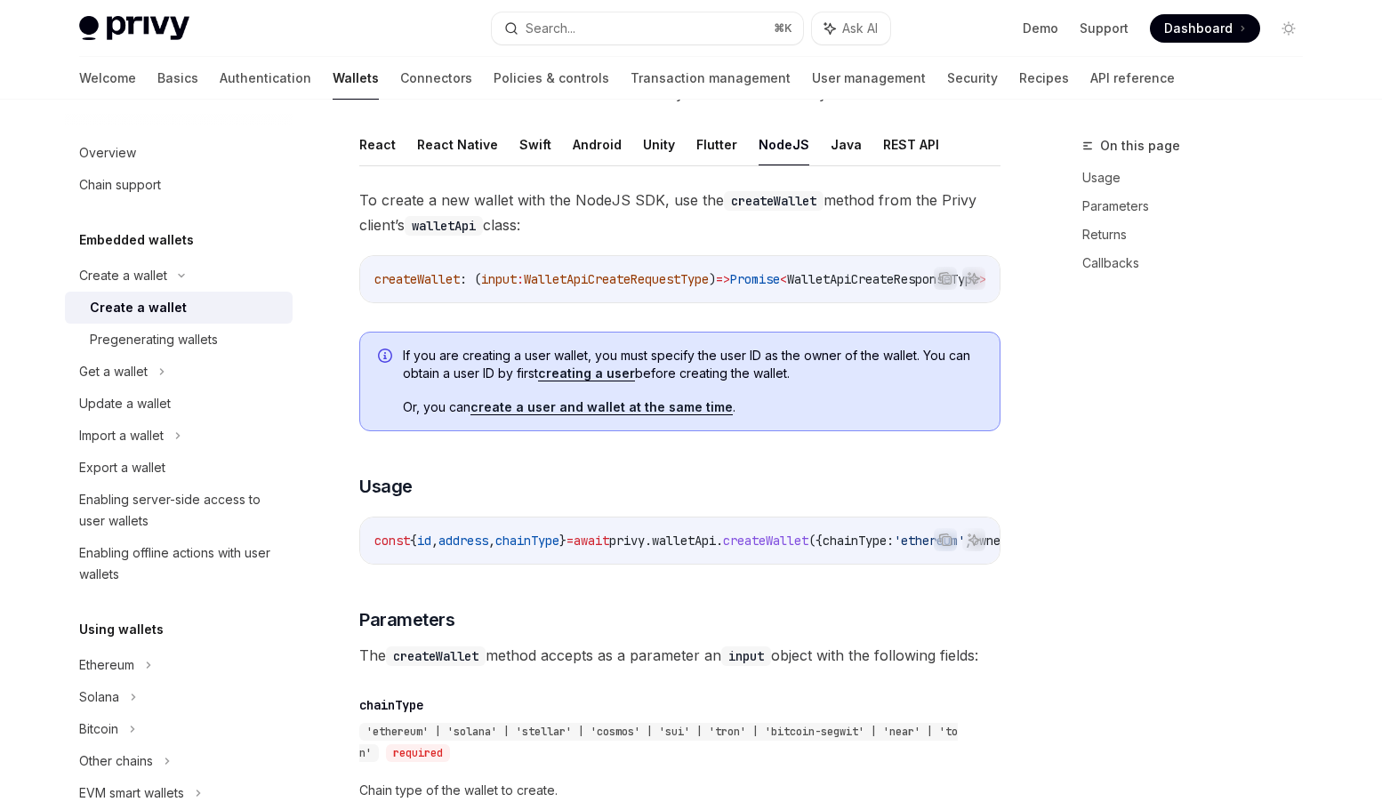
scroll to position [349, 0]
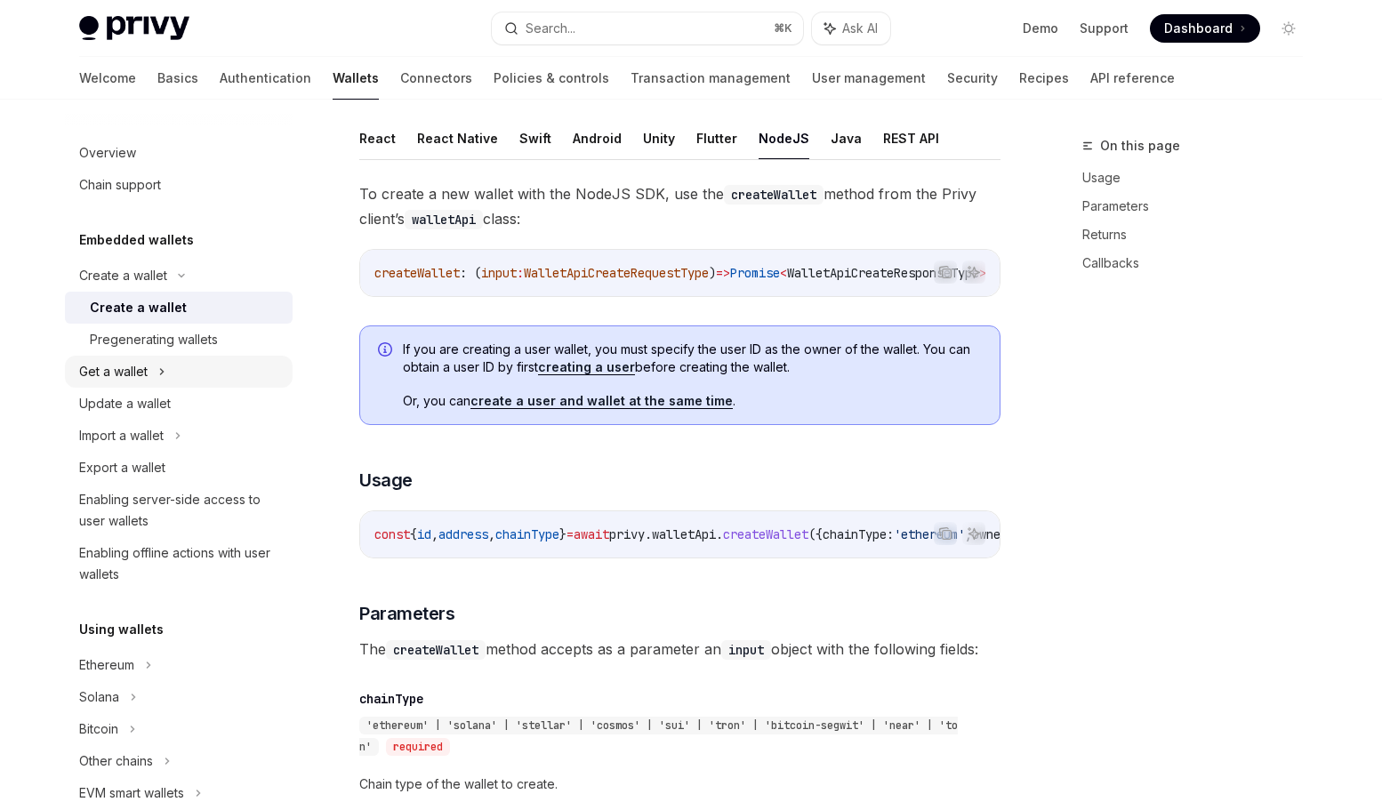
click at [140, 369] on div "Get a wallet" at bounding box center [113, 371] width 68 height 21
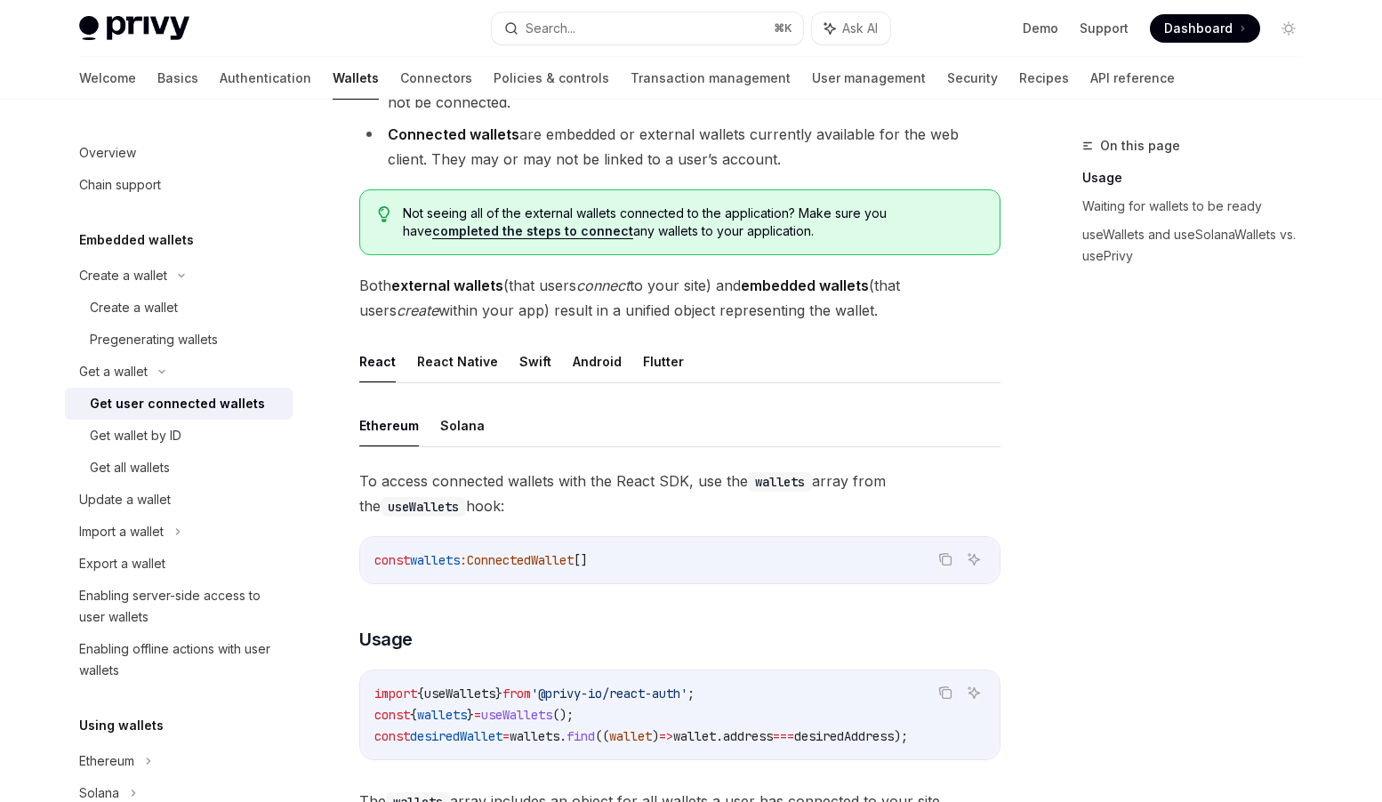
scroll to position [517, 0]
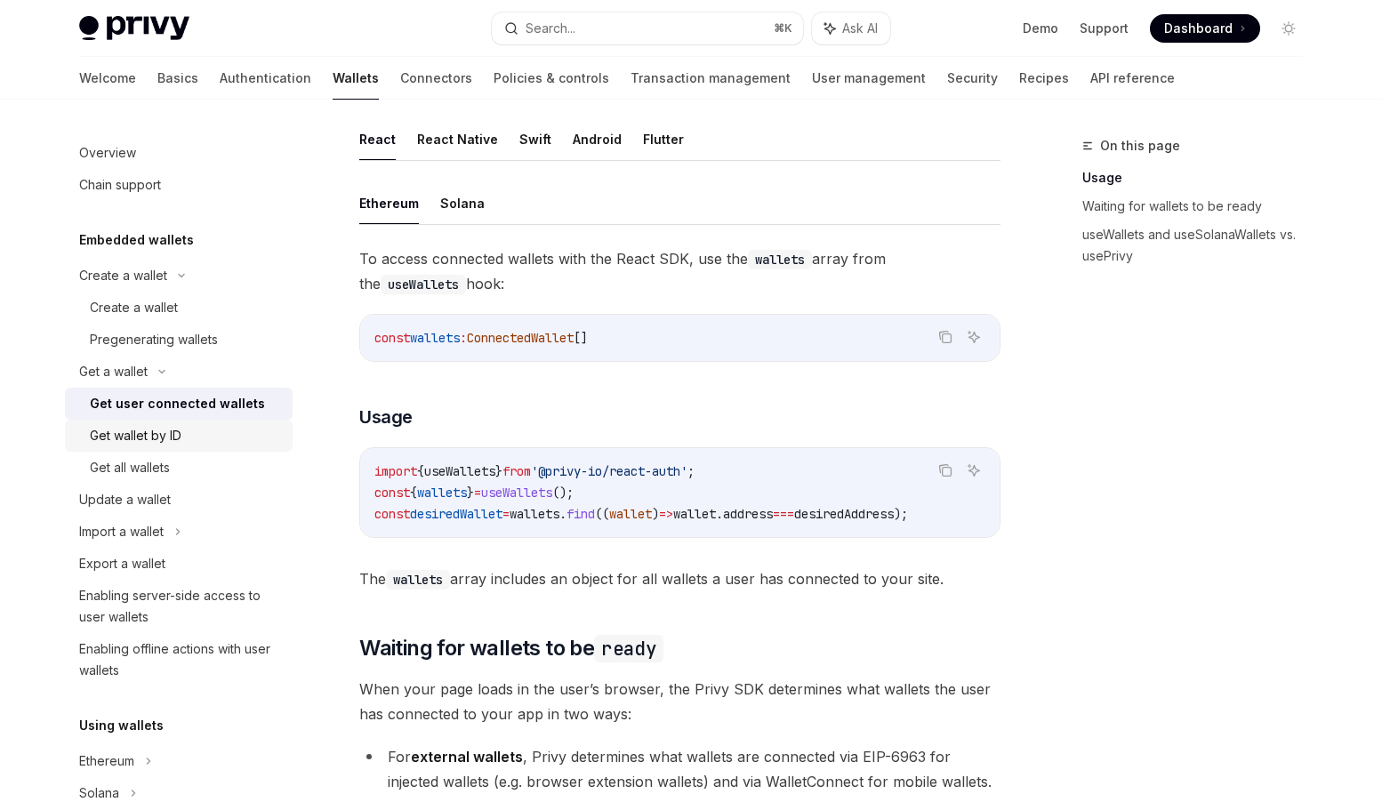
click at [230, 439] on div "Get wallet by ID" at bounding box center [186, 435] width 192 height 21
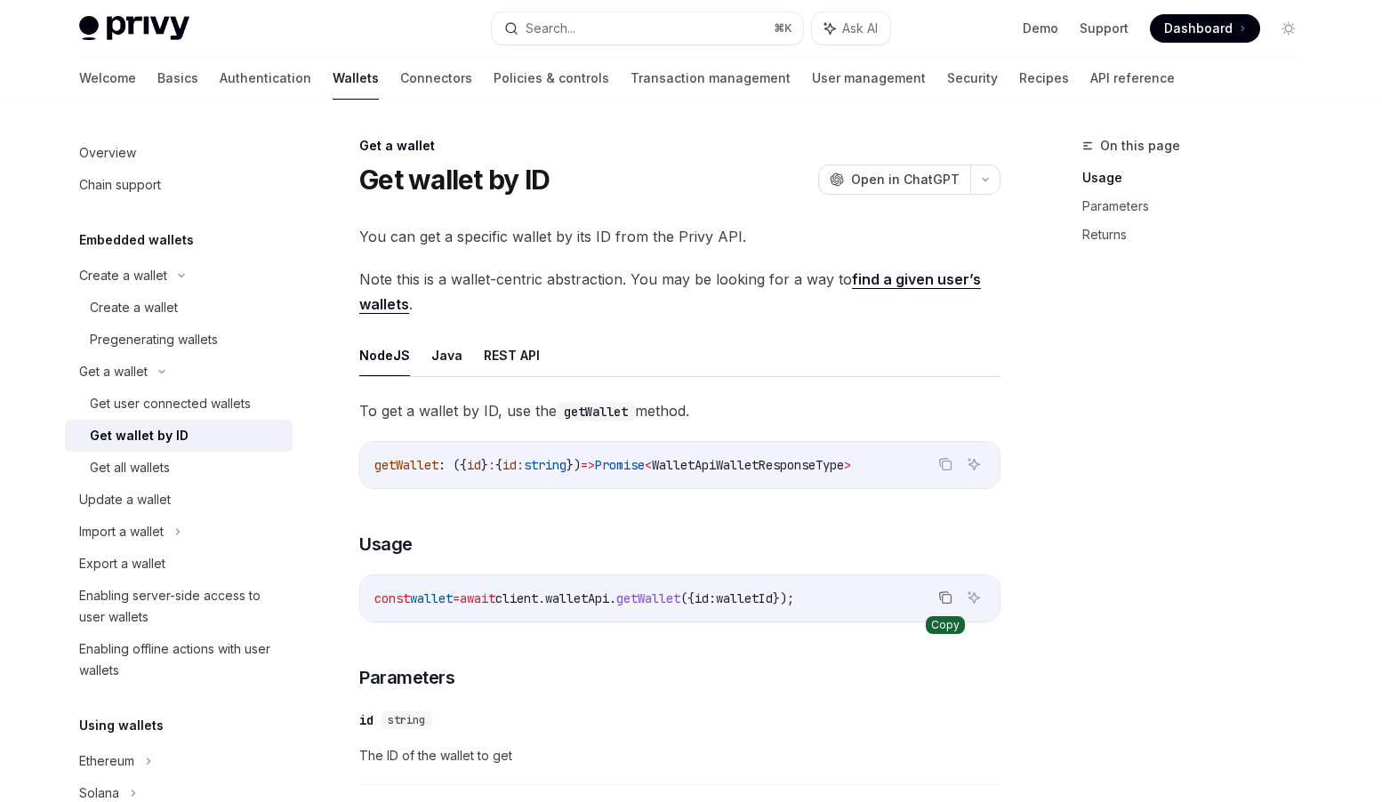
click at [946, 597] on icon "Copy the contents from the code block" at bounding box center [945, 598] width 14 height 14
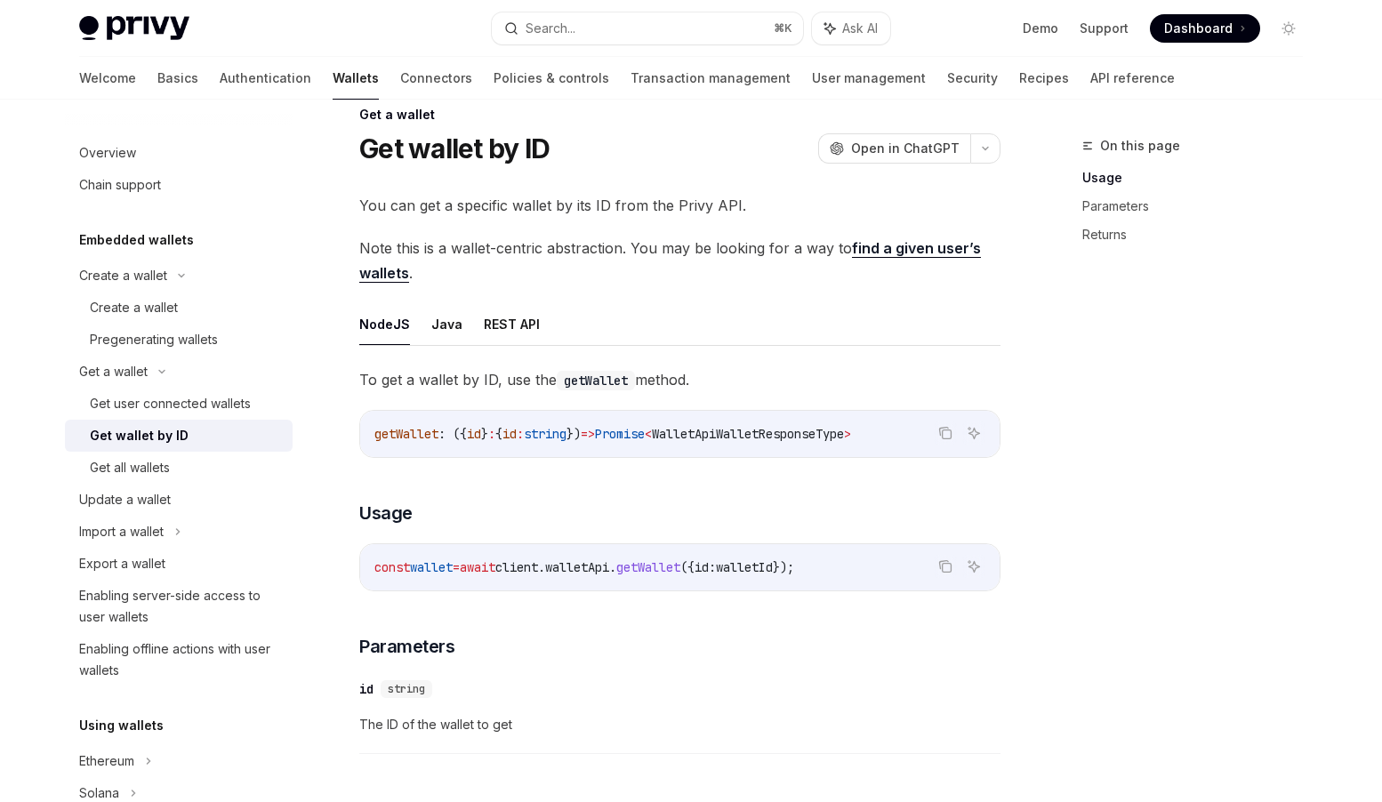
scroll to position [24, 0]
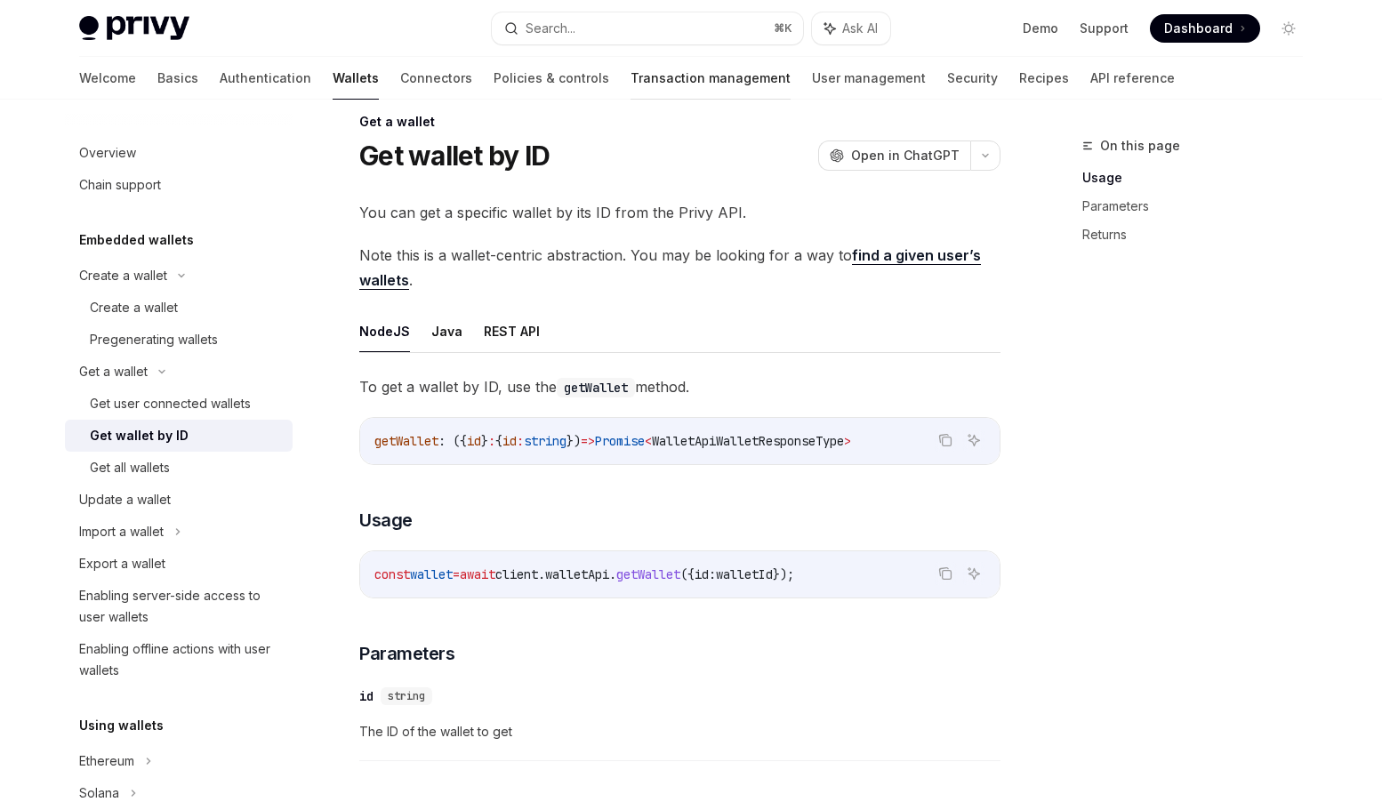
click at [637, 82] on link "Transaction management" at bounding box center [711, 78] width 160 height 43
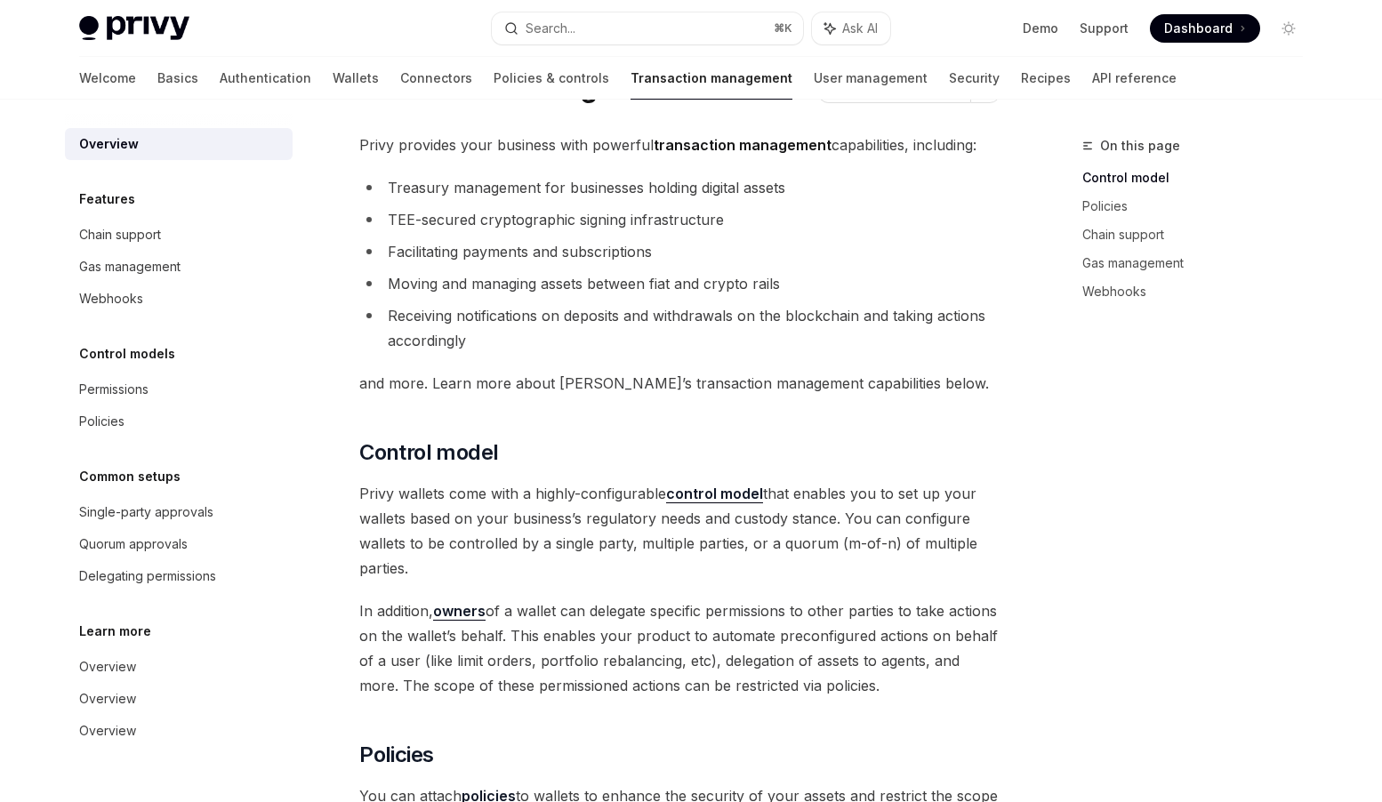
scroll to position [60, 0]
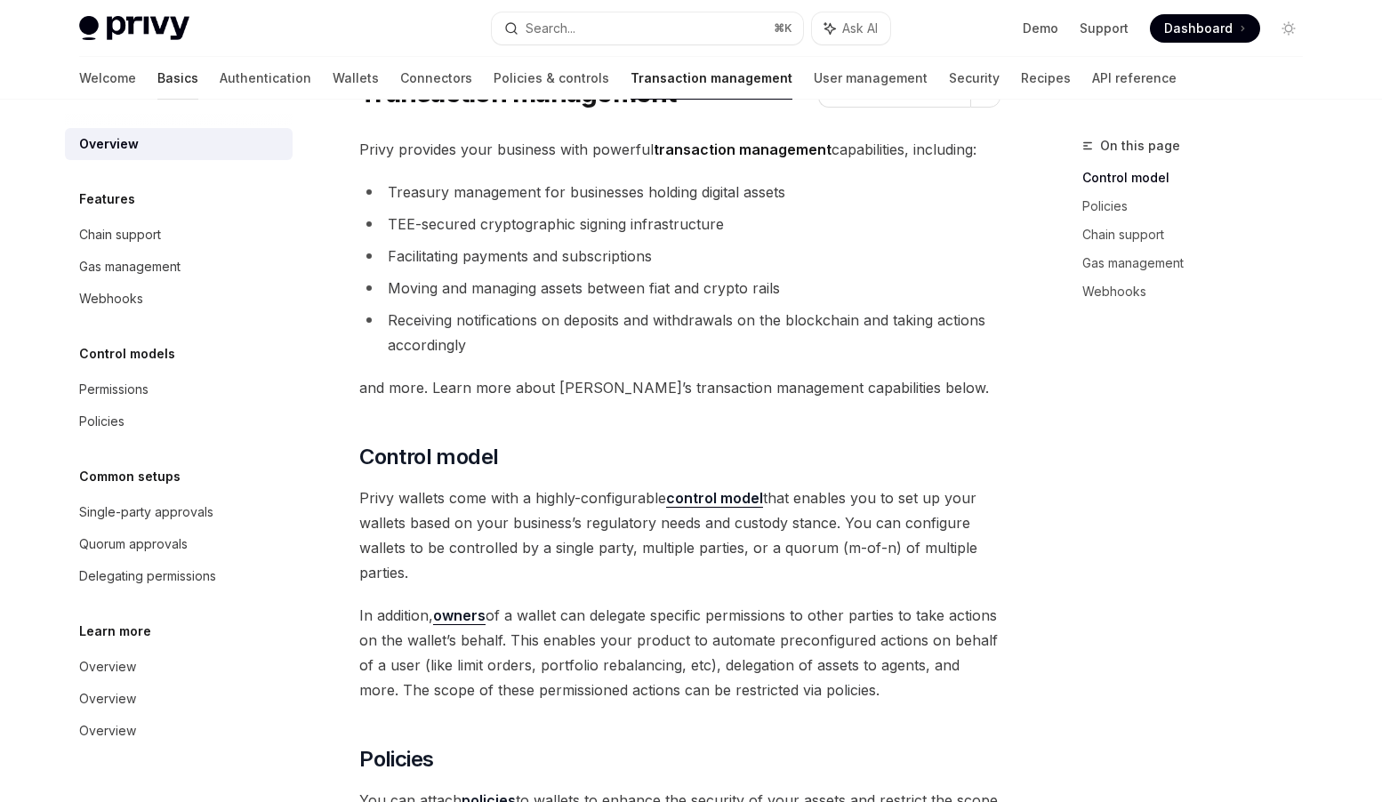
click at [157, 80] on link "Basics" at bounding box center [177, 78] width 41 height 43
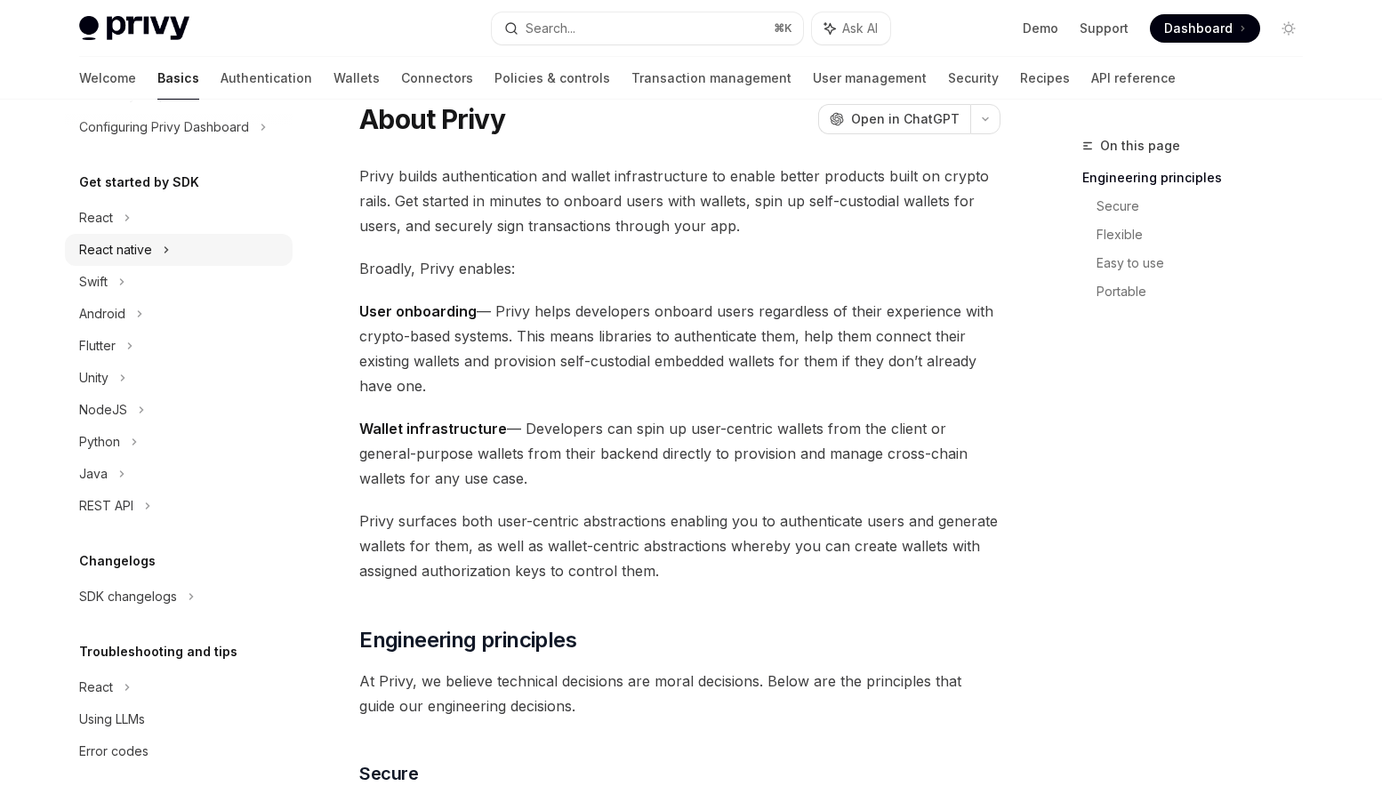
scroll to position [144, 0]
click at [107, 406] on div "NodeJS" at bounding box center [103, 409] width 48 height 21
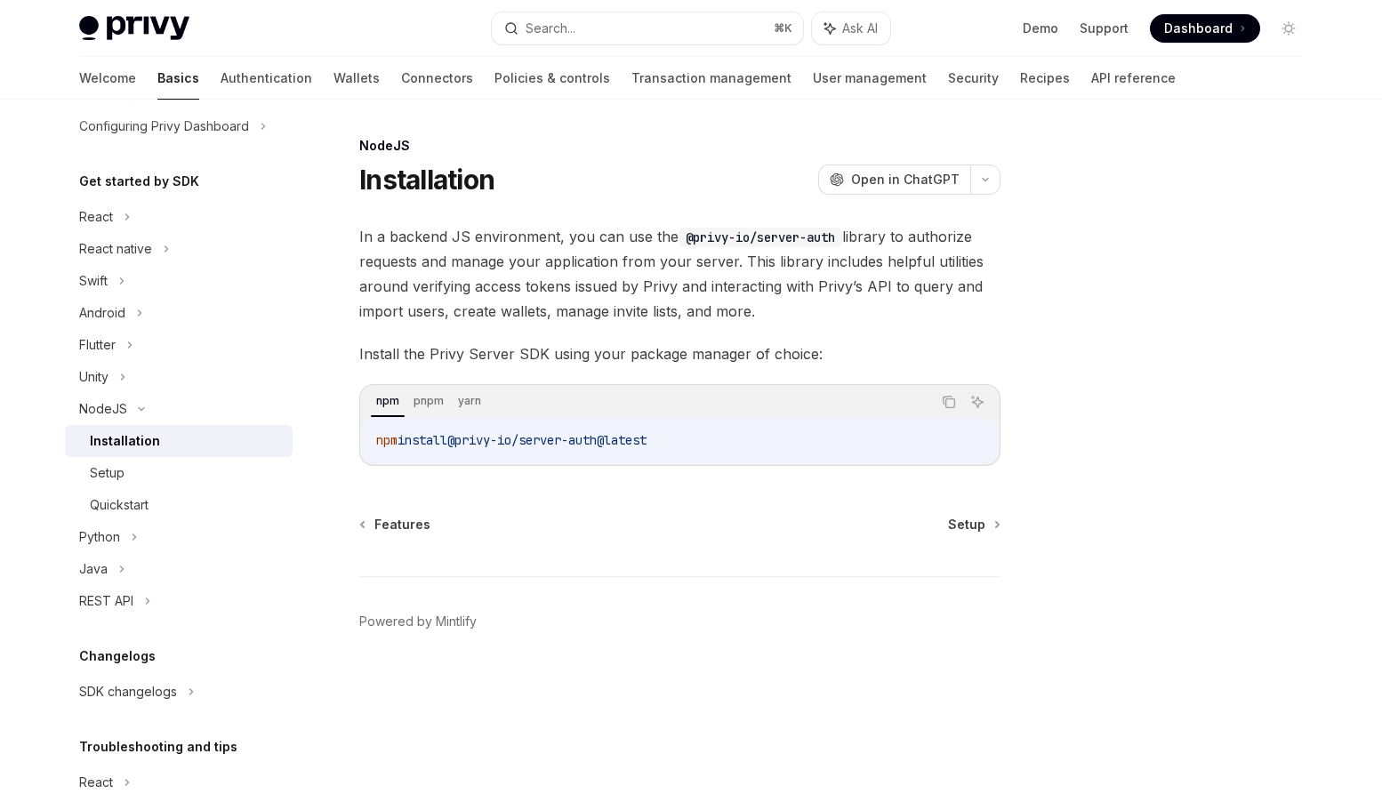
click at [121, 441] on div "Installation" at bounding box center [125, 441] width 70 height 21
click at [123, 501] on div "Quickstart" at bounding box center [119, 505] width 59 height 21
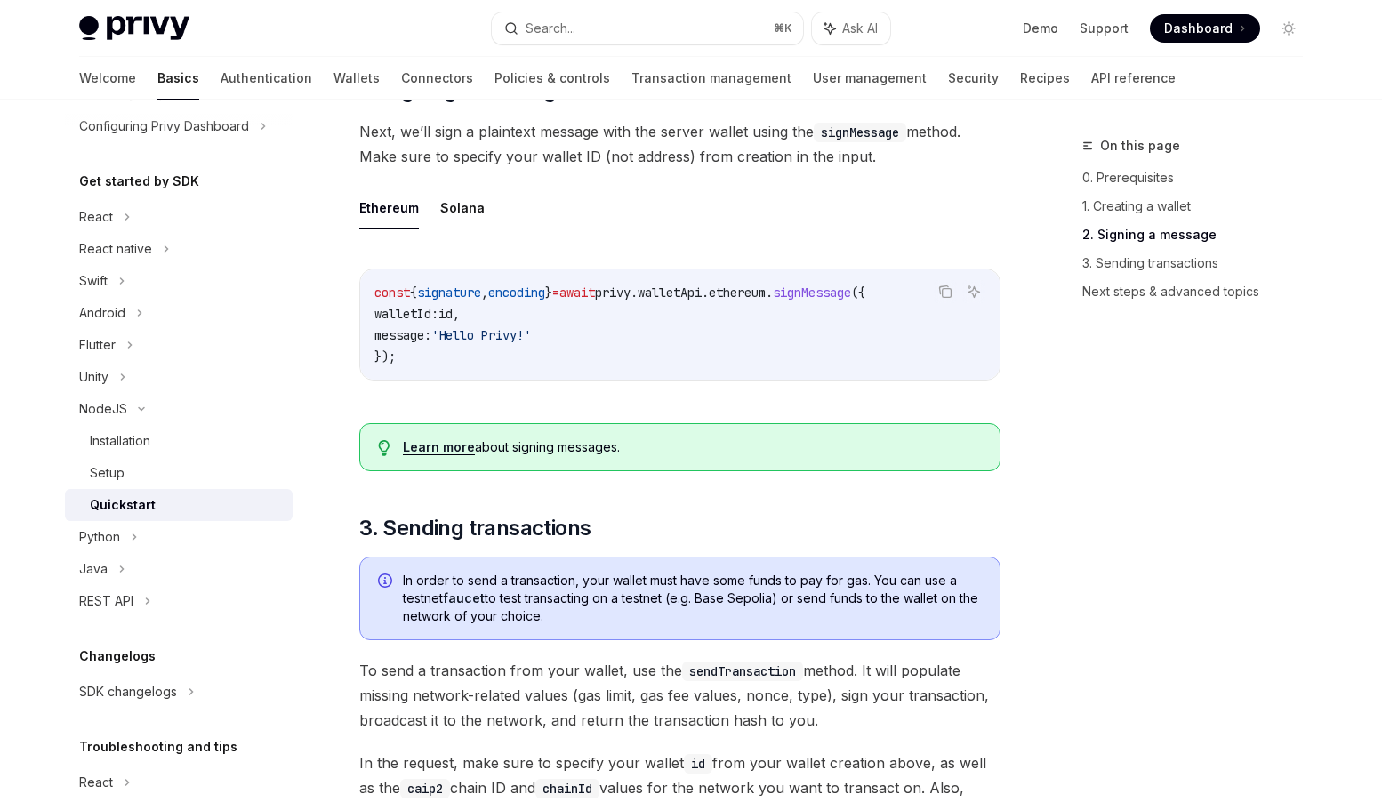
scroll to position [730, 0]
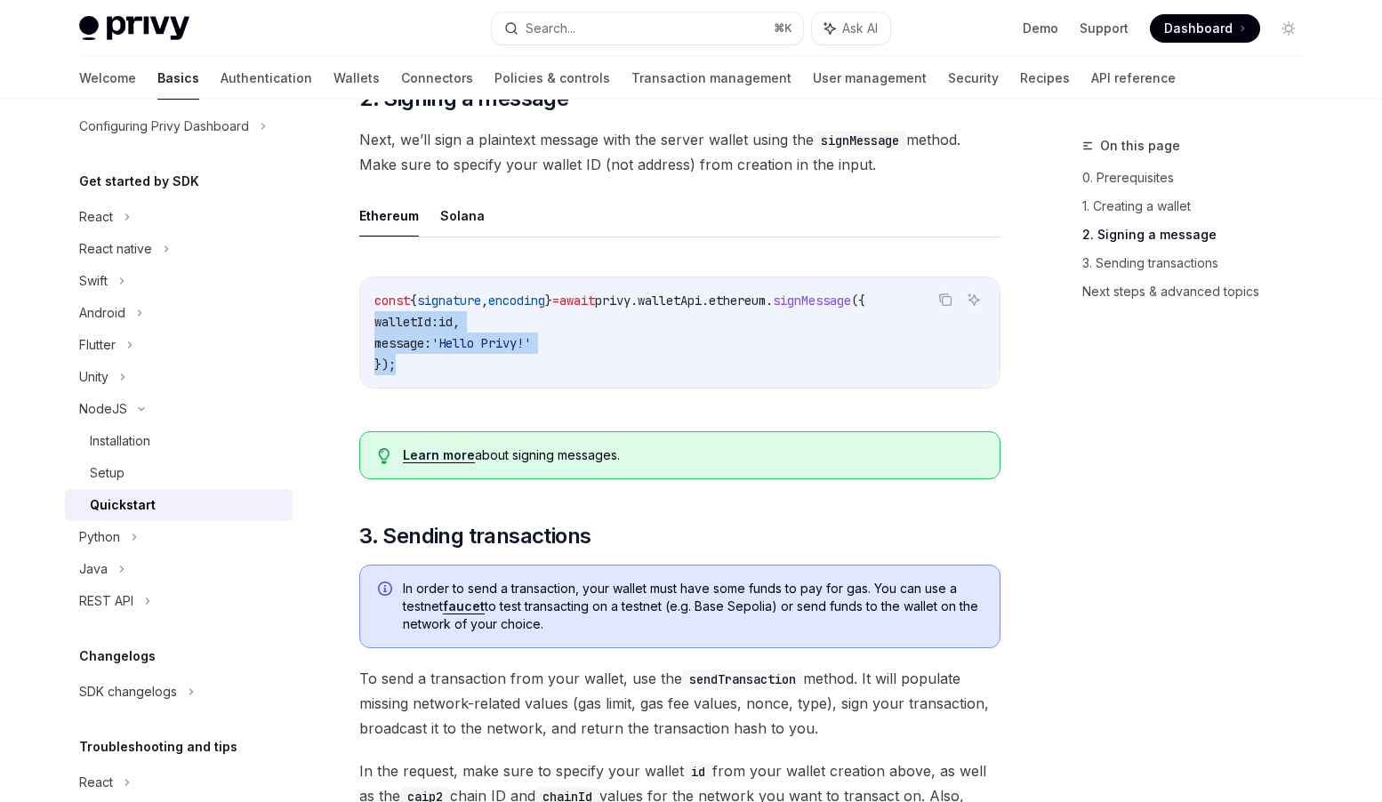
drag, startPoint x: 400, startPoint y: 370, endPoint x: 373, endPoint y: 323, distance: 54.6
click at [373, 322] on div "const { signature , encoding } = await privy . walletApi . ethereum . signMessa…" at bounding box center [680, 333] width 640 height 110
click at [669, 317] on code "const { signature , encoding } = await privy . walletApi . ethereum . signMessa…" at bounding box center [679, 332] width 611 height 85
drag, startPoint x: 405, startPoint y: 372, endPoint x: 376, endPoint y: 313, distance: 65.2
click at [376, 313] on code "const { signature , encoding } = await privy . walletApi . ethereum . signMessa…" at bounding box center [679, 332] width 611 height 85
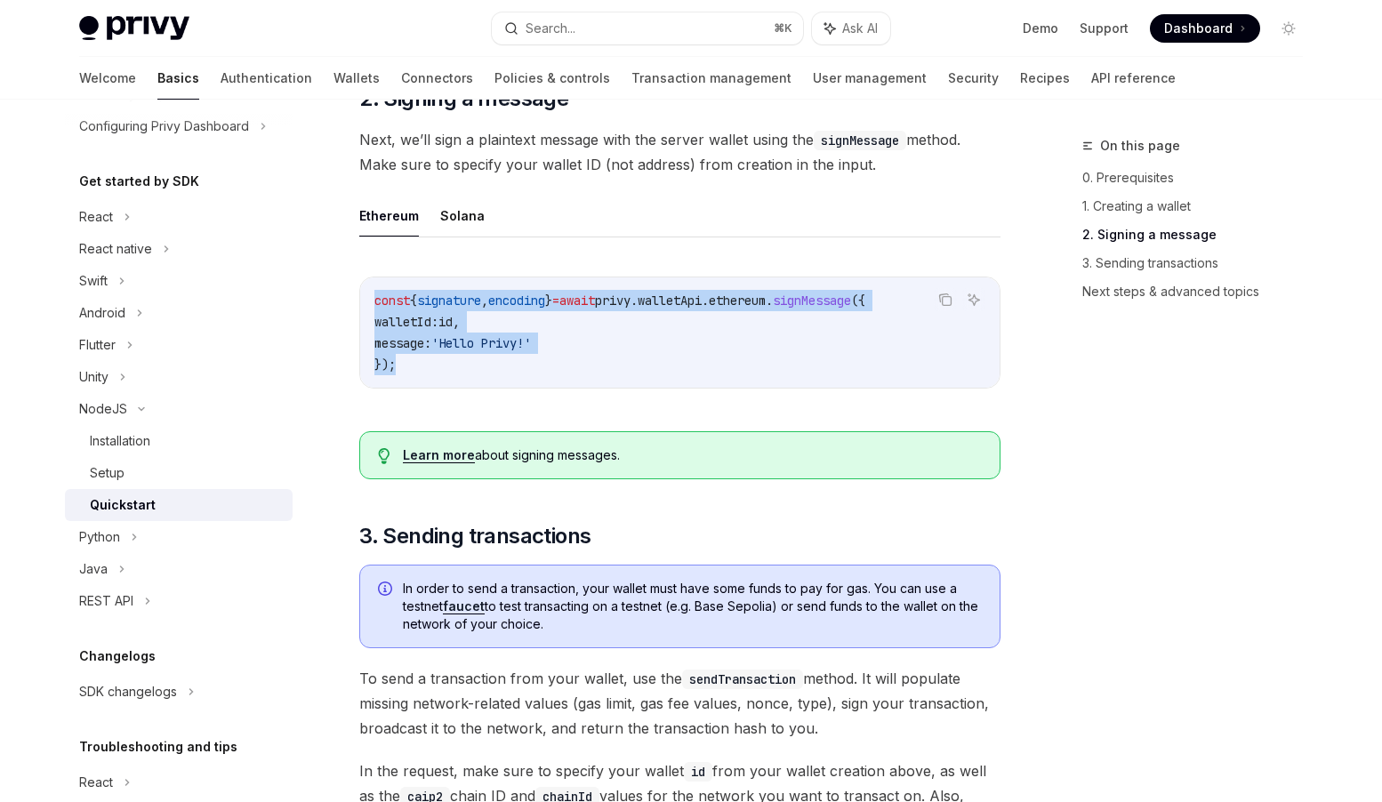
copy code "const { signature , encoding } = await privy . walletApi . ethereum . signMessa…"
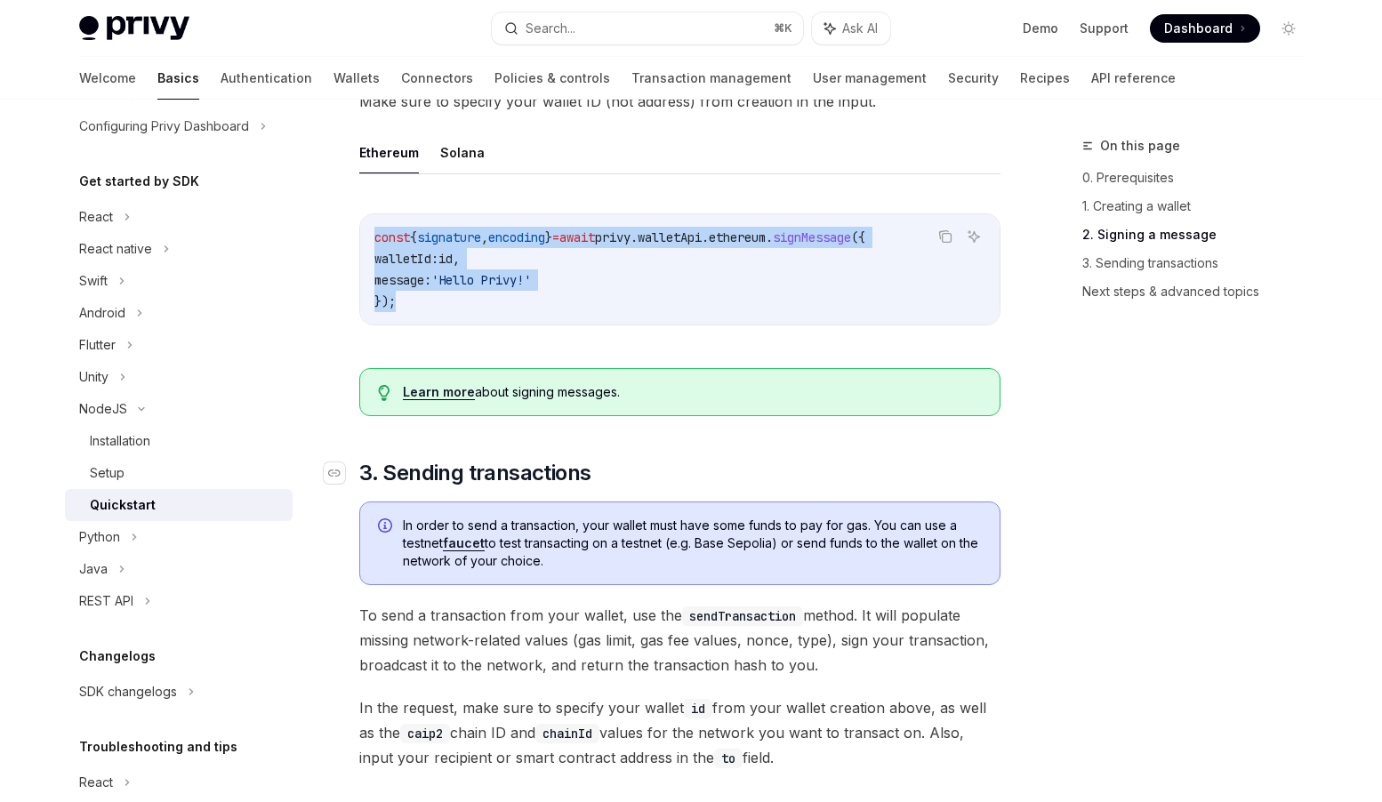
scroll to position [777, 0]
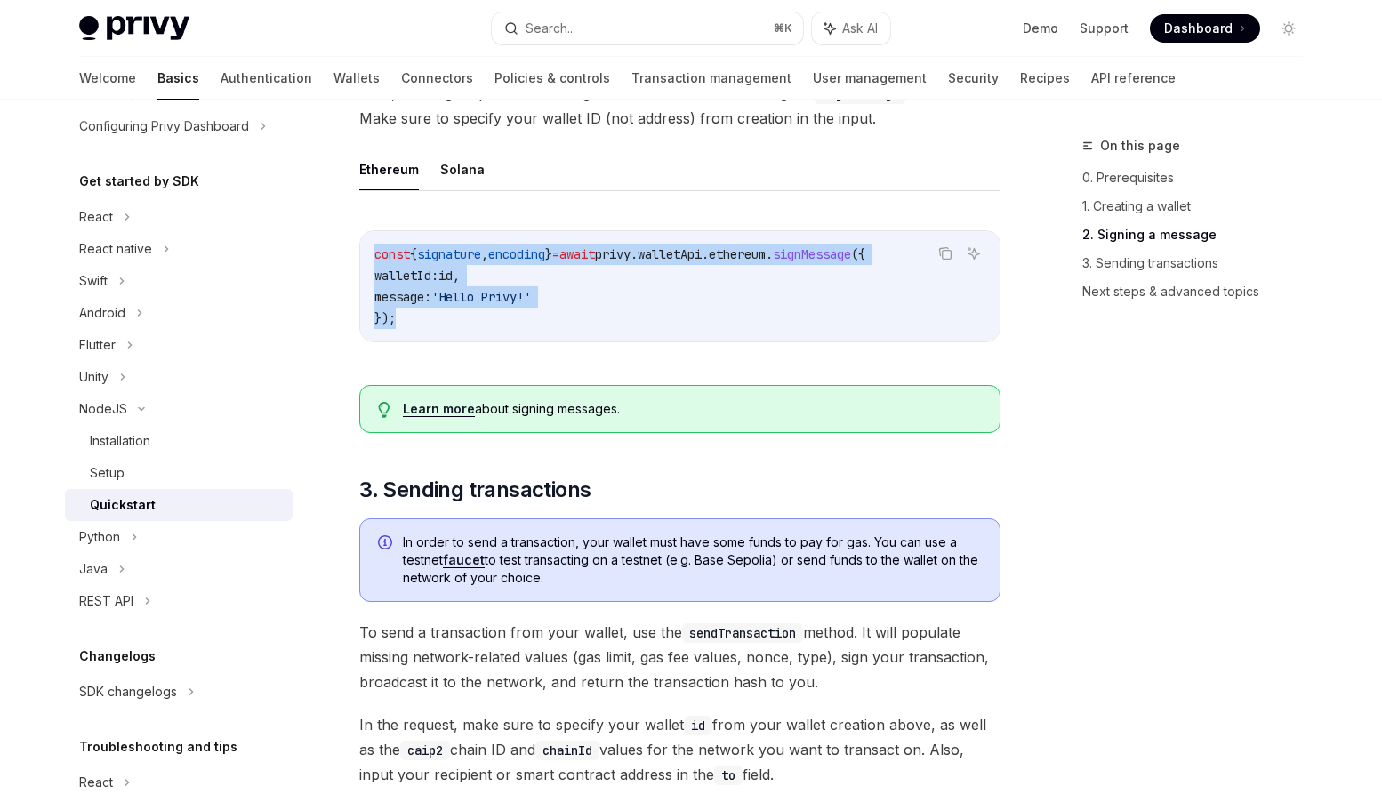
click at [458, 416] on link "Learn more" at bounding box center [439, 409] width 72 height 16
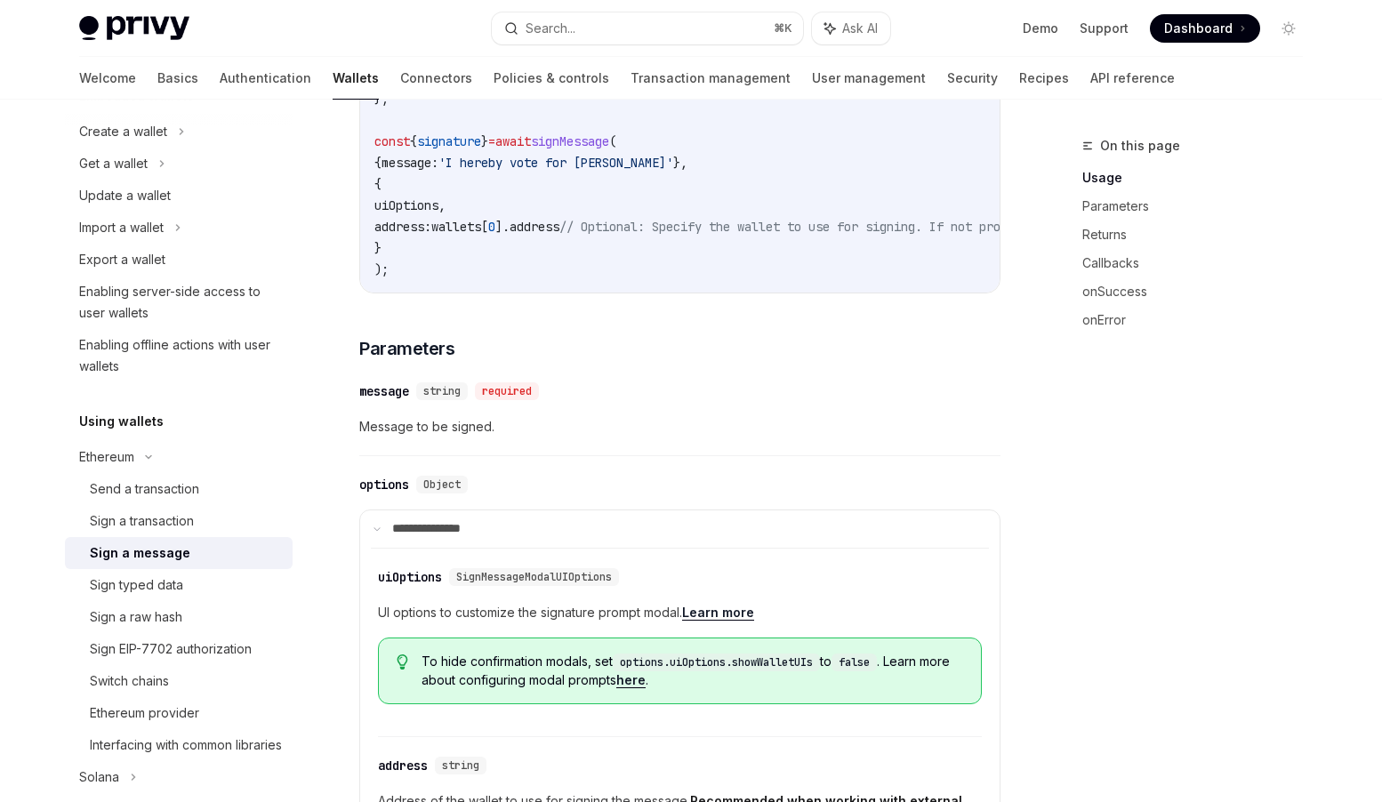
scroll to position [690, 0]
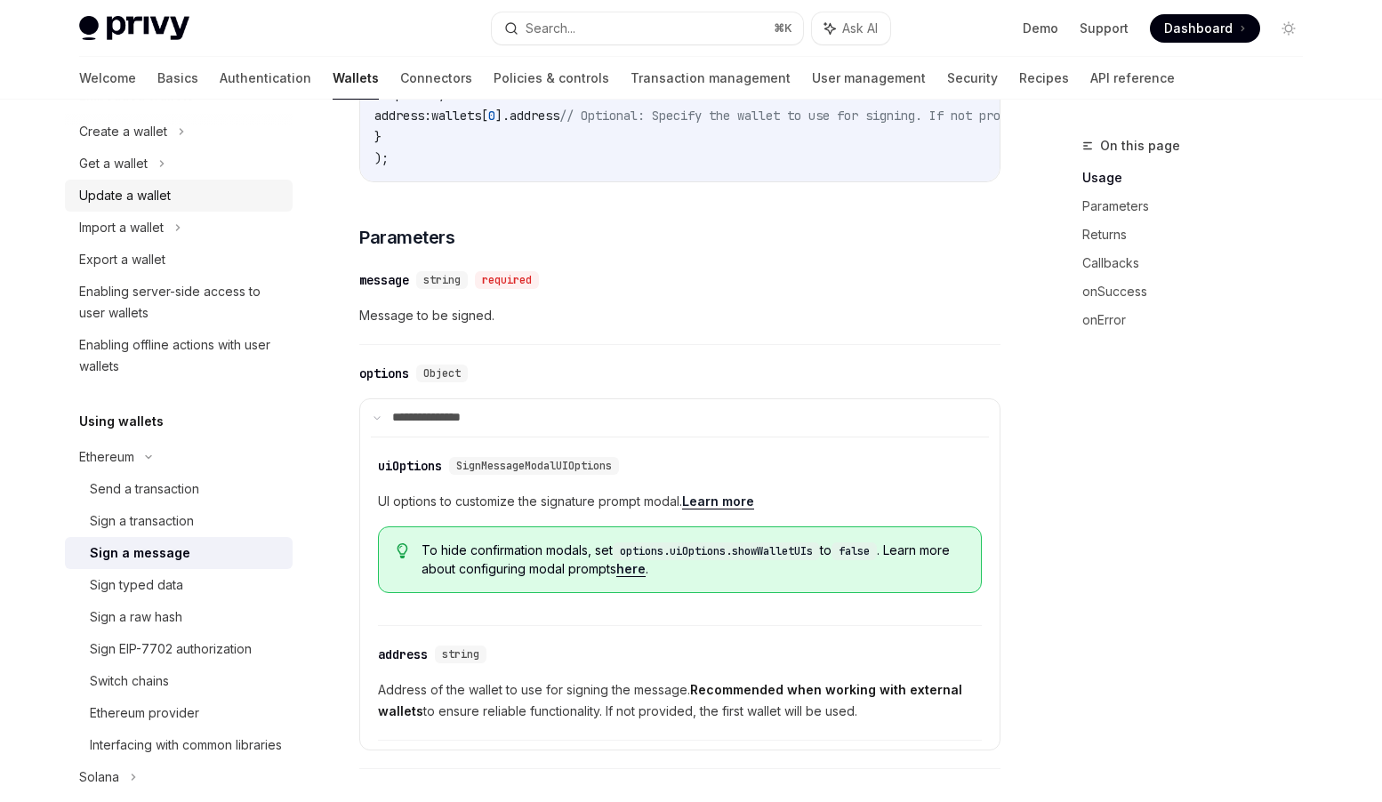
click at [137, 191] on div "Update a wallet" at bounding box center [125, 195] width 92 height 21
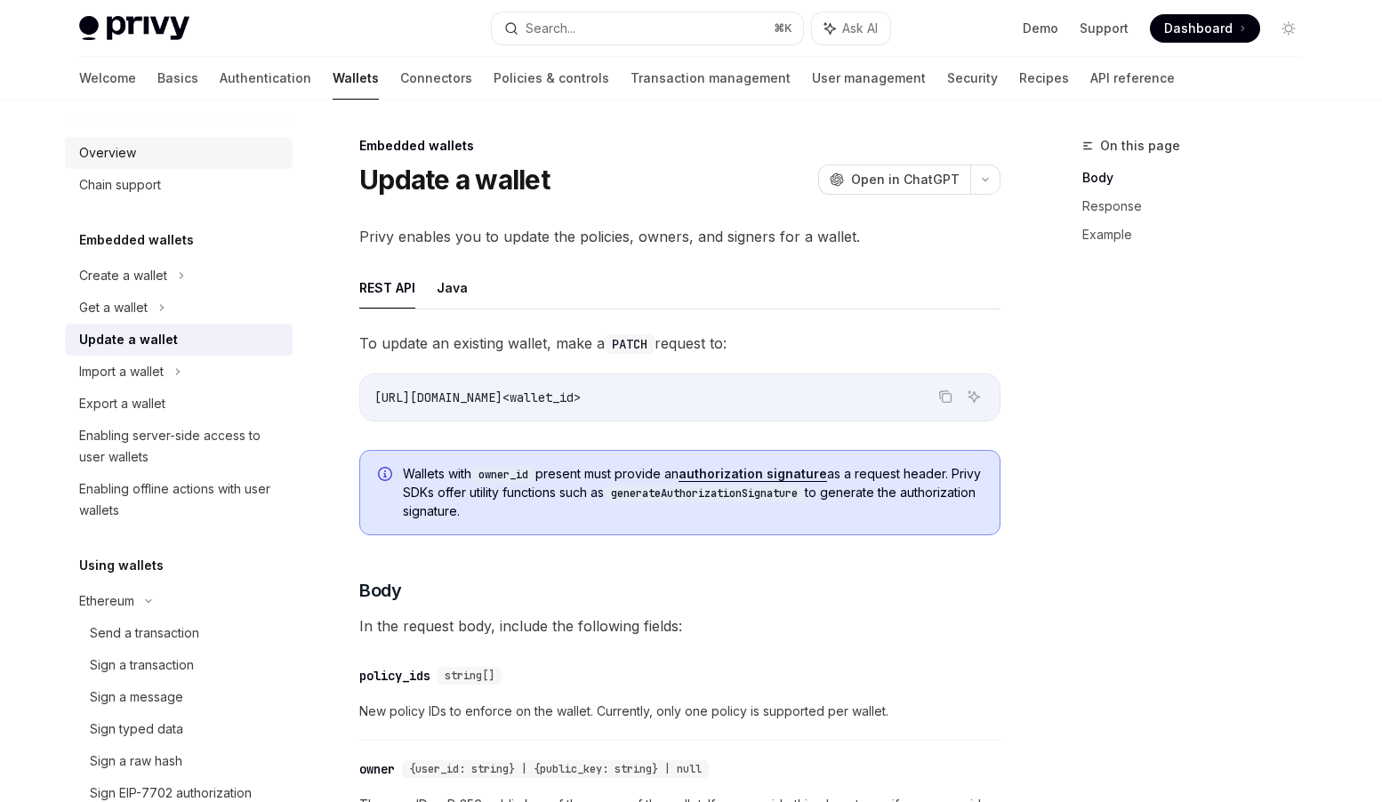
click at [127, 152] on div "Overview" at bounding box center [107, 152] width 57 height 21
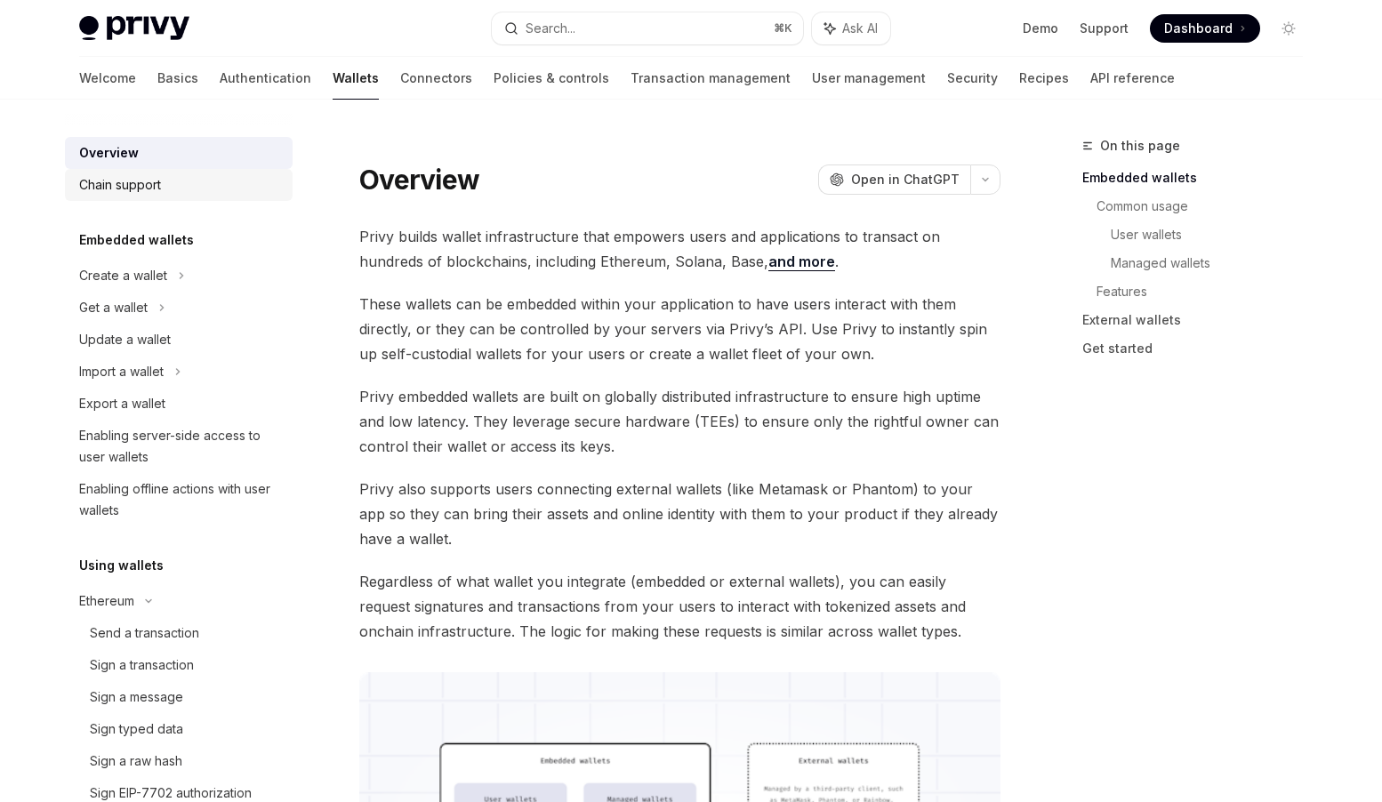
click at [137, 188] on div "Chain support" at bounding box center [120, 184] width 82 height 21
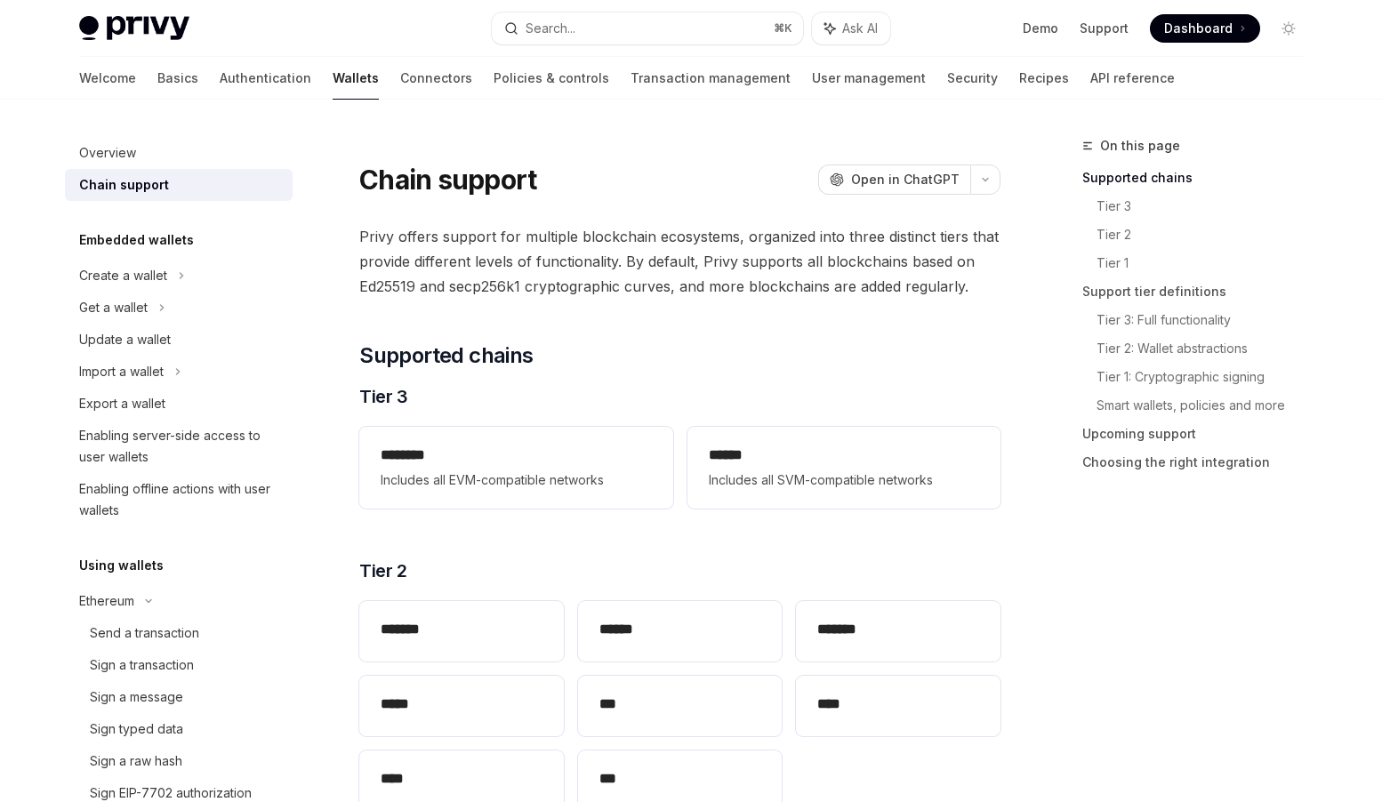
click at [134, 242] on h5 "Embedded wallets" at bounding box center [136, 239] width 115 height 21
click at [129, 306] on div "Get a wallet" at bounding box center [113, 307] width 68 height 21
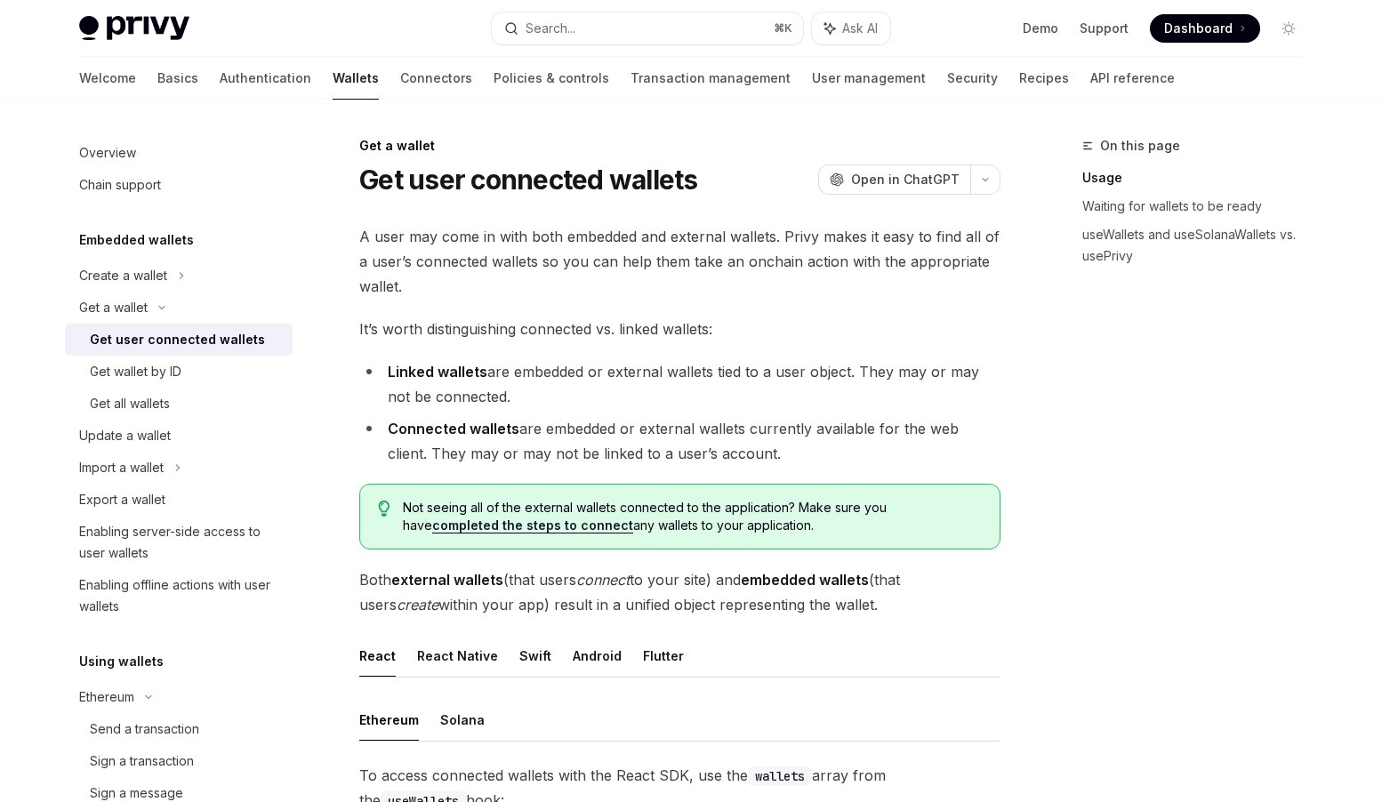
click at [144, 341] on div "Get user connected wallets" at bounding box center [177, 339] width 175 height 21
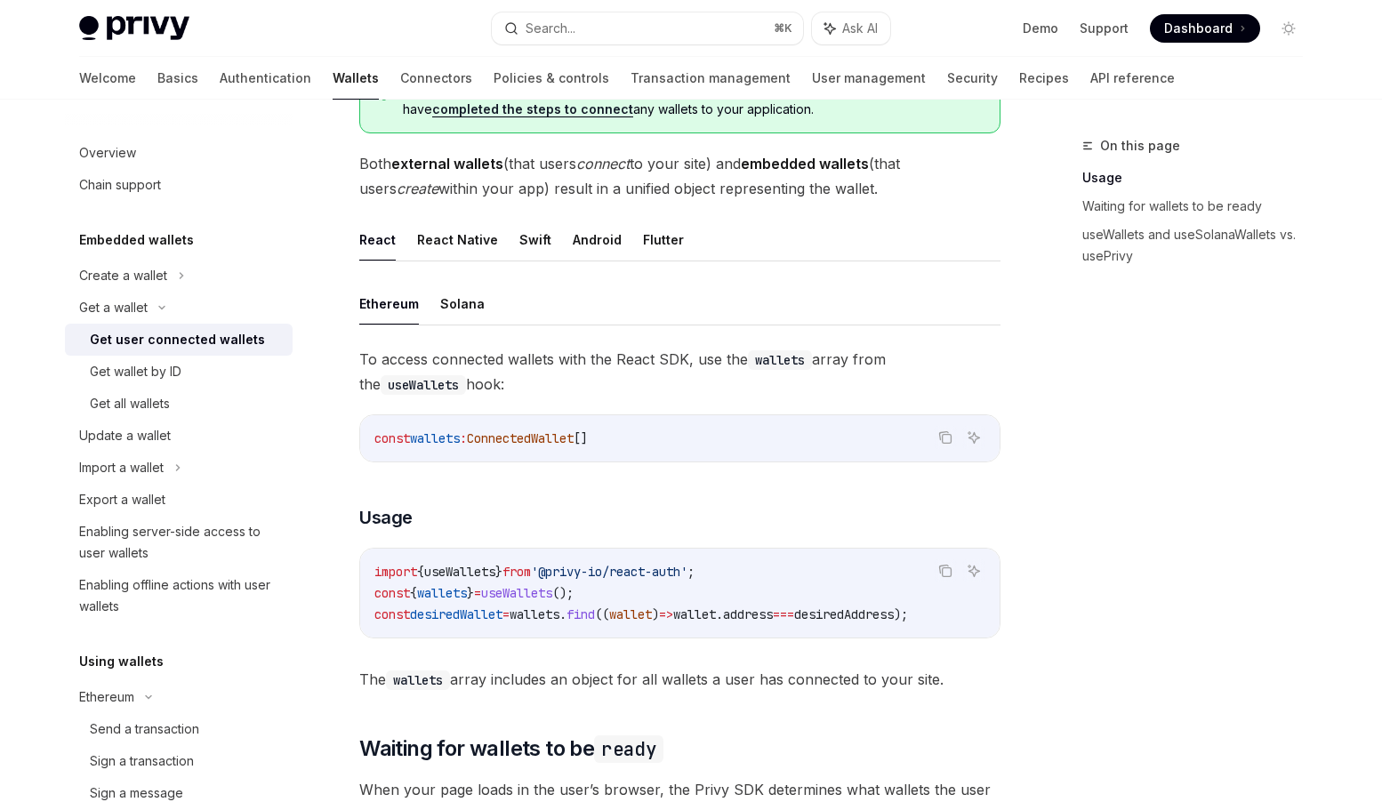
scroll to position [423, 0]
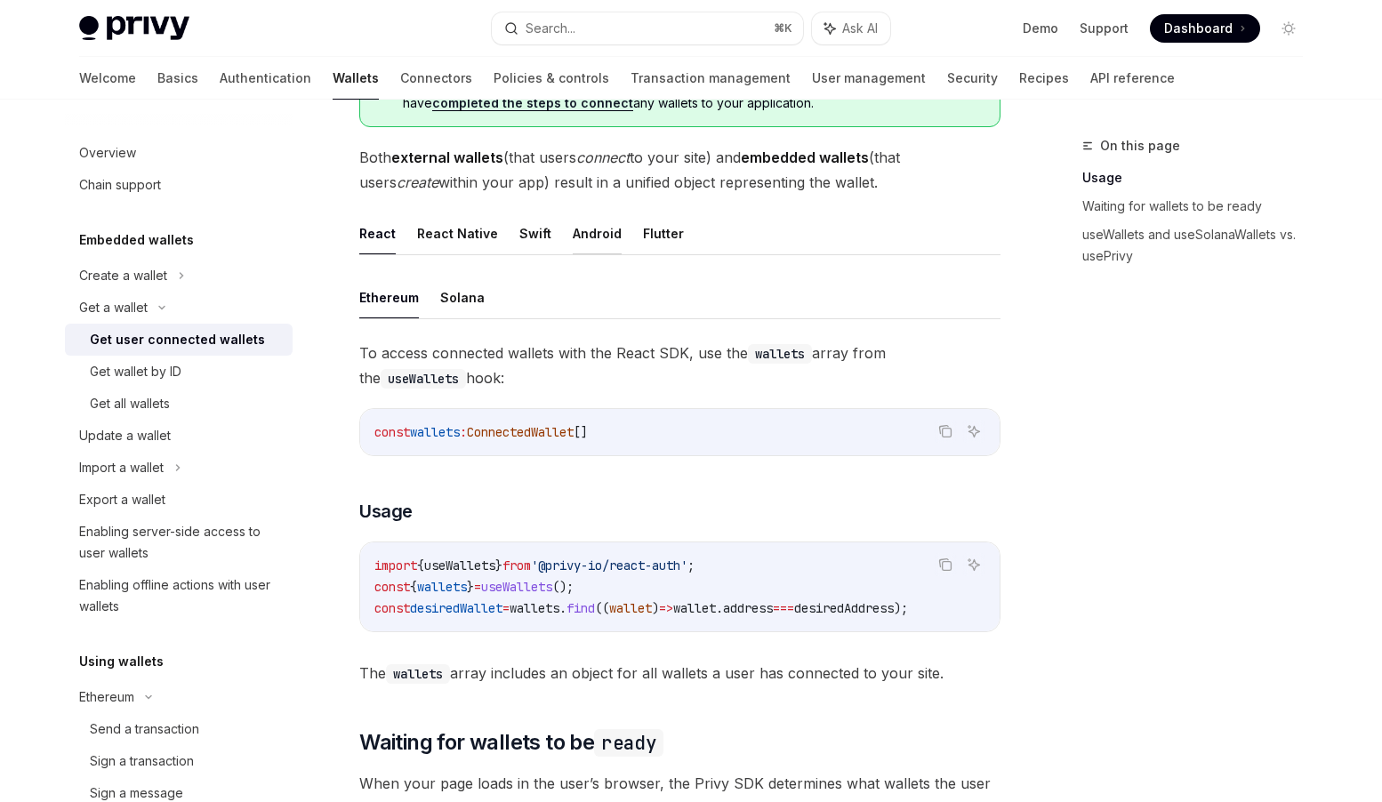
click at [592, 230] on button "Android" at bounding box center [597, 234] width 49 height 42
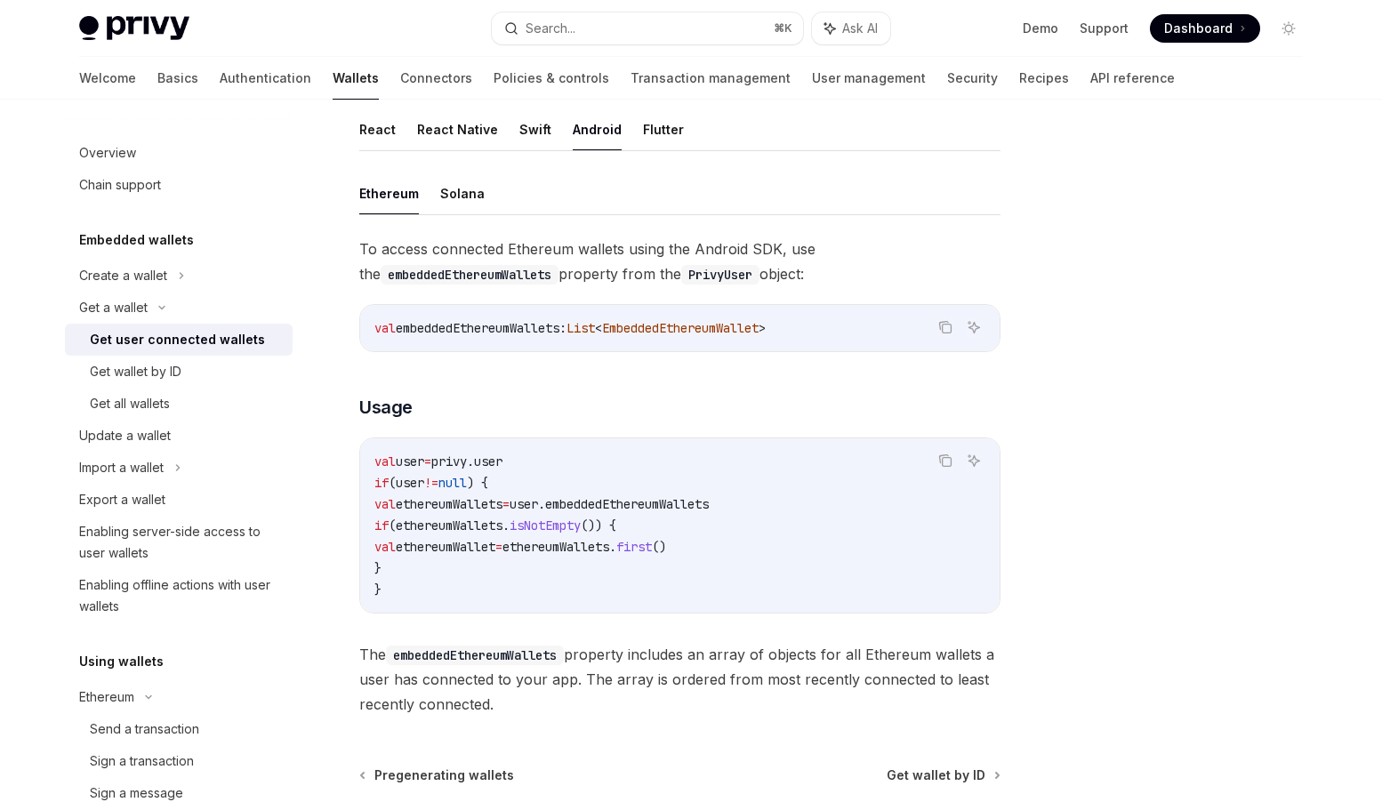
scroll to position [705, 0]
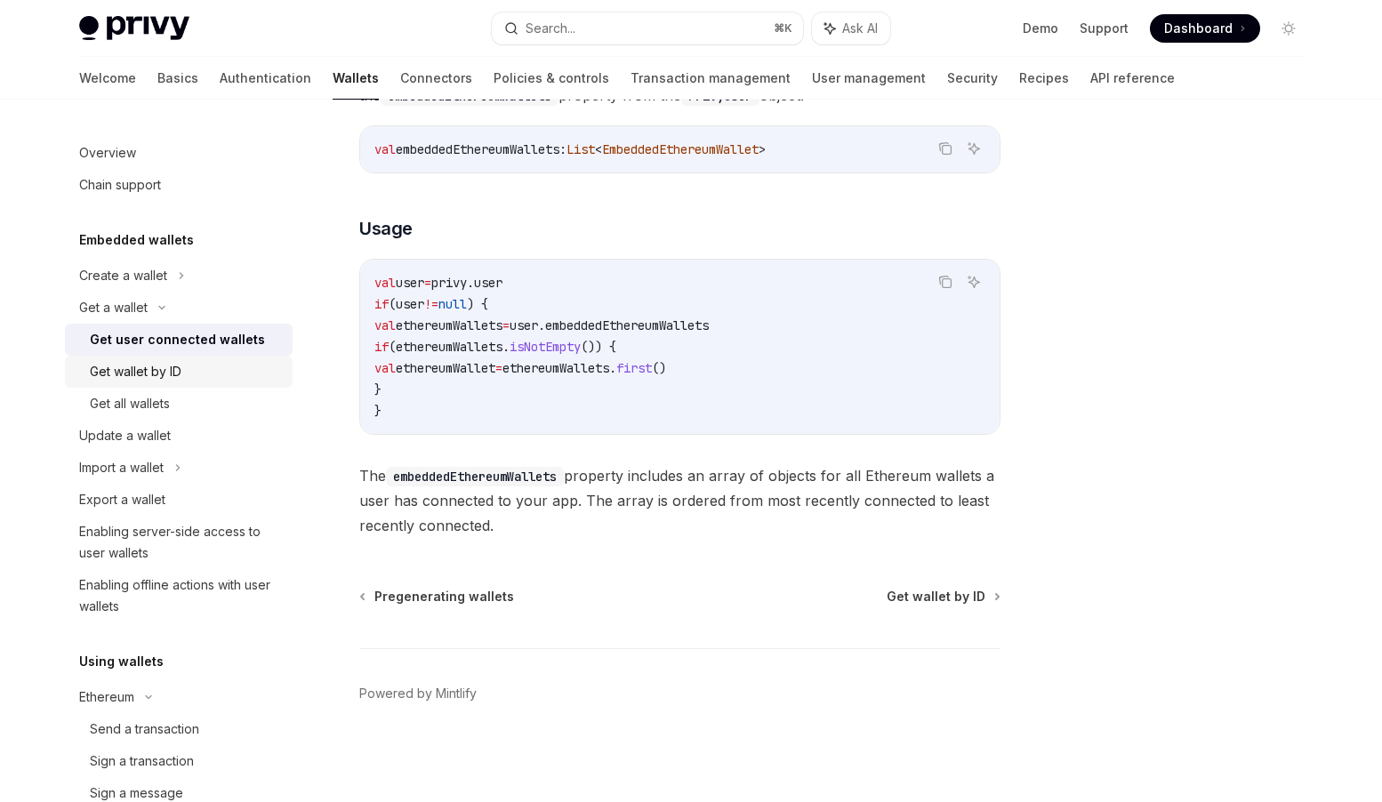
click at [168, 370] on div "Get wallet by ID" at bounding box center [136, 371] width 92 height 21
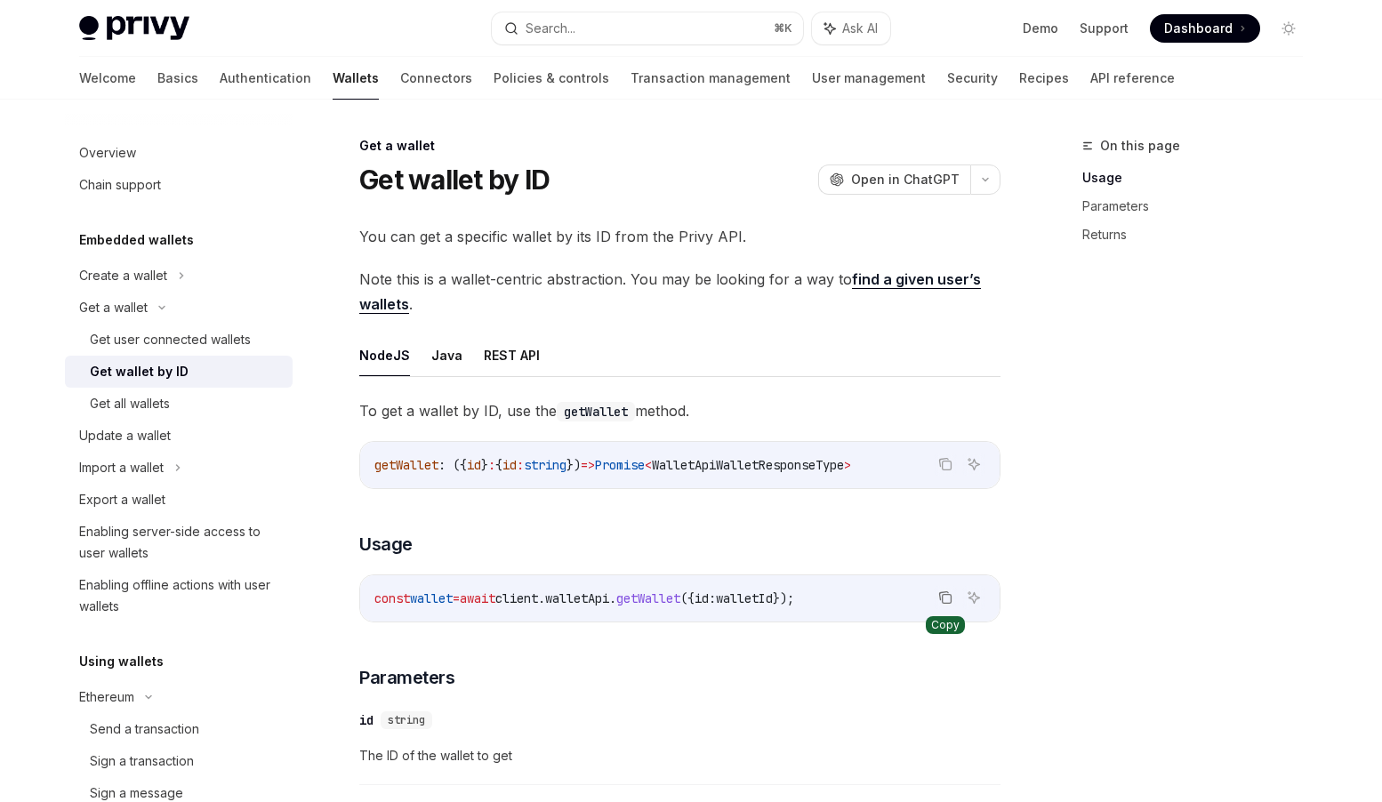
click at [951, 595] on icon "Copy the contents from the code block" at bounding box center [947, 599] width 9 height 9
click at [150, 402] on div "Get all wallets" at bounding box center [130, 403] width 80 height 21
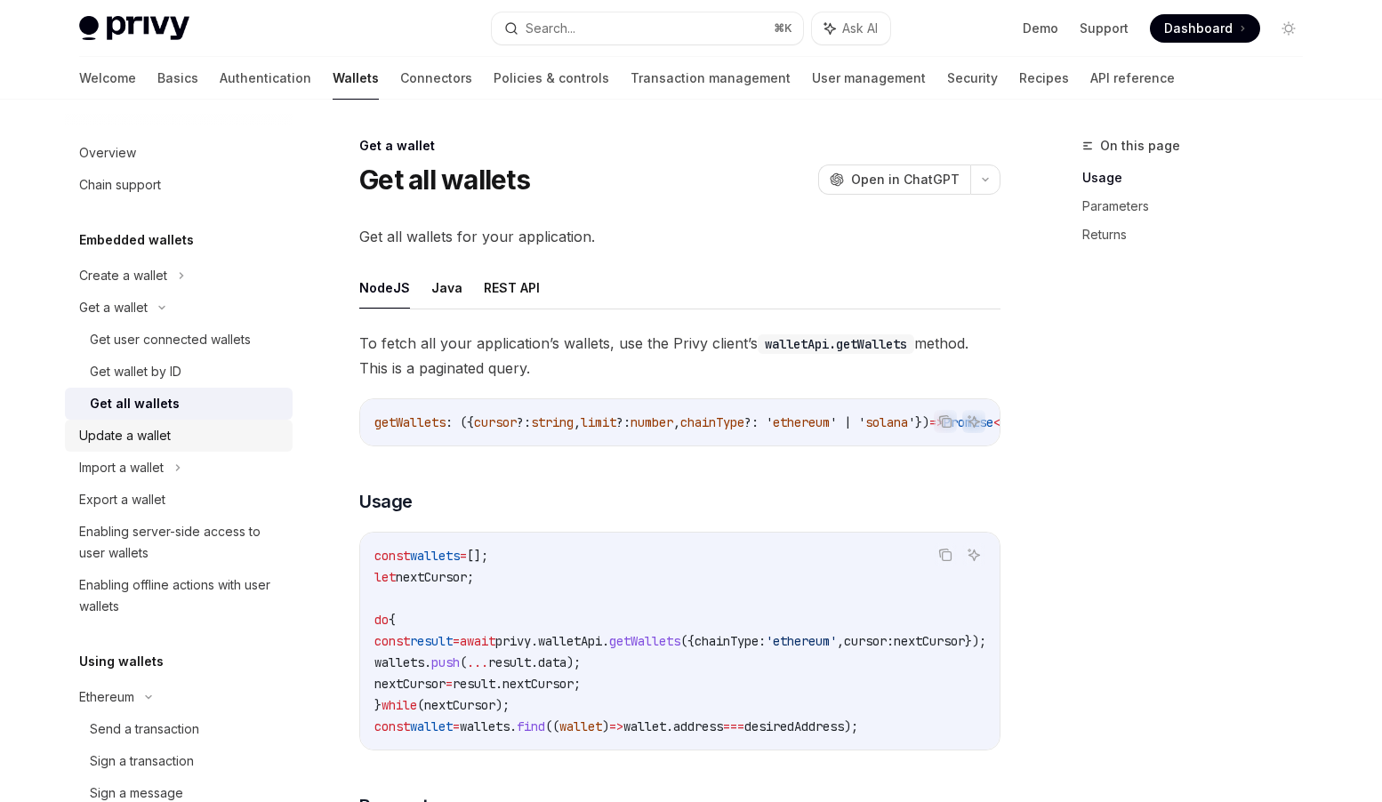
click at [149, 439] on div "Update a wallet" at bounding box center [125, 435] width 92 height 21
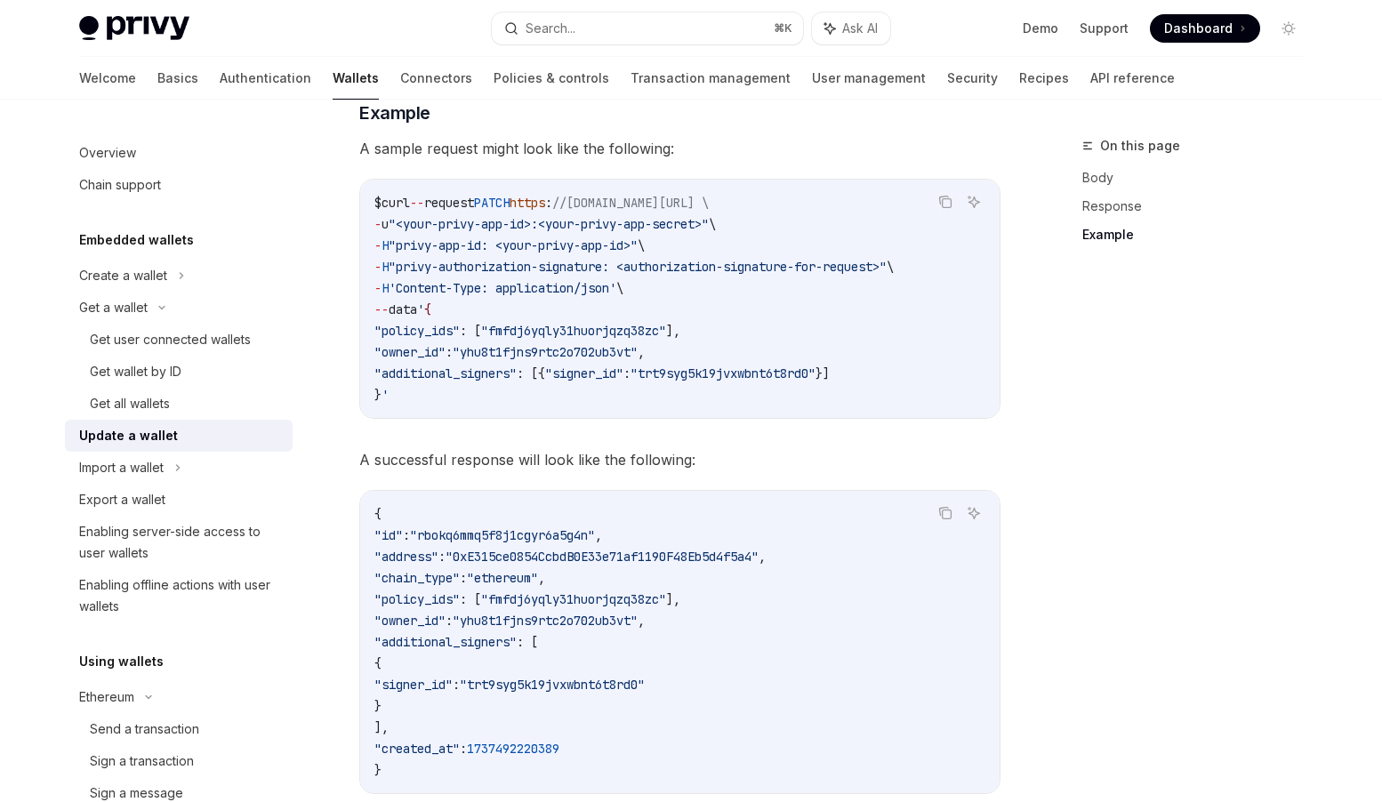
scroll to position [2122, 0]
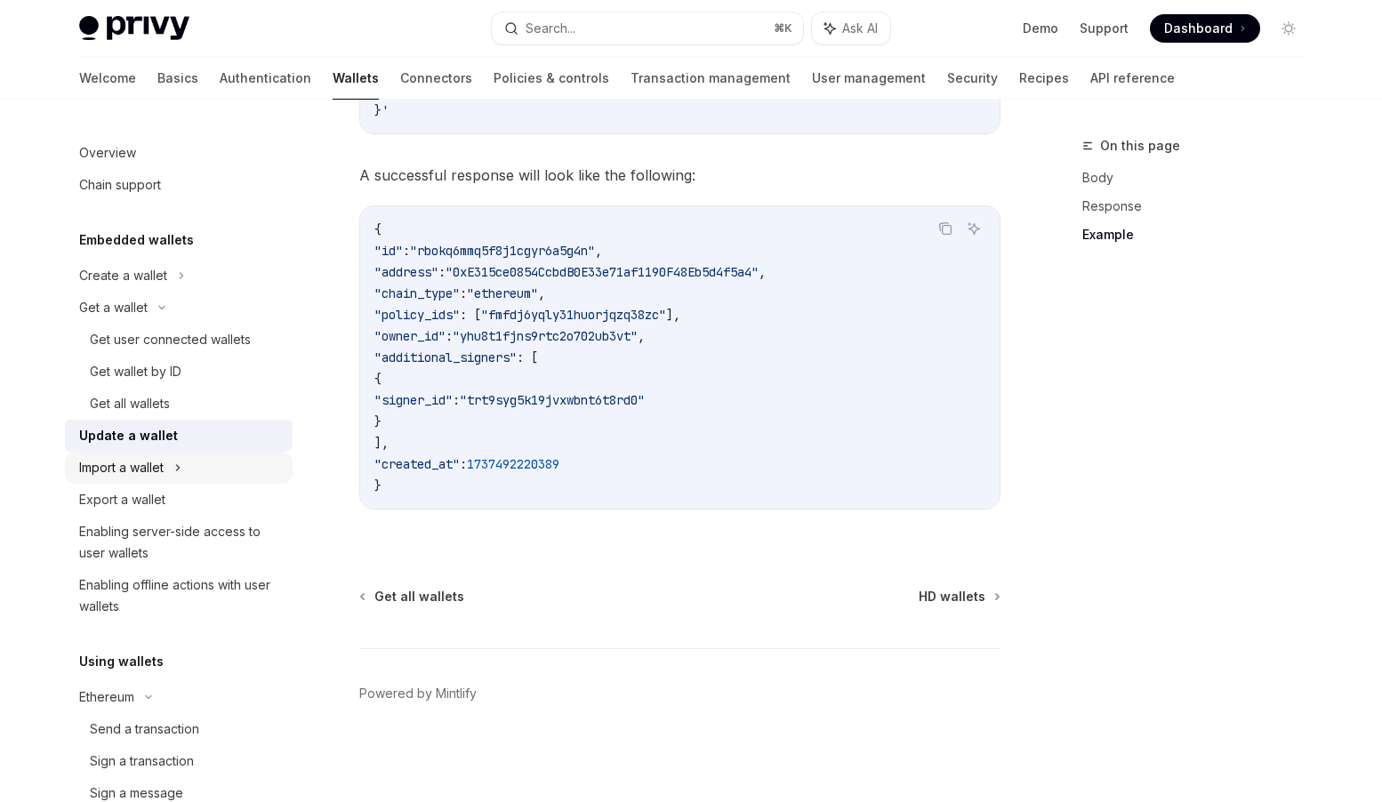
click at [171, 463] on div "Import a wallet" at bounding box center [179, 468] width 228 height 32
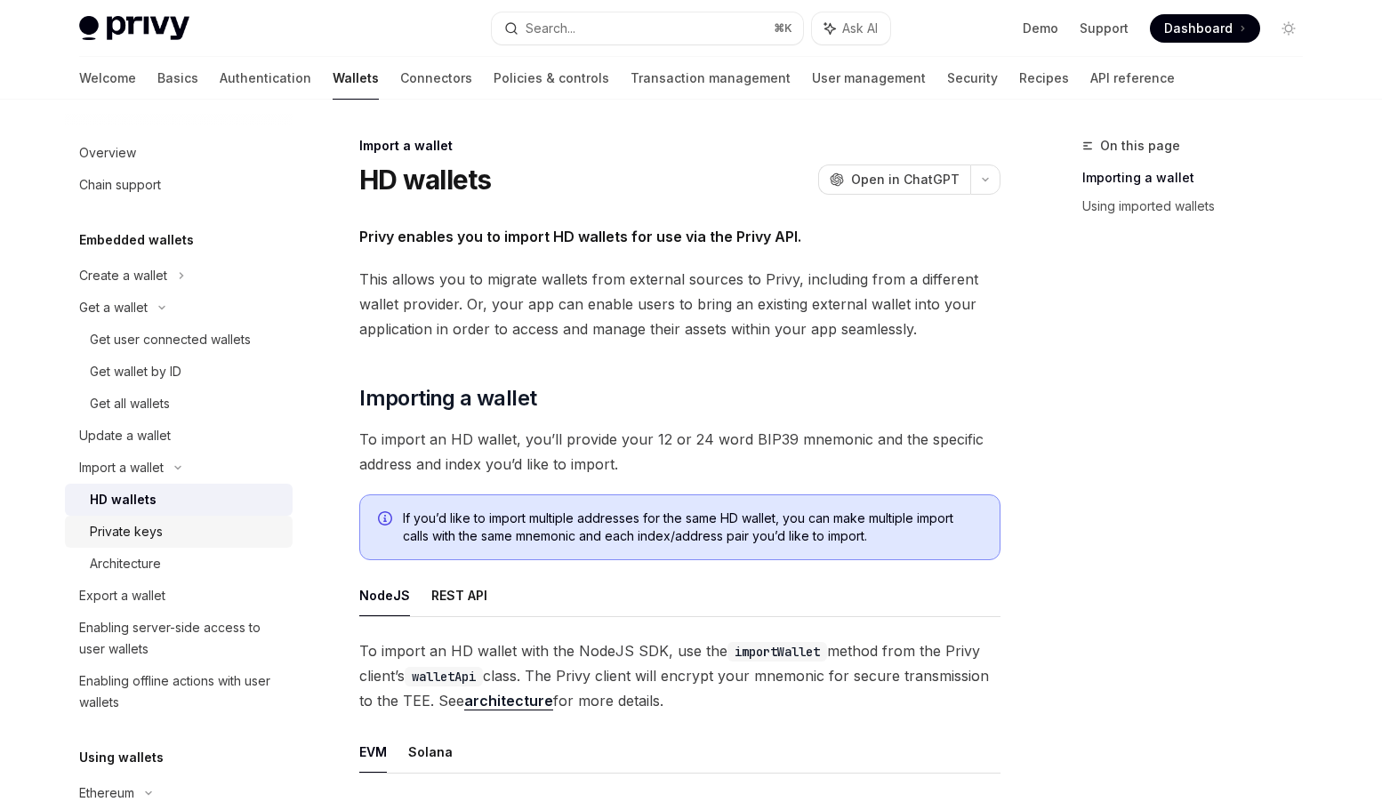
click at [145, 530] on div "Private keys" at bounding box center [126, 531] width 73 height 21
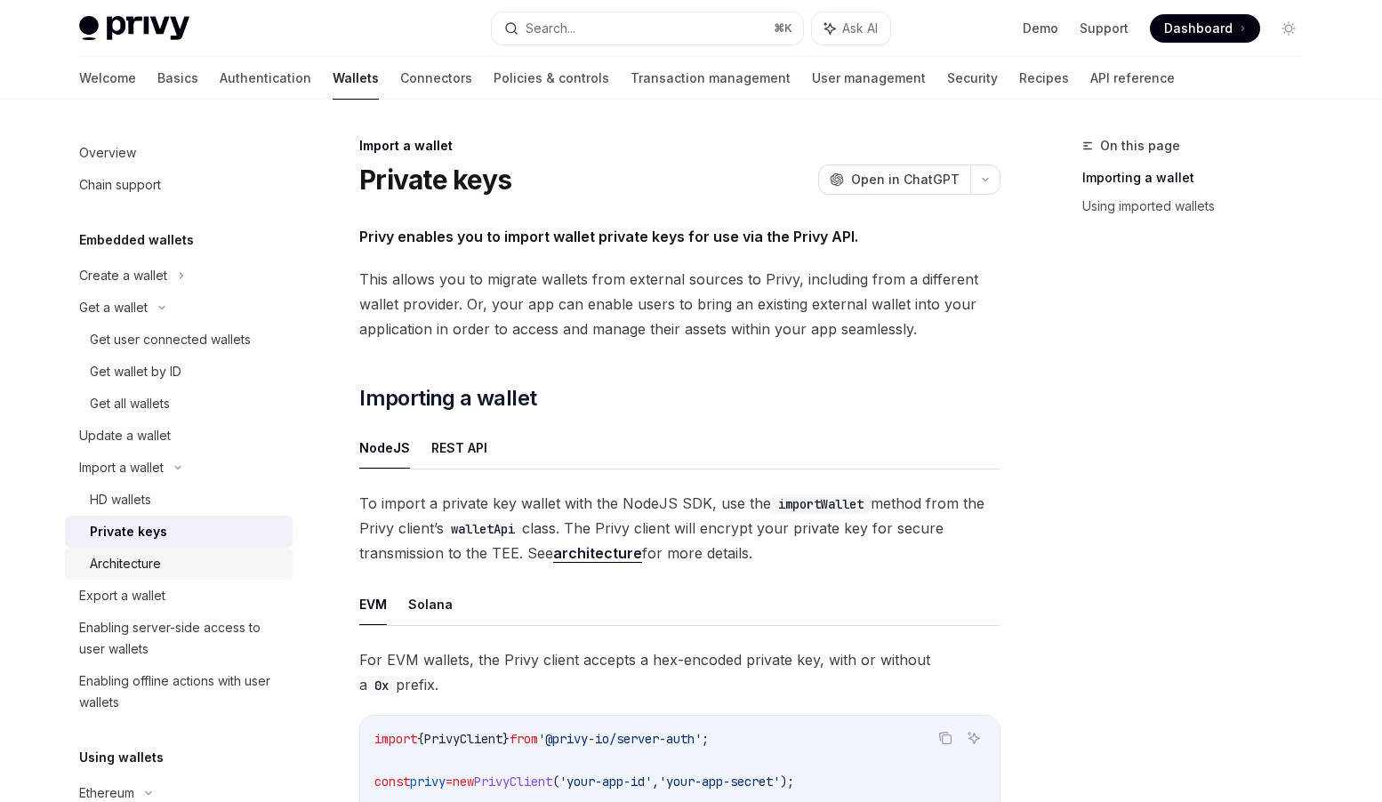
click at [143, 565] on div "Architecture" at bounding box center [125, 563] width 71 height 21
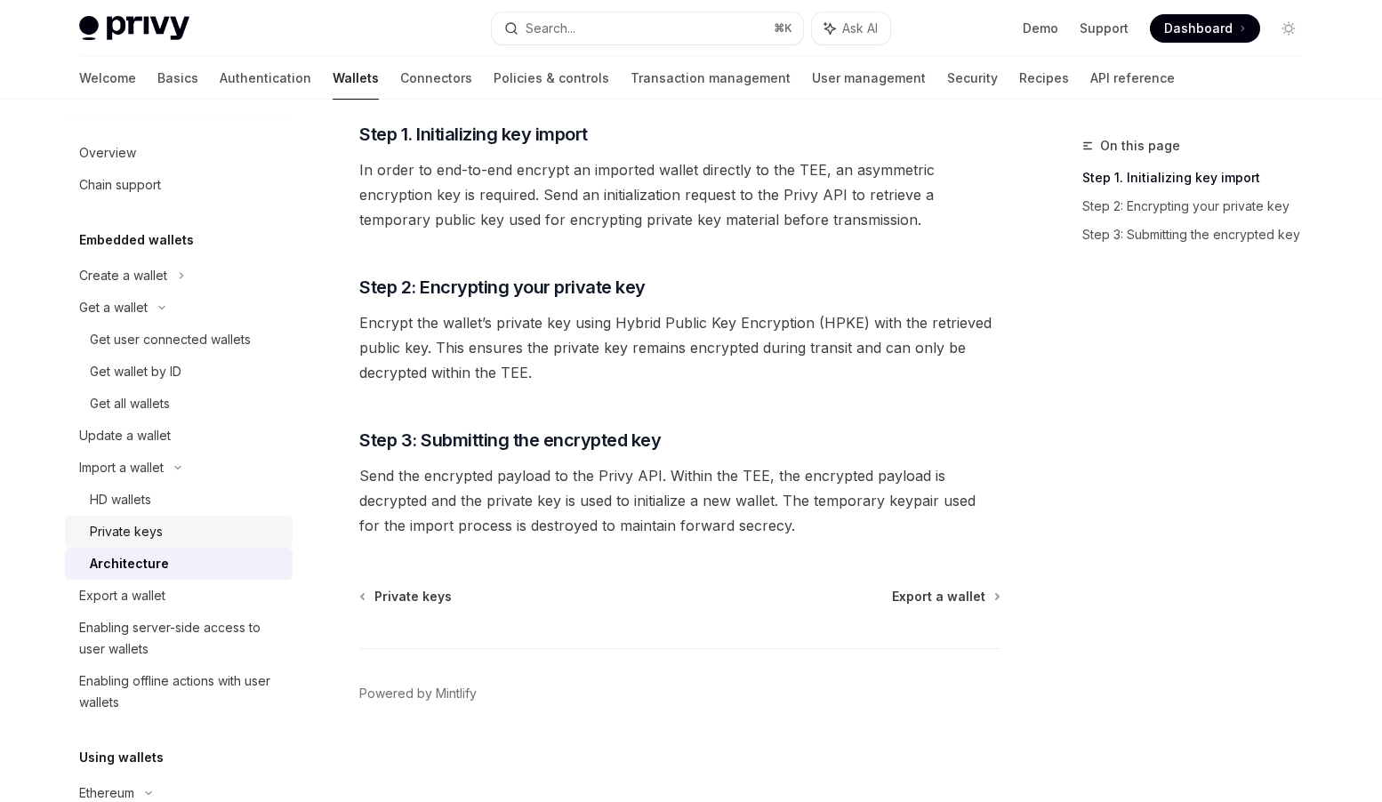
scroll to position [12, 0]
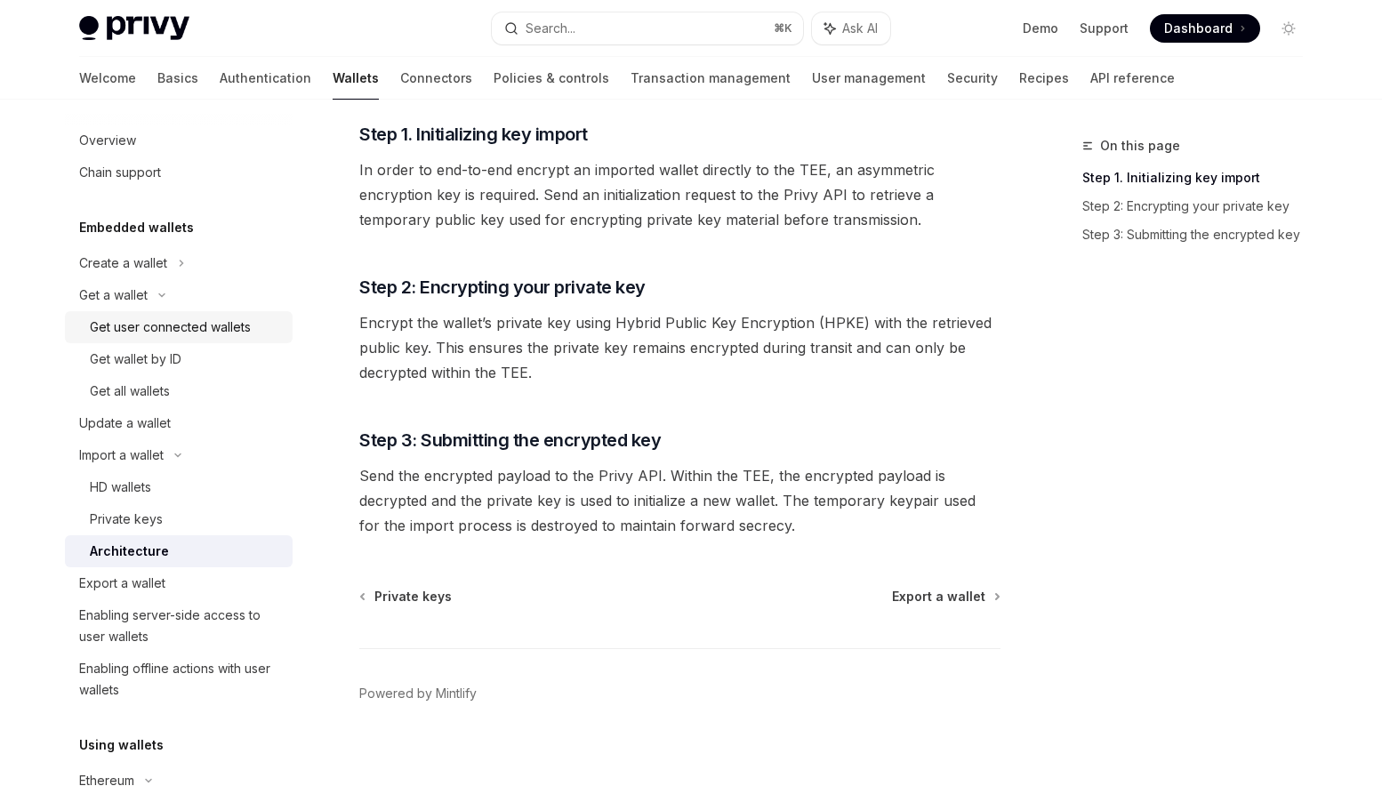
click at [166, 333] on div "Get user connected wallets" at bounding box center [170, 327] width 161 height 21
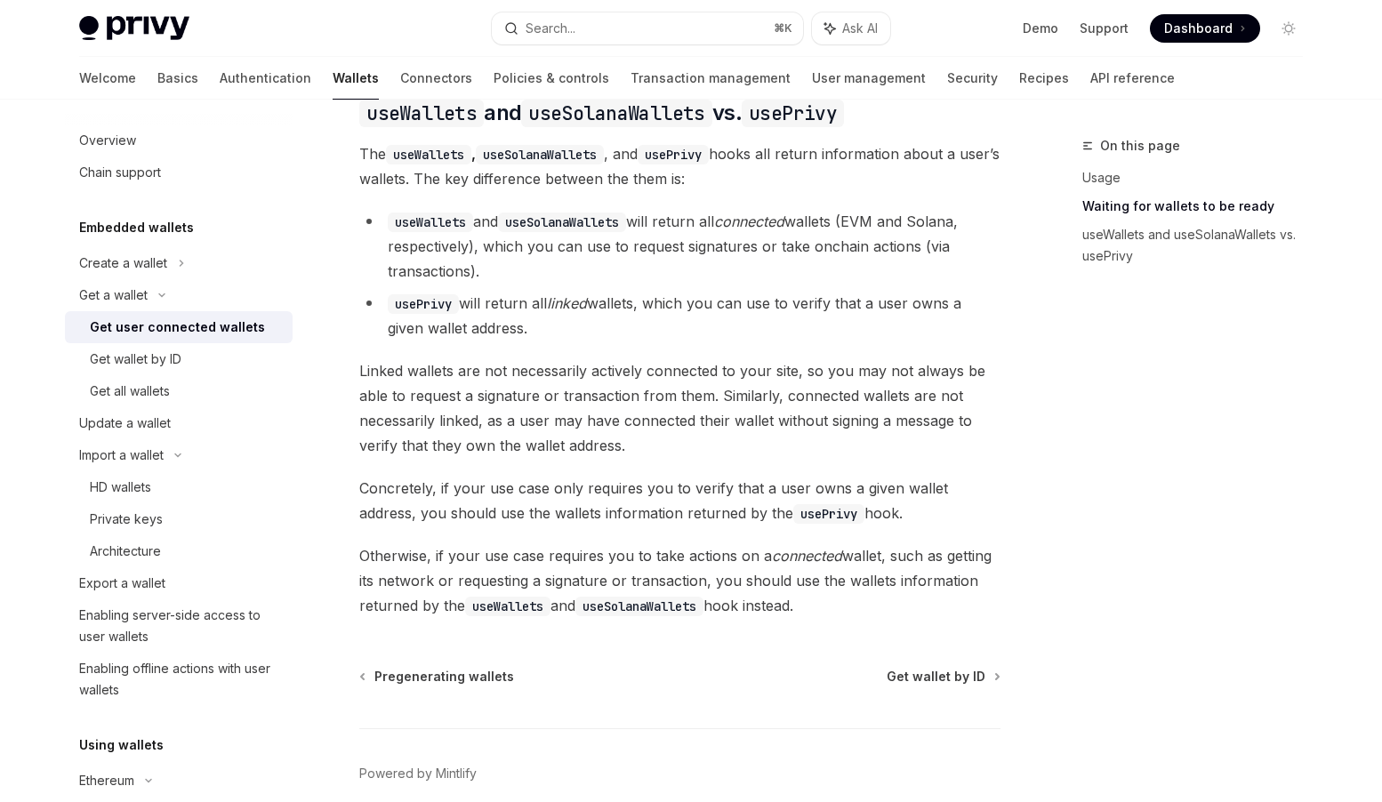
scroll to position [1367, 0]
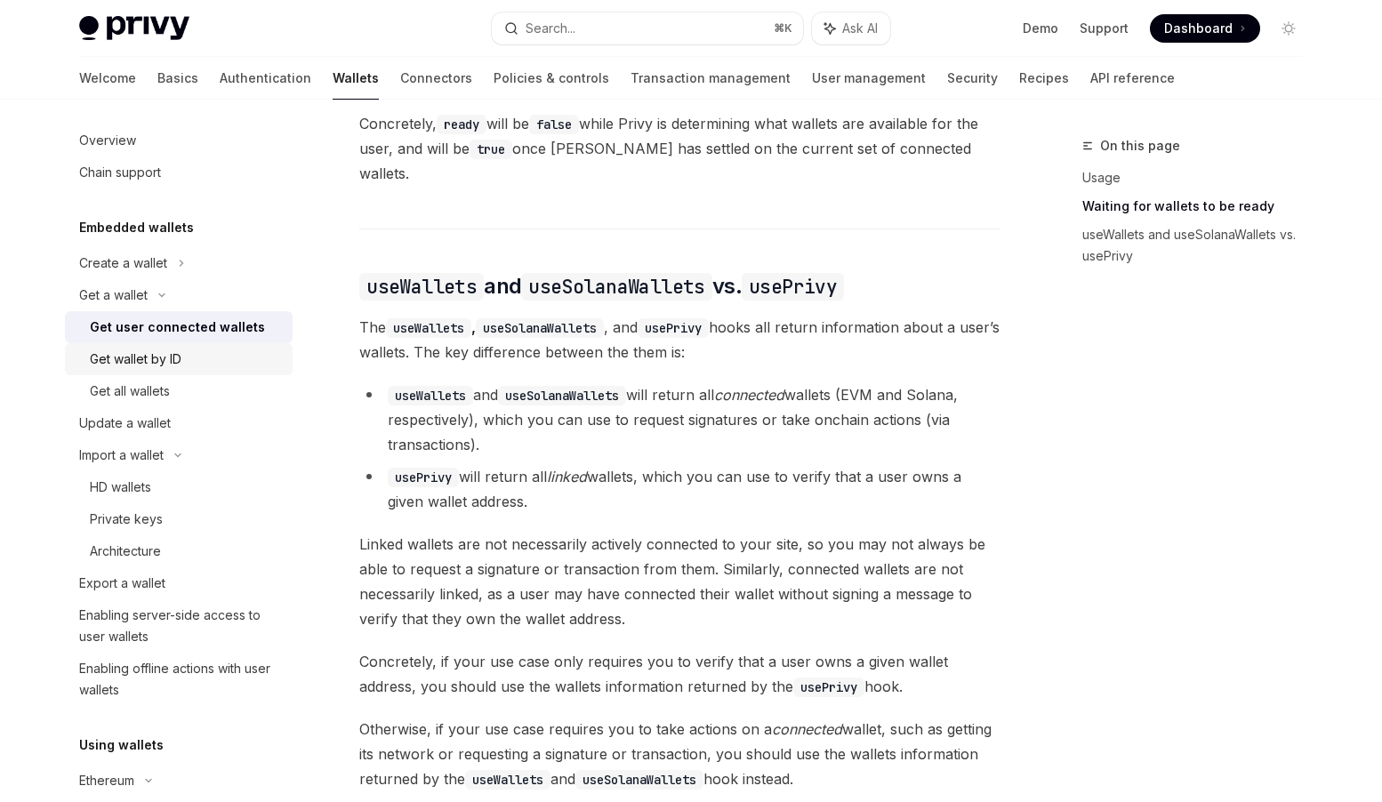
click at [183, 357] on div "Get wallet by ID" at bounding box center [186, 359] width 192 height 21
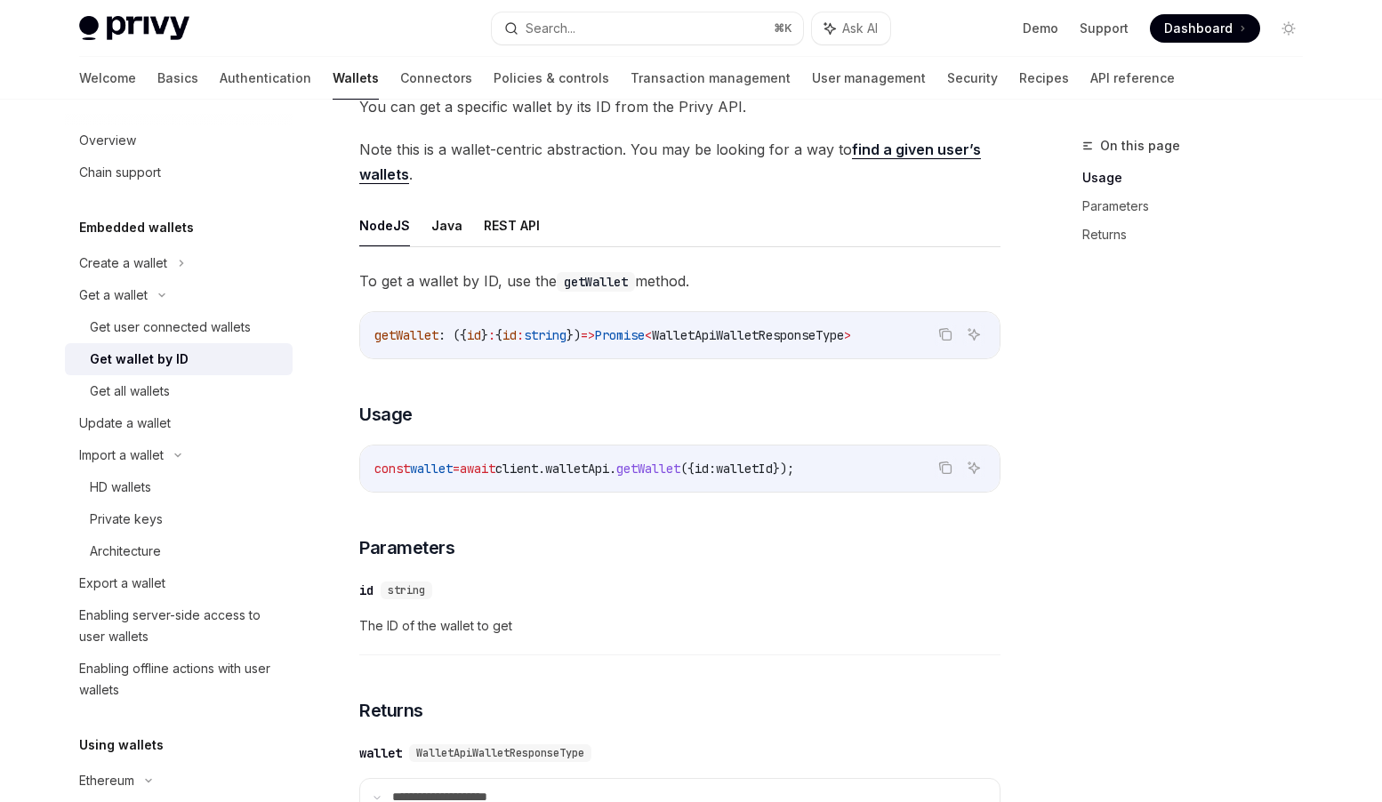
scroll to position [109, 0]
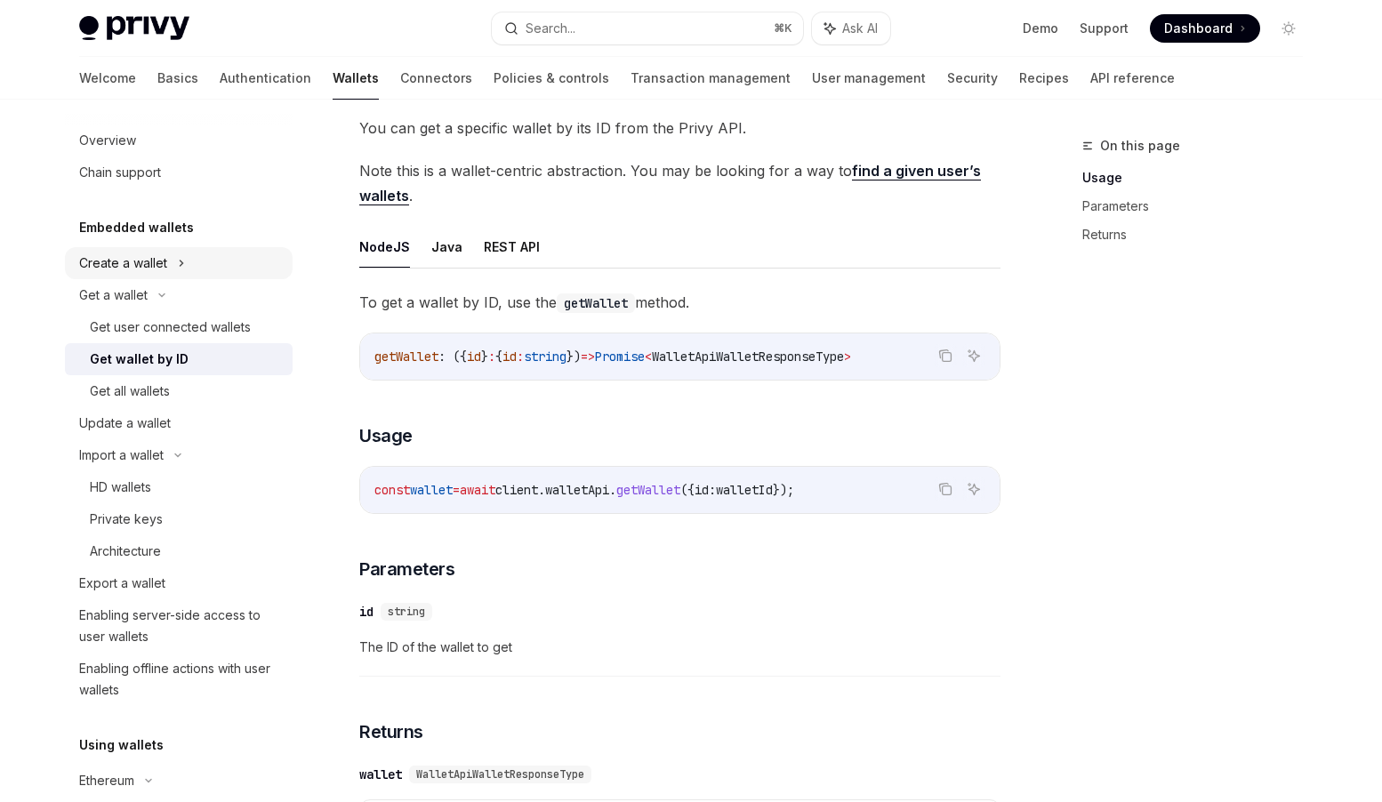
click at [170, 260] on div "Create a wallet" at bounding box center [179, 263] width 228 height 32
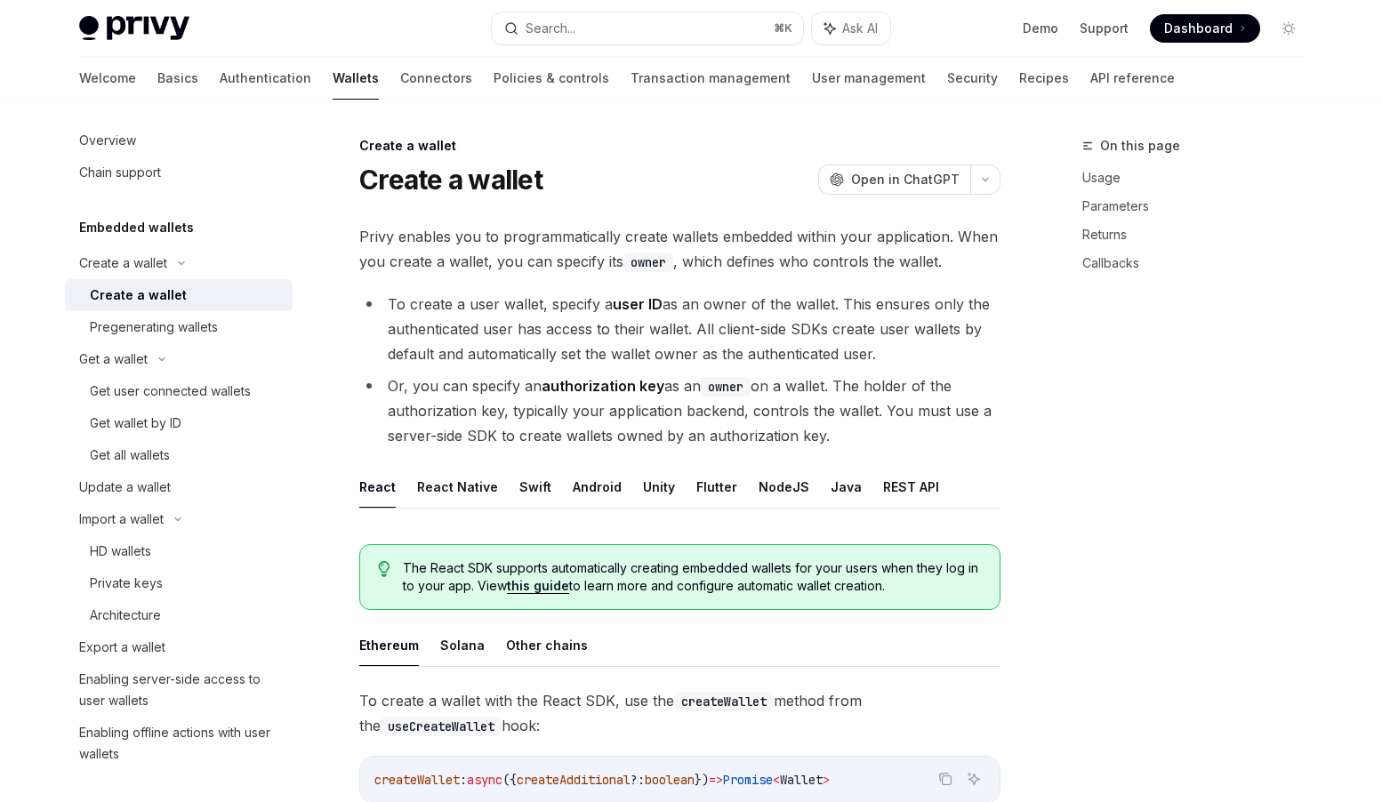
click at [163, 295] on div "Create a wallet" at bounding box center [138, 295] width 97 height 21
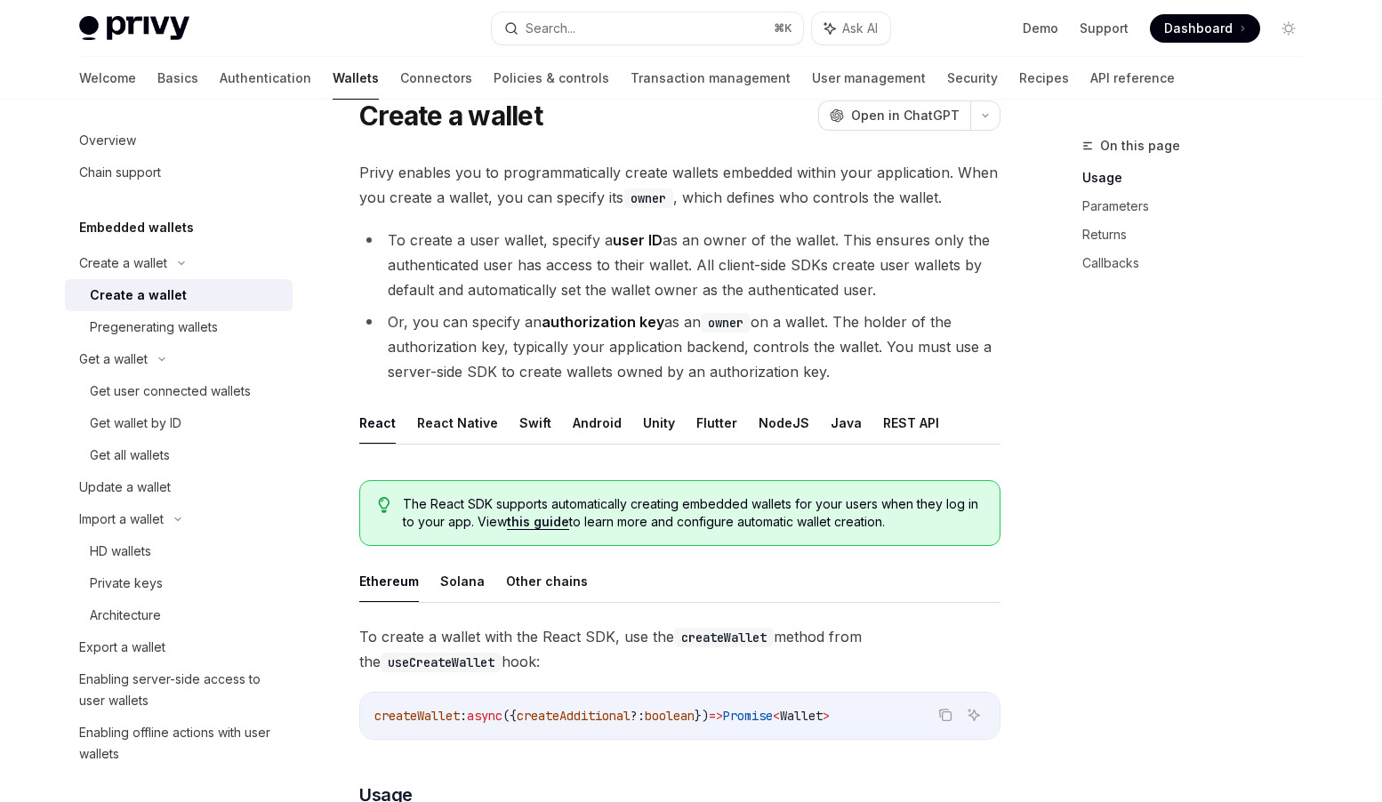
scroll to position [98, 0]
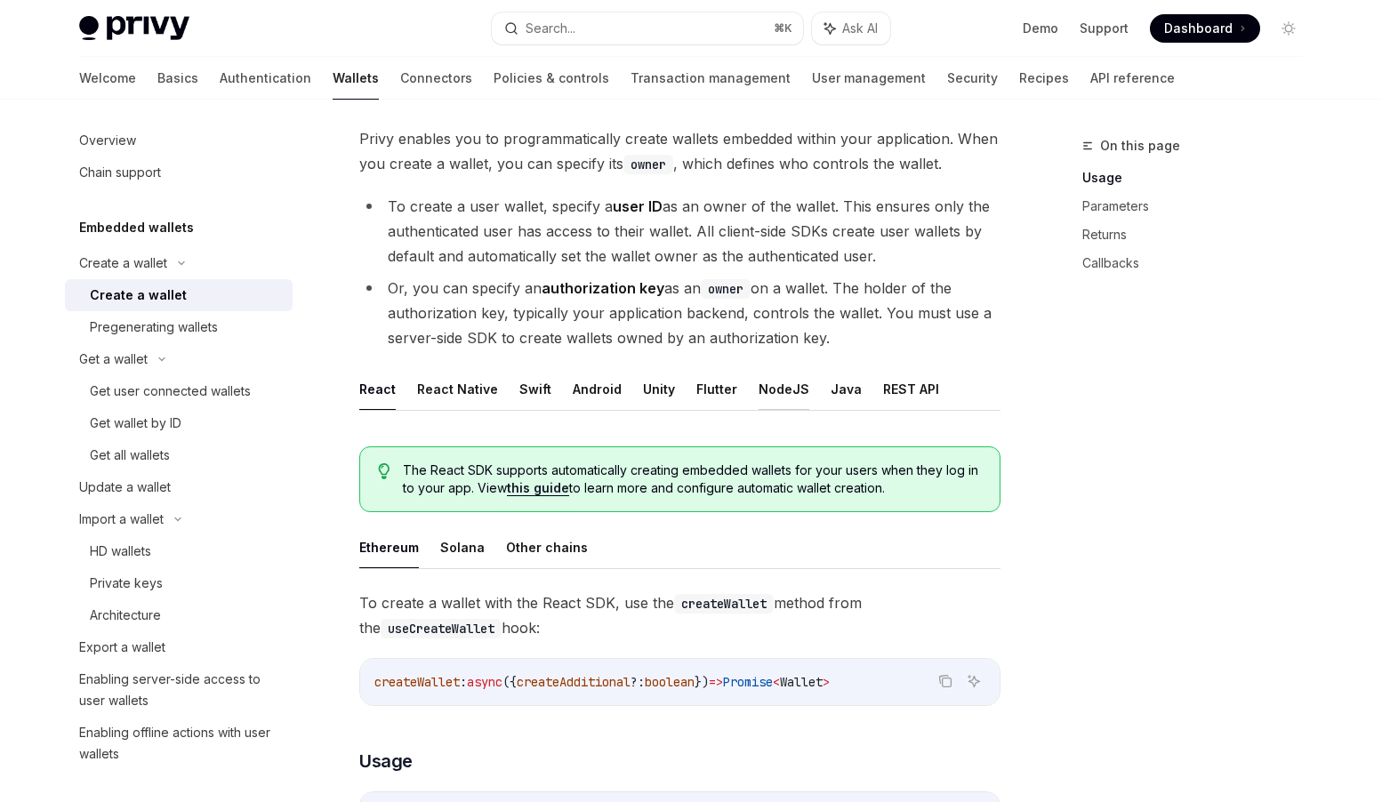
click at [785, 386] on button "NodeJS" at bounding box center [784, 389] width 51 height 42
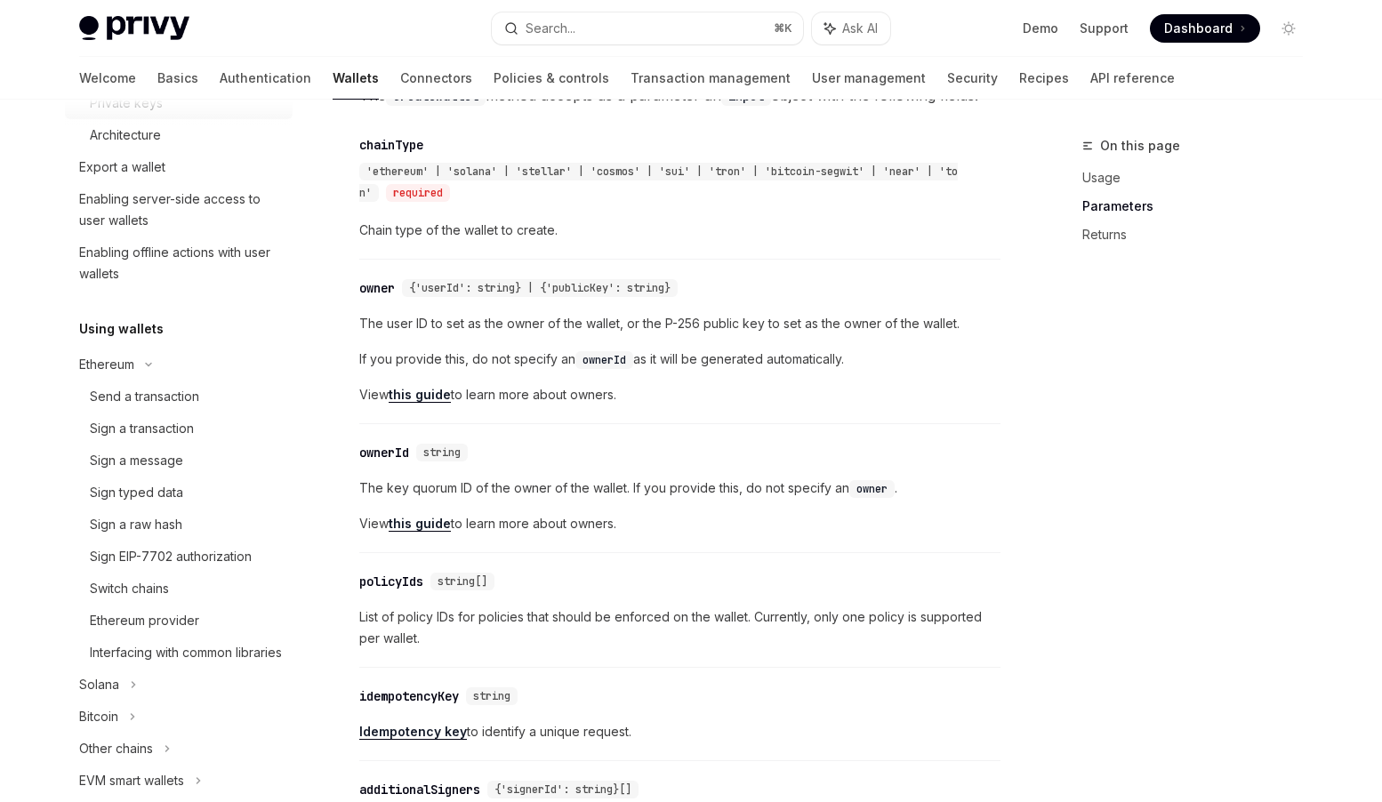
scroll to position [553, 0]
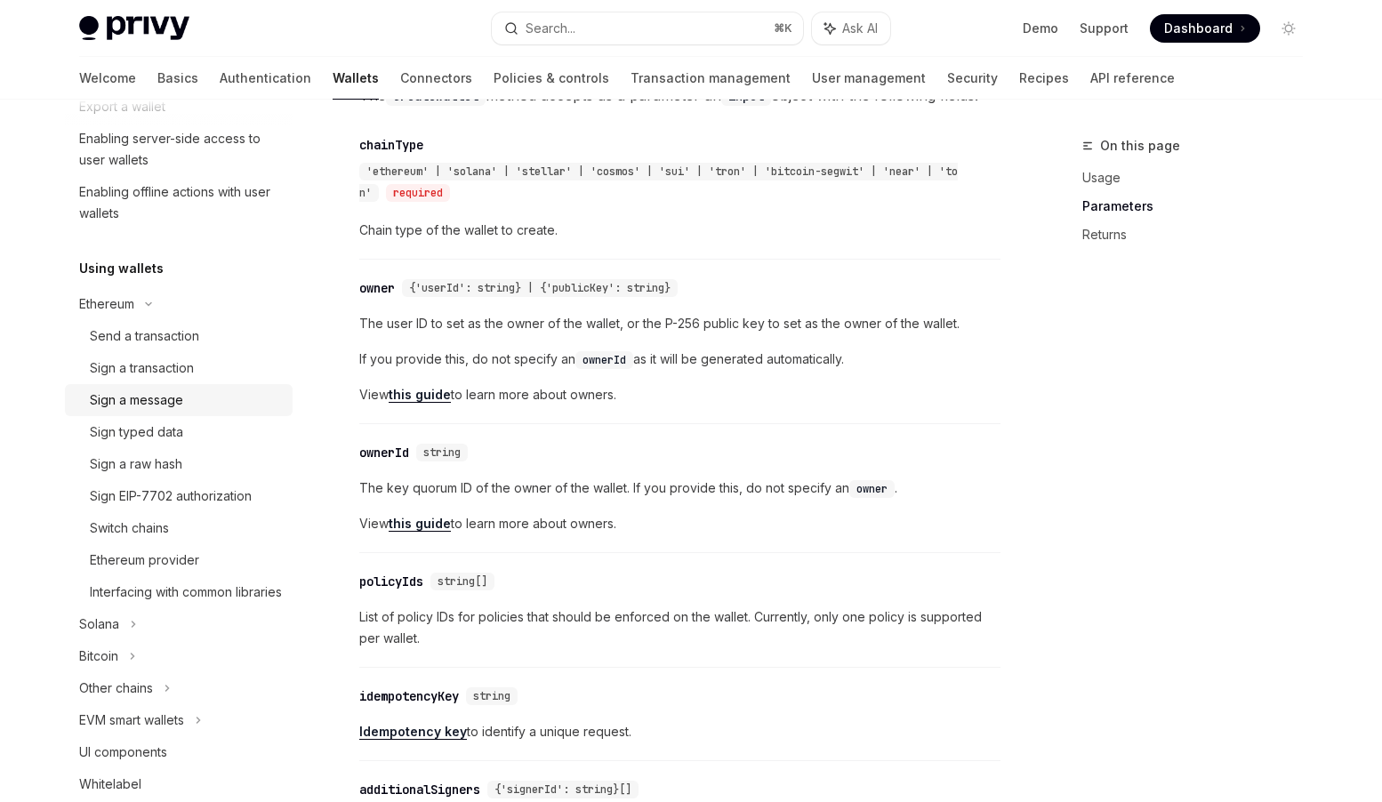
click at [178, 407] on div "Sign a message" at bounding box center [136, 400] width 93 height 21
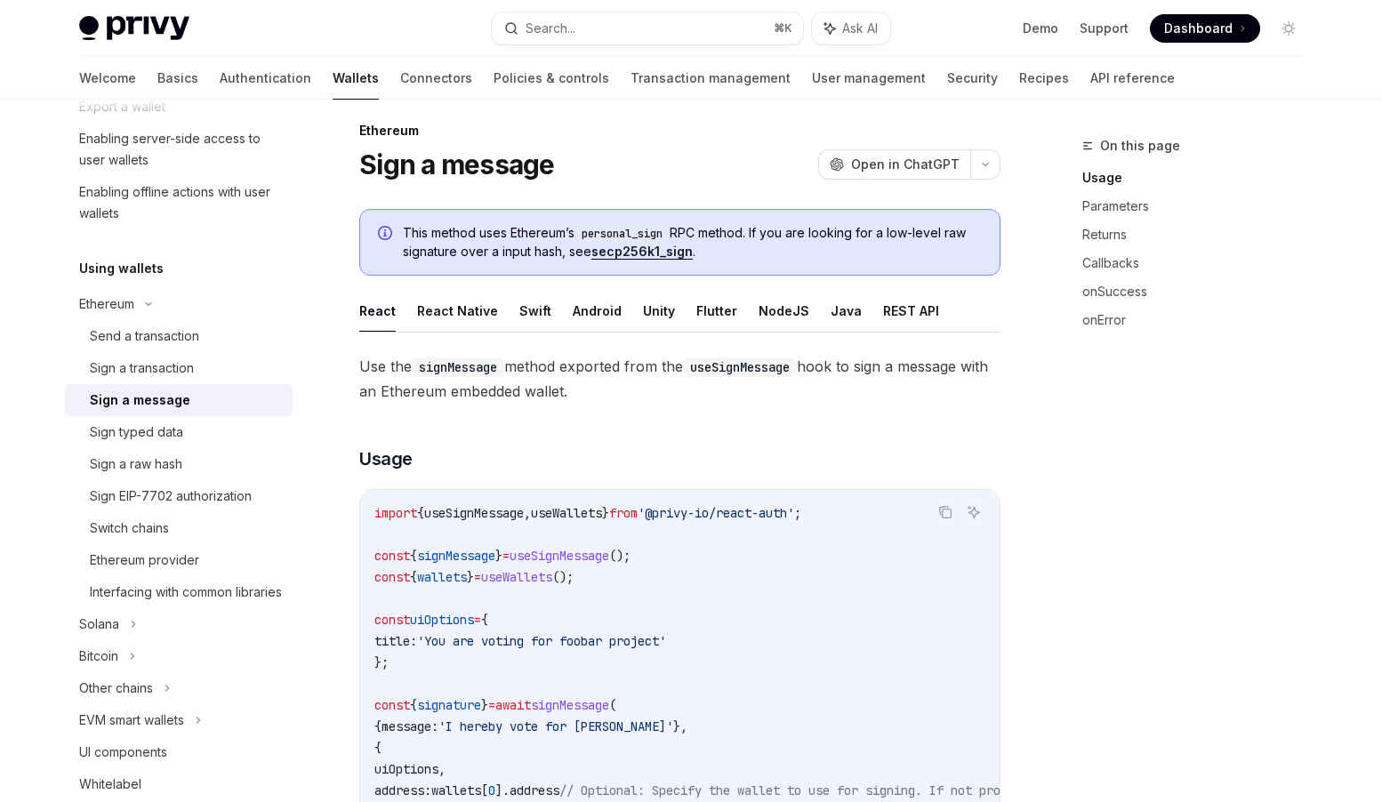
scroll to position [17, 0]
click at [761, 308] on button "NodeJS" at bounding box center [784, 309] width 51 height 42
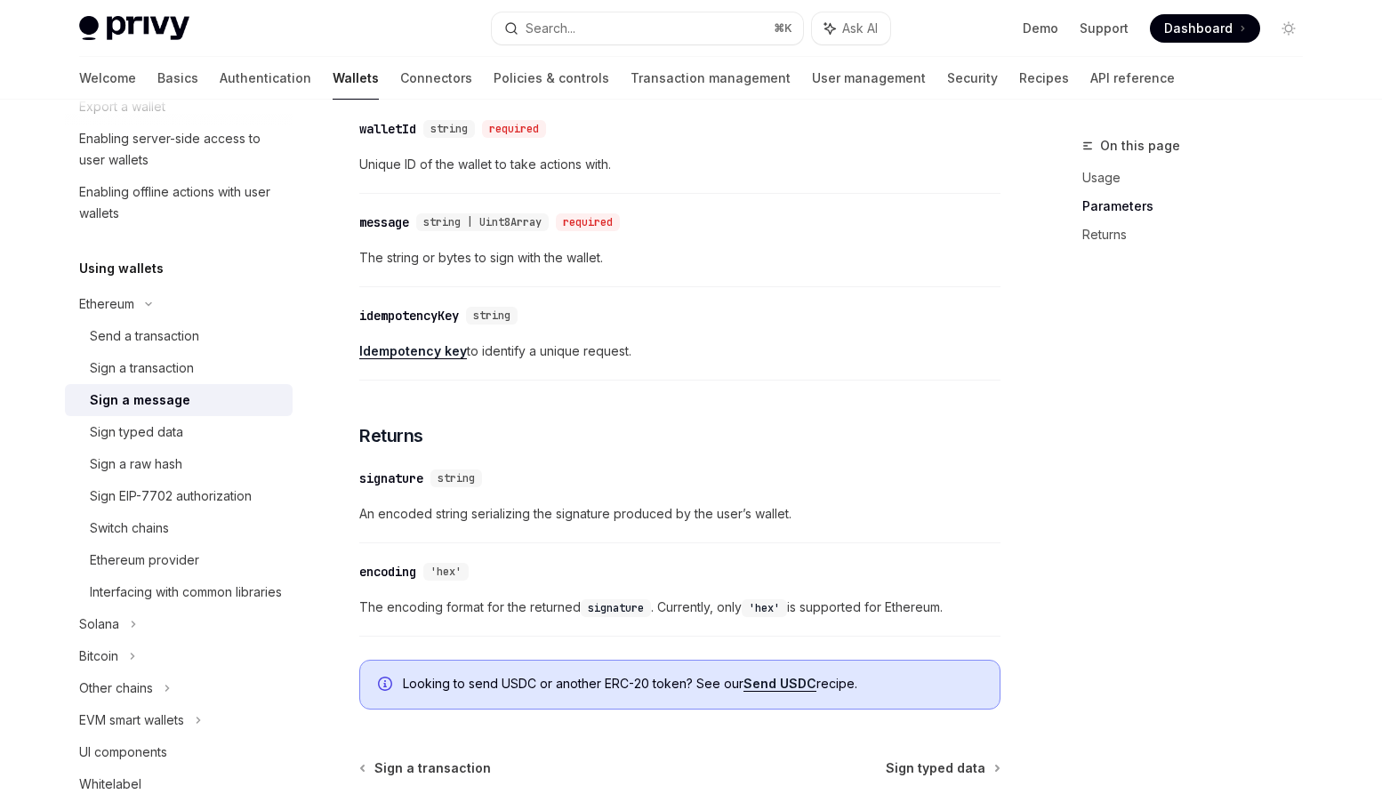
scroll to position [829, 0]
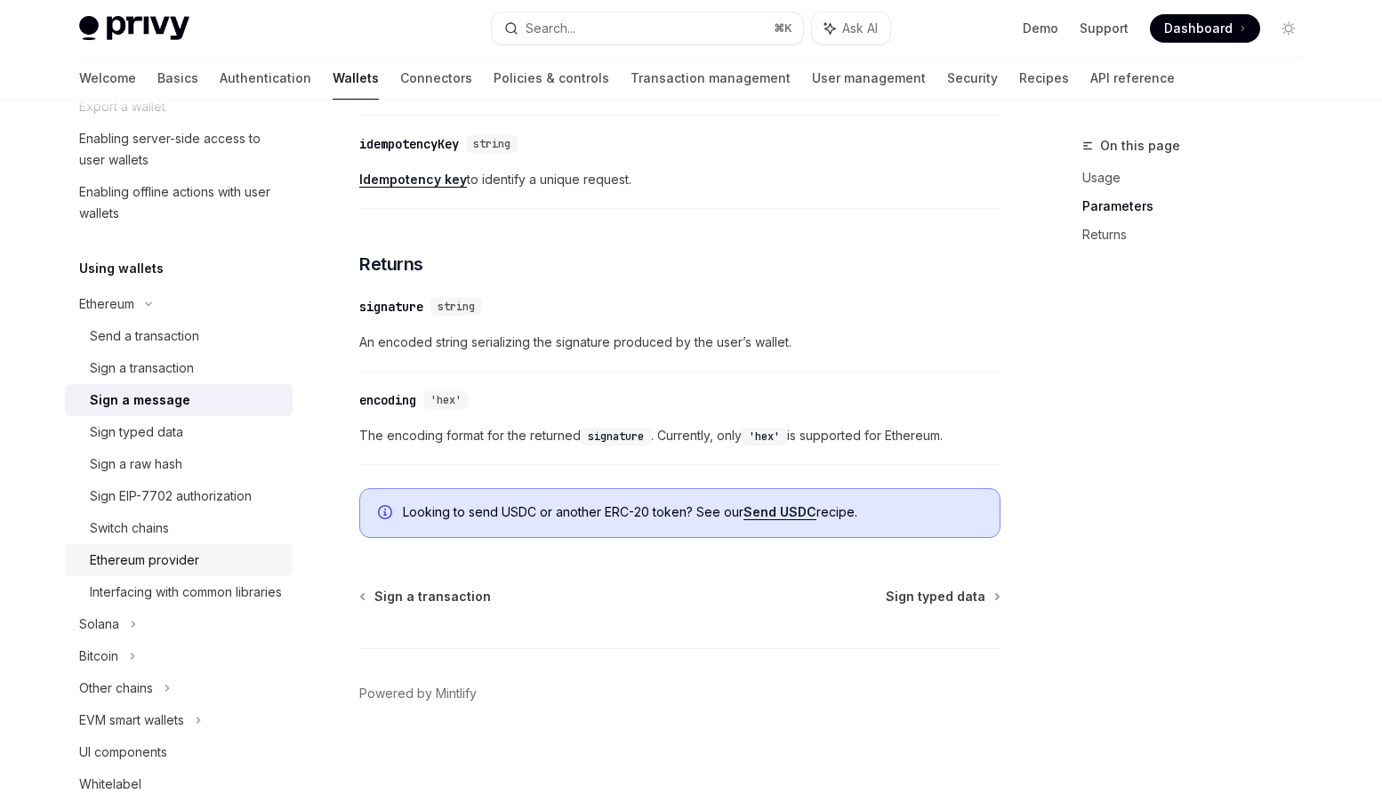
click at [185, 556] on div "Ethereum provider" at bounding box center [144, 560] width 109 height 21
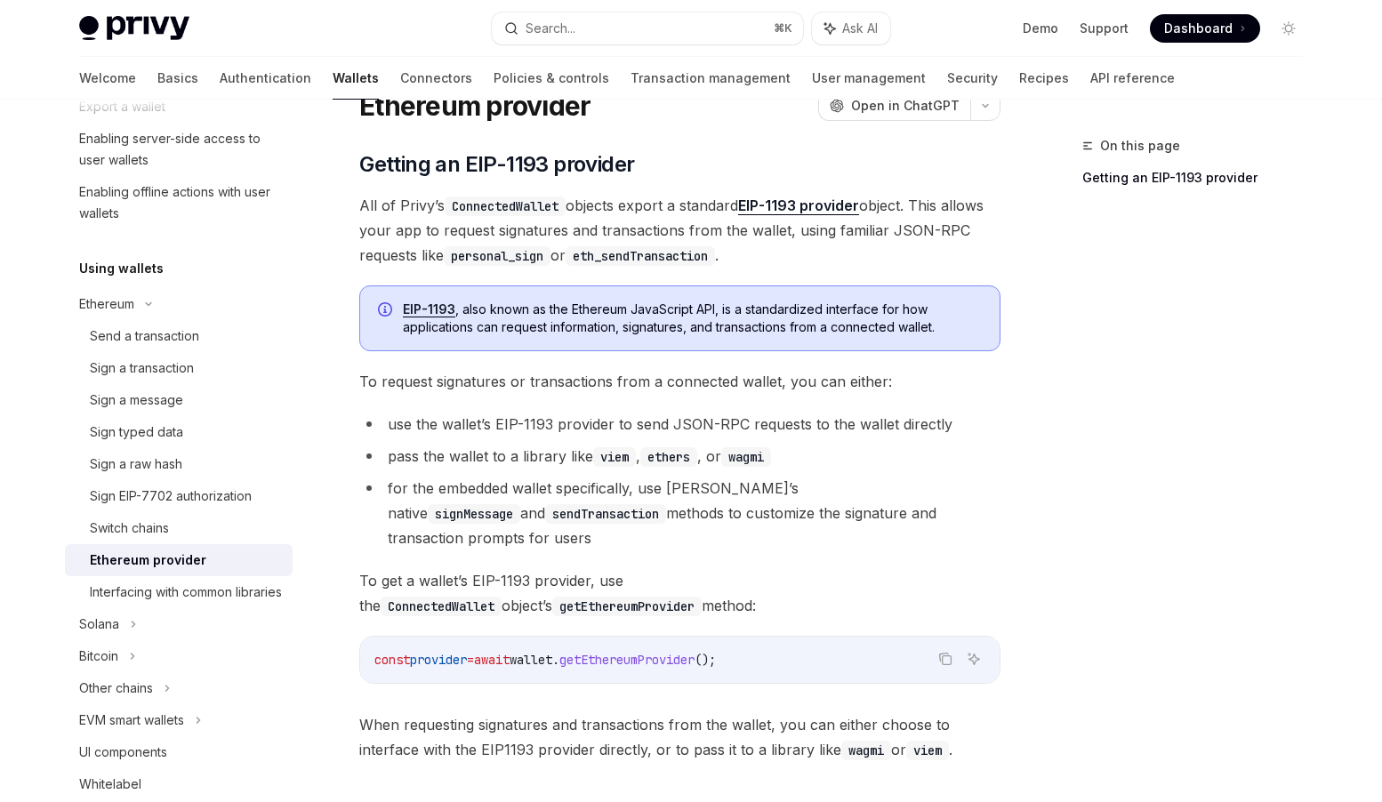
scroll to position [273, 0]
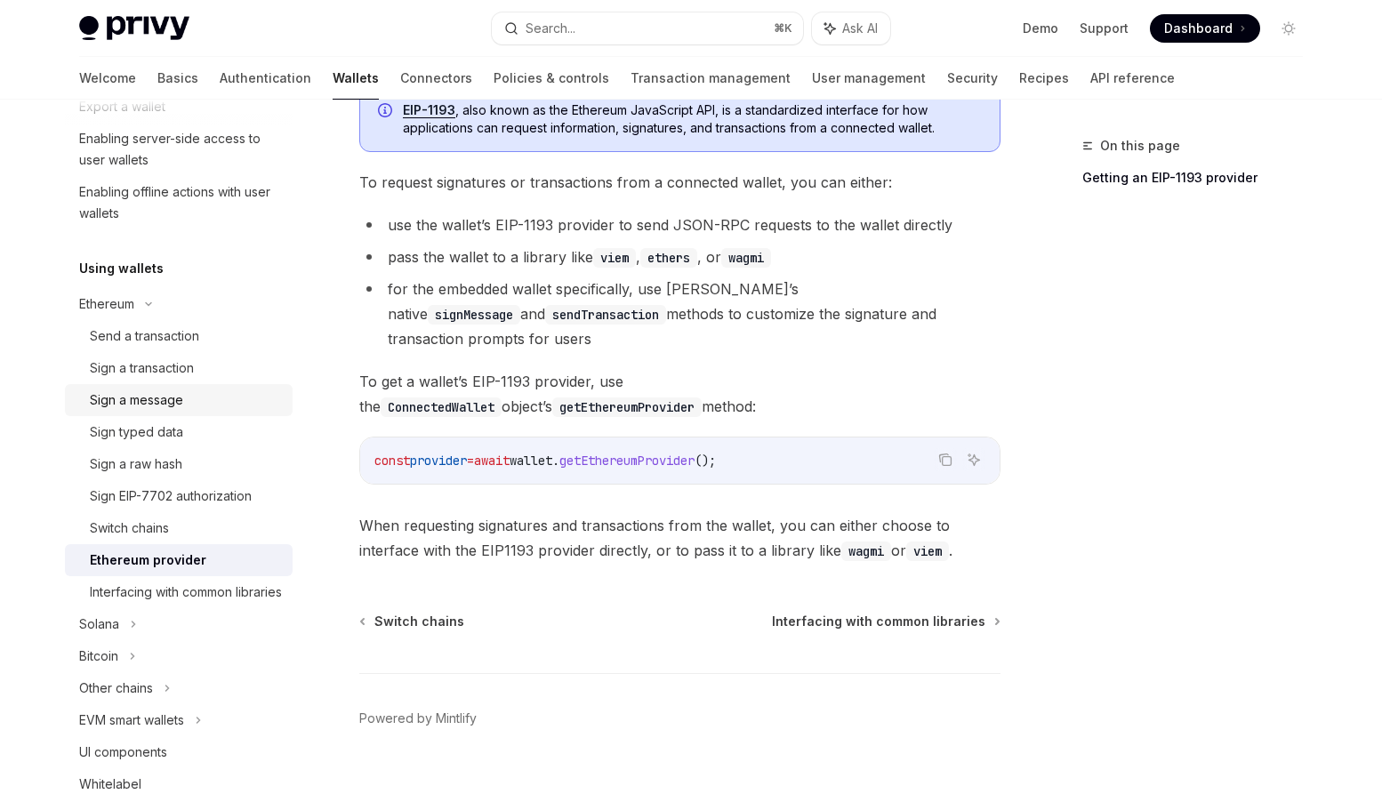
click at [158, 401] on div "Sign a message" at bounding box center [136, 400] width 93 height 21
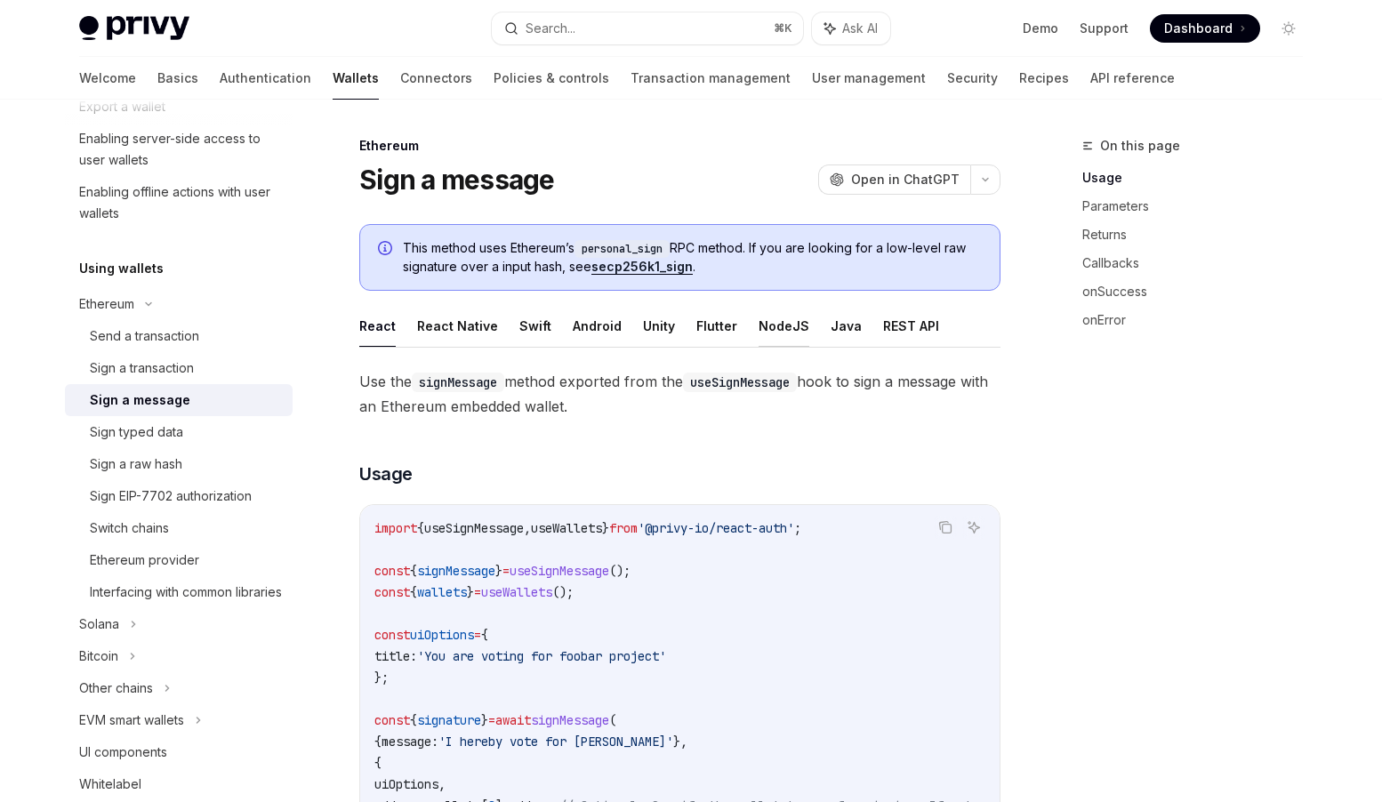
click at [783, 326] on button "NodeJS" at bounding box center [784, 326] width 51 height 42
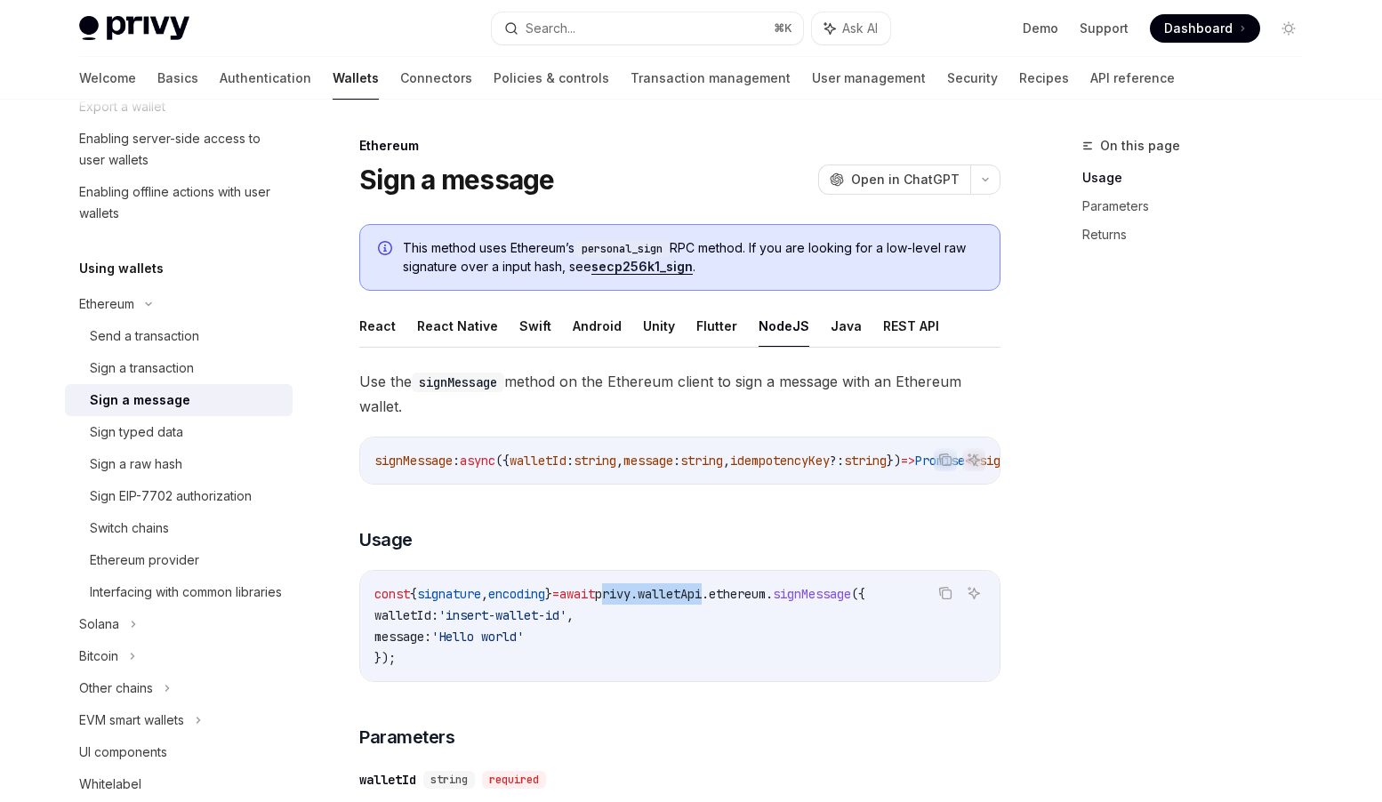
drag, startPoint x: 758, startPoint y: 601, endPoint x: 647, endPoint y: 596, distance: 111.3
click at [647, 596] on span "const { signature , encoding } = await privy . walletApi . ethereum . signMessa…" at bounding box center [619, 594] width 491 height 16
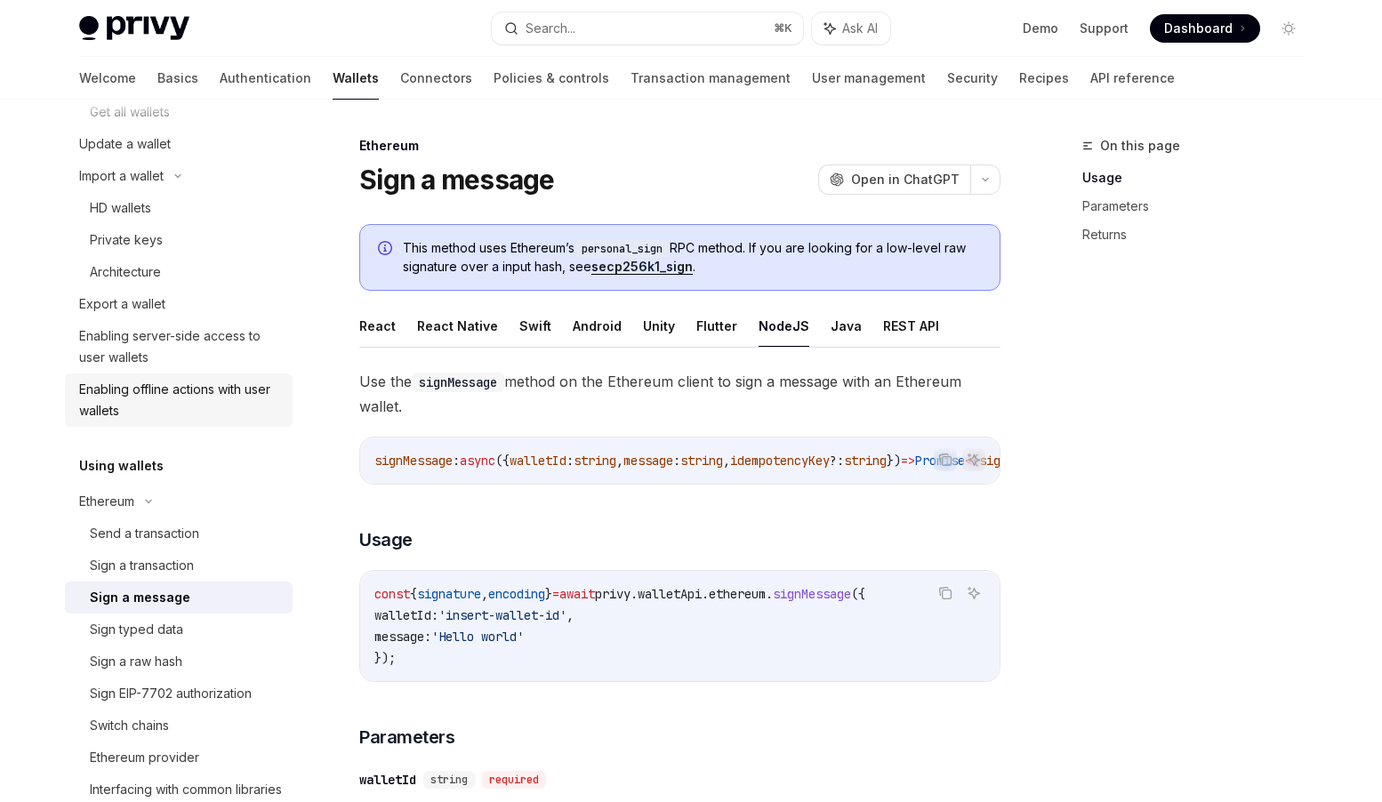
scroll to position [332, 0]
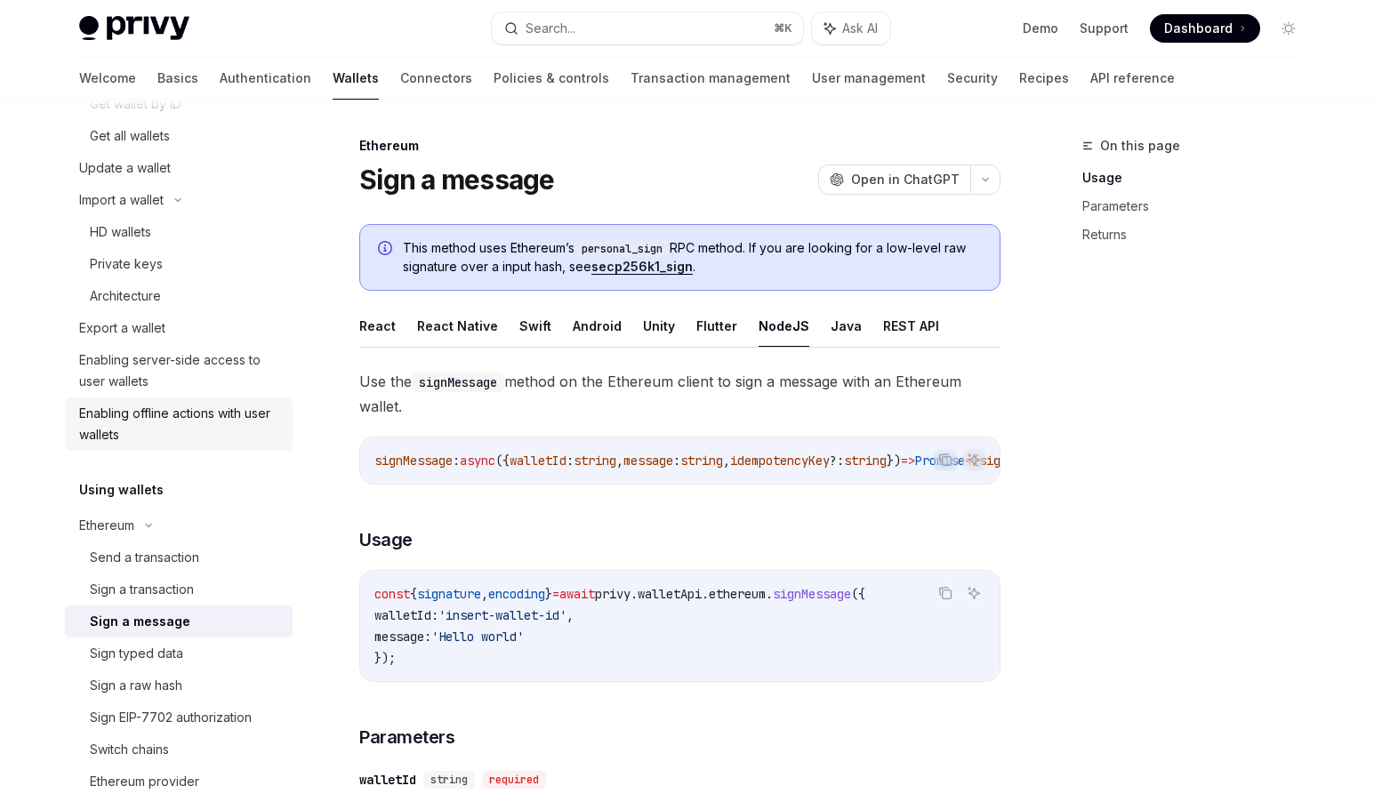
click at [168, 417] on div "Enabling offline actions with user wallets" at bounding box center [180, 424] width 203 height 43
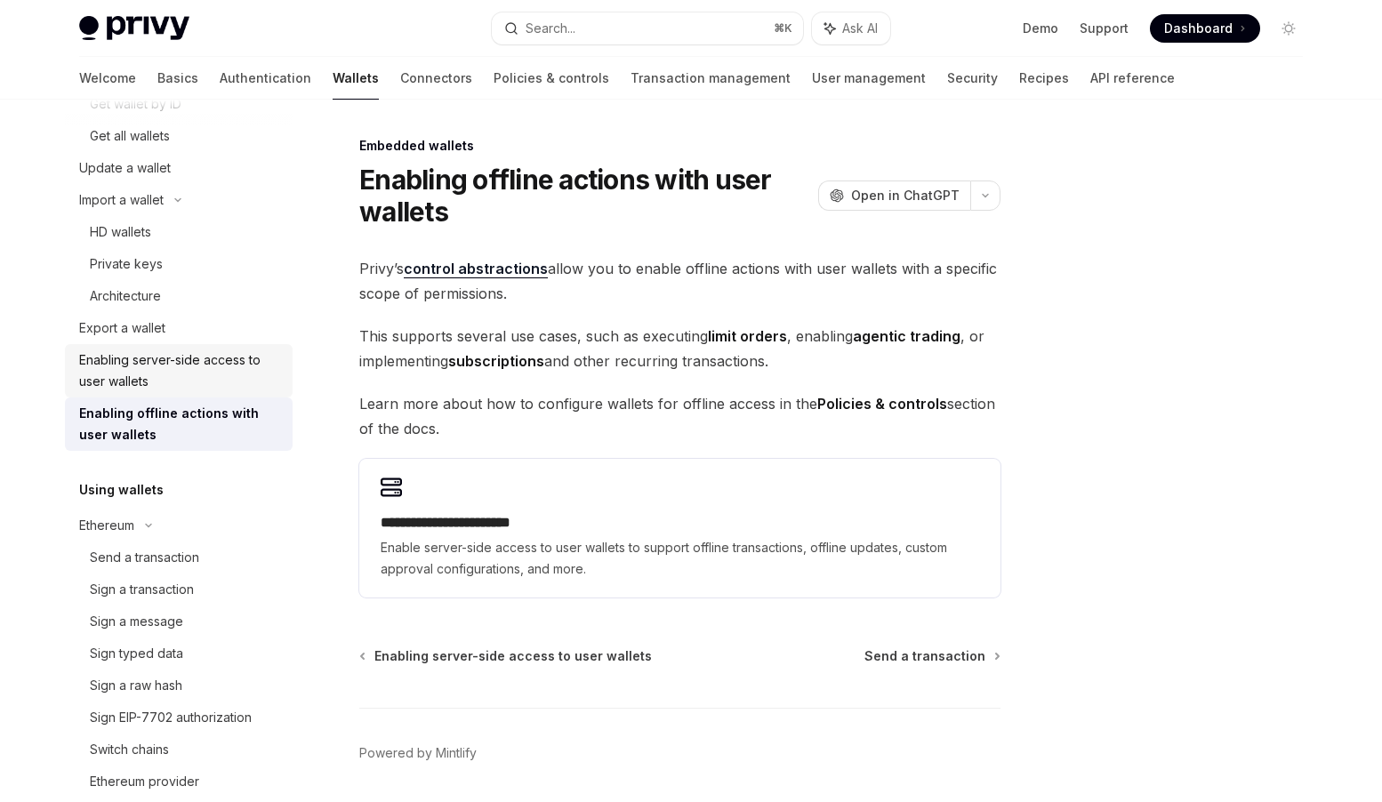
click at [171, 366] on div "Enabling server-side access to user wallets" at bounding box center [180, 371] width 203 height 43
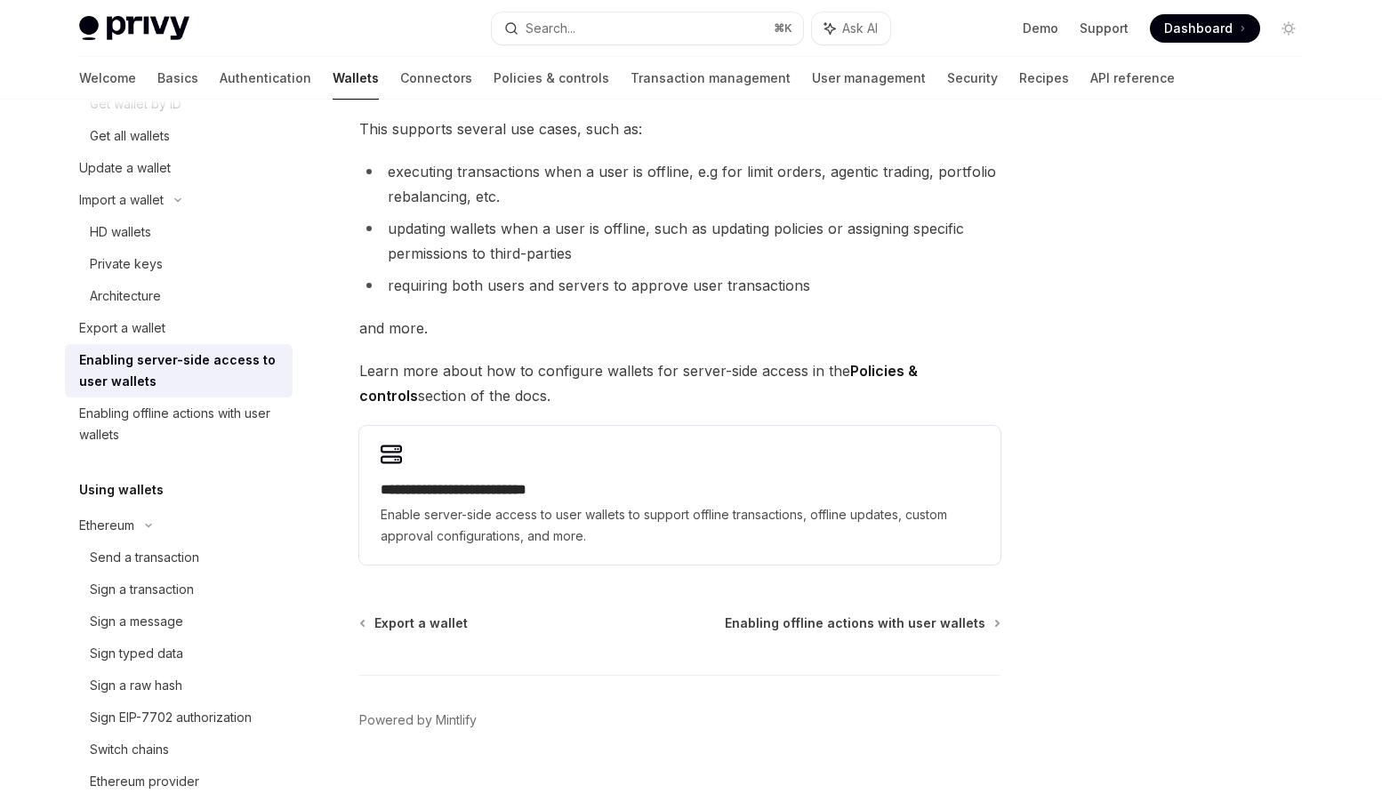
scroll to position [259, 0]
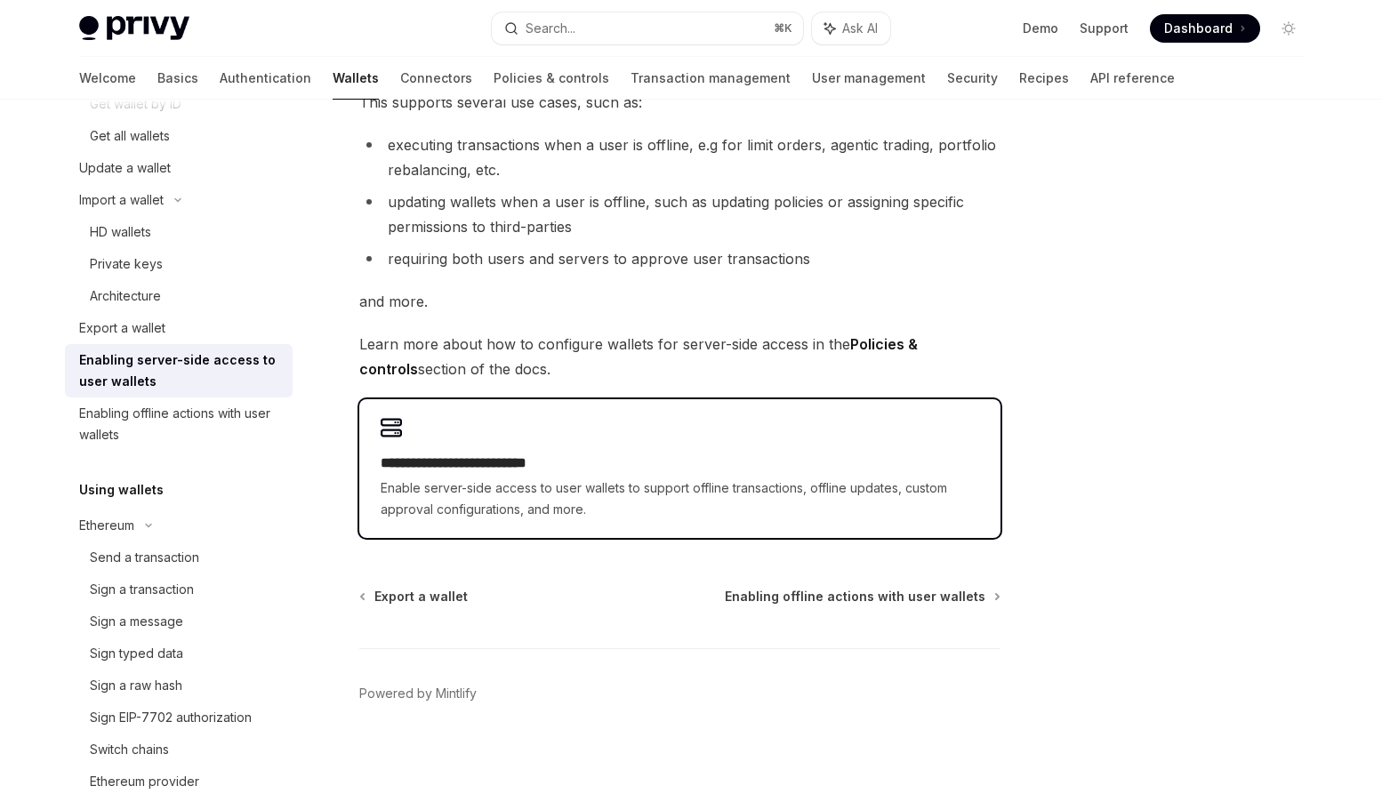
click at [527, 474] on div "**********" at bounding box center [680, 487] width 599 height 68
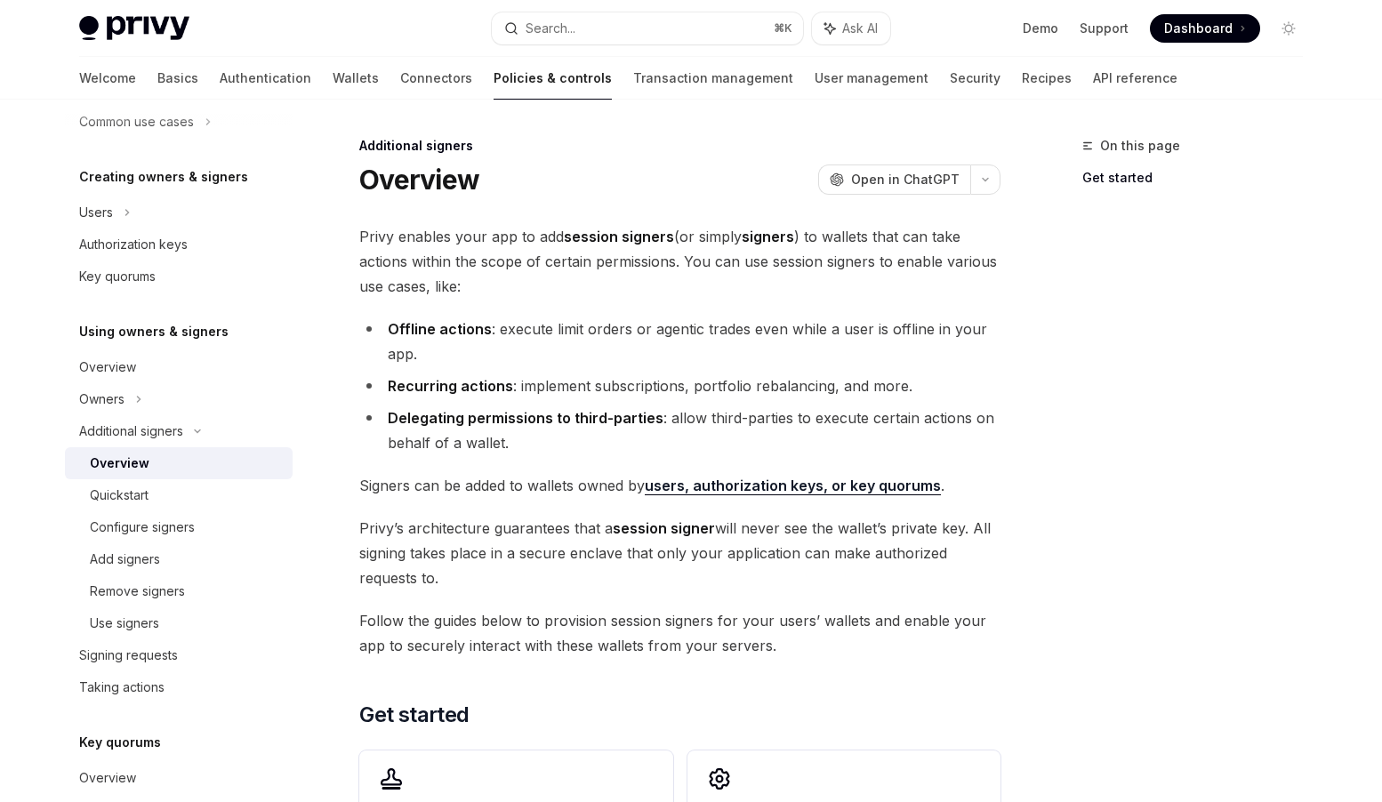
click at [734, 483] on link "users, authorization keys, or key quorums" at bounding box center [793, 486] width 296 height 19
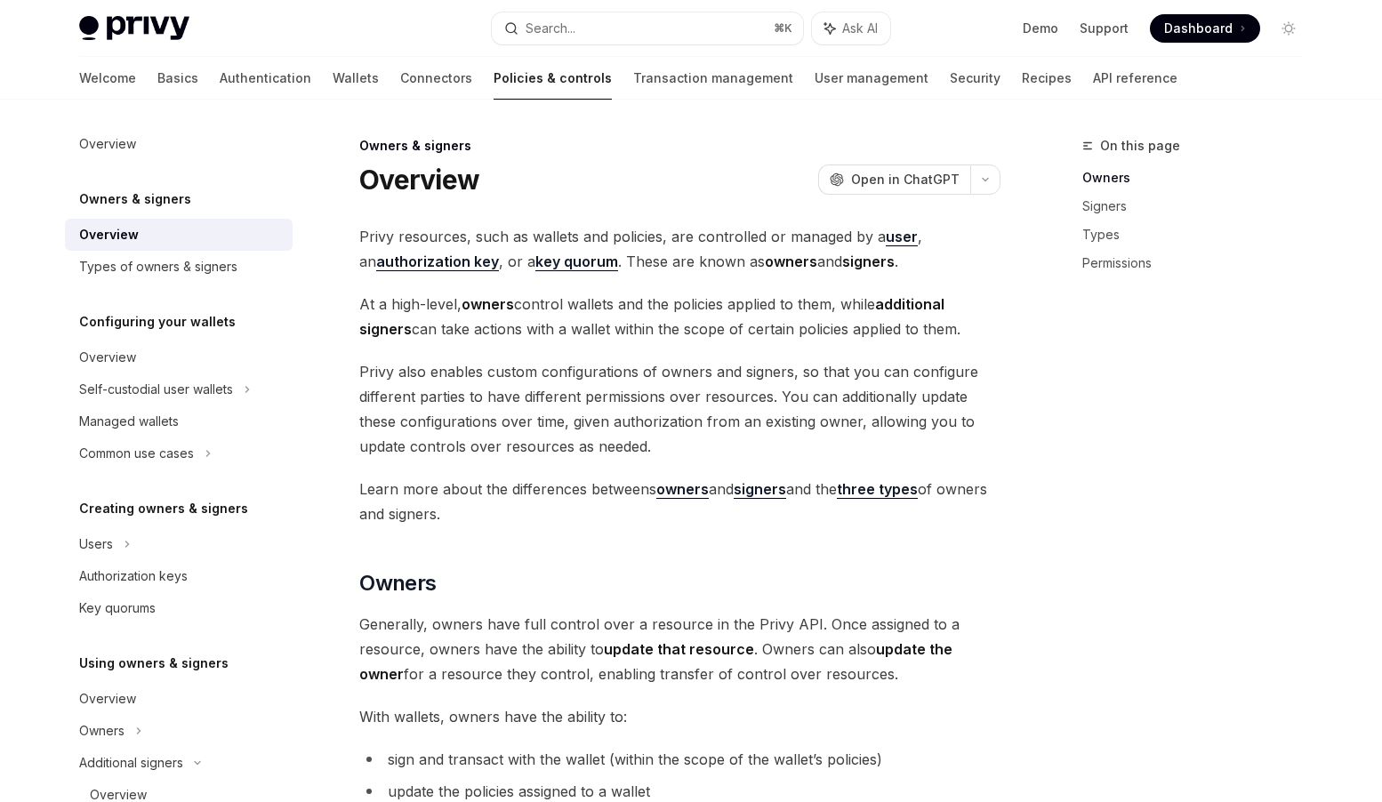
click at [904, 237] on strong "user" at bounding box center [902, 237] width 32 height 18
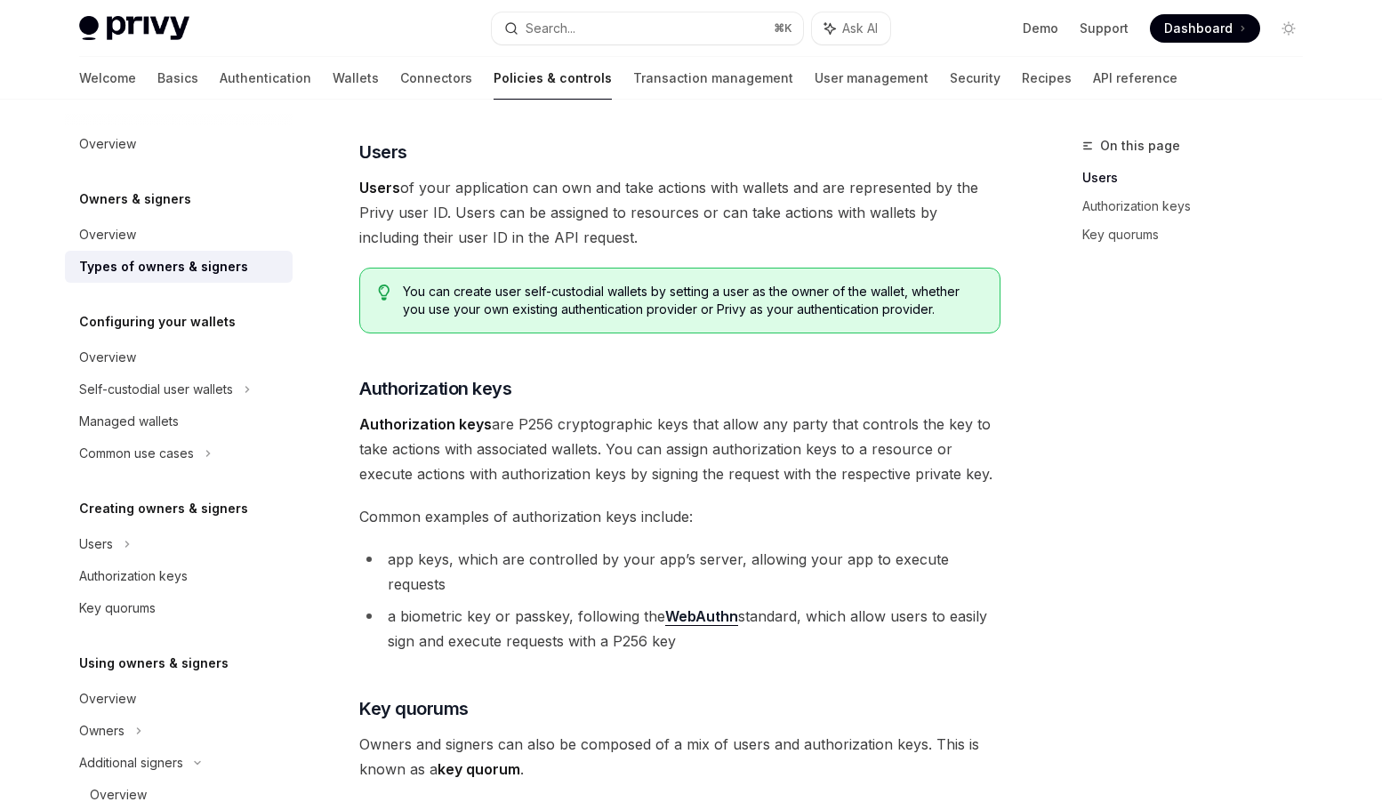
scroll to position [231, 0]
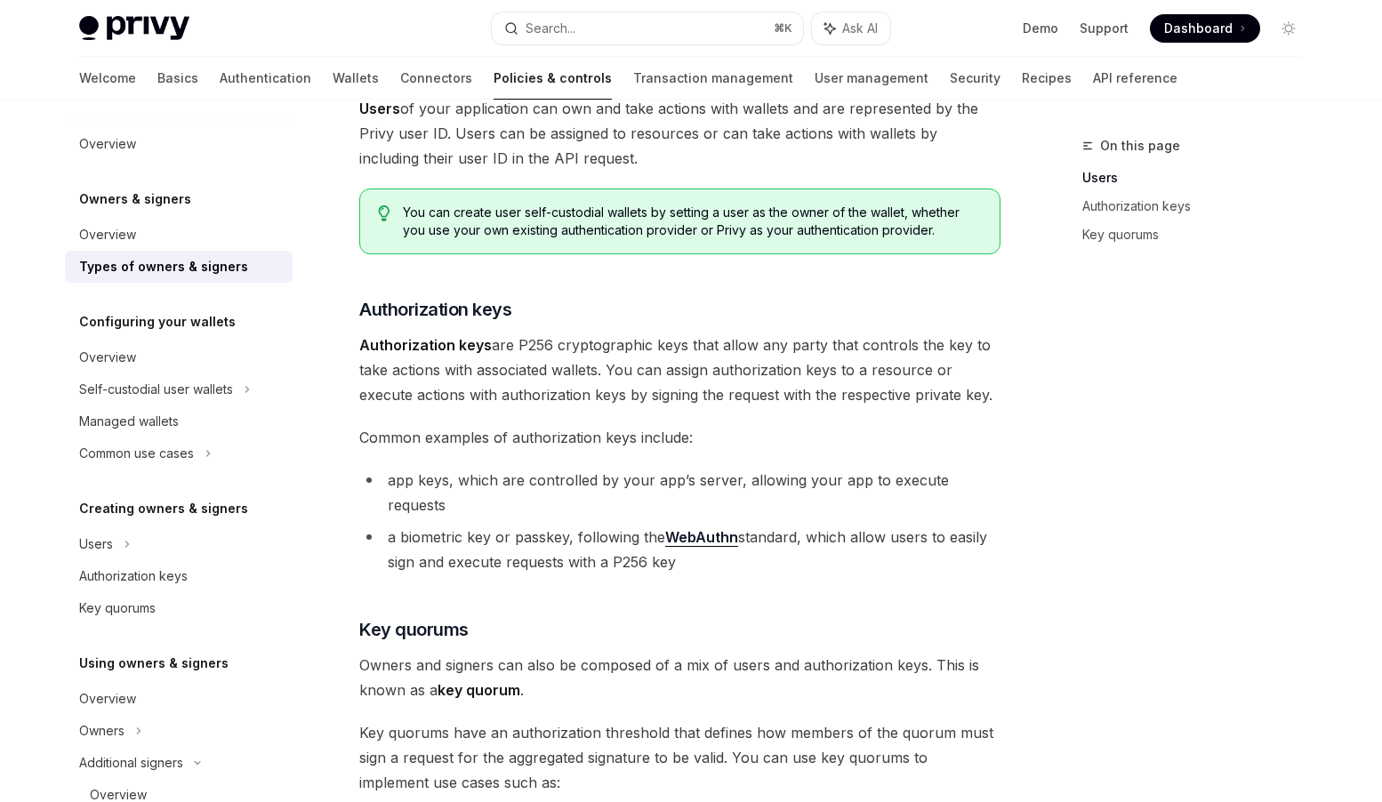
click at [717, 528] on link "WebAuthn" at bounding box center [701, 537] width 73 height 19
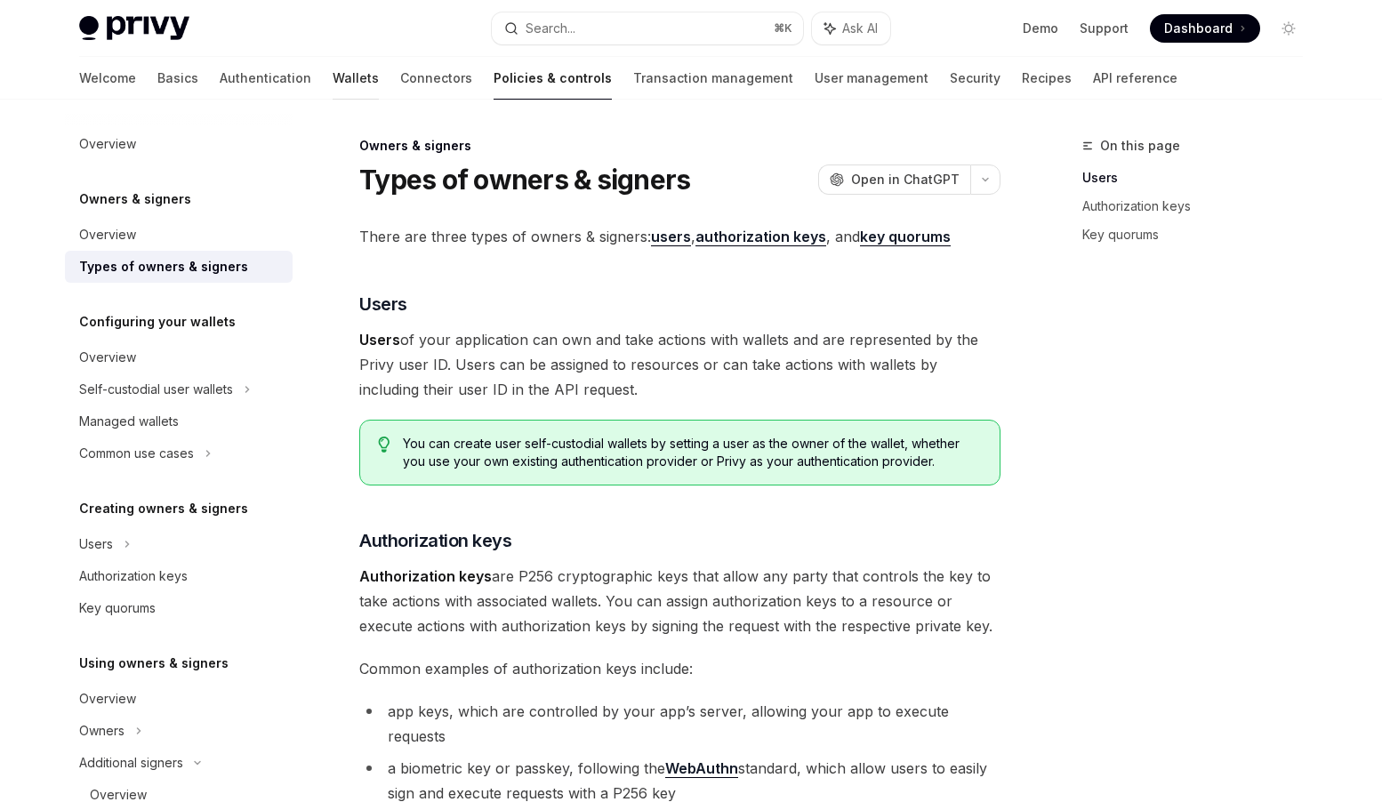
click at [333, 75] on link "Wallets" at bounding box center [356, 78] width 46 height 43
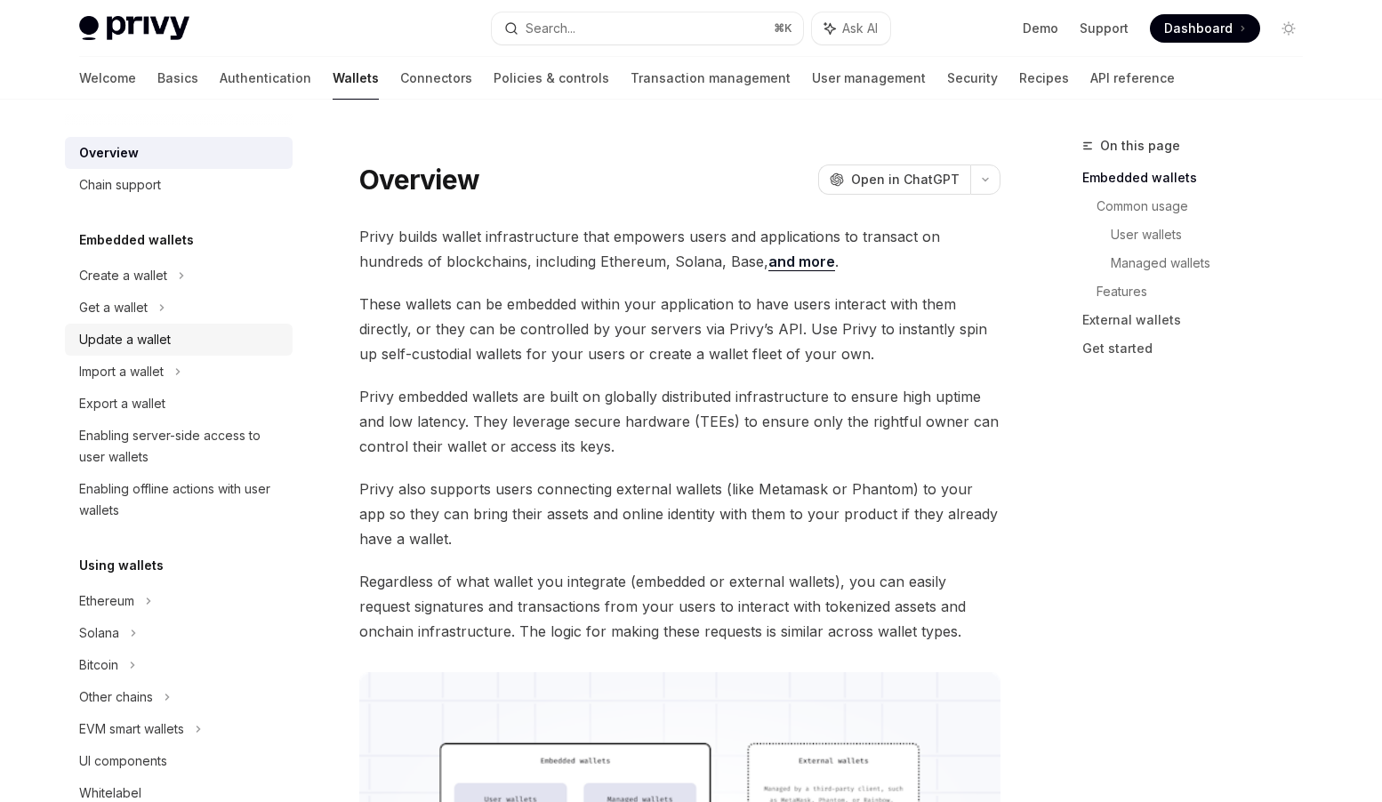
scroll to position [20, 0]
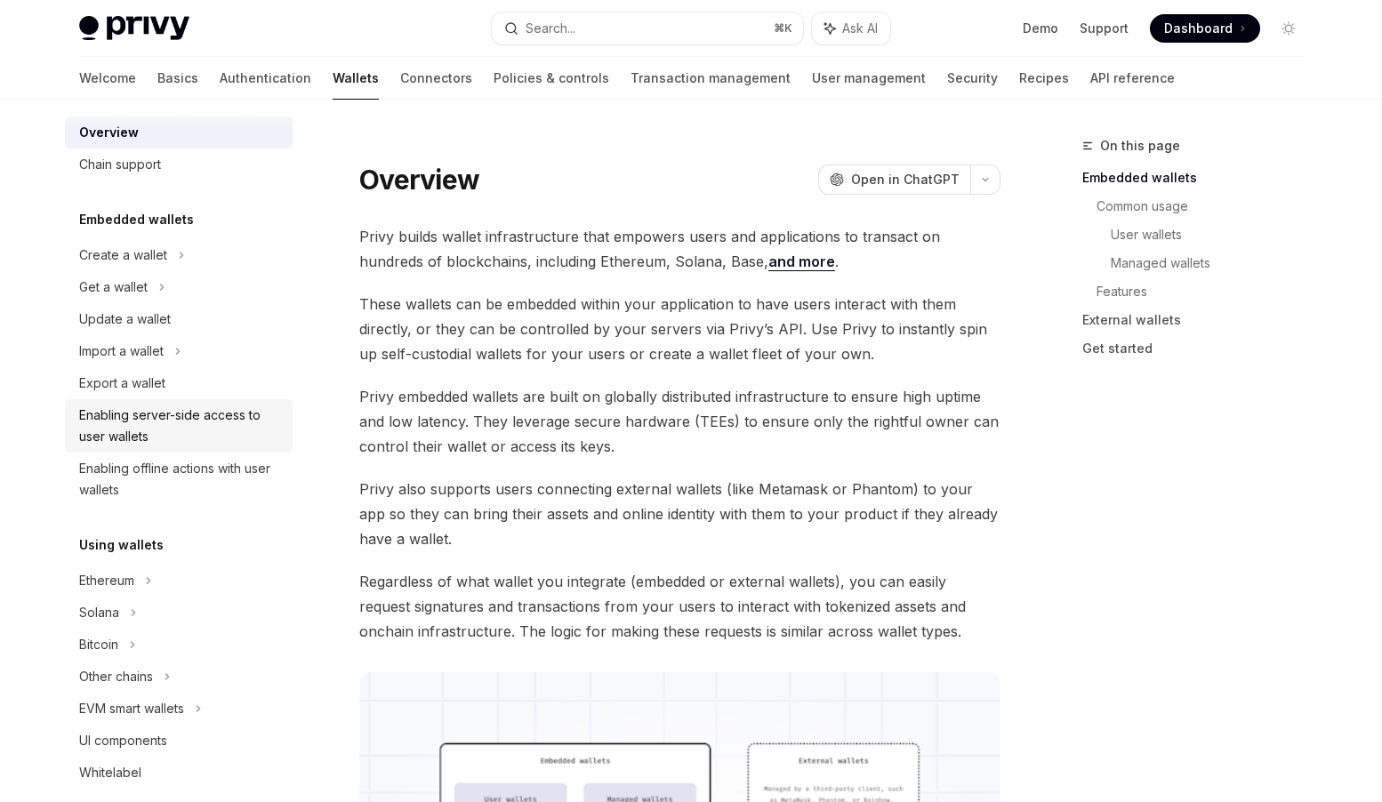
click at [143, 416] on div "Enabling server-side access to user wallets" at bounding box center [180, 426] width 203 height 43
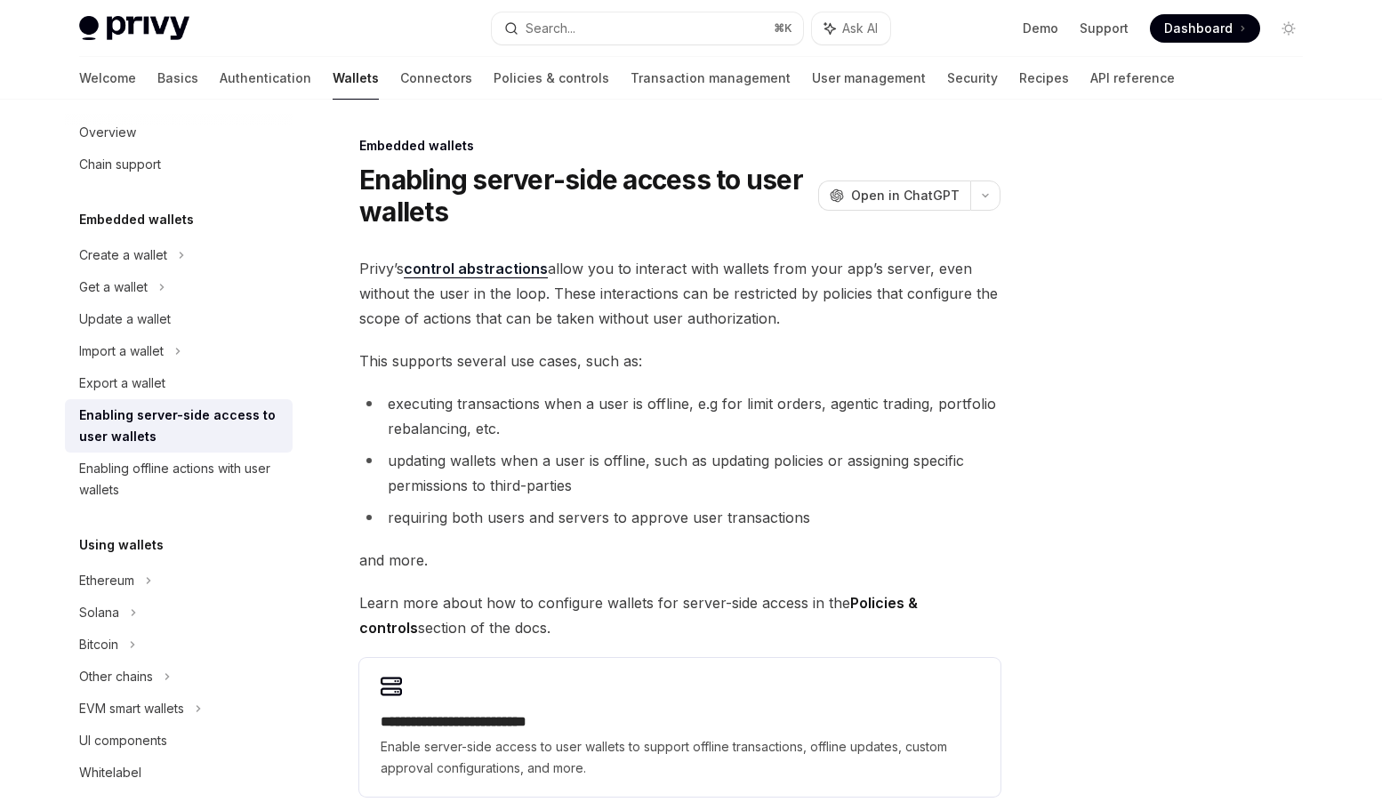
click at [682, 426] on li "executing transactions when a user is offline, e.g for limit orders, agentic tr…" at bounding box center [679, 416] width 641 height 50
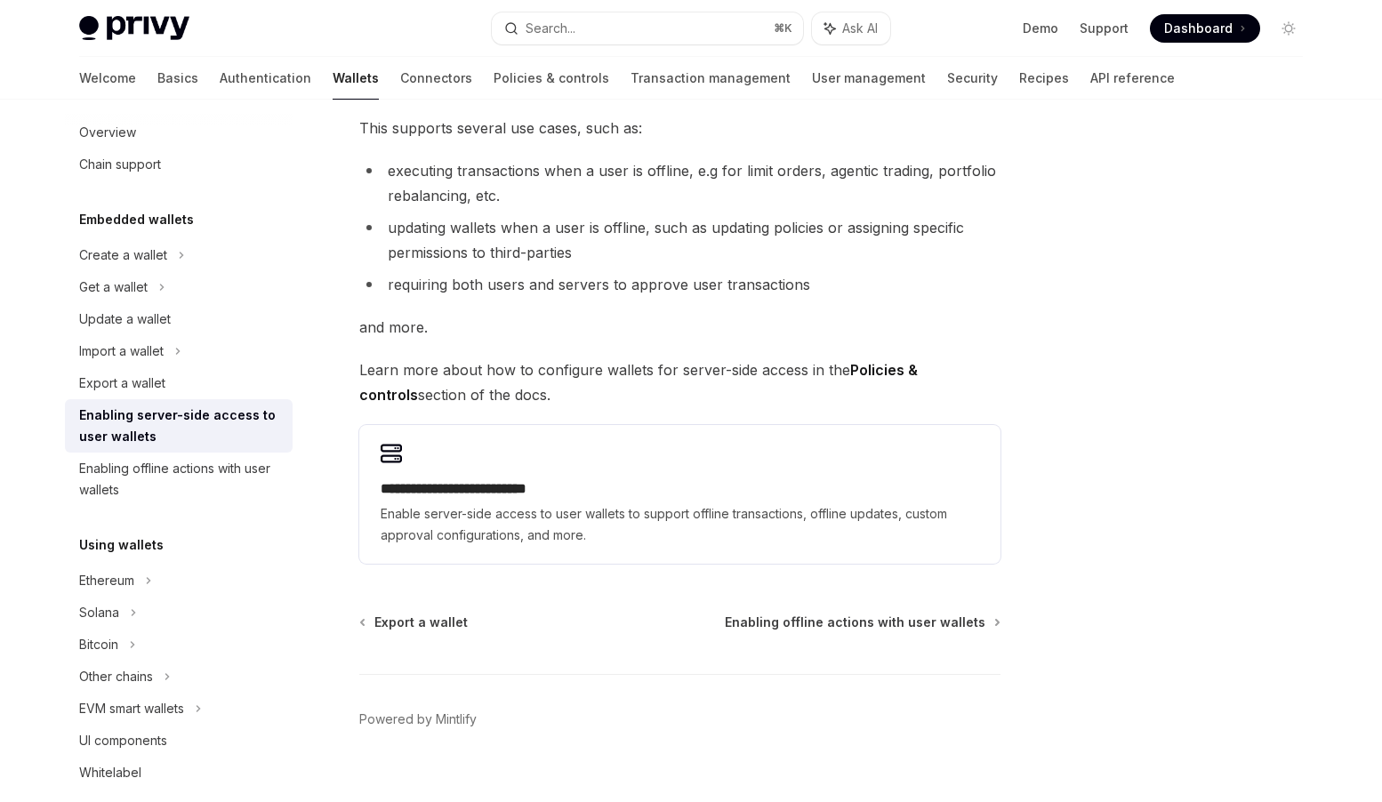
scroll to position [259, 0]
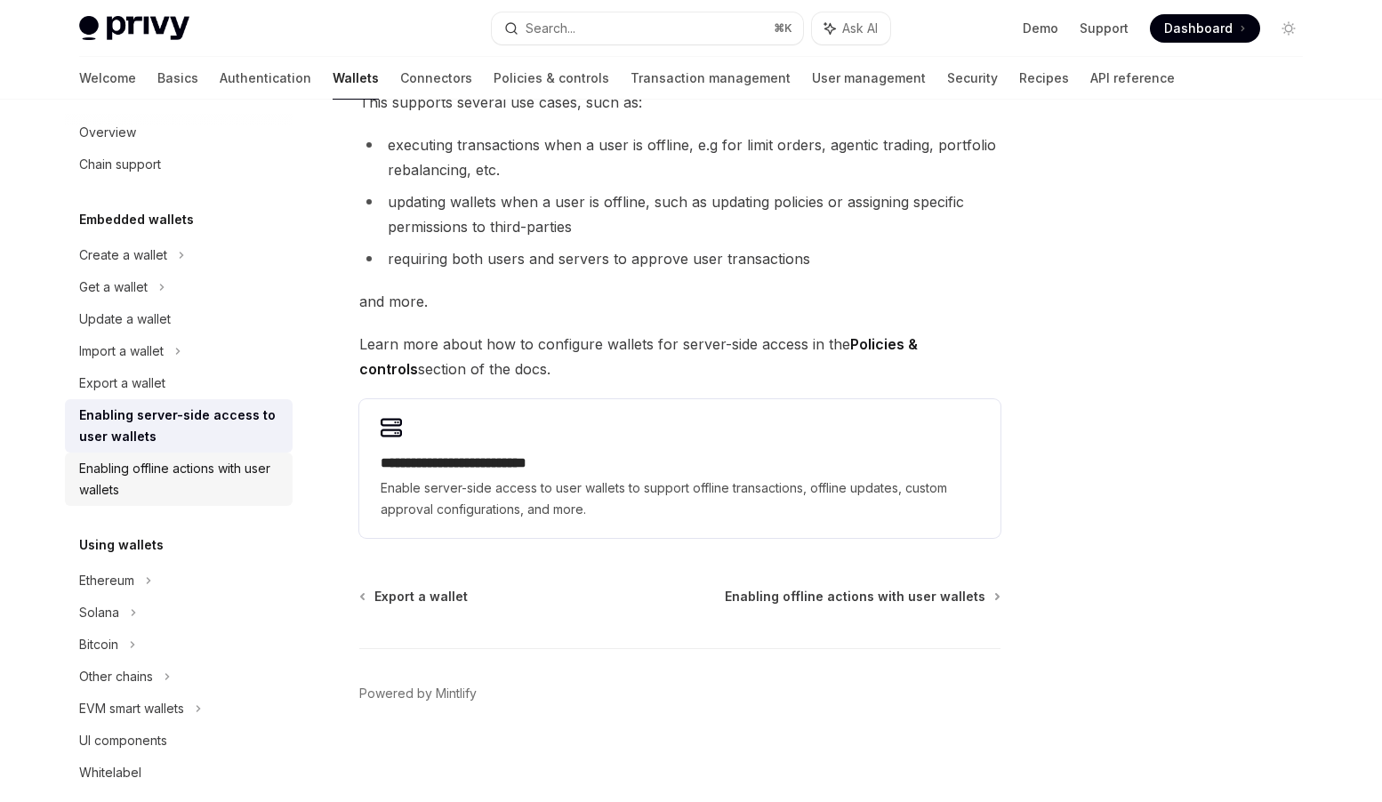
click at [208, 471] on div "Enabling offline actions with user wallets" at bounding box center [180, 479] width 203 height 43
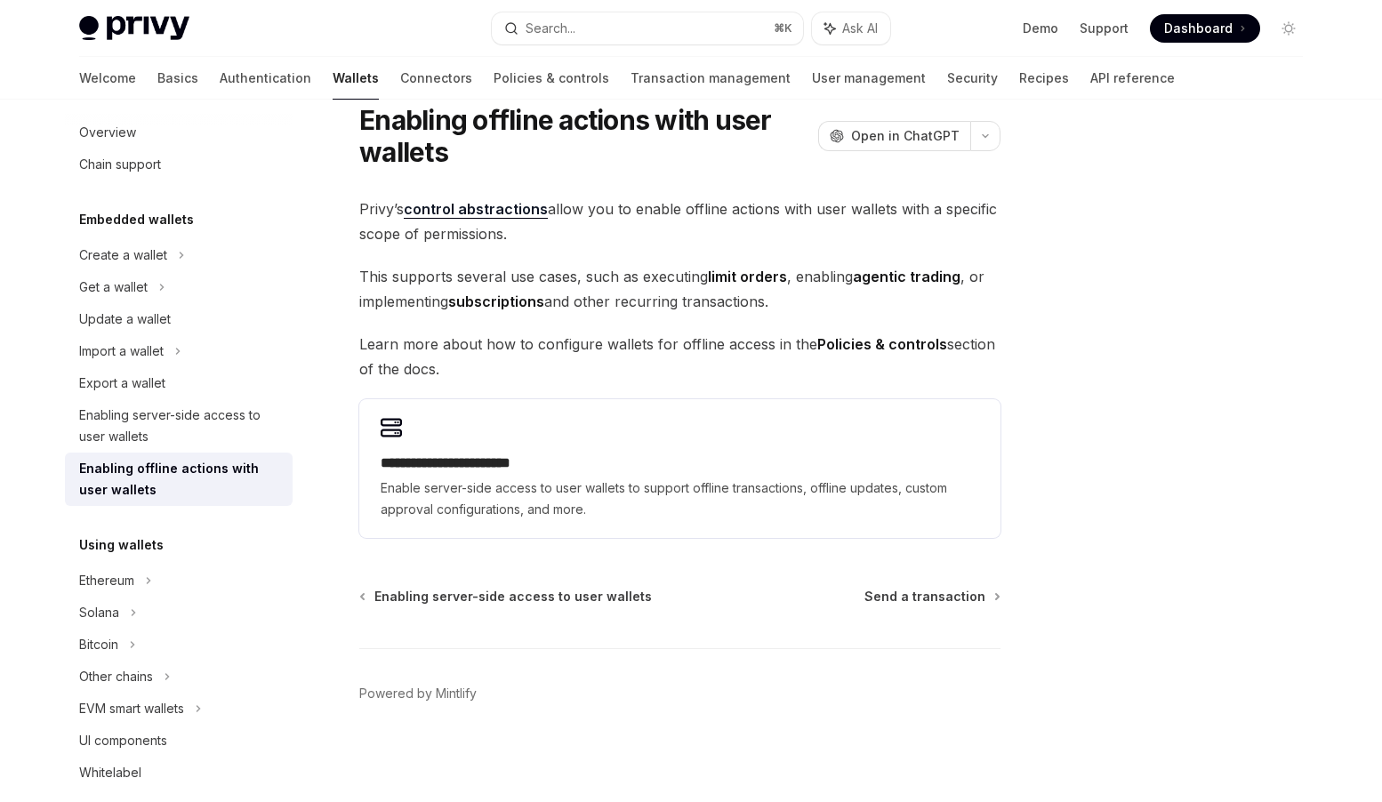
scroll to position [19, 0]
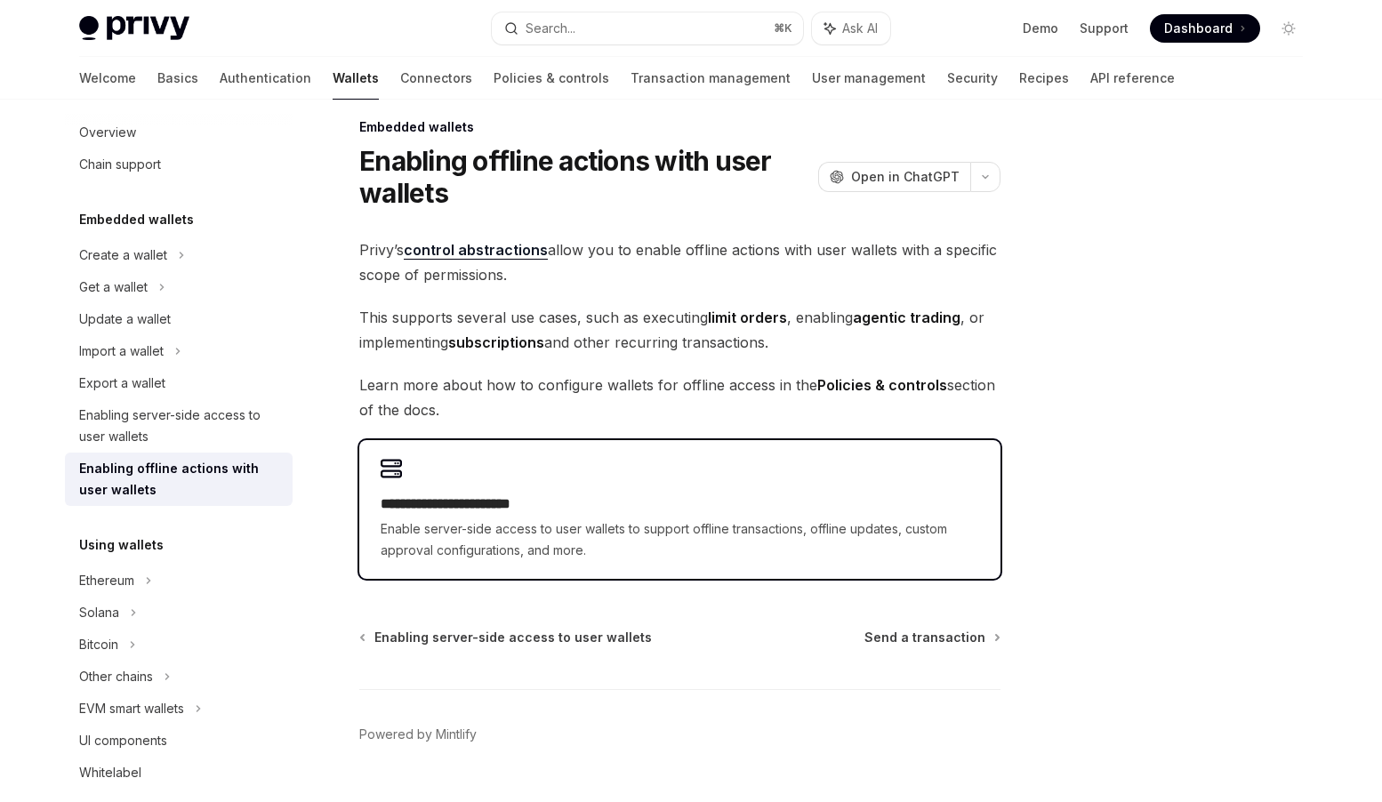
click at [517, 450] on div "**********" at bounding box center [679, 509] width 641 height 139
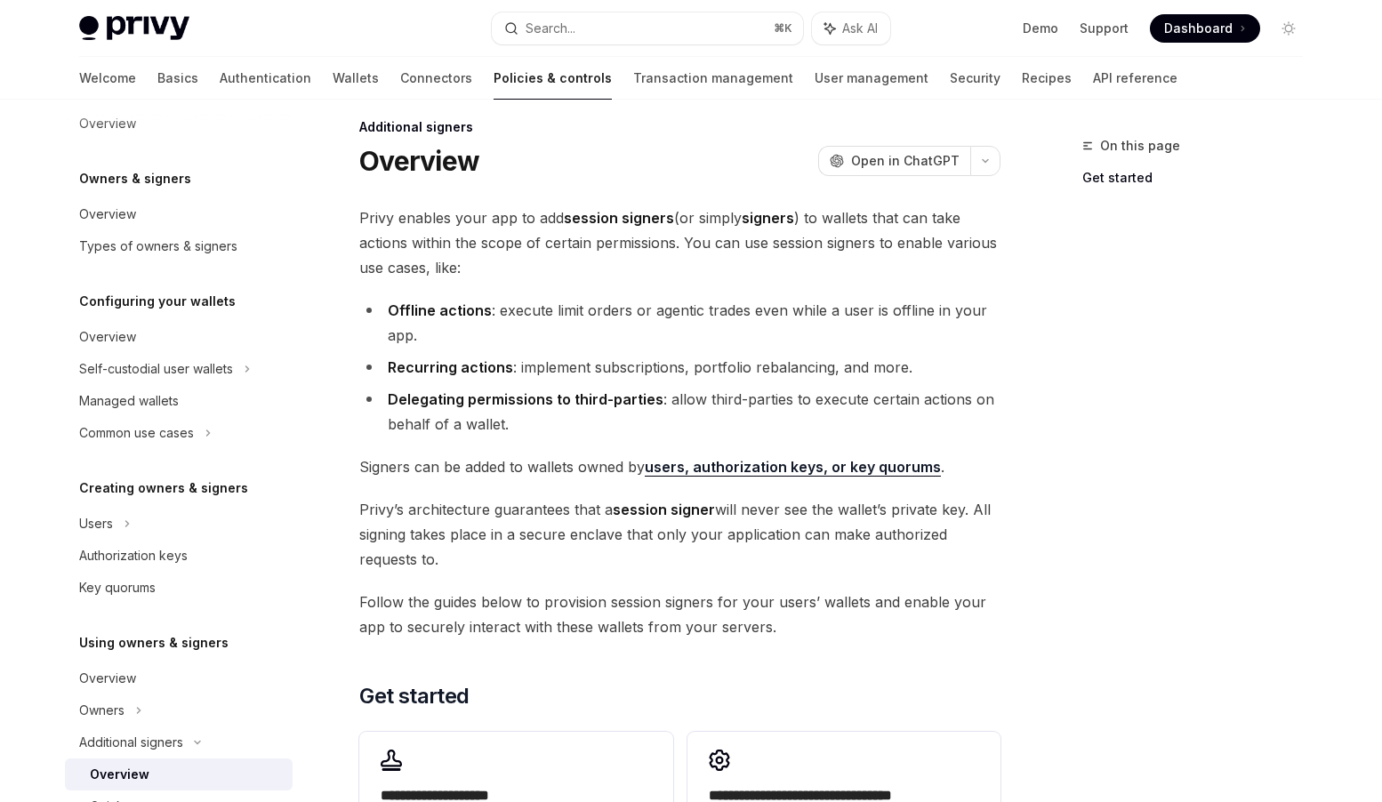
scroll to position [380, 0]
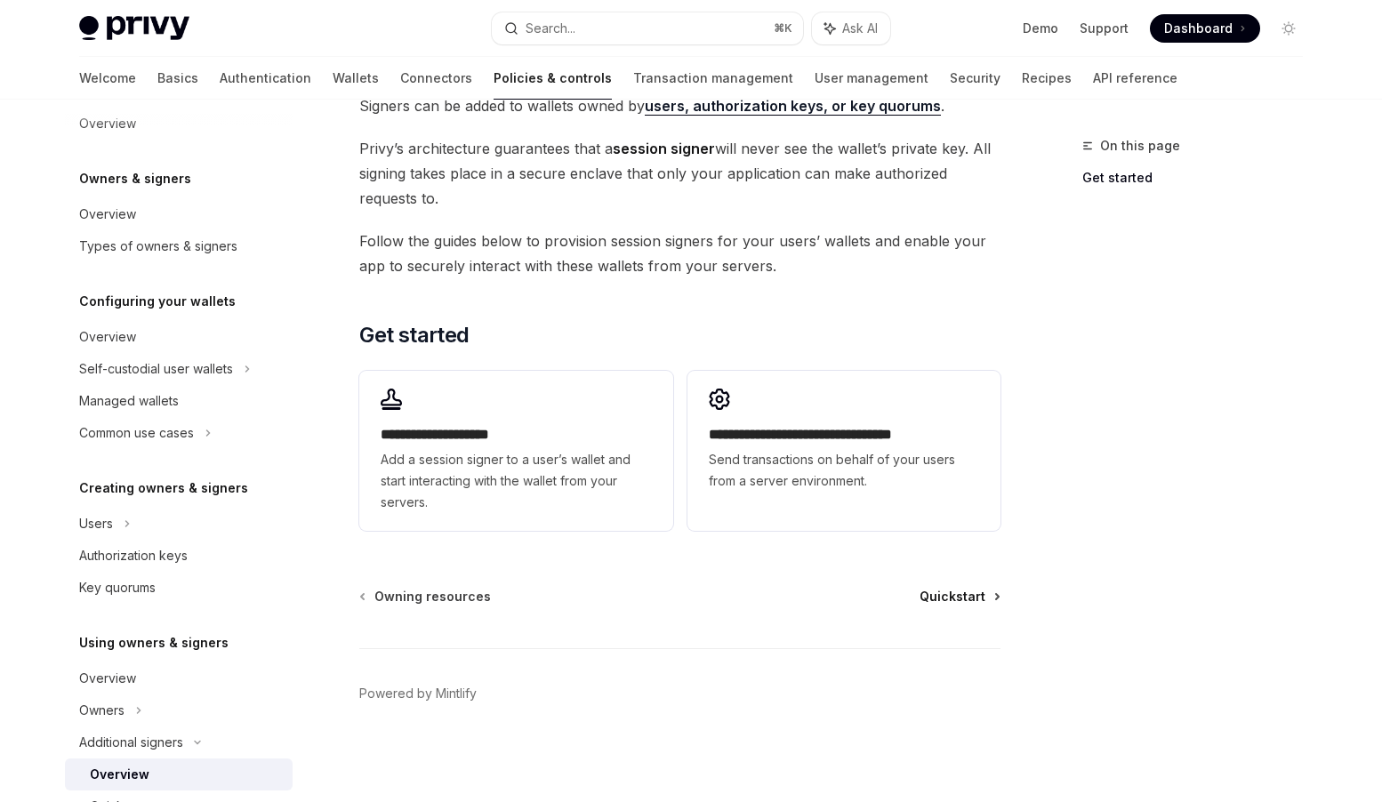
click at [980, 598] on span "Quickstart" at bounding box center [953, 597] width 66 height 18
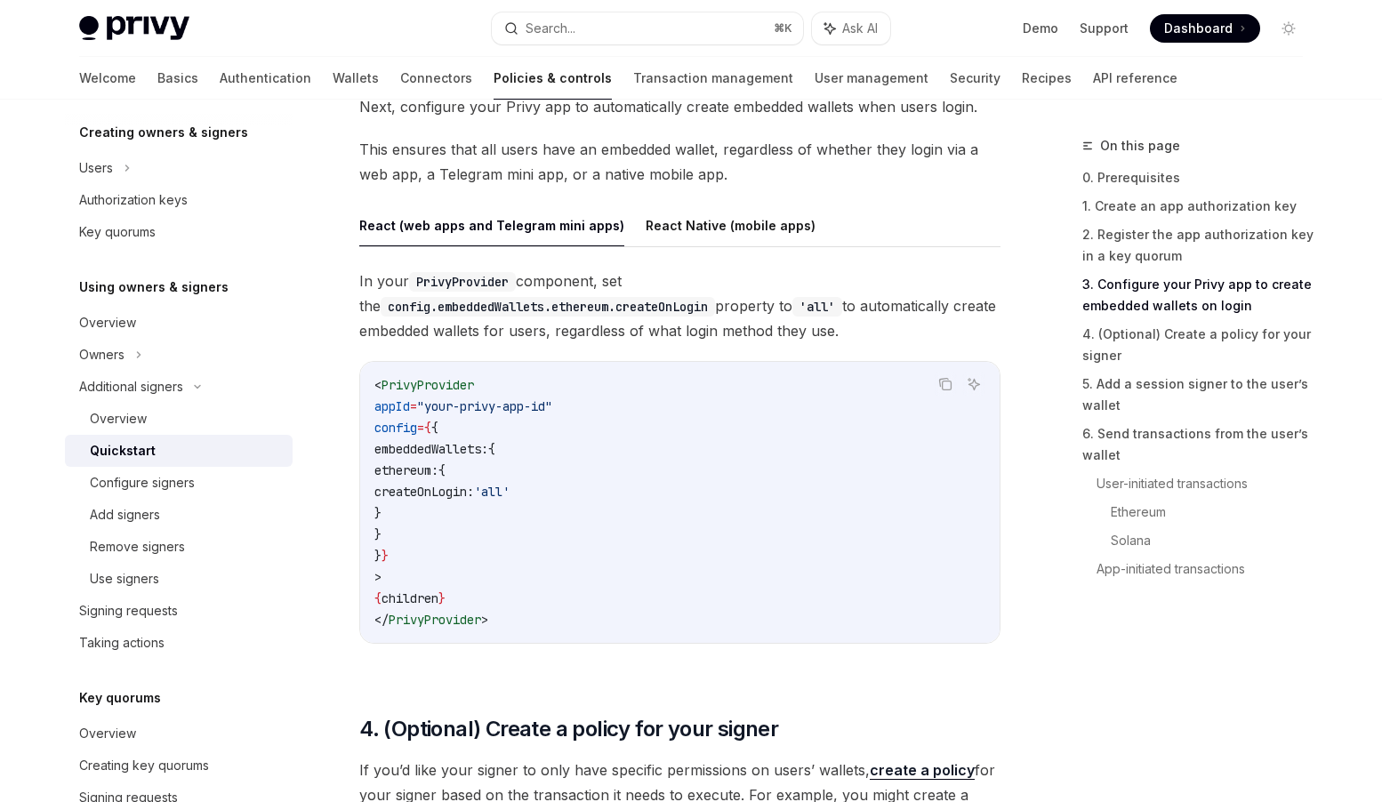
scroll to position [1770, 0]
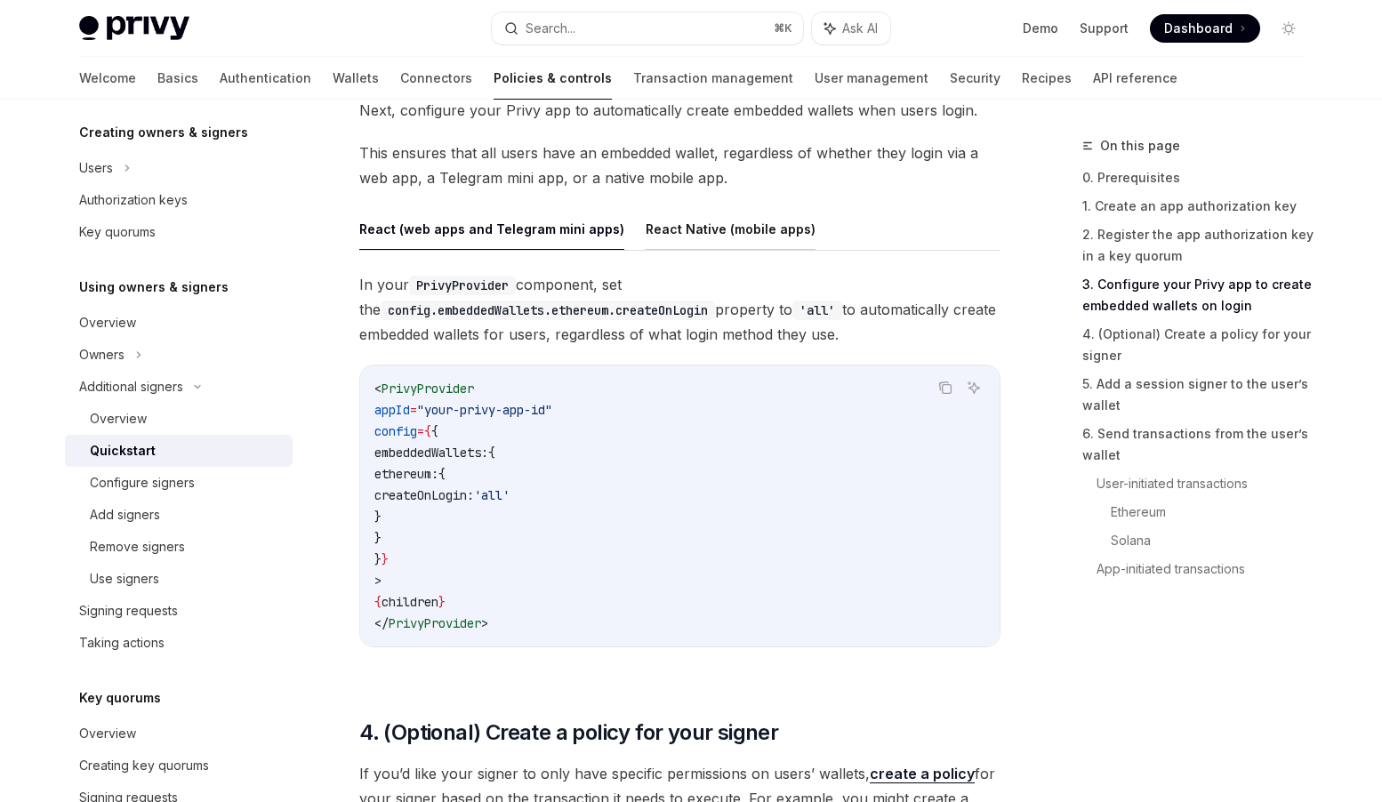
click at [748, 237] on button "React Native (mobile apps)" at bounding box center [731, 229] width 170 height 42
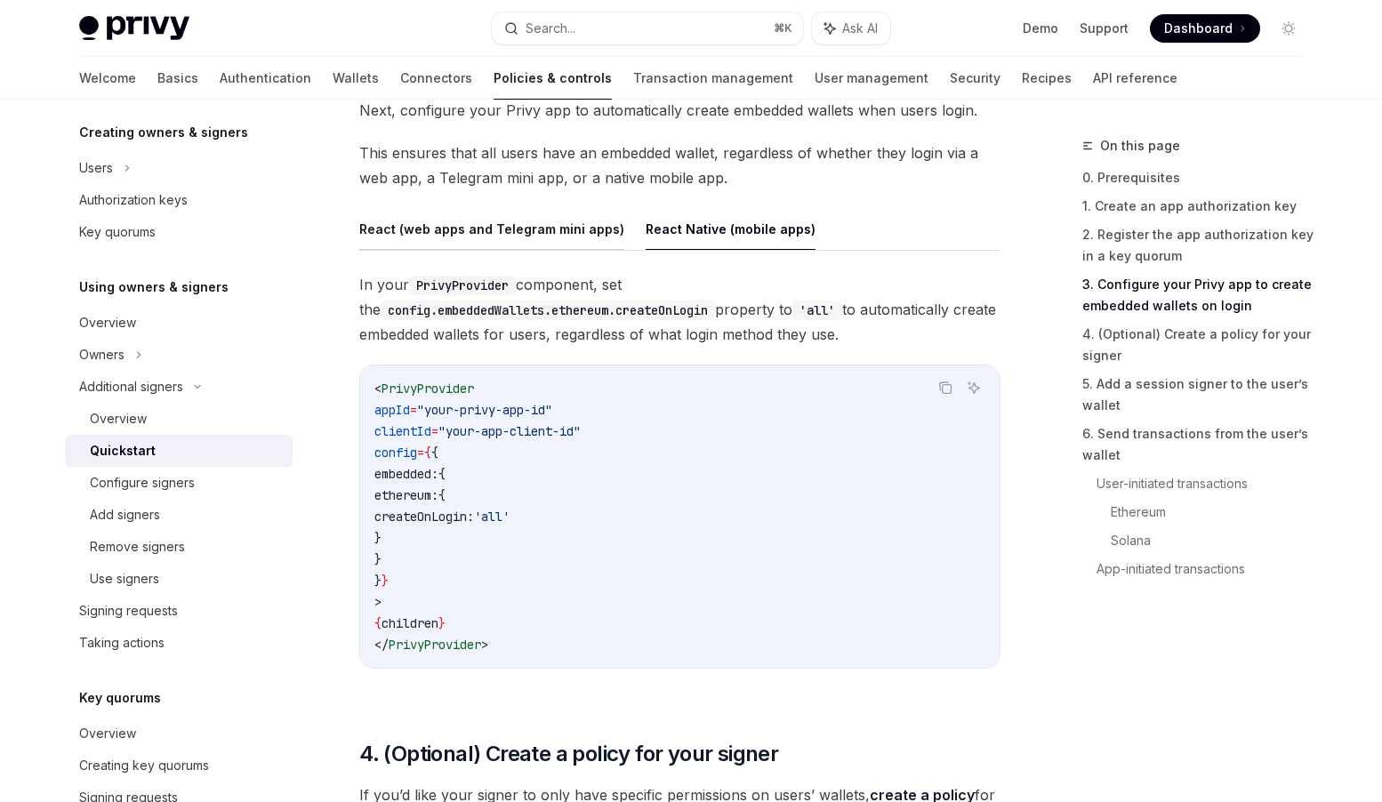
click at [557, 229] on button "React (web apps and Telegram mini apps)" at bounding box center [491, 229] width 265 height 42
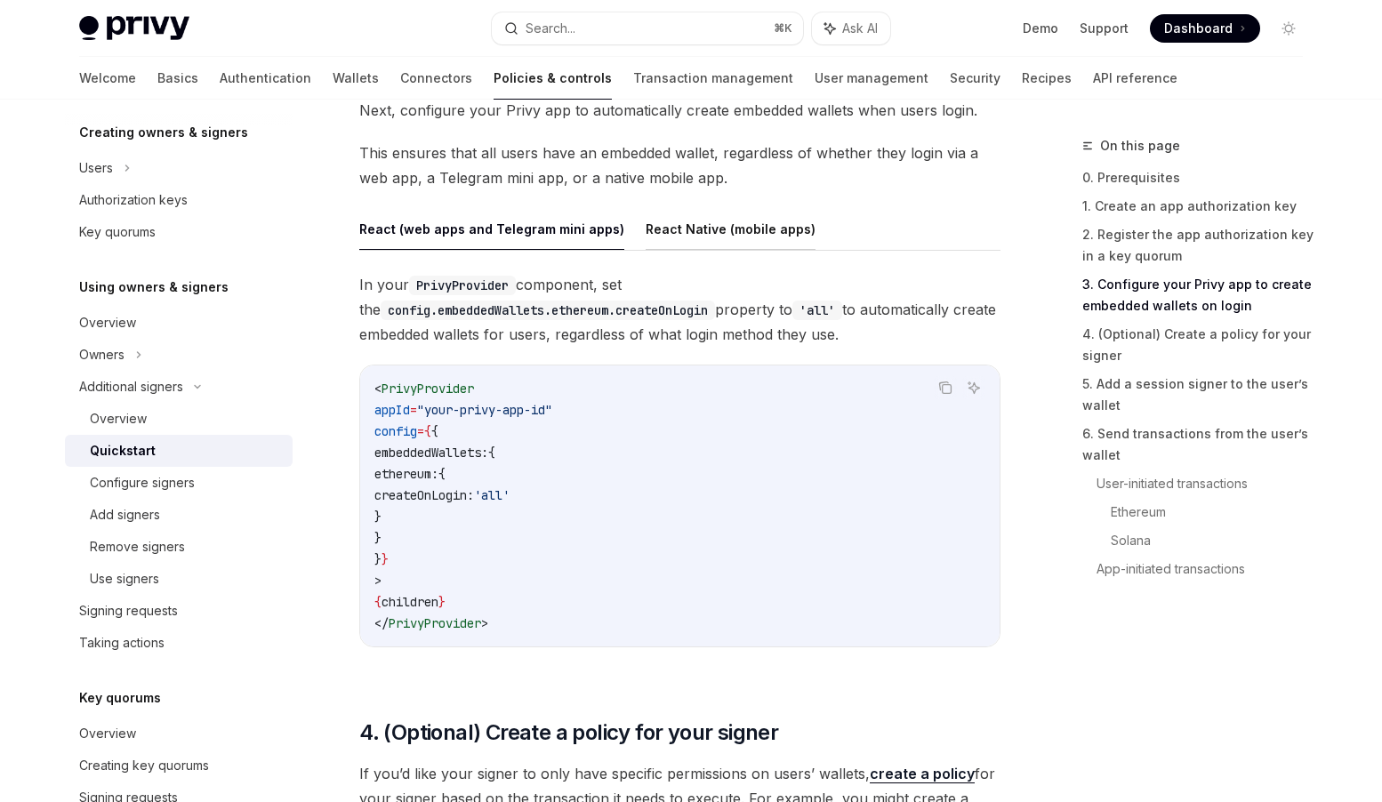
click at [715, 232] on button "React Native (mobile apps)" at bounding box center [731, 229] width 170 height 42
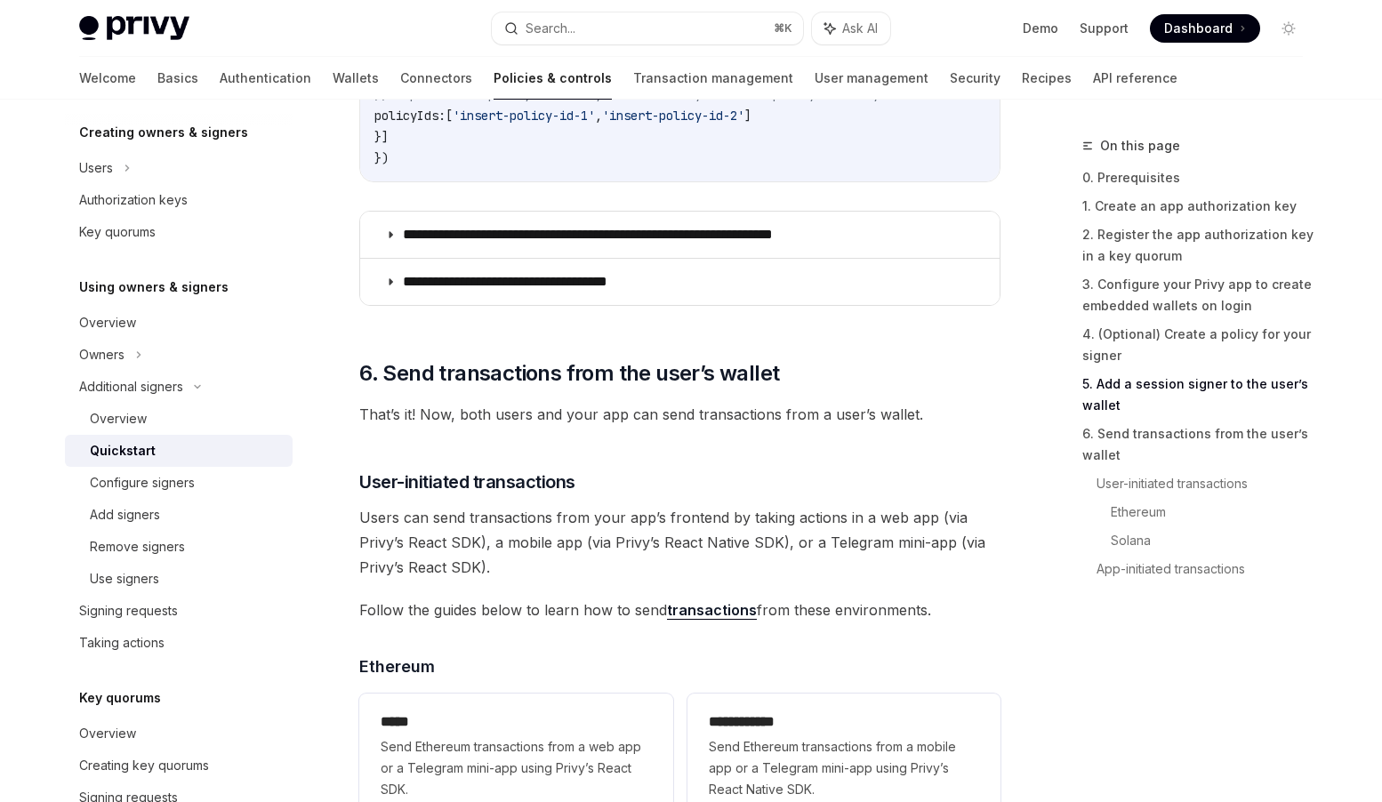
scroll to position [3176, 0]
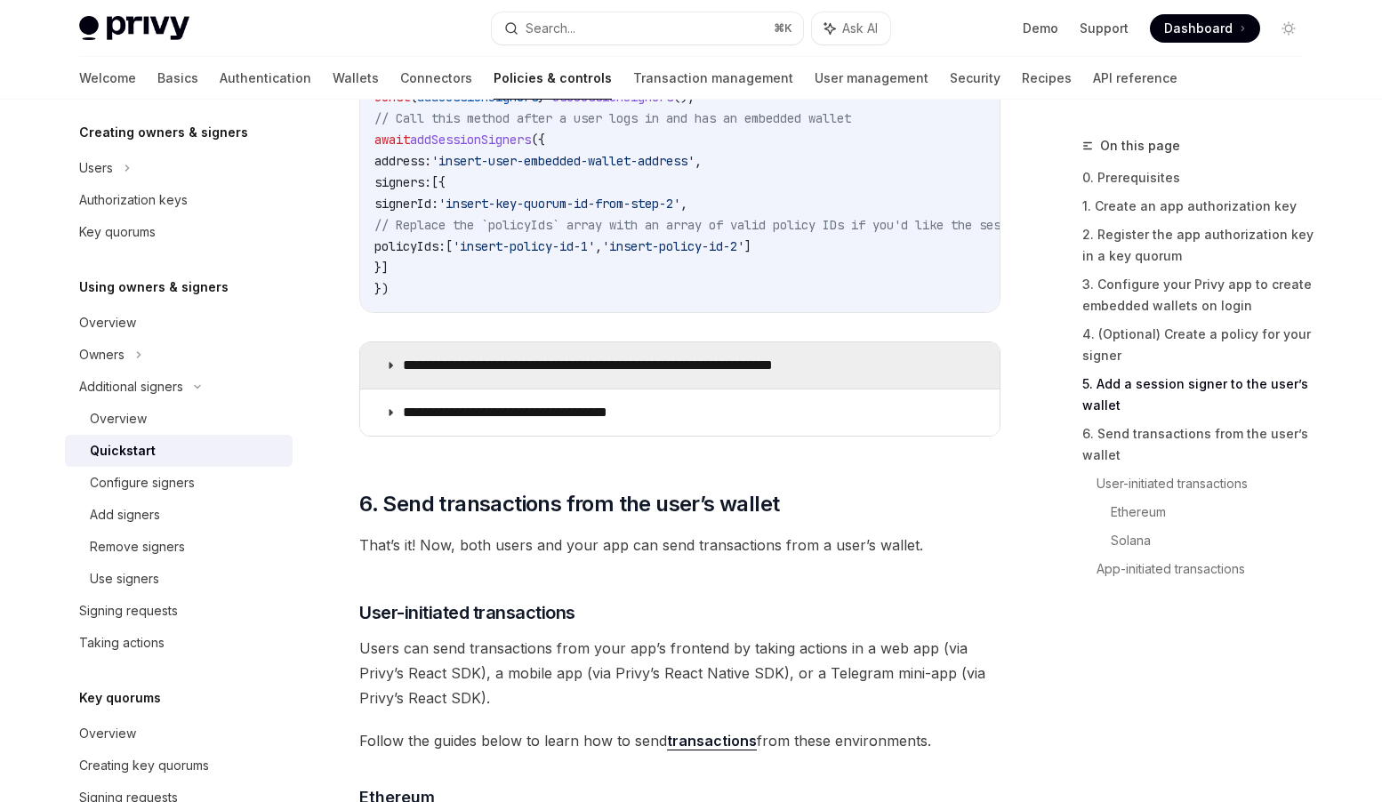
click at [683, 372] on p "**********" at bounding box center [631, 366] width 457 height 18
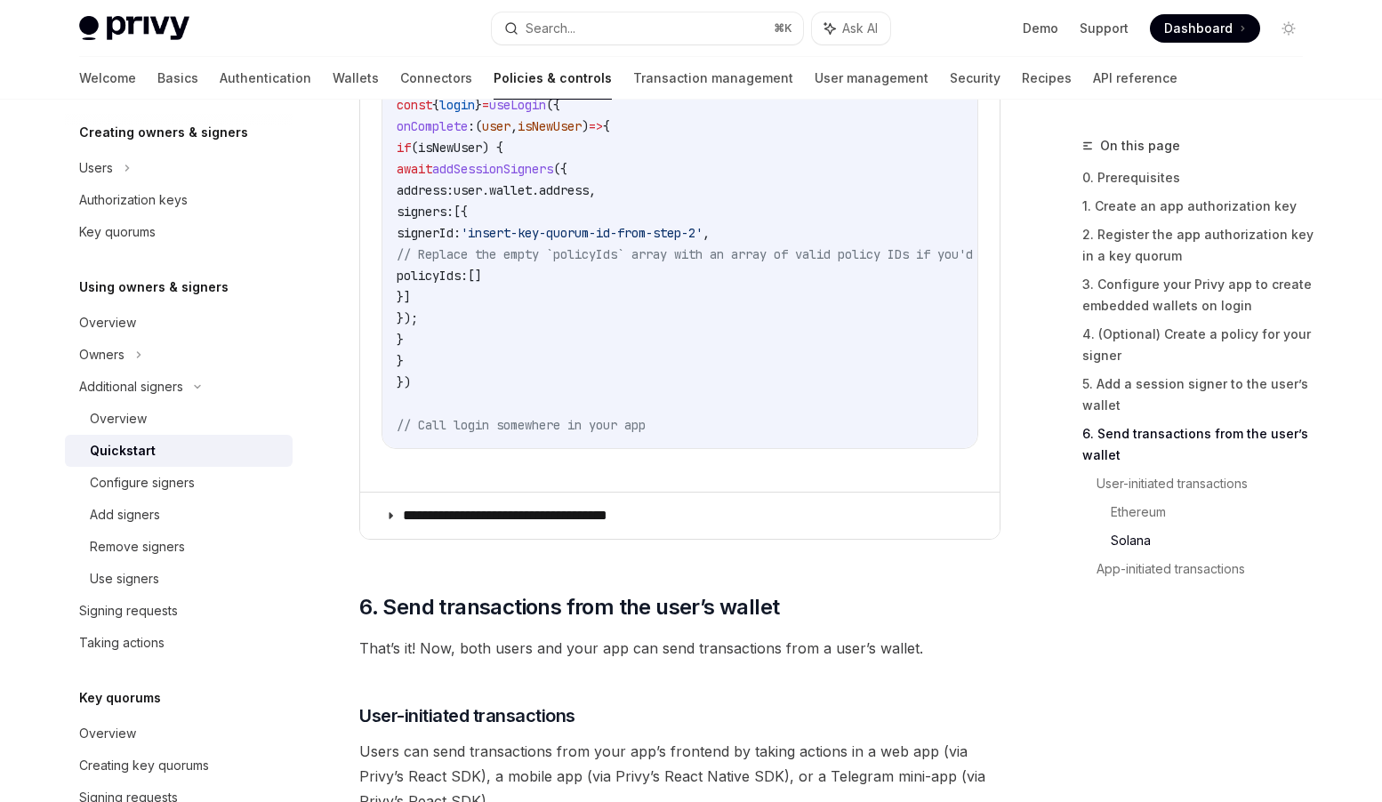
scroll to position [4293, 0]
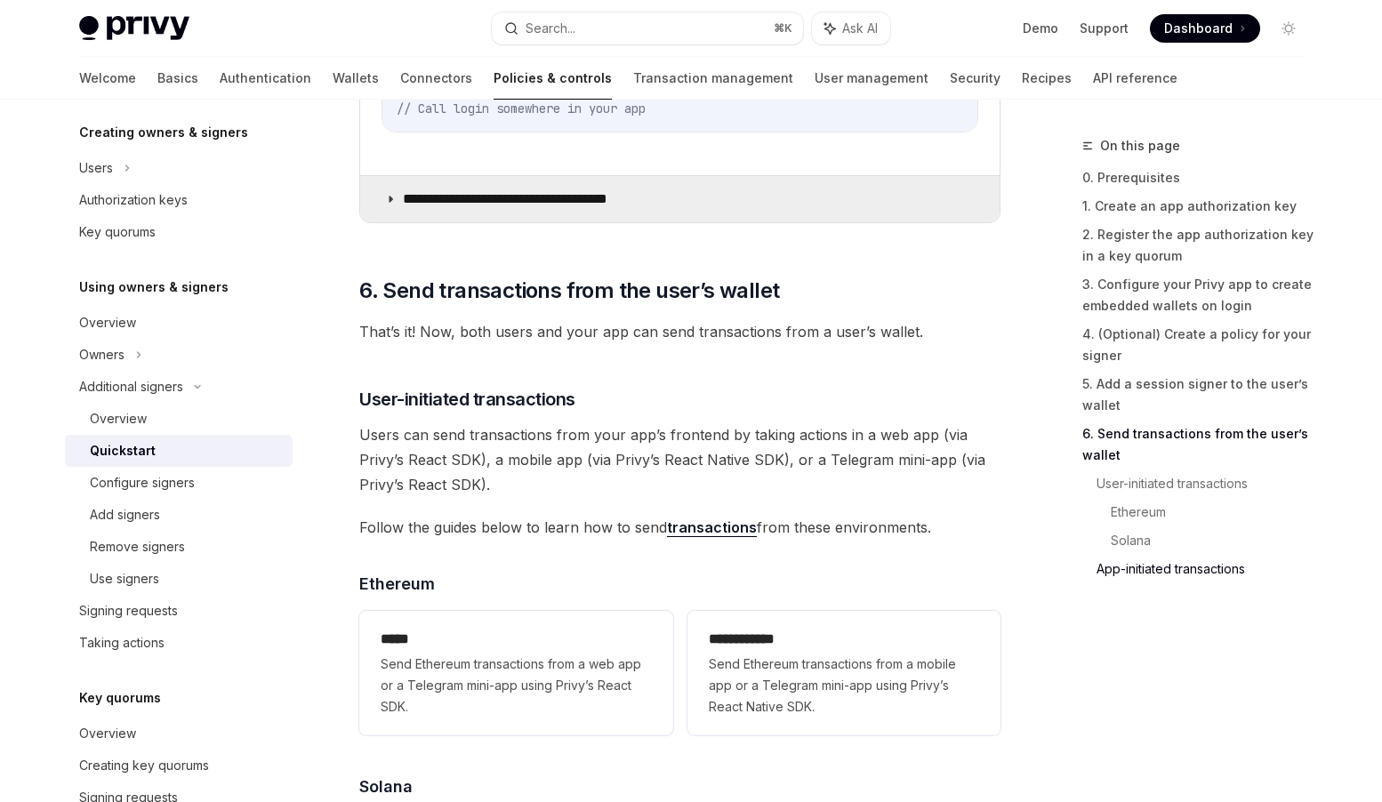
click at [576, 208] on p "**********" at bounding box center [527, 199] width 249 height 18
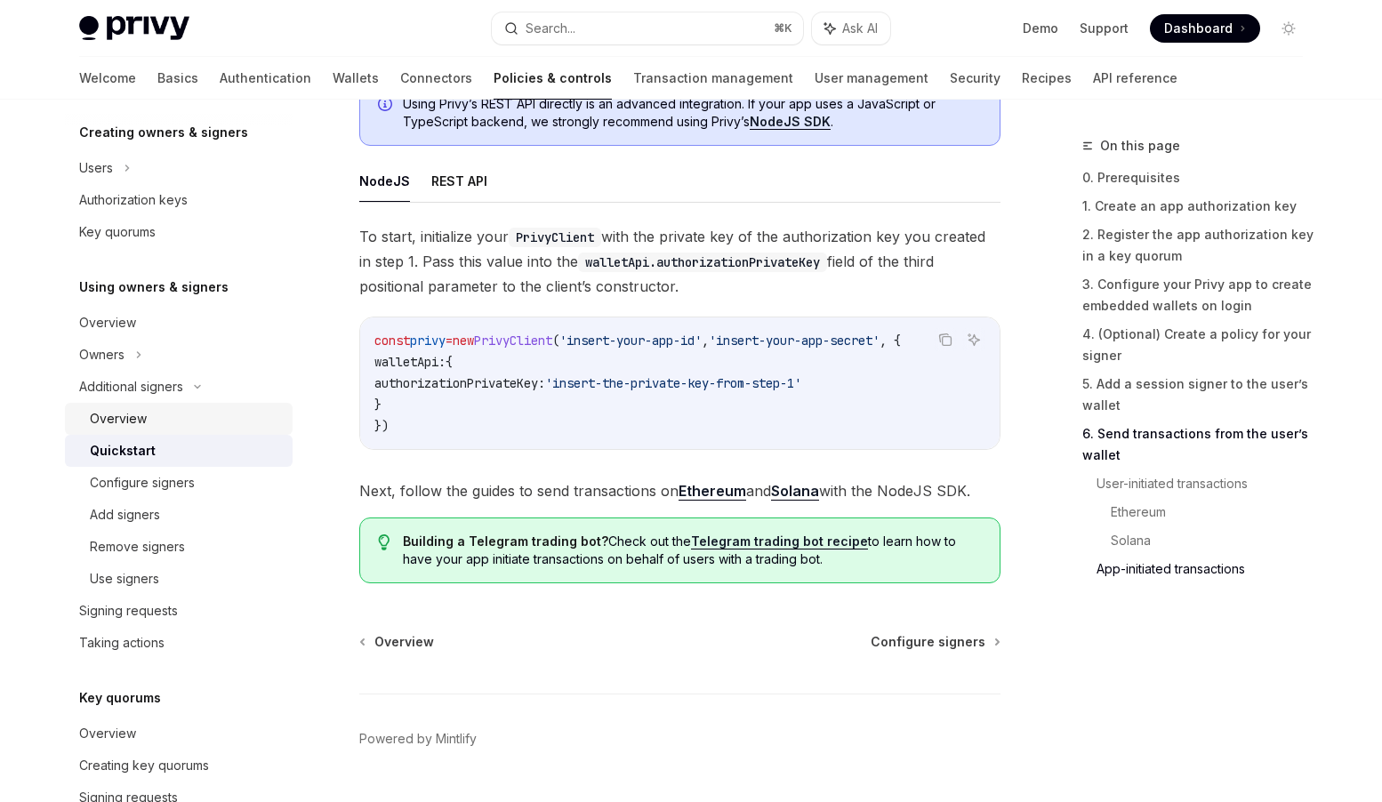
click at [133, 422] on div "Overview" at bounding box center [118, 418] width 57 height 21
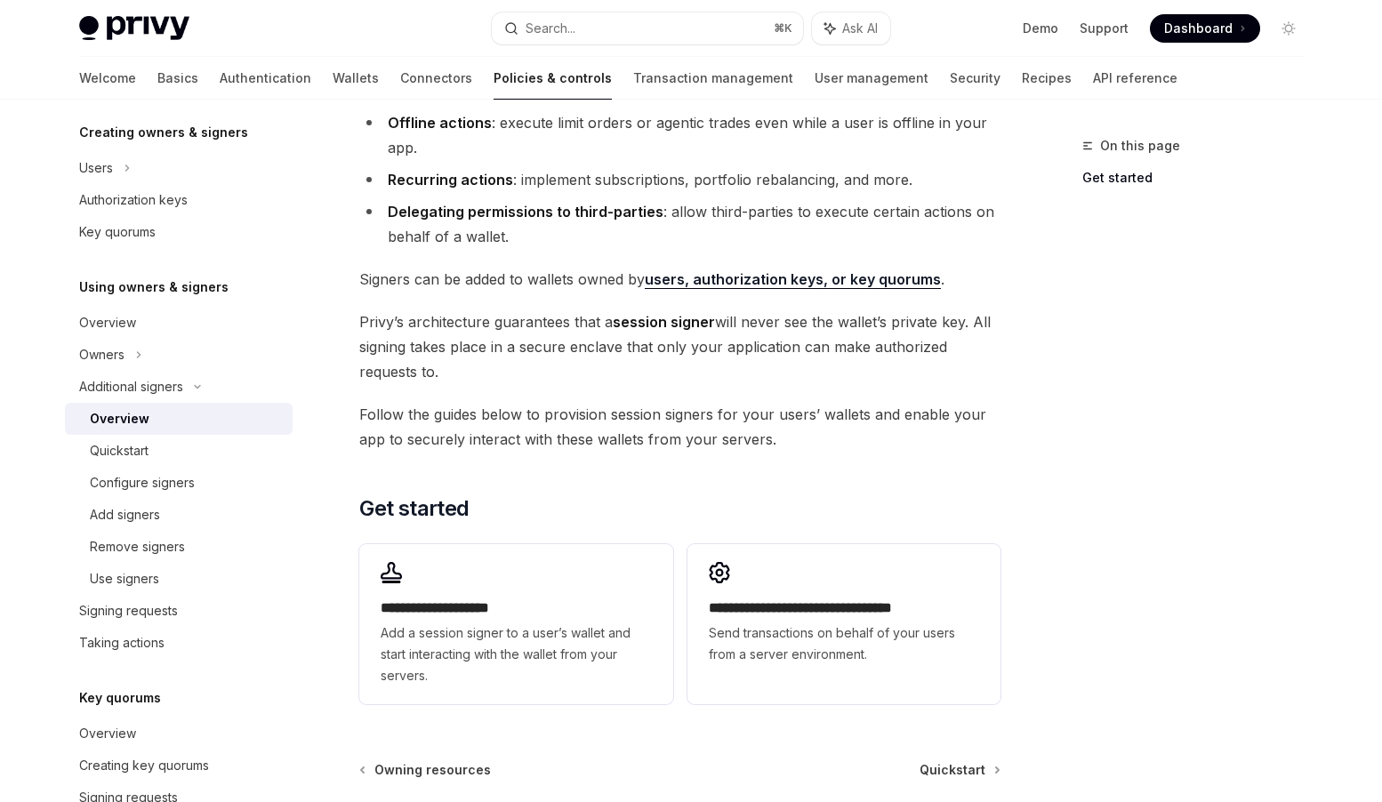
scroll to position [369, 0]
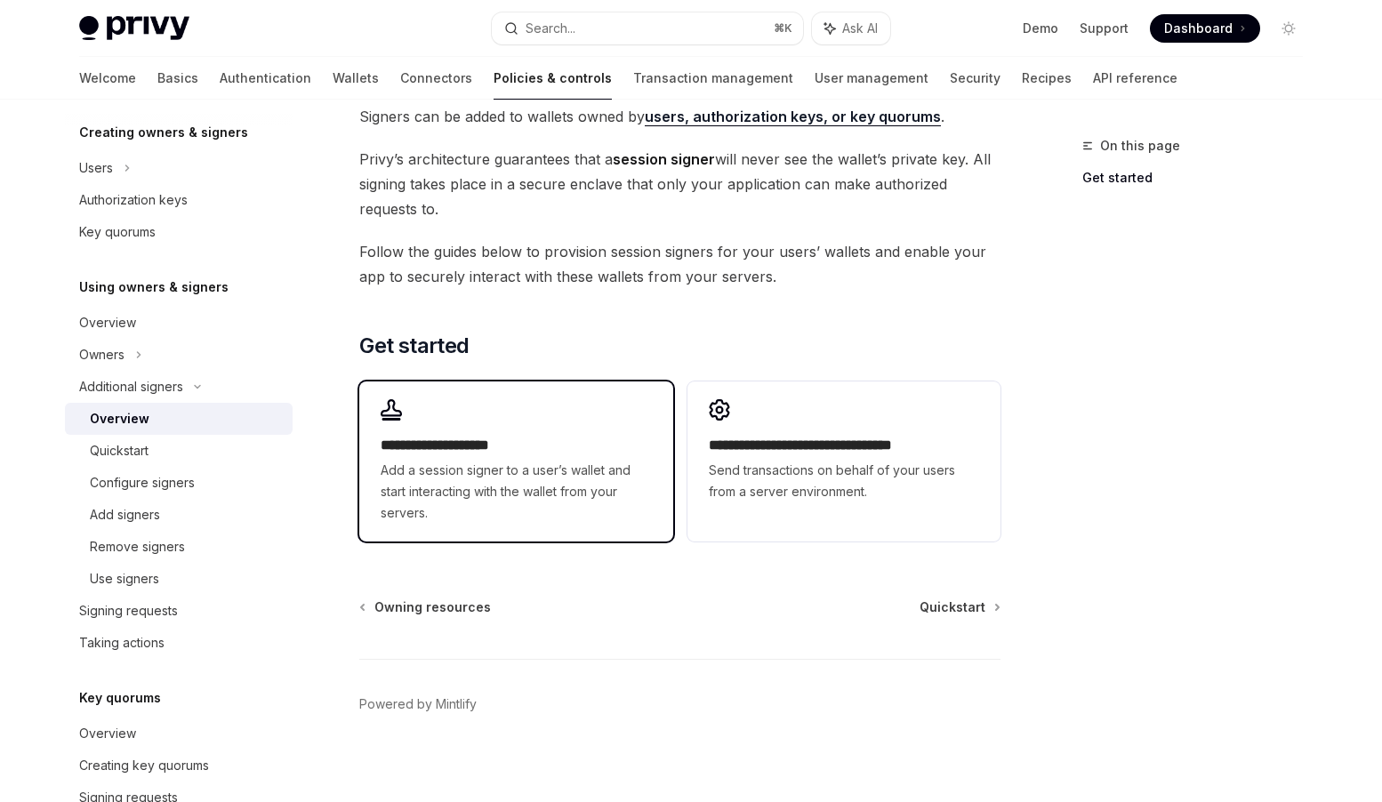
click at [544, 479] on span "Add a session signer to a user’s wallet and start interacting with the wallet f…" at bounding box center [516, 492] width 270 height 64
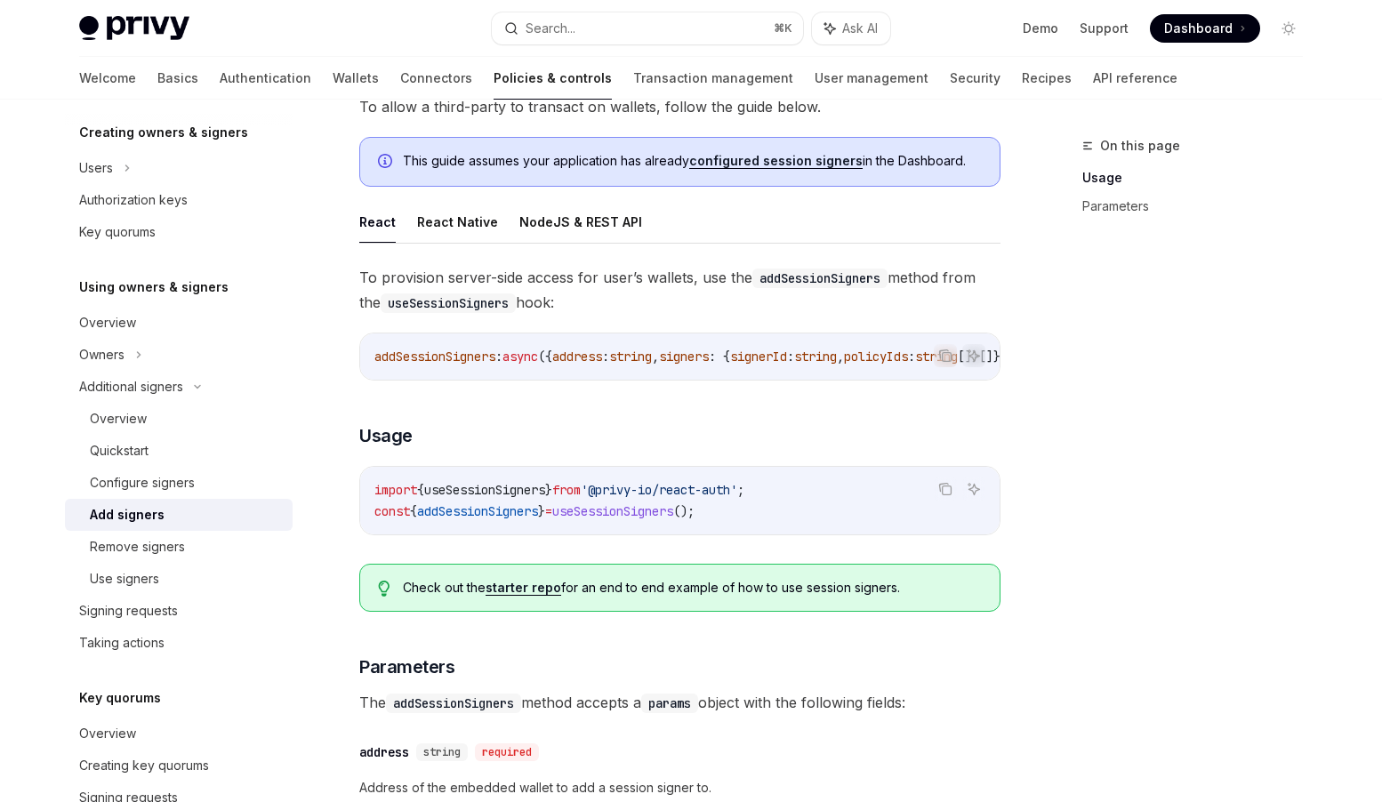
scroll to position [133, 0]
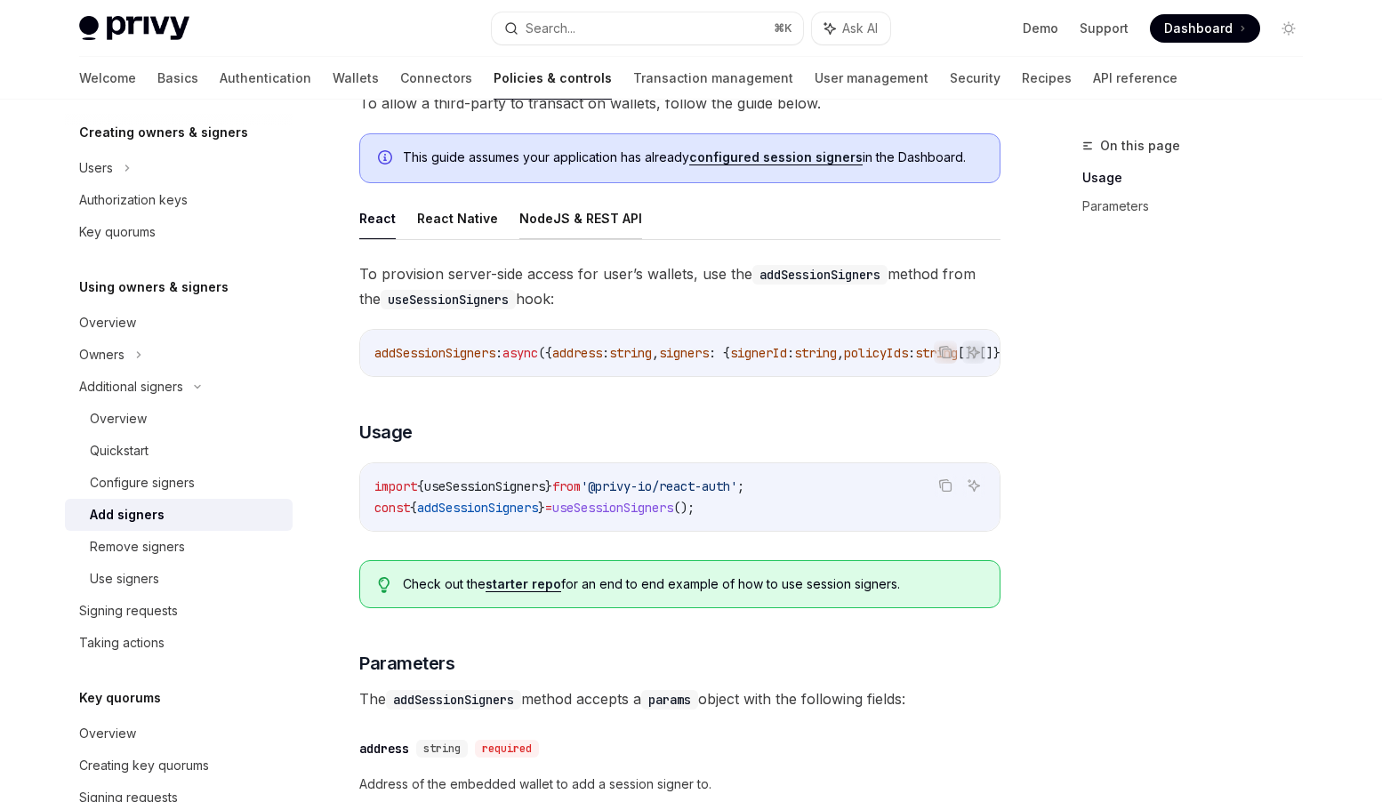
click at [558, 226] on button "NodeJS & REST API" at bounding box center [580, 218] width 123 height 42
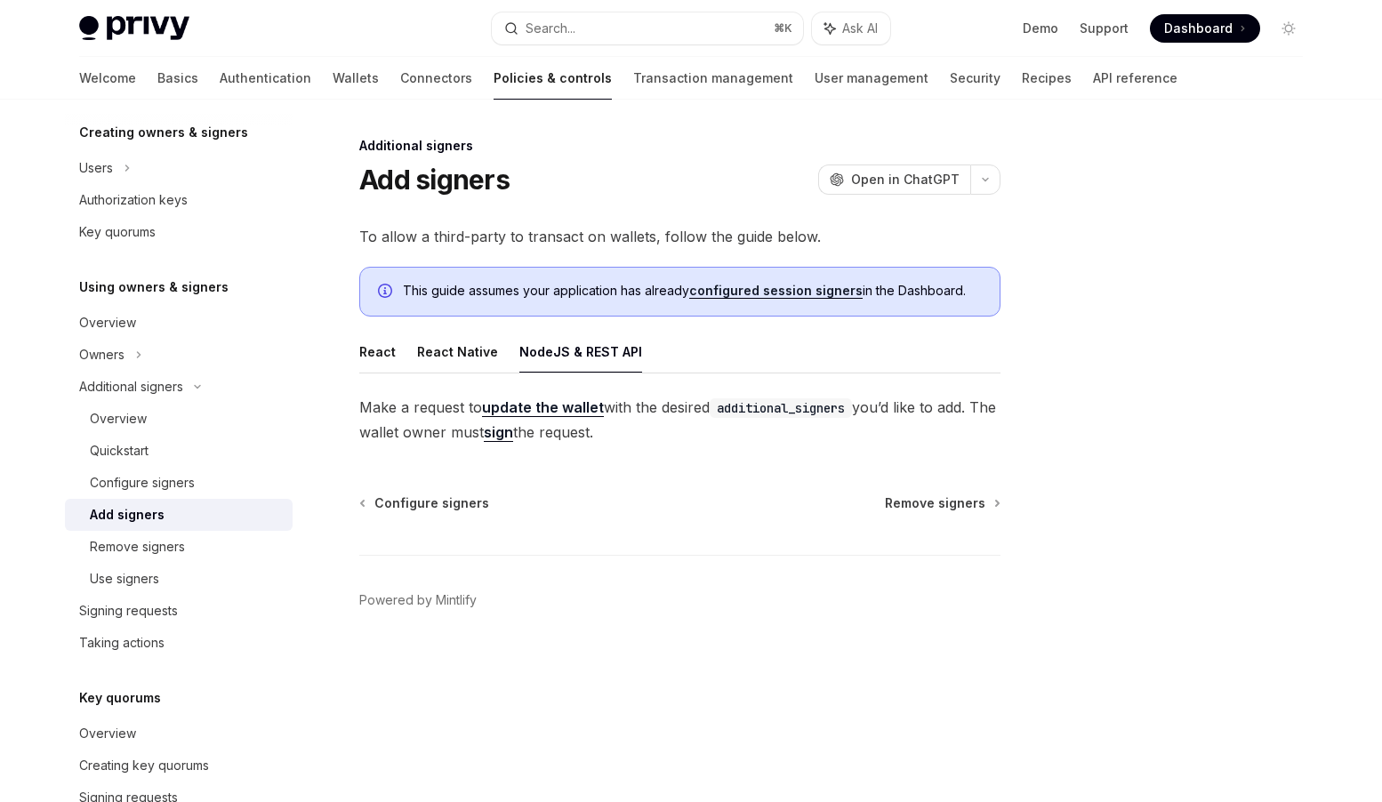
click at [546, 409] on link "update the wallet" at bounding box center [543, 408] width 122 height 19
type textarea "*"
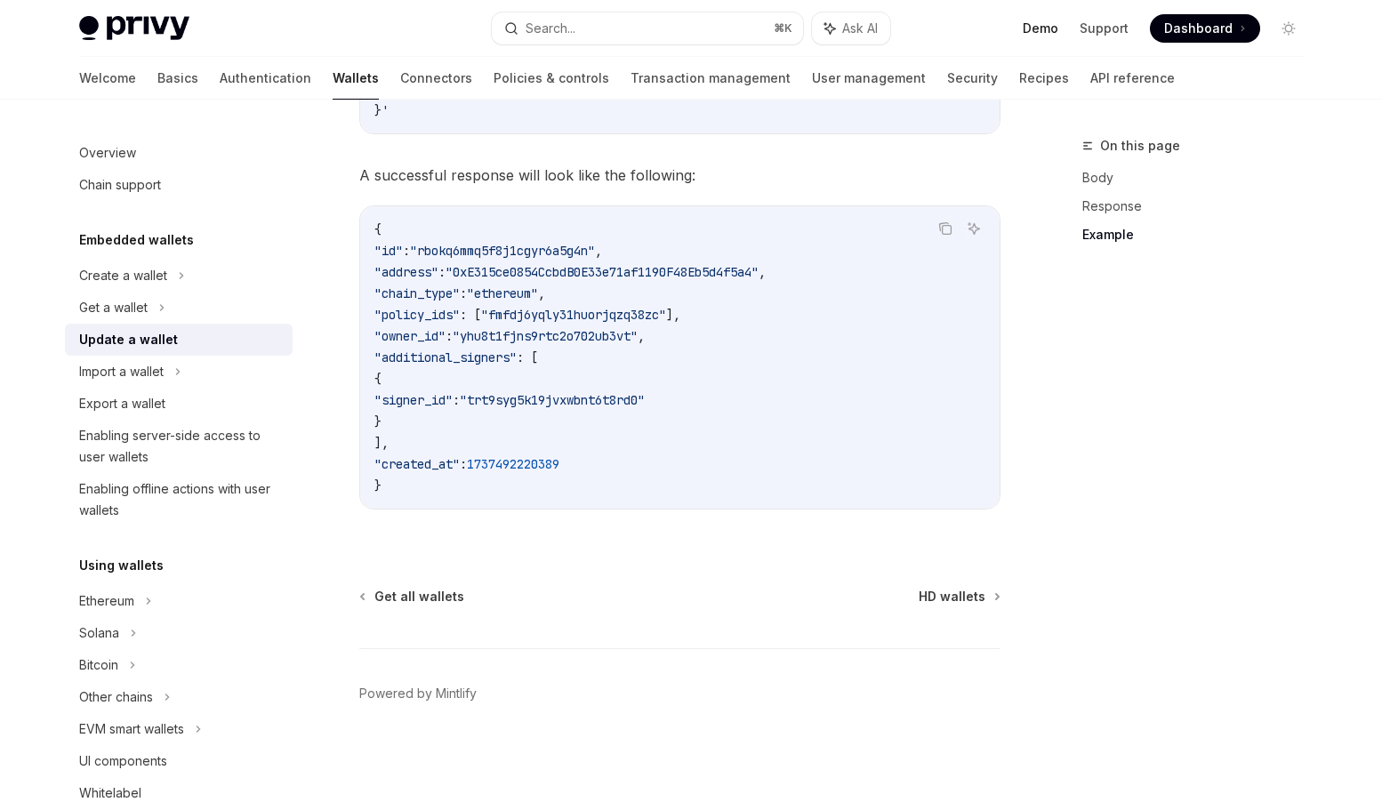
click at [1032, 31] on link "Demo" at bounding box center [1041, 29] width 36 height 18
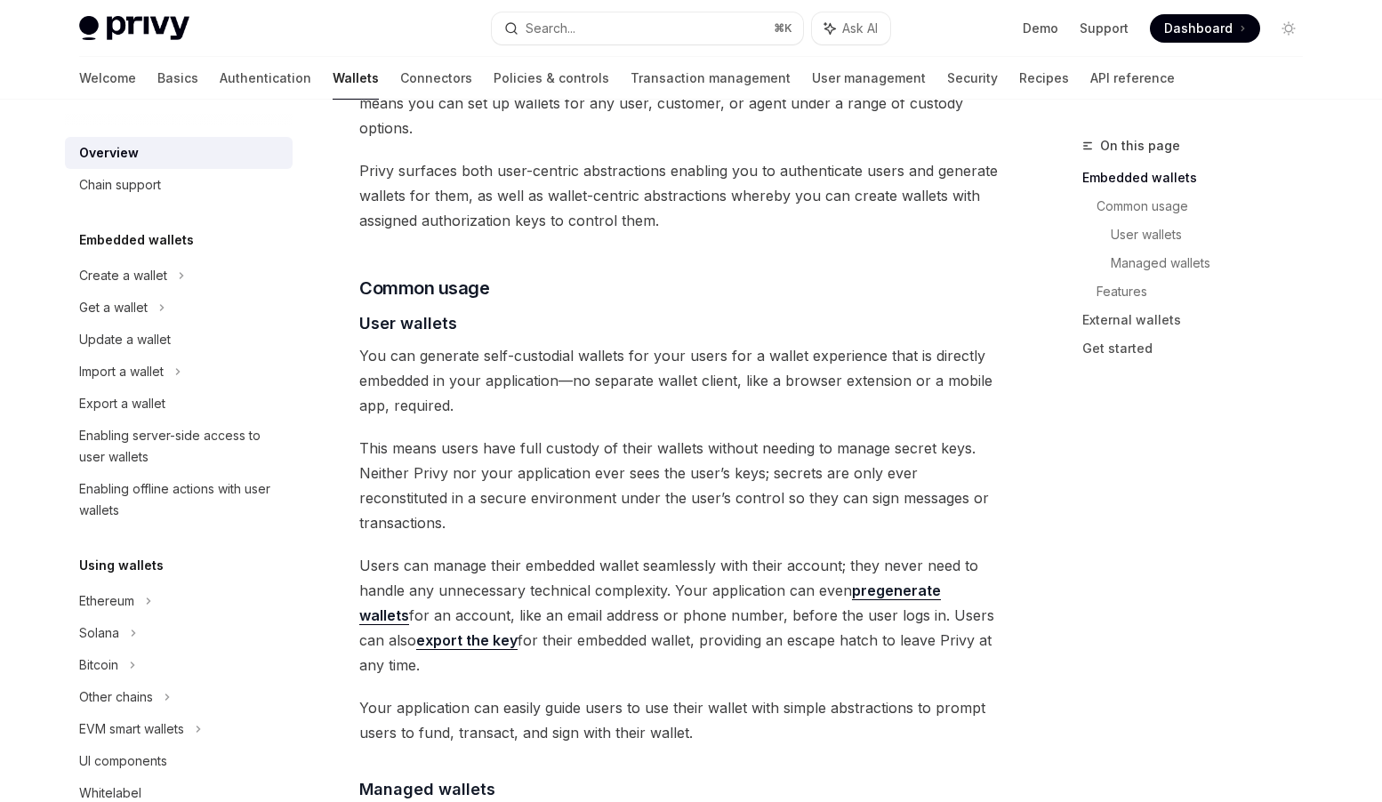
scroll to position [1194, 0]
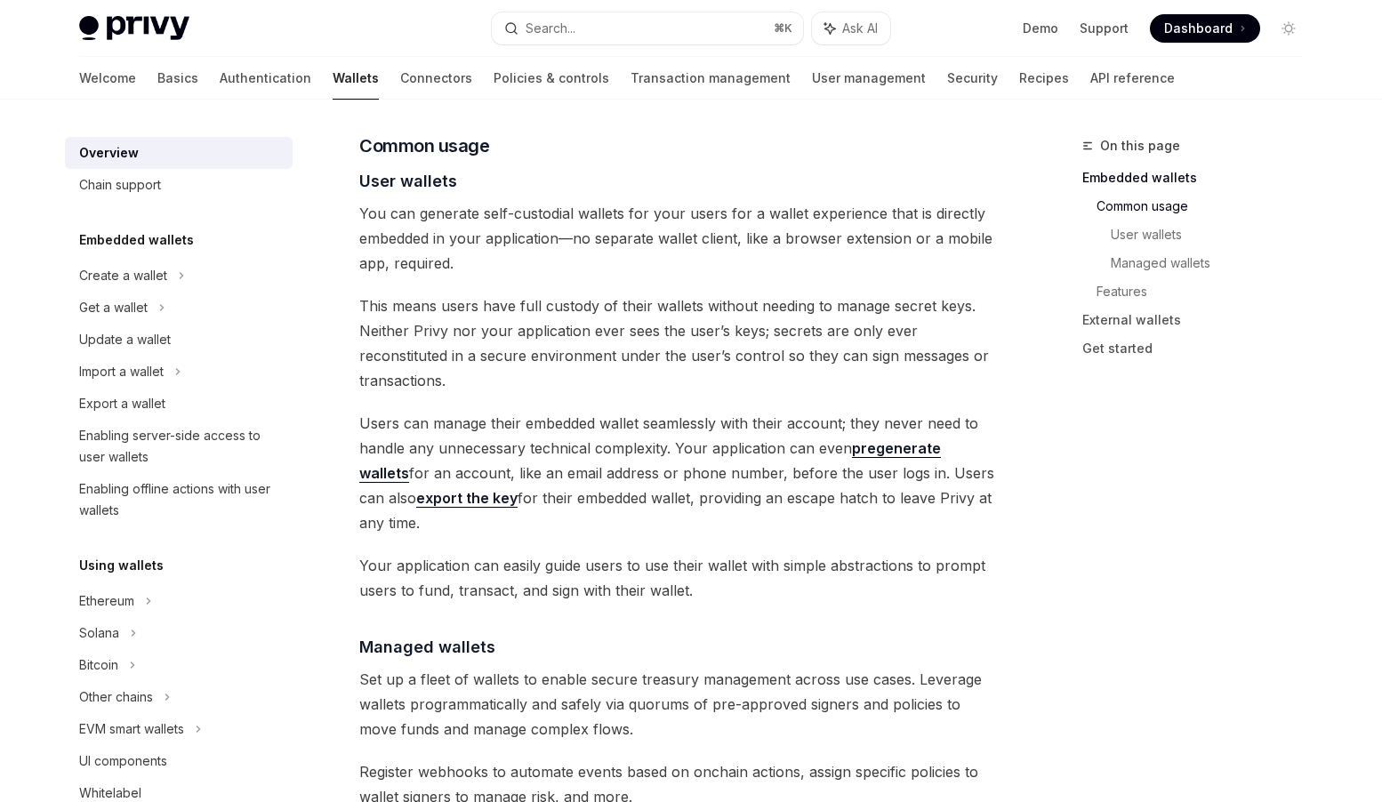
click at [634, 553] on span "Your application can easily guide users to use their wallet with simple abstrac…" at bounding box center [679, 578] width 641 height 50
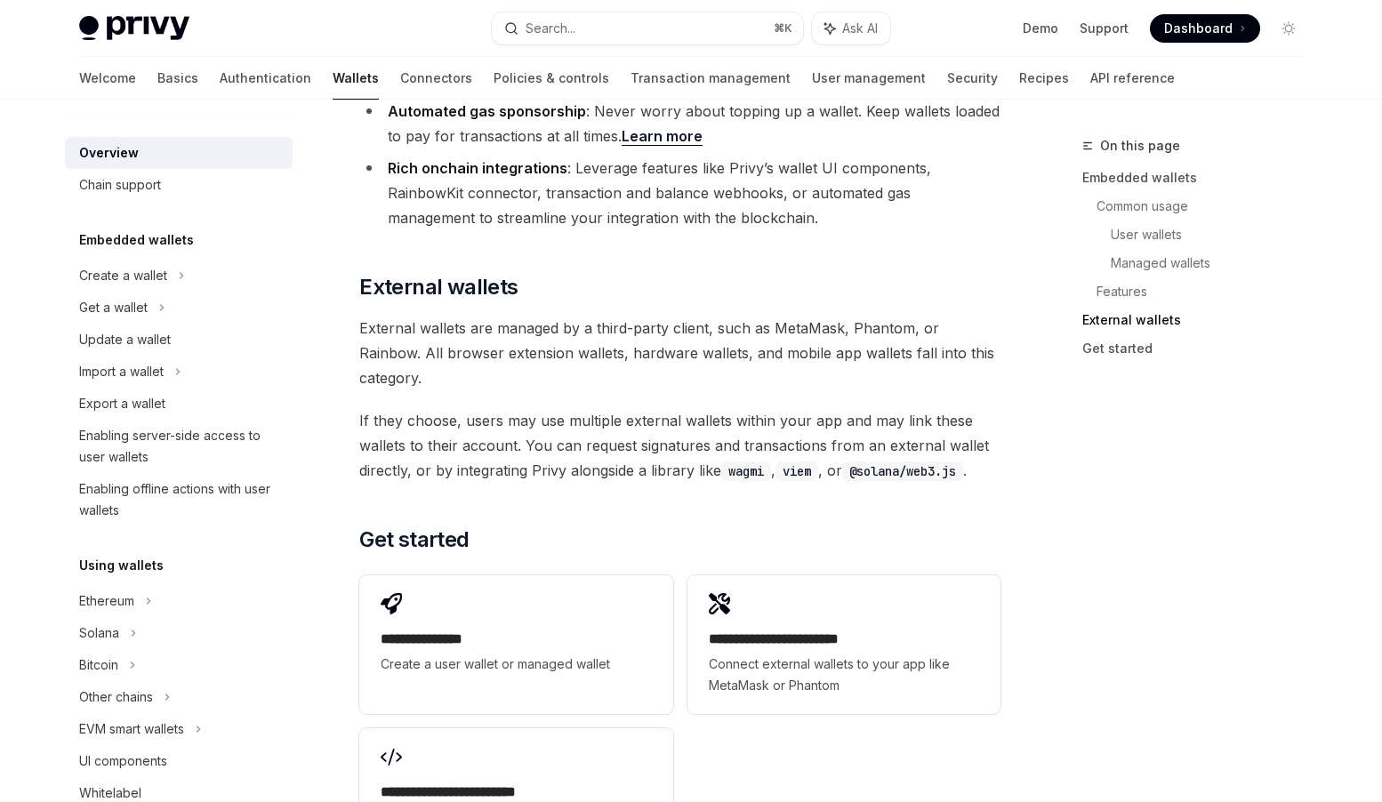
scroll to position [2710, 0]
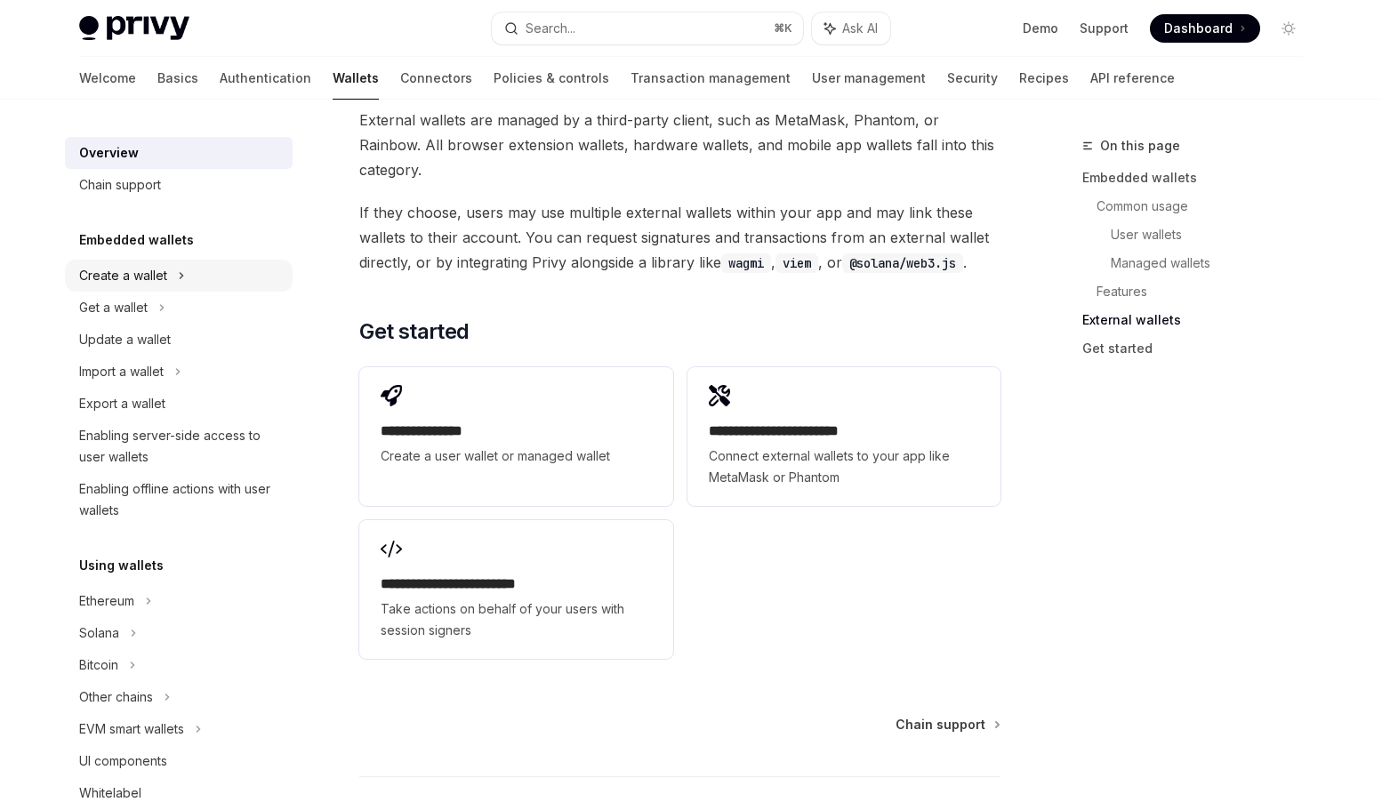
click at [159, 274] on div "Create a wallet" at bounding box center [123, 275] width 88 height 21
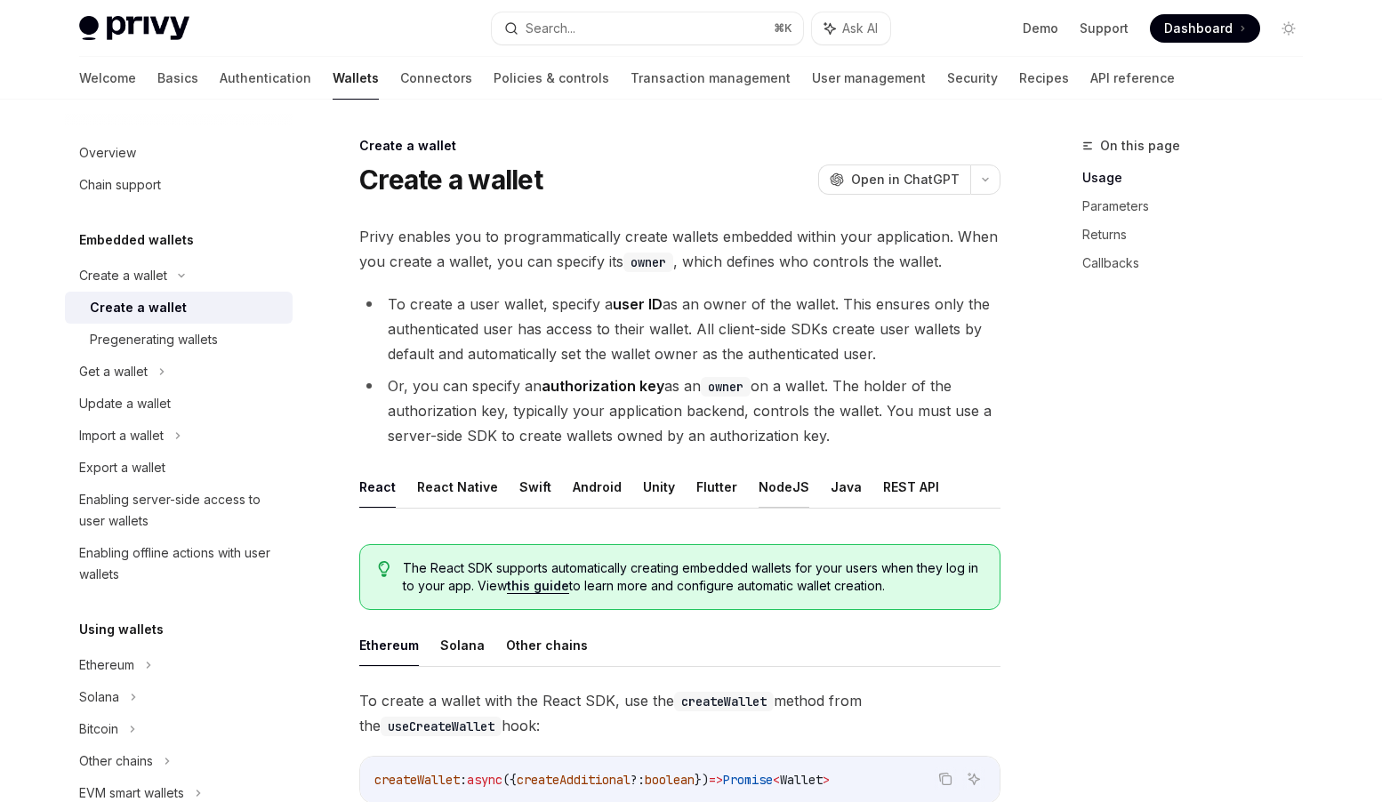
click at [772, 479] on button "NodeJS" at bounding box center [784, 487] width 51 height 42
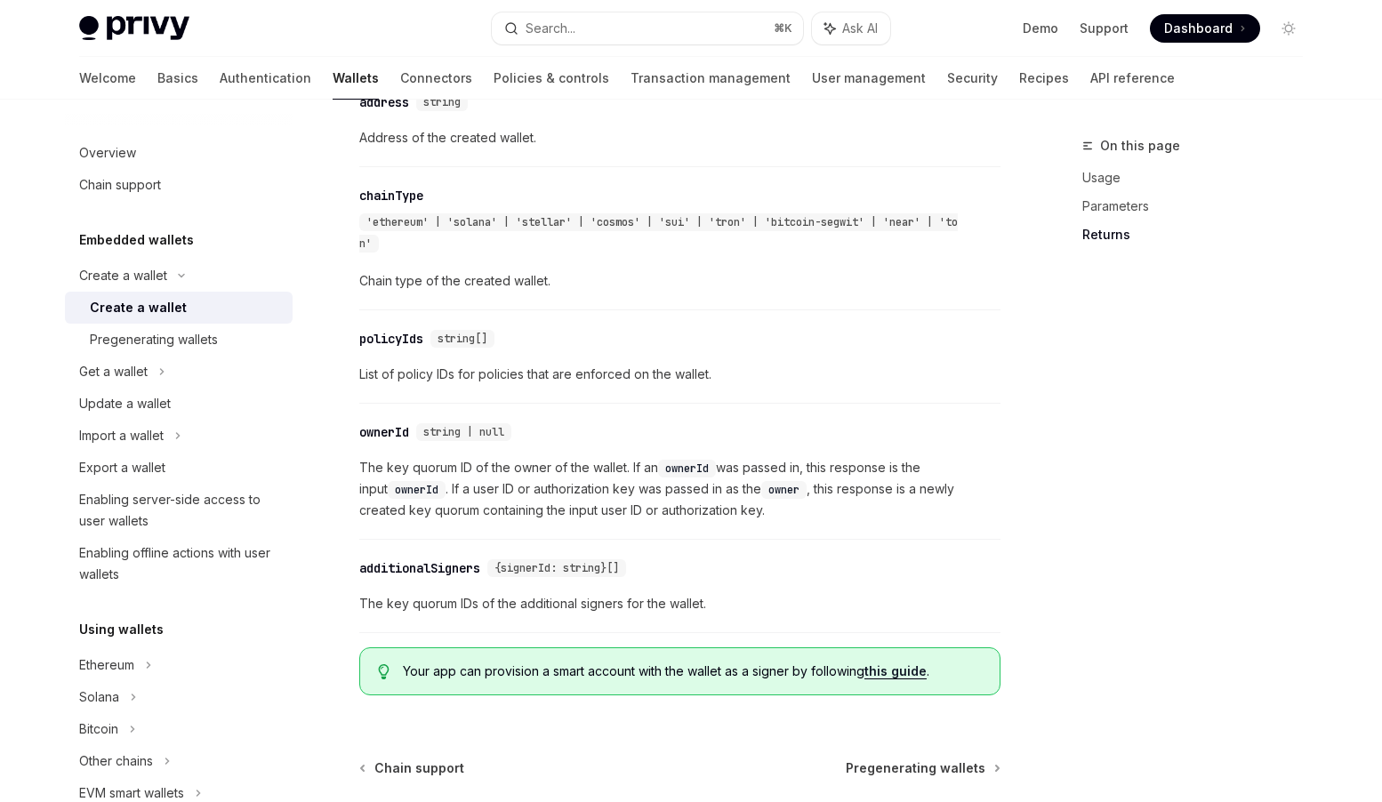
scroll to position [1818, 0]
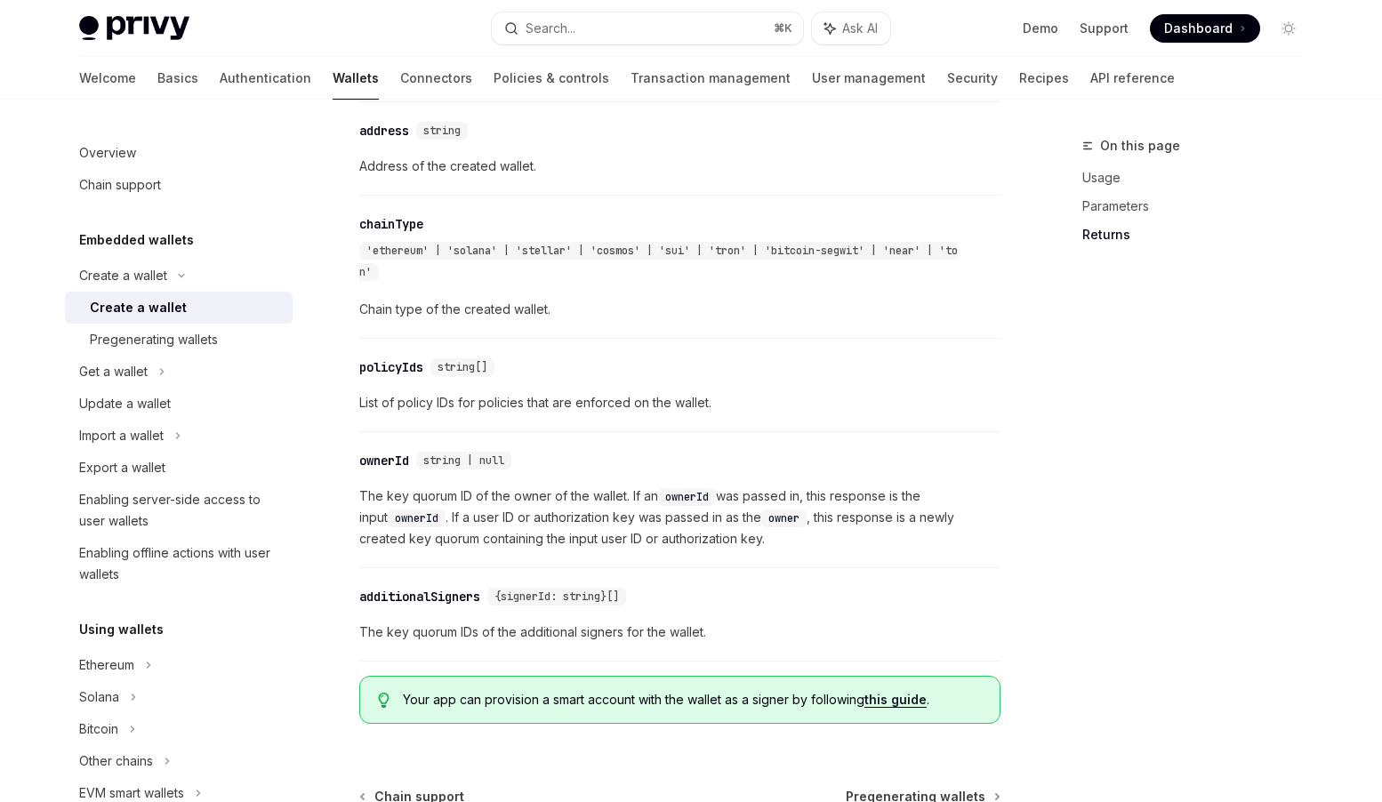
click at [389, 470] on div "ownerId" at bounding box center [384, 461] width 50 height 18
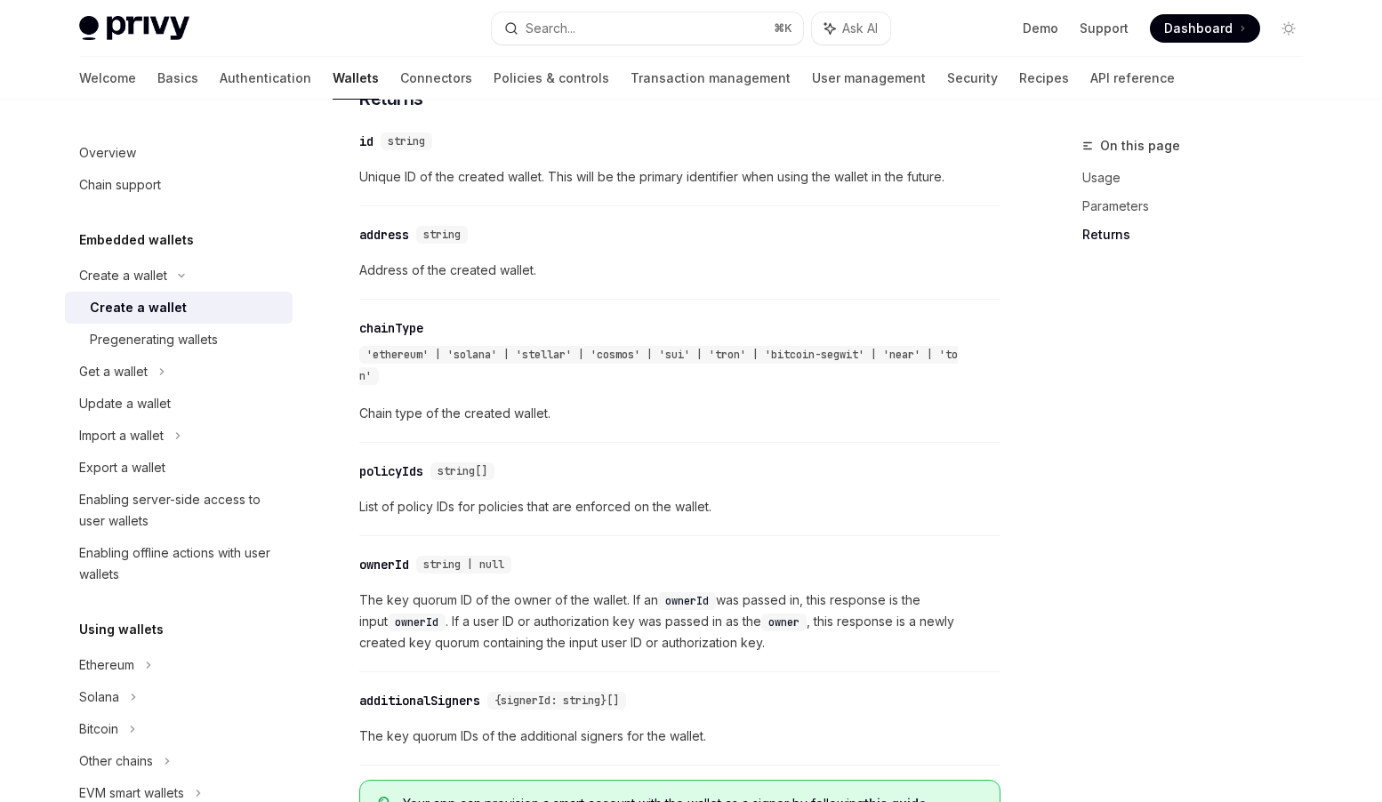
scroll to position [1764, 0]
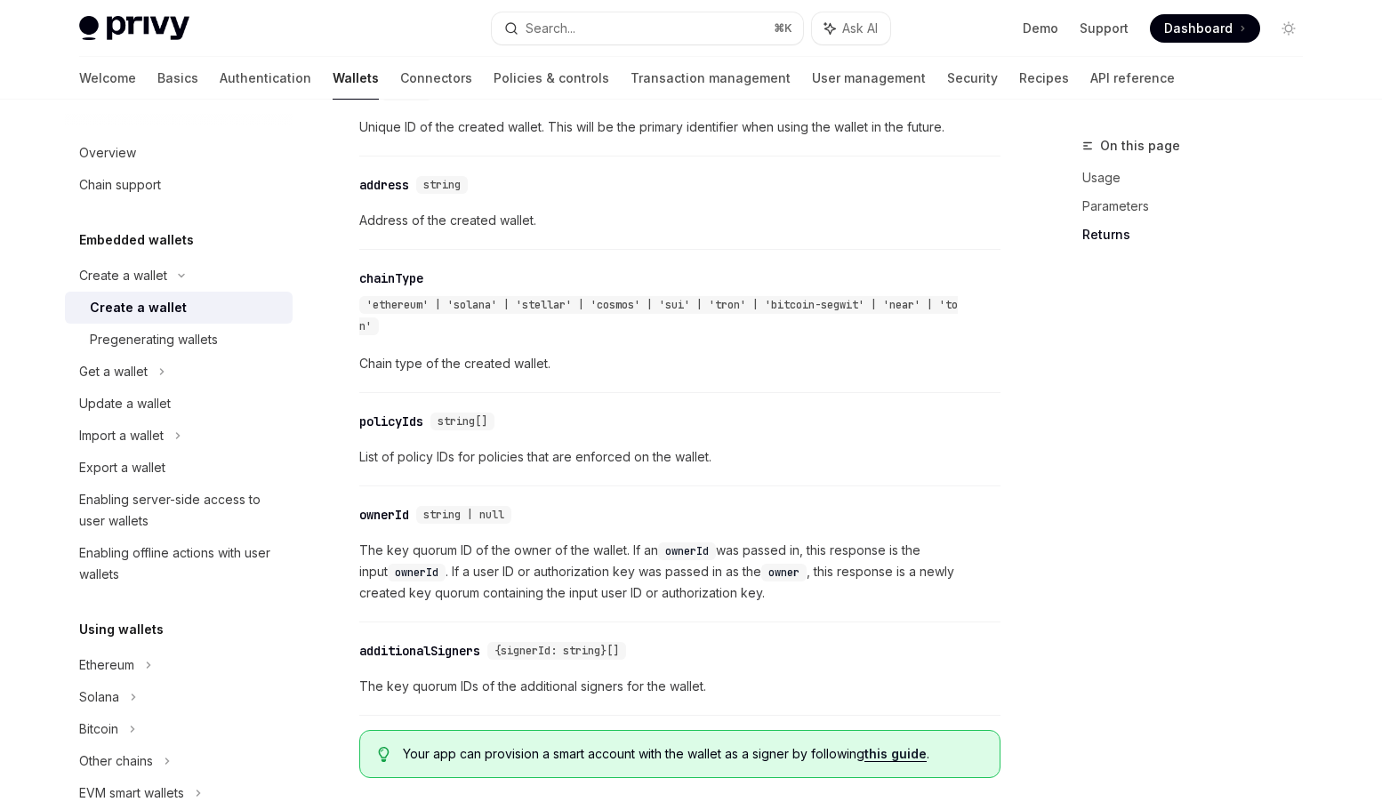
click at [399, 429] on div "policyIds" at bounding box center [391, 422] width 64 height 18
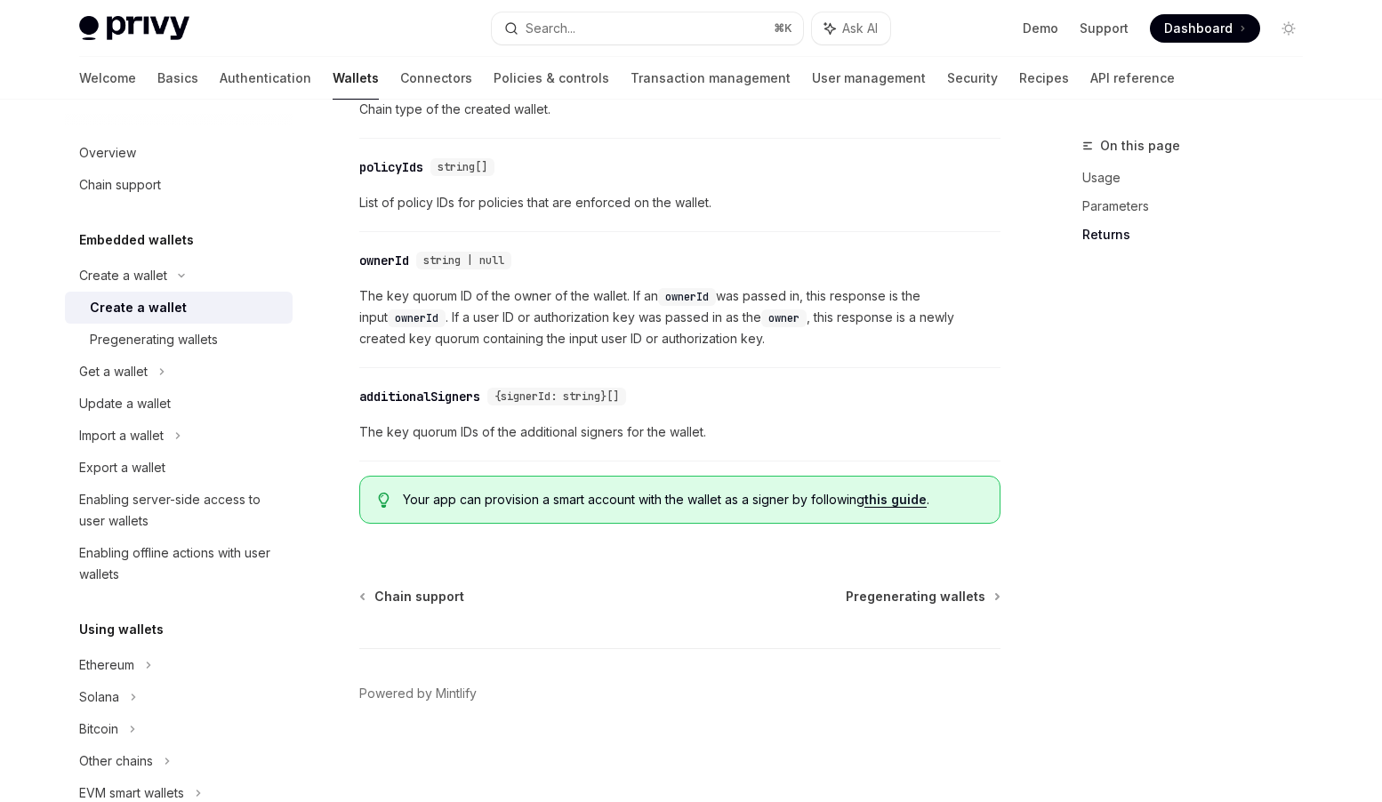
scroll to position [2032, 0]
drag, startPoint x: 415, startPoint y: 259, endPoint x: 379, endPoint y: 259, distance: 35.6
click at [379, 259] on div "​ ownerId string | null" at bounding box center [438, 261] width 159 height 18
click at [429, 171] on div "​ policyIds string[]" at bounding box center [430, 167] width 142 height 18
drag, startPoint x: 430, startPoint y: 165, endPoint x: 360, endPoint y: 165, distance: 69.4
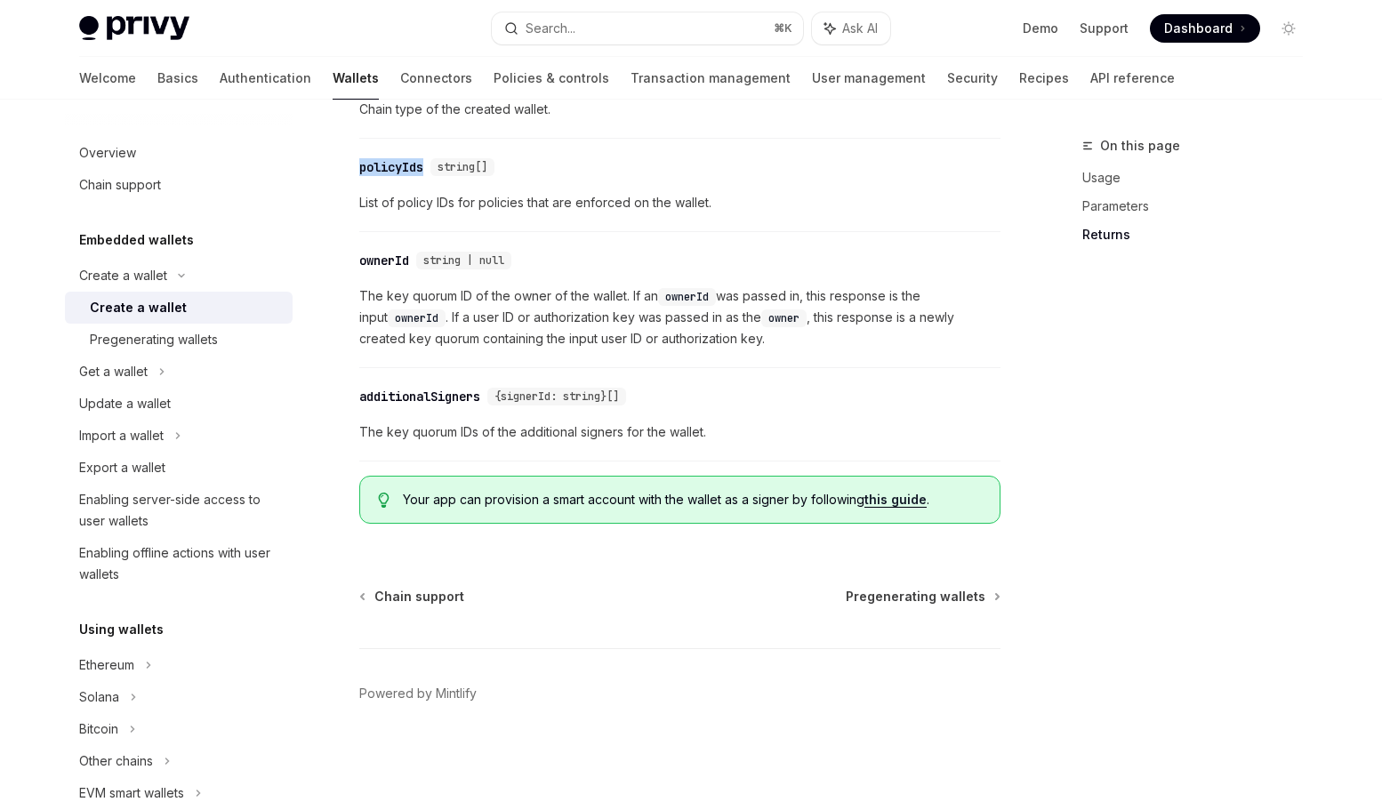
click at [360, 165] on div "​ policyIds string[]" at bounding box center [430, 167] width 142 height 18
copy div "policyIds"
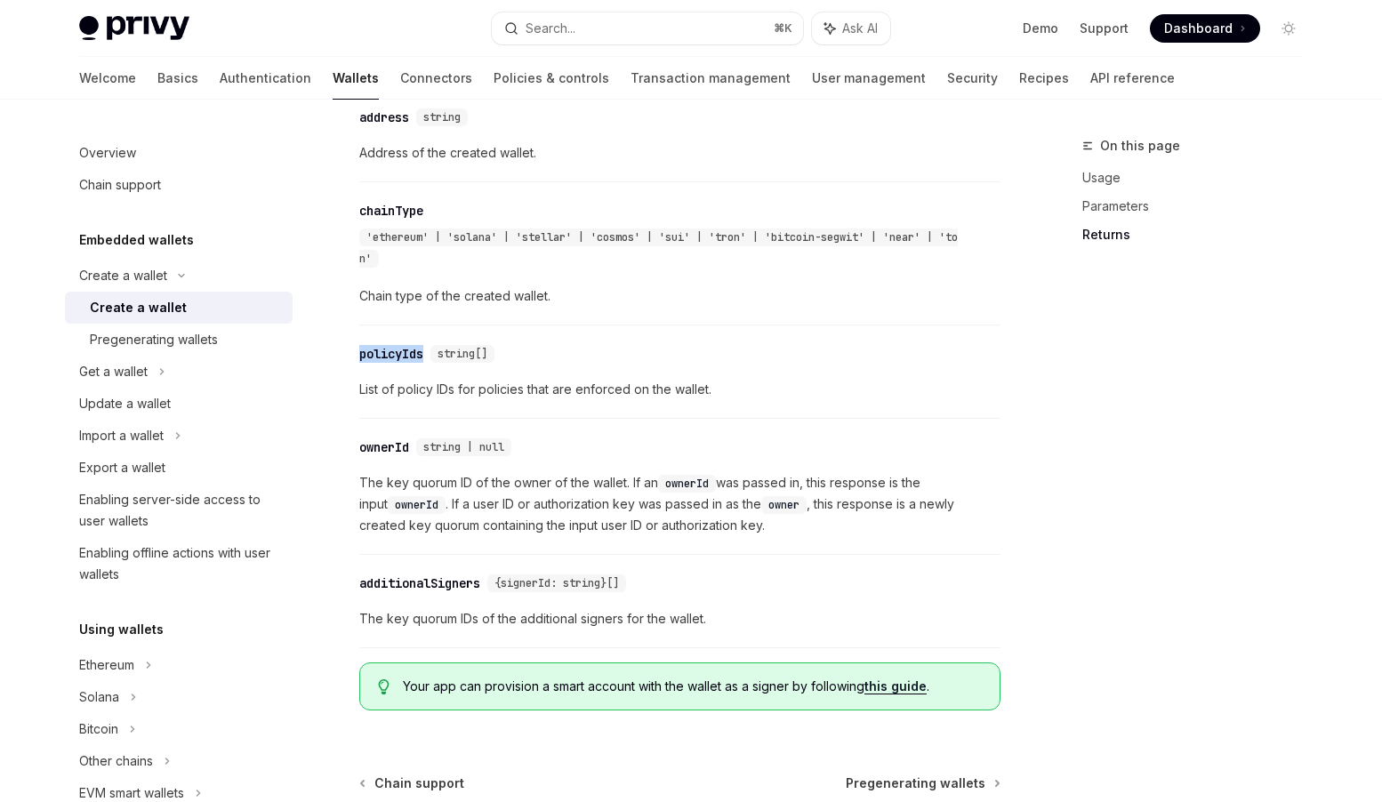
scroll to position [1853, 0]
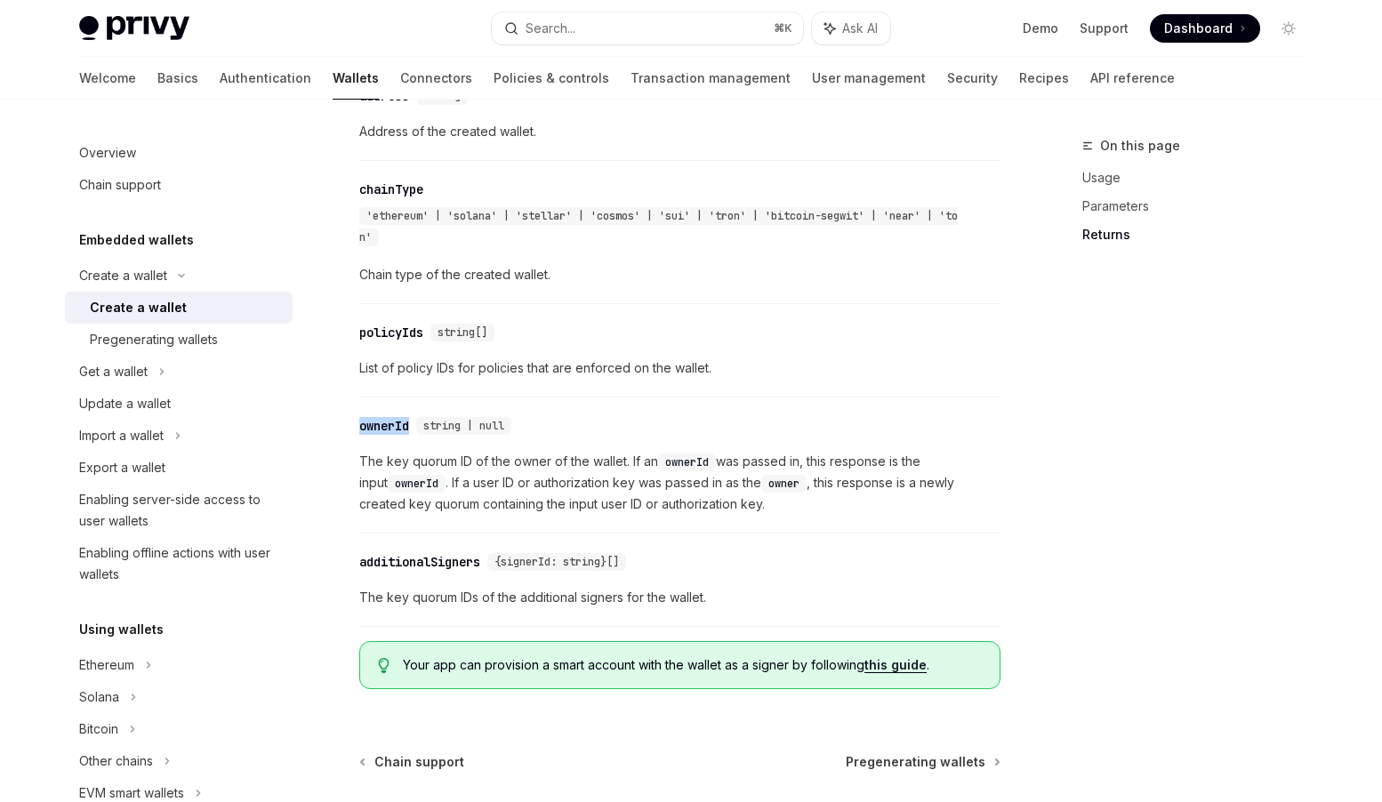
drag, startPoint x: 411, startPoint y: 438, endPoint x: 360, endPoint y: 438, distance: 50.7
click at [360, 435] on div "ownerId" at bounding box center [384, 426] width 50 height 18
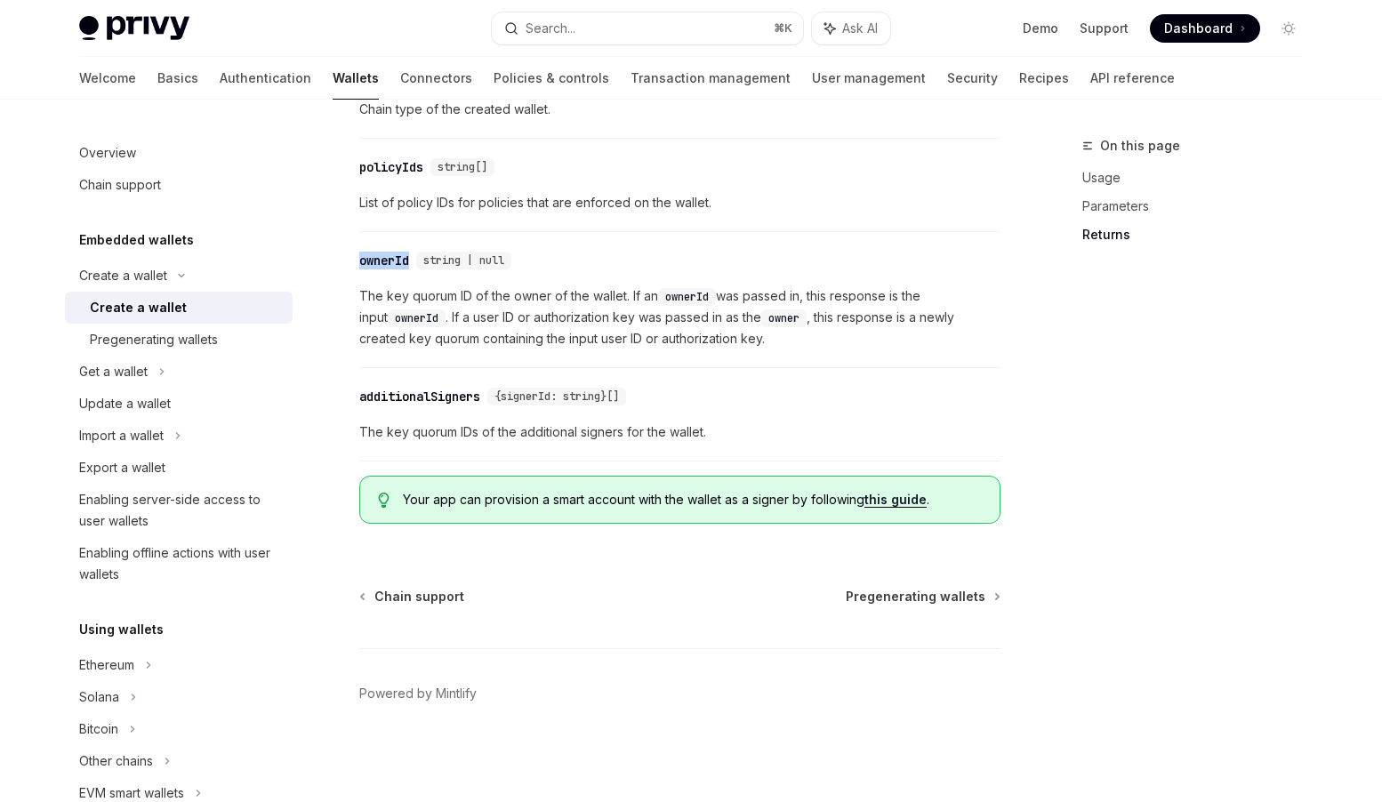
scroll to position [2032, 0]
drag, startPoint x: 487, startPoint y: 397, endPoint x: 362, endPoint y: 393, distance: 125.5
click at [362, 393] on div "​ additionalSigners {signerId: string}[]" at bounding box center [496, 397] width 274 height 18
copy div "additionalSigners"
click at [1091, 74] on link "API reference" at bounding box center [1133, 78] width 85 height 43
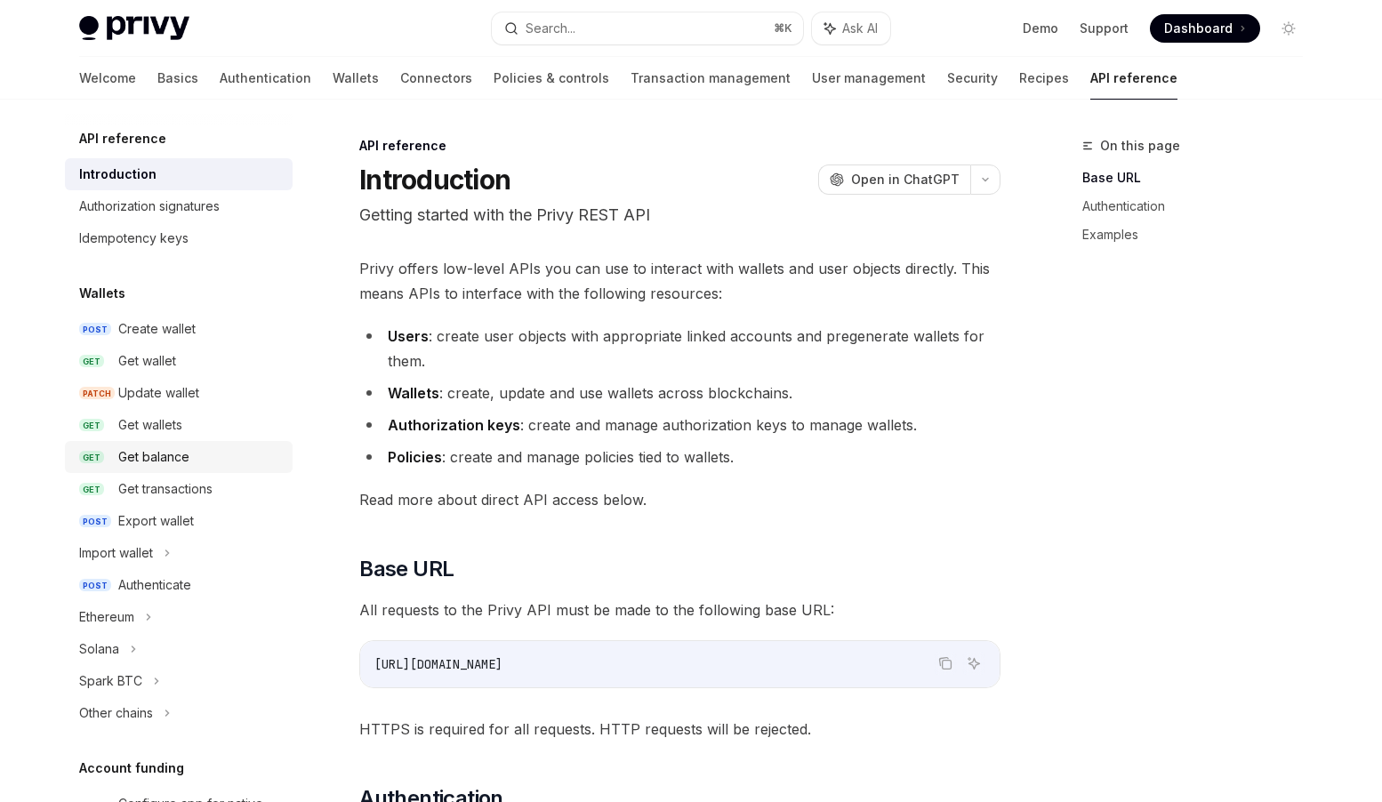
click at [172, 456] on div "Get balance" at bounding box center [153, 457] width 71 height 21
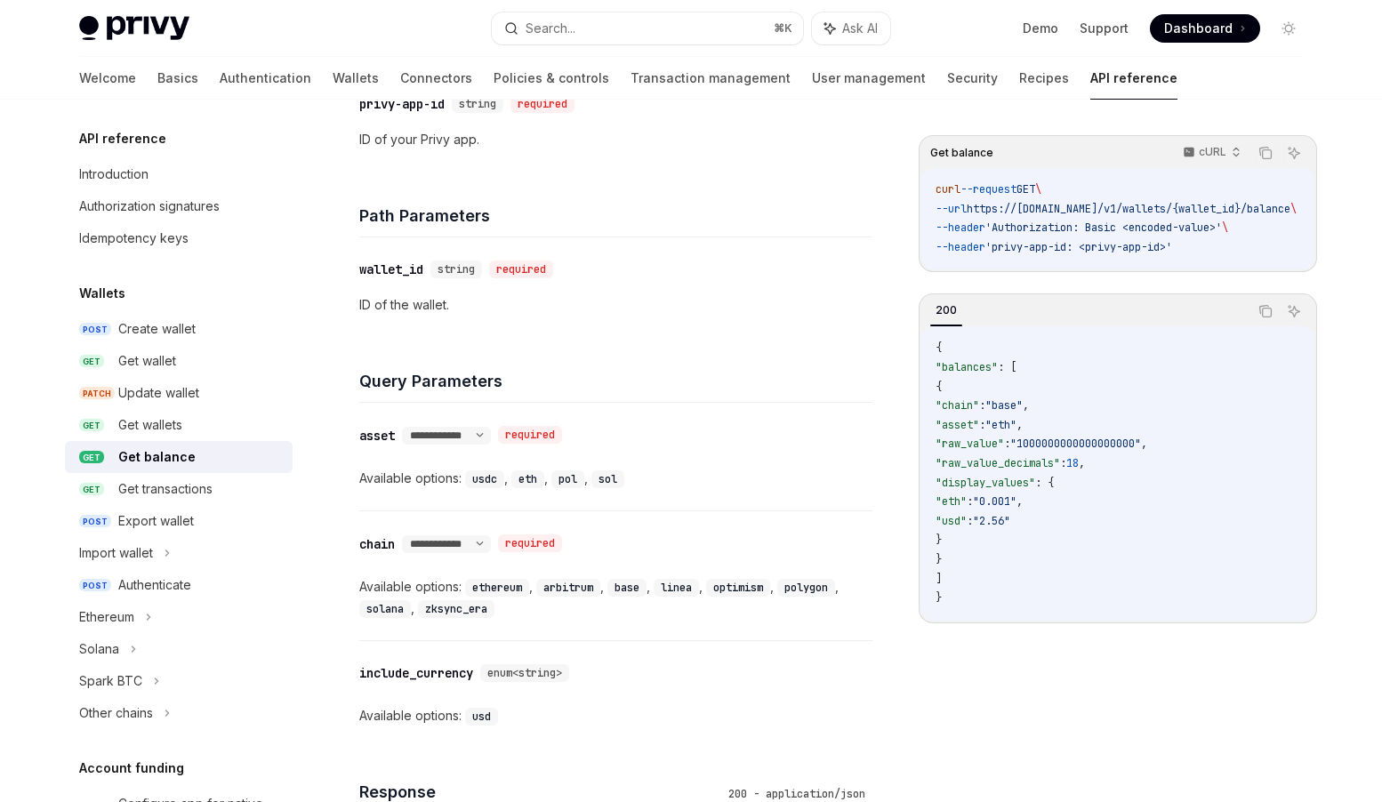
scroll to position [508, 0]
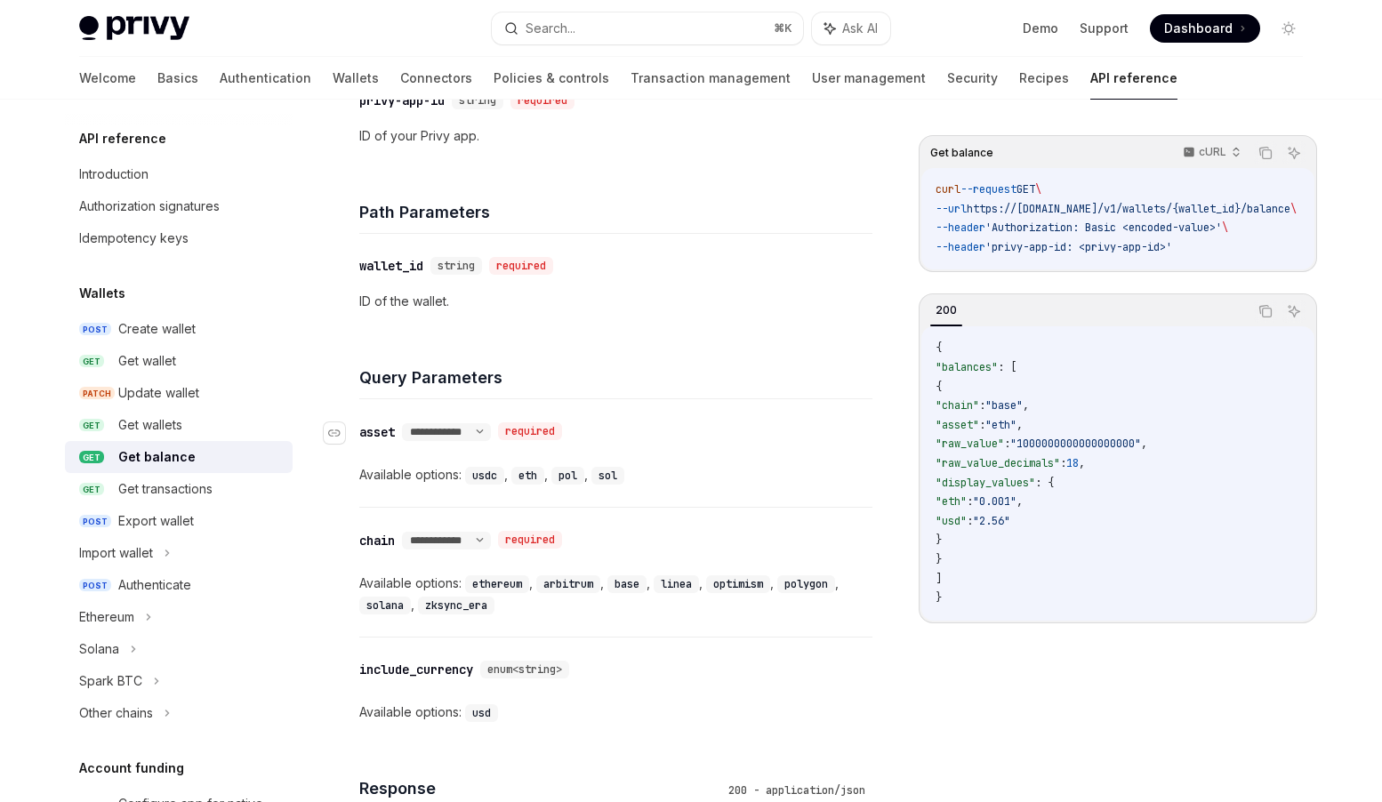
click at [381, 428] on div "asset" at bounding box center [377, 432] width 36 height 18
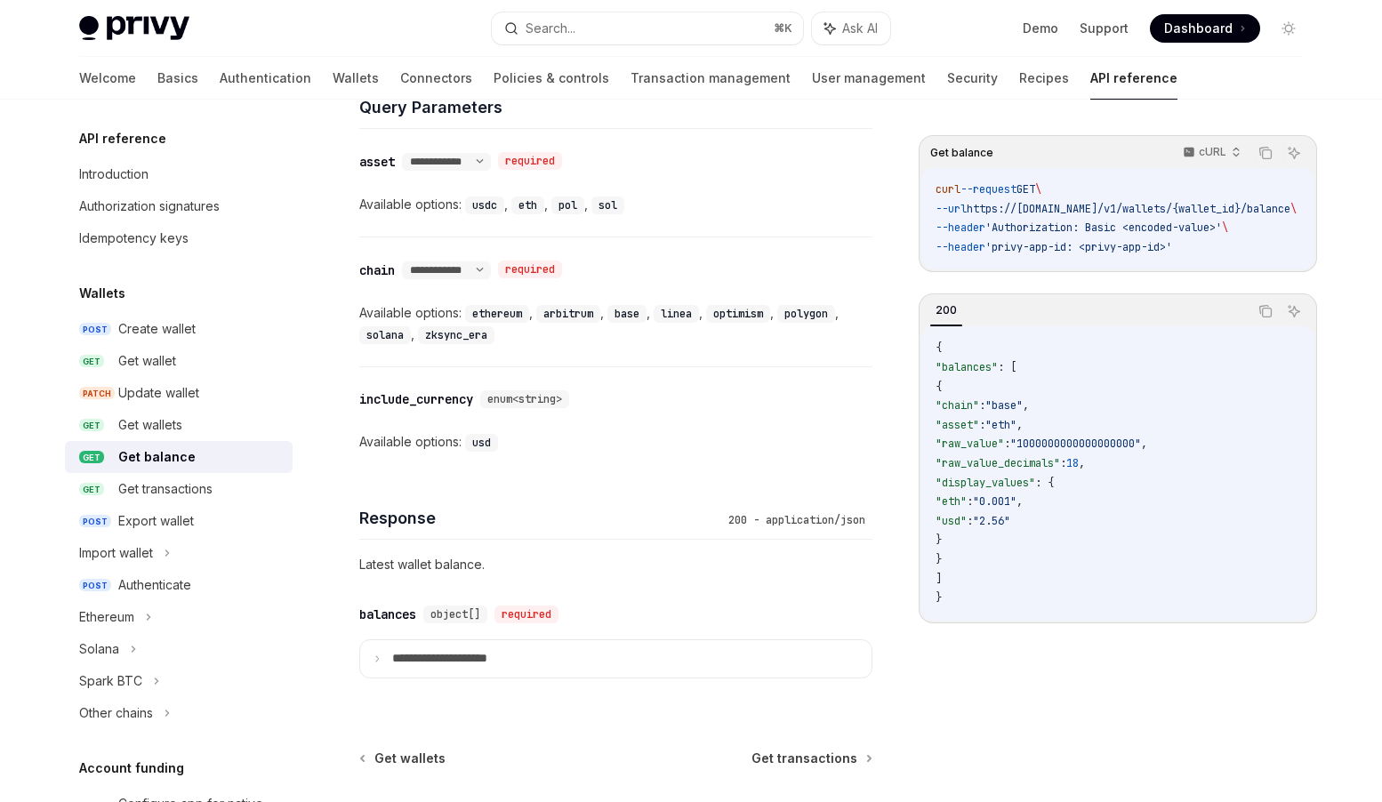
scroll to position [769, 0]
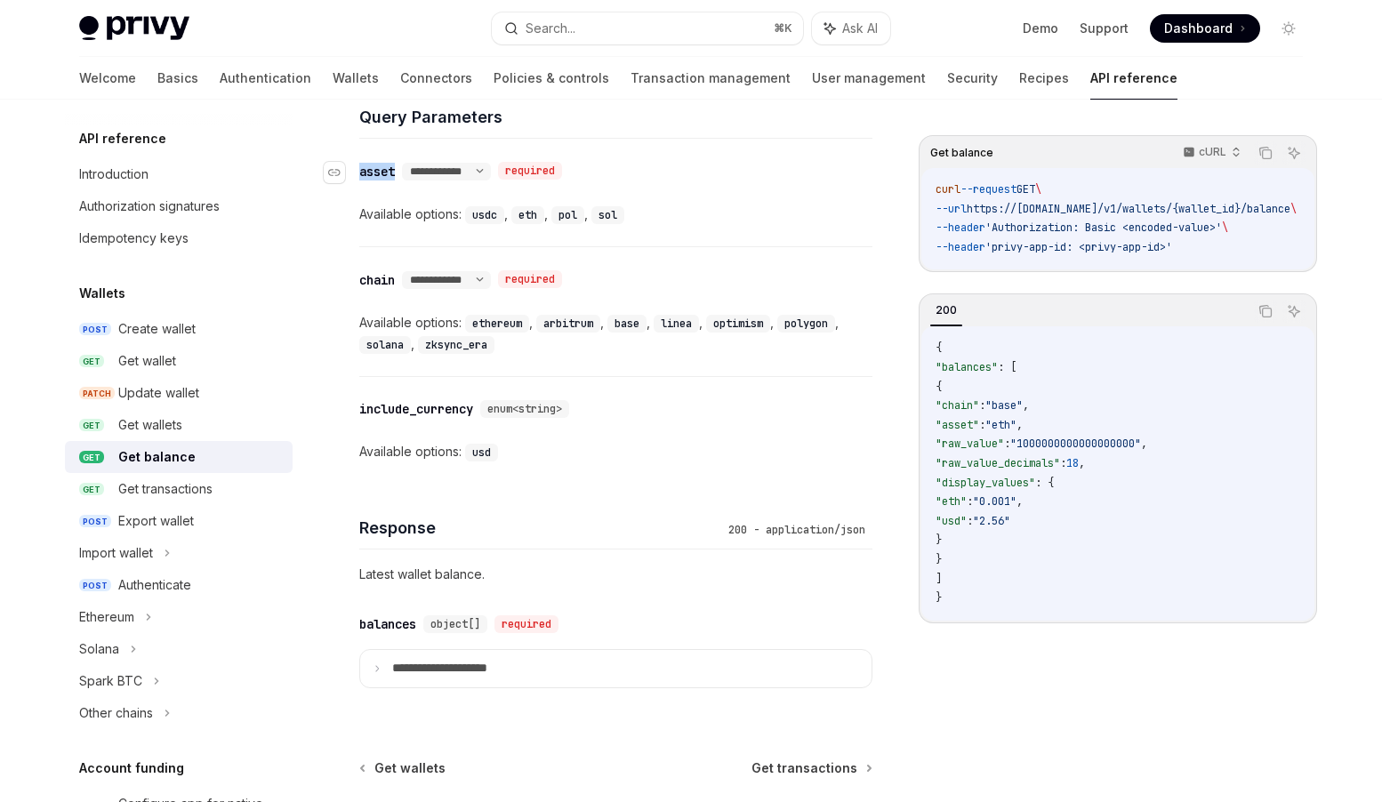
drag, startPoint x: 399, startPoint y: 170, endPoint x: 360, endPoint y: 169, distance: 39.1
click at [360, 169] on div "**********" at bounding box center [464, 171] width 210 height 19
copy div "asset"
click at [491, 173] on select "**********" at bounding box center [446, 172] width 89 height 14
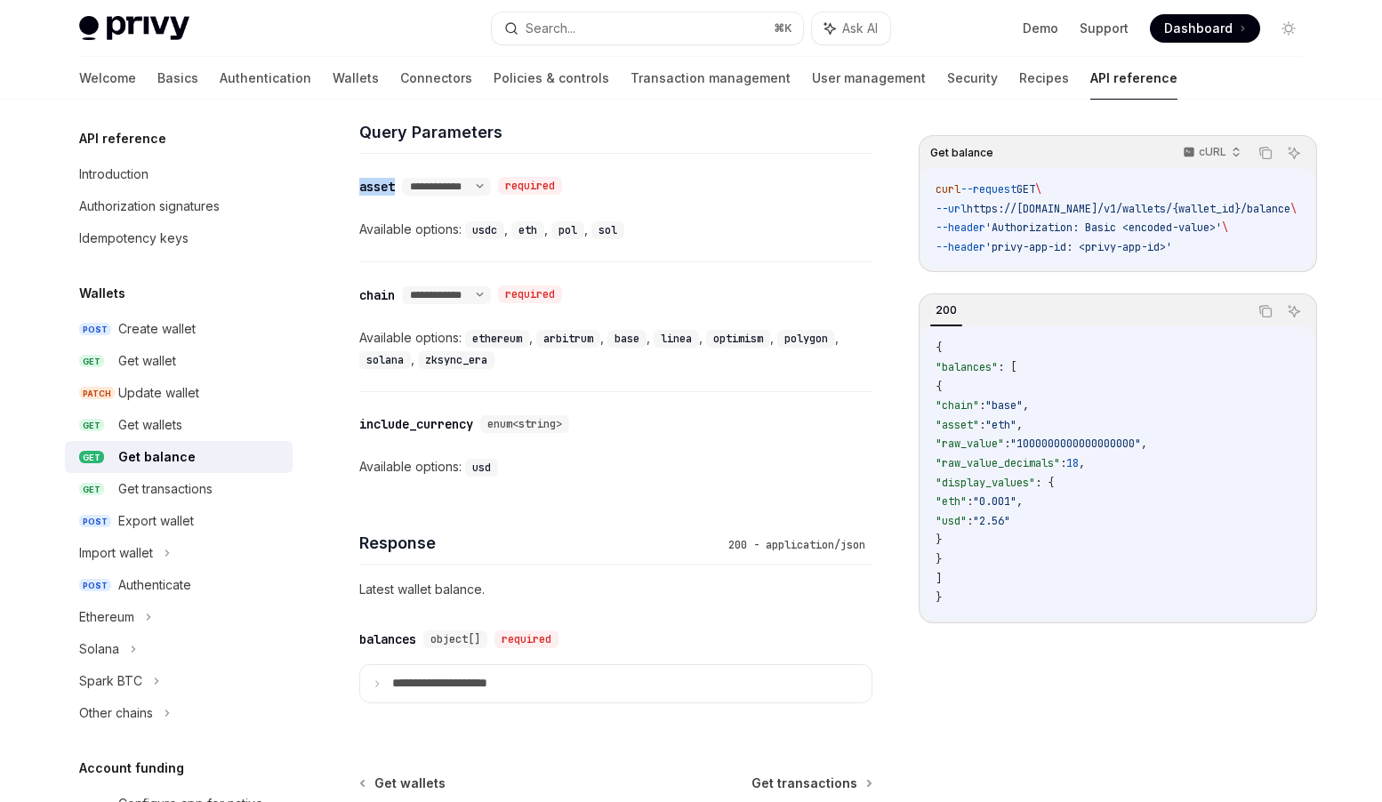
scroll to position [754, 0]
click at [979, 413] on span ""chain"" at bounding box center [958, 406] width 44 height 14
copy span "chain"
click at [148, 422] on div "Get wallets" at bounding box center [150, 425] width 64 height 21
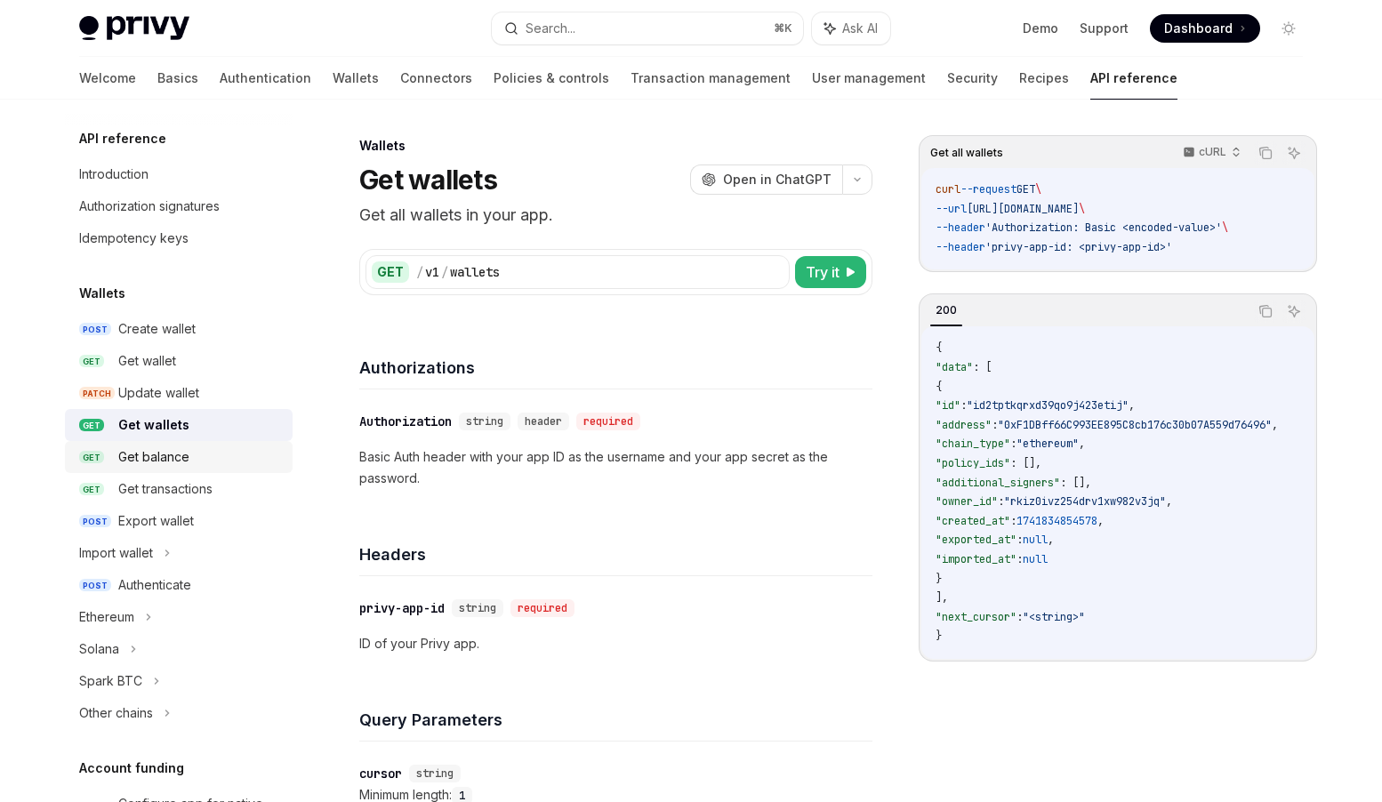
click at [170, 461] on div "Get balance" at bounding box center [153, 457] width 71 height 21
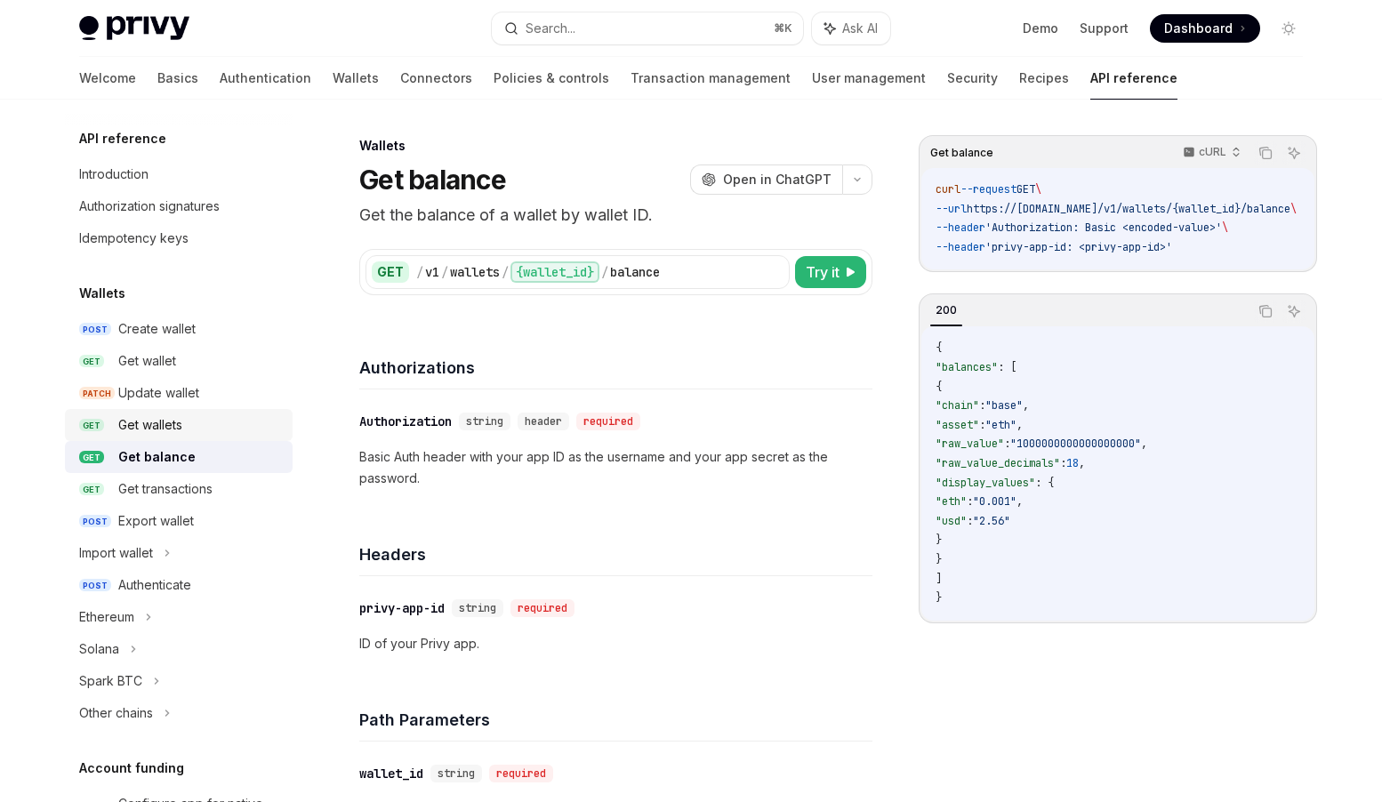
click at [178, 425] on div "Get wallets" at bounding box center [150, 425] width 64 height 21
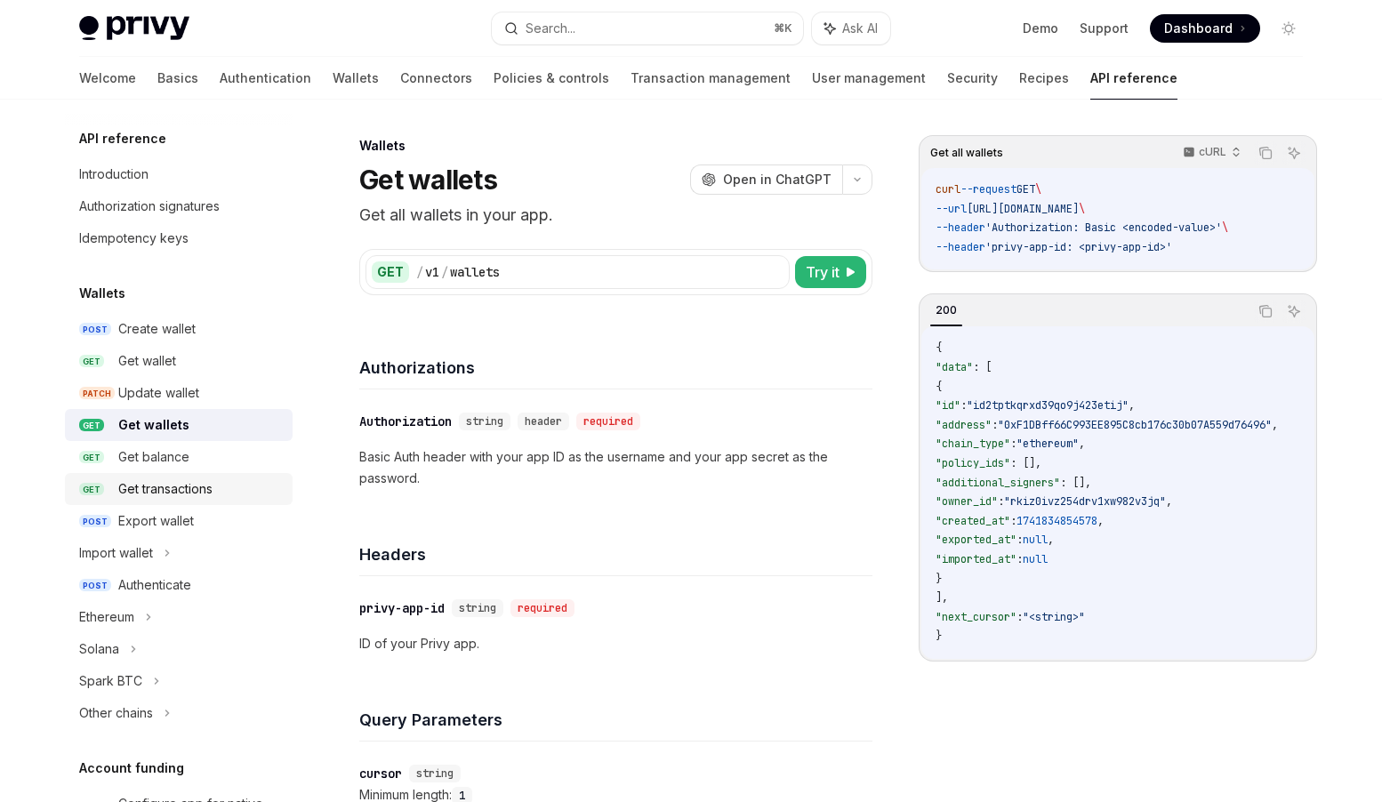
click at [179, 487] on div "Get transactions" at bounding box center [165, 489] width 94 height 21
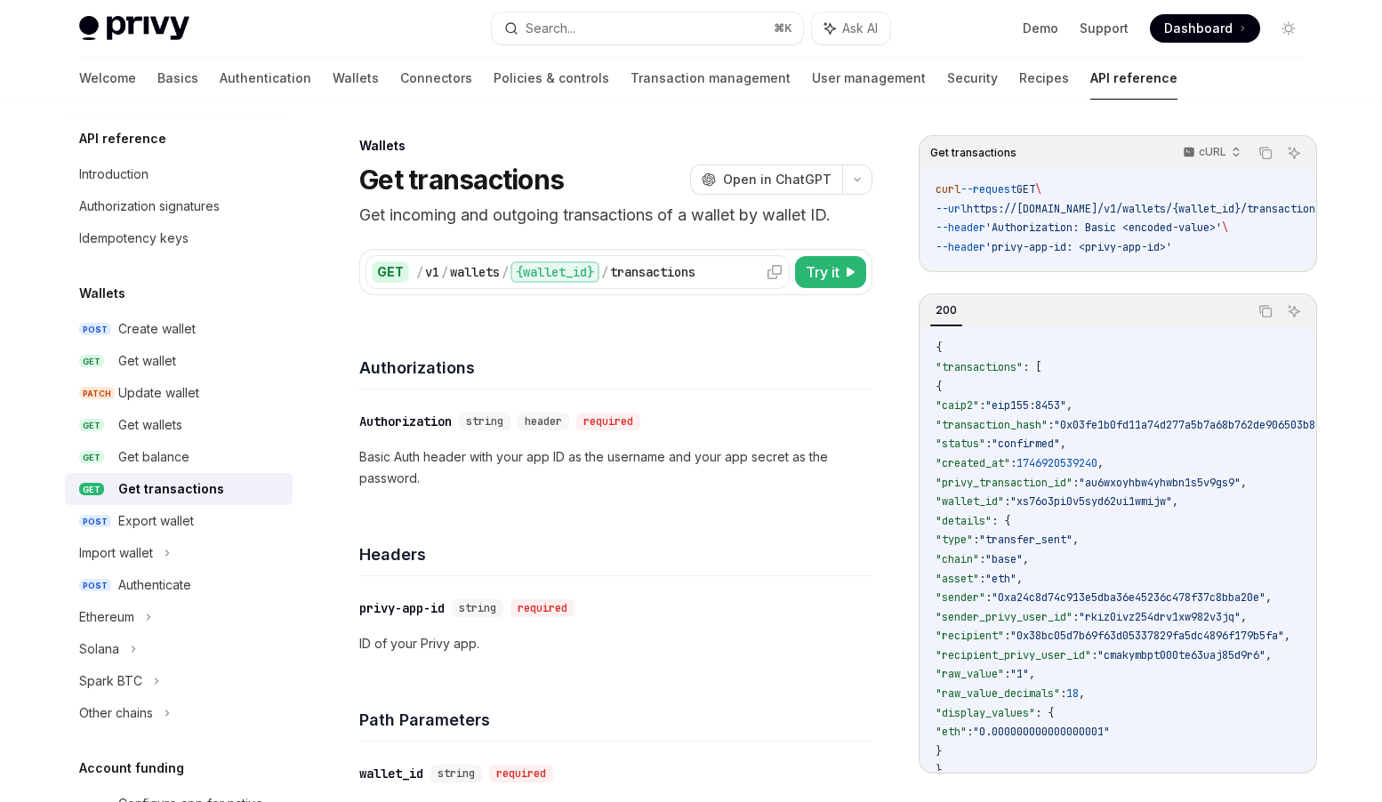
click at [665, 278] on div "transactions" at bounding box center [652, 272] width 85 height 18
click at [724, 270] on div "/ v1 / wallets / {wallet_id} / transactions" at bounding box center [599, 272] width 367 height 21
drag, startPoint x: 709, startPoint y: 269, endPoint x: 639, endPoint y: 269, distance: 70.3
click at [647, 269] on div "/ v1 / wallets / {wallet_id} / transactions" at bounding box center [599, 272] width 367 height 21
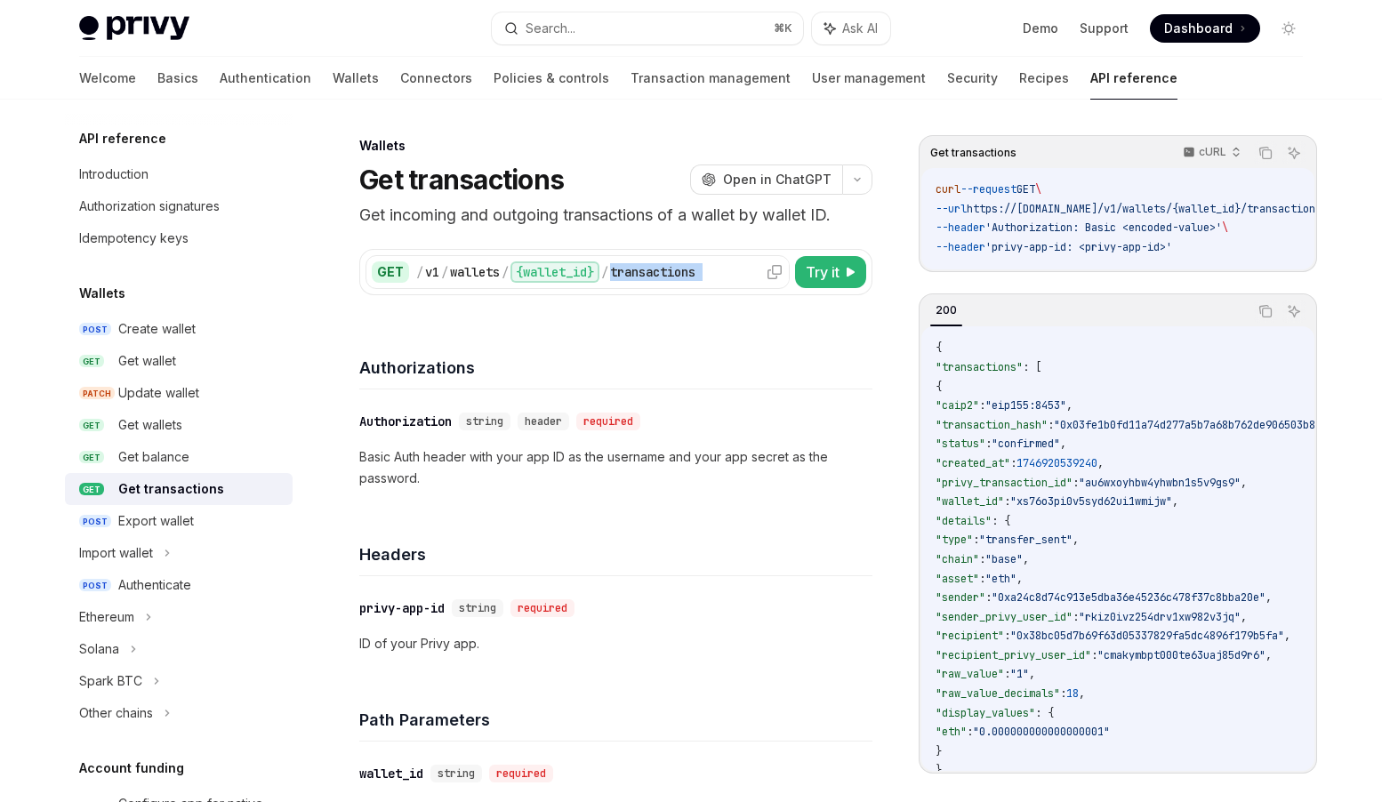
copy div "transactions"
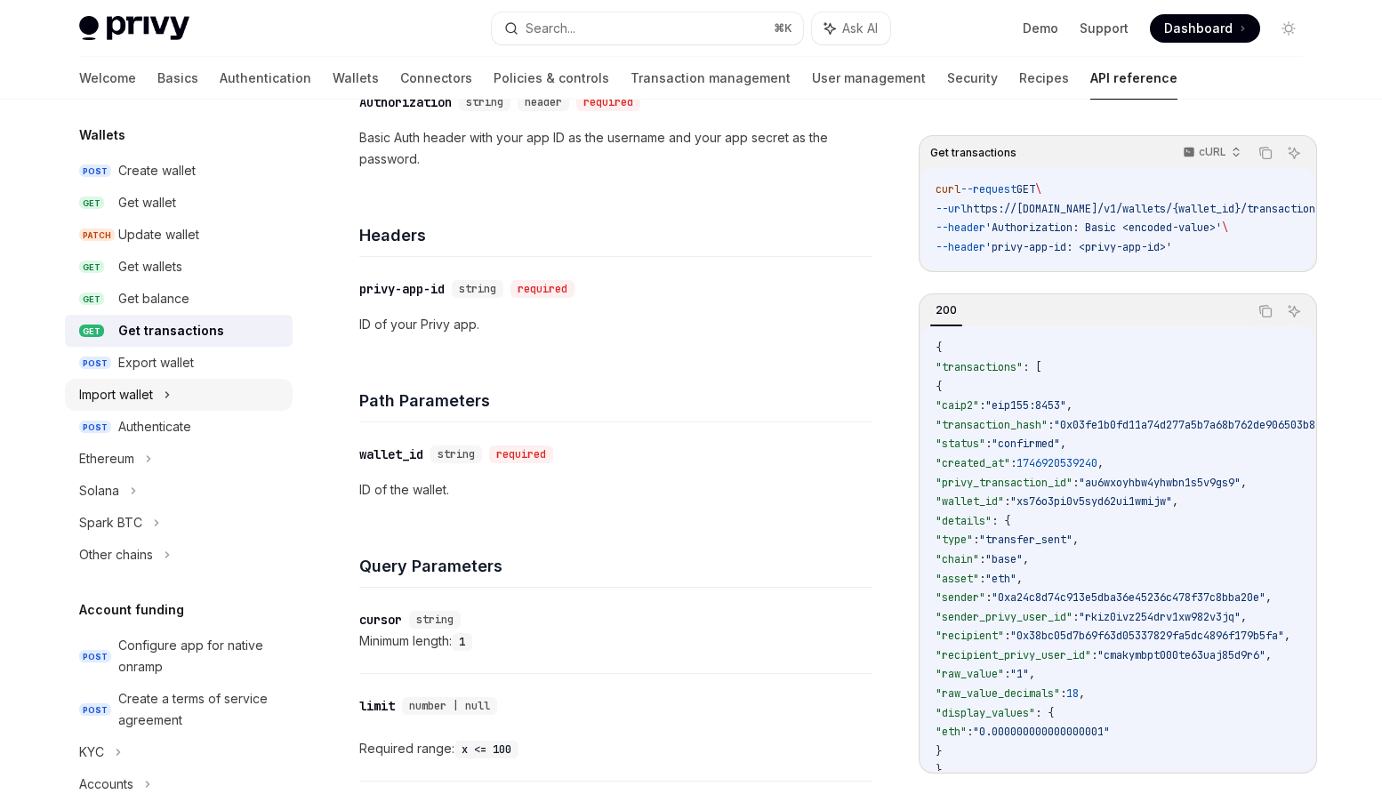
scroll to position [214, 0]
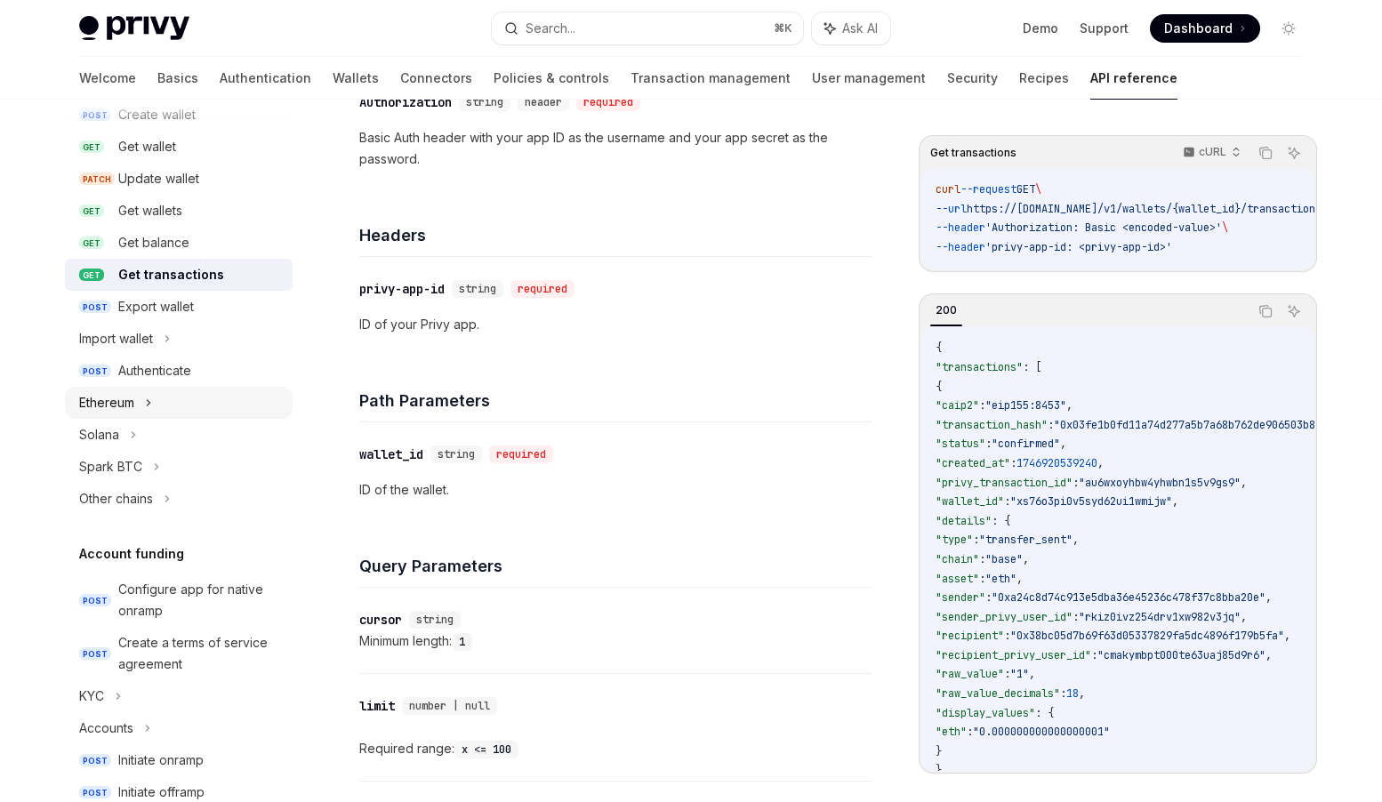
click at [125, 409] on div "Ethereum" at bounding box center [106, 402] width 55 height 21
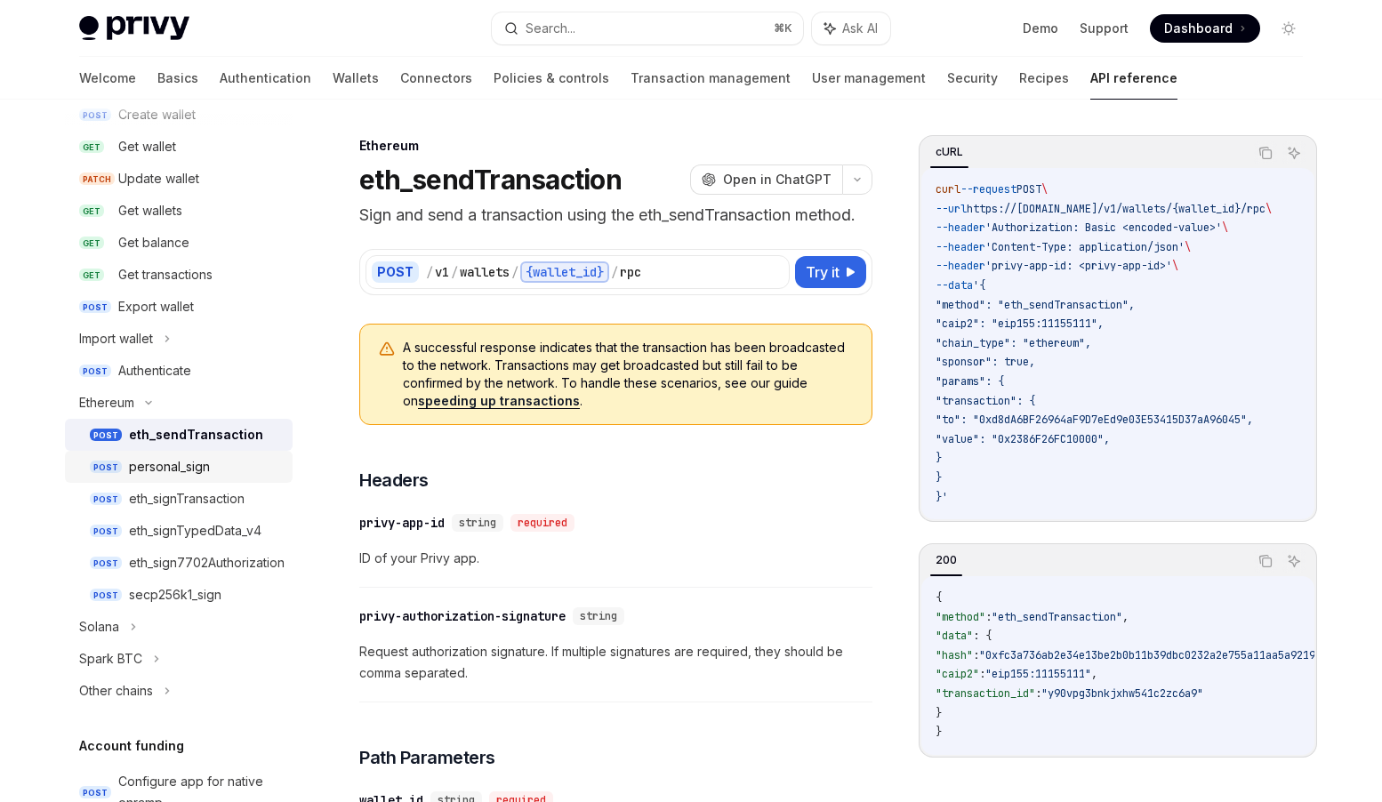
click at [173, 468] on div "personal_sign" at bounding box center [169, 466] width 81 height 21
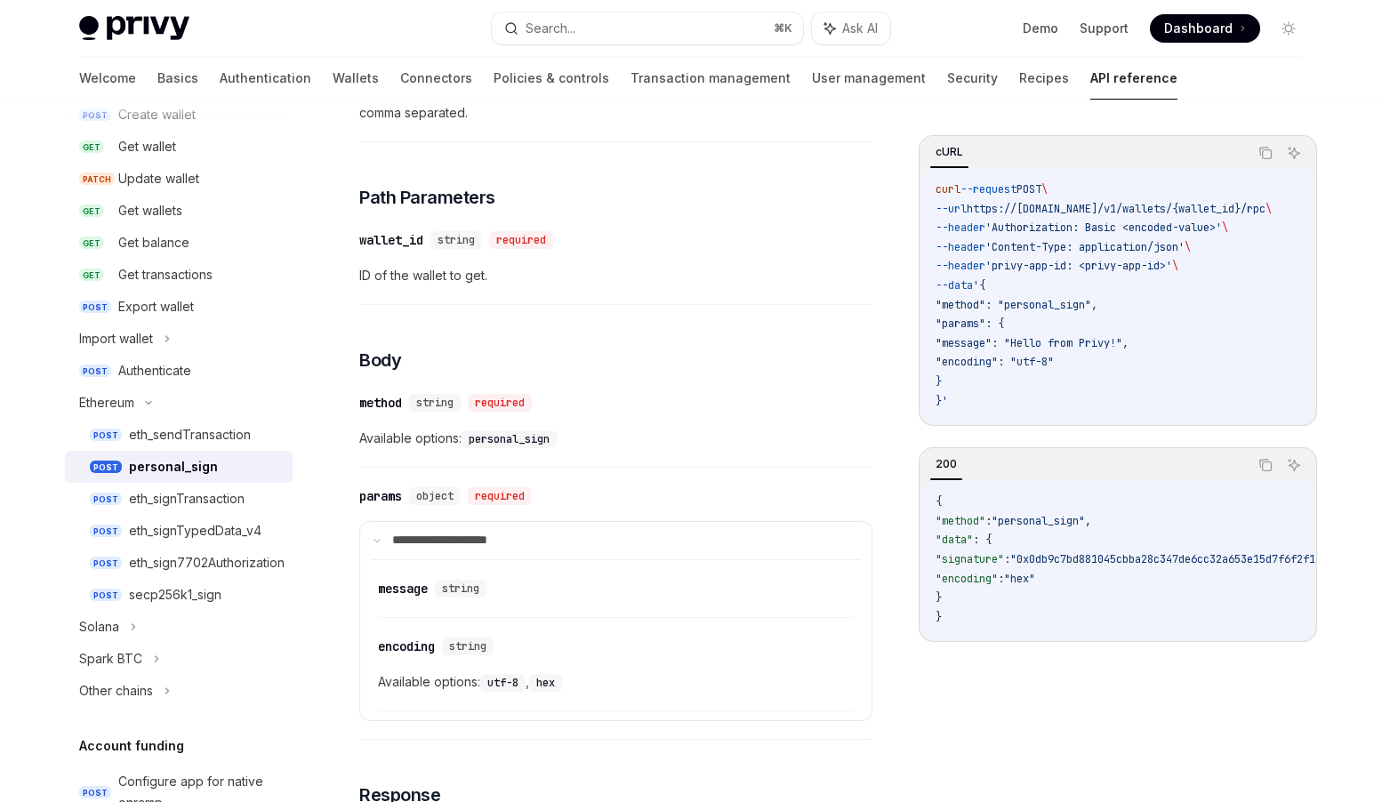
scroll to position [414, 0]
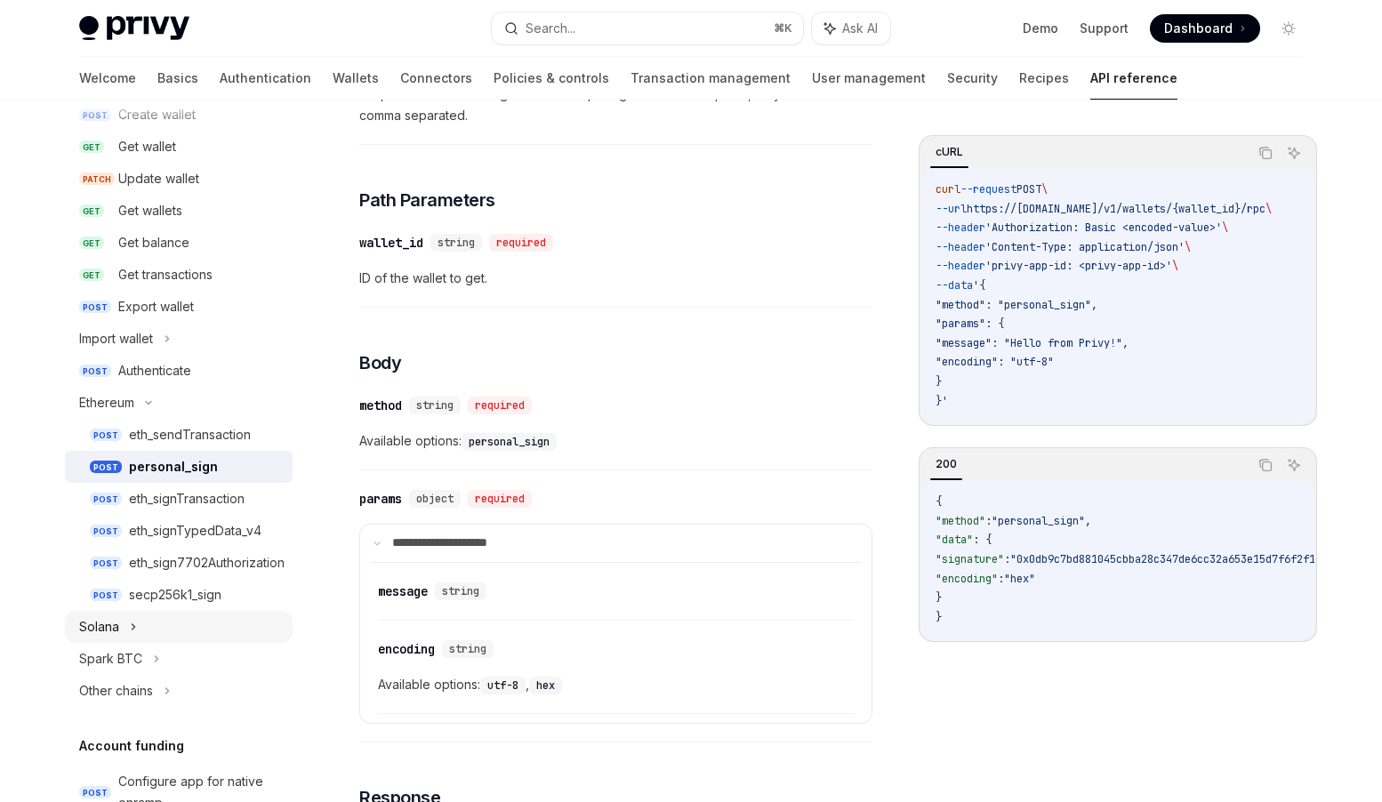
click at [133, 624] on icon at bounding box center [134, 626] width 3 height 5
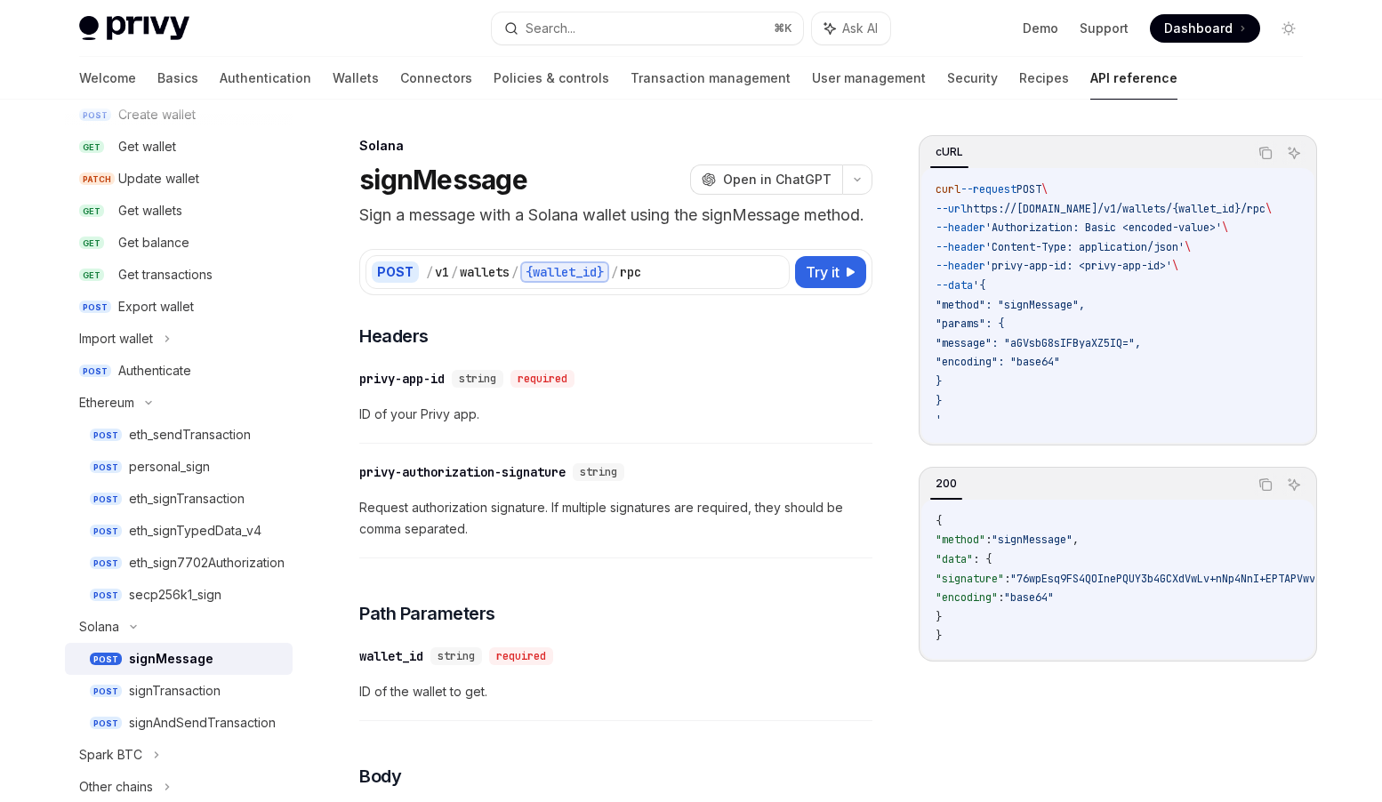
click at [177, 665] on div "signMessage" at bounding box center [171, 658] width 85 height 21
click at [198, 695] on div "signTransaction" at bounding box center [175, 690] width 92 height 21
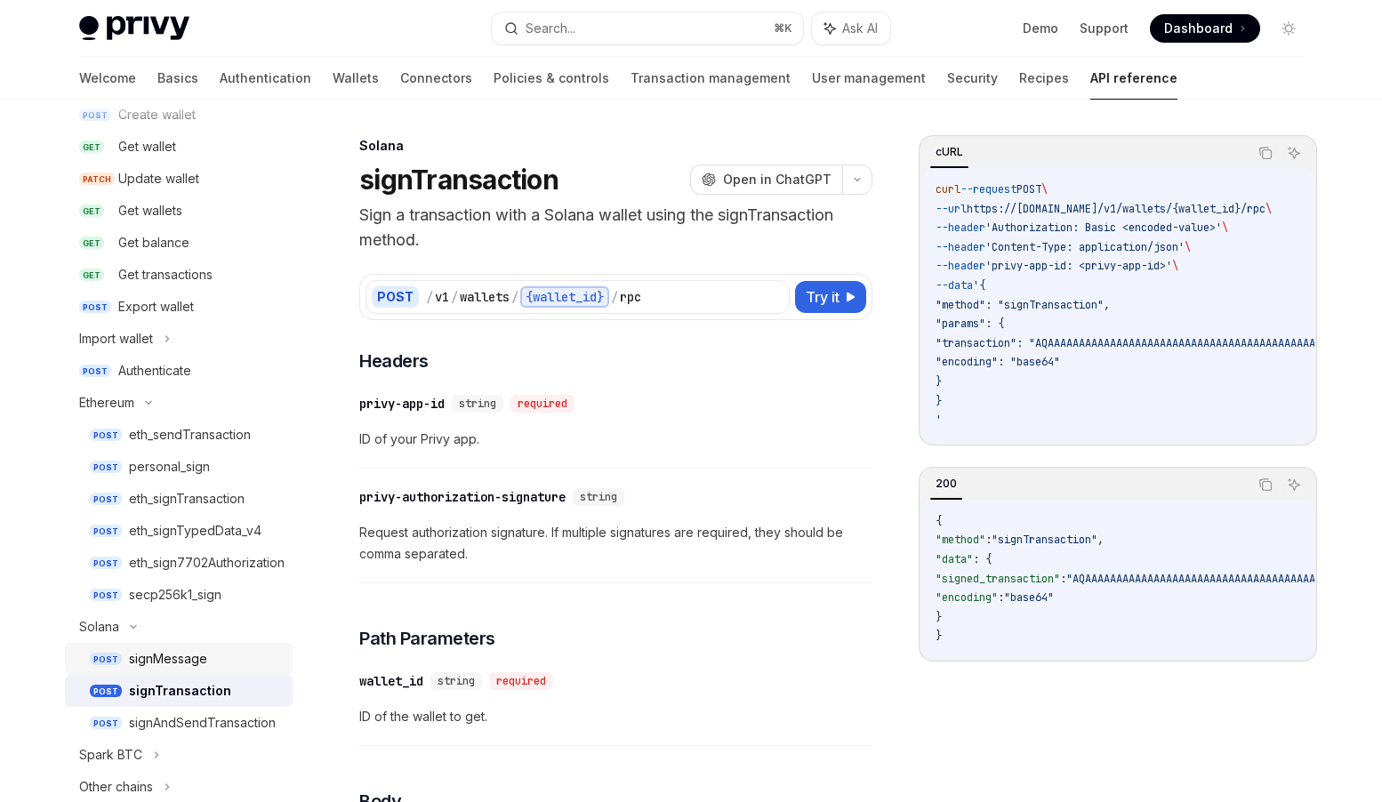
click at [193, 666] on div "signMessage" at bounding box center [168, 658] width 78 height 21
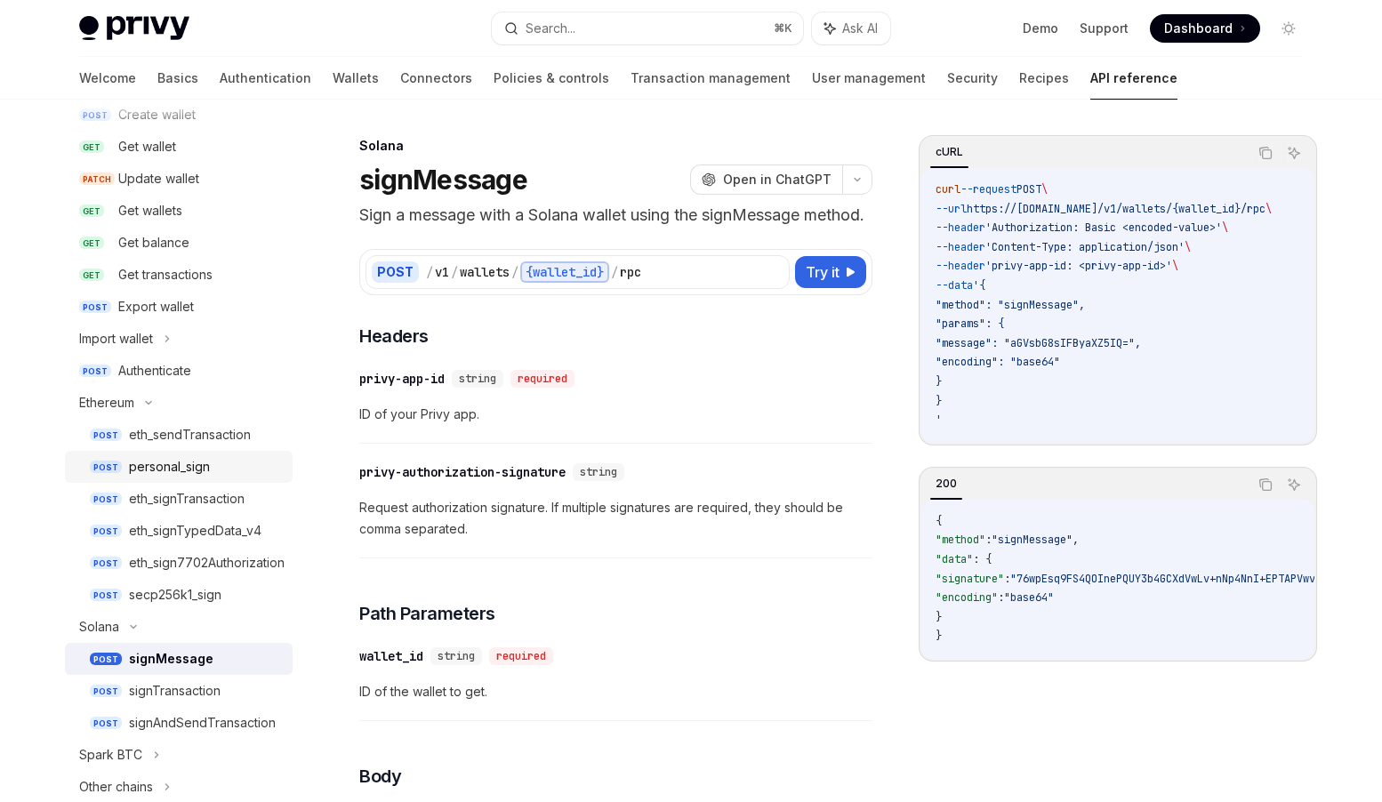
click at [184, 469] on div "personal_sign" at bounding box center [169, 466] width 81 height 21
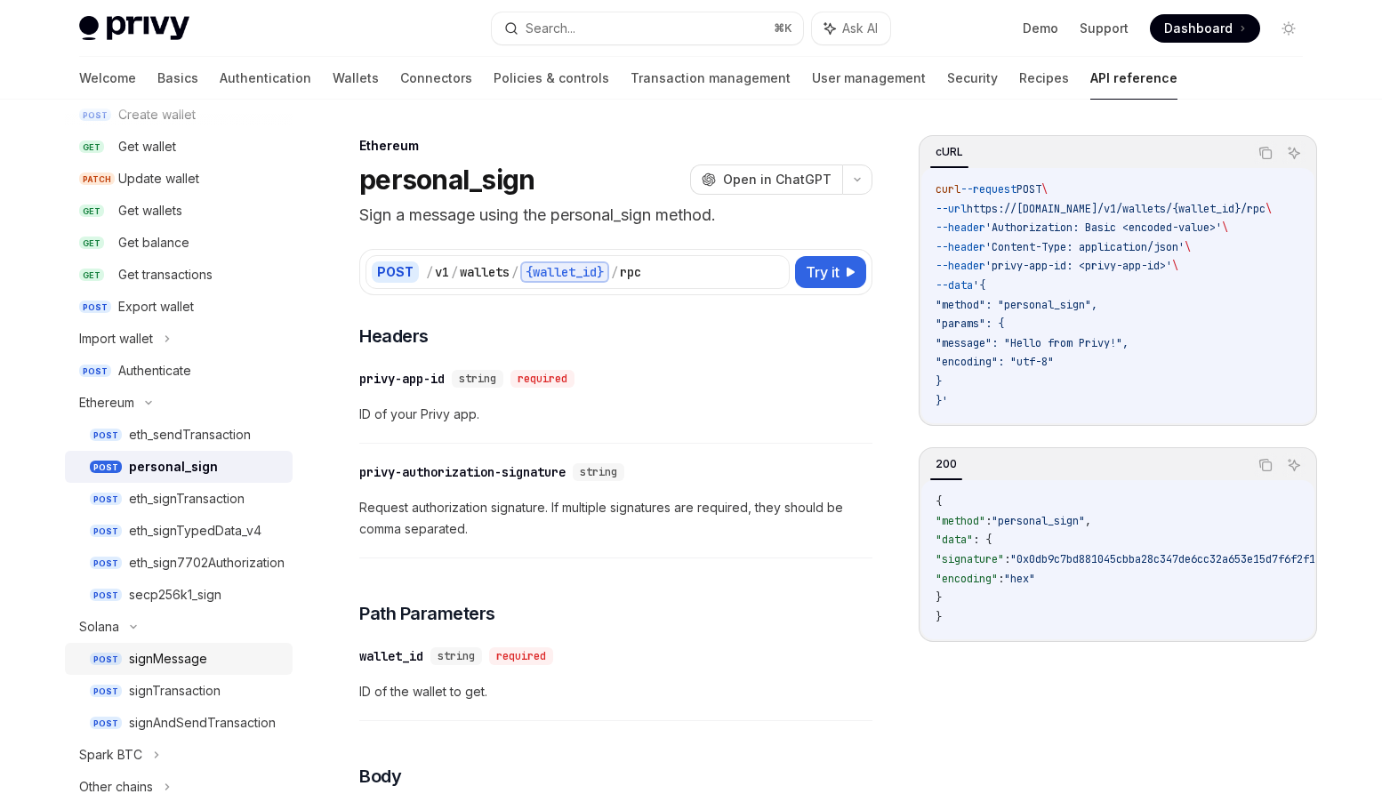
click at [177, 646] on link "POST signMessage" at bounding box center [179, 659] width 228 height 32
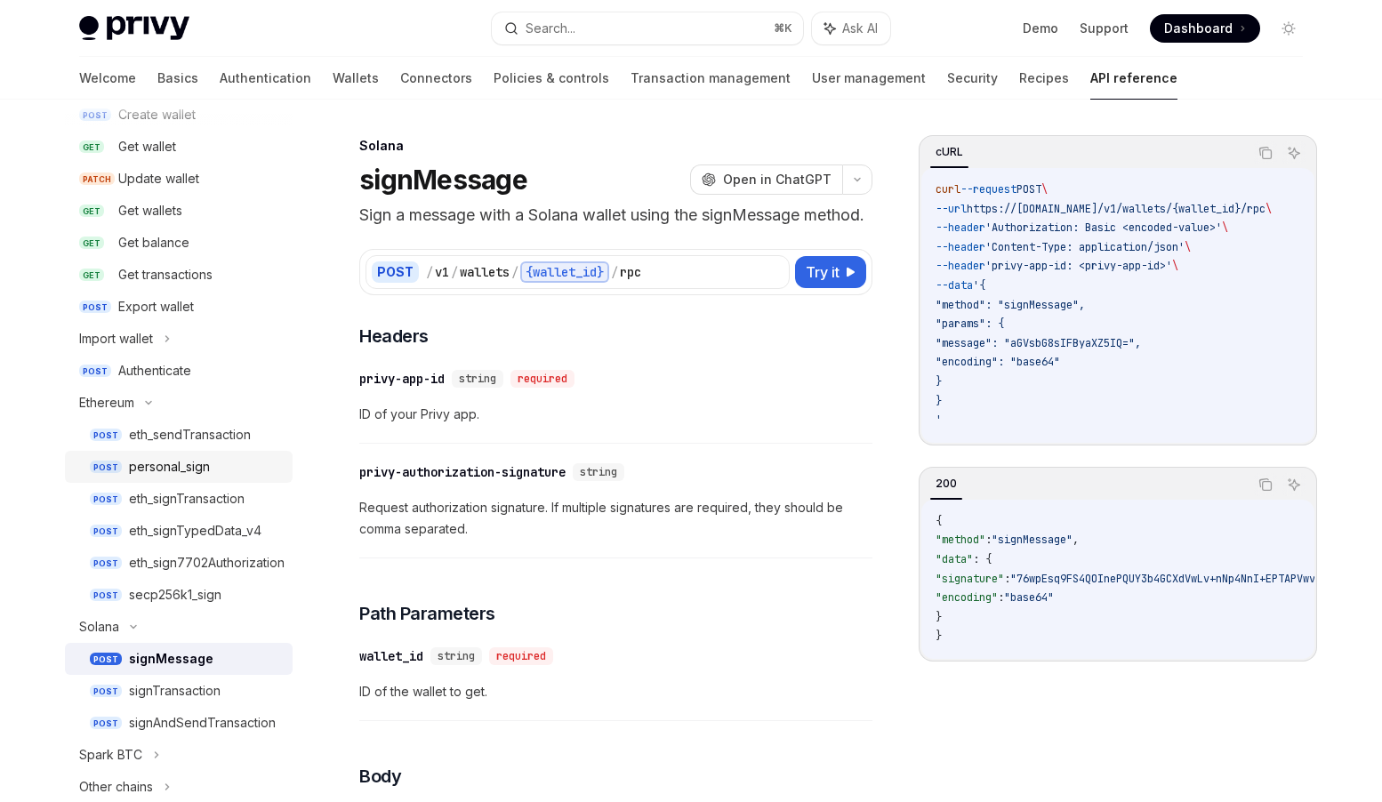
click at [191, 467] on div "personal_sign" at bounding box center [169, 466] width 81 height 21
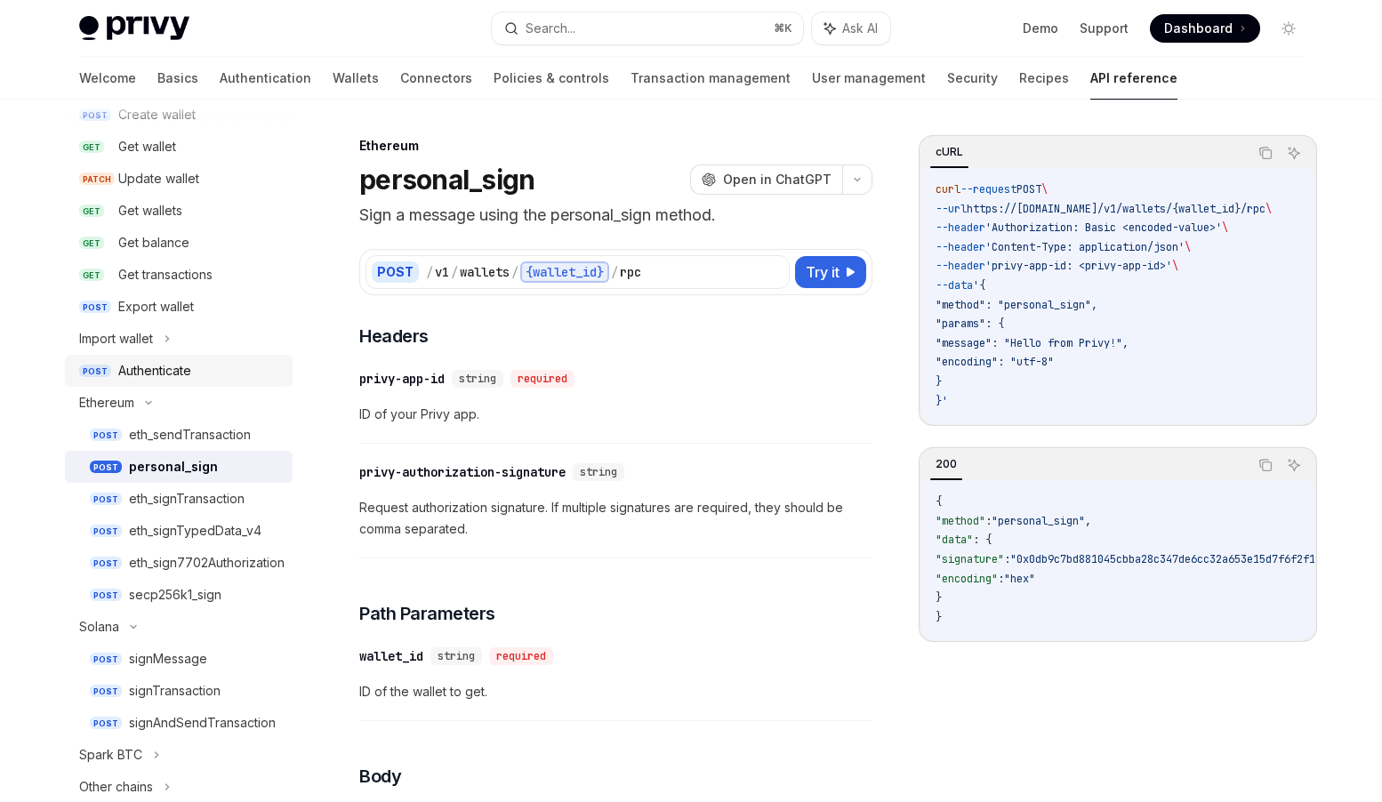
click at [193, 372] on div "Authenticate" at bounding box center [200, 370] width 164 height 21
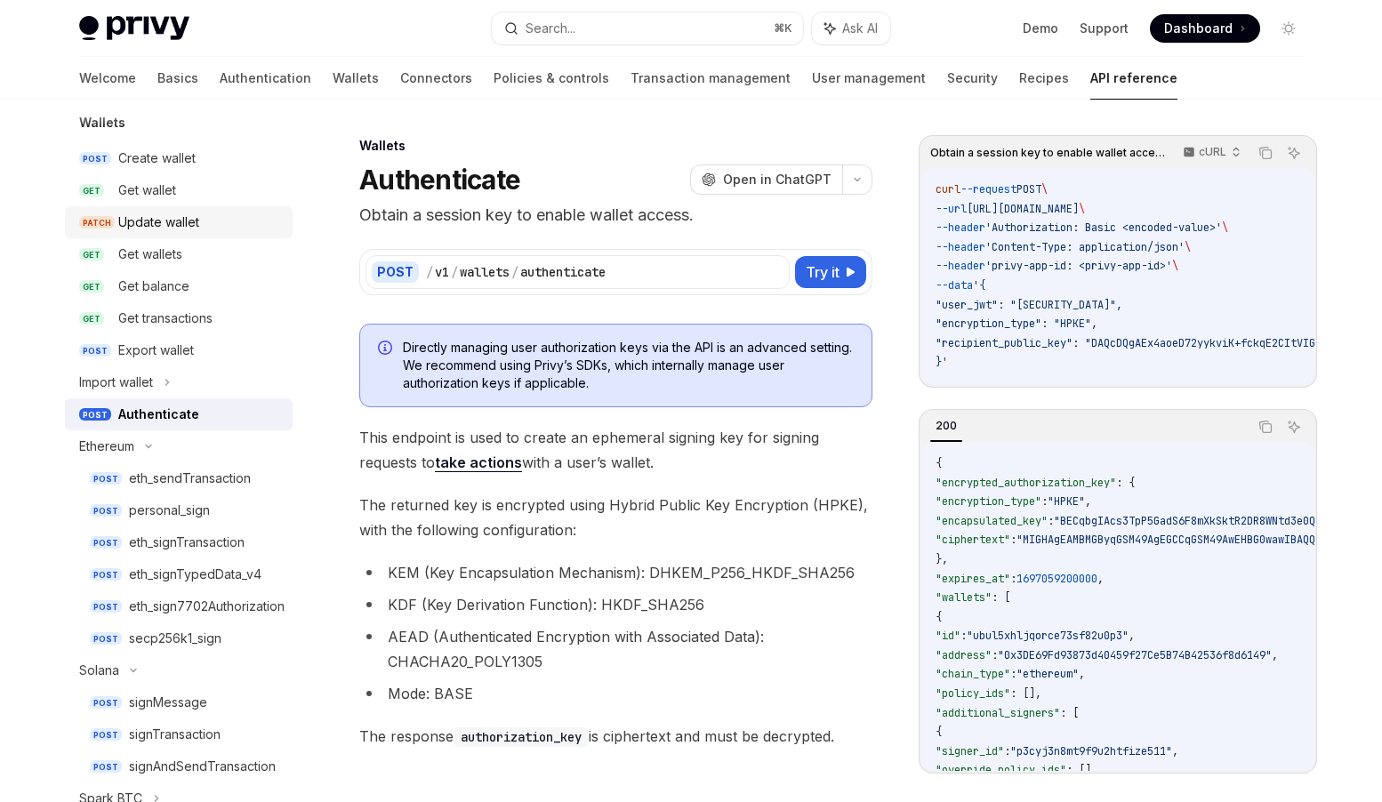
scroll to position [170, 0]
click at [189, 286] on div "Get balance" at bounding box center [200, 287] width 164 height 21
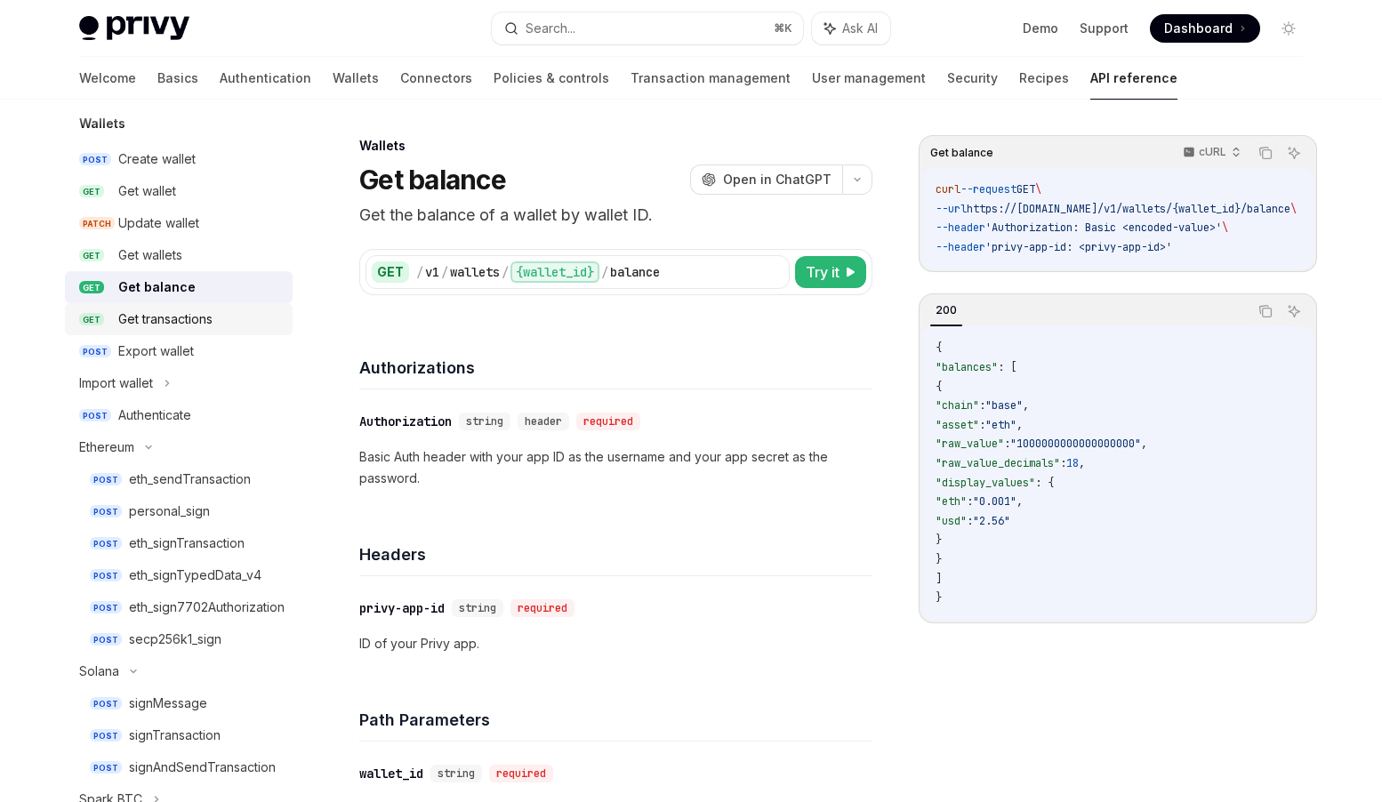
click at [188, 323] on div "Get transactions" at bounding box center [165, 319] width 94 height 21
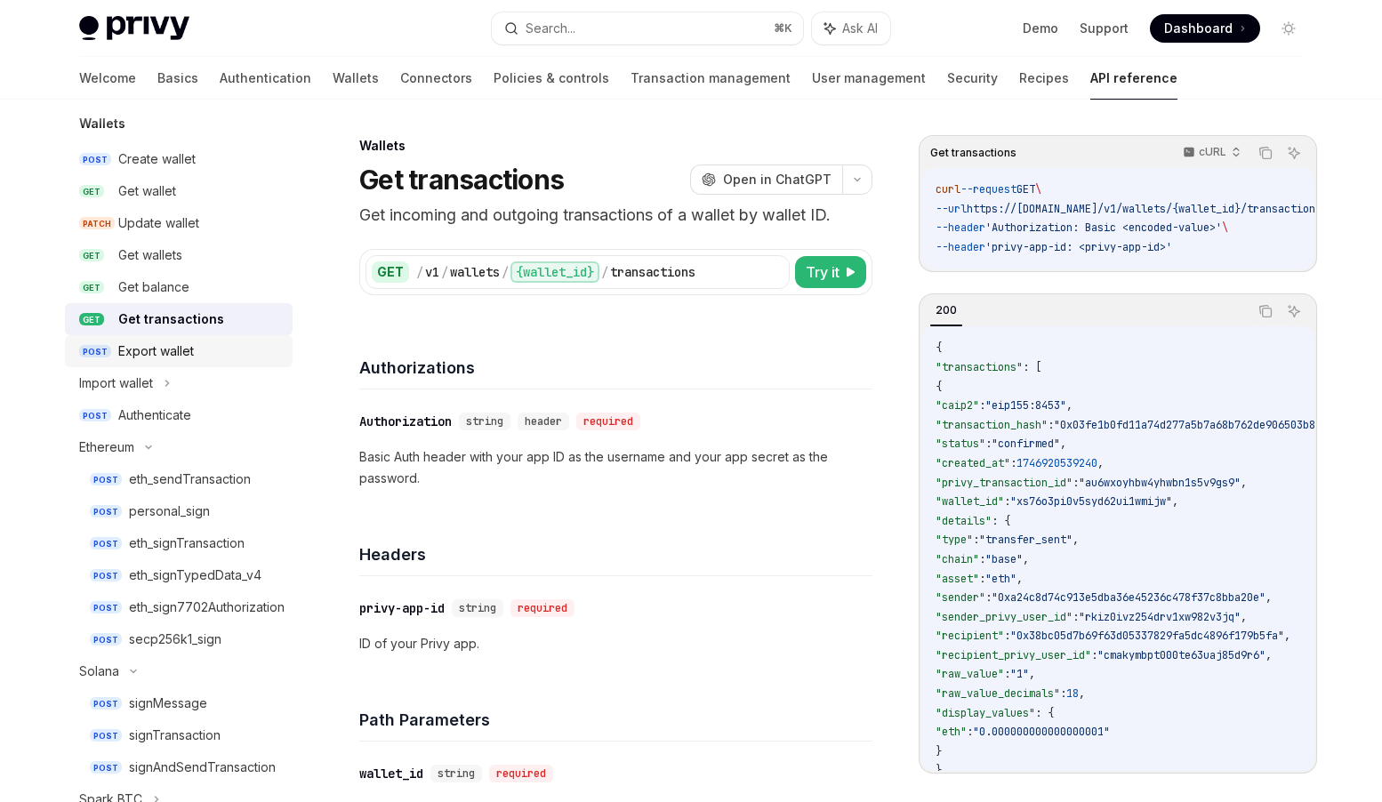
click at [182, 350] on div "Export wallet" at bounding box center [156, 351] width 76 height 21
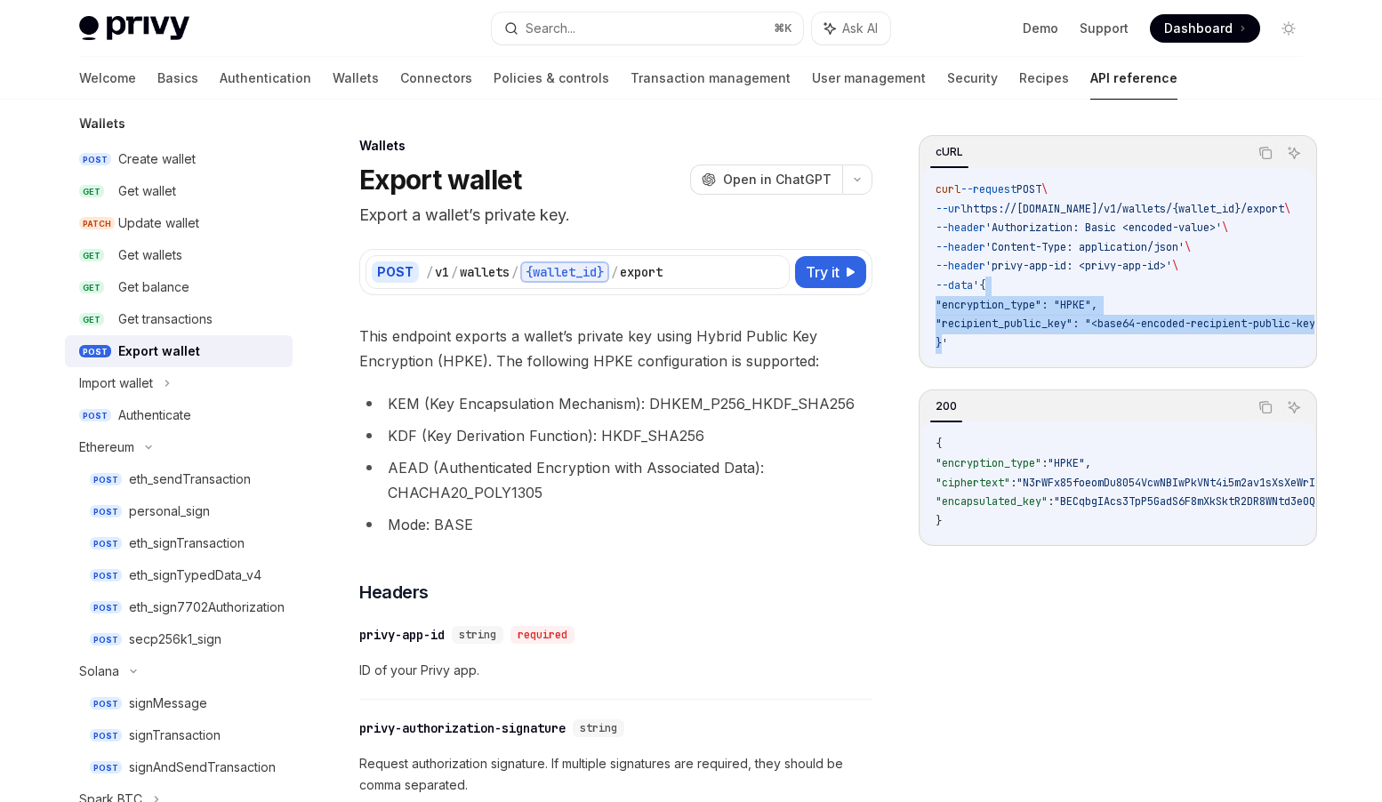
drag, startPoint x: 1001, startPoint y: 284, endPoint x: 943, endPoint y: 340, distance: 80.5
click at [943, 340] on code "curl --request POST \ --url https://api.privy.io/v1/wallets/{wallet_id}/export …" at bounding box center [1153, 267] width 435 height 173
copy code "{ "encryption_type": "HPKE", "recipient_public_key": "<base64-encoded-recipient…"
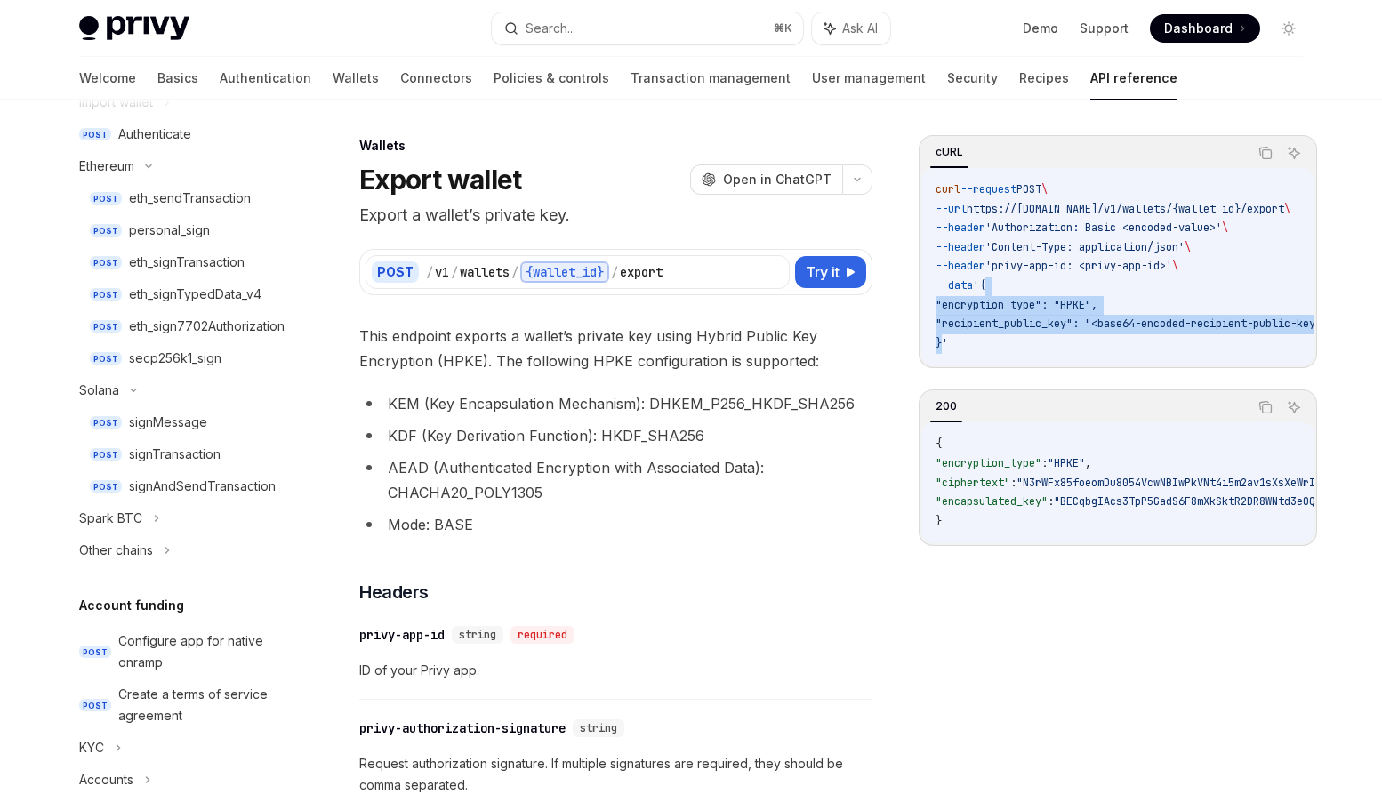
scroll to position [511, 0]
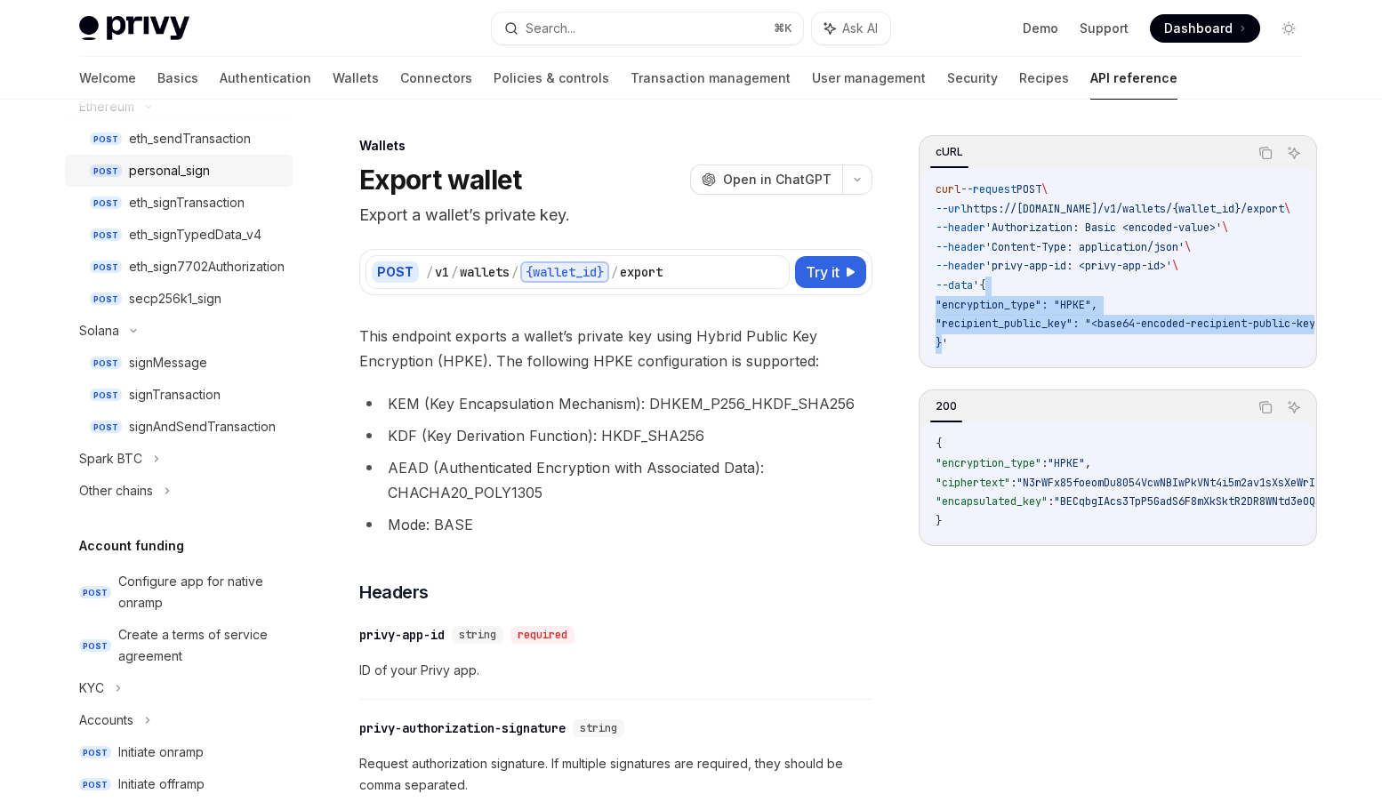
click at [191, 165] on div "personal_sign" at bounding box center [169, 170] width 81 height 21
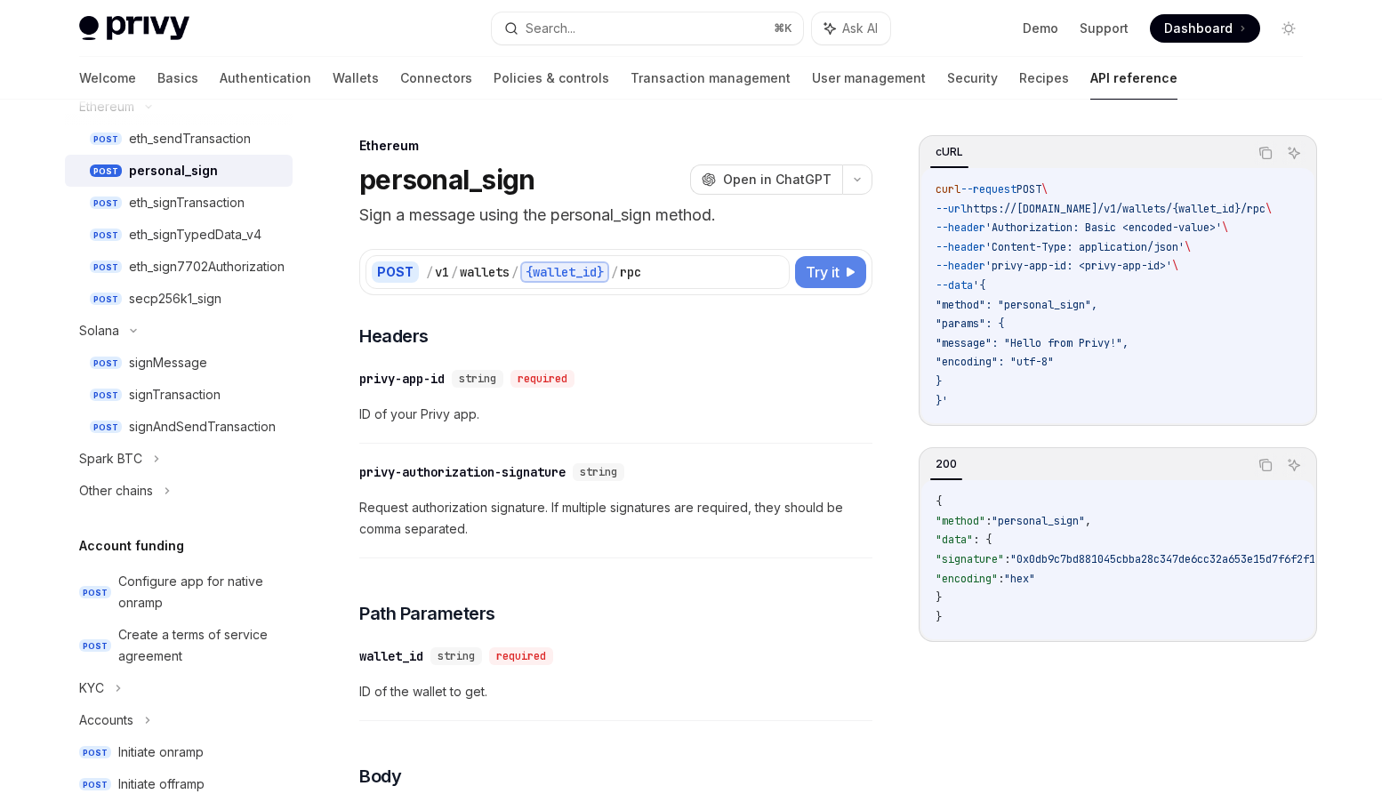
click at [825, 265] on span "Try it" at bounding box center [823, 272] width 34 height 21
type textarea "*"
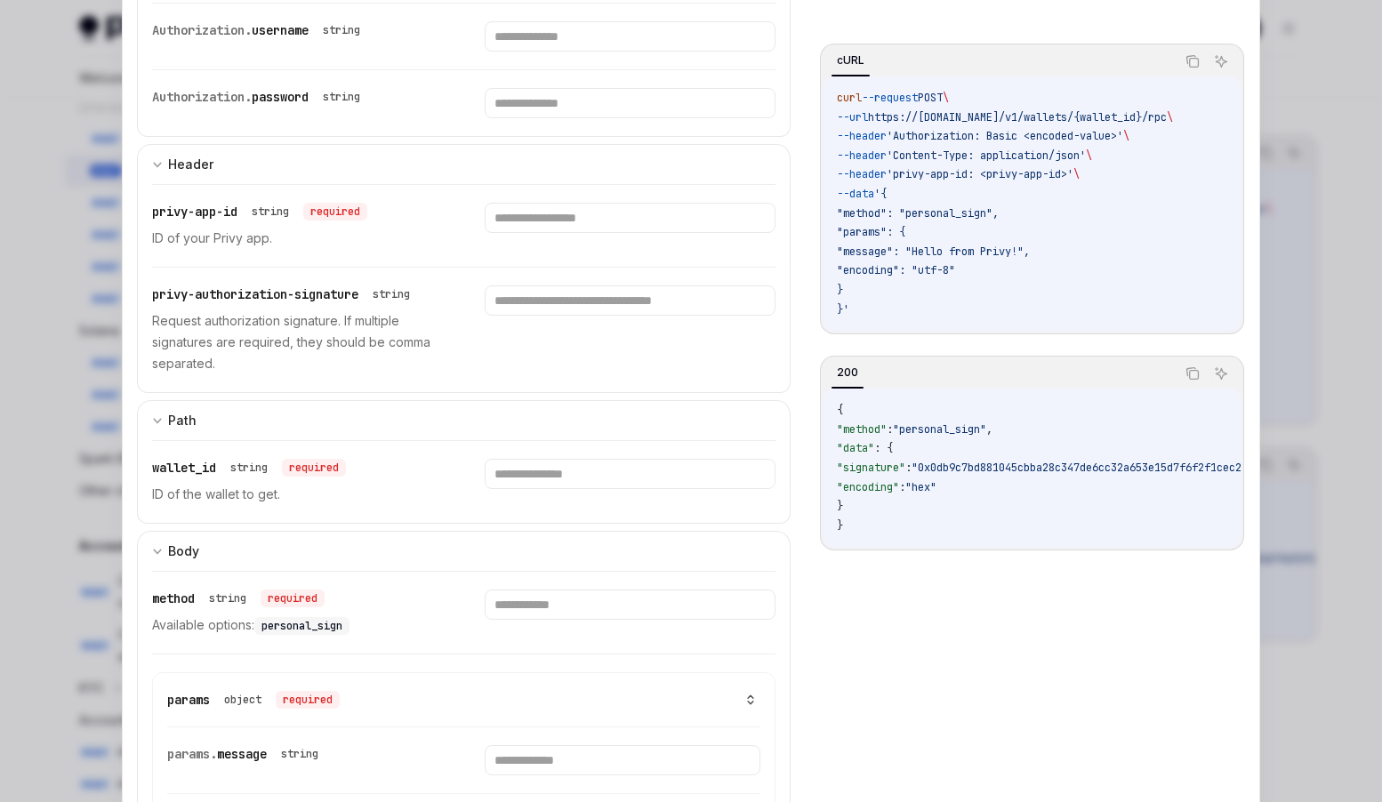
scroll to position [167, 0]
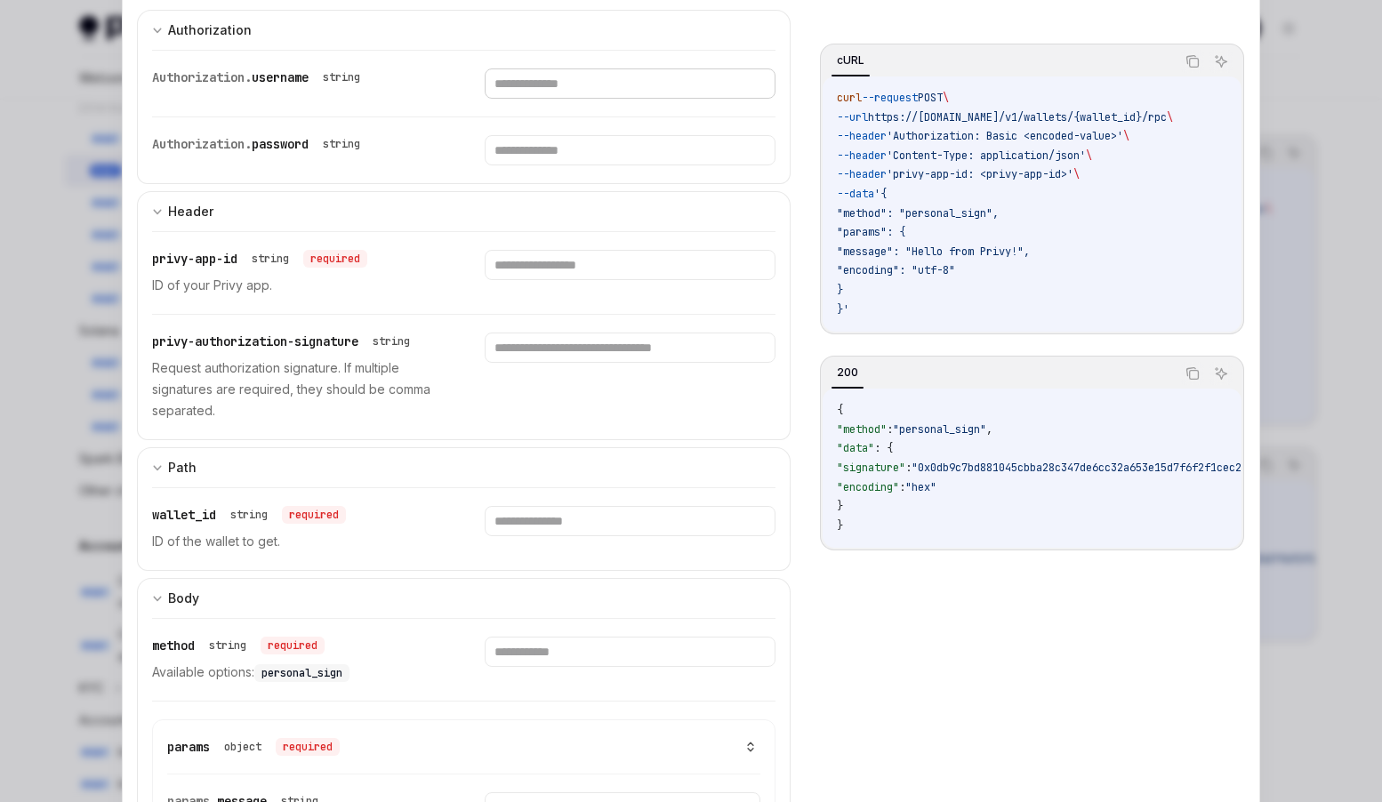
click at [585, 88] on input "text" at bounding box center [630, 83] width 290 height 30
paste input "**********"
type input "**********"
click at [592, 99] on input "text" at bounding box center [606, 83] width 274 height 30
paste input "**********"
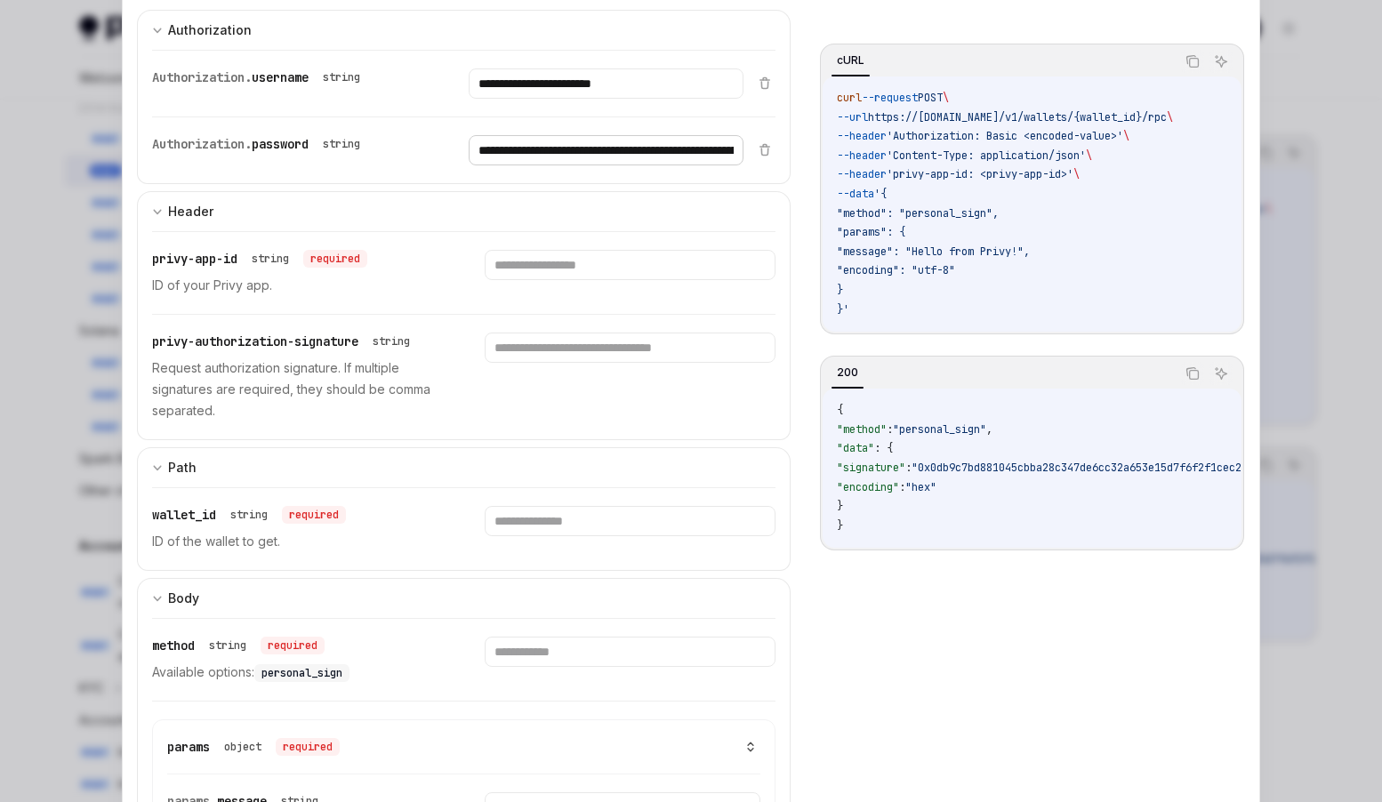
scroll to position [0, 422]
type input "**********"
click at [590, 85] on input "**********" at bounding box center [606, 83] width 274 height 30
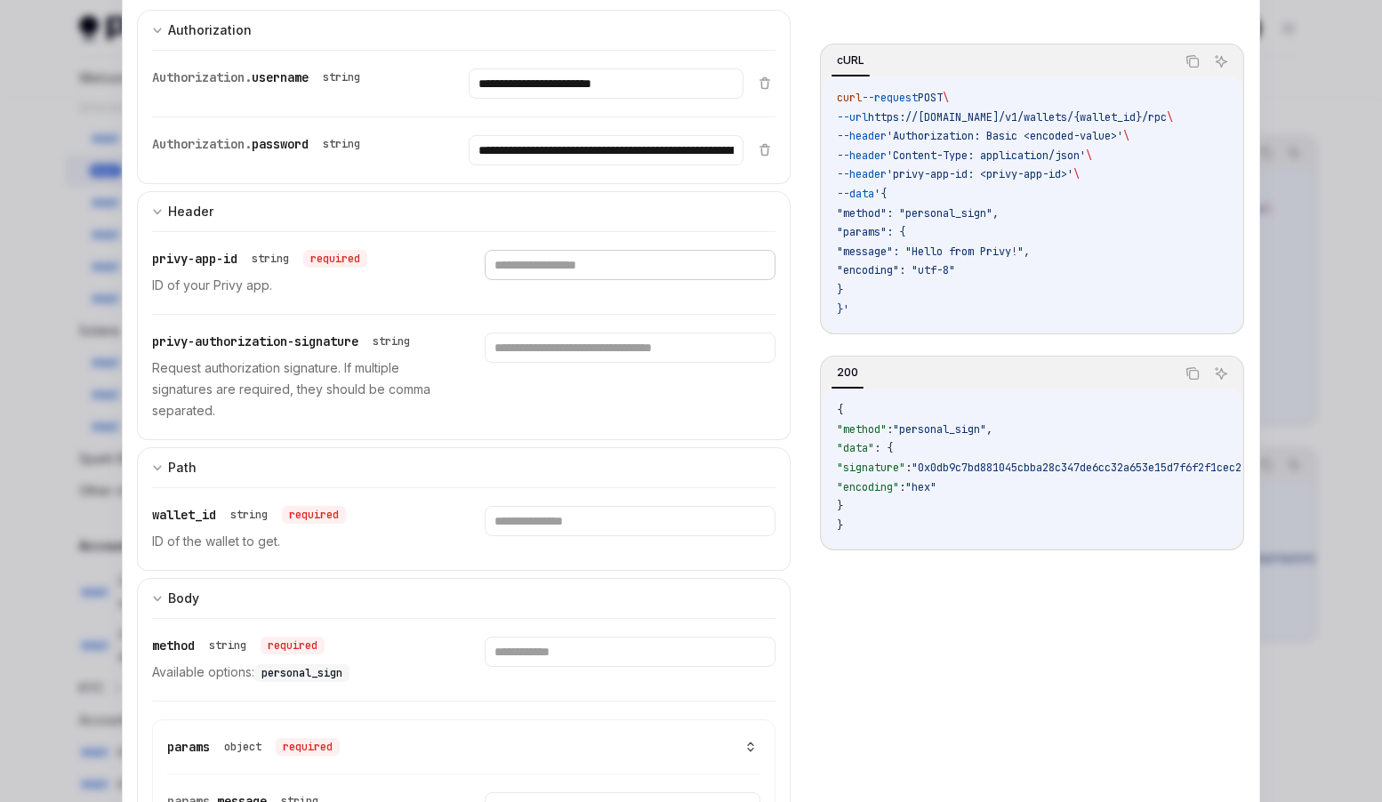
click at [543, 99] on input "text" at bounding box center [606, 83] width 274 height 30
paste input "**********"
type input "**********"
click at [535, 99] on input "text" at bounding box center [606, 83] width 274 height 30
click at [536, 99] on input "text" at bounding box center [606, 83] width 274 height 30
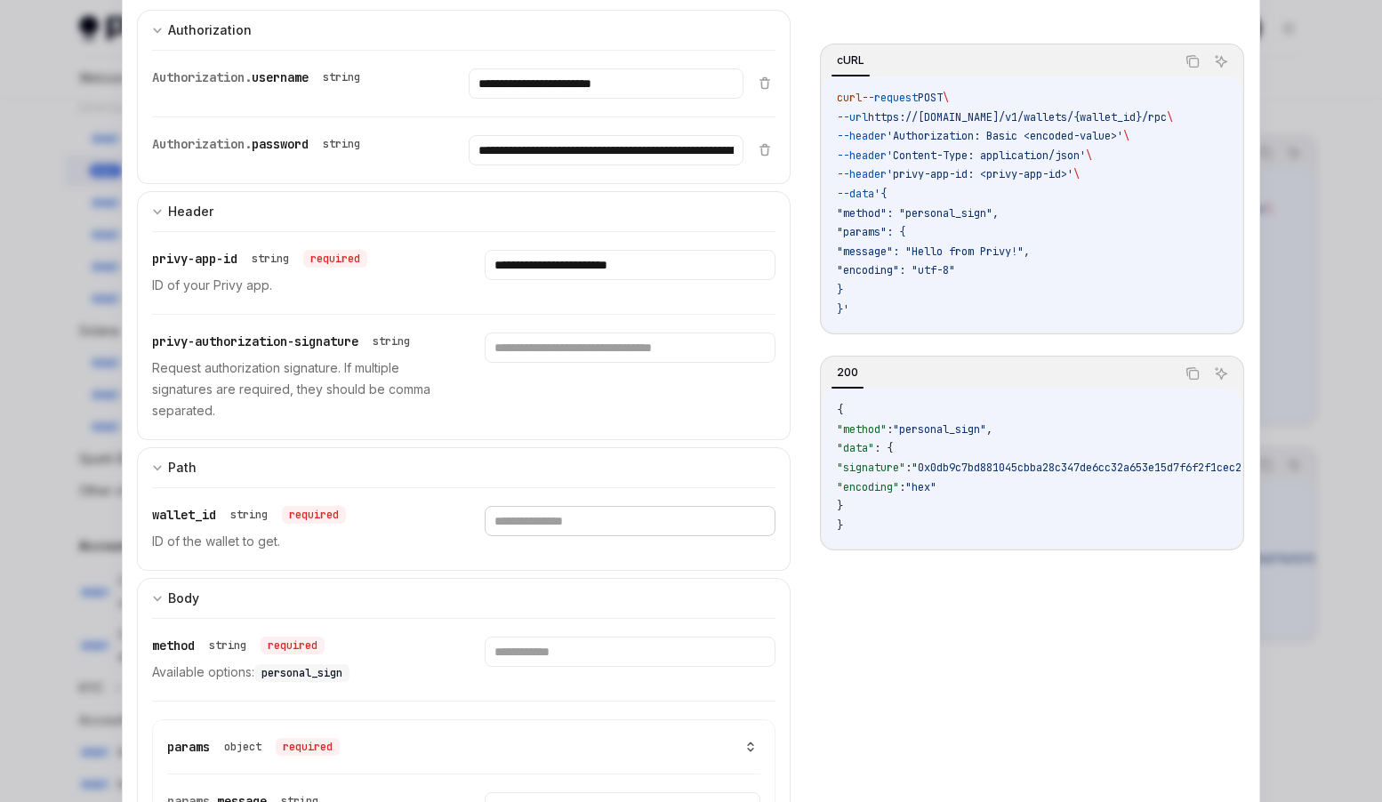
paste input "**********"
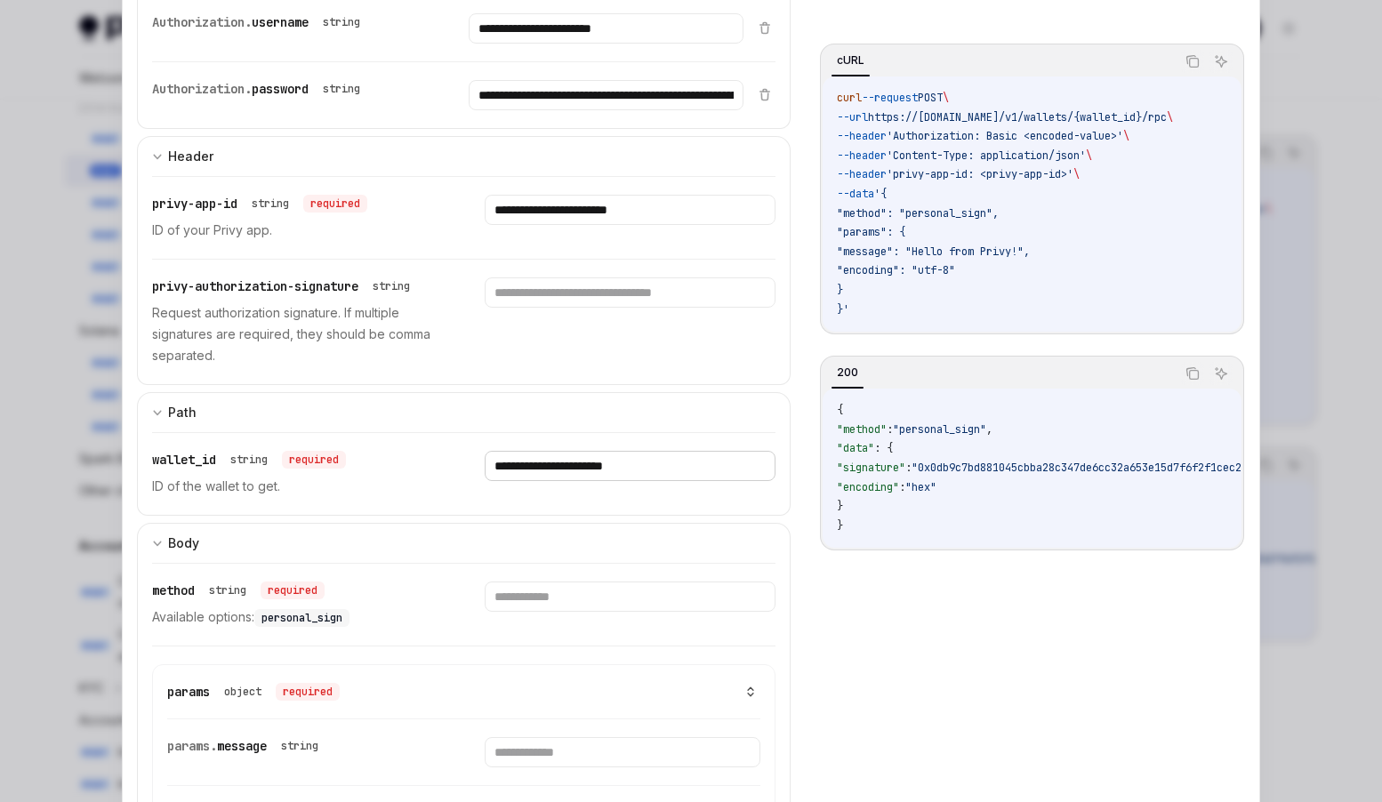
scroll to position [237, 0]
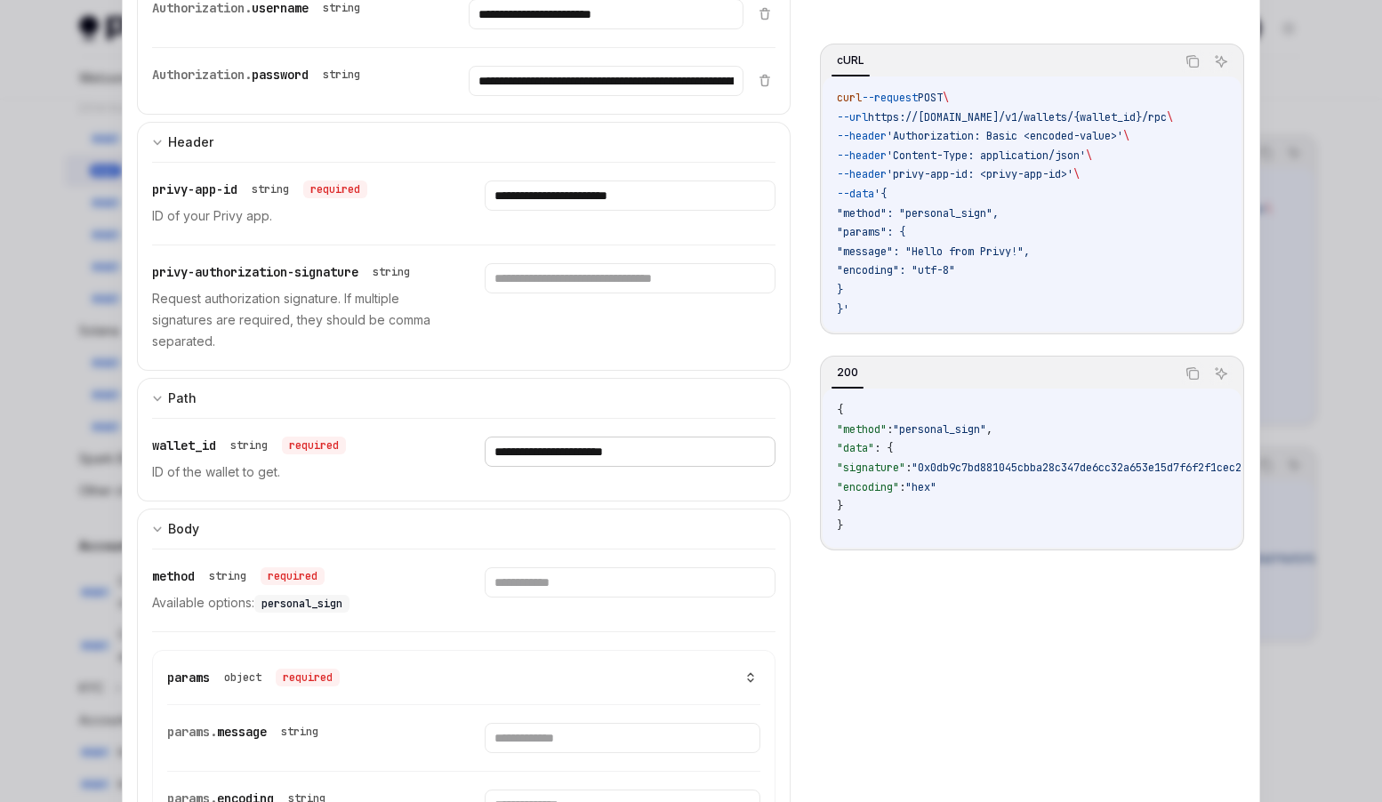
type input "**********"
click at [324, 602] on span "personal_sign" at bounding box center [302, 604] width 81 height 14
copy span "personal_sign"
click at [616, 29] on input "text" at bounding box center [606, 14] width 274 height 30
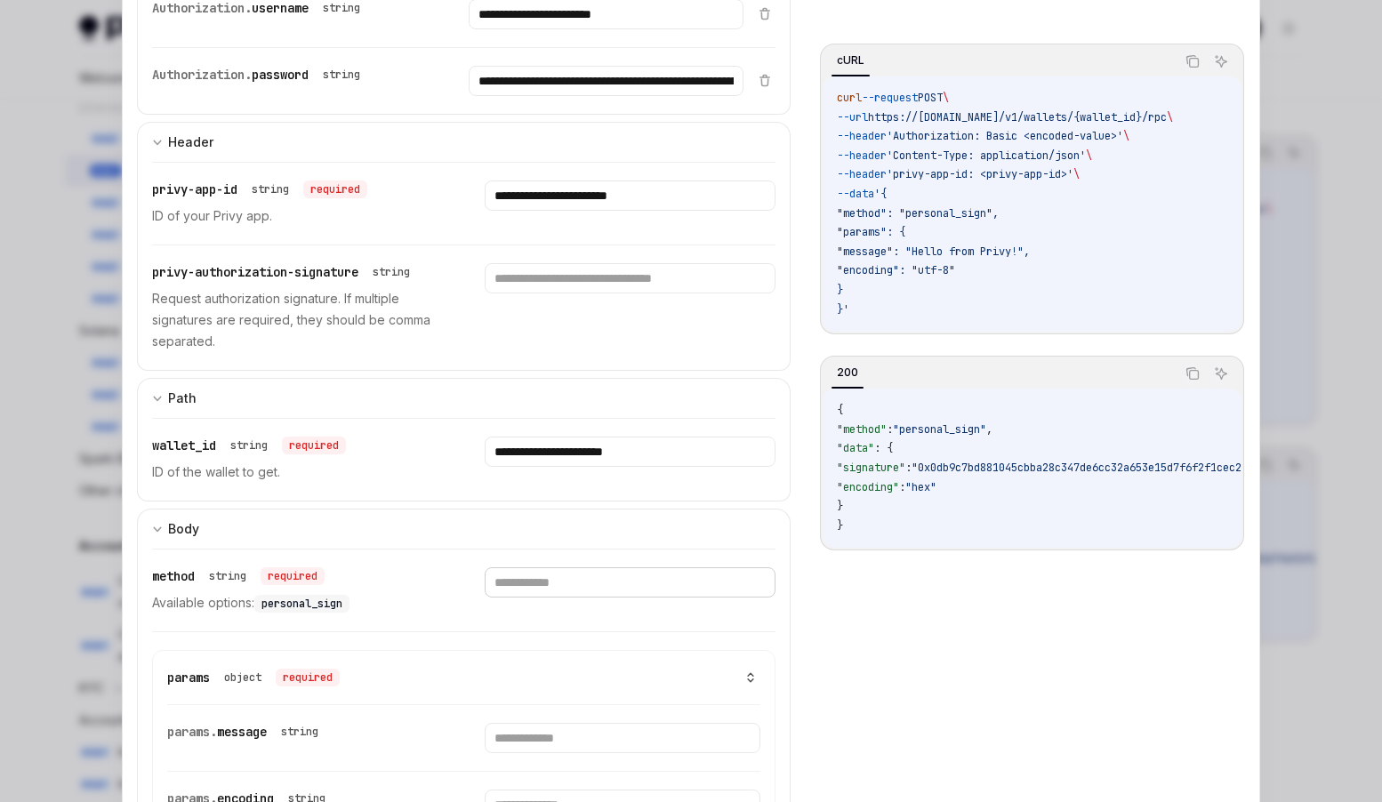
paste input "**********"
type input "**********"
drag, startPoint x: 1049, startPoint y: 251, endPoint x: 940, endPoint y: 247, distance: 108.6
click at [940, 247] on span ""message": "Hello from Privy!"," at bounding box center [933, 252] width 193 height 14
copy span "Hello from Privy!"
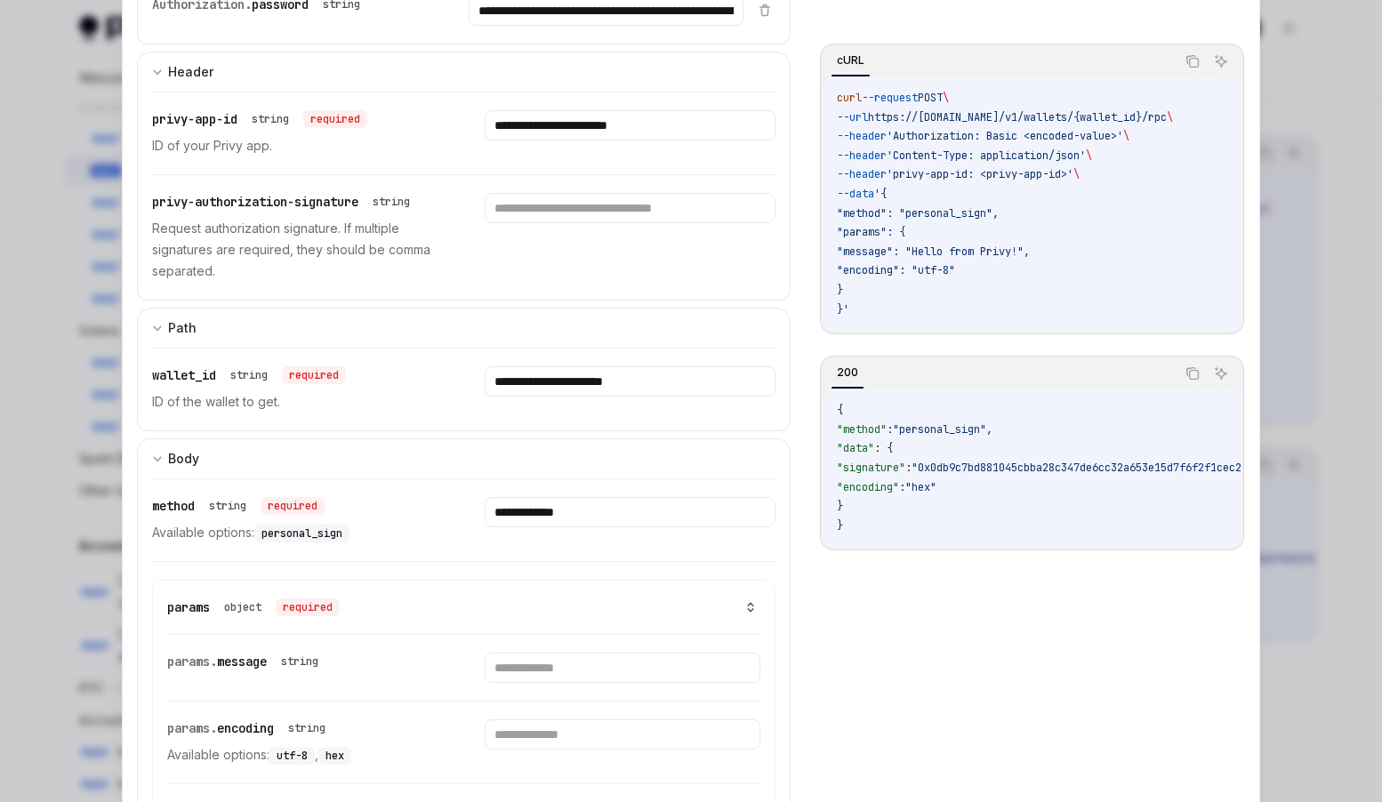
scroll to position [366, 0]
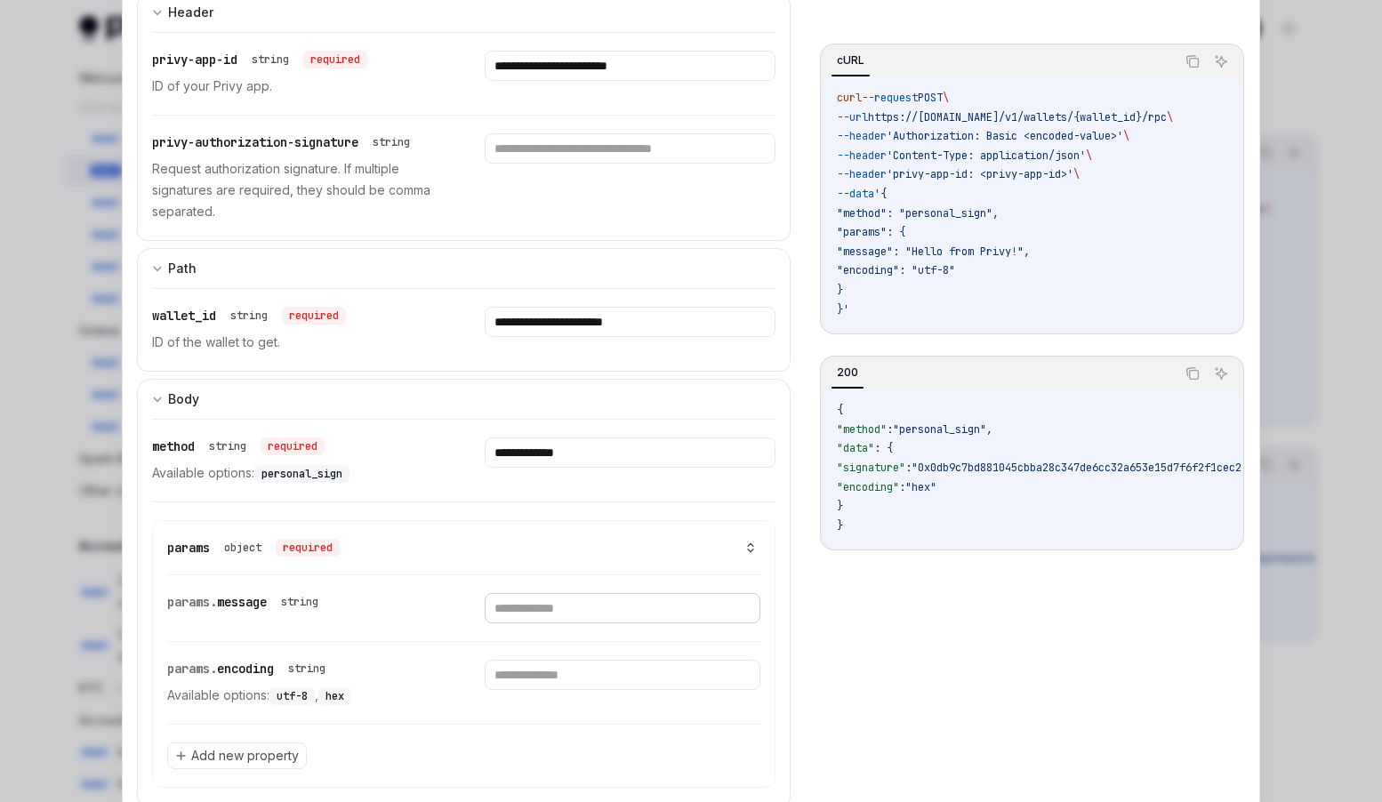
click at [583, 601] on input "text" at bounding box center [622, 608] width 275 height 30
paste input "**********"
type input "**********"
drag, startPoint x: 978, startPoint y: 270, endPoint x: 945, endPoint y: 270, distance: 33.8
click at [945, 270] on span ""encoding": "utf-8"" at bounding box center [896, 270] width 118 height 14
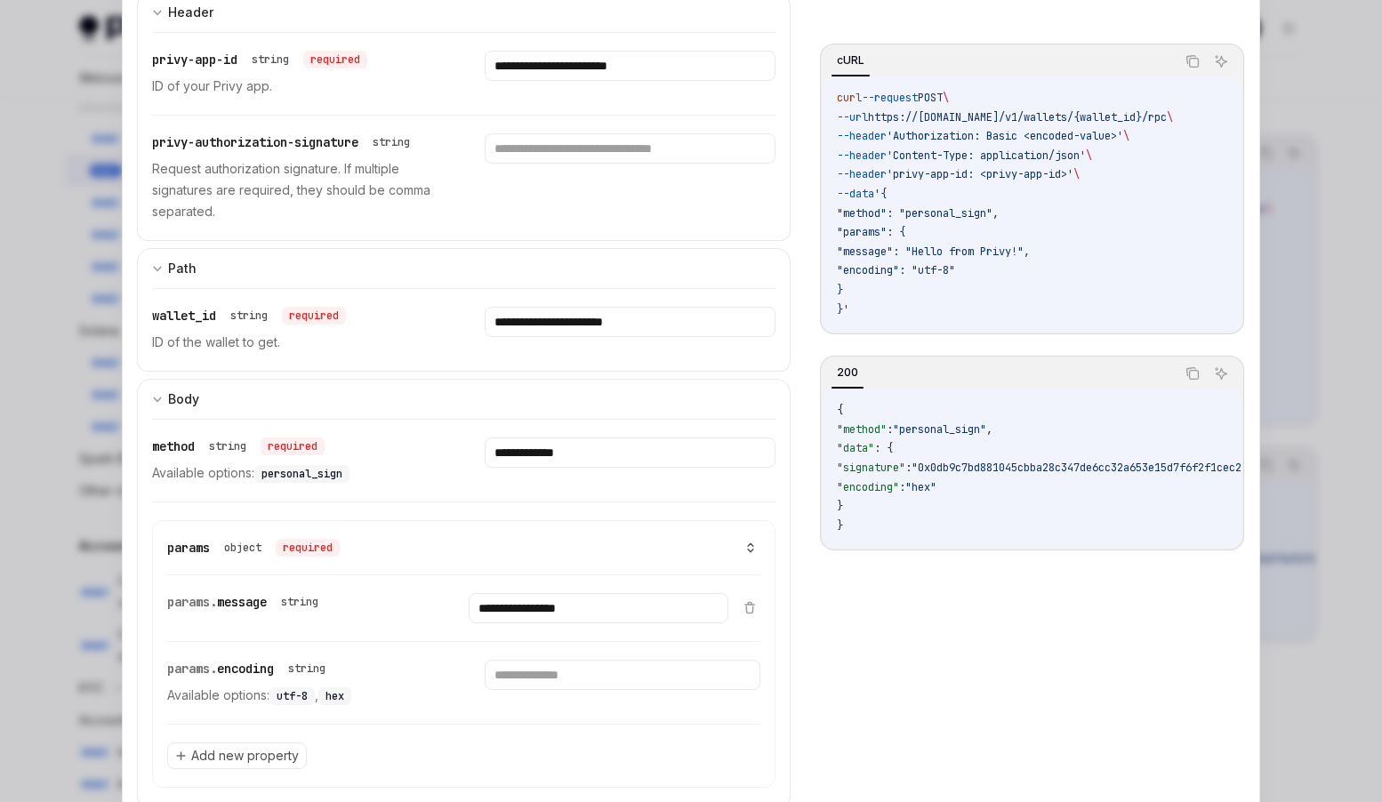
copy span "utf-8"
click at [588, 624] on input "text" at bounding box center [598, 608] width 259 height 30
paste input "*****"
type input "*****"
click at [798, 495] on div "**********" at bounding box center [691, 276] width 1108 height 1060
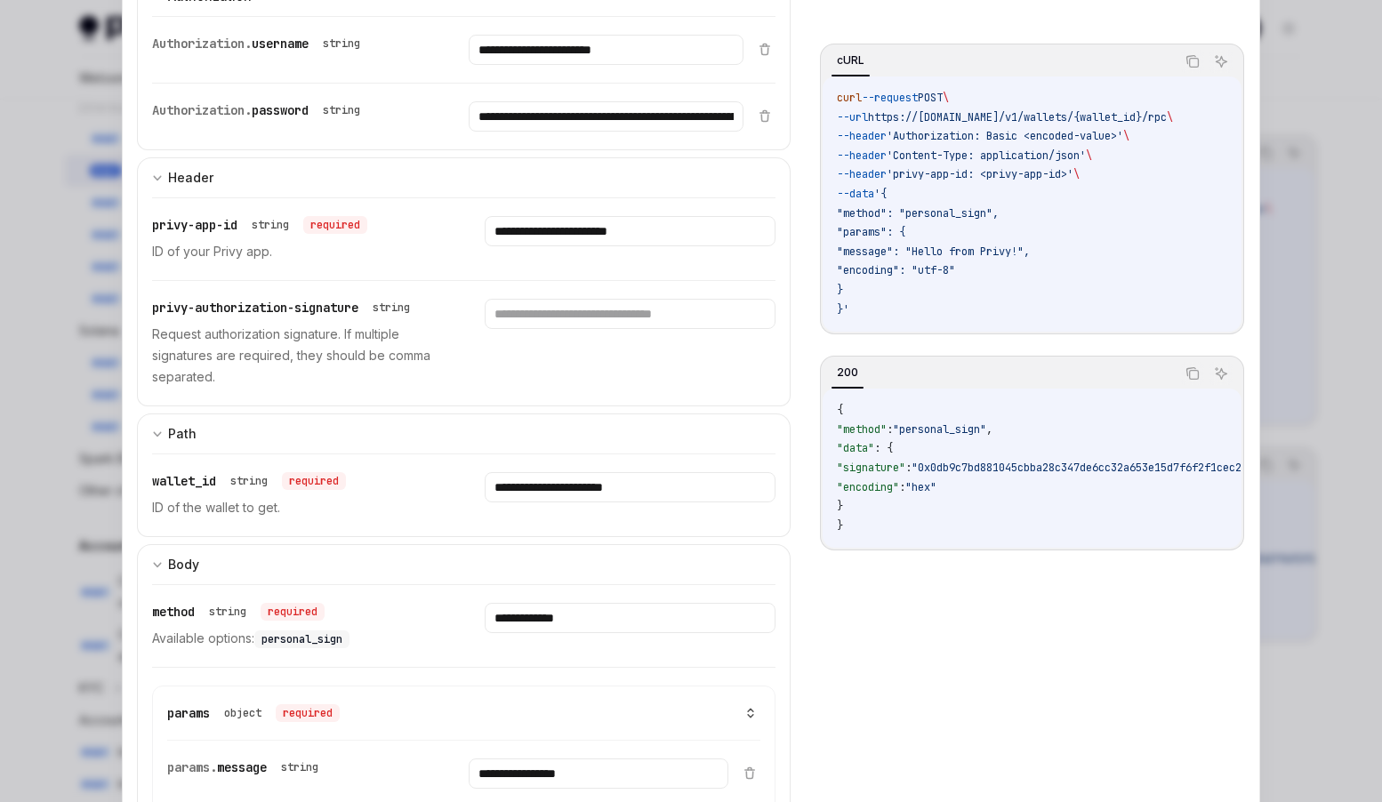
scroll to position [0, 0]
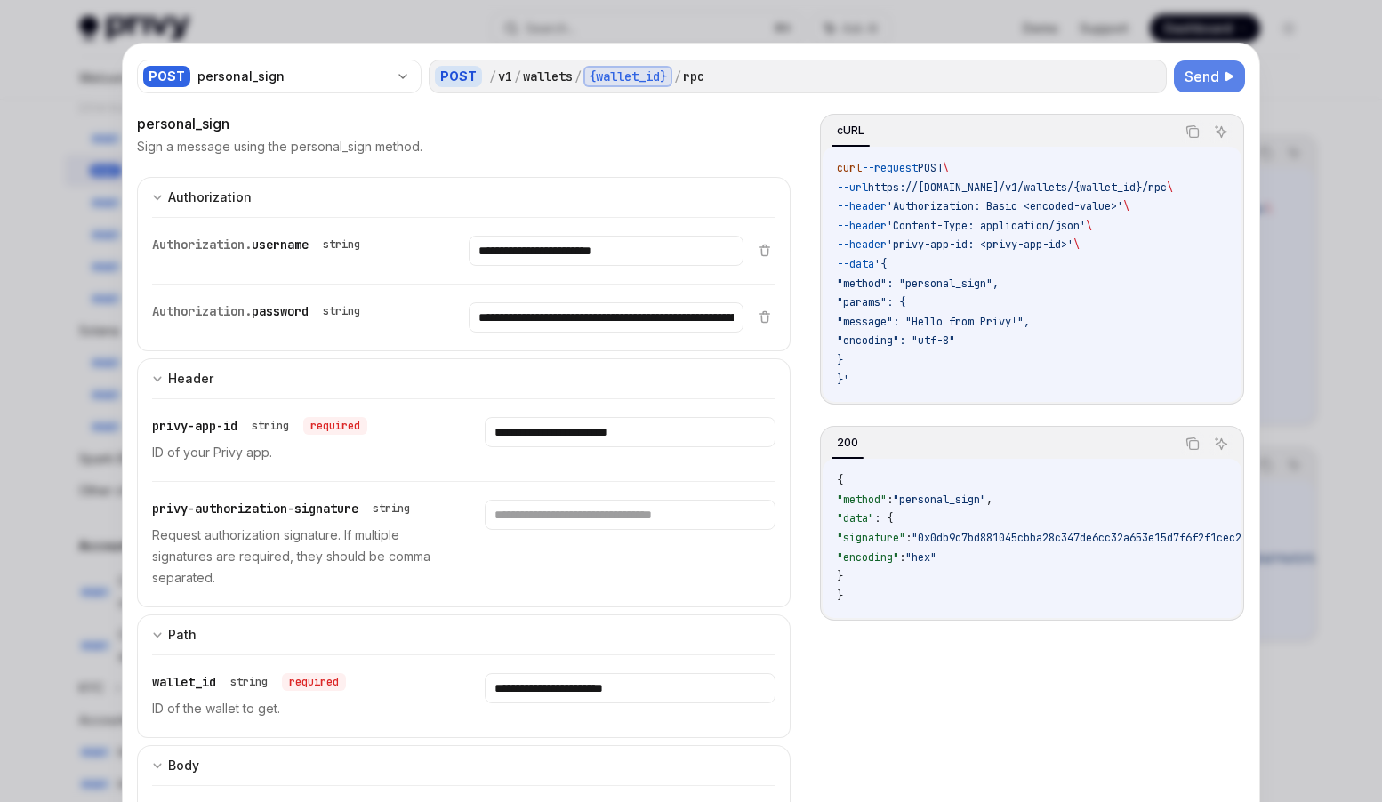
click at [1210, 76] on span "Send" at bounding box center [1202, 76] width 35 height 21
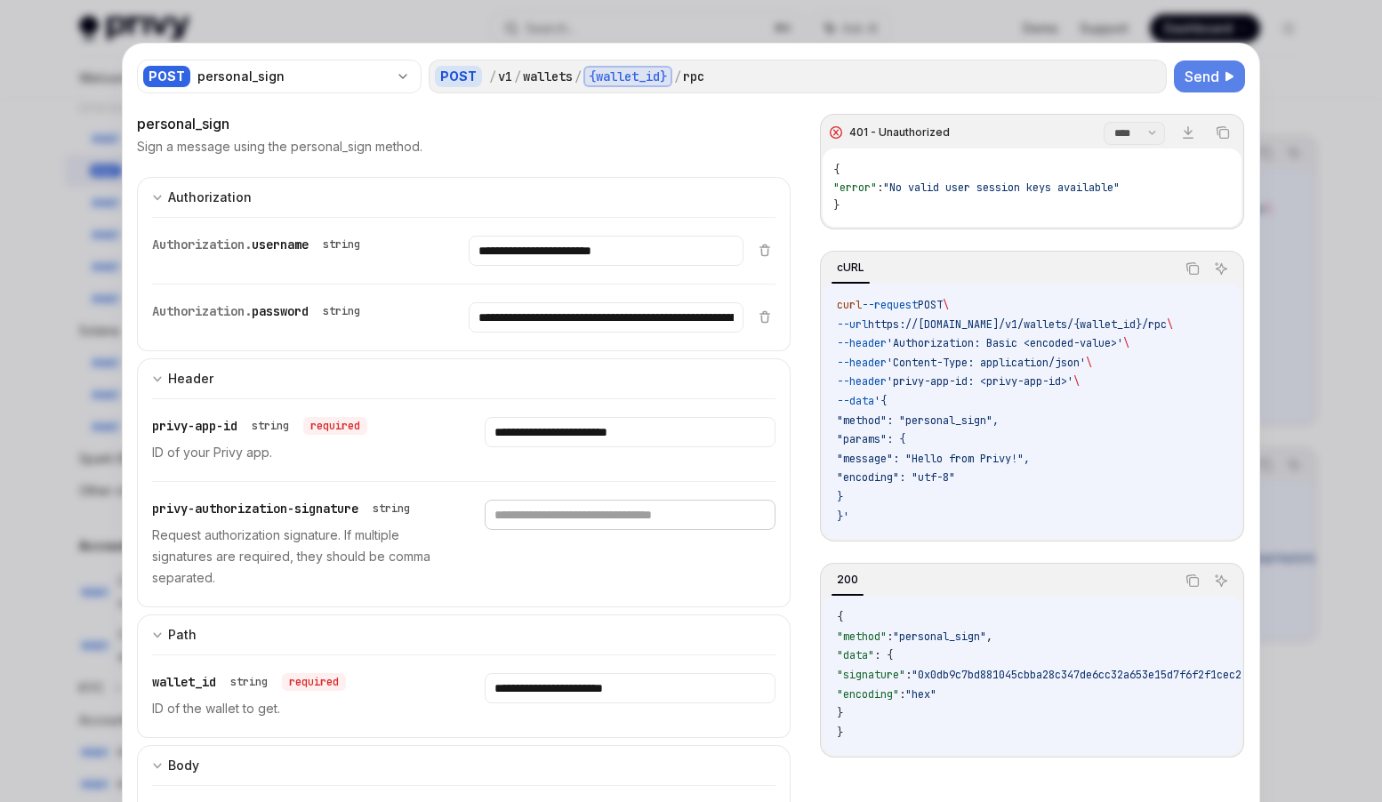
click at [549, 266] on input "text" at bounding box center [606, 251] width 274 height 30
paste input "**********"
type input "**********"
click at [1207, 72] on span "Send" at bounding box center [1202, 76] width 35 height 21
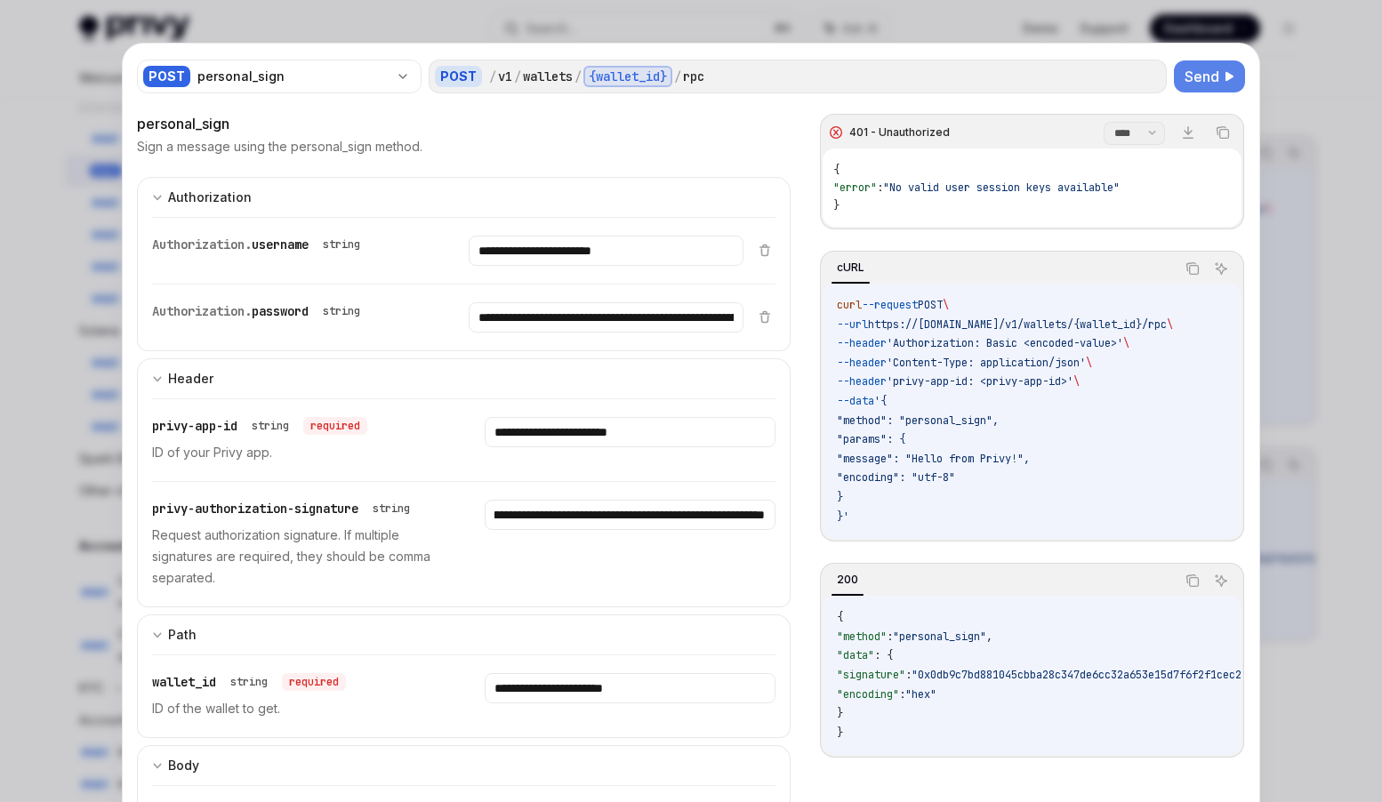
scroll to position [0, 0]
click at [1207, 72] on span "Send" at bounding box center [1202, 76] width 35 height 21
drag, startPoint x: 1146, startPoint y: 343, endPoint x: 1011, endPoint y: 339, distance: 134.4
click at [1011, 339] on span "'Authorization: Basic <encoded-value>'" at bounding box center [1005, 343] width 237 height 14
copy span "Basic <encoded-value>"
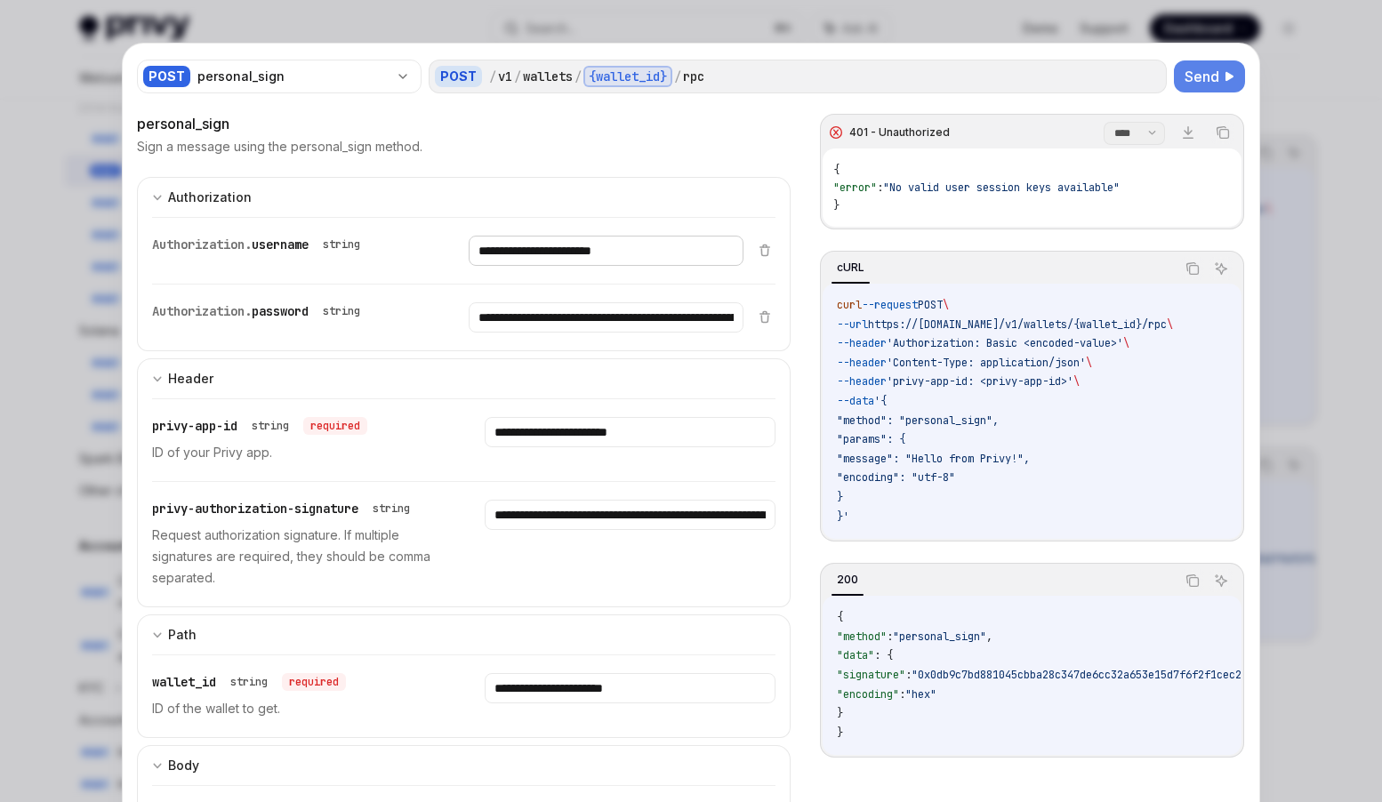
click at [589, 254] on input "**********" at bounding box center [606, 251] width 274 height 30
click at [672, 266] on input "**********" at bounding box center [606, 251] width 274 height 30
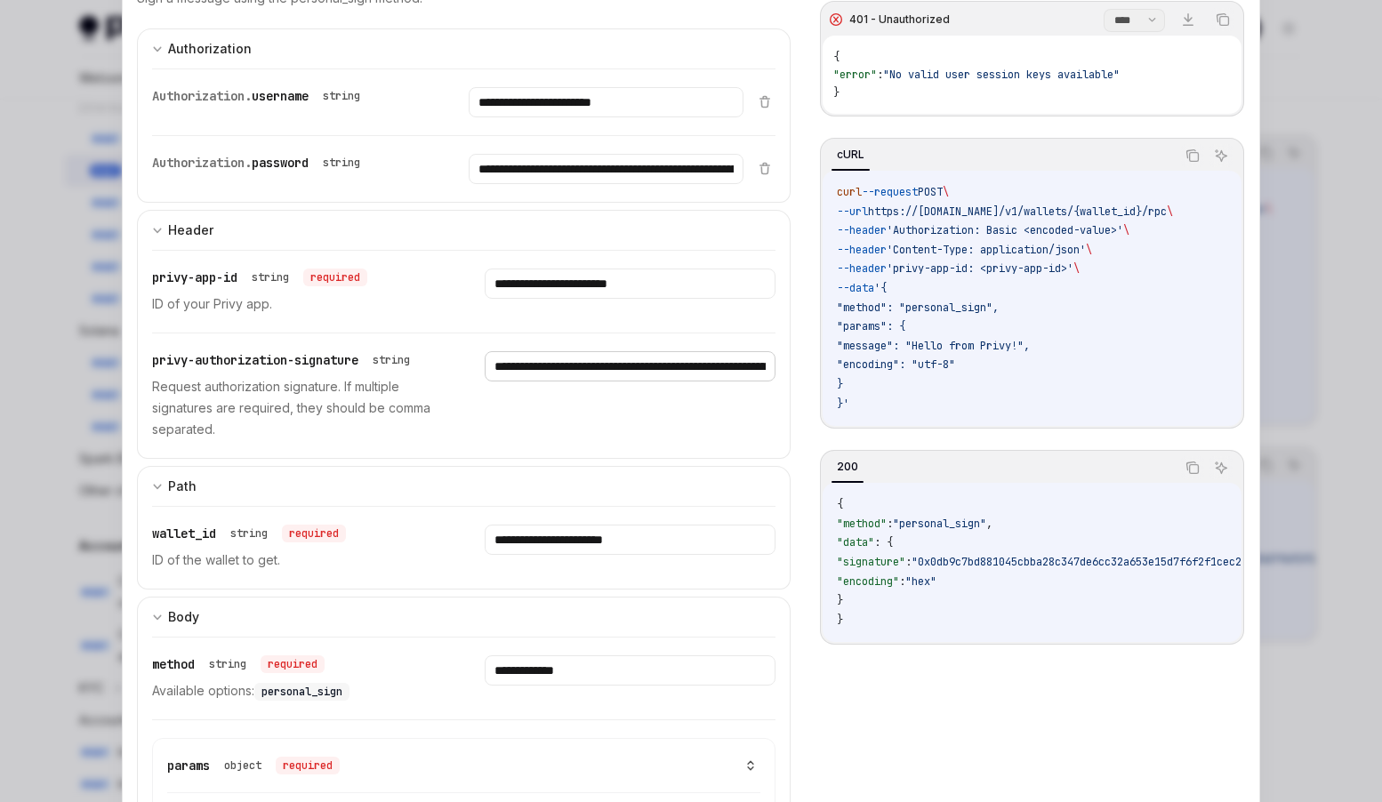
scroll to position [396, 0]
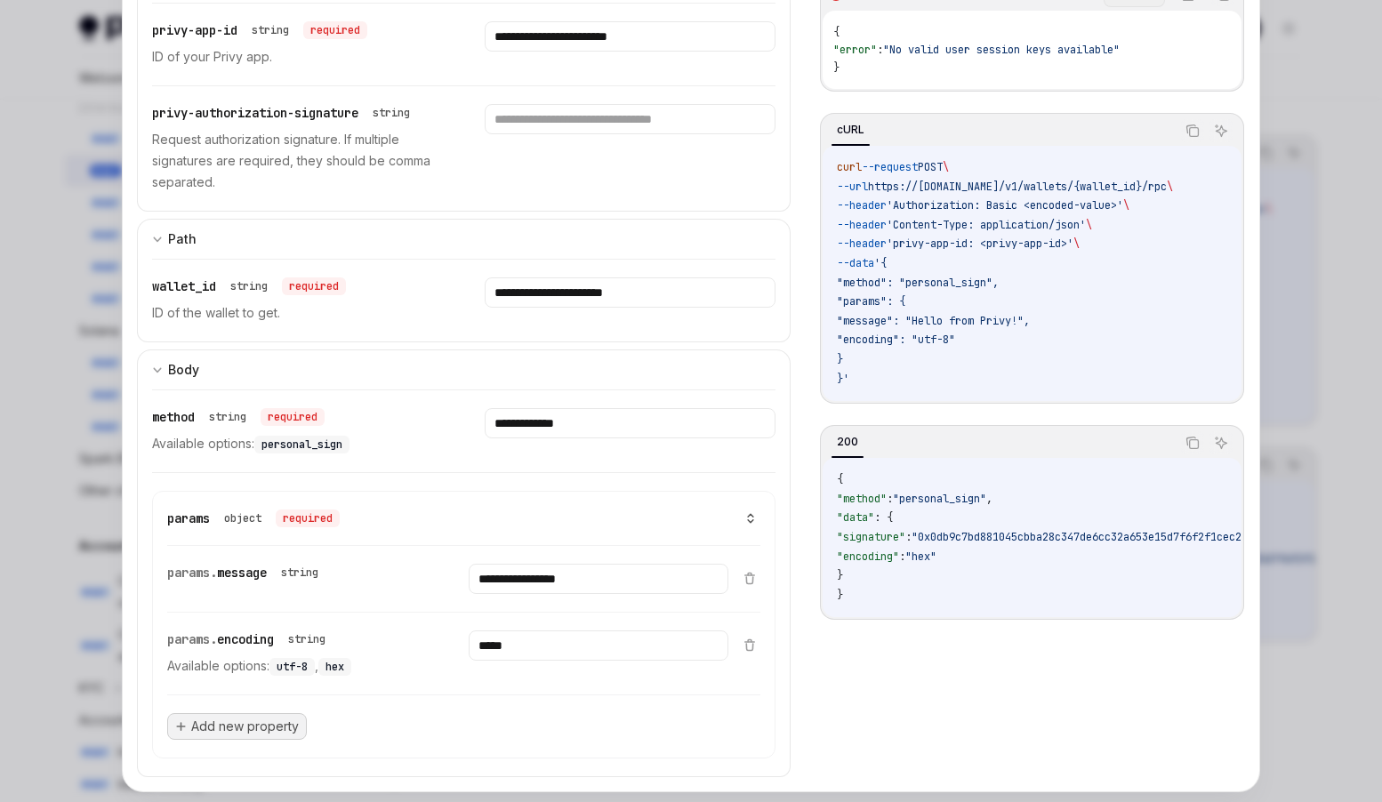
click at [241, 736] on button "Add new property" at bounding box center [237, 726] width 140 height 27
click at [245, 730] on input "text" at bounding box center [463, 725] width 593 height 61
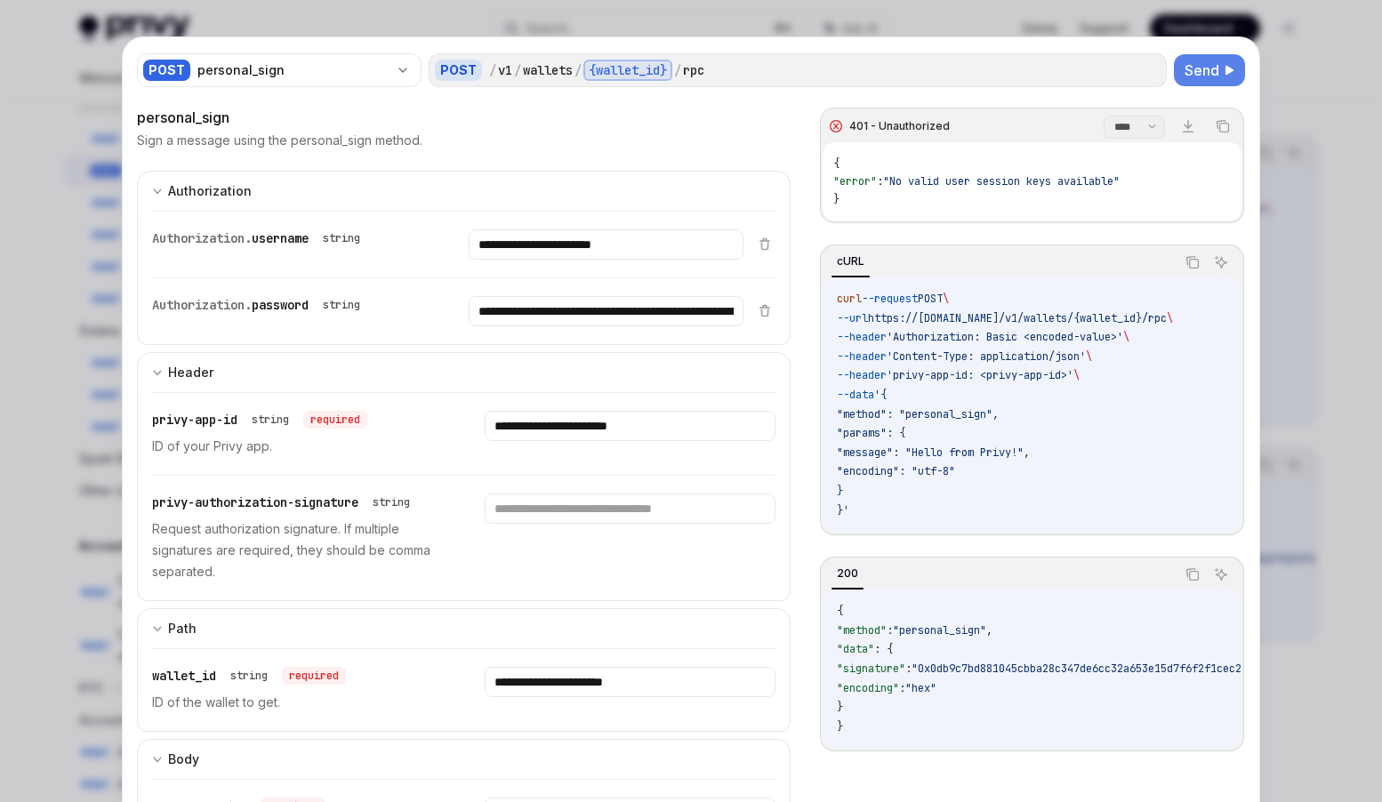
scroll to position [2, 0]
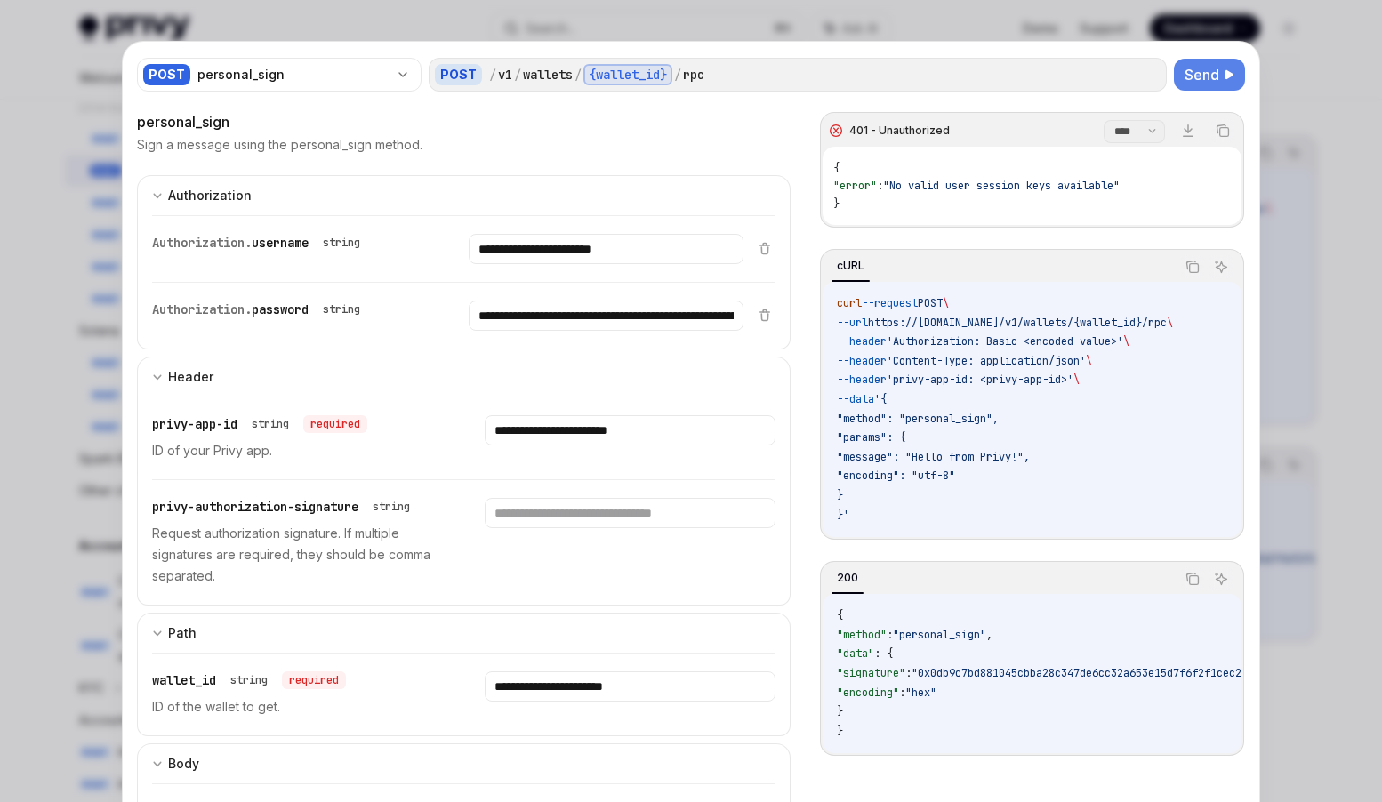
click at [1332, 109] on div at bounding box center [691, 401] width 1382 height 802
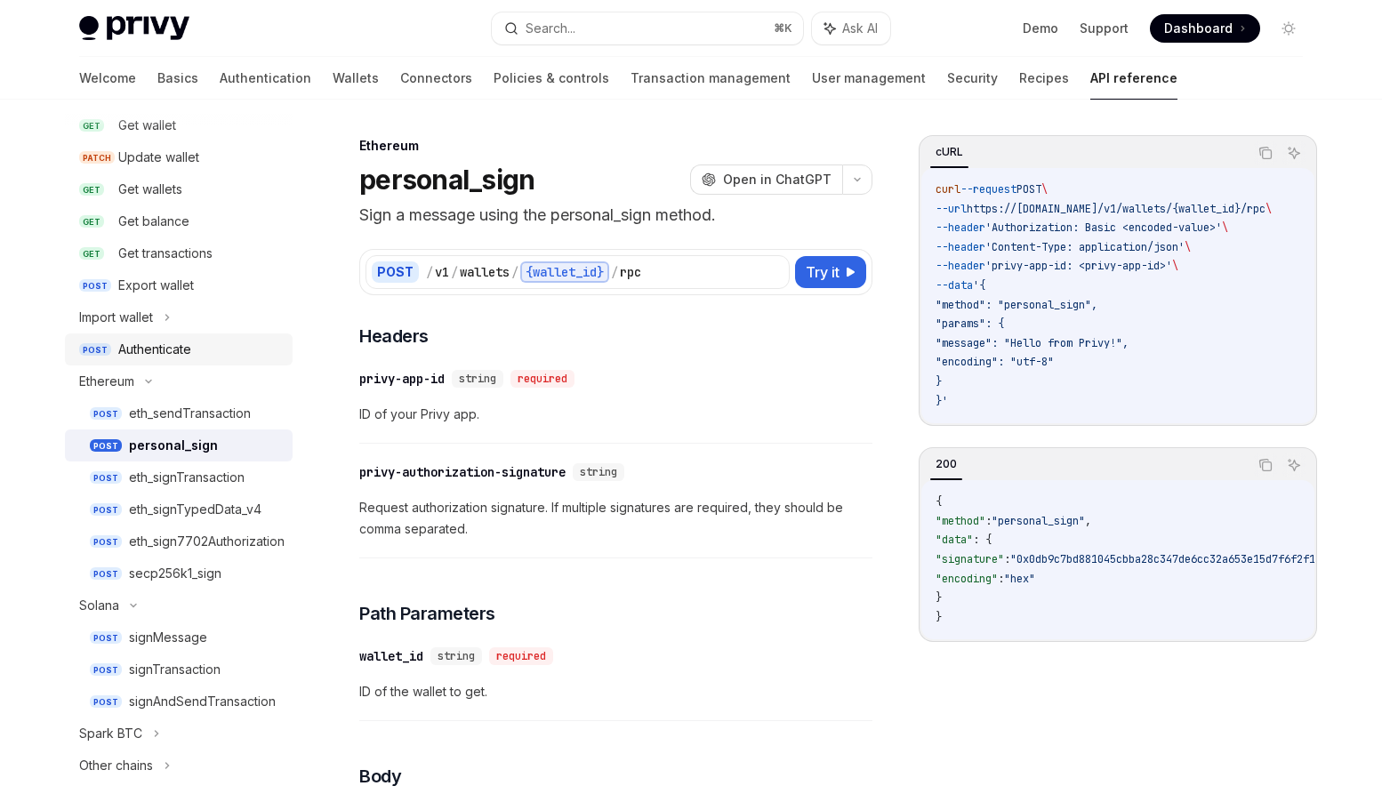
scroll to position [234, 0]
click at [165, 221] on div "Get balance" at bounding box center [153, 223] width 71 height 21
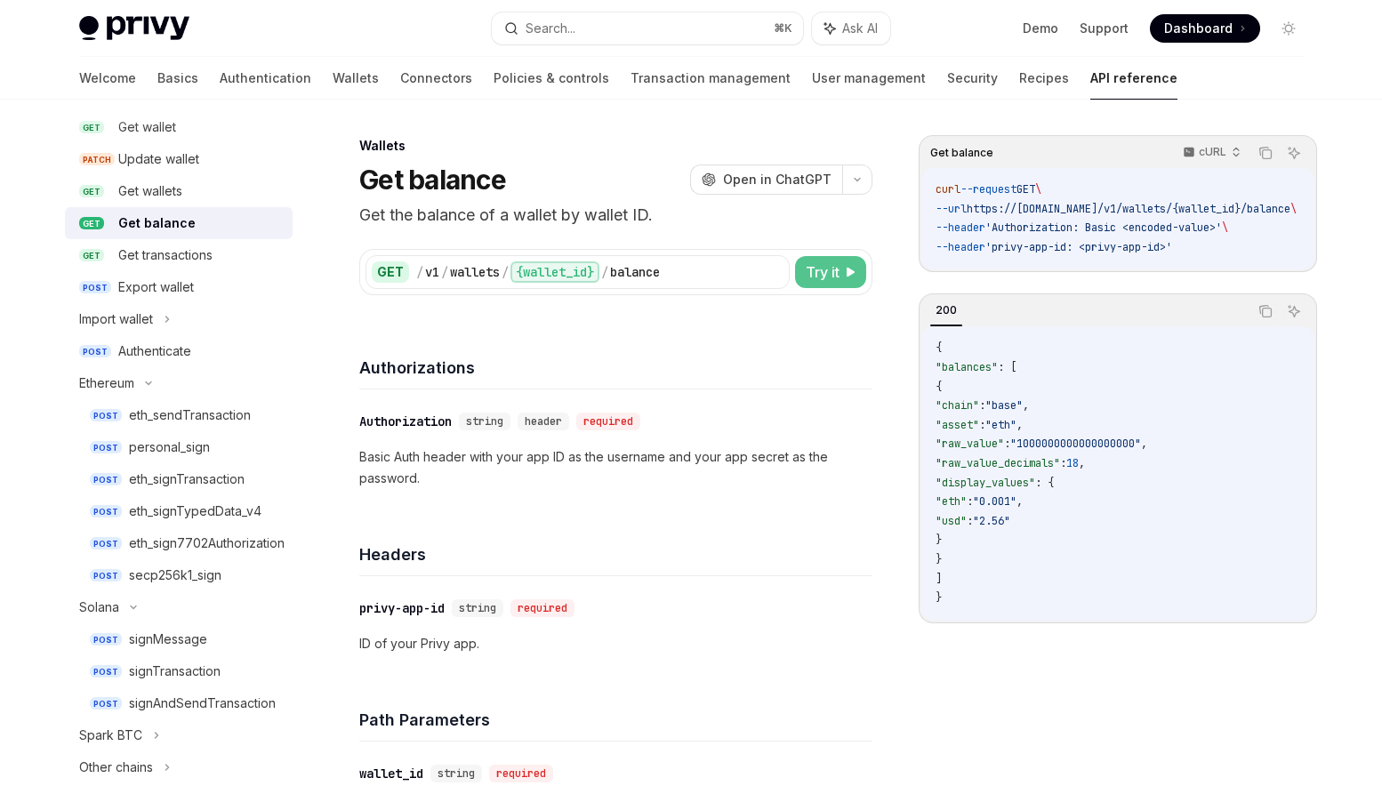
click at [840, 266] on button "Try it" at bounding box center [830, 272] width 71 height 32
type textarea "*"
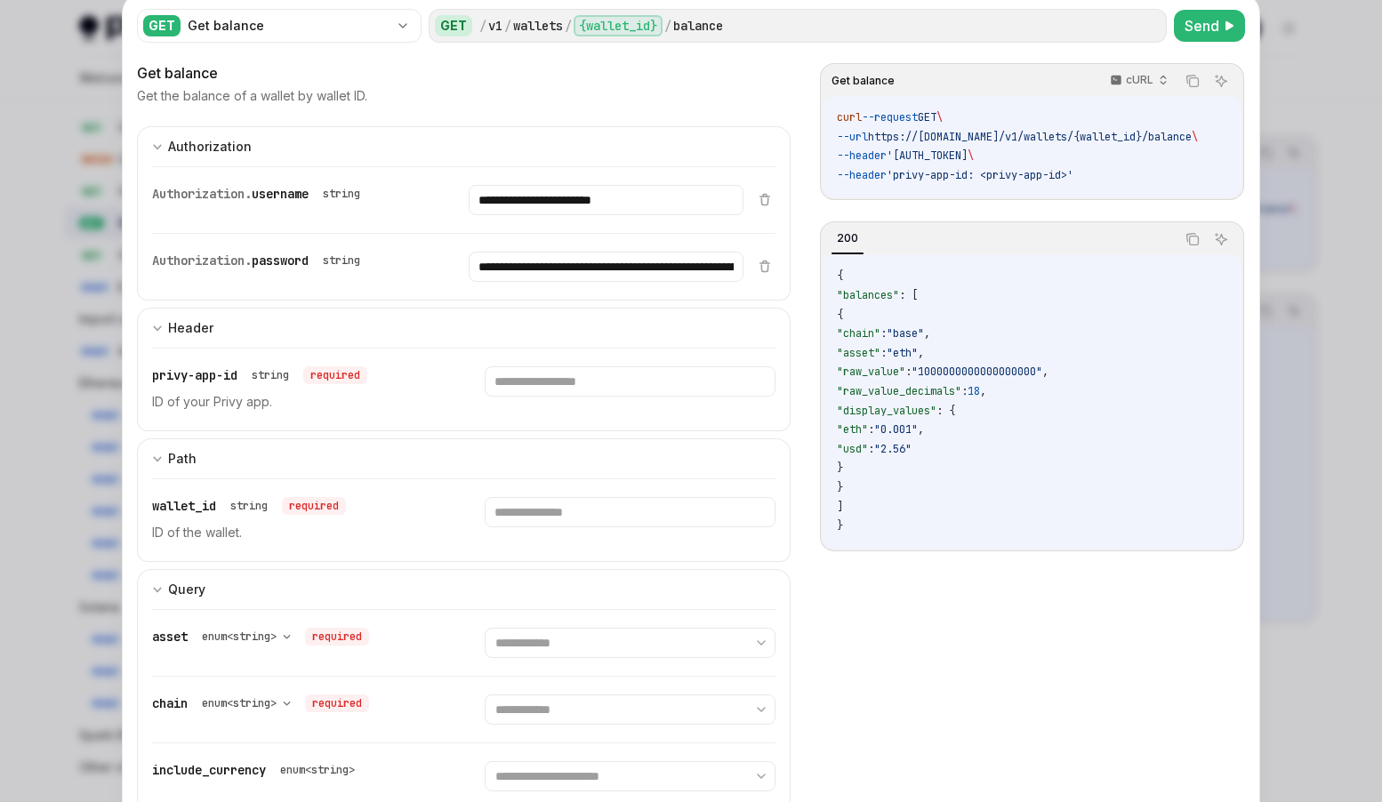
scroll to position [117, 0]
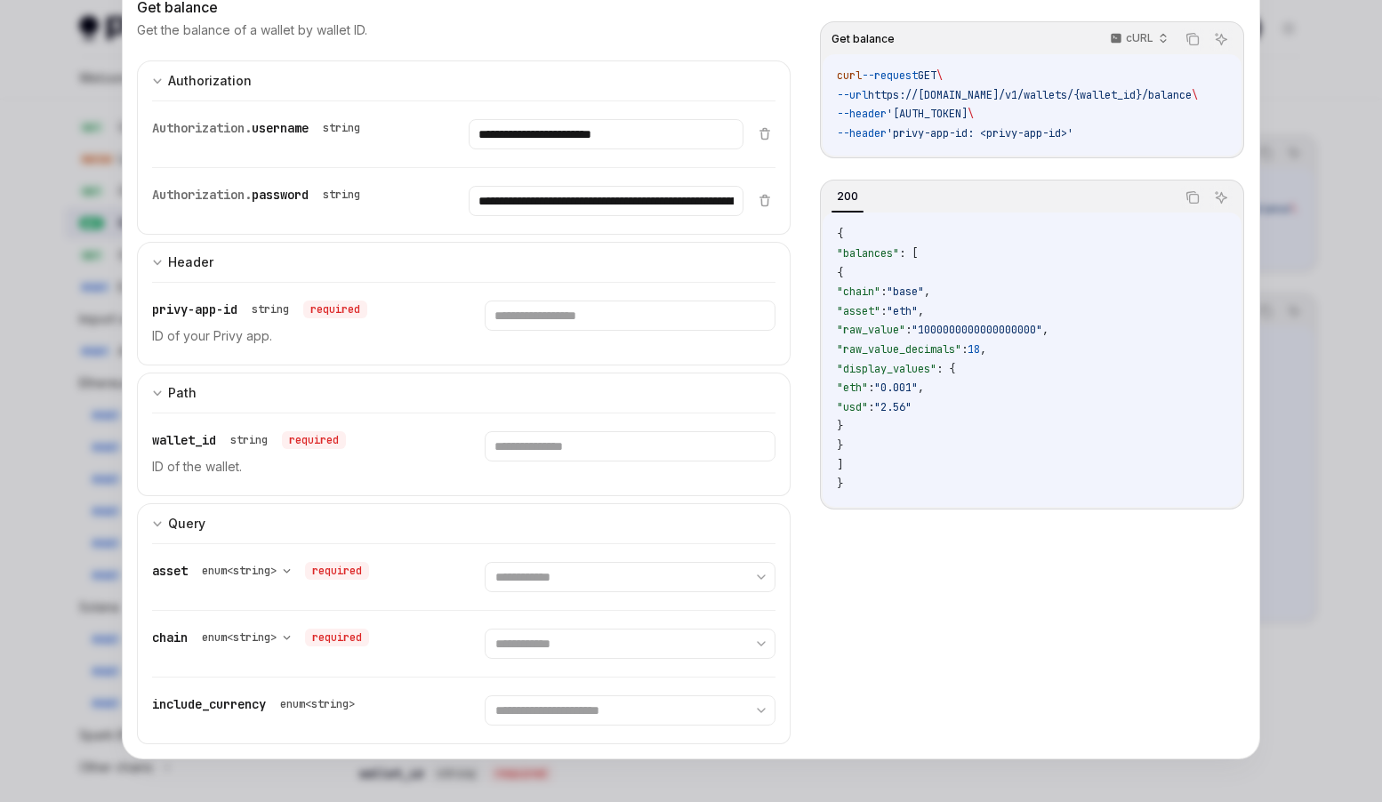
click at [968, 115] on span "'Authorization: Basic Y21lbWh6MXJoMDAwZ2w1MGJ6NDRsc29tbzo1QWRuU0NYaUhmOU1oNTVEN…" at bounding box center [927, 114] width 81 height 14
click at [550, 576] on select "**********" at bounding box center [630, 577] width 290 height 30
select select "***"
click at [485, 562] on select "**********" at bounding box center [630, 577] width 290 height 30
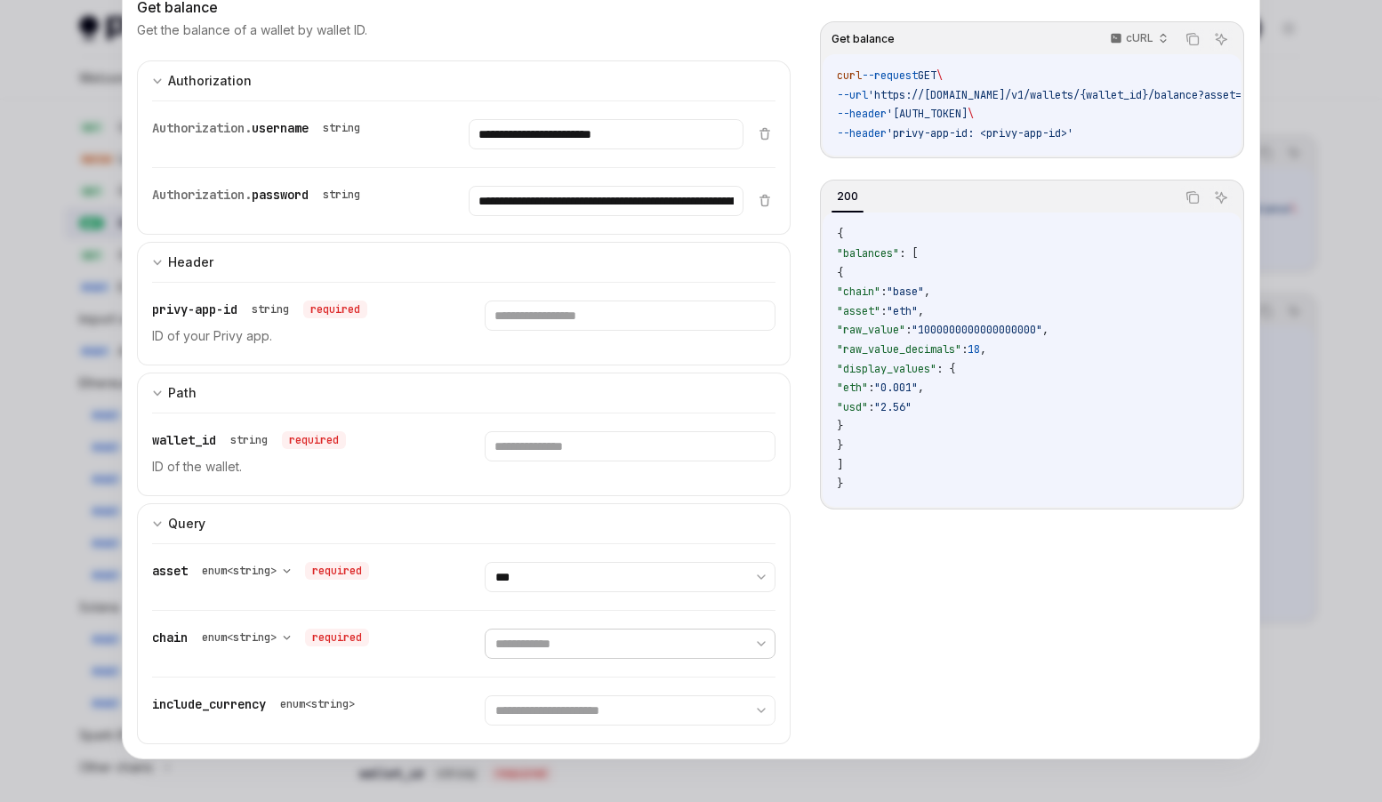
click at [538, 638] on select "**********" at bounding box center [630, 644] width 290 height 30
select select "****"
click at [485, 629] on select "**********" at bounding box center [630, 644] width 290 height 30
click at [594, 149] on input "text" at bounding box center [606, 134] width 274 height 30
paste input "**********"
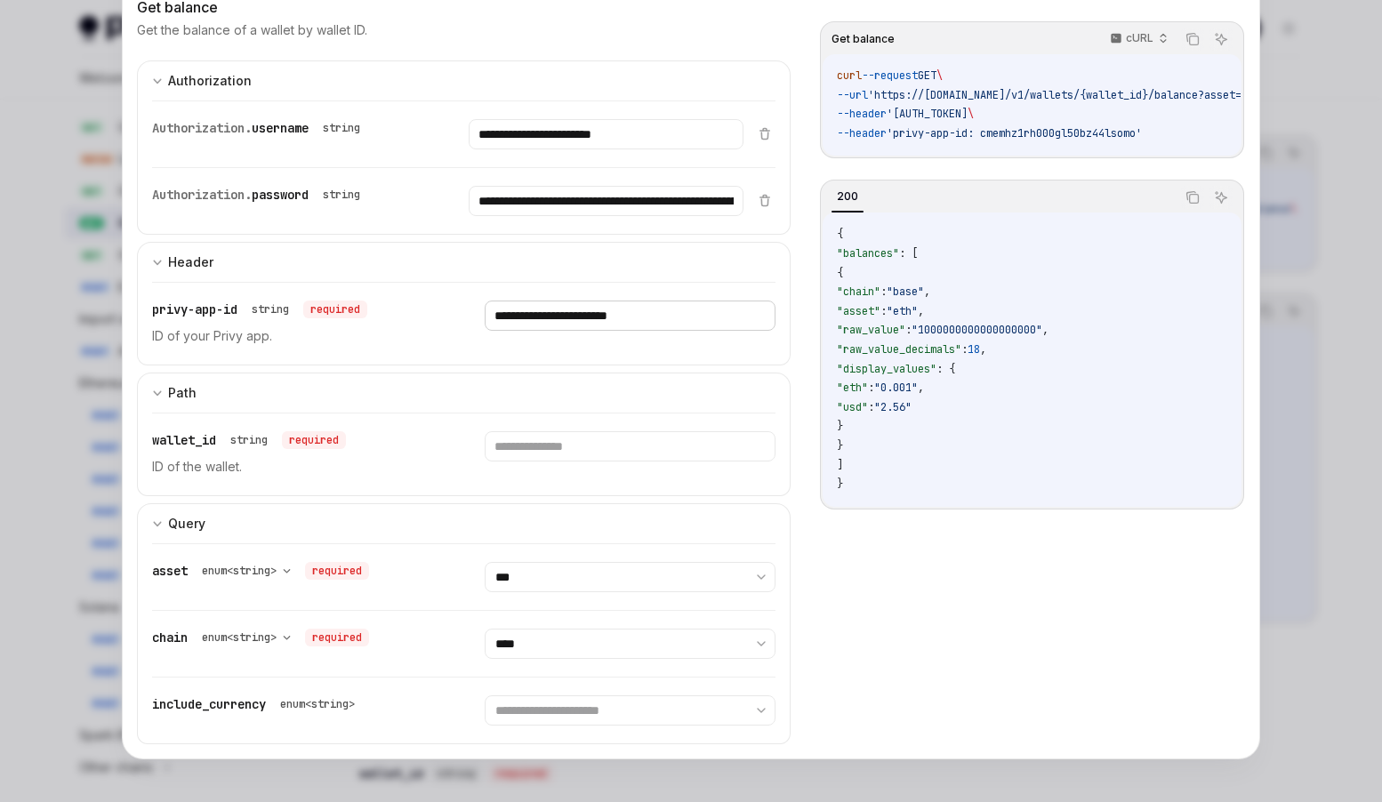
type input "**********"
click at [543, 149] on input "text" at bounding box center [606, 134] width 274 height 30
paste input "**********"
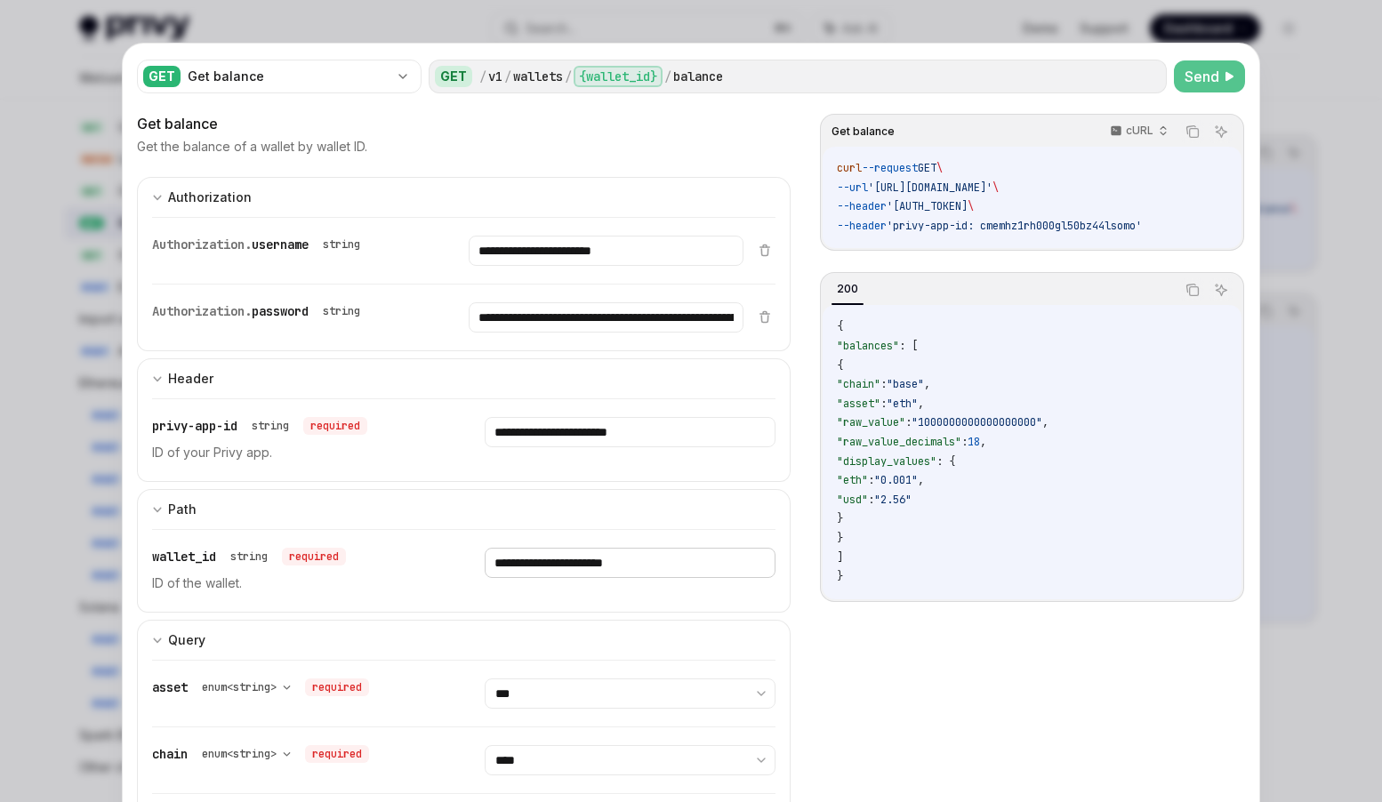
type input "**********"
click at [1212, 72] on span "Send" at bounding box center [1202, 76] width 35 height 21
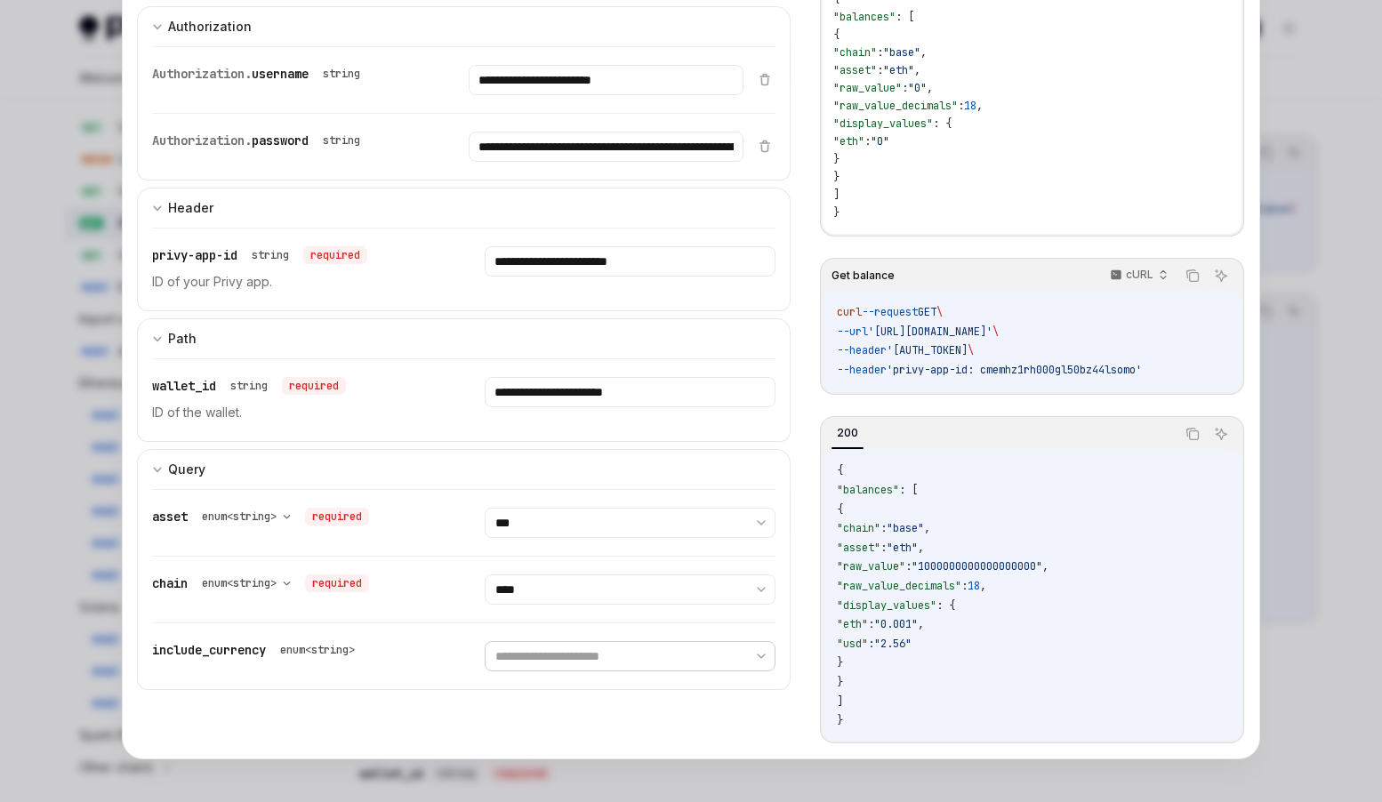
click at [624, 661] on select "**********" at bounding box center [630, 656] width 290 height 30
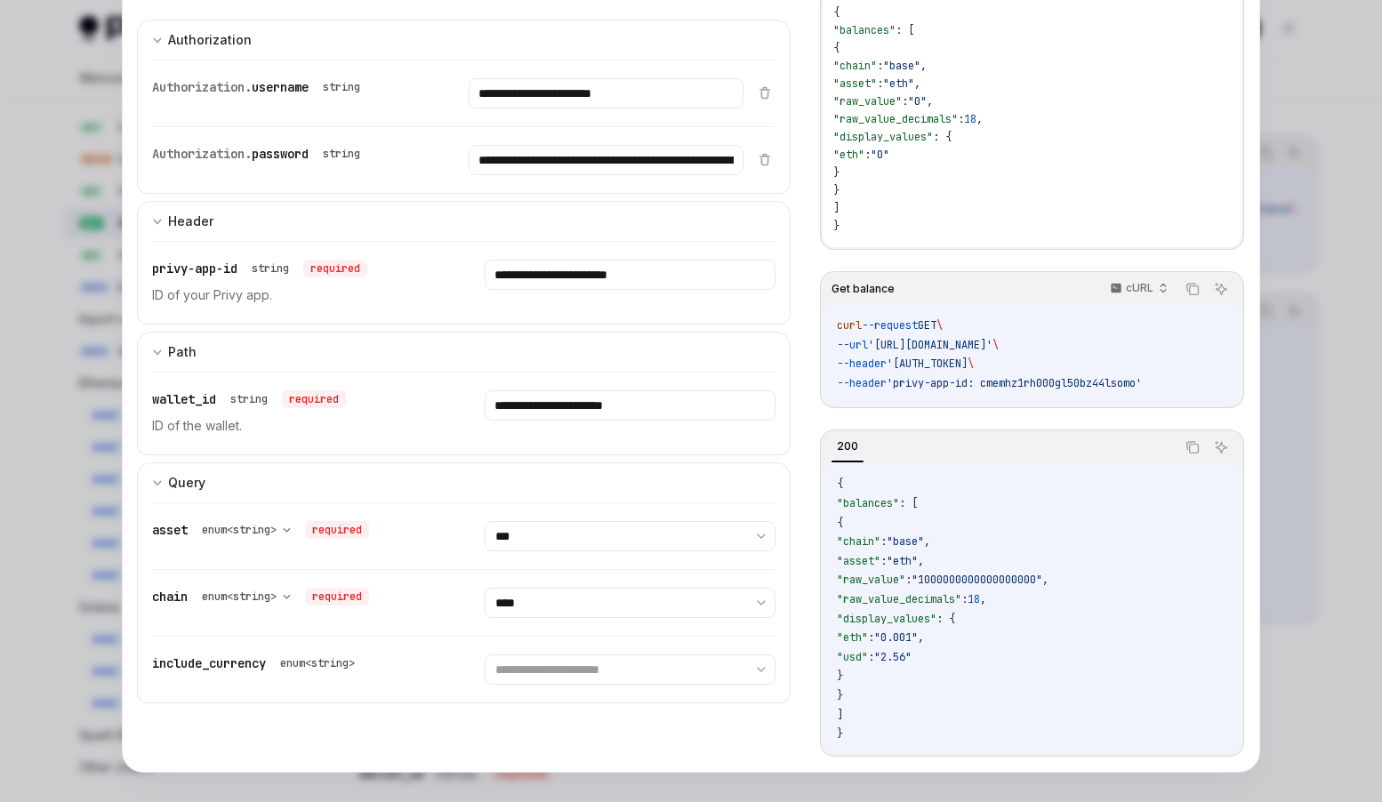
scroll to position [0, 841]
drag, startPoint x: 1009, startPoint y: 361, endPoint x: 1180, endPoint y: 366, distance: 171.8
click at [968, 366] on span "'Authorization: Basic Y21lbWh6MXJoMDAwZ2w1MGJ6NDRsc29tbzo1QWRuU0NYaUhmOU1oNTVEN…" at bounding box center [927, 364] width 81 height 14
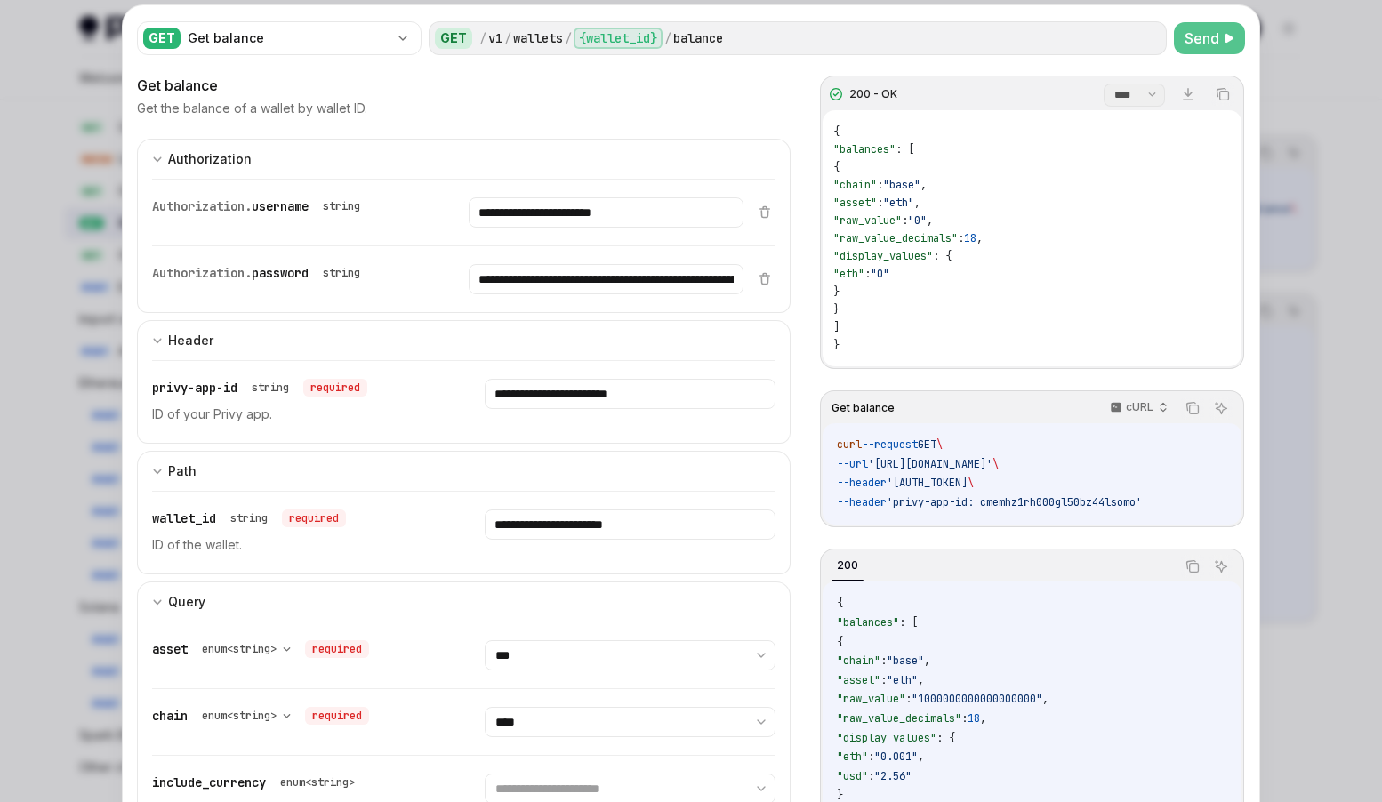
scroll to position [0, 0]
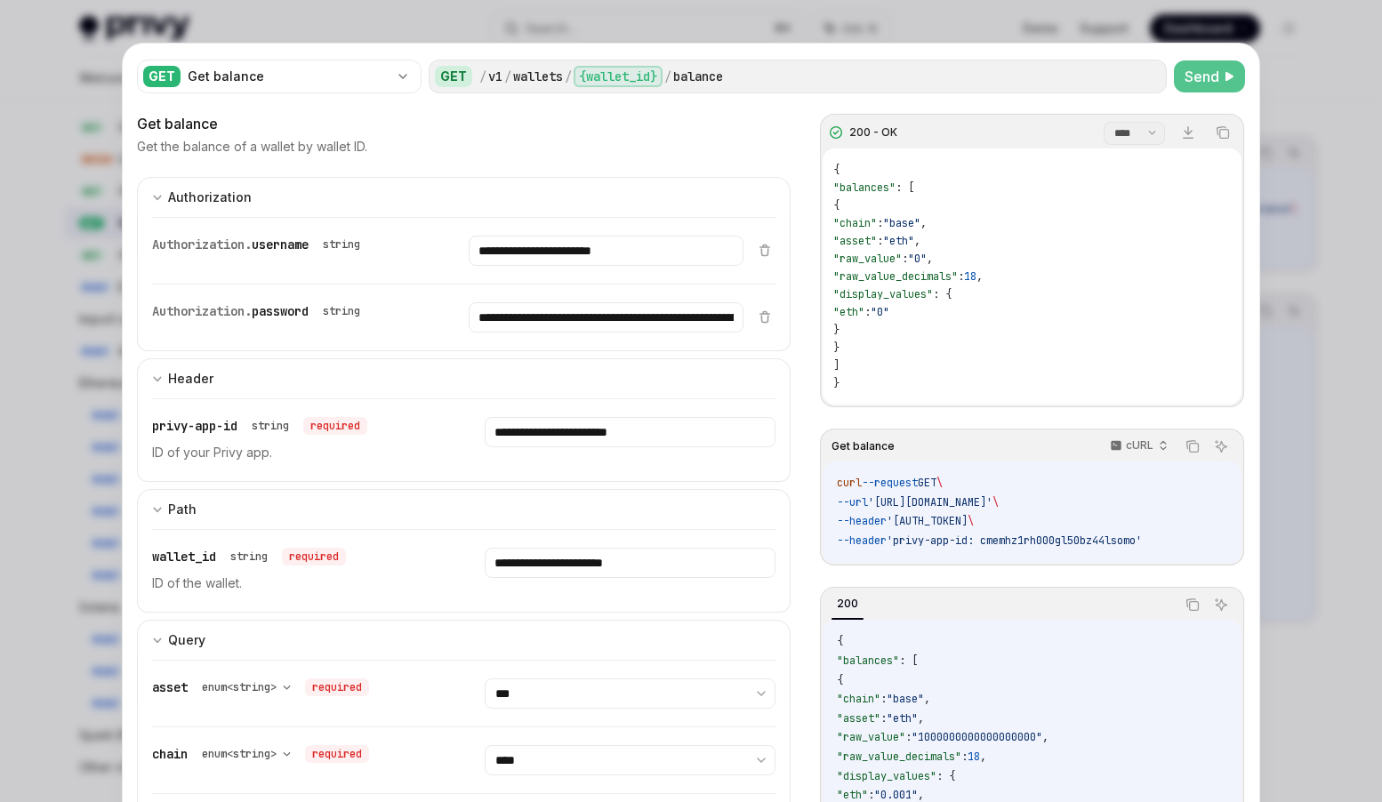
click at [1274, 163] on div at bounding box center [691, 401] width 1382 height 802
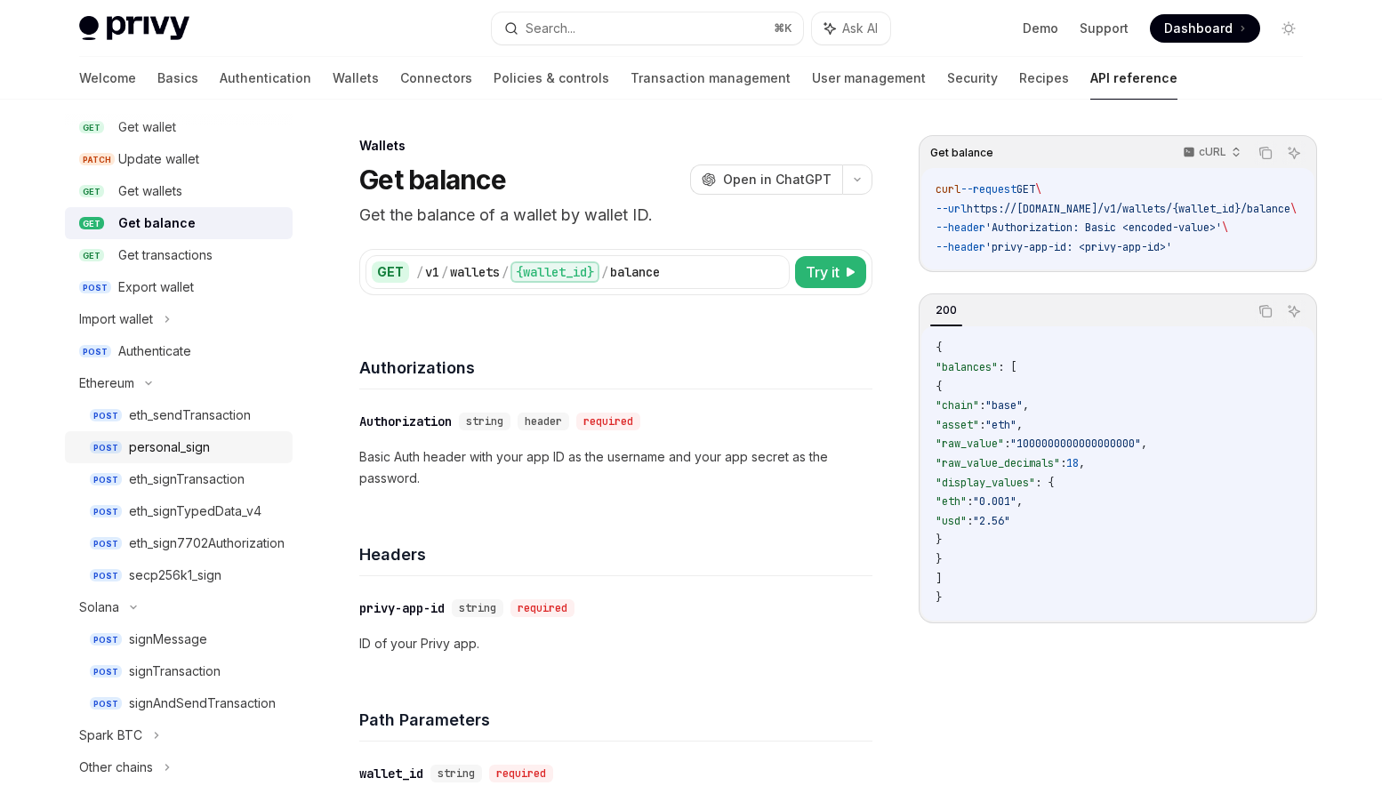
click at [182, 445] on div "personal_sign" at bounding box center [169, 447] width 81 height 21
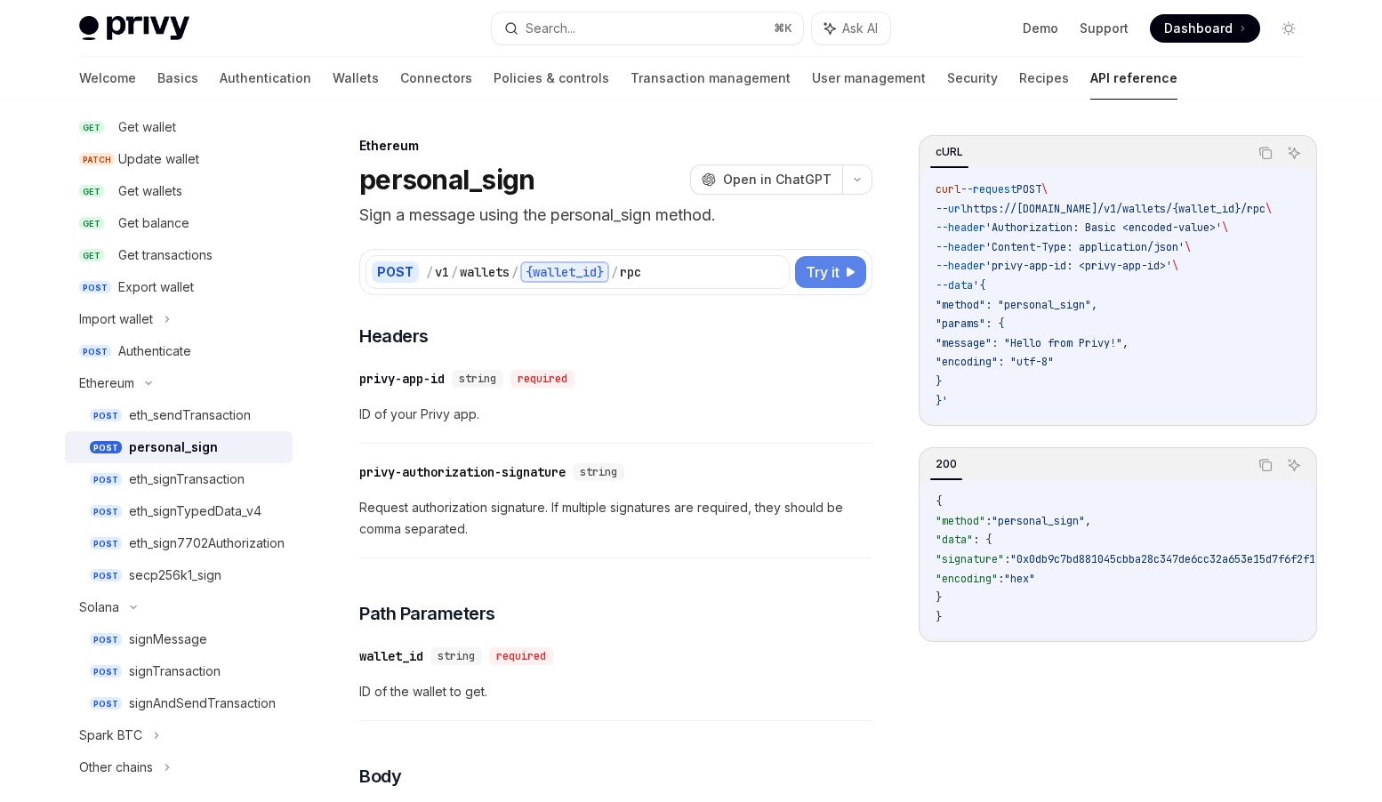
click at [833, 273] on span "Try it" at bounding box center [823, 272] width 34 height 21
type textarea "*"
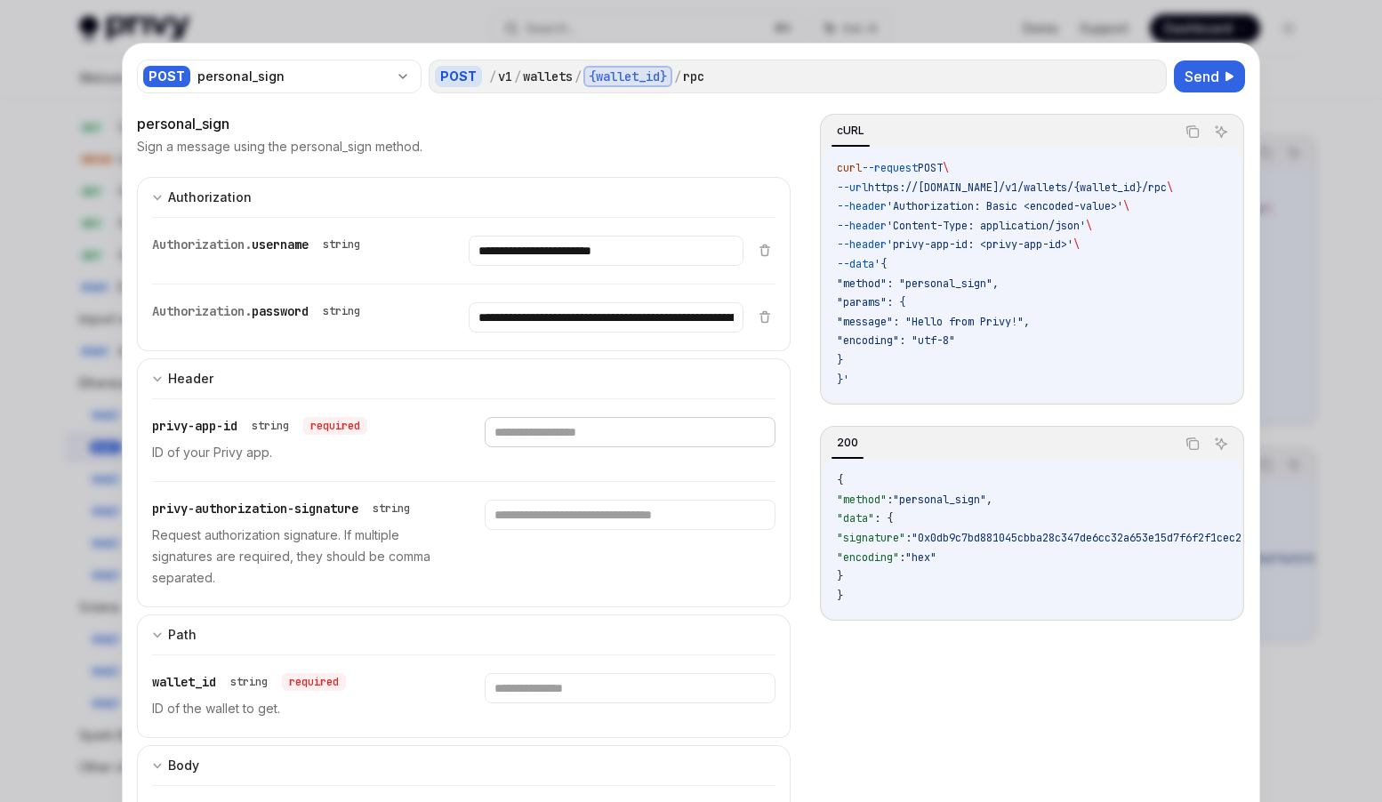
click at [529, 266] on input "text" at bounding box center [606, 251] width 274 height 30
paste input "**********"
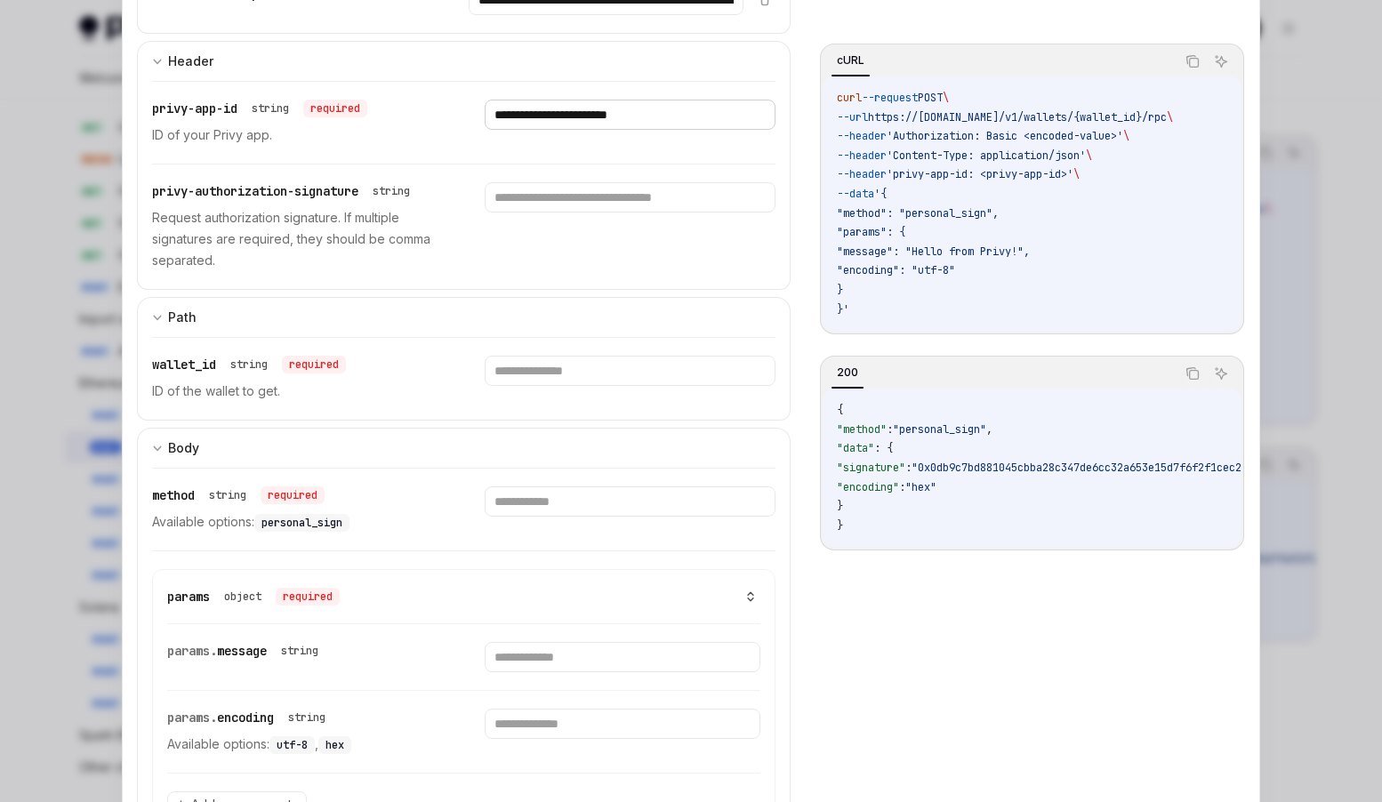
scroll to position [429, 0]
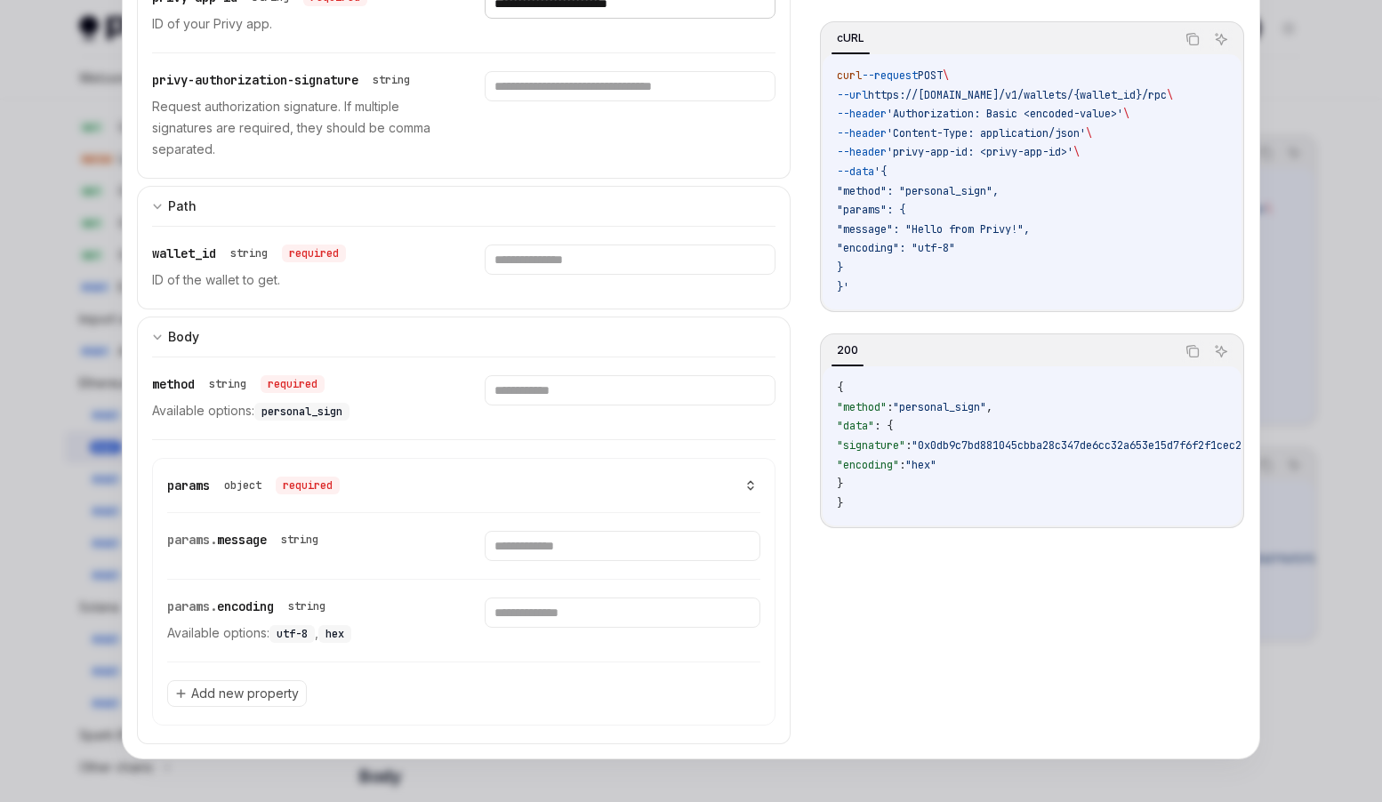
type input "**********"
click at [978, 415] on span ""personal_sign"" at bounding box center [939, 407] width 93 height 14
paste input "**********"
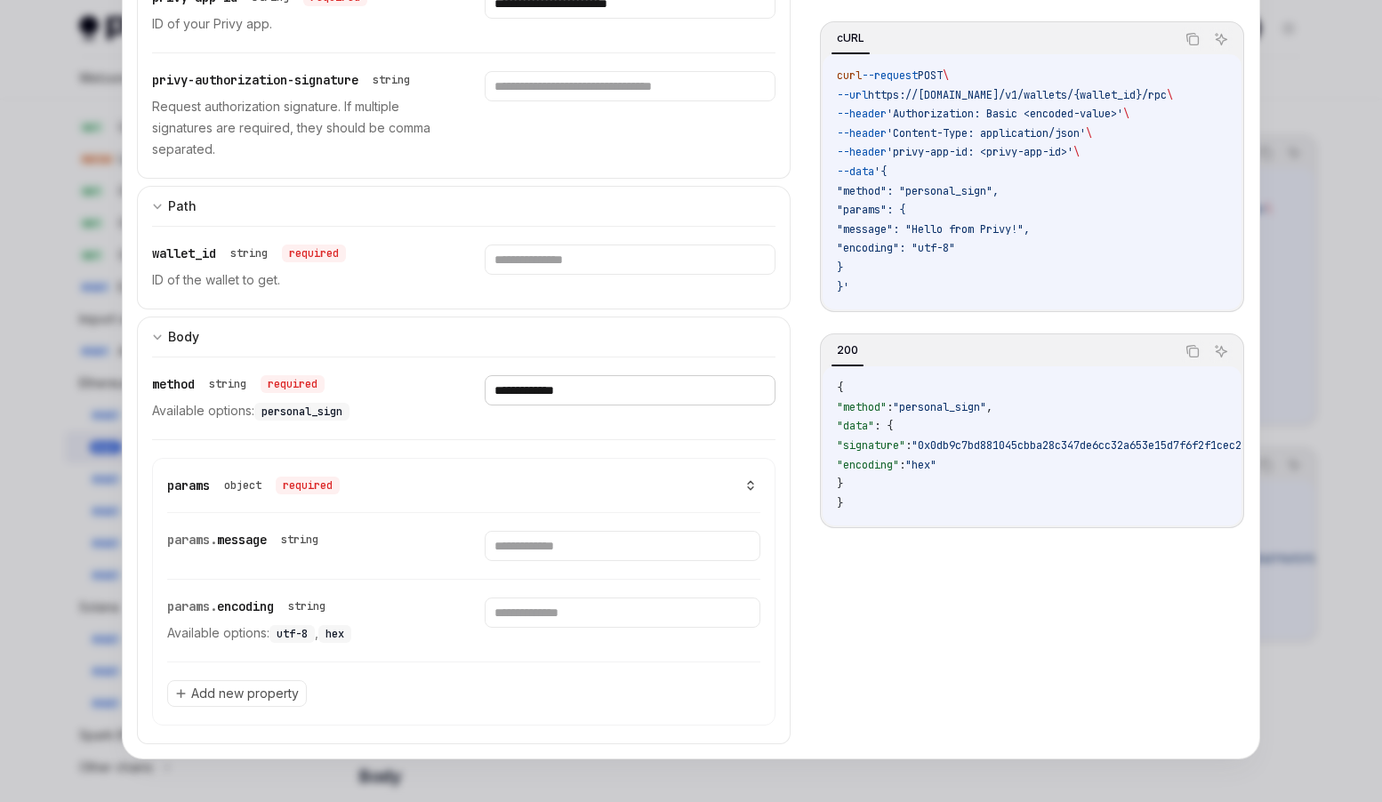
type input "**********"
click at [619, 543] on input "text" at bounding box center [622, 546] width 275 height 30
type input "*******"
drag, startPoint x: 312, startPoint y: 629, endPoint x: 282, endPoint y: 632, distance: 30.5
click at [282, 632] on span "utf-8" at bounding box center [292, 634] width 31 height 14
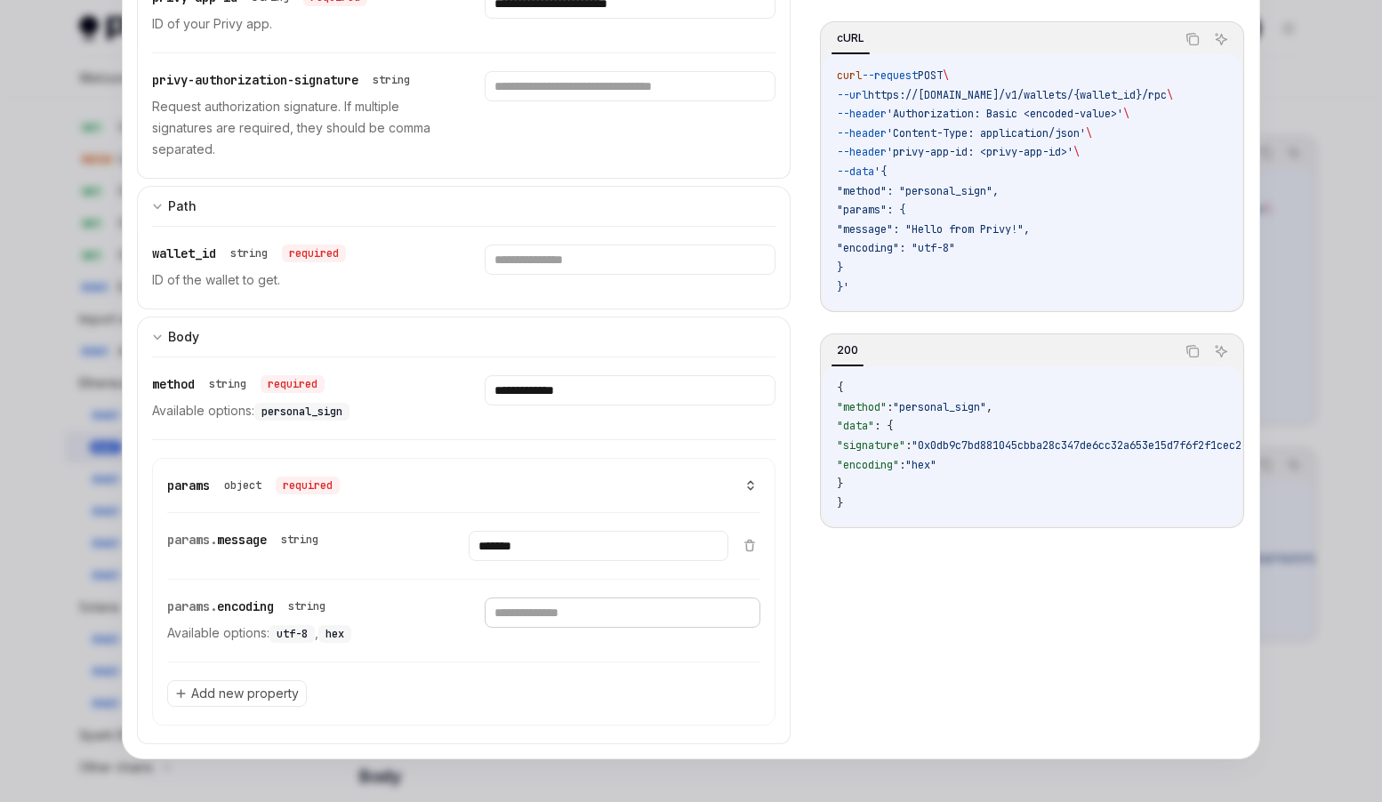
click at [568, 561] on input "text" at bounding box center [598, 546] width 259 height 30
paste input "*****"
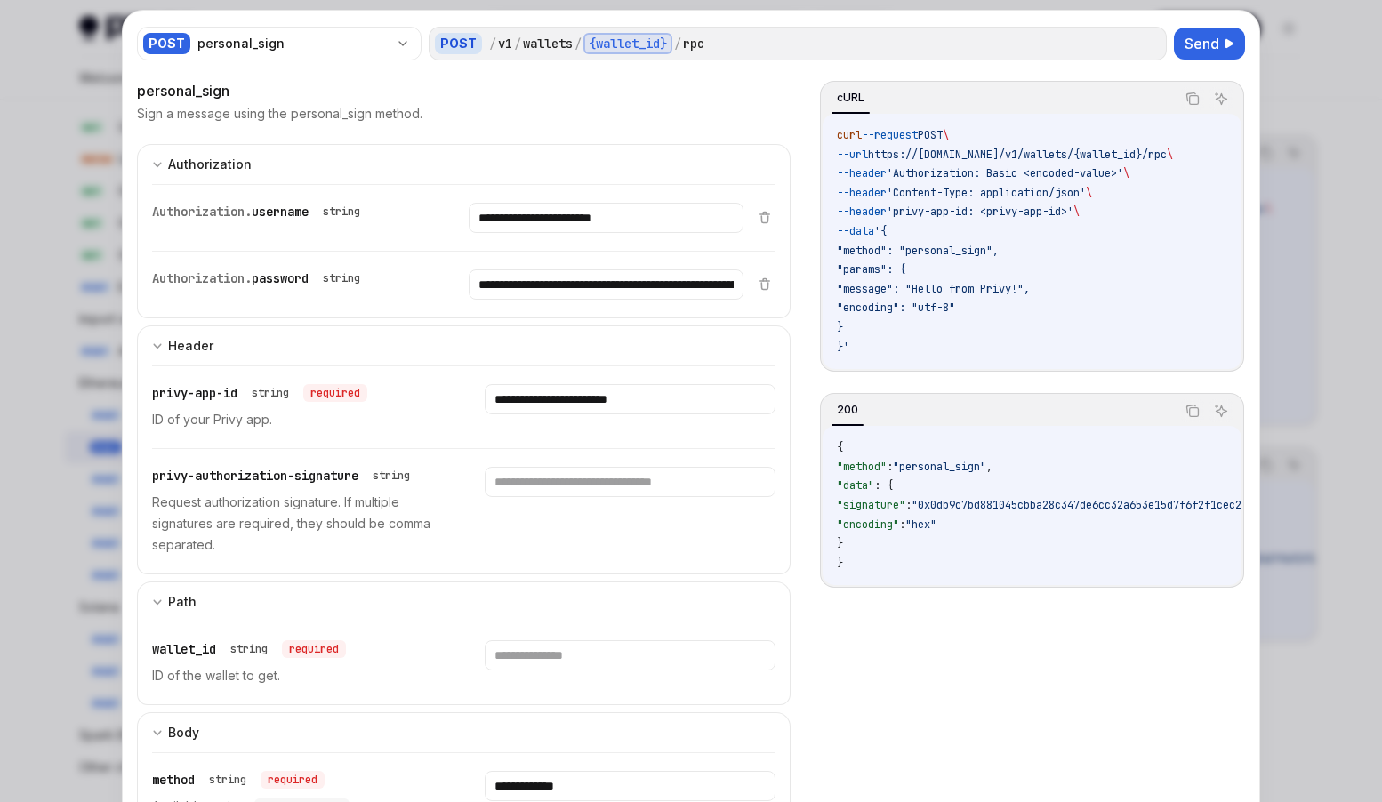
scroll to position [0, 0]
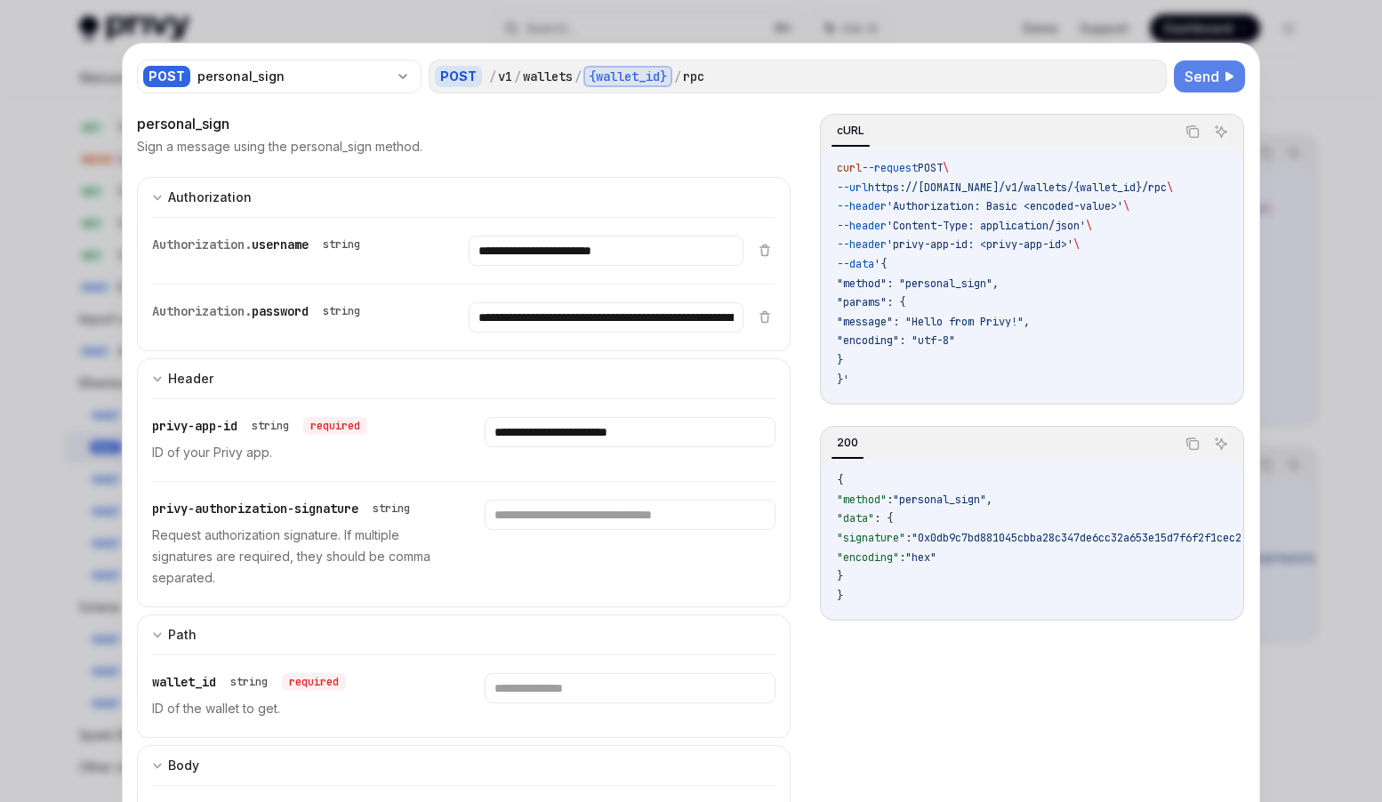
type input "*****"
click at [1203, 76] on span "Send" at bounding box center [1202, 76] width 35 height 21
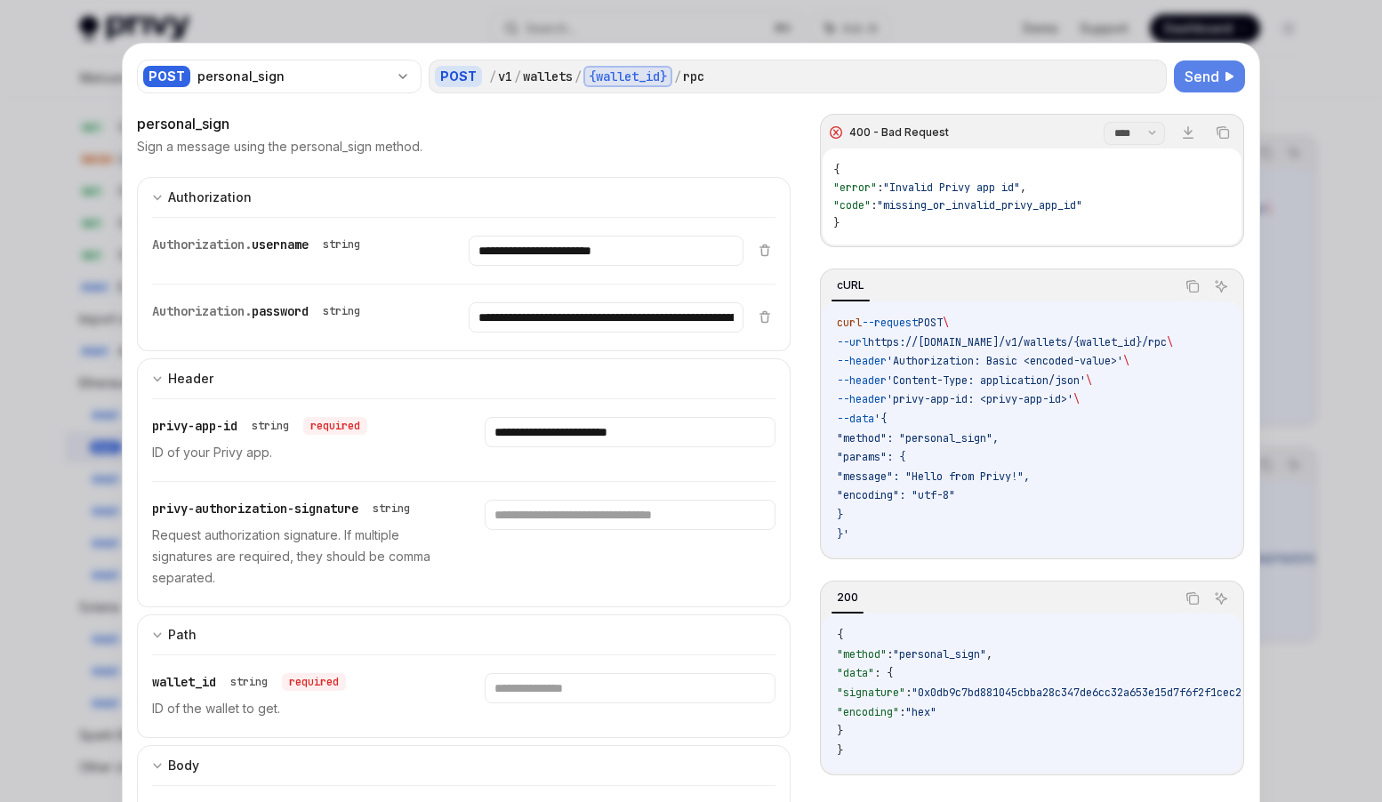
click at [822, 255] on div "400 - Bad Request **** ******* Download Copy { "error" : "Invalid Privy app id"…" at bounding box center [1032, 514] width 426 height 802
click at [574, 266] on input "text" at bounding box center [606, 251] width 274 height 30
paste input "**********"
type input "**********"
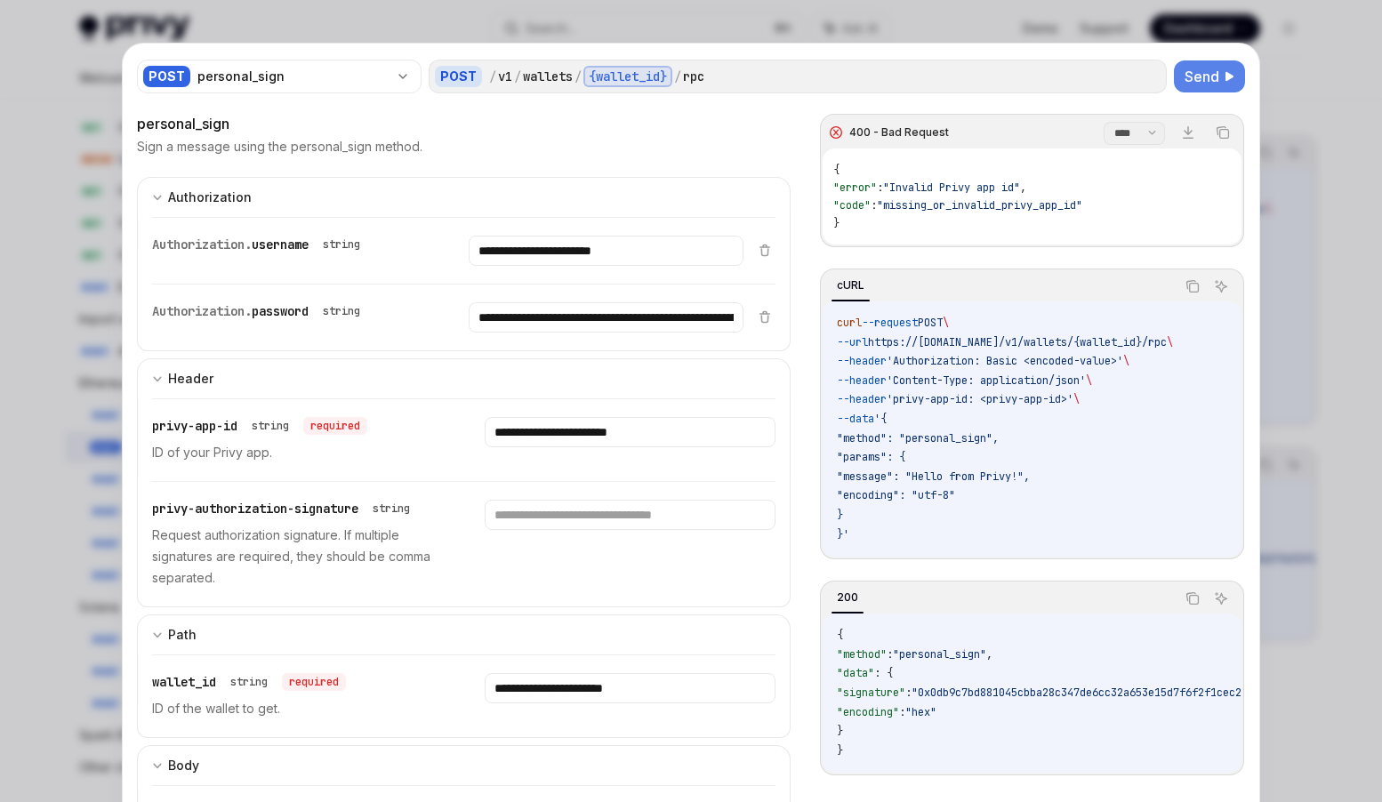
click at [1192, 70] on span "Send" at bounding box center [1202, 76] width 35 height 21
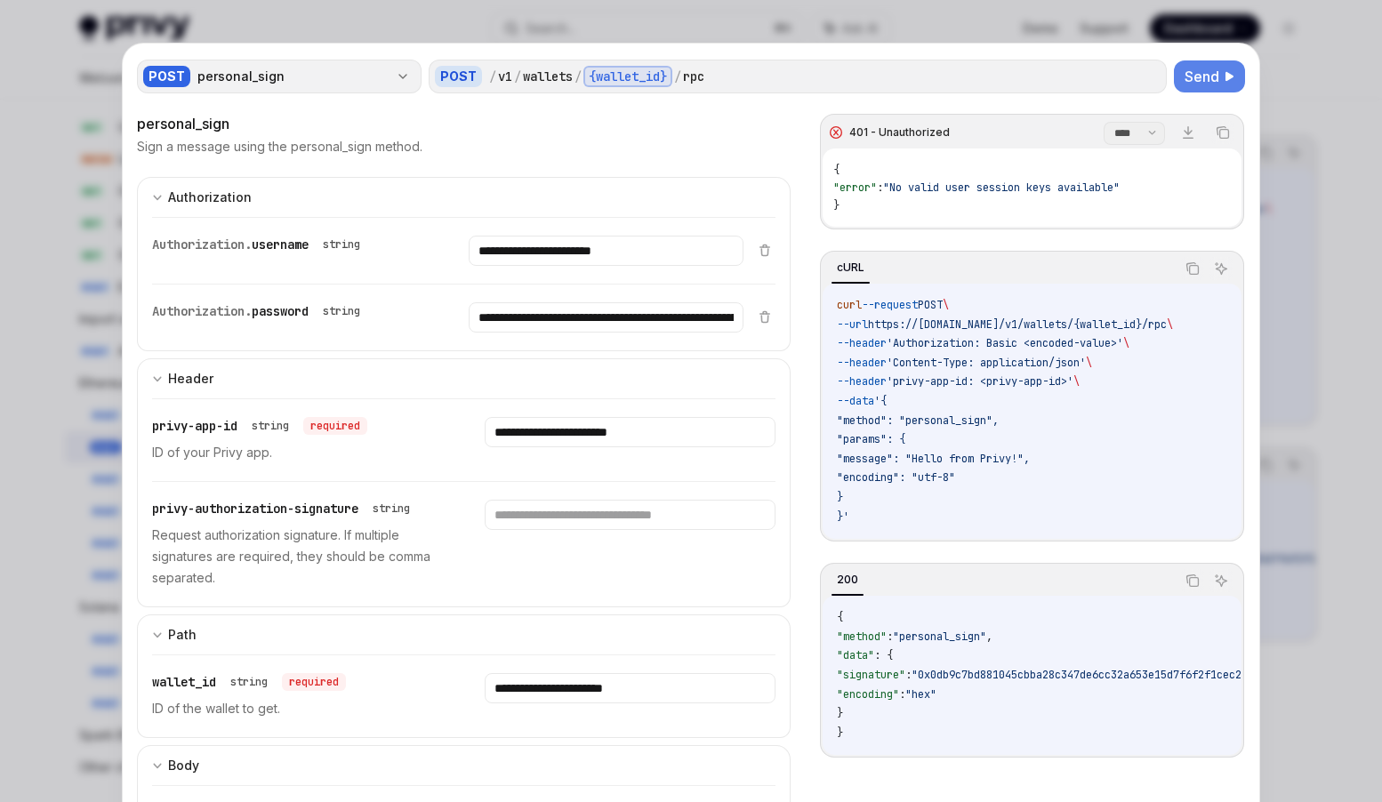
click at [407, 75] on icon "button" at bounding box center [402, 77] width 7 height 4
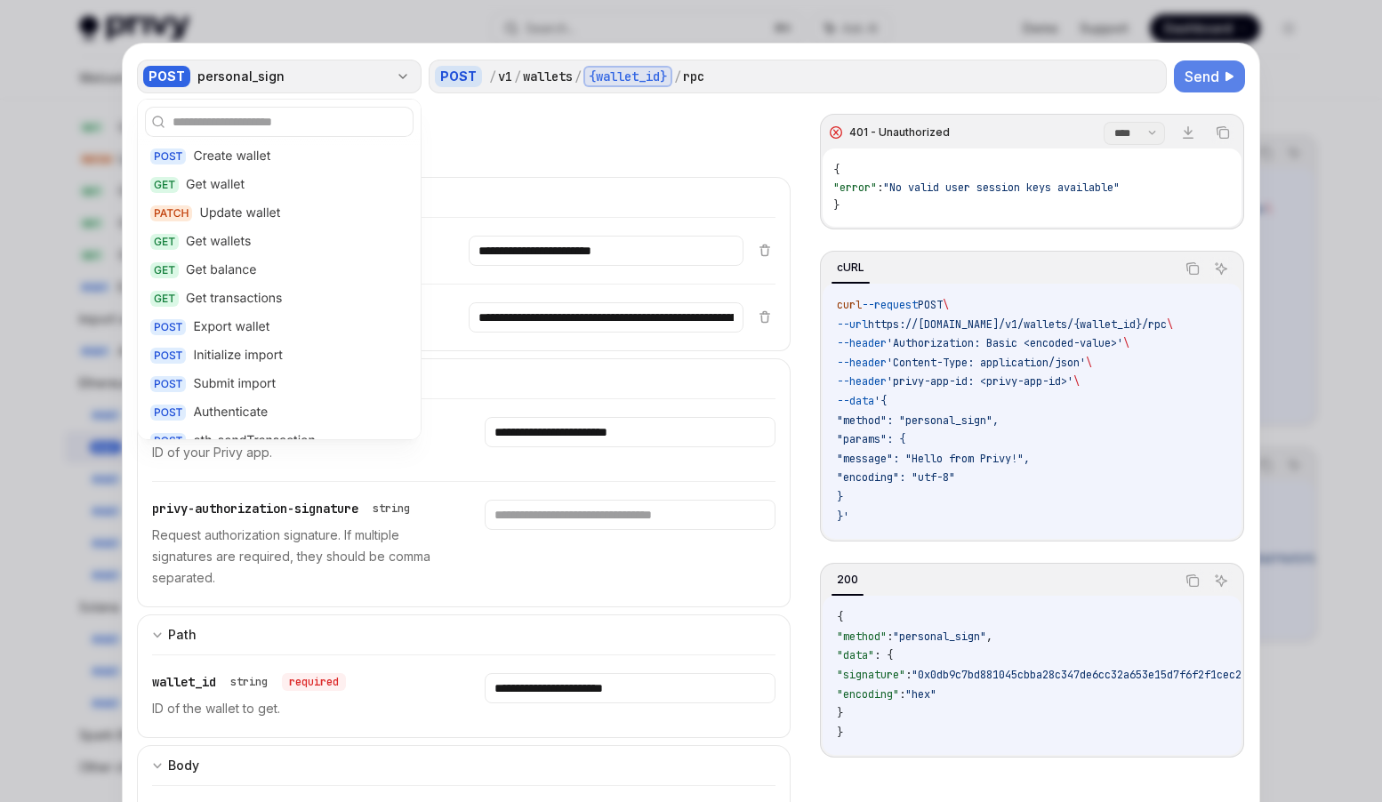
click at [407, 75] on icon "button" at bounding box center [402, 77] width 7 height 4
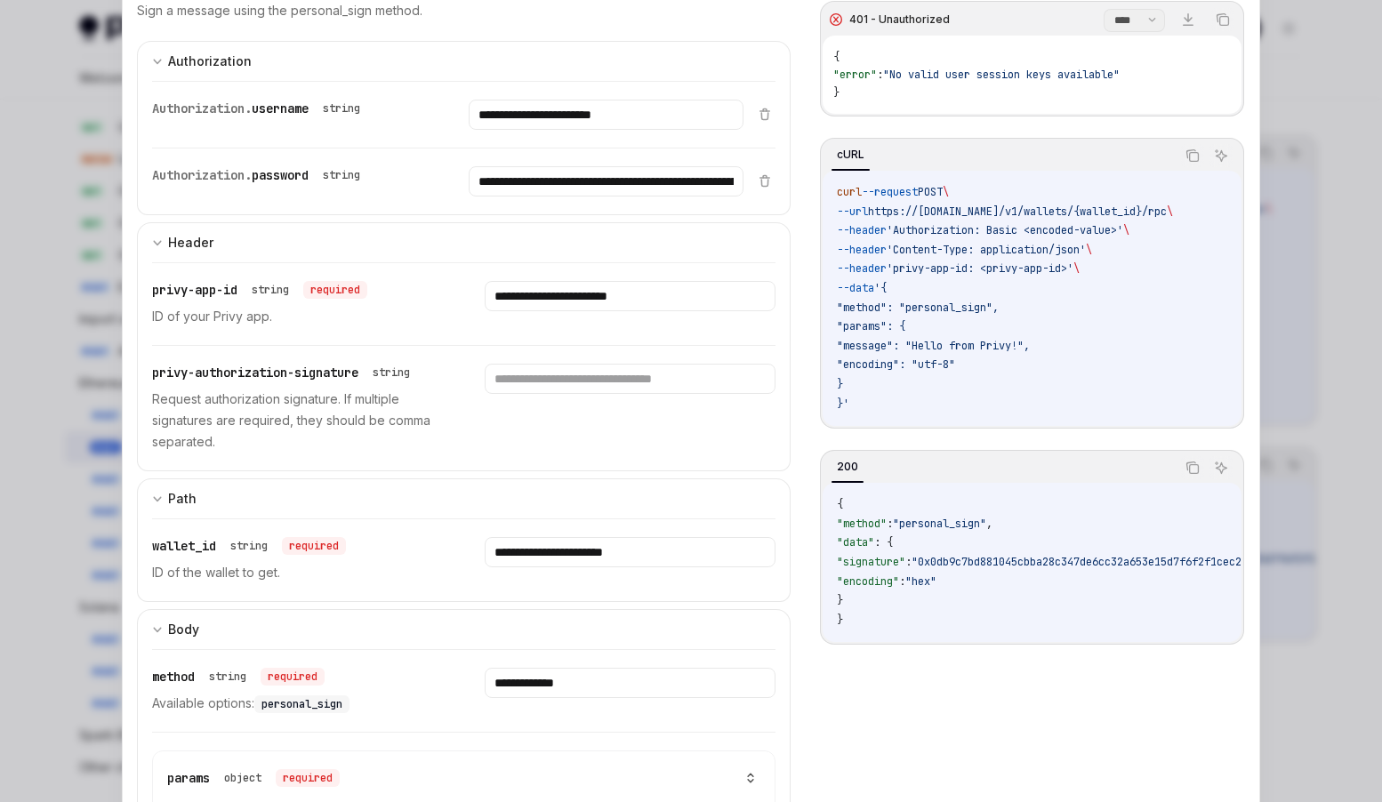
scroll to position [92, 0]
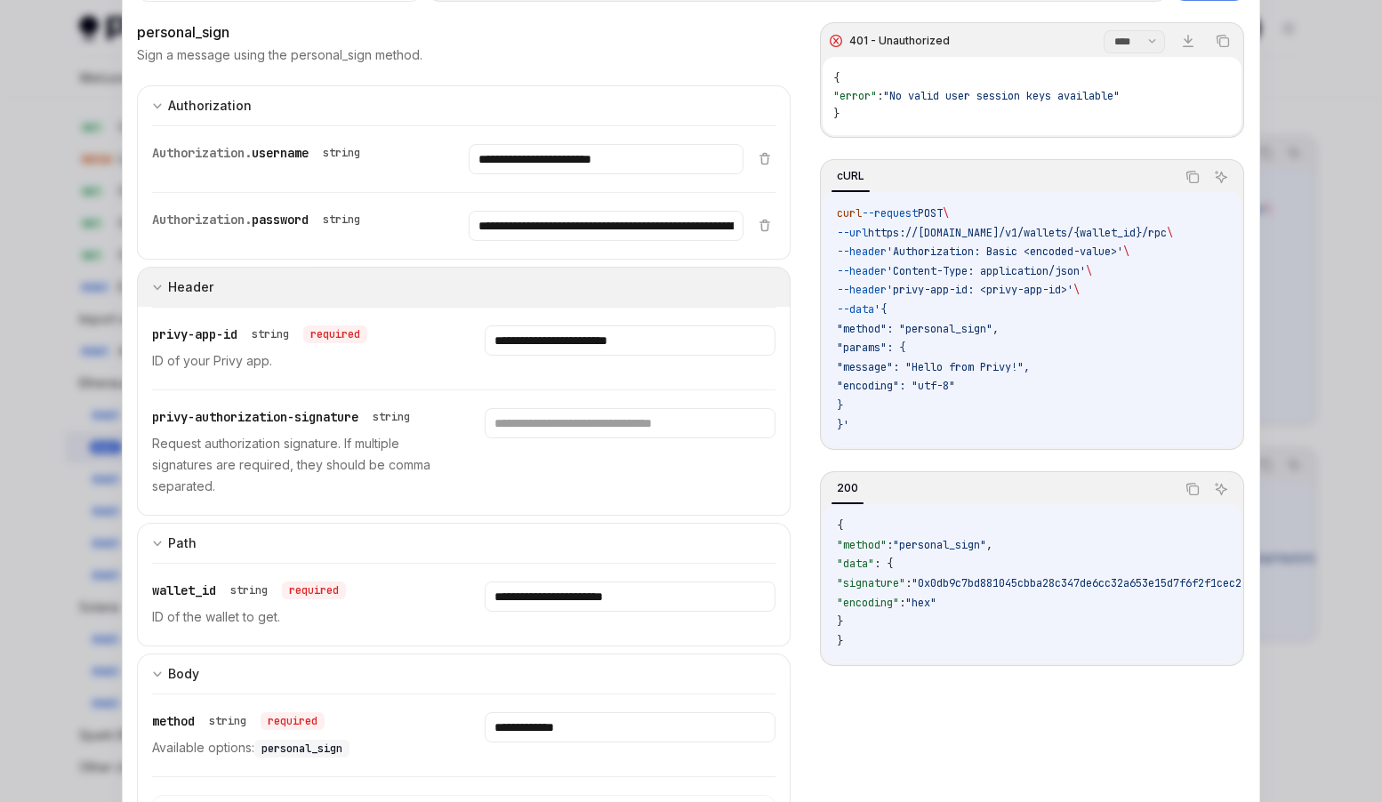
click at [570, 286] on button "Header" at bounding box center [464, 287] width 654 height 40
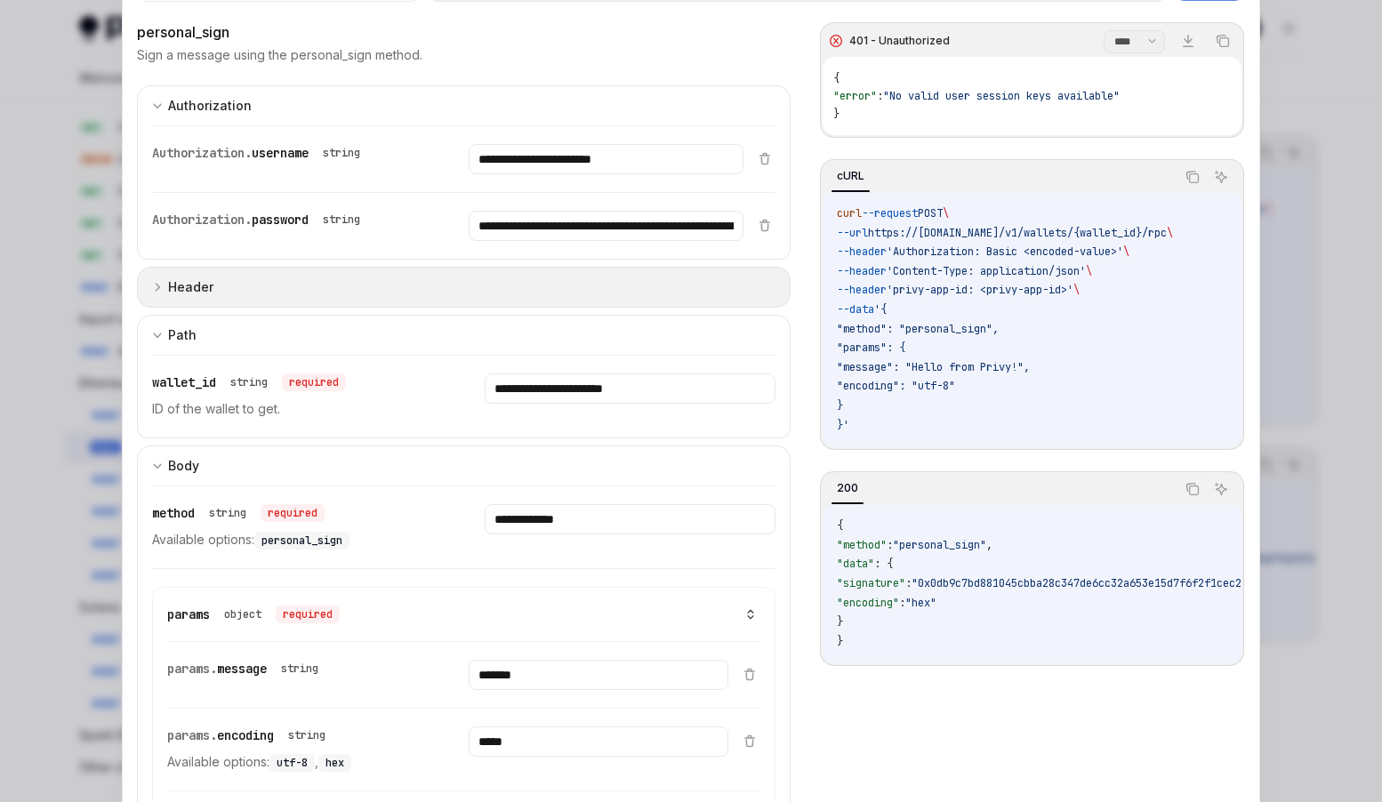
click at [569, 285] on button "Header" at bounding box center [464, 287] width 654 height 41
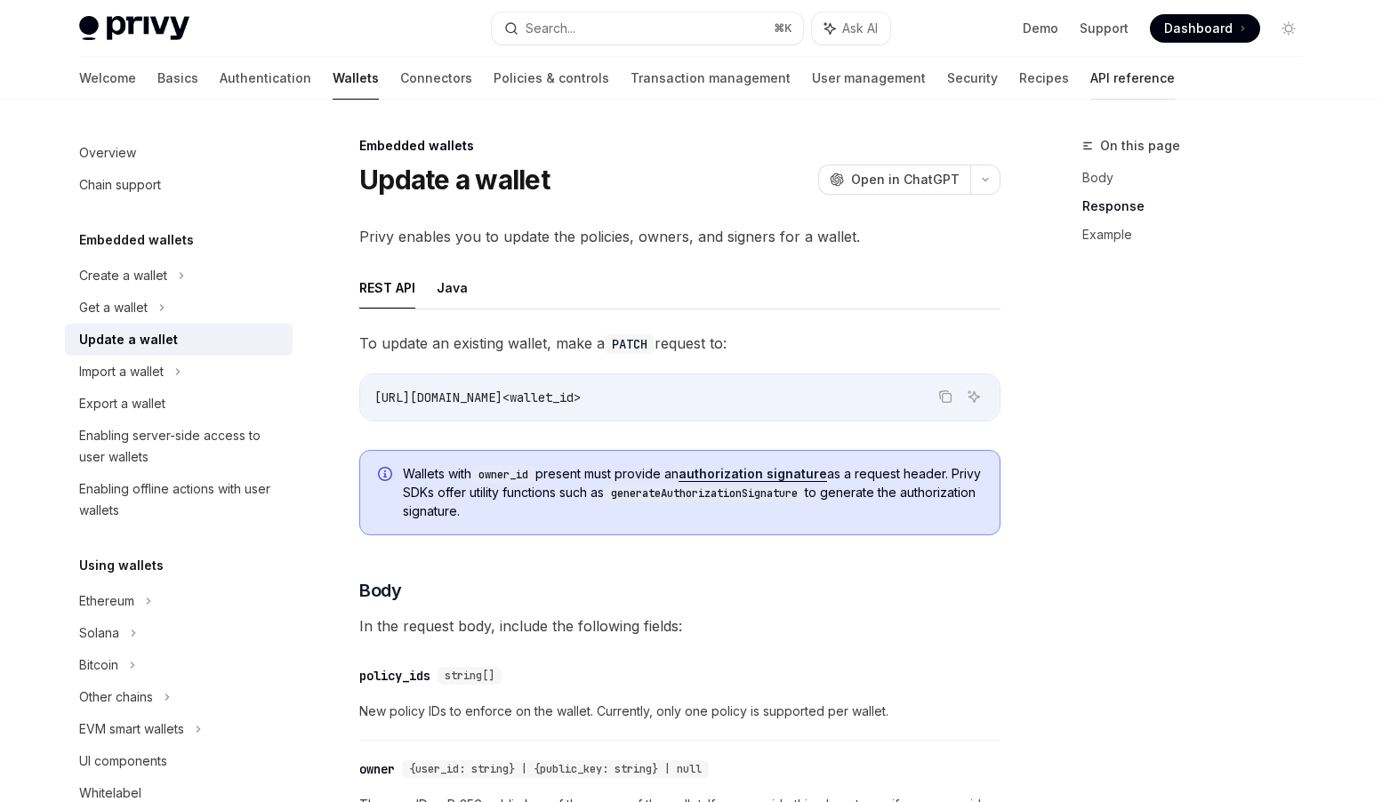
scroll to position [1385, 0]
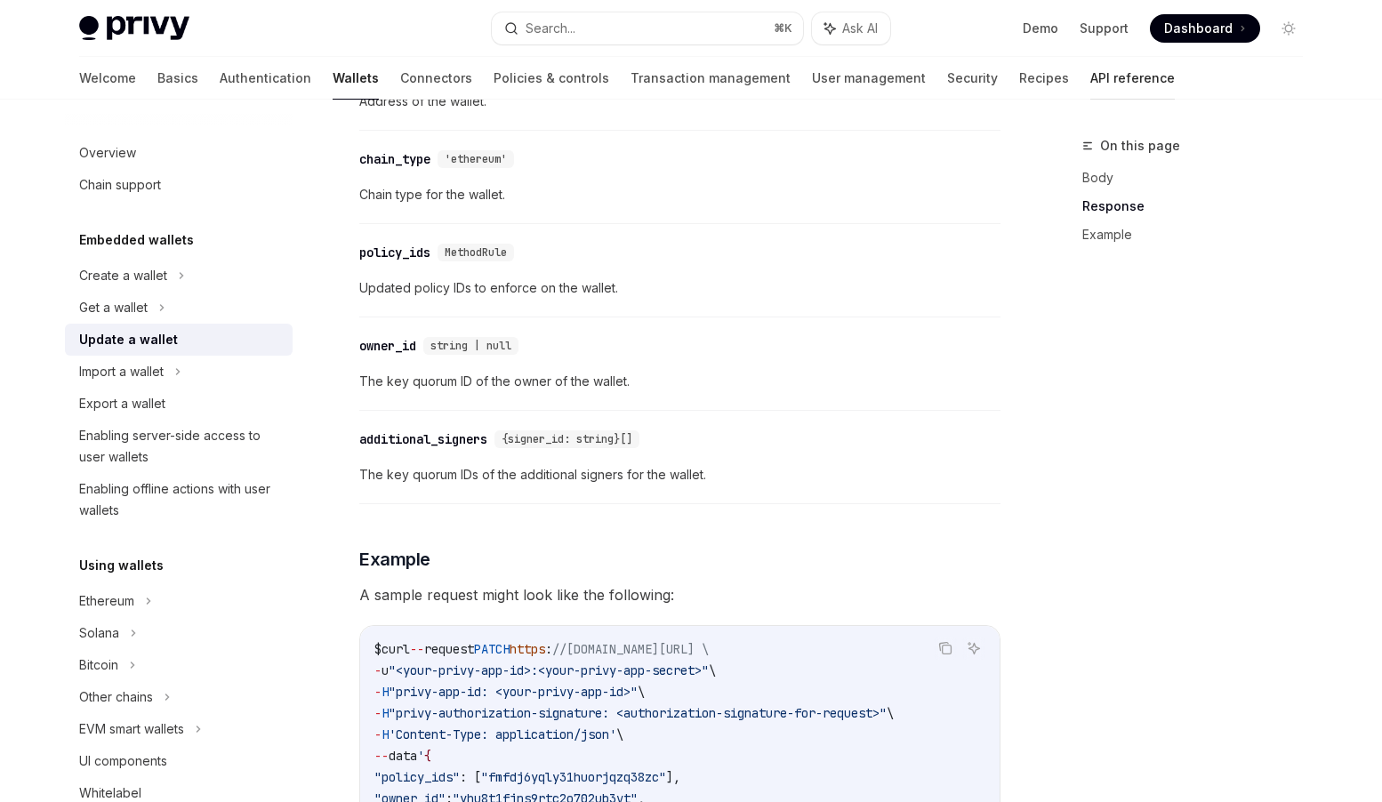
click at [1091, 80] on link "API reference" at bounding box center [1133, 78] width 85 height 43
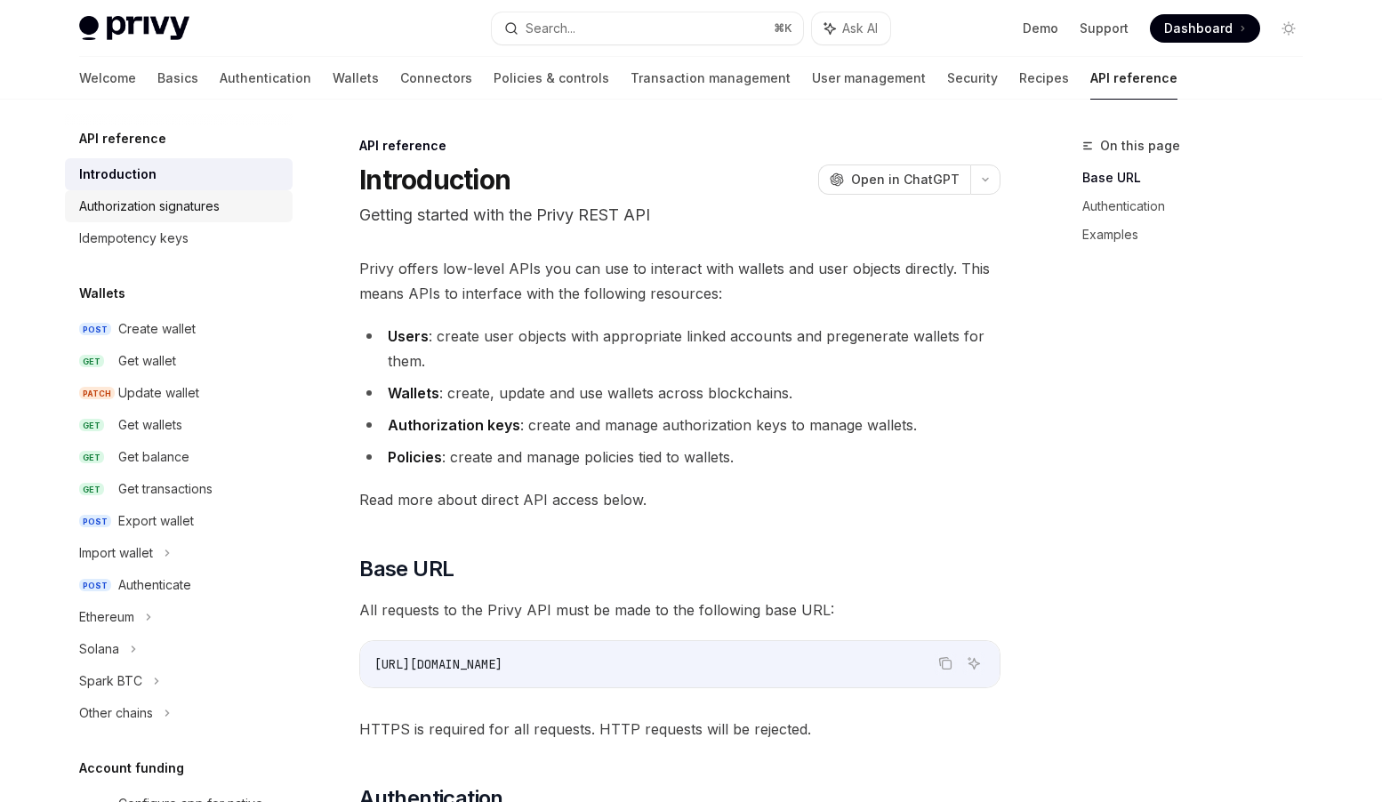
click at [178, 206] on div "Authorization signatures" at bounding box center [149, 206] width 141 height 21
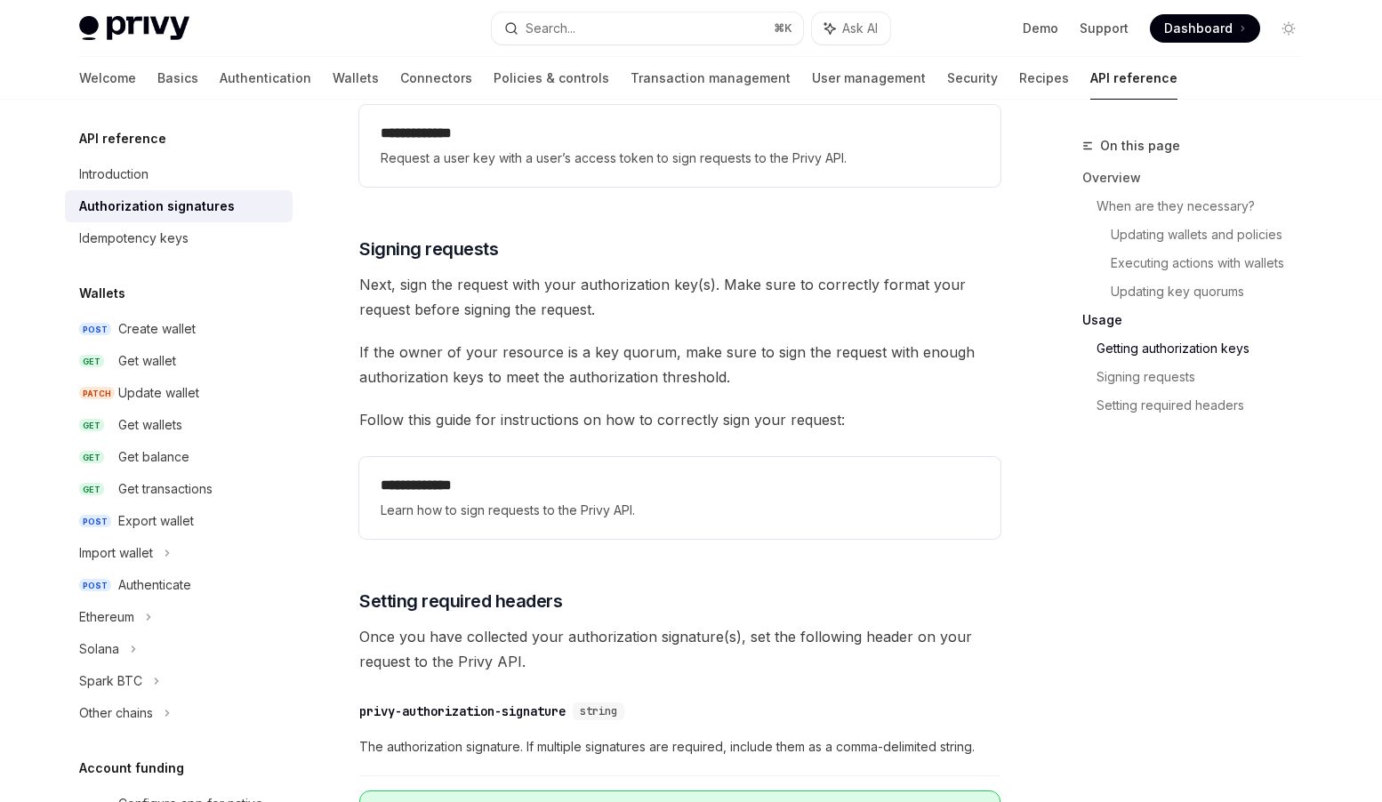
scroll to position [2923, 0]
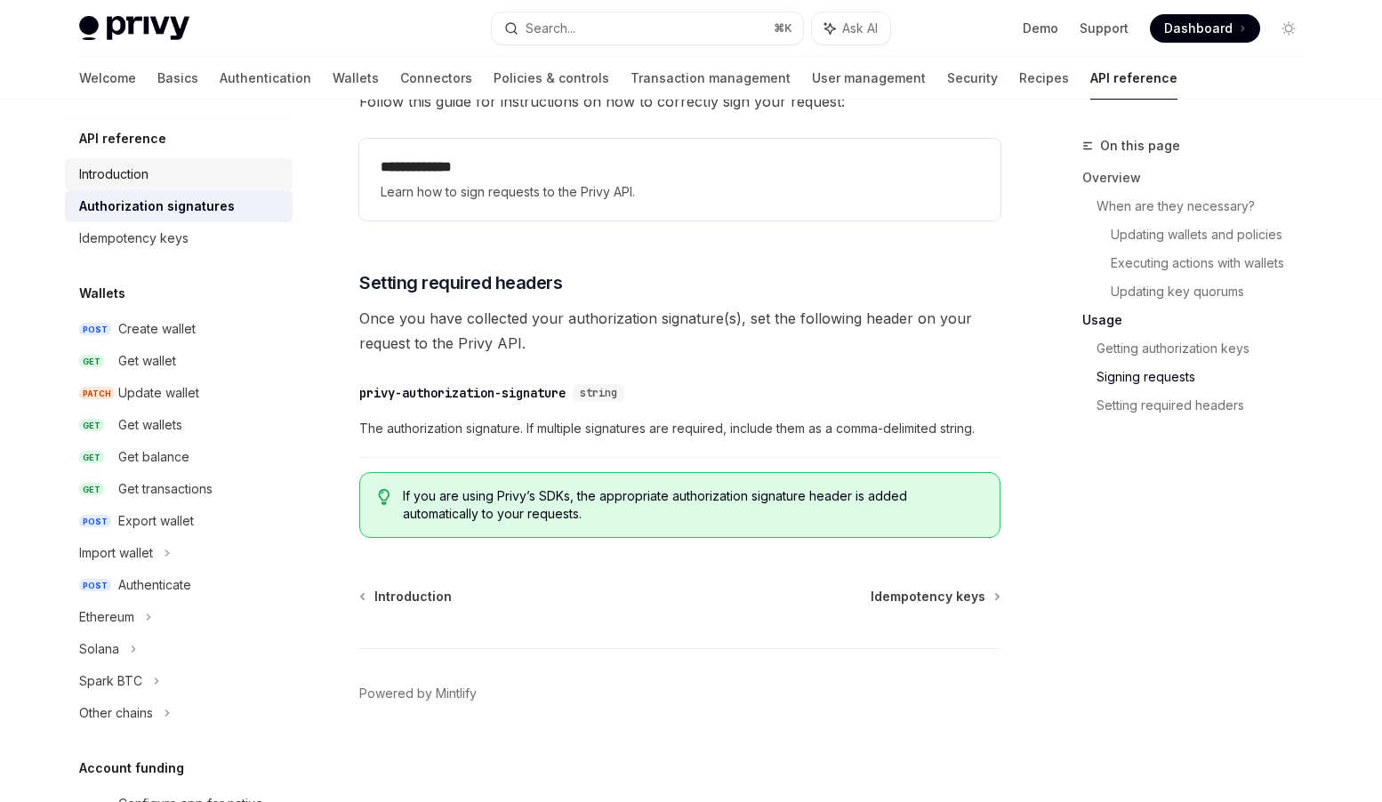
click at [121, 166] on div "Introduction" at bounding box center [113, 174] width 69 height 21
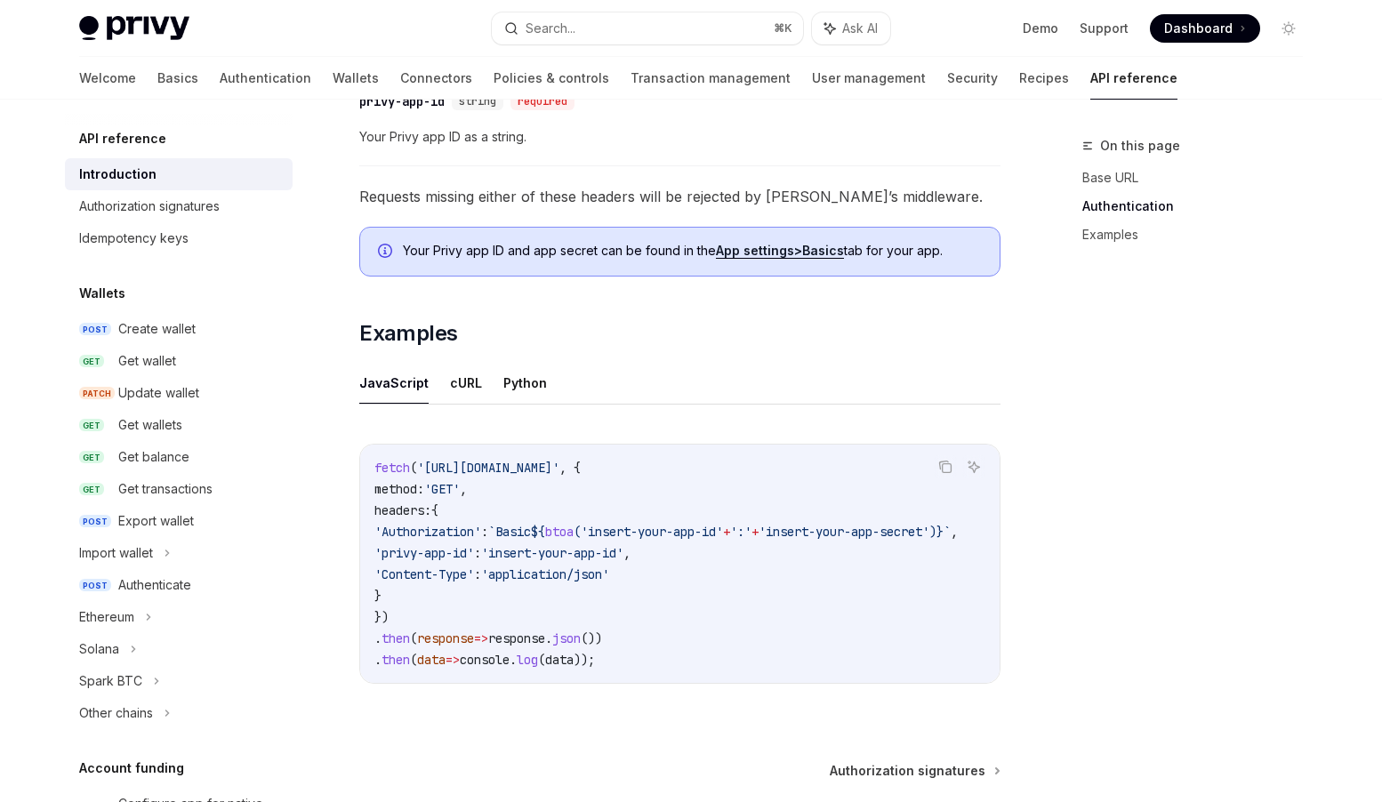
scroll to position [934, 0]
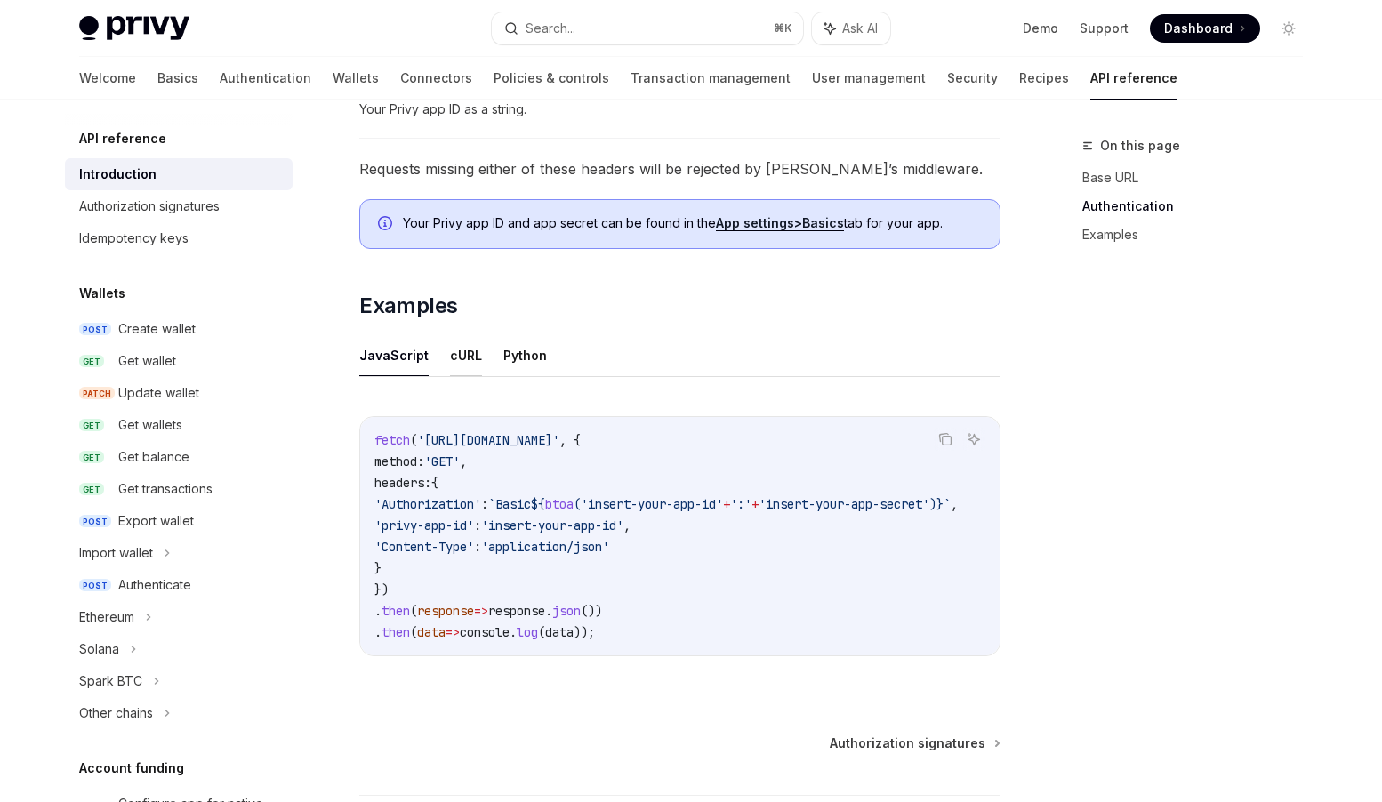
click at [466, 361] on button "cURL" at bounding box center [466, 355] width 32 height 42
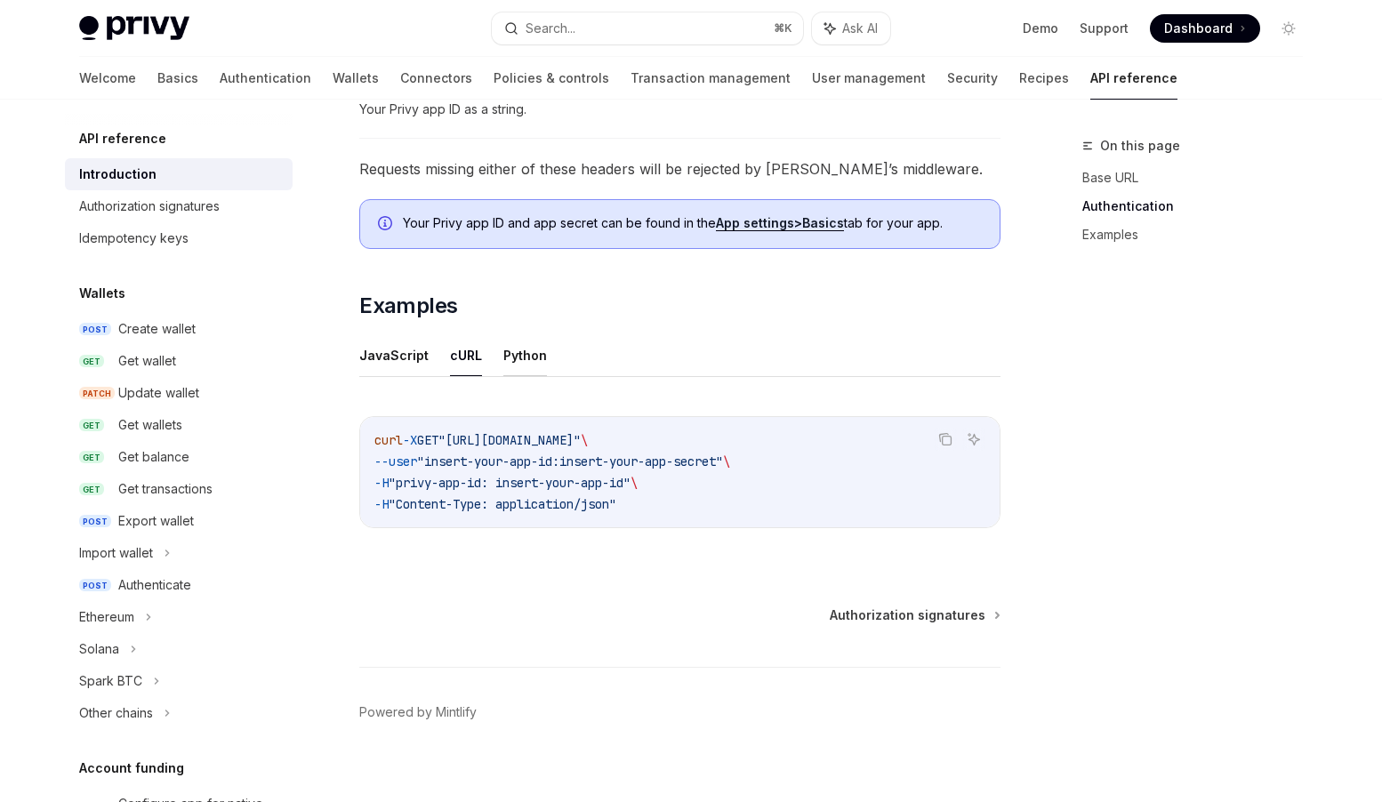
click at [523, 358] on button "Python" at bounding box center [525, 355] width 44 height 42
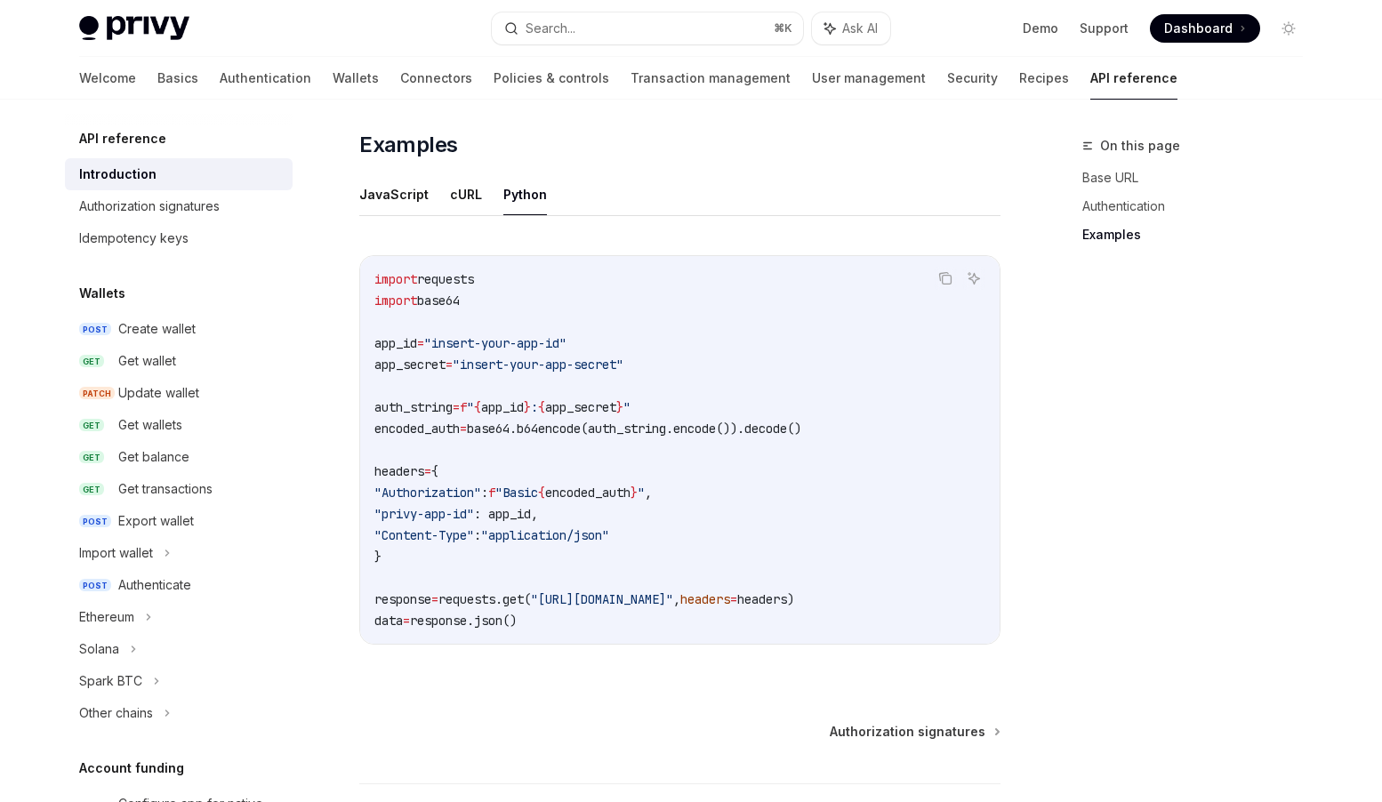
scroll to position [1059, 0]
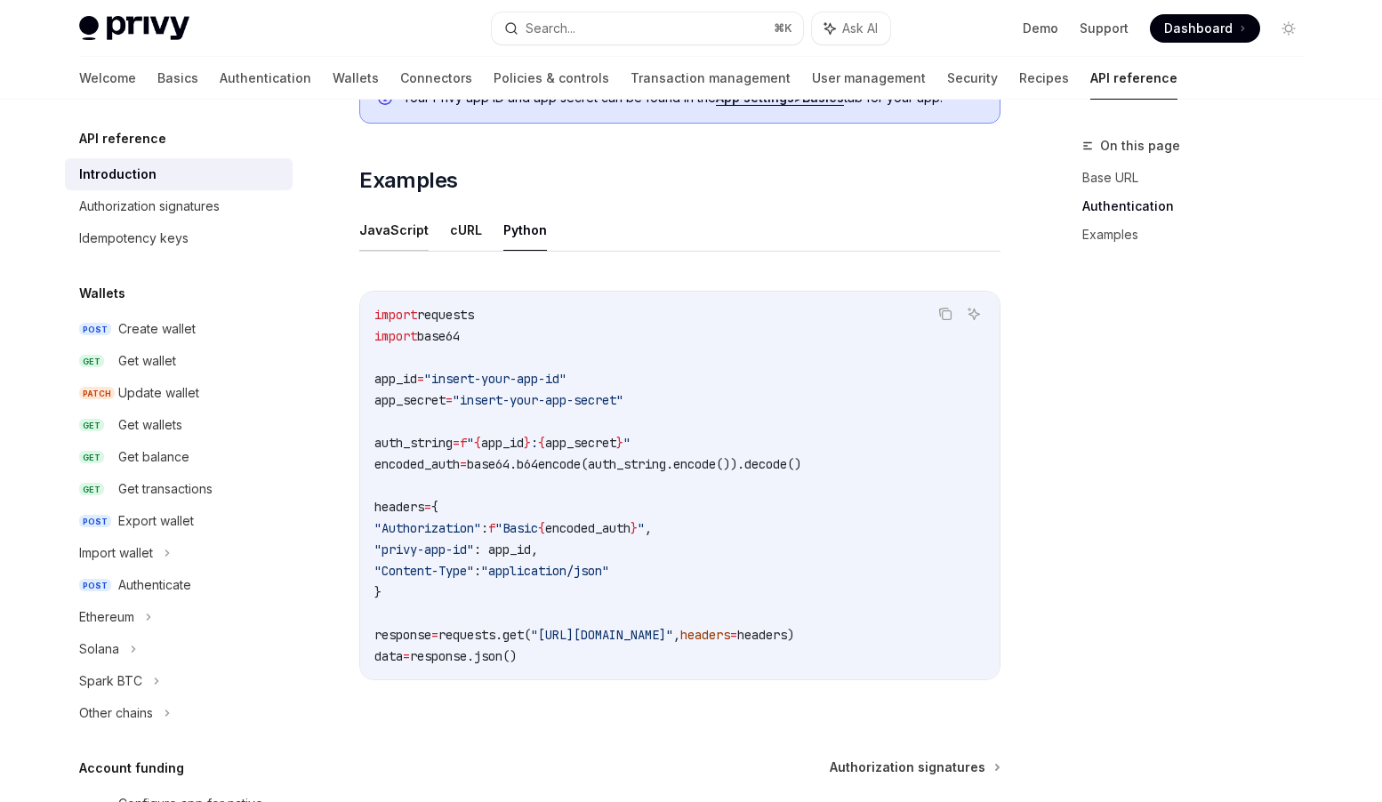
click at [406, 234] on button "JavaScript" at bounding box center [393, 230] width 69 height 42
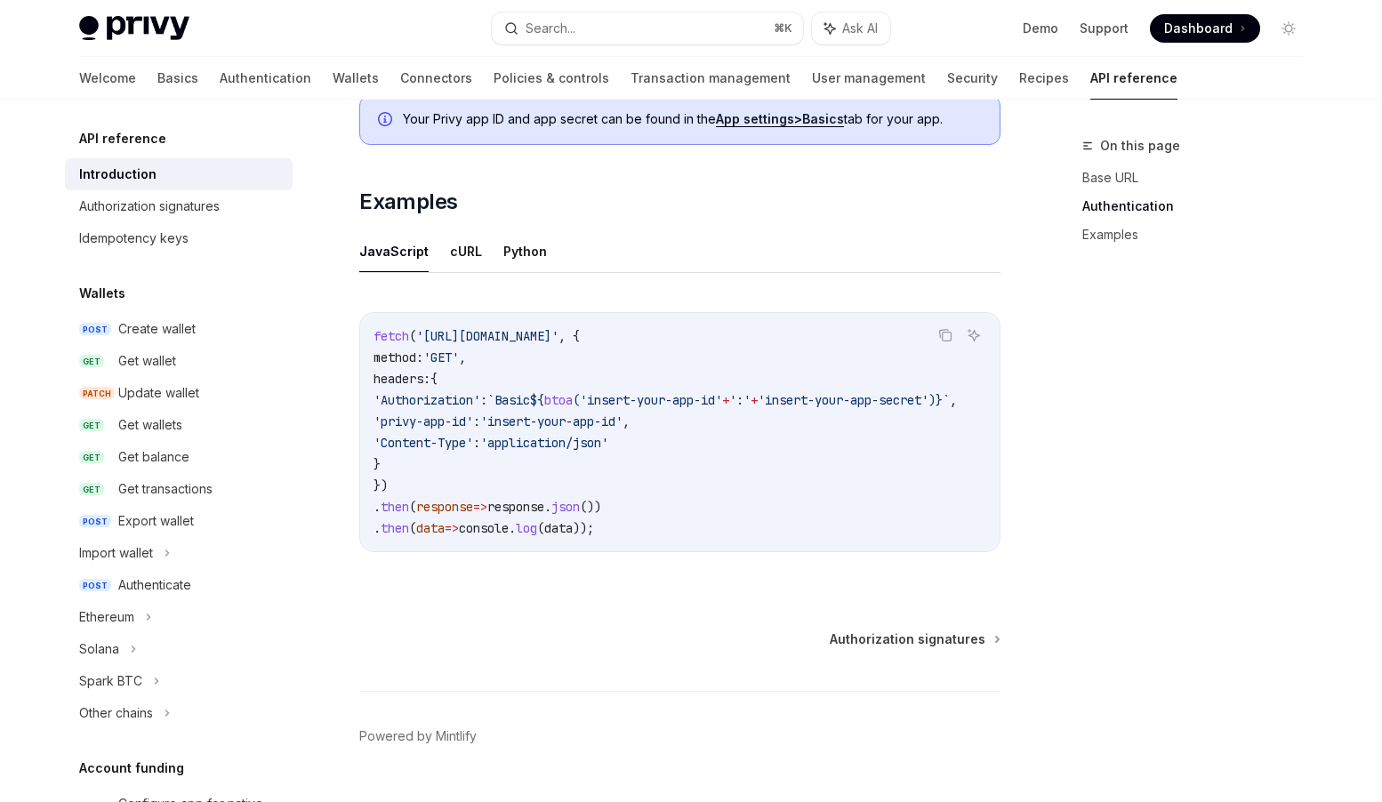
scroll to position [0, 105]
drag, startPoint x: 946, startPoint y: 400, endPoint x: 479, endPoint y: 399, distance: 466.1
click at [479, 399] on span "'Authorization' : `Basic ${ btoa ( 'insert-your-app-id' + ':' + 'insert-your-ap…" at bounding box center [666, 400] width 584 height 16
click at [884, 400] on span "'insert-your-app-secret'" at bounding box center [843, 400] width 171 height 16
click at [952, 396] on span "," at bounding box center [953, 400] width 7 height 16
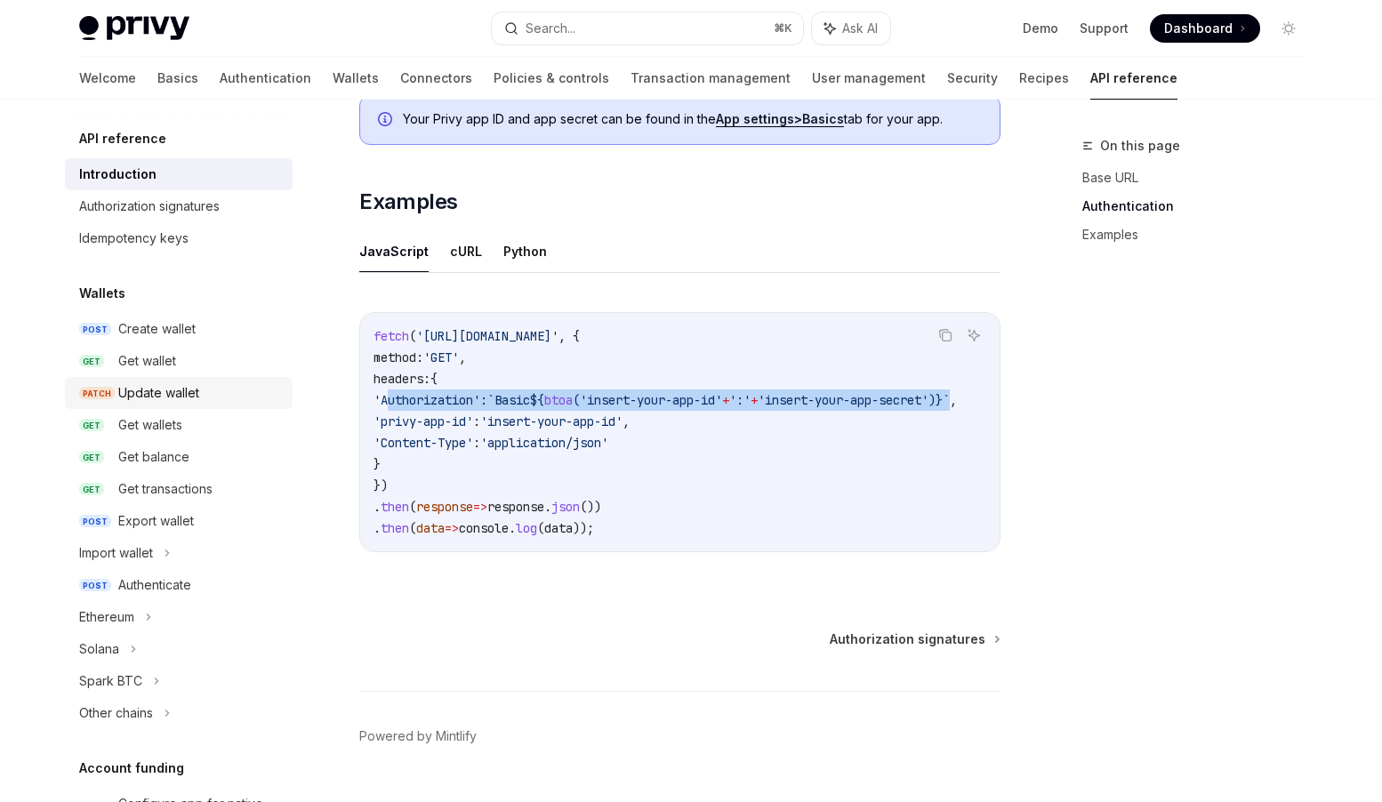
scroll to position [0, 0]
drag, startPoint x: 949, startPoint y: 399, endPoint x: 407, endPoint y: 401, distance: 541.7
click at [407, 401] on span "'Authorization' : `Basic ${ btoa ( 'insert-your-app-id' + ':' + 'insert-your-ap…" at bounding box center [666, 400] width 584 height 16
copy span "'Authorization' : `Basic ${ btoa ( 'insert-your-app-id' + ':' + 'insert-your-ap…"
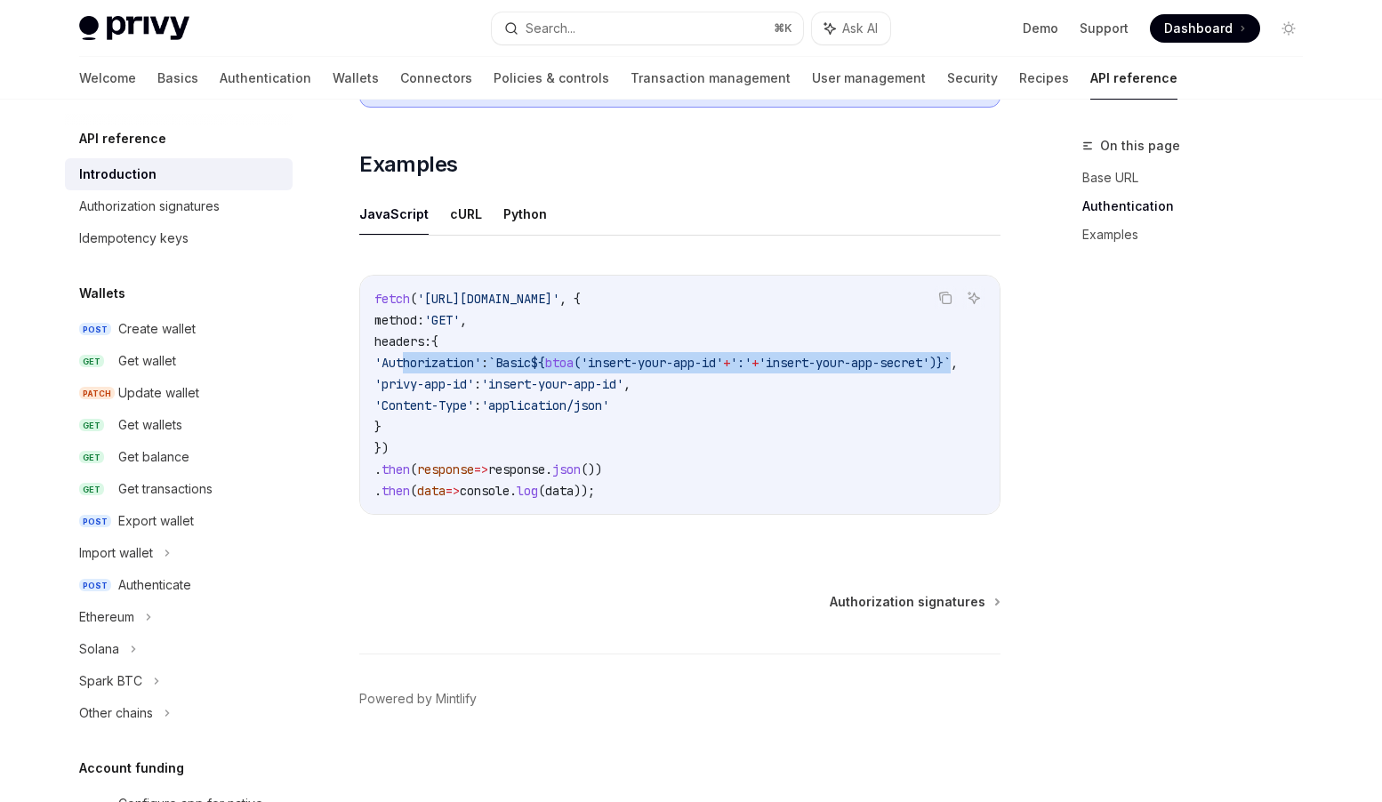
scroll to position [1088, 0]
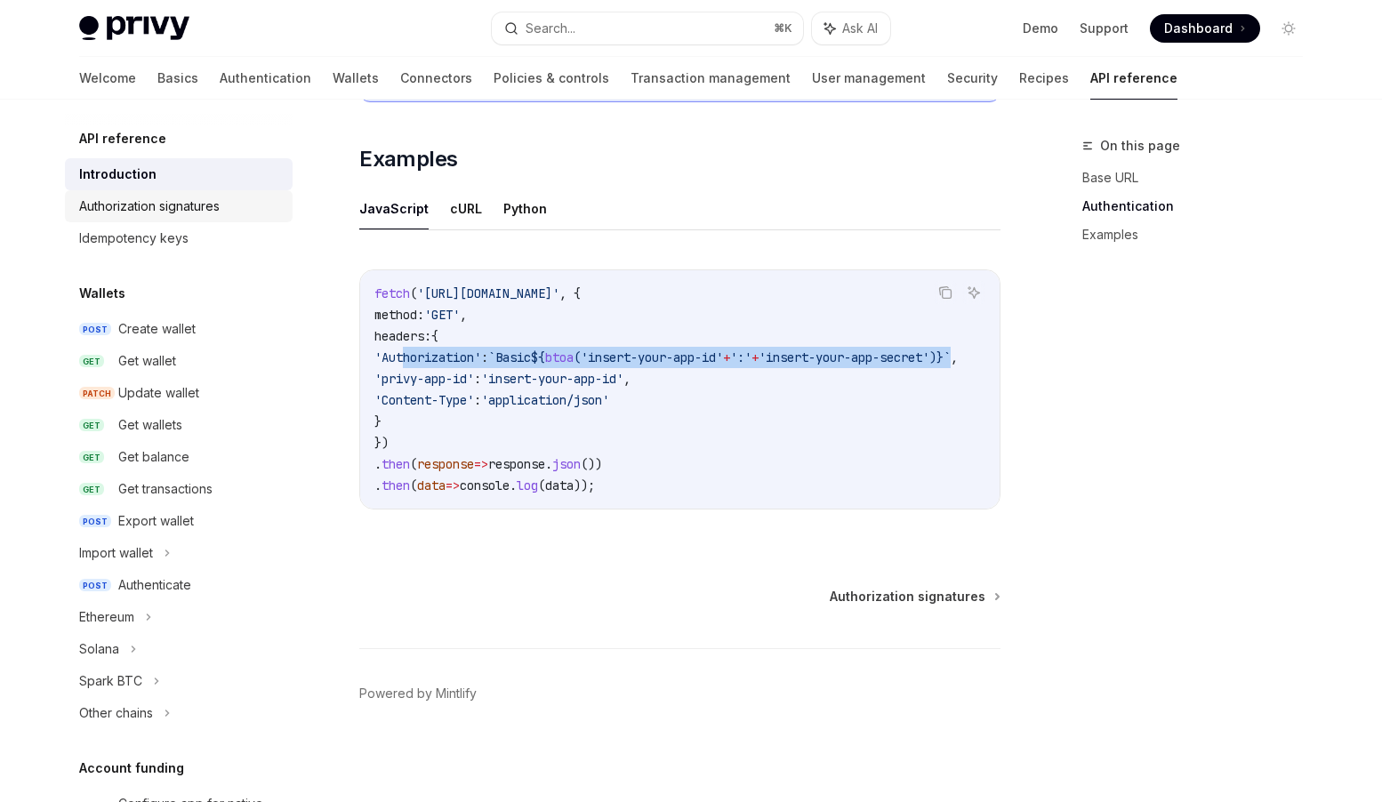
click at [216, 208] on div "Authorization signatures" at bounding box center [149, 206] width 141 height 21
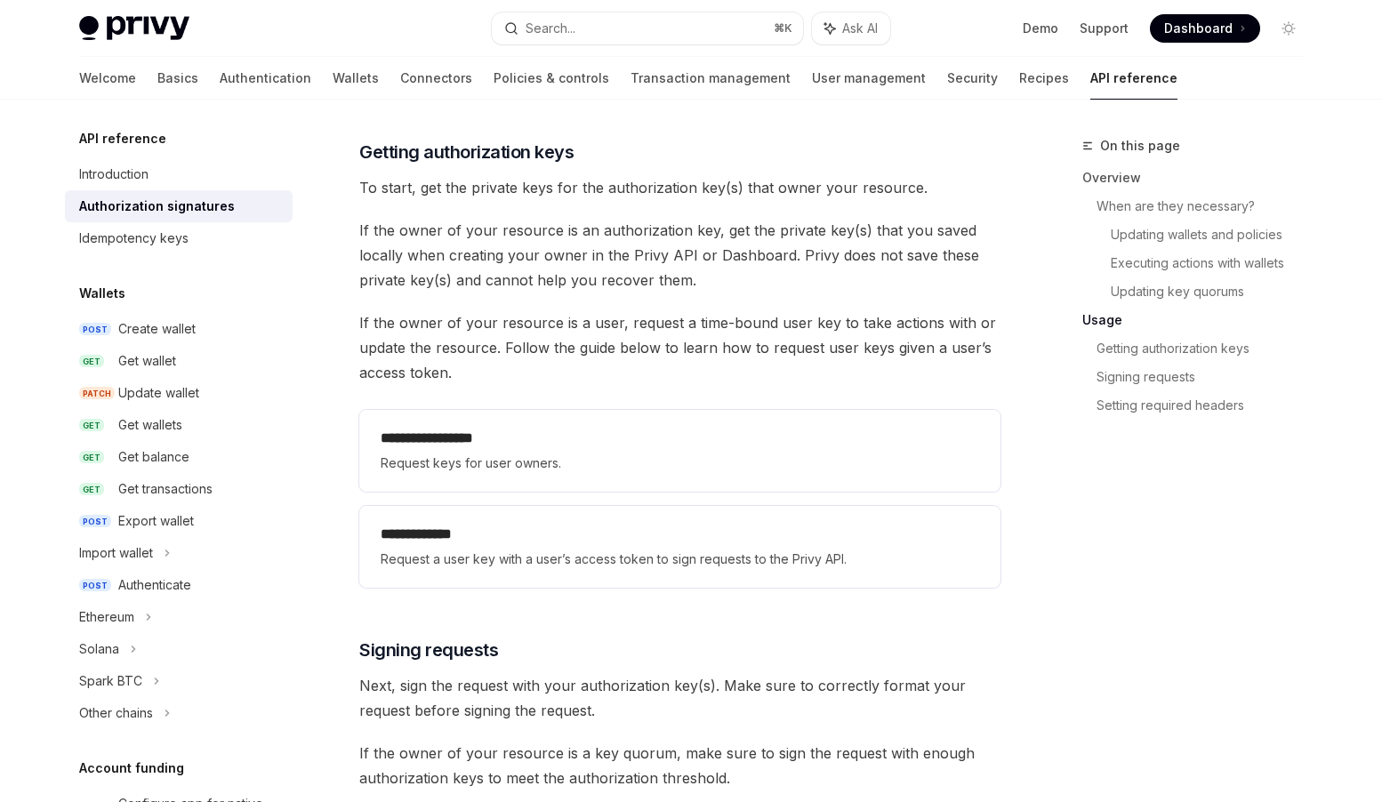
scroll to position [2219, 0]
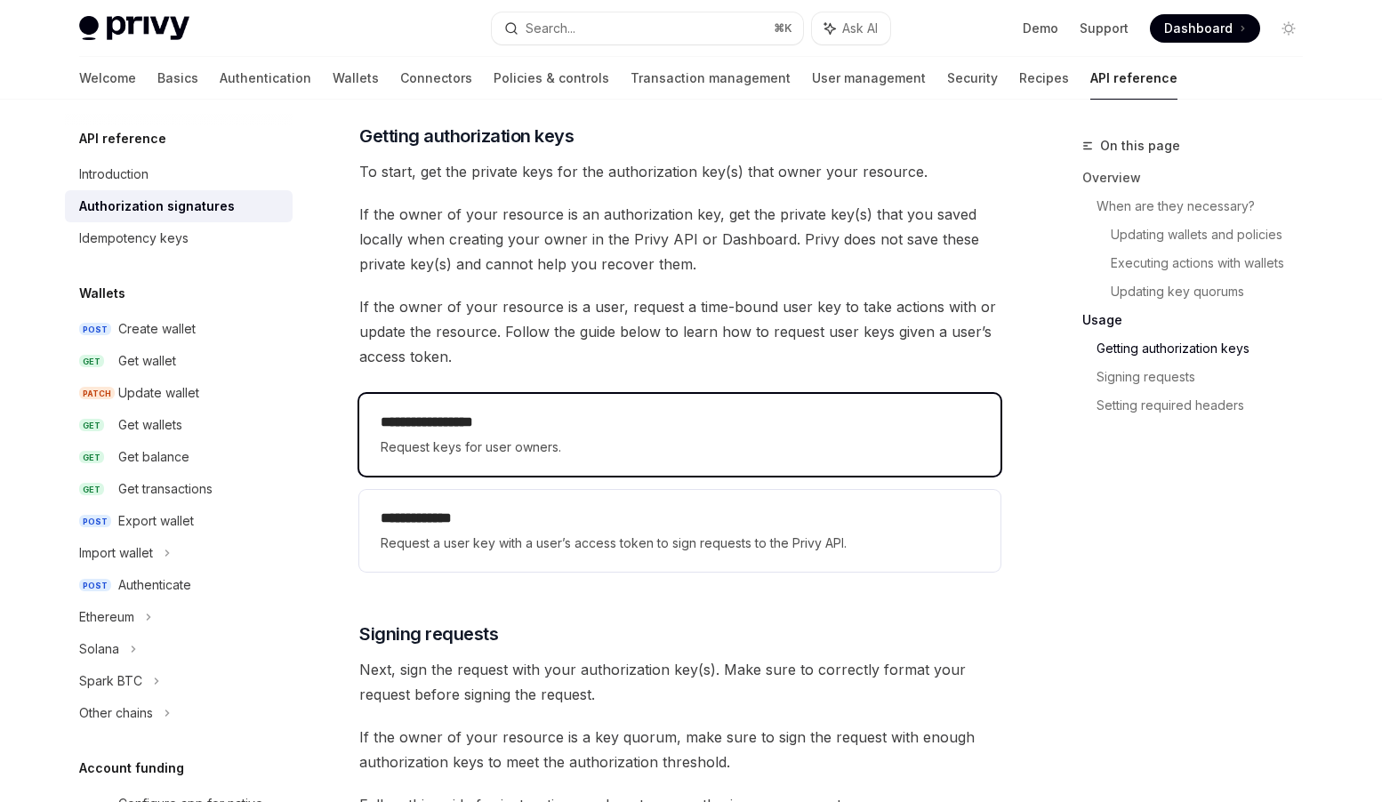
click at [635, 444] on span "Request keys for user owners." at bounding box center [680, 447] width 599 height 21
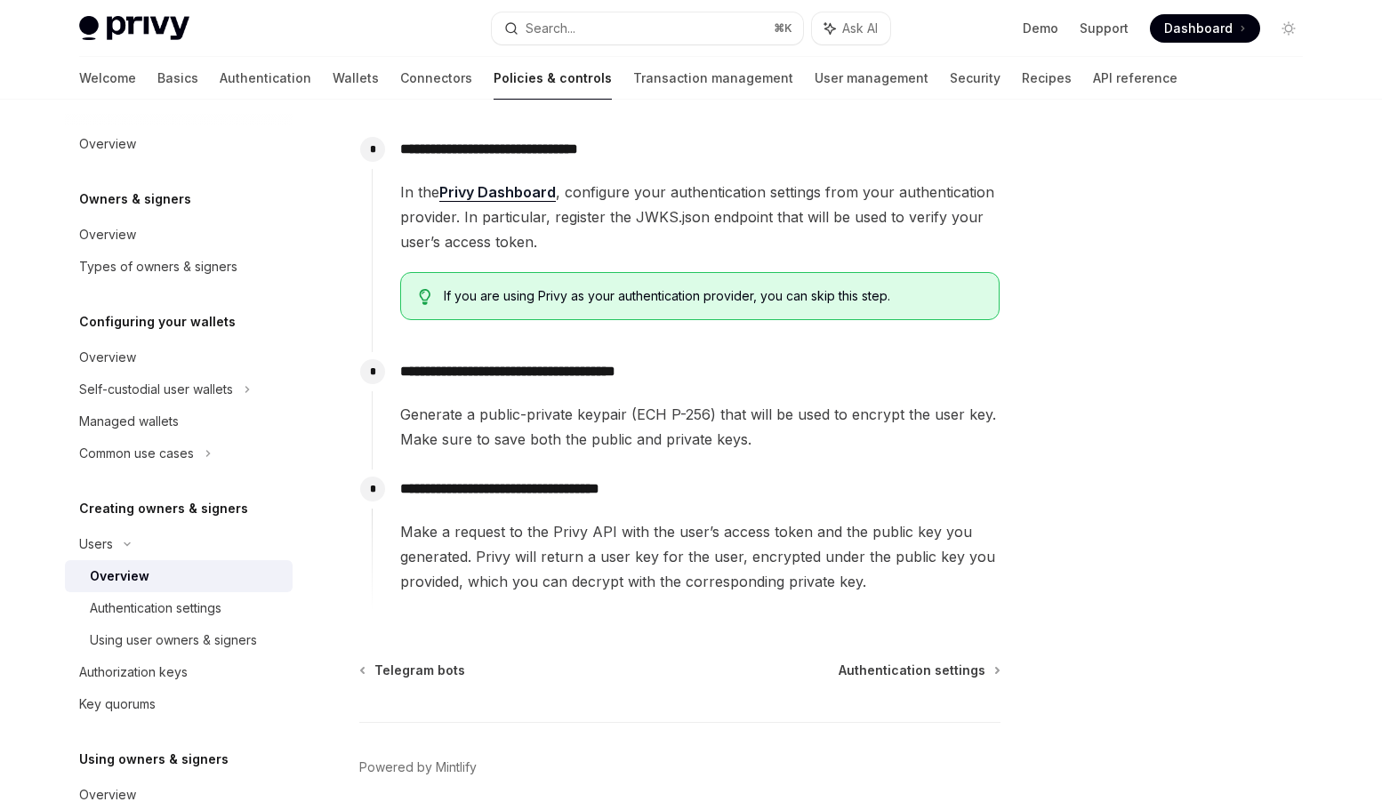
scroll to position [524, 0]
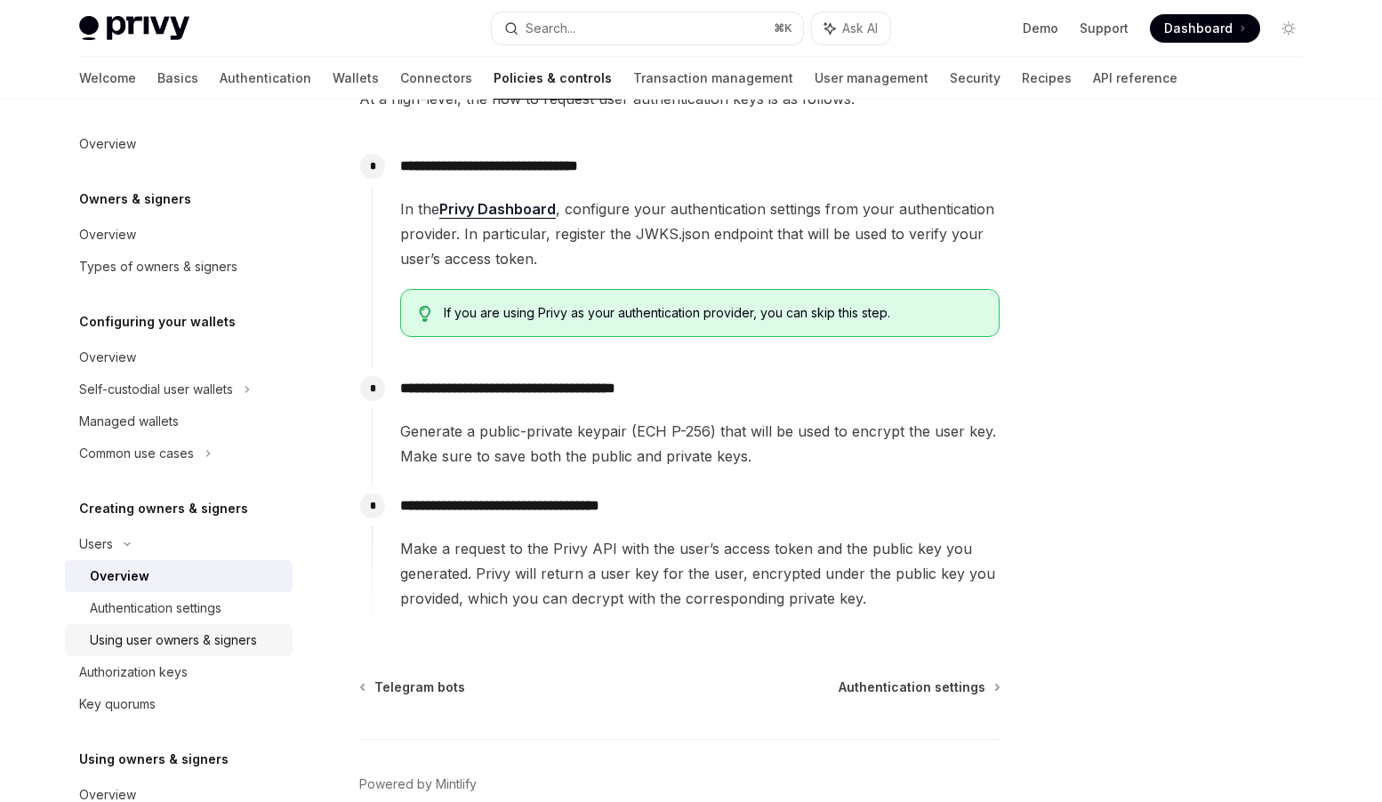
click at [200, 635] on div "Using user owners & signers" at bounding box center [173, 640] width 167 height 21
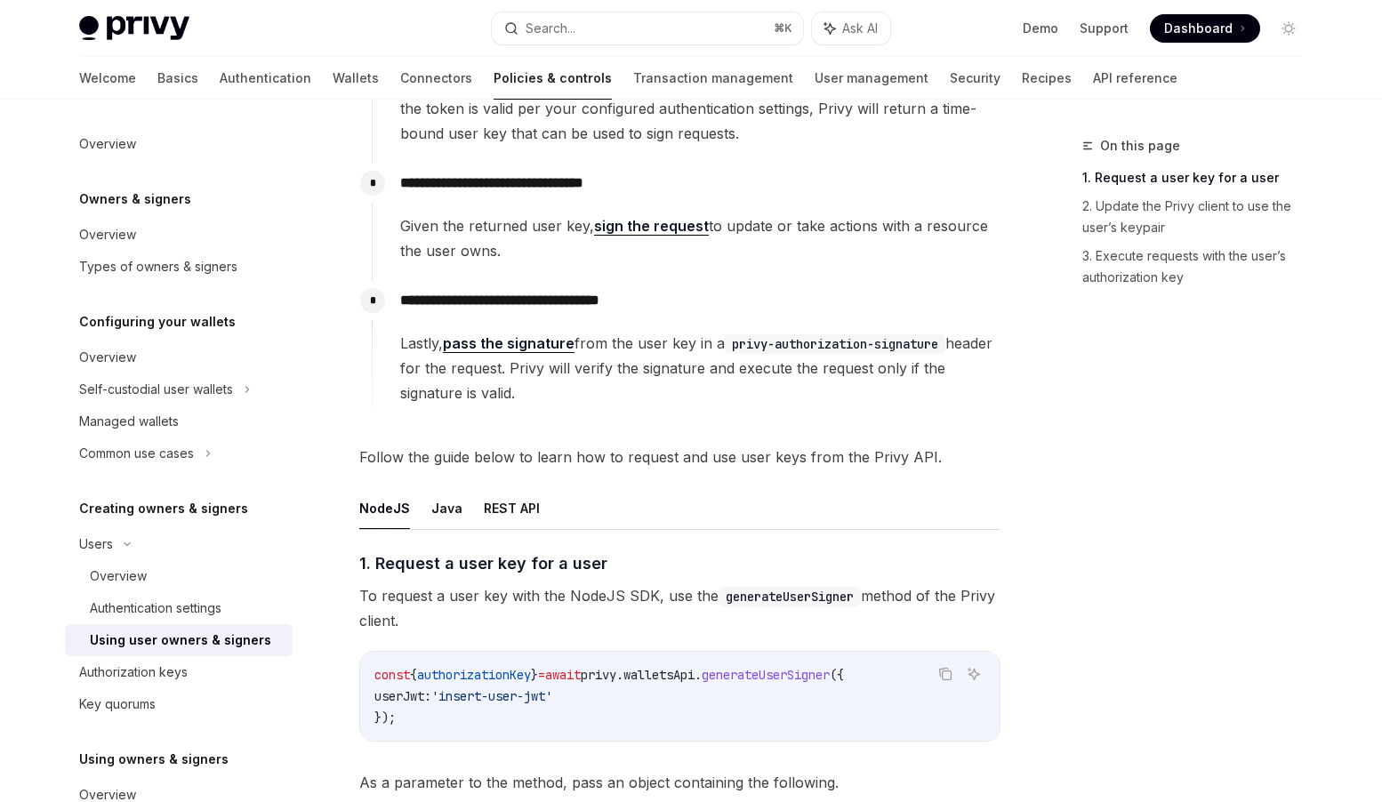
scroll to position [132, 0]
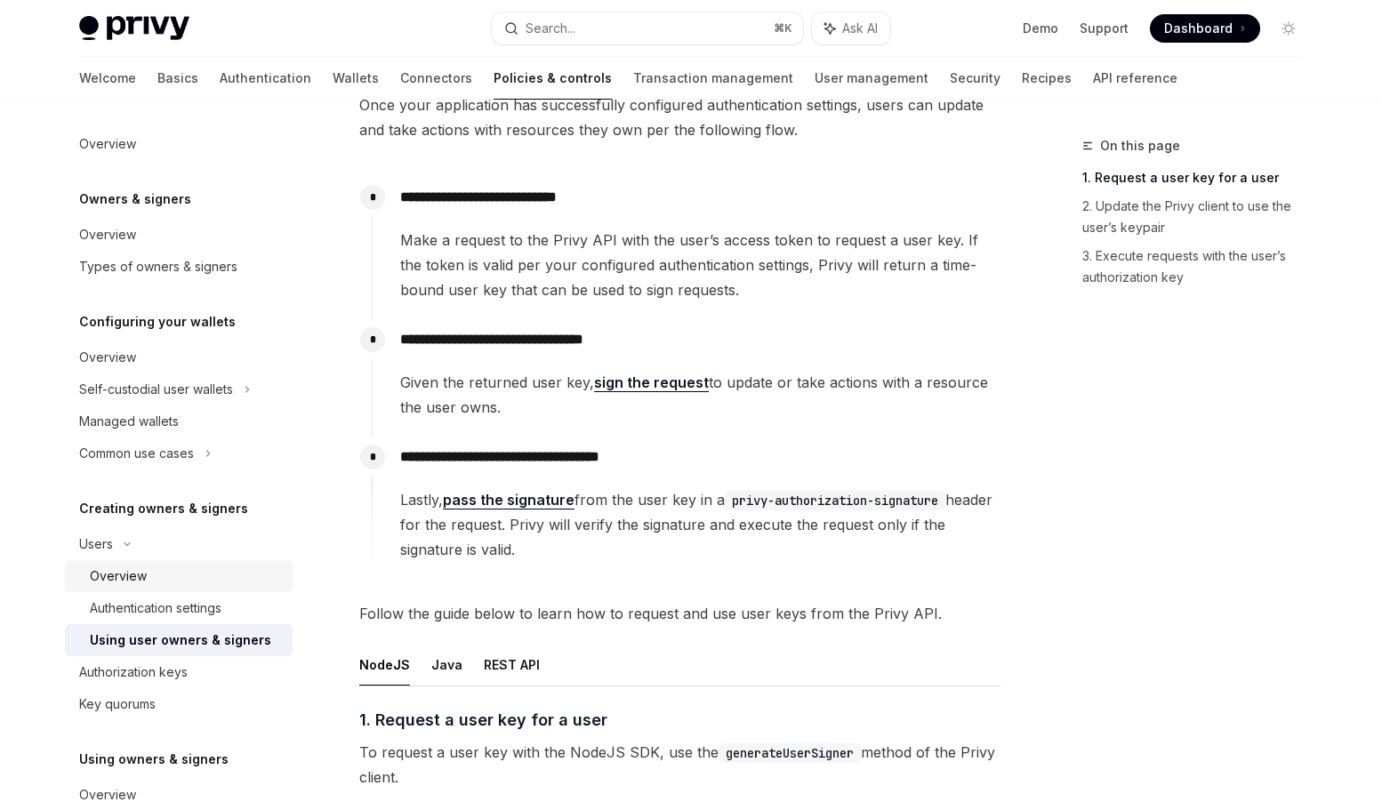
click at [134, 582] on div "Overview" at bounding box center [118, 576] width 57 height 21
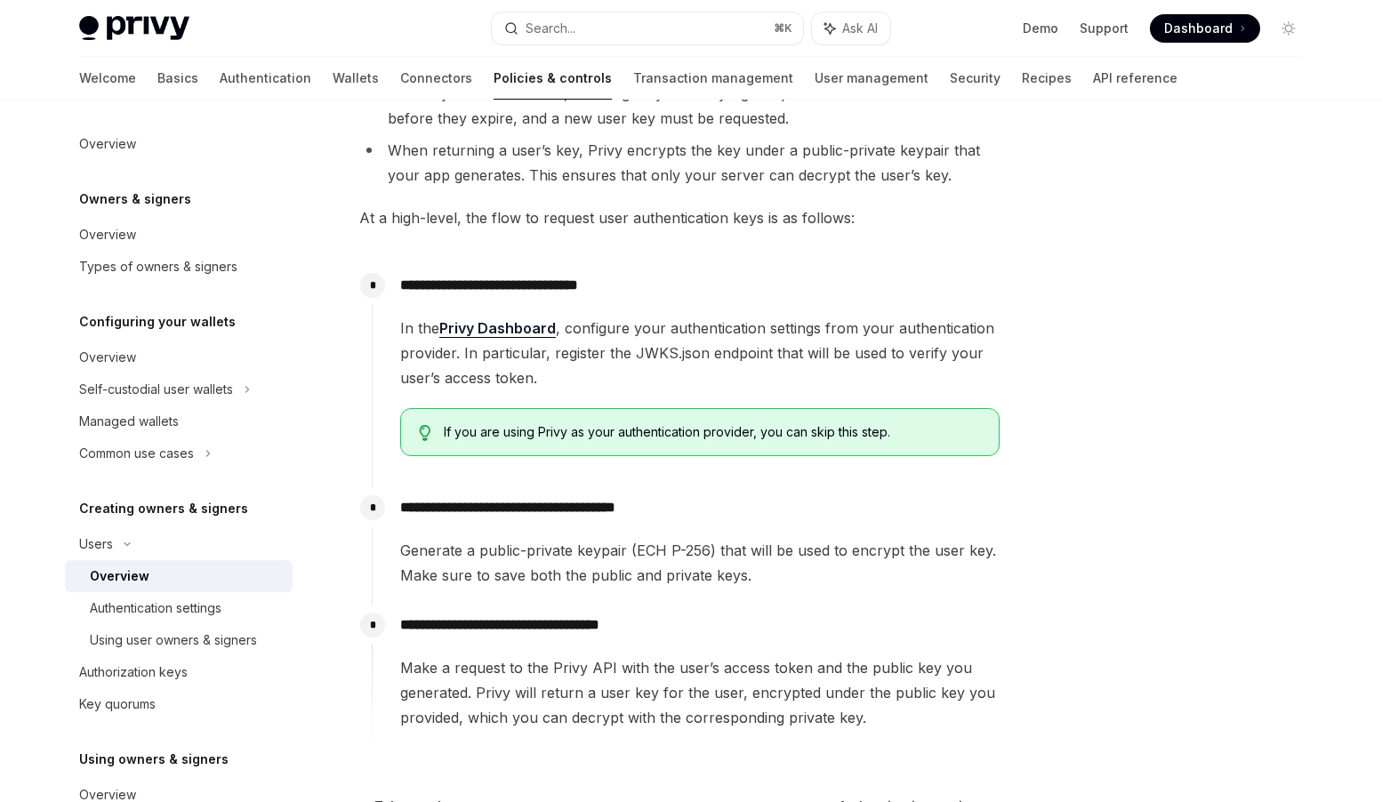
scroll to position [615, 0]
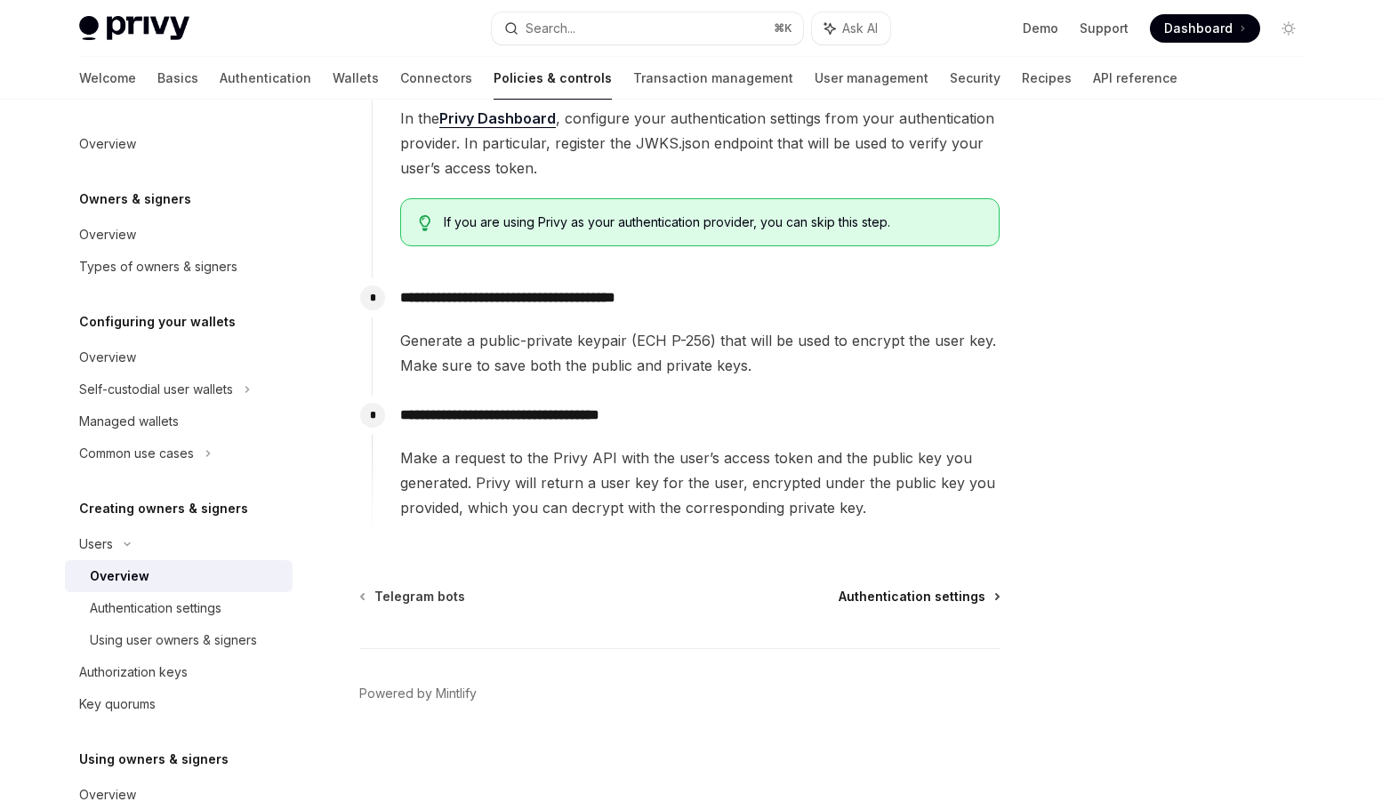
click at [904, 601] on span "Authentication settings" at bounding box center [912, 597] width 147 height 18
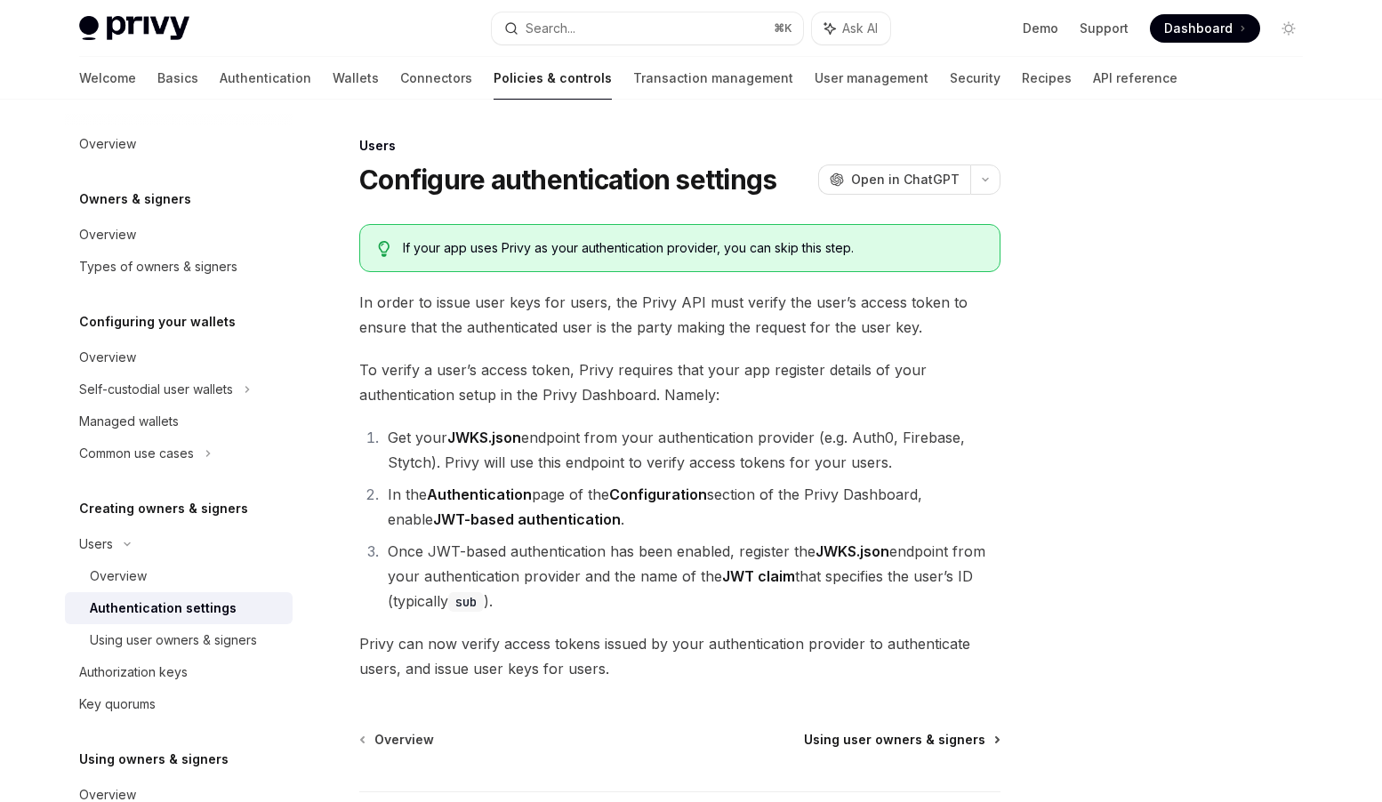
click at [933, 736] on span "Using user owners & signers" at bounding box center [894, 740] width 181 height 18
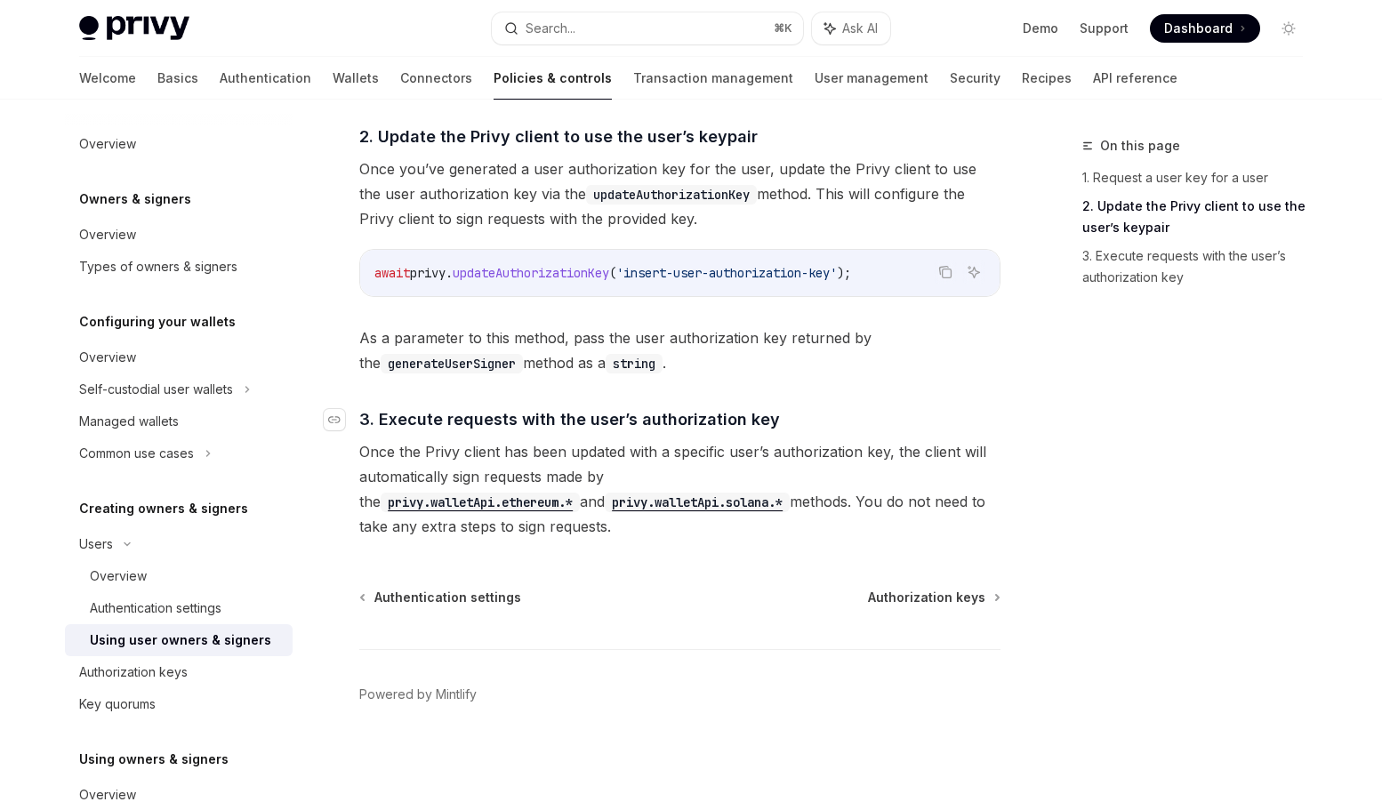
scroll to position [1306, 0]
click at [915, 600] on span "Authorization keys" at bounding box center [926, 598] width 117 height 18
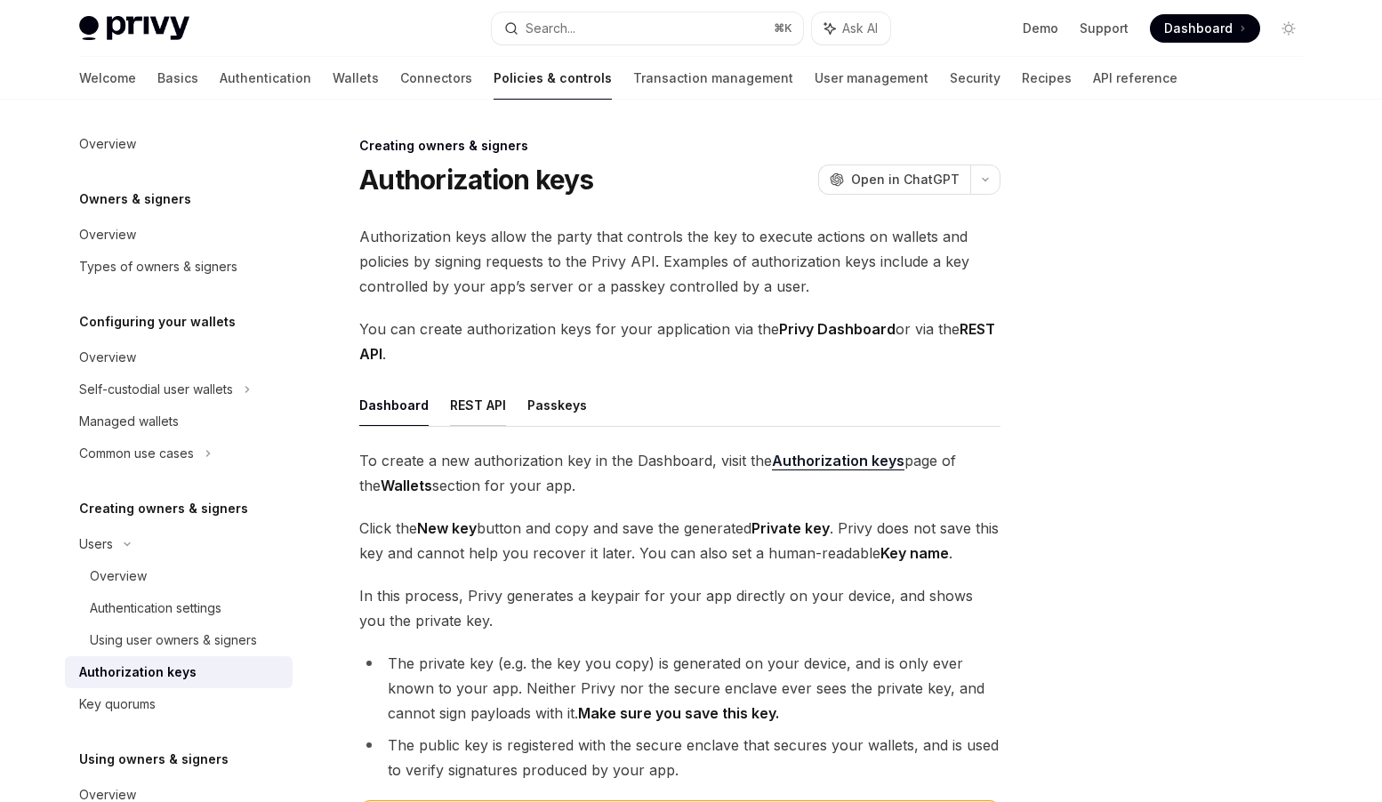
click at [472, 407] on button "REST API" at bounding box center [478, 405] width 56 height 42
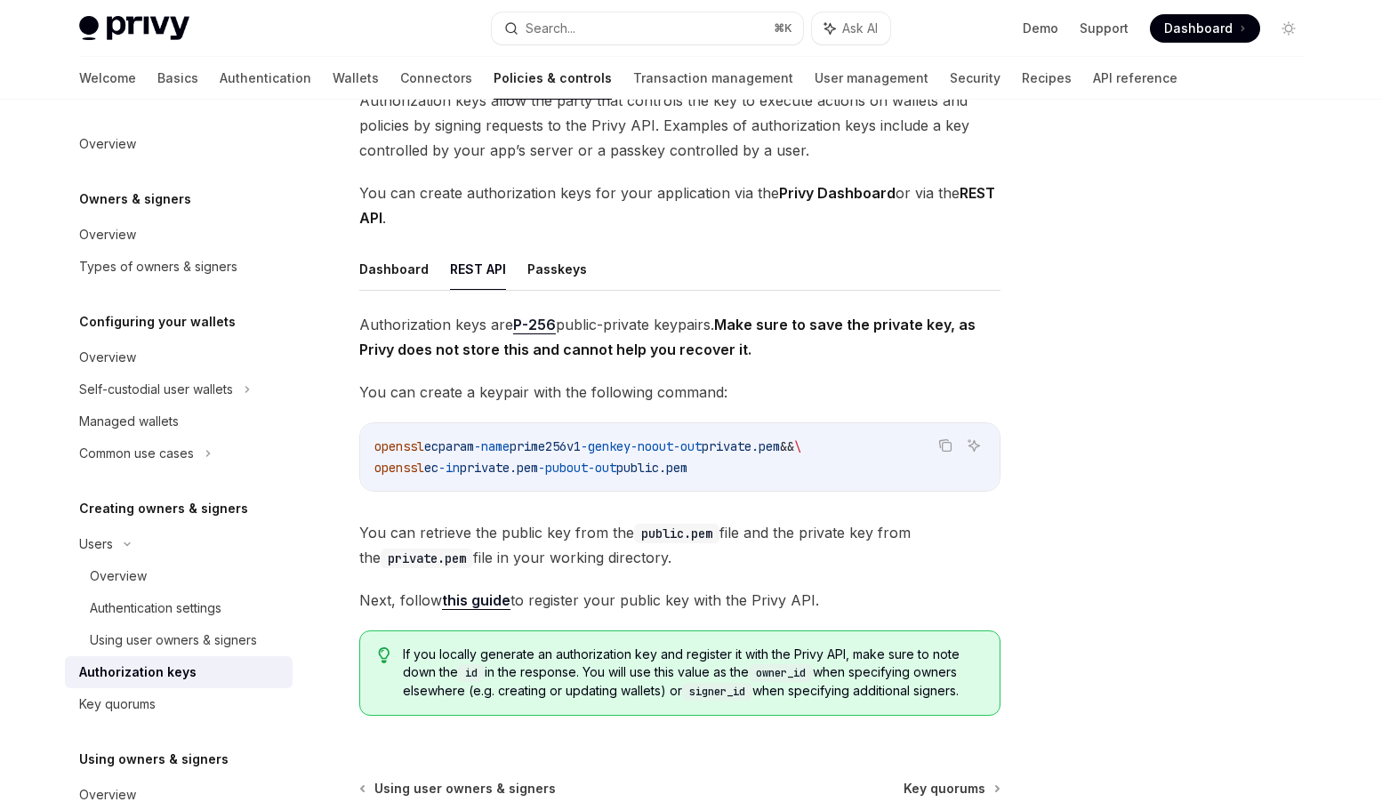
scroll to position [130, 0]
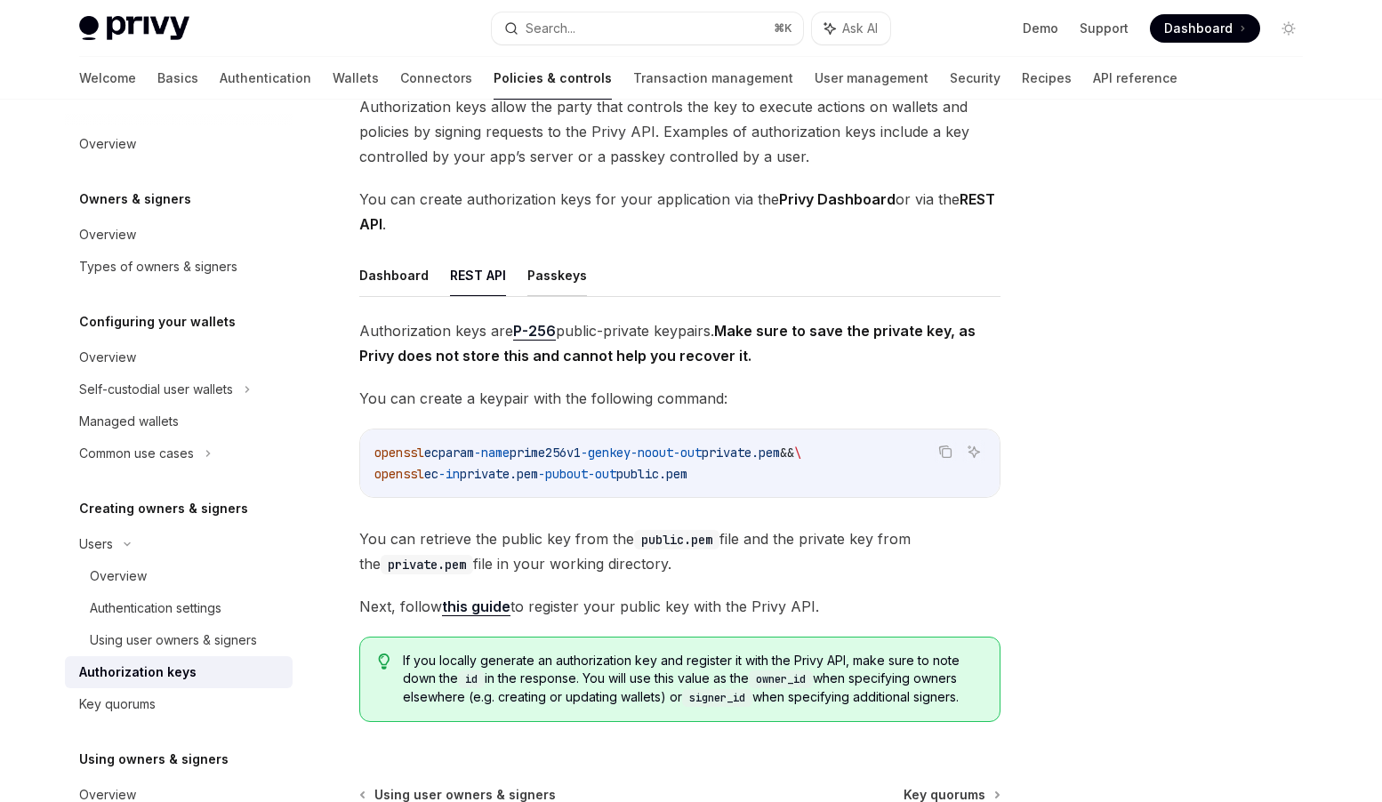
click at [568, 276] on button "Passkeys" at bounding box center [557, 275] width 60 height 42
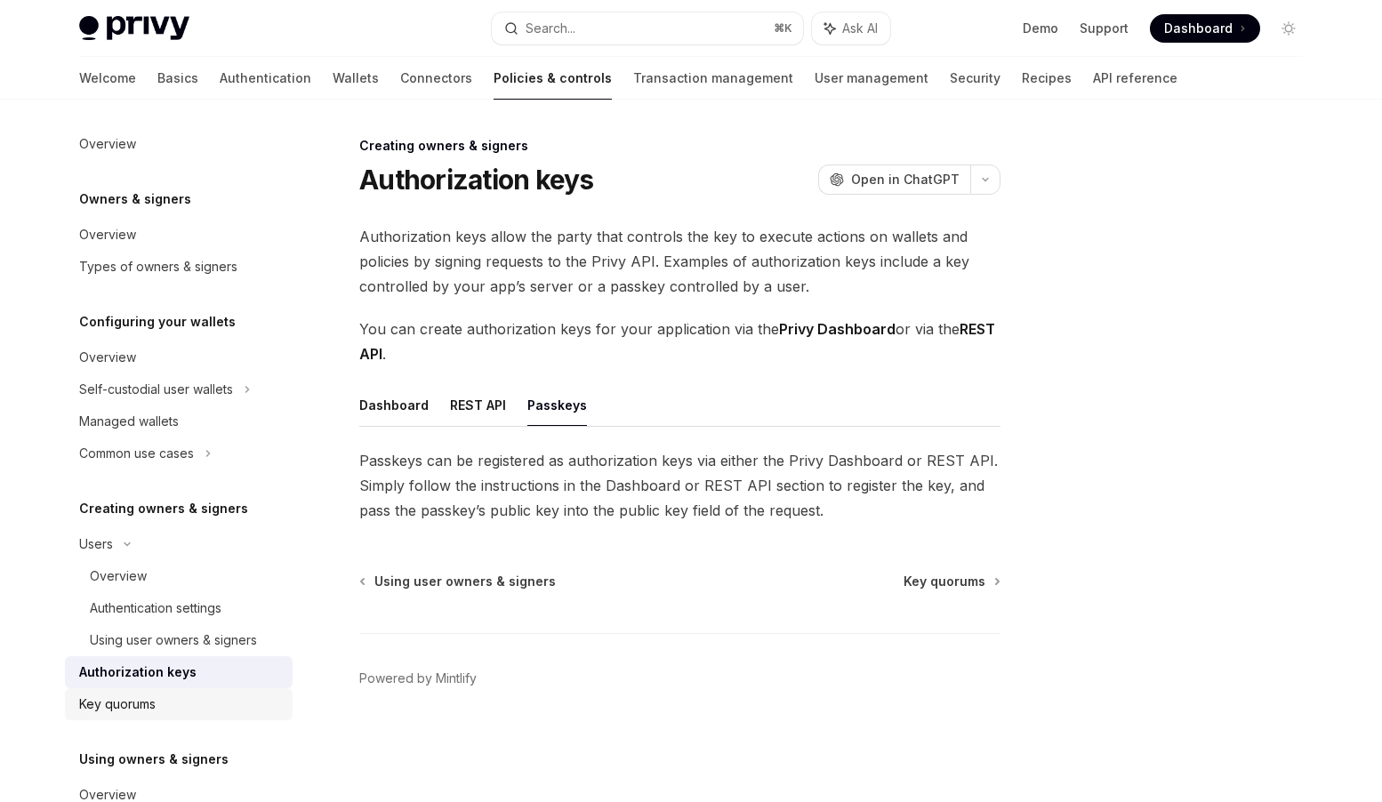
click at [193, 695] on div "Key quorums" at bounding box center [180, 704] width 203 height 21
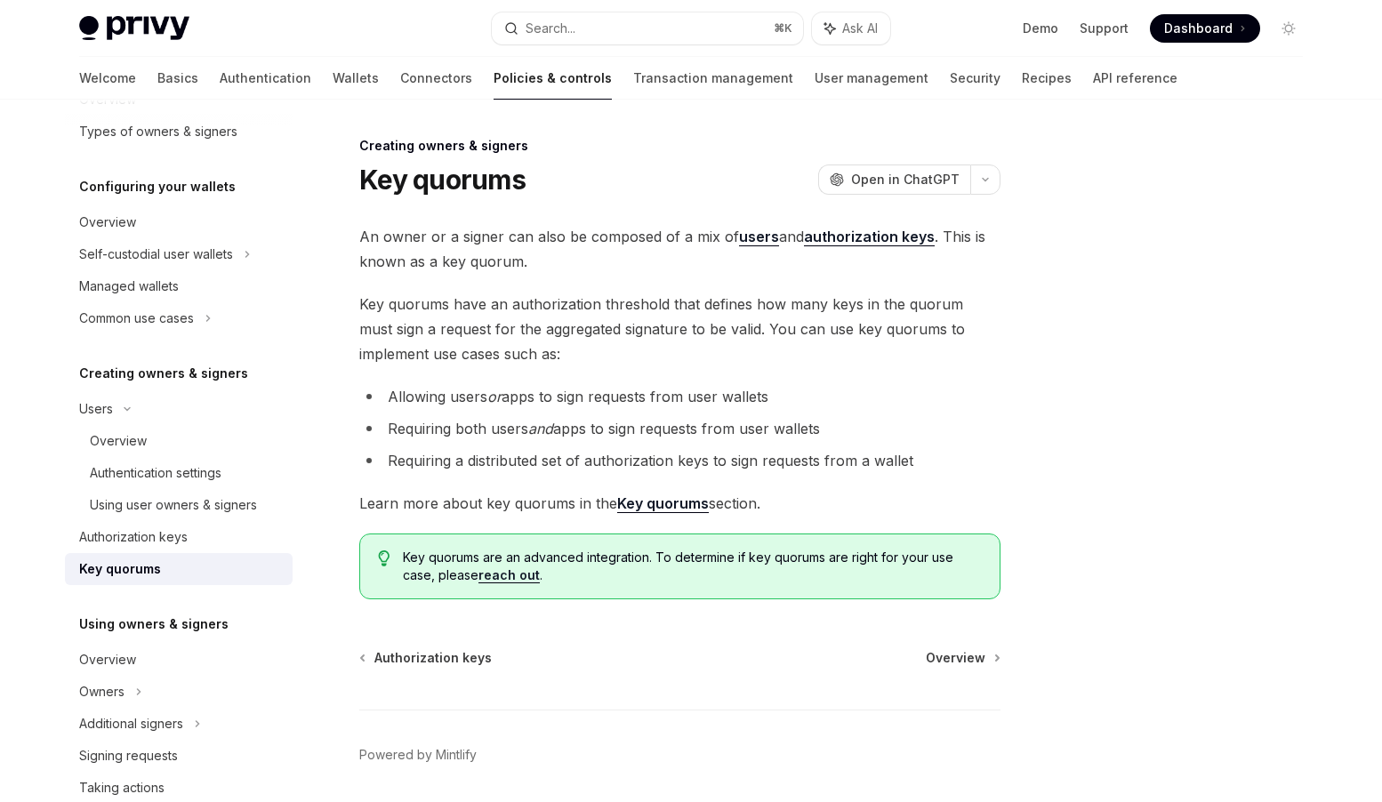
scroll to position [229, 0]
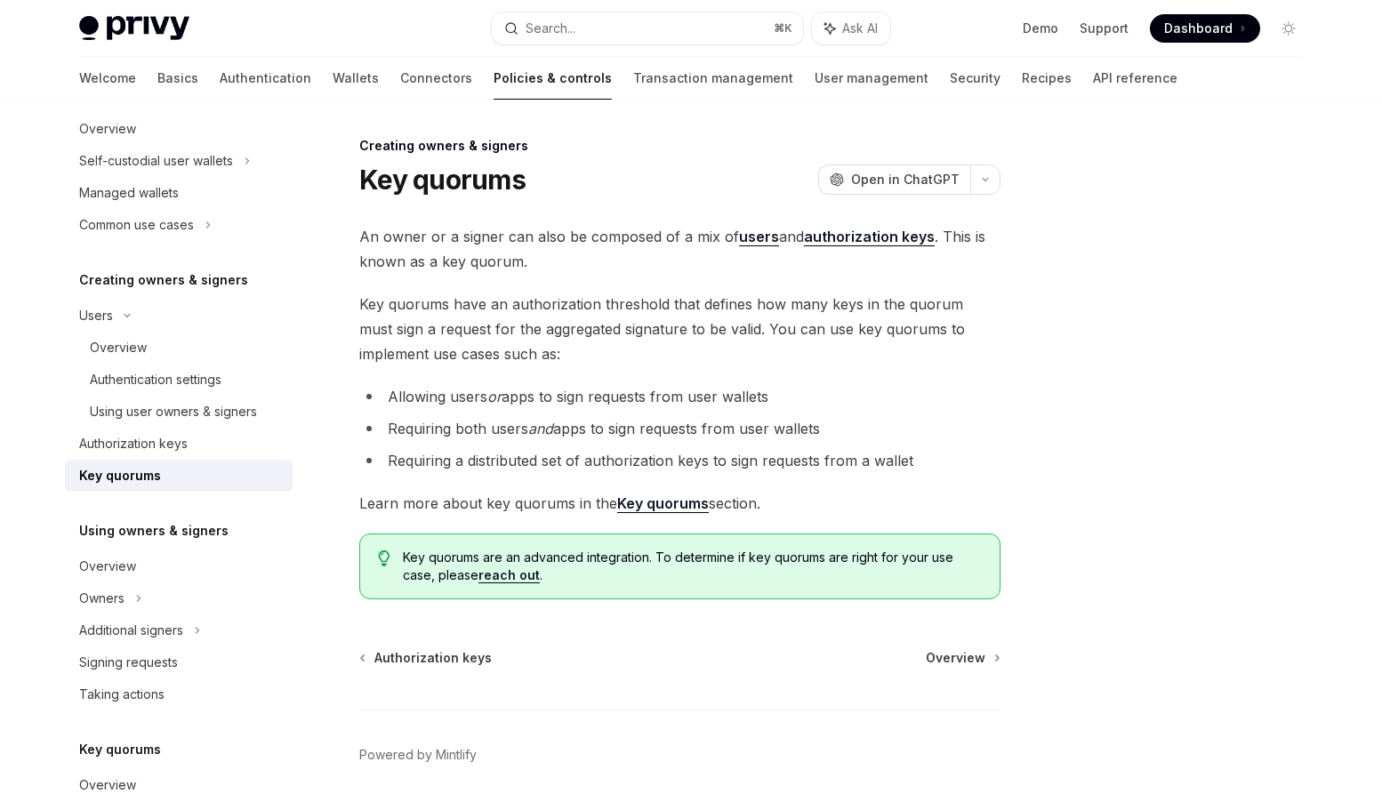
click at [117, 564] on div "Overview" at bounding box center [107, 566] width 57 height 21
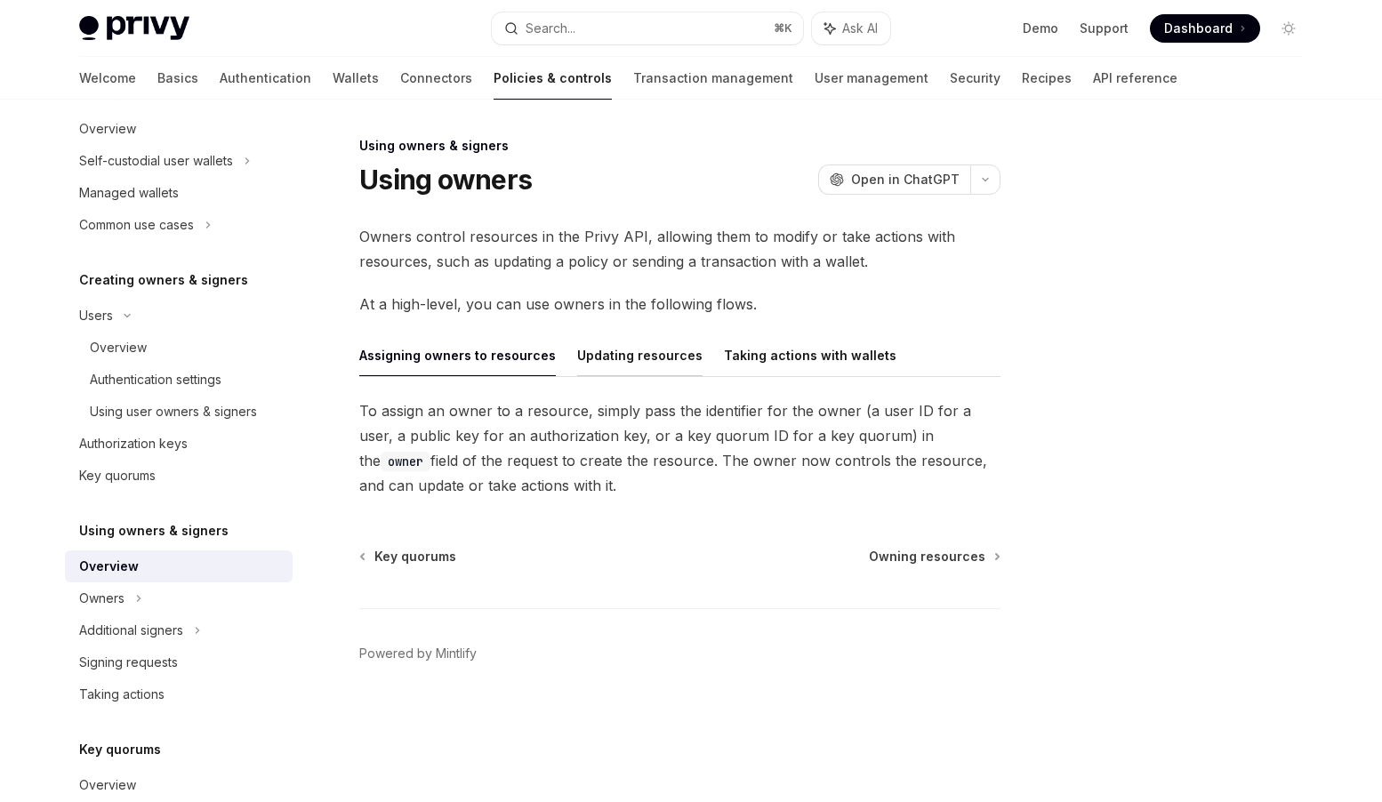
click at [643, 360] on button "Updating resources" at bounding box center [639, 355] width 125 height 42
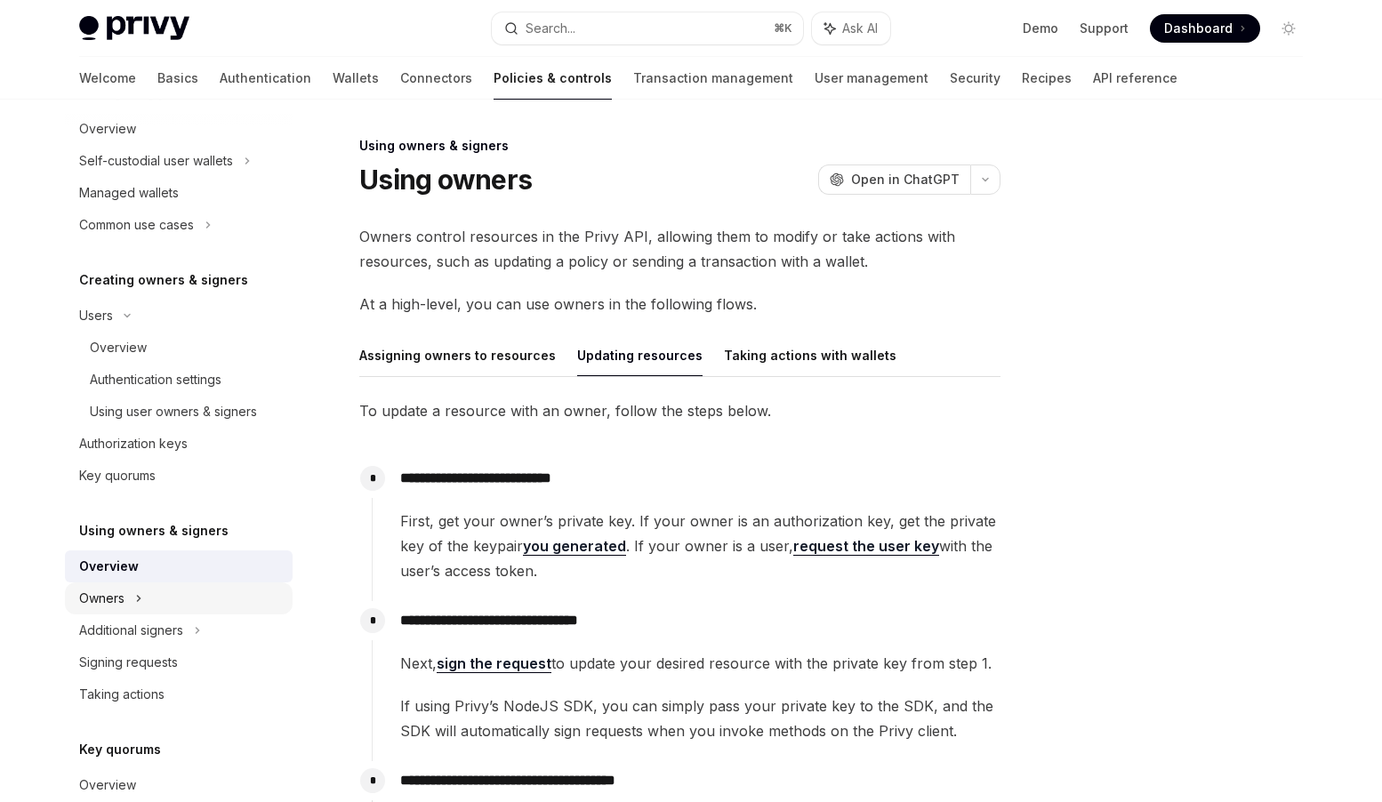
click at [153, 177] on div "Owners" at bounding box center [179, 161] width 228 height 32
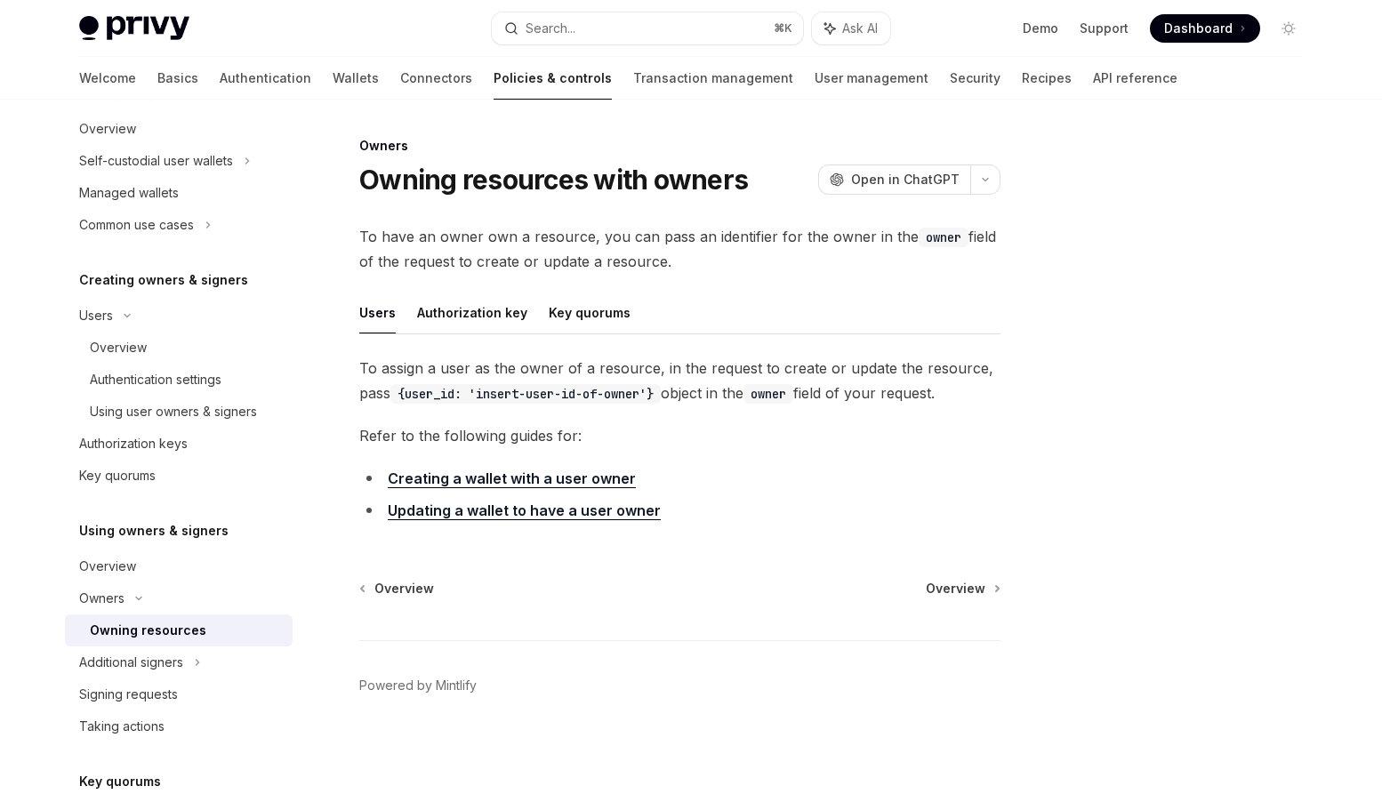
click at [497, 514] on link "Updating a wallet to have a user owner" at bounding box center [524, 511] width 273 height 19
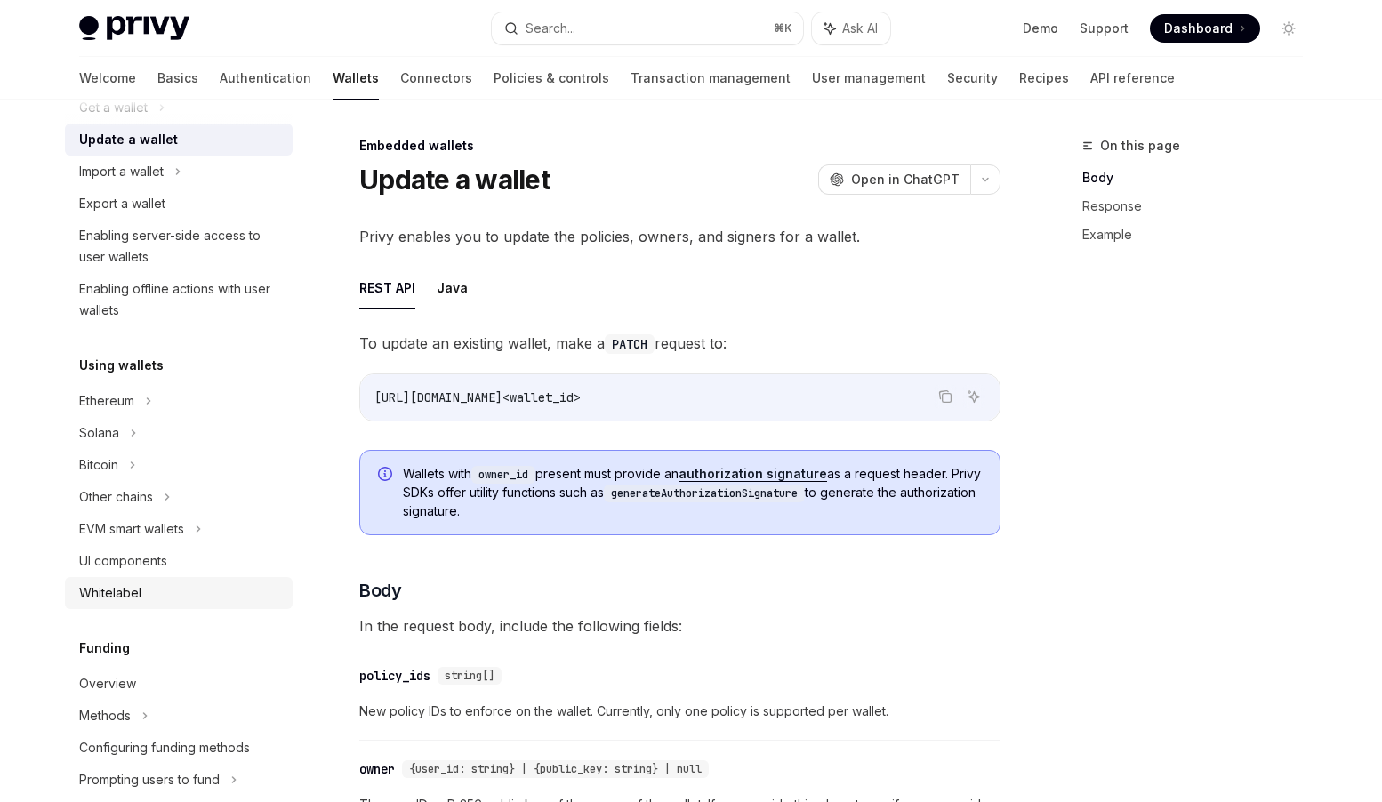
scroll to position [212, 0]
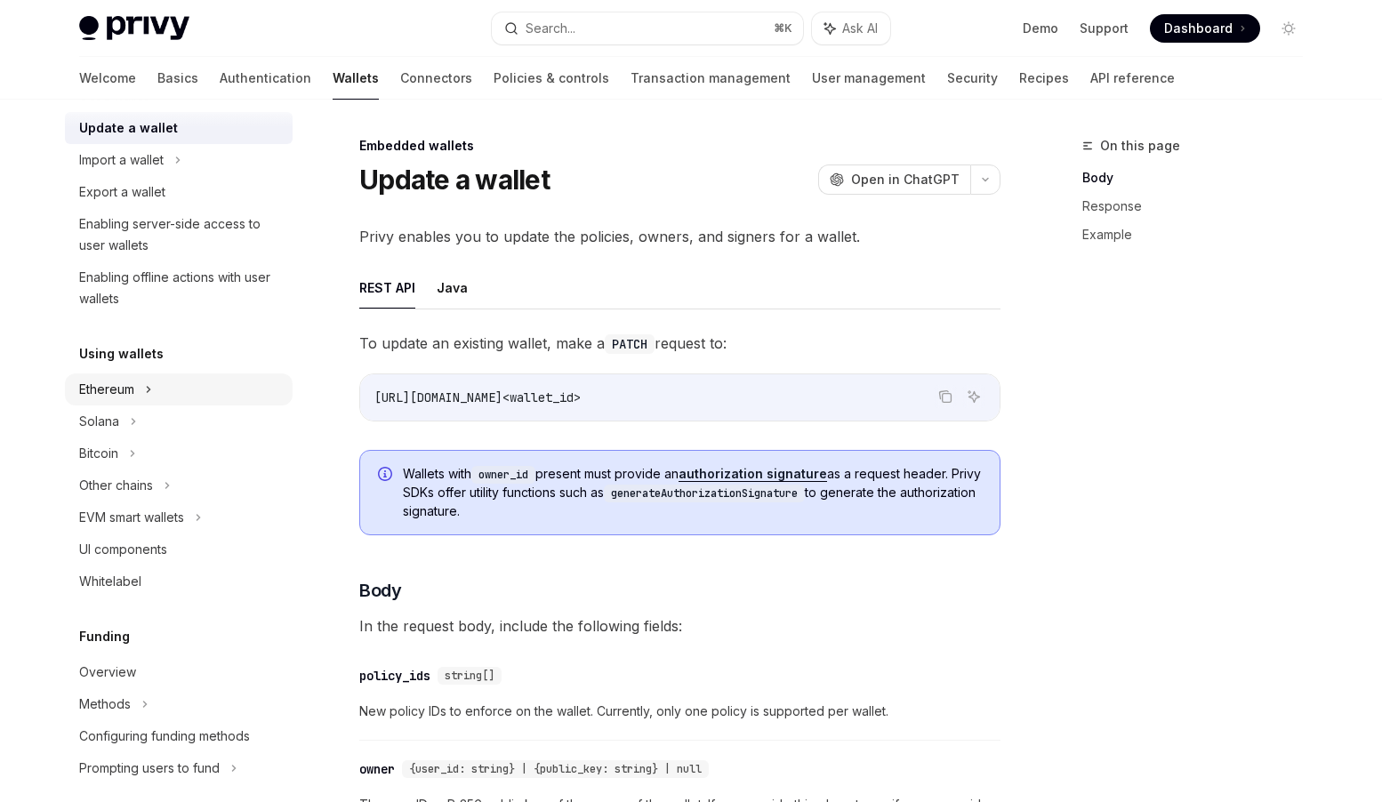
click at [178, 75] on icon at bounding box center [181, 63] width 7 height 21
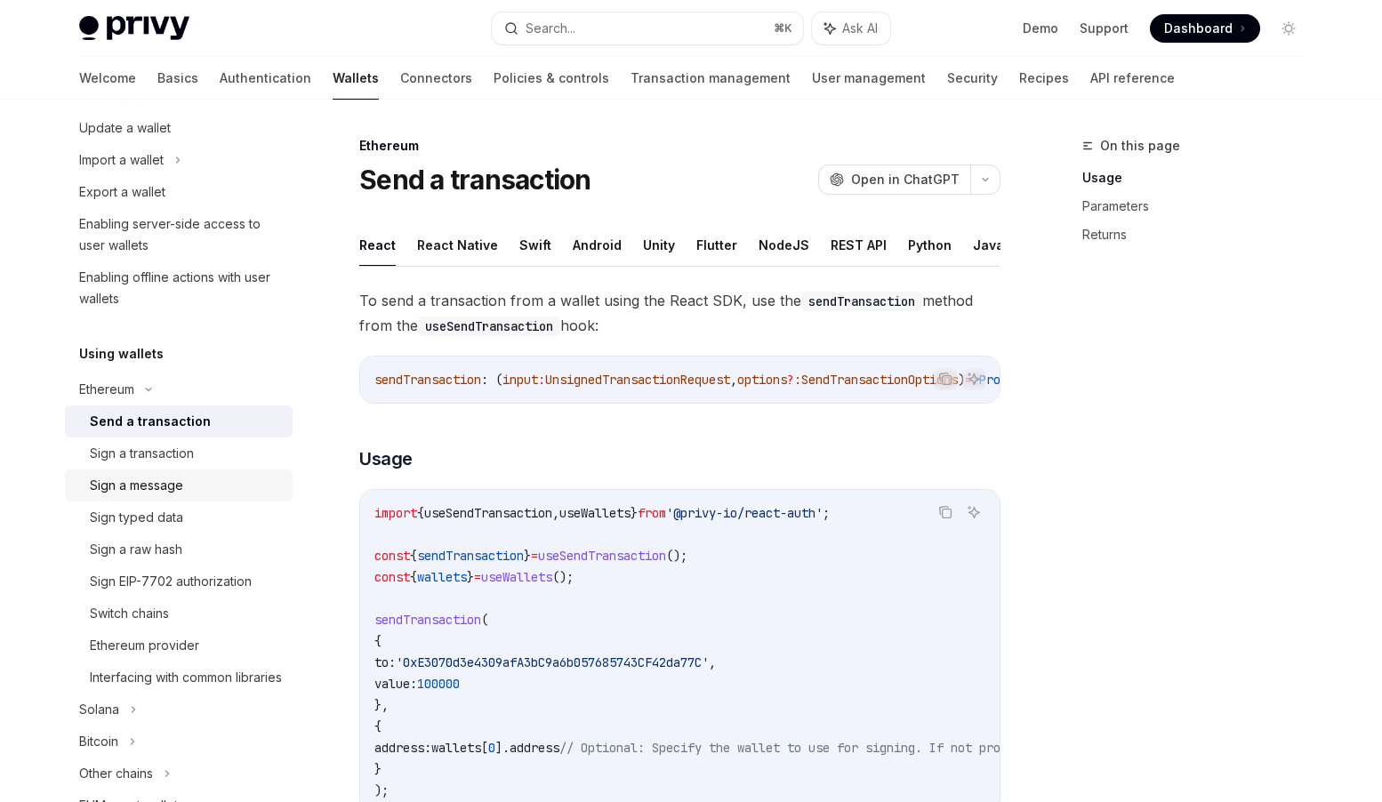
click at [164, 485] on div "Sign a message" at bounding box center [136, 485] width 93 height 21
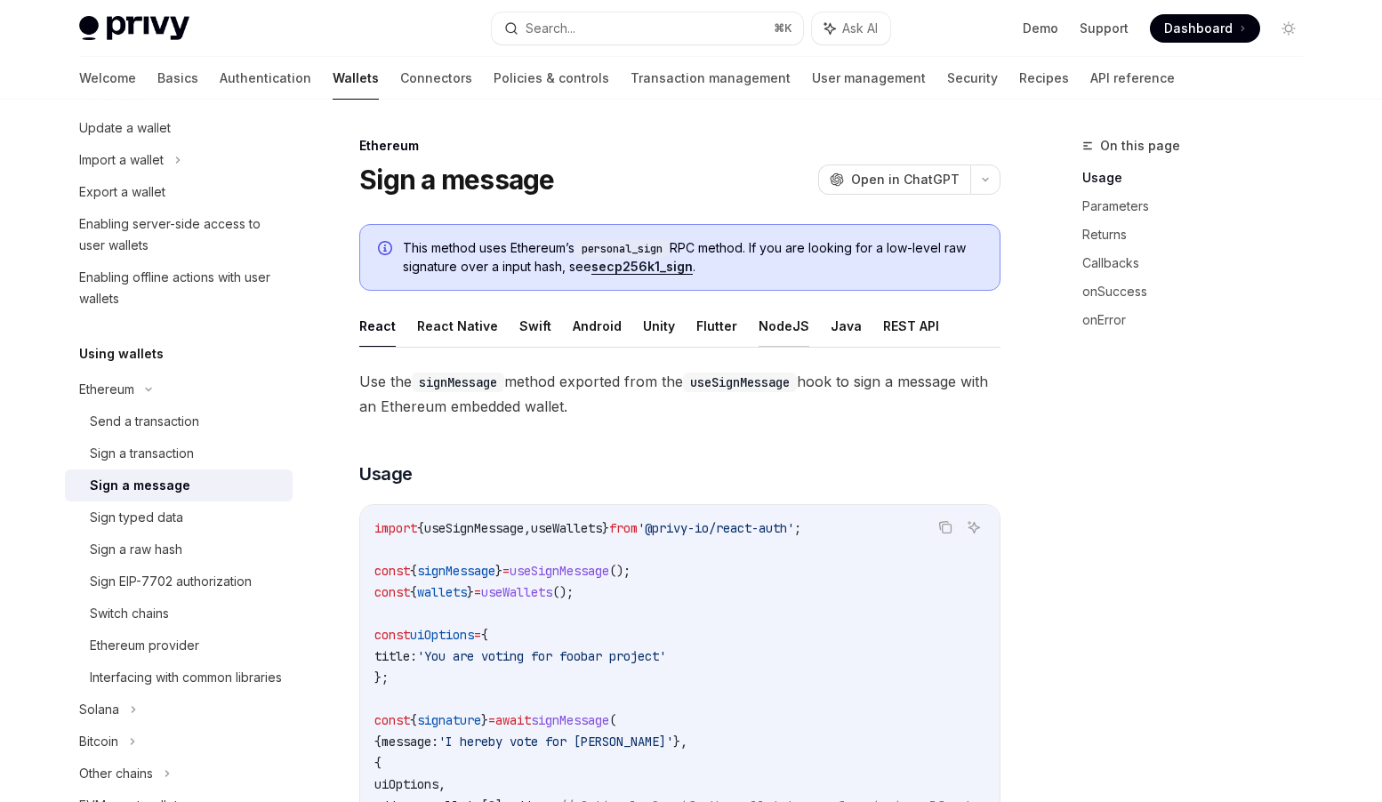
click at [759, 335] on button "NodeJS" at bounding box center [784, 326] width 51 height 42
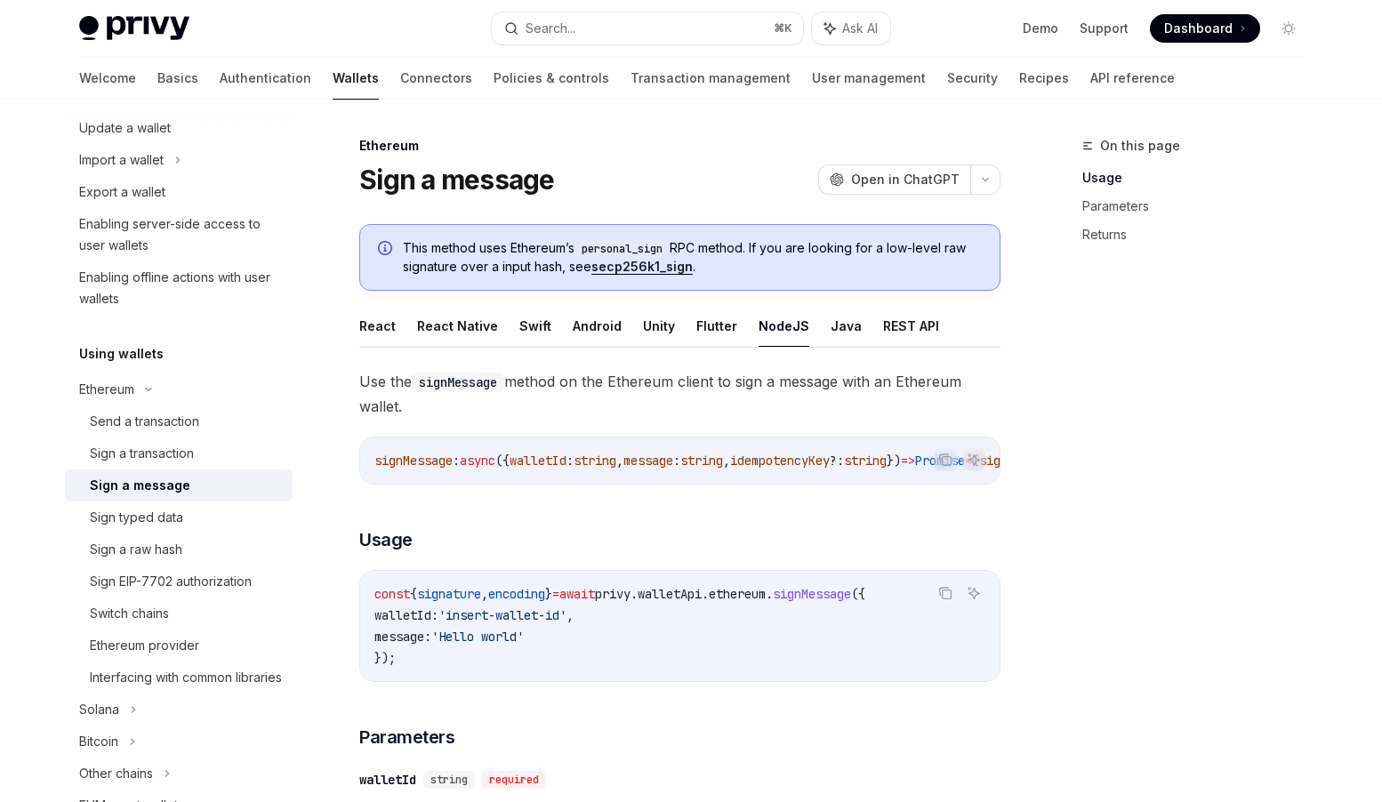
click at [639, 260] on link "secp256k1_sign" at bounding box center [642, 267] width 101 height 16
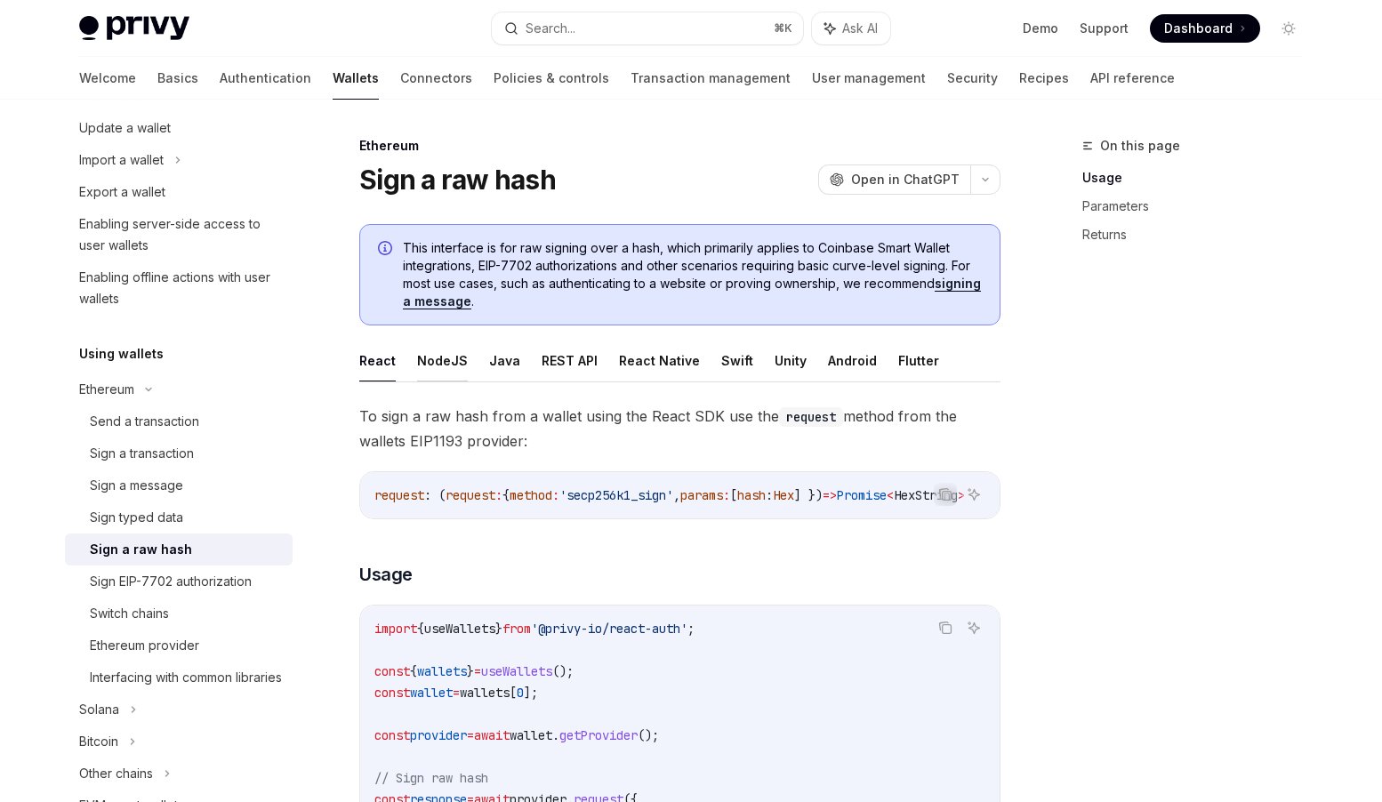
click at [431, 358] on button "NodeJS" at bounding box center [442, 361] width 51 height 42
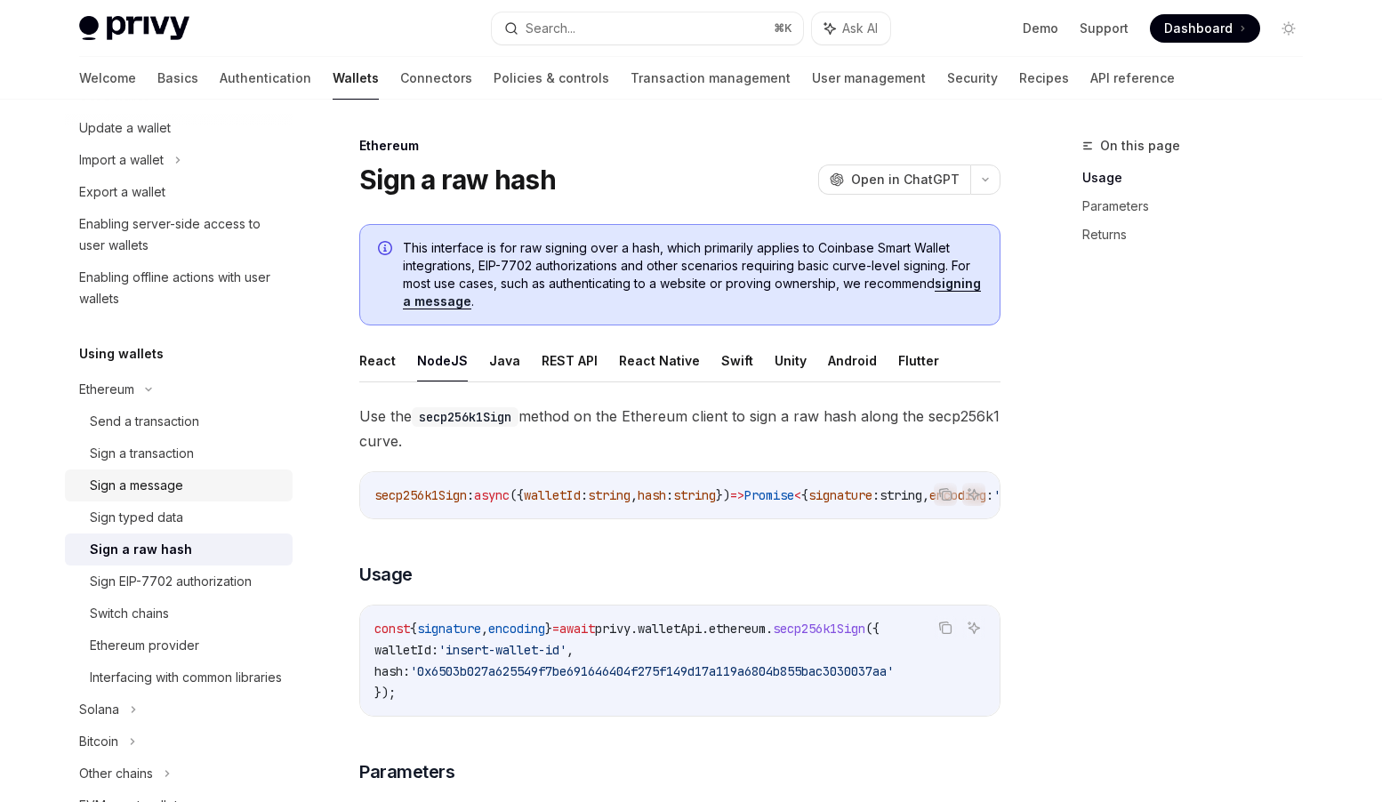
click at [164, 487] on div "Sign a message" at bounding box center [136, 485] width 93 height 21
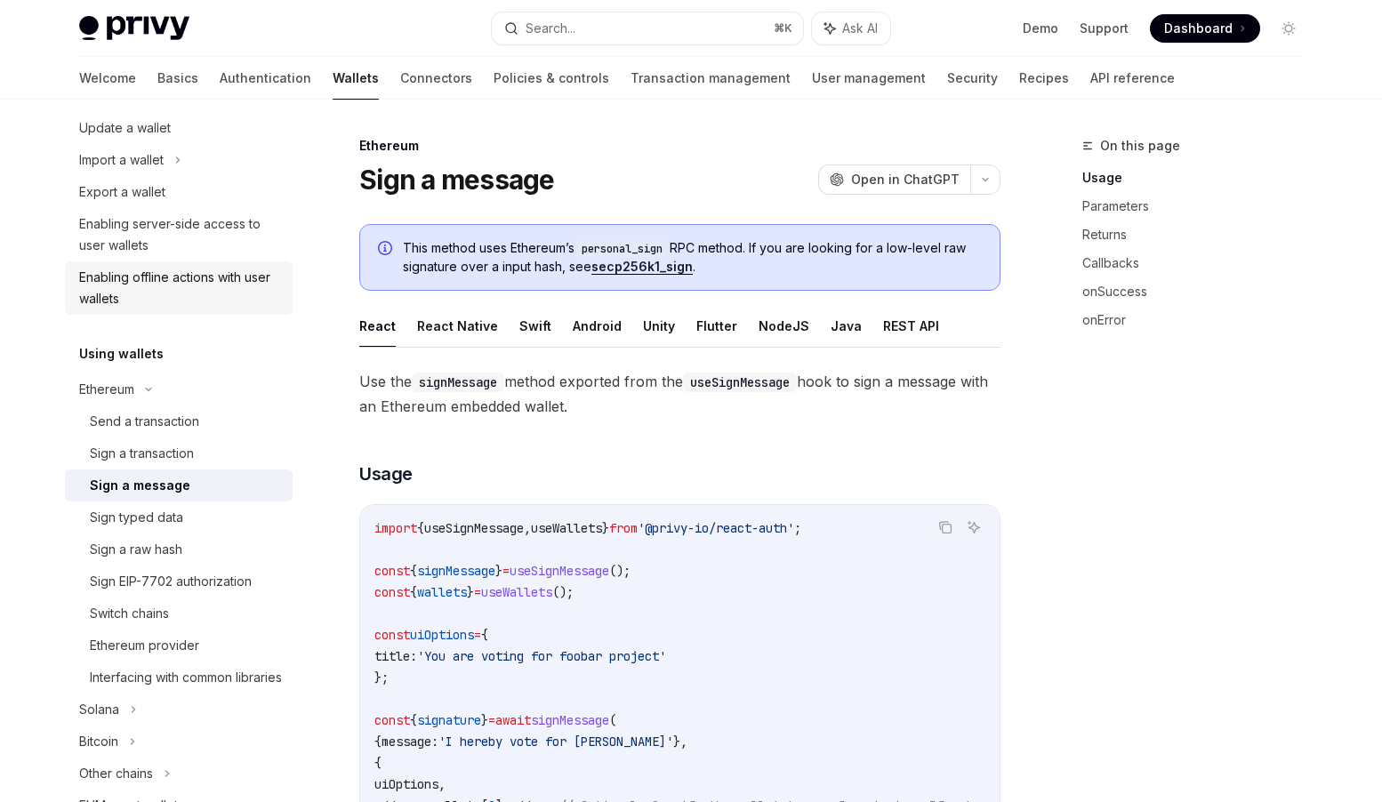
click at [224, 278] on div "Enabling offline actions with user wallets" at bounding box center [180, 288] width 203 height 43
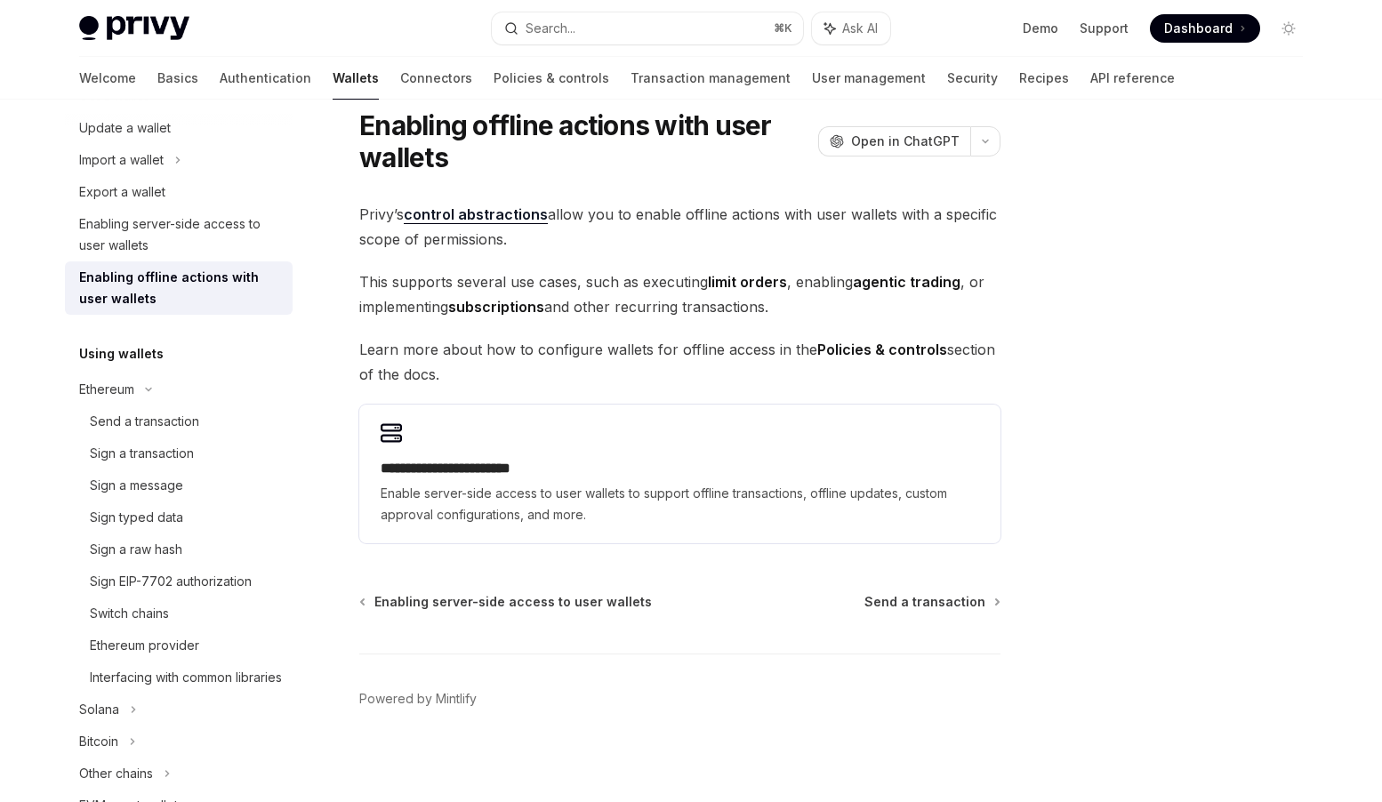
scroll to position [60, 0]
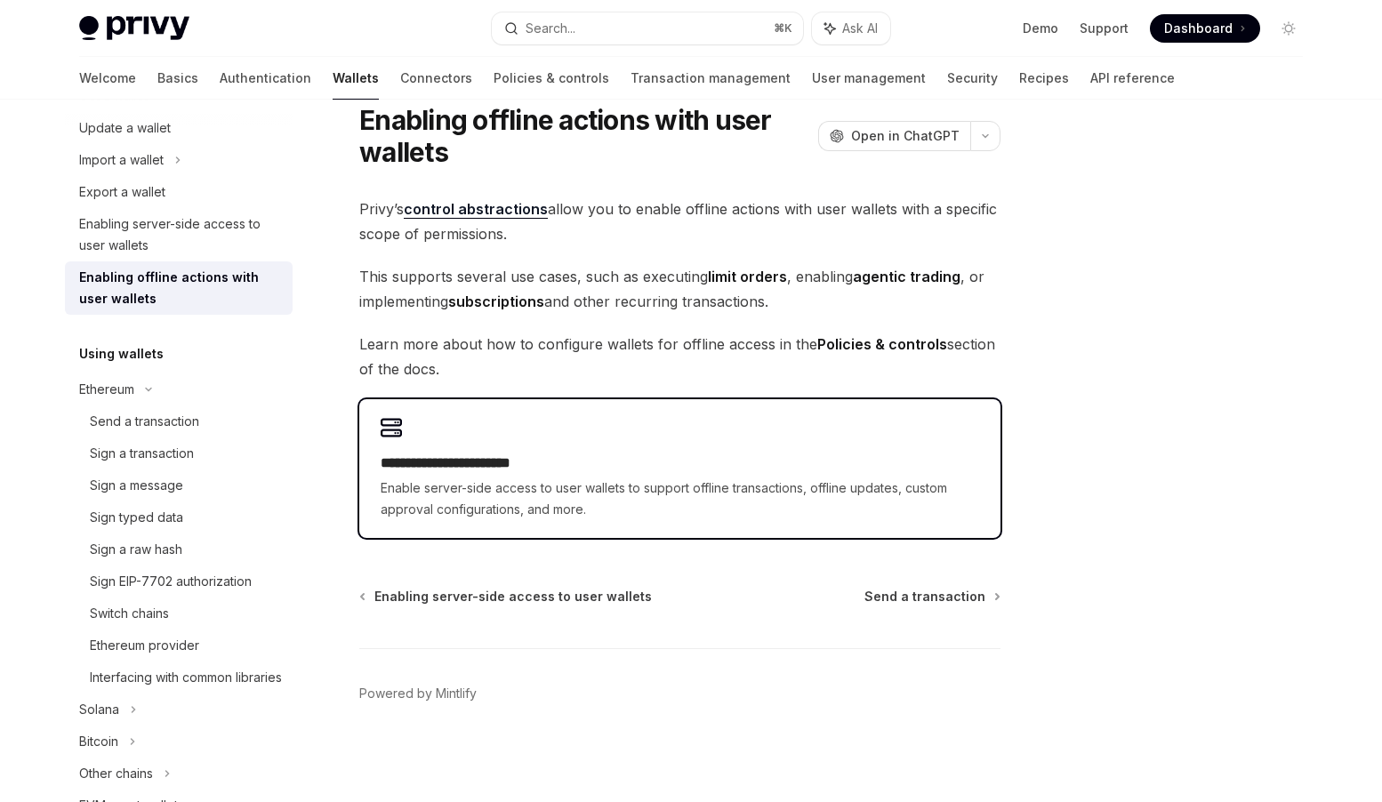
click at [835, 424] on div "**********" at bounding box center [679, 468] width 641 height 139
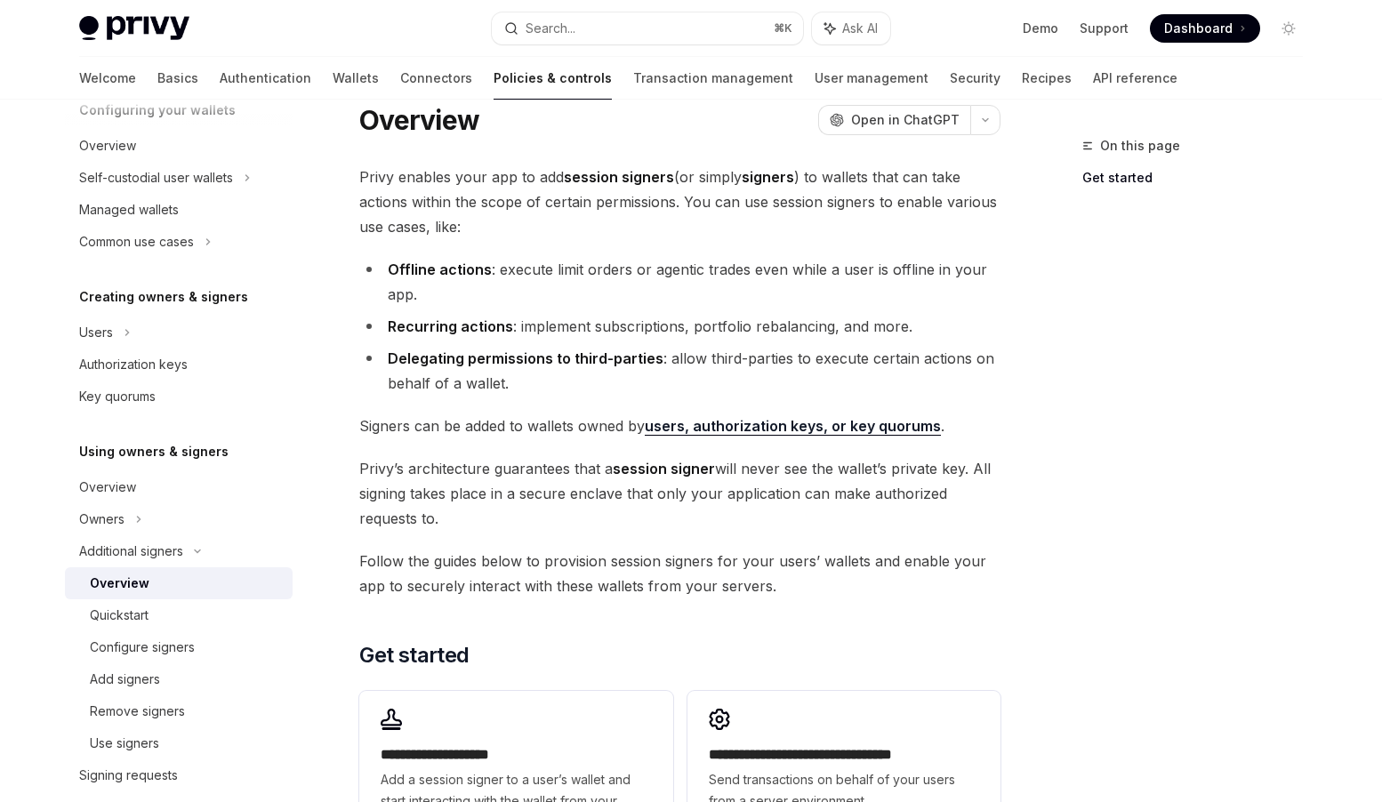
click at [835, 426] on link "users, authorization keys, or key quorums" at bounding box center [793, 426] width 296 height 19
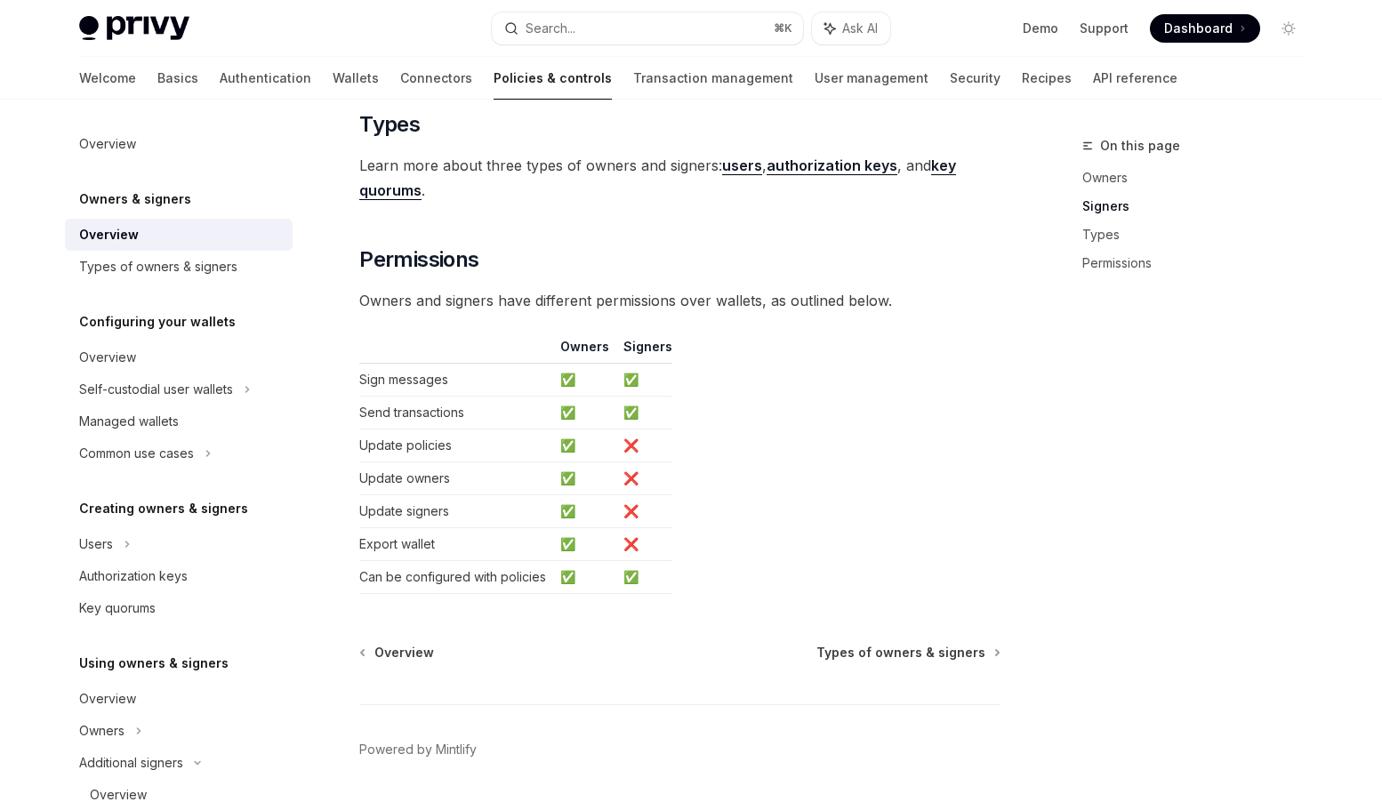
scroll to position [1447, 0]
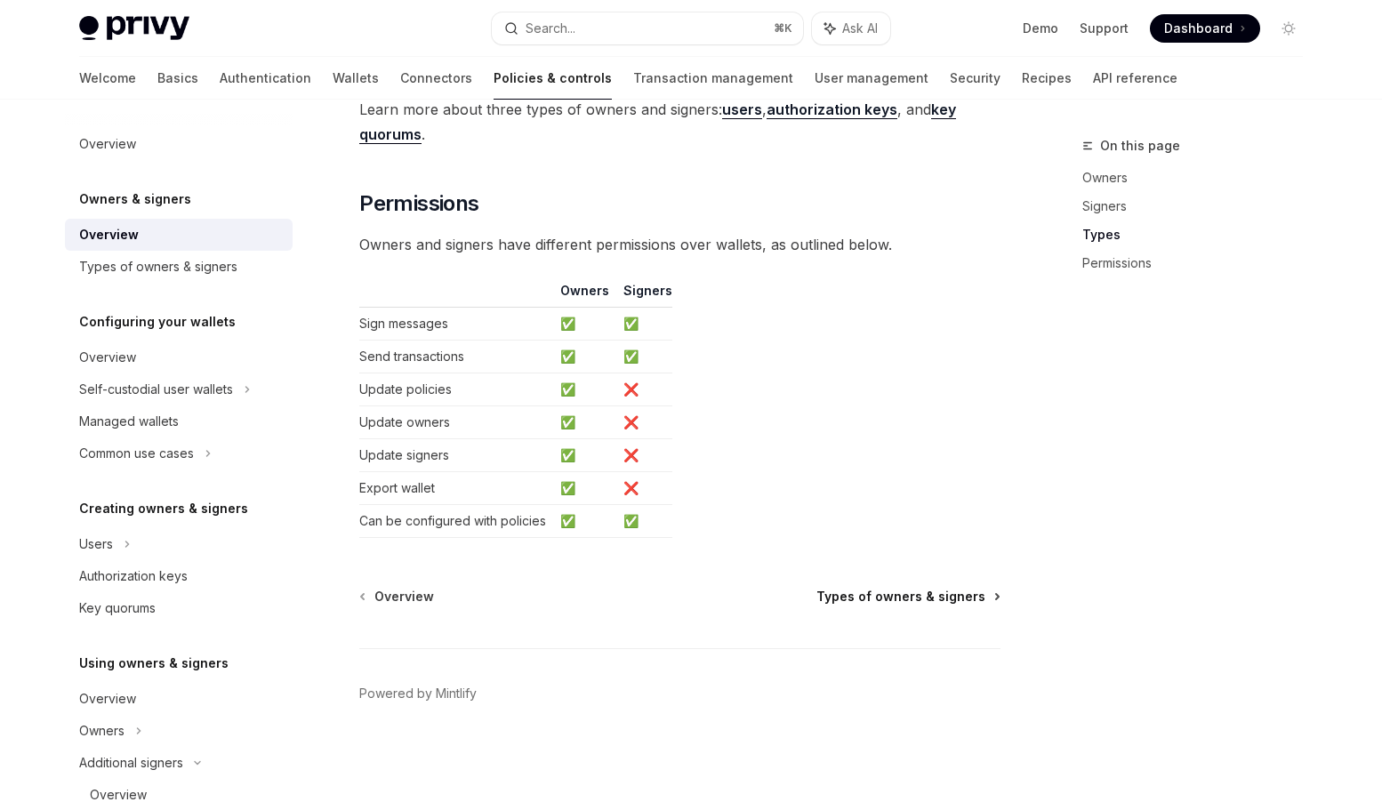
click at [947, 595] on span "Types of owners & signers" at bounding box center [901, 597] width 169 height 18
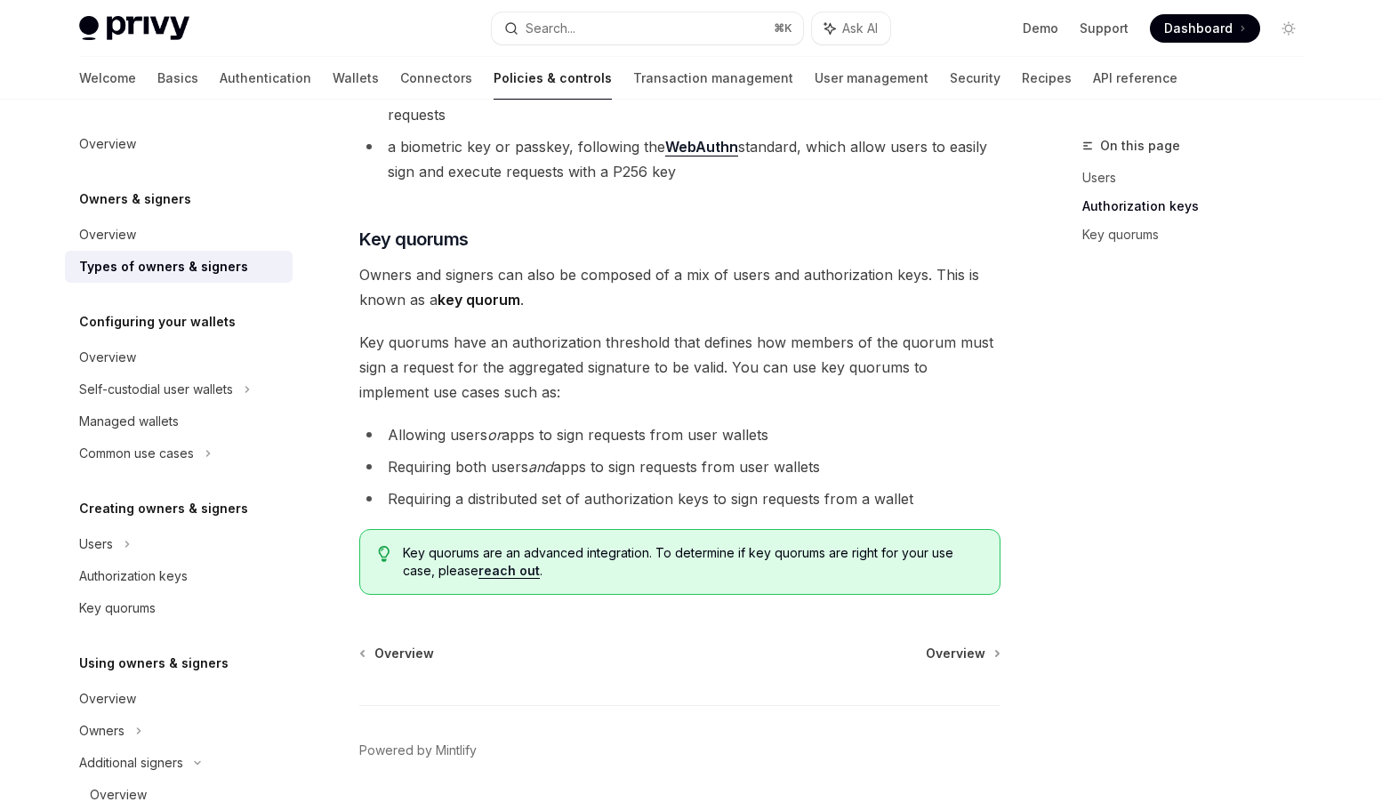
scroll to position [654, 0]
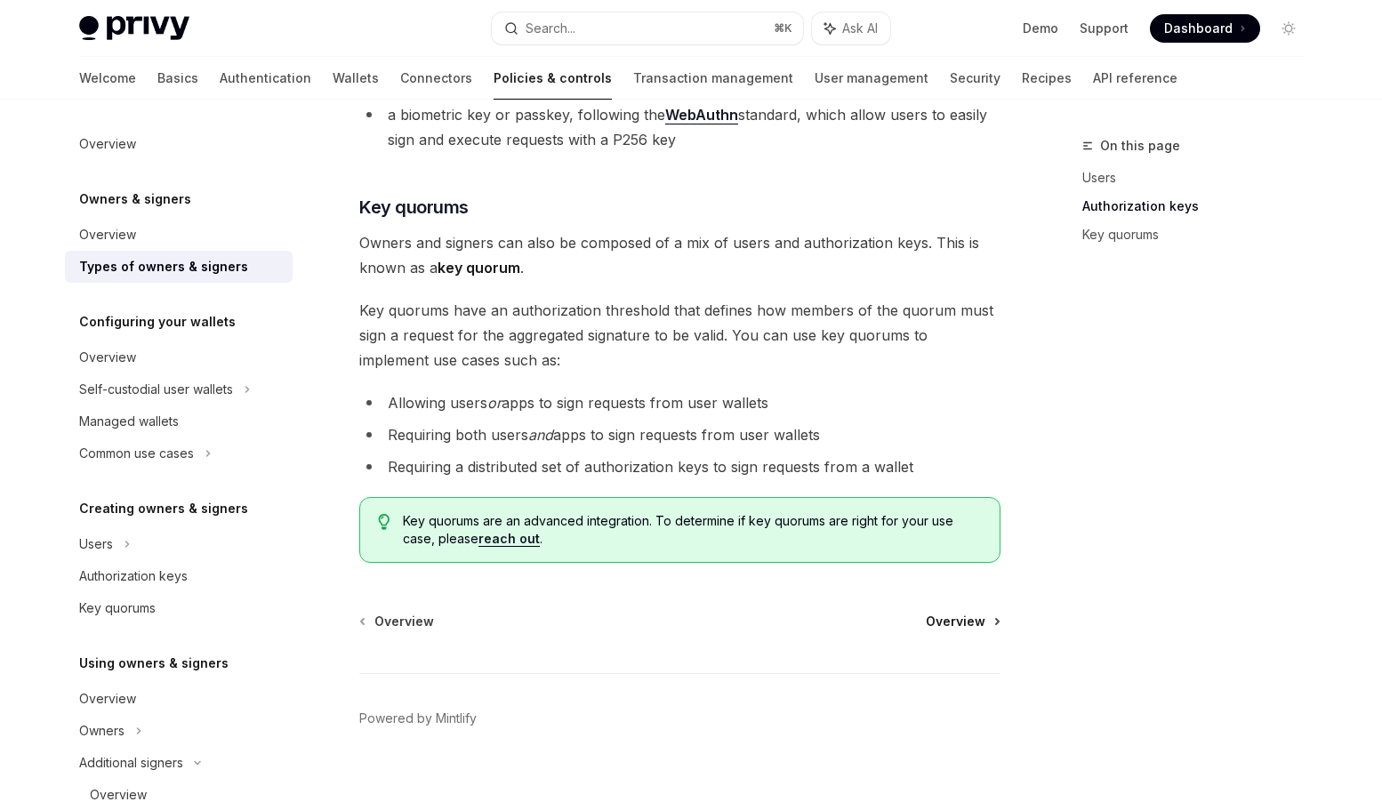
click at [959, 613] on span "Overview" at bounding box center [956, 622] width 60 height 18
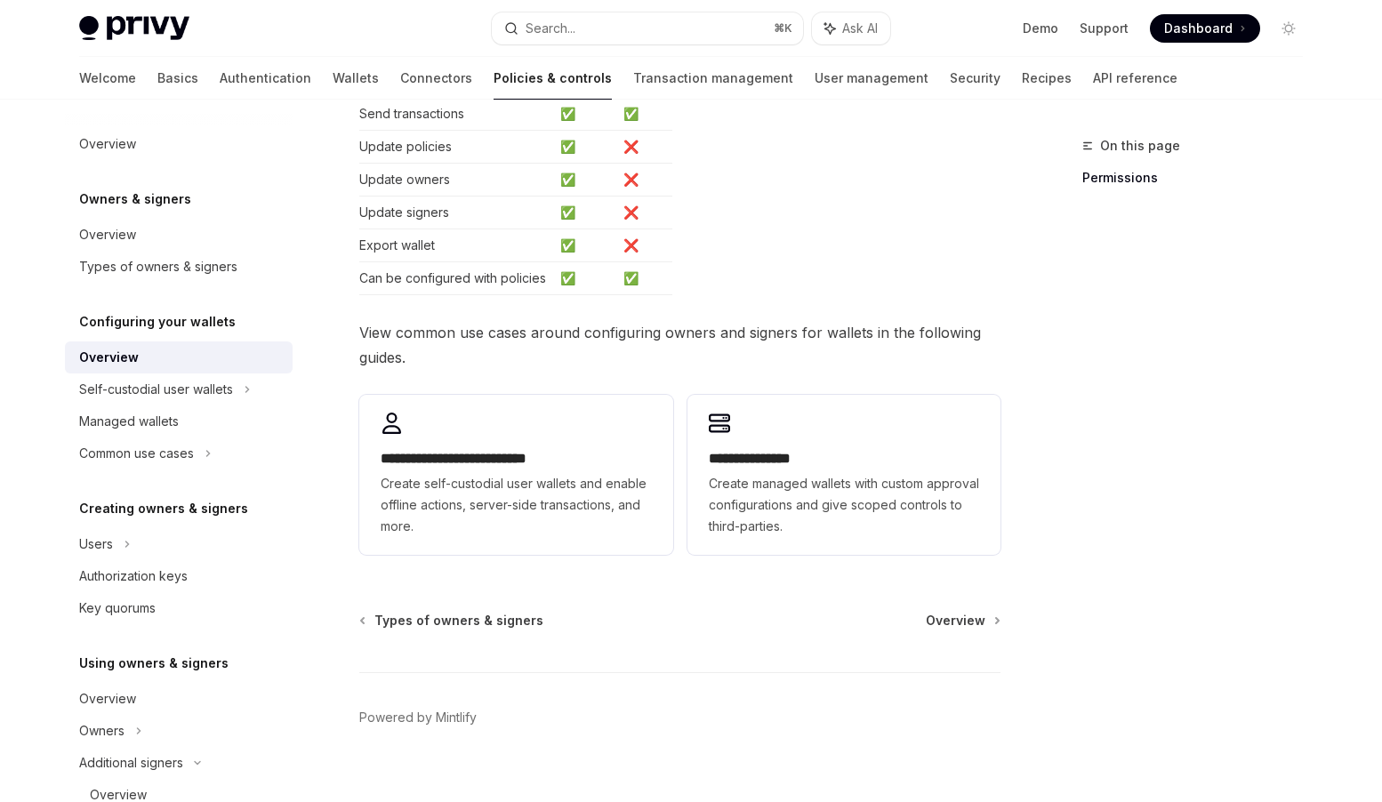
scroll to position [419, 0]
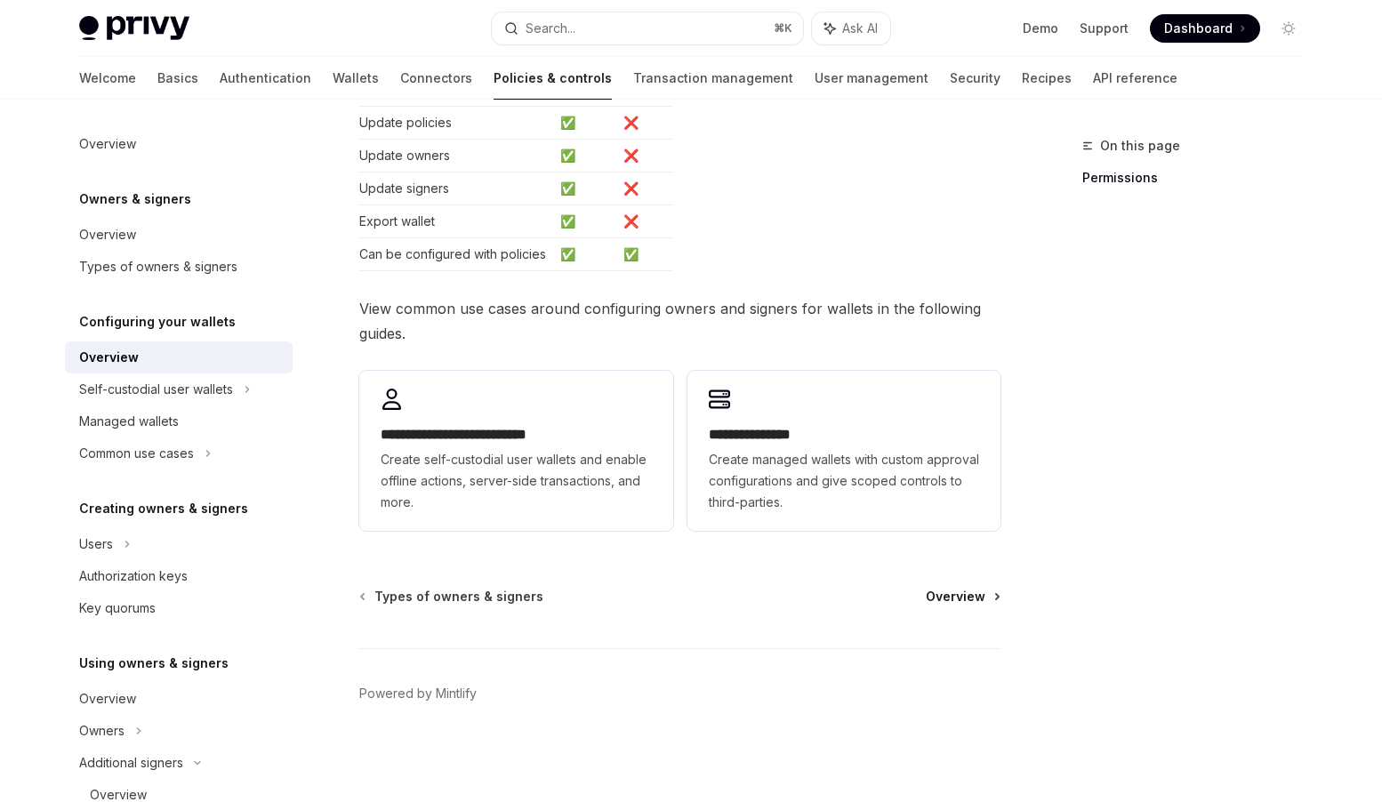
click at [951, 596] on span "Overview" at bounding box center [956, 597] width 60 height 18
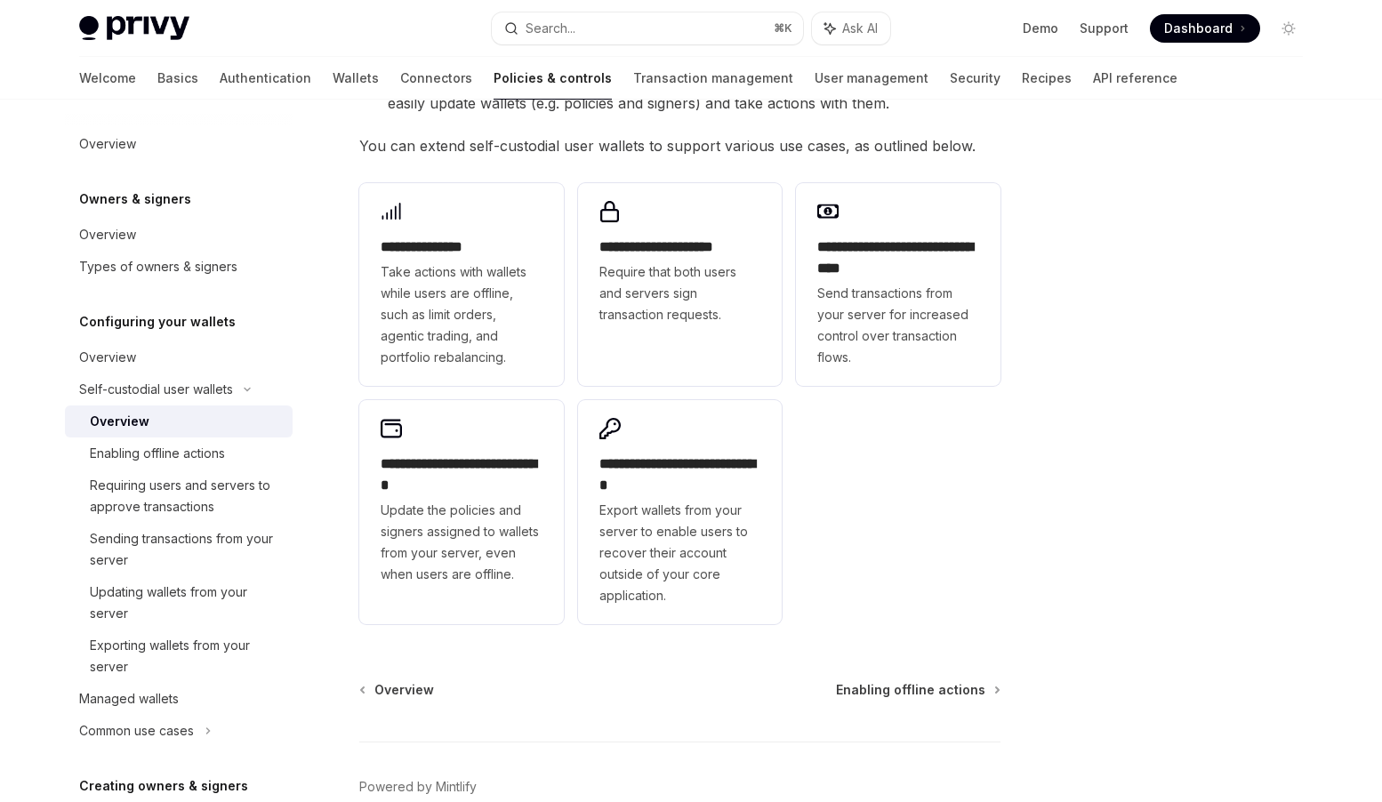
scroll to position [426, 0]
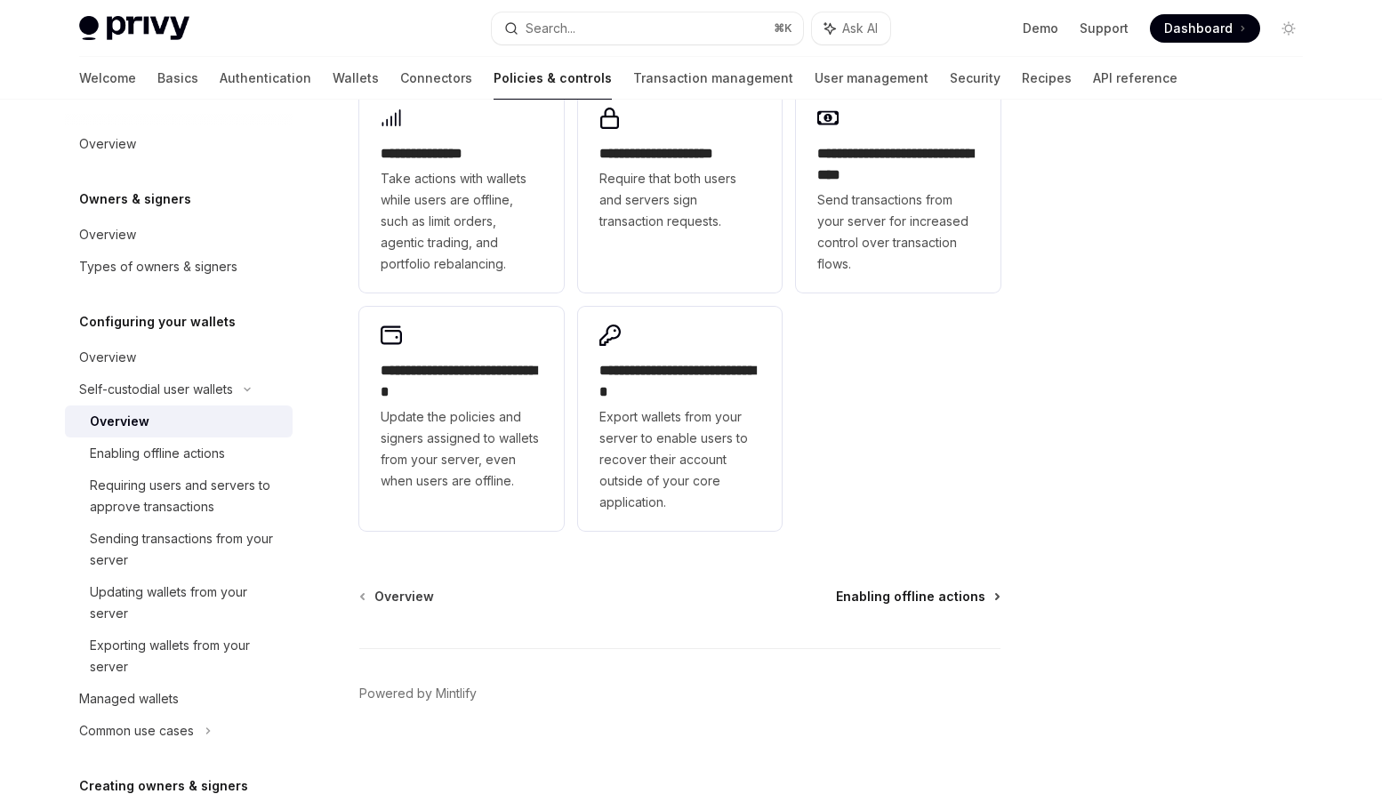
click at [949, 593] on span "Enabling offline actions" at bounding box center [910, 597] width 149 height 18
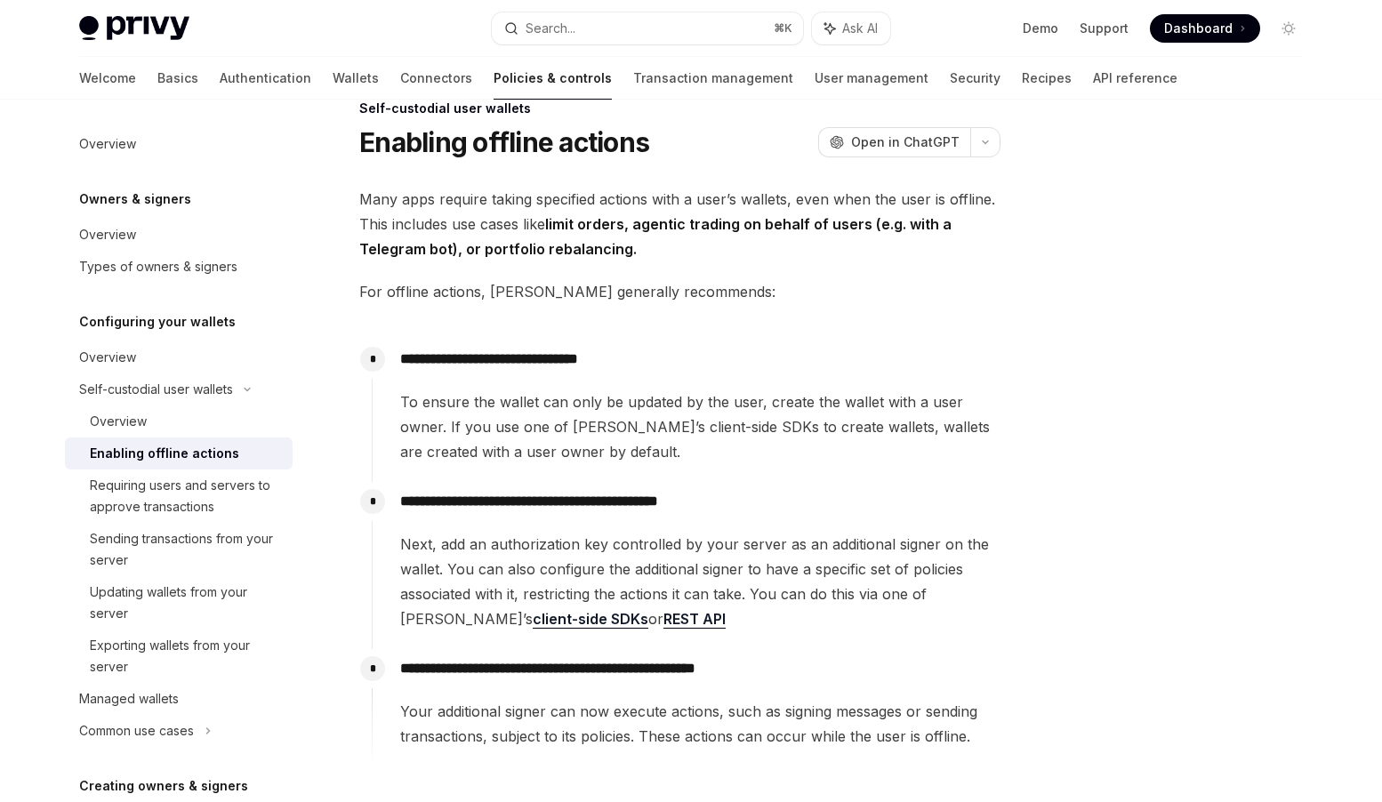
scroll to position [38, 0]
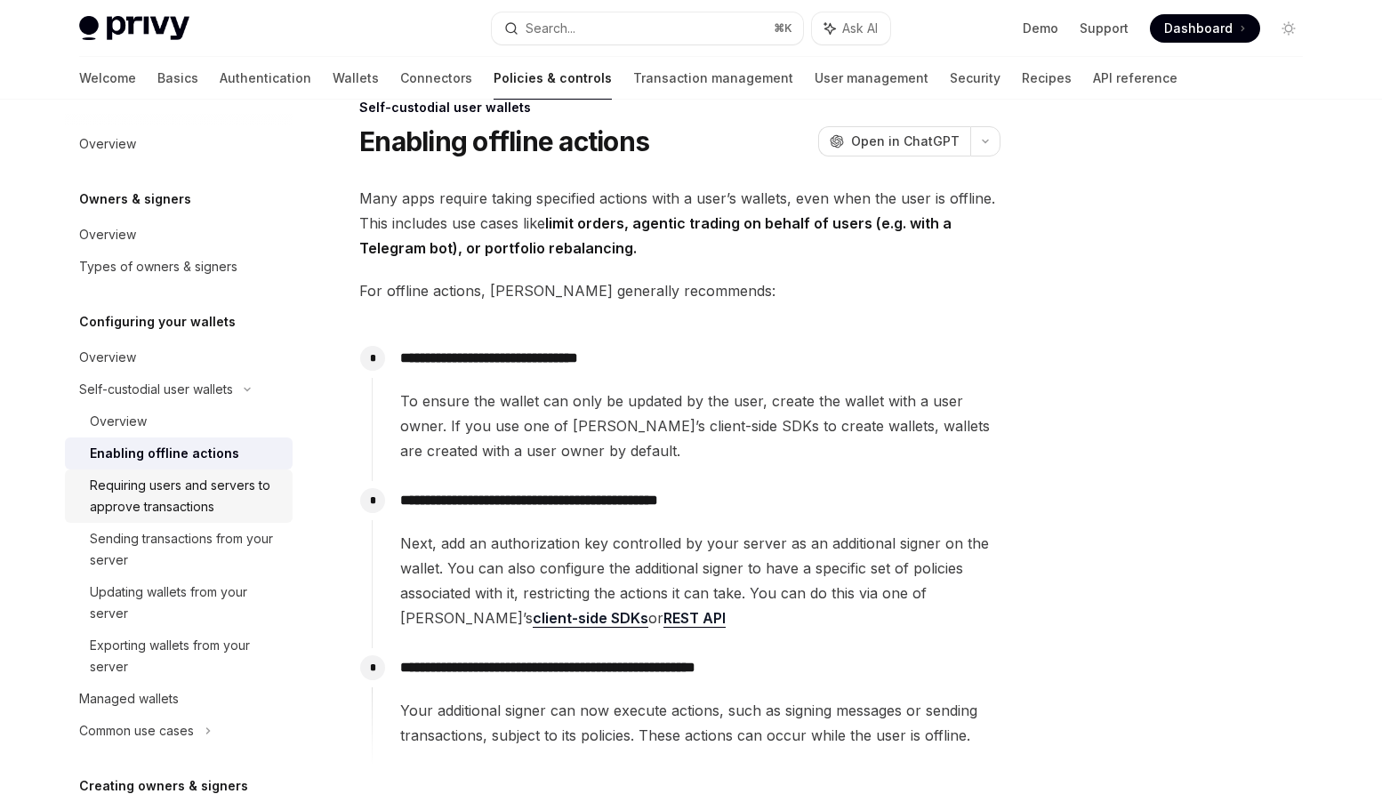
click at [216, 492] on div "Requiring users and servers to approve transactions" at bounding box center [186, 496] width 192 height 43
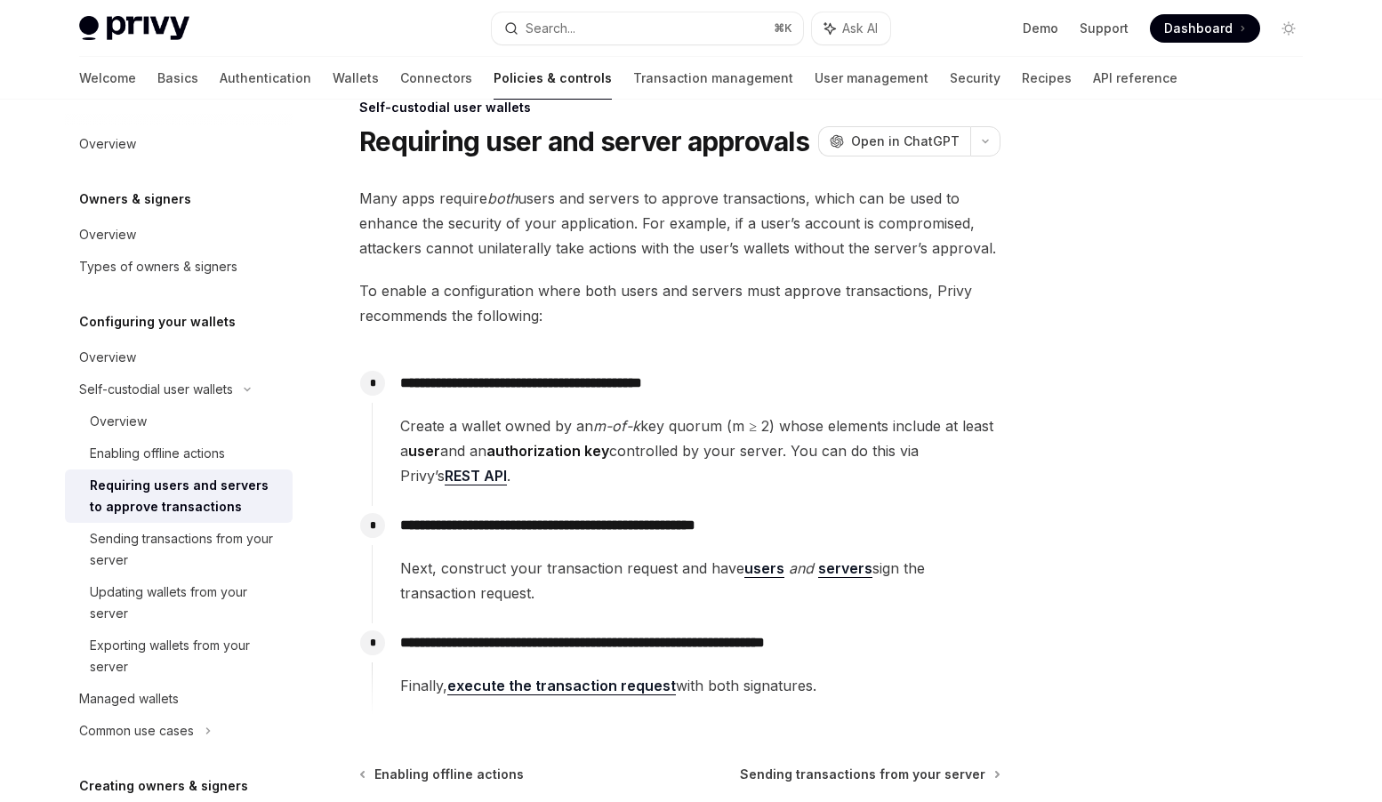
click at [610, 686] on link "execute the transaction request" at bounding box center [561, 686] width 229 height 19
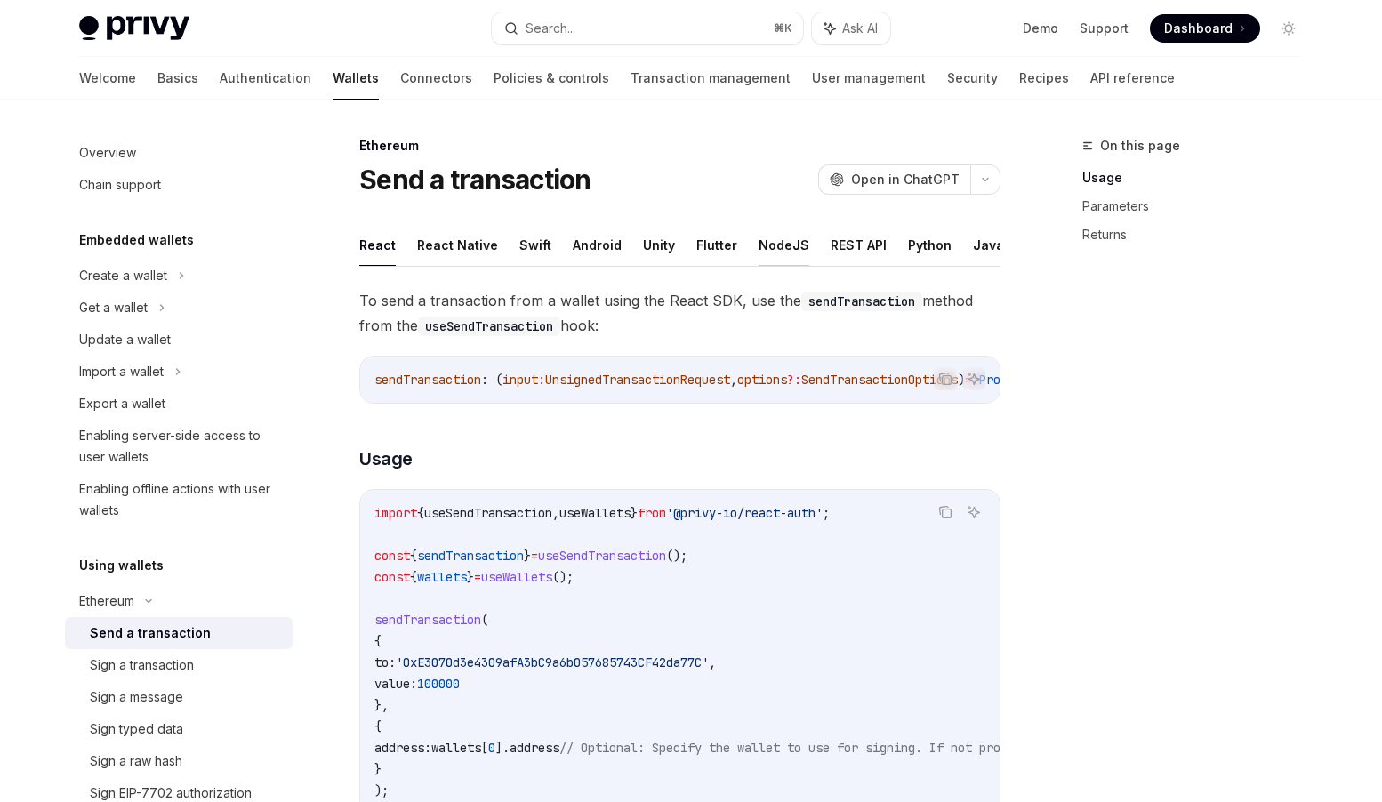
click at [773, 248] on button "NodeJS" at bounding box center [784, 245] width 51 height 42
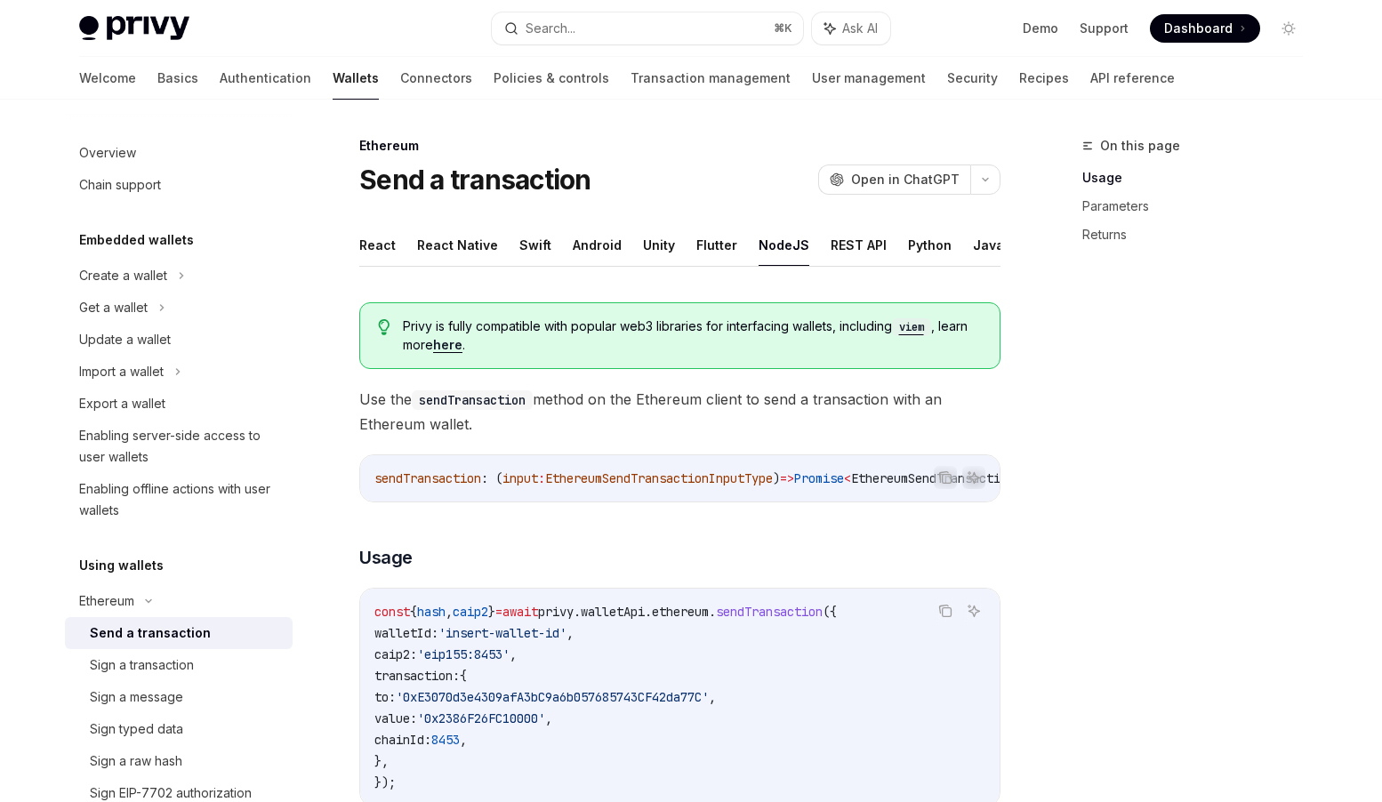
scroll to position [0, 209]
click at [161, 694] on div "Sign a message" at bounding box center [136, 697] width 93 height 21
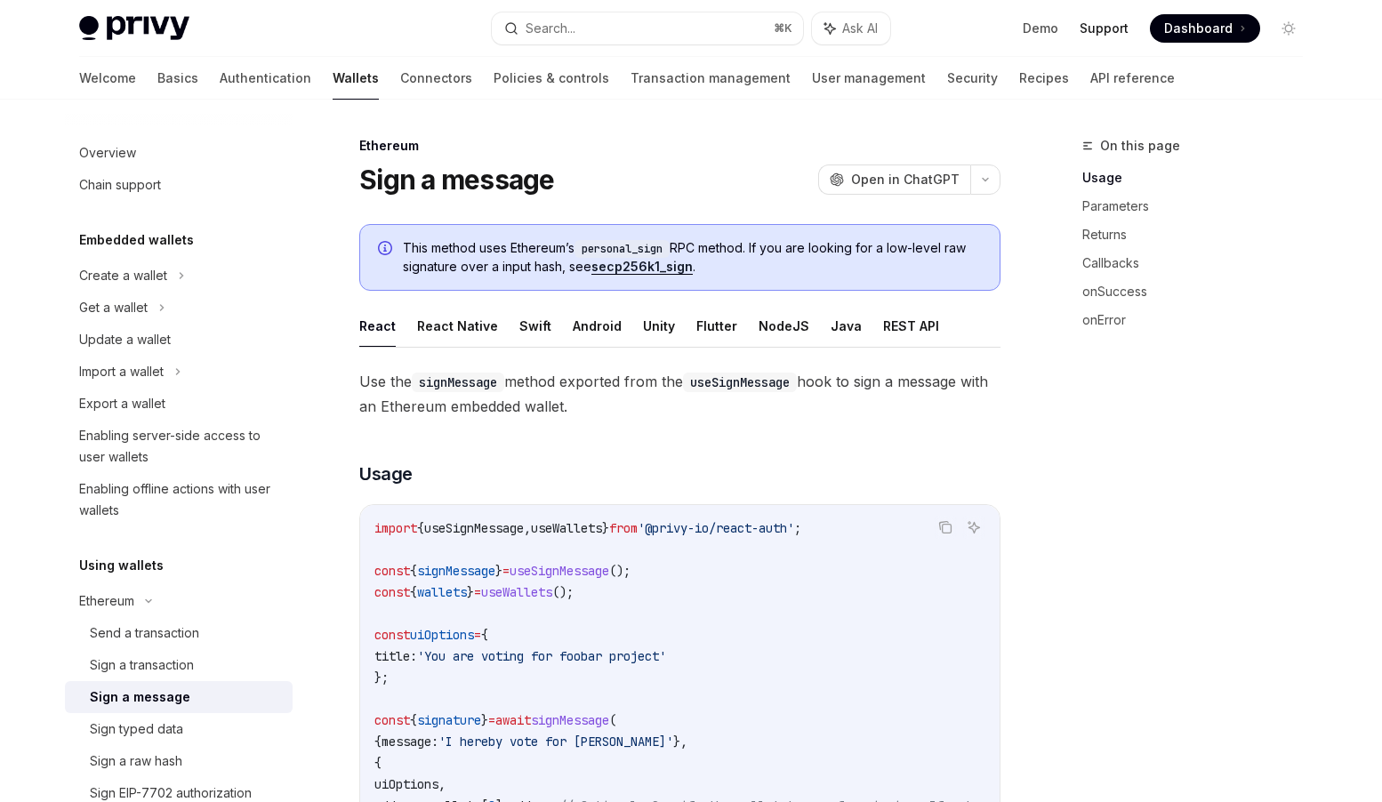
click at [1102, 29] on link "Support" at bounding box center [1104, 29] width 49 height 18
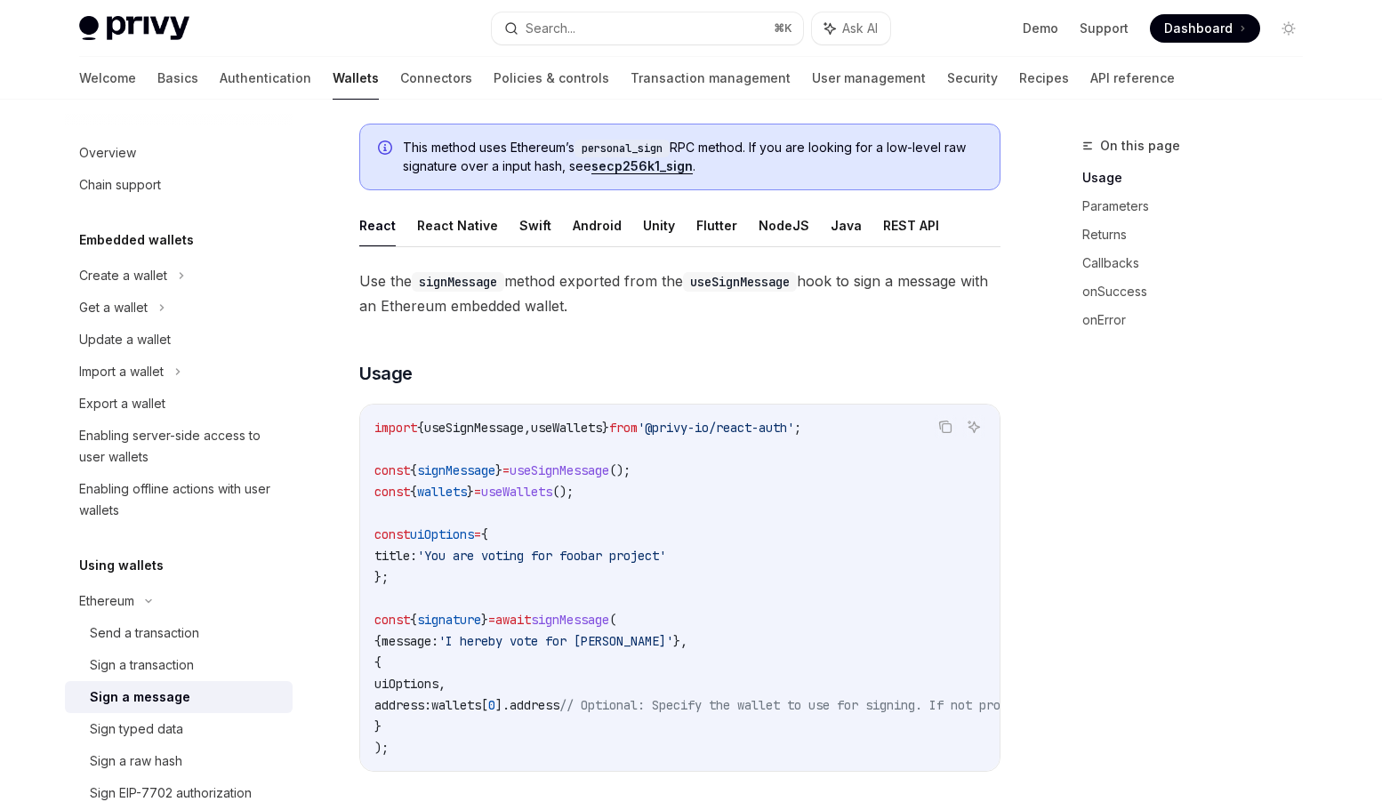
scroll to position [102, 0]
click at [144, 440] on div "Enabling server-side access to user wallets" at bounding box center [180, 446] width 203 height 43
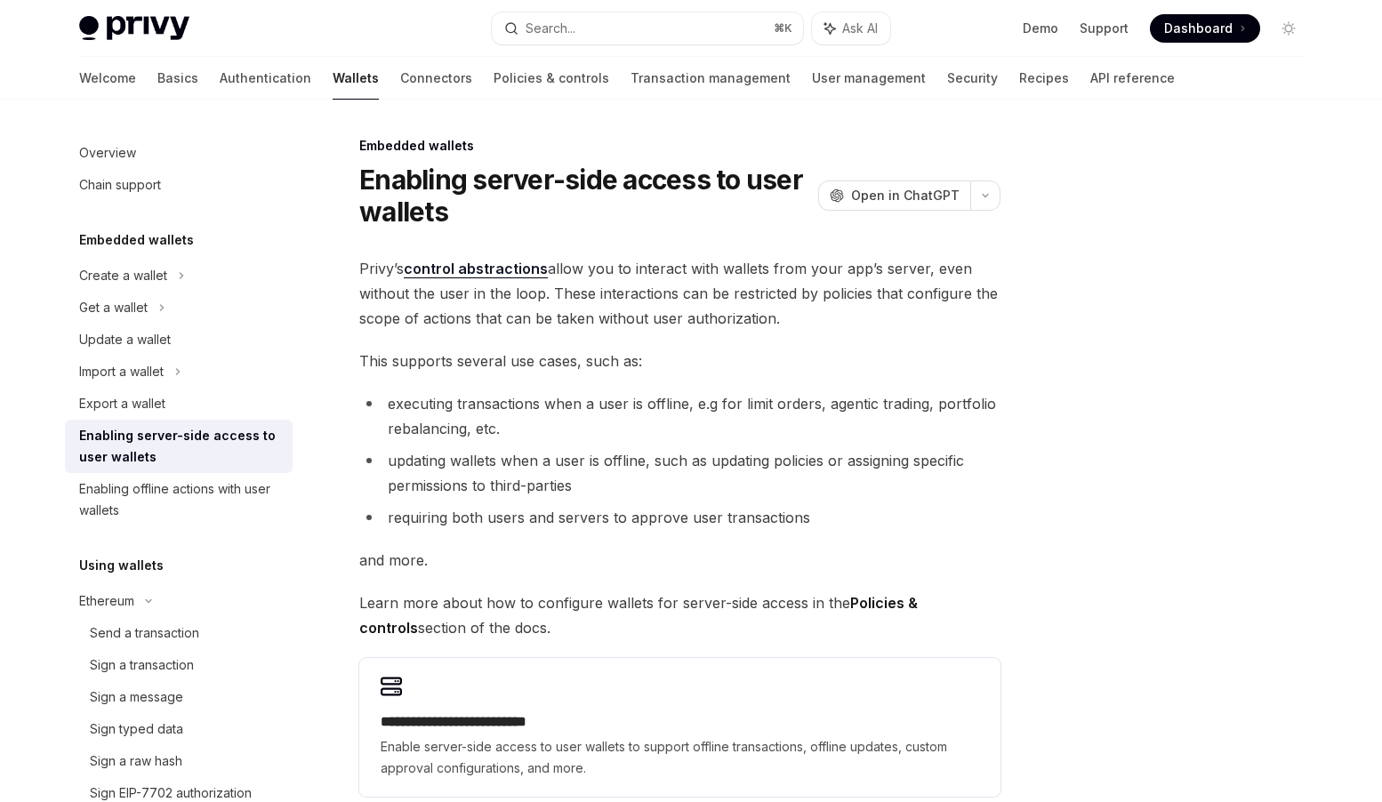
scroll to position [259, 0]
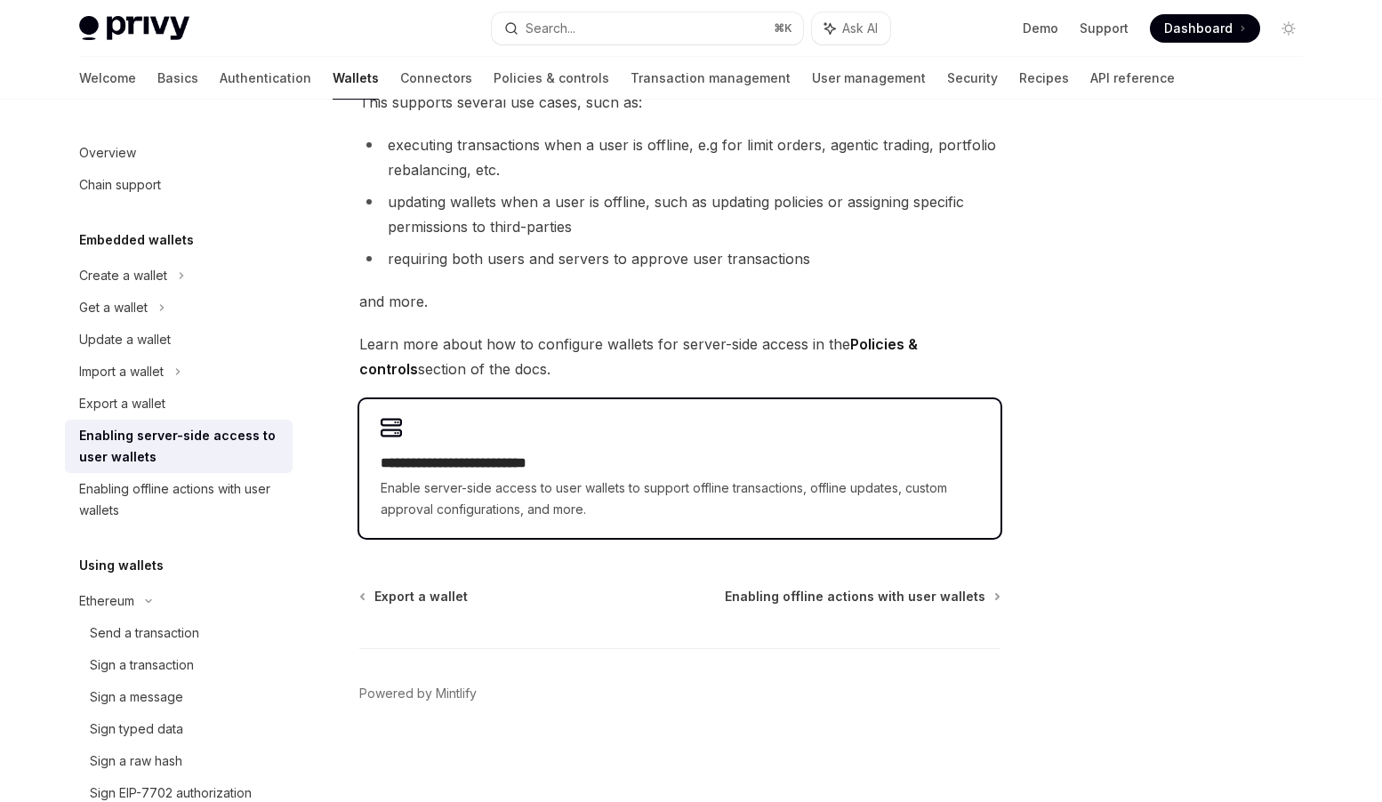
click at [545, 476] on div "**********" at bounding box center [680, 487] width 599 height 68
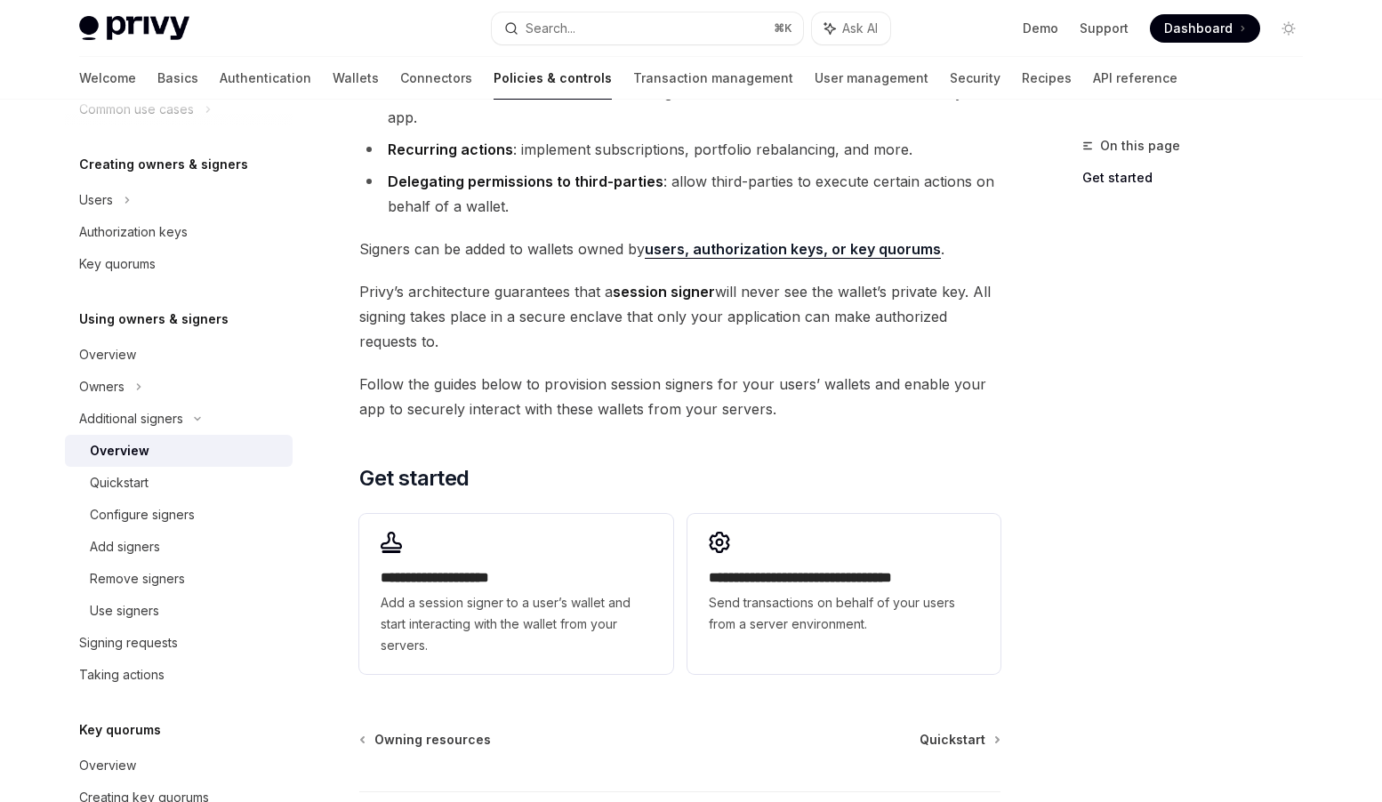
scroll to position [312, 0]
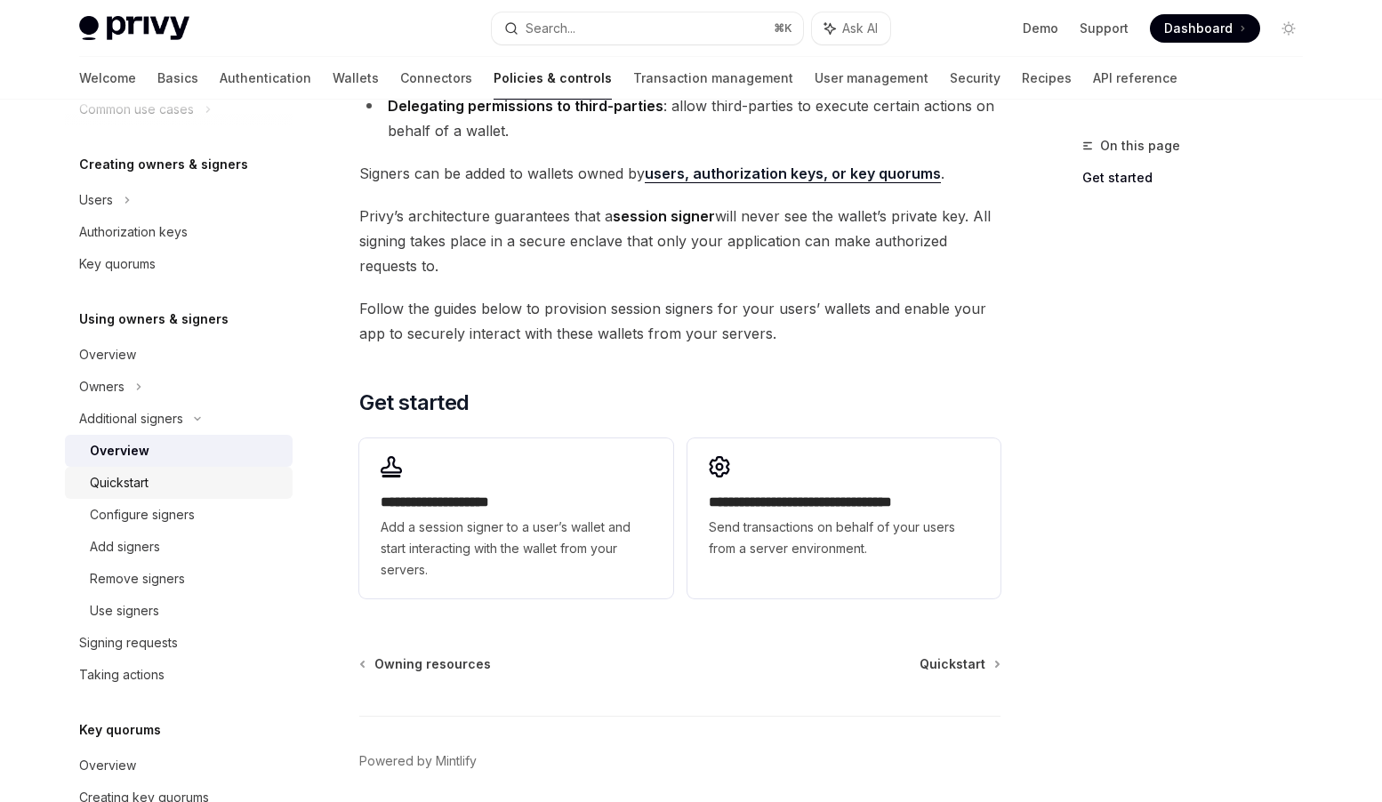
click at [154, 487] on div "Quickstart" at bounding box center [186, 482] width 192 height 21
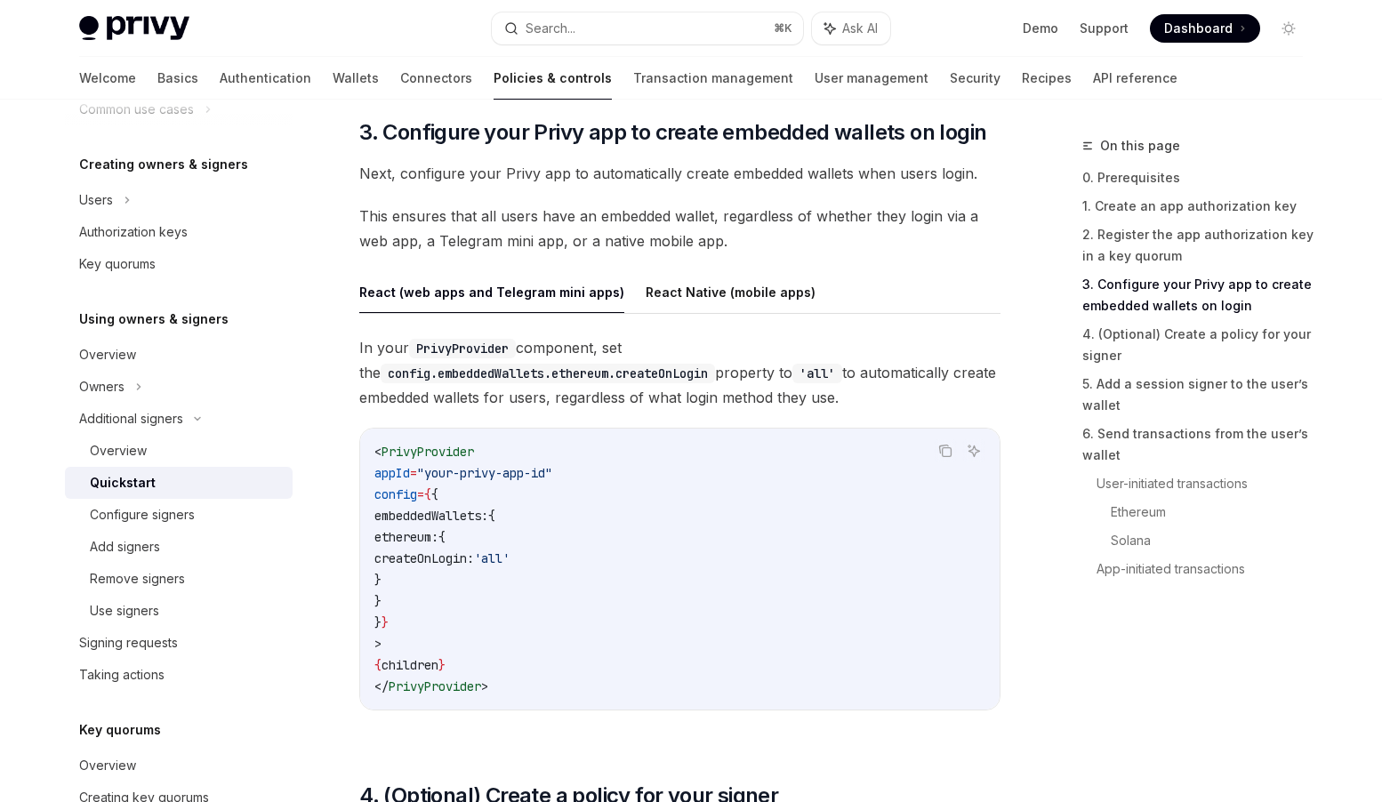
scroll to position [1688, 0]
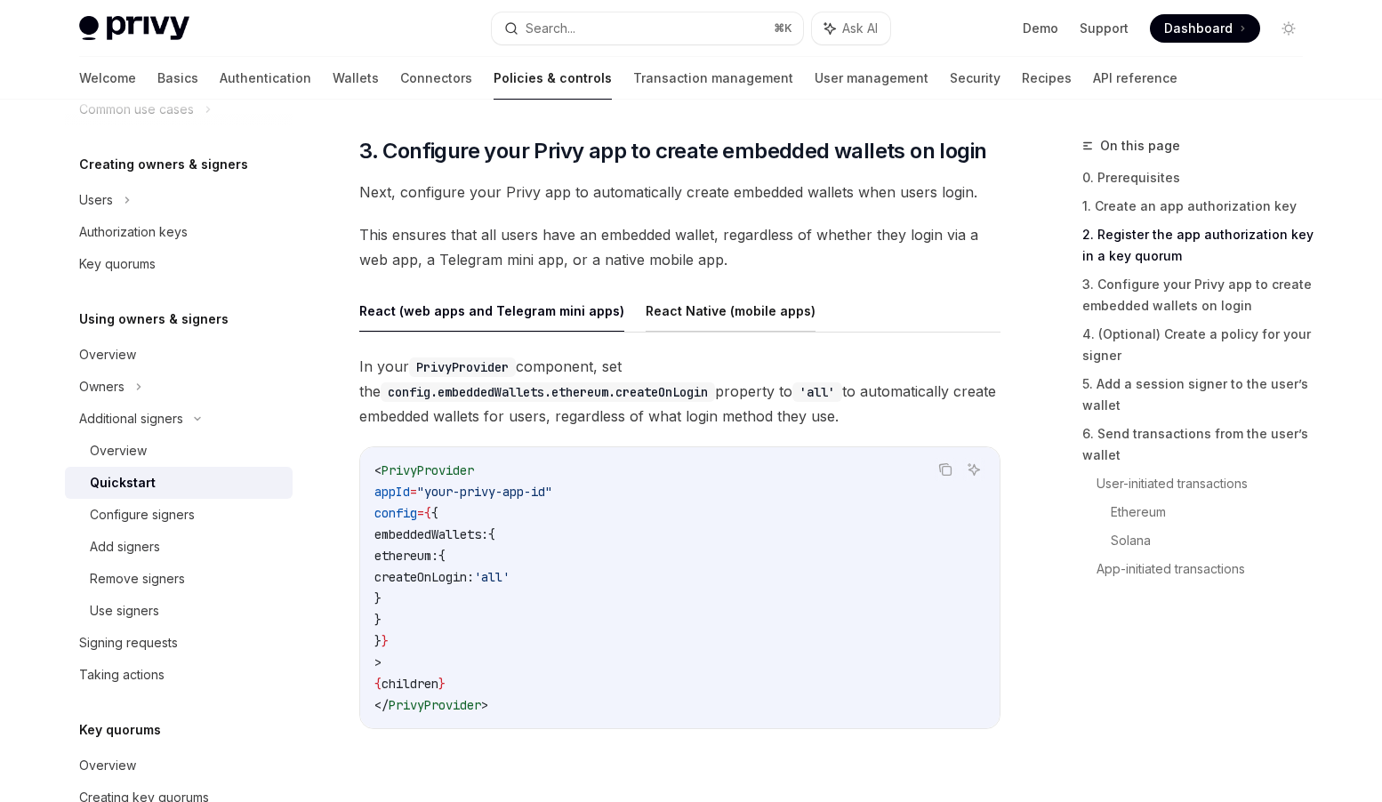
click at [698, 316] on button "React Native (mobile apps)" at bounding box center [731, 311] width 170 height 42
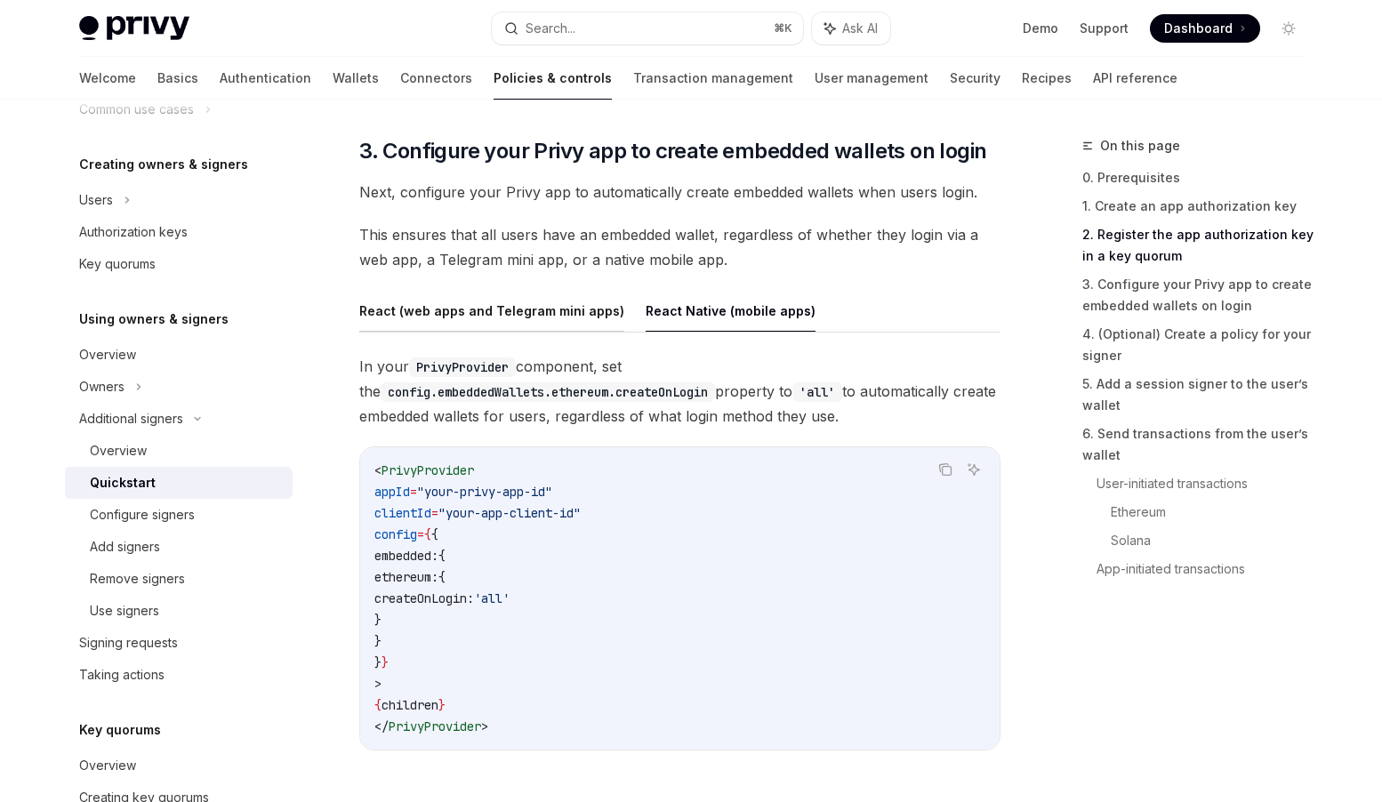
click at [582, 310] on button "React (web apps and Telegram mini apps)" at bounding box center [491, 311] width 265 height 42
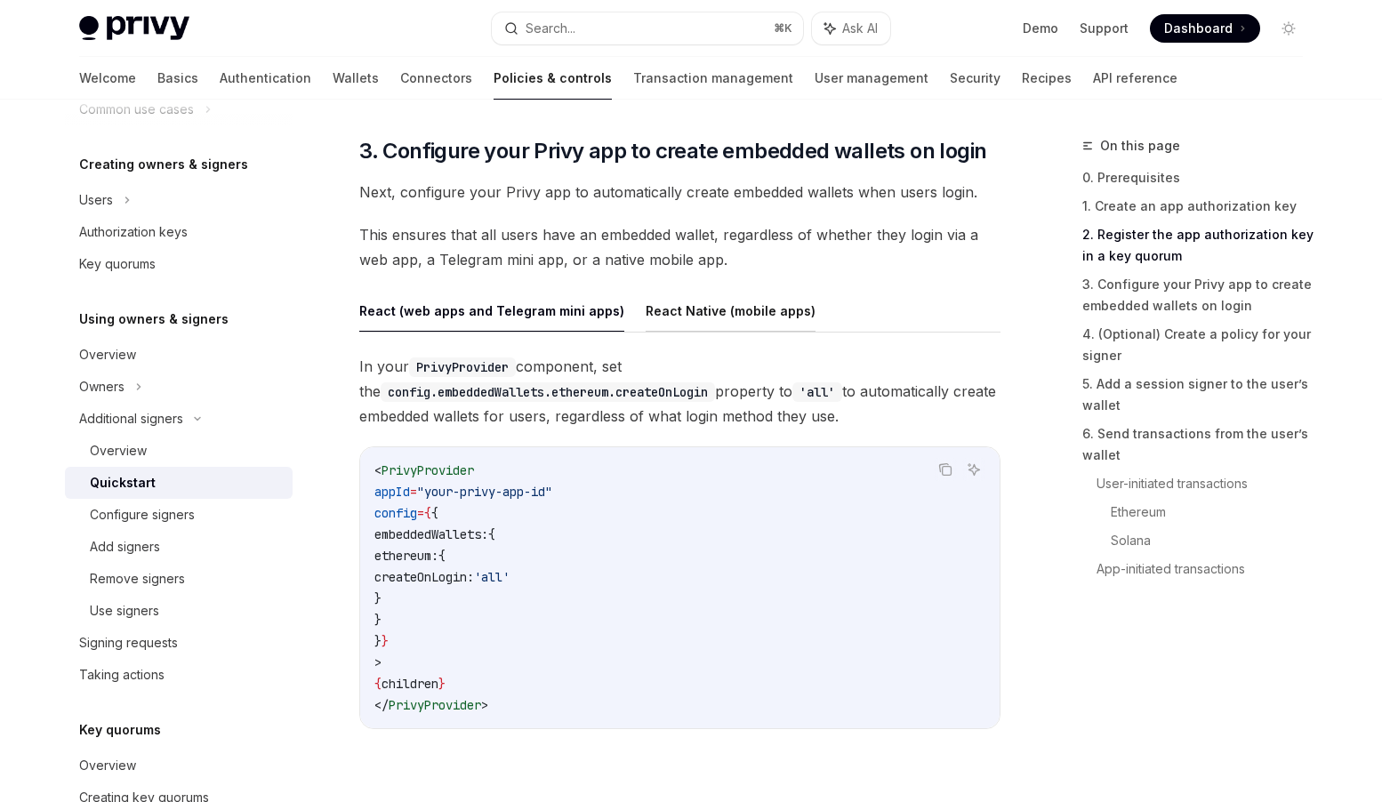
click at [683, 315] on button "React Native (mobile apps)" at bounding box center [731, 311] width 170 height 42
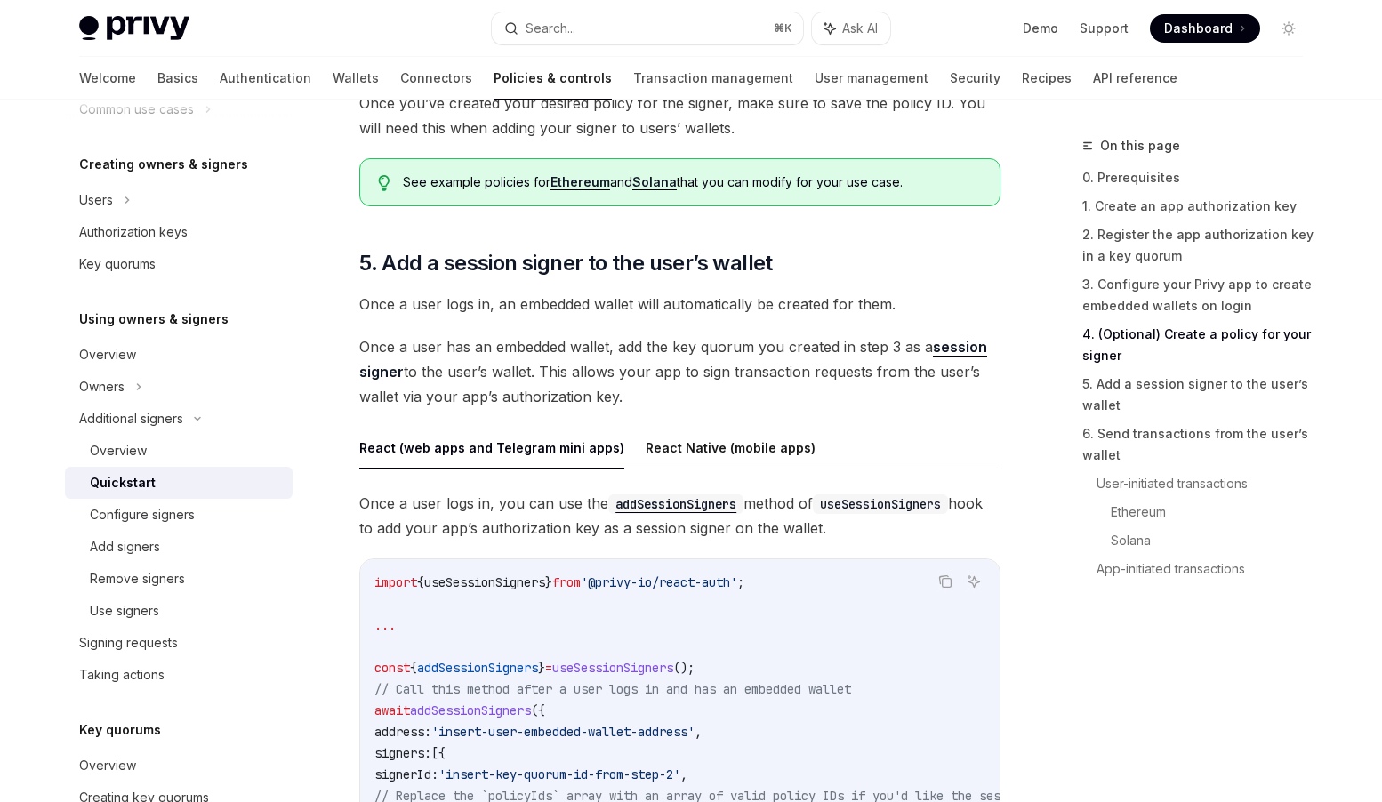
scroll to position [2738, 0]
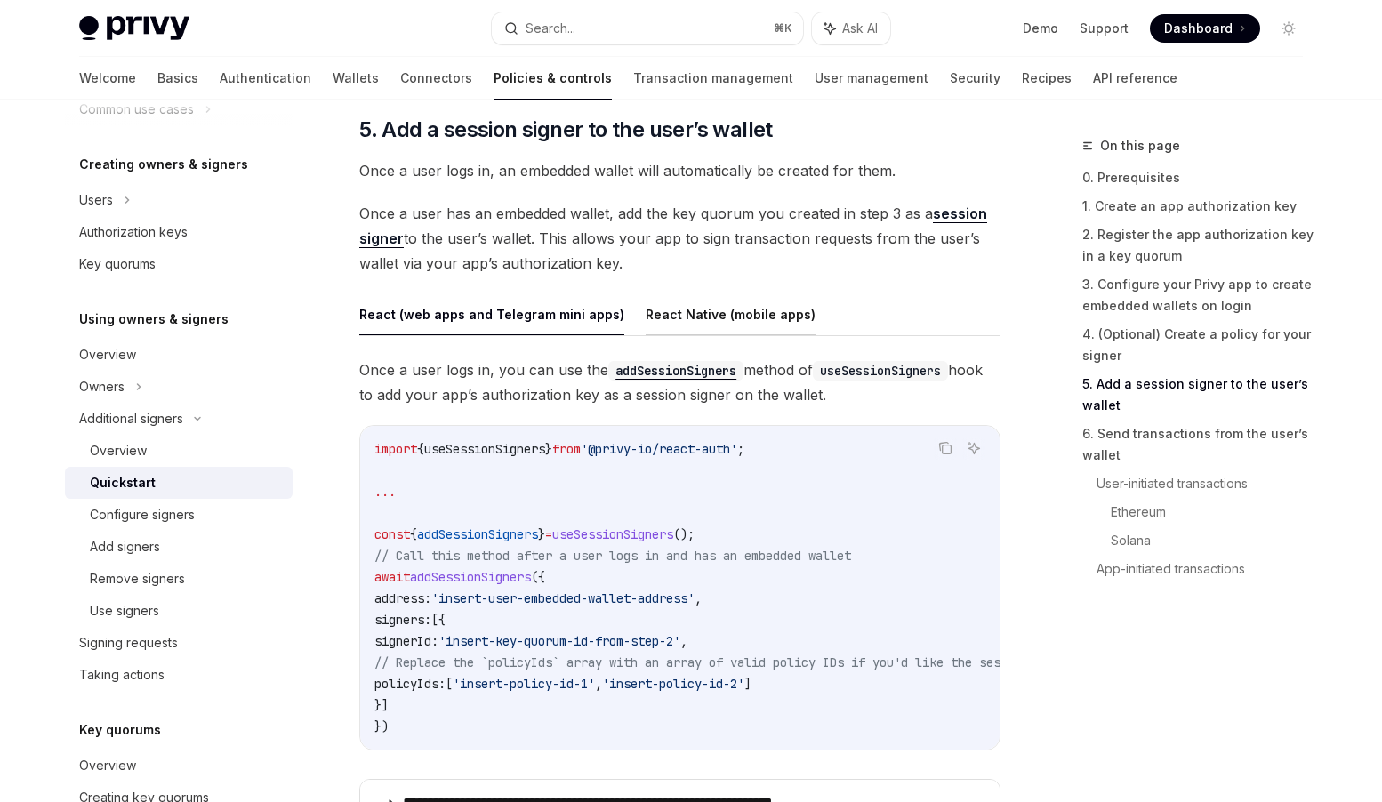
click at [697, 311] on button "React Native (mobile apps)" at bounding box center [731, 315] width 170 height 42
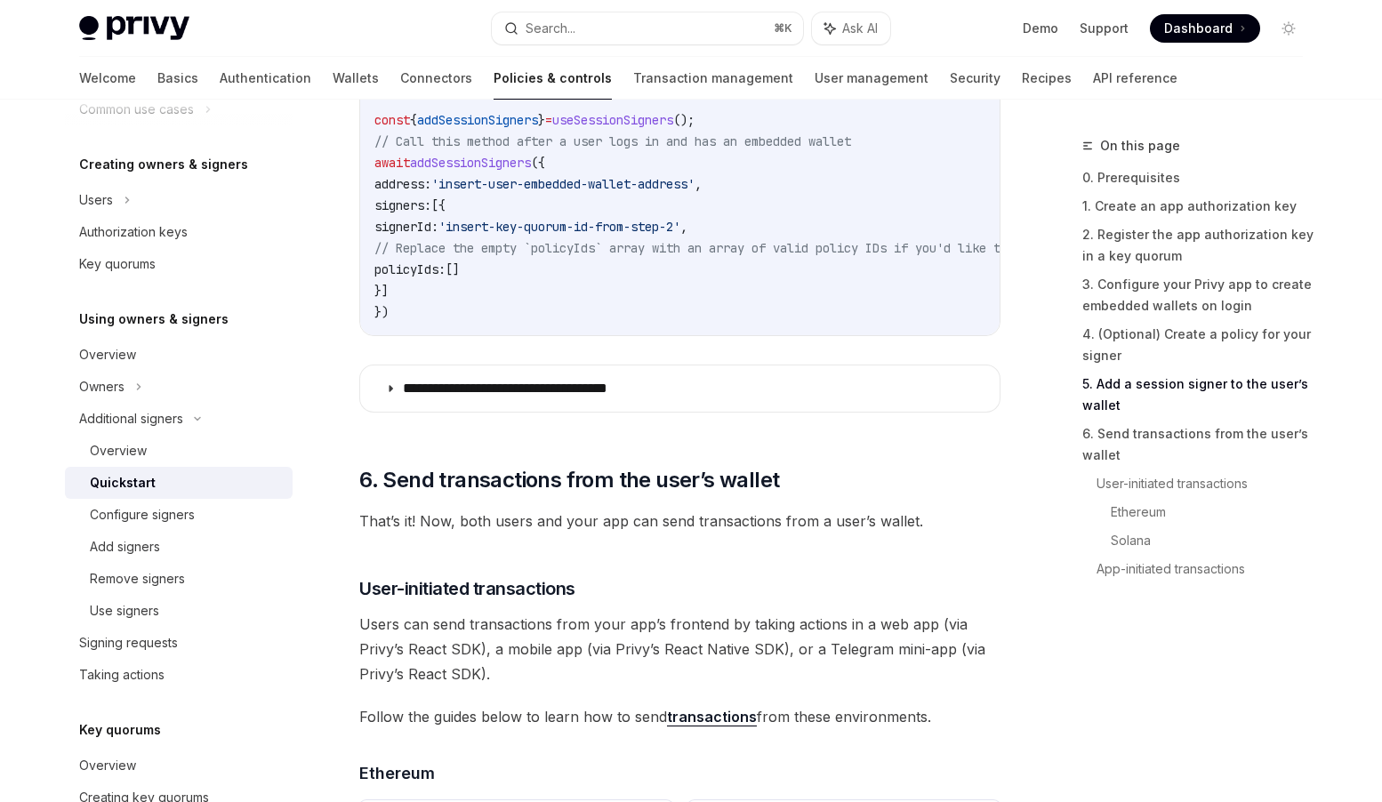
scroll to position [3313, 0]
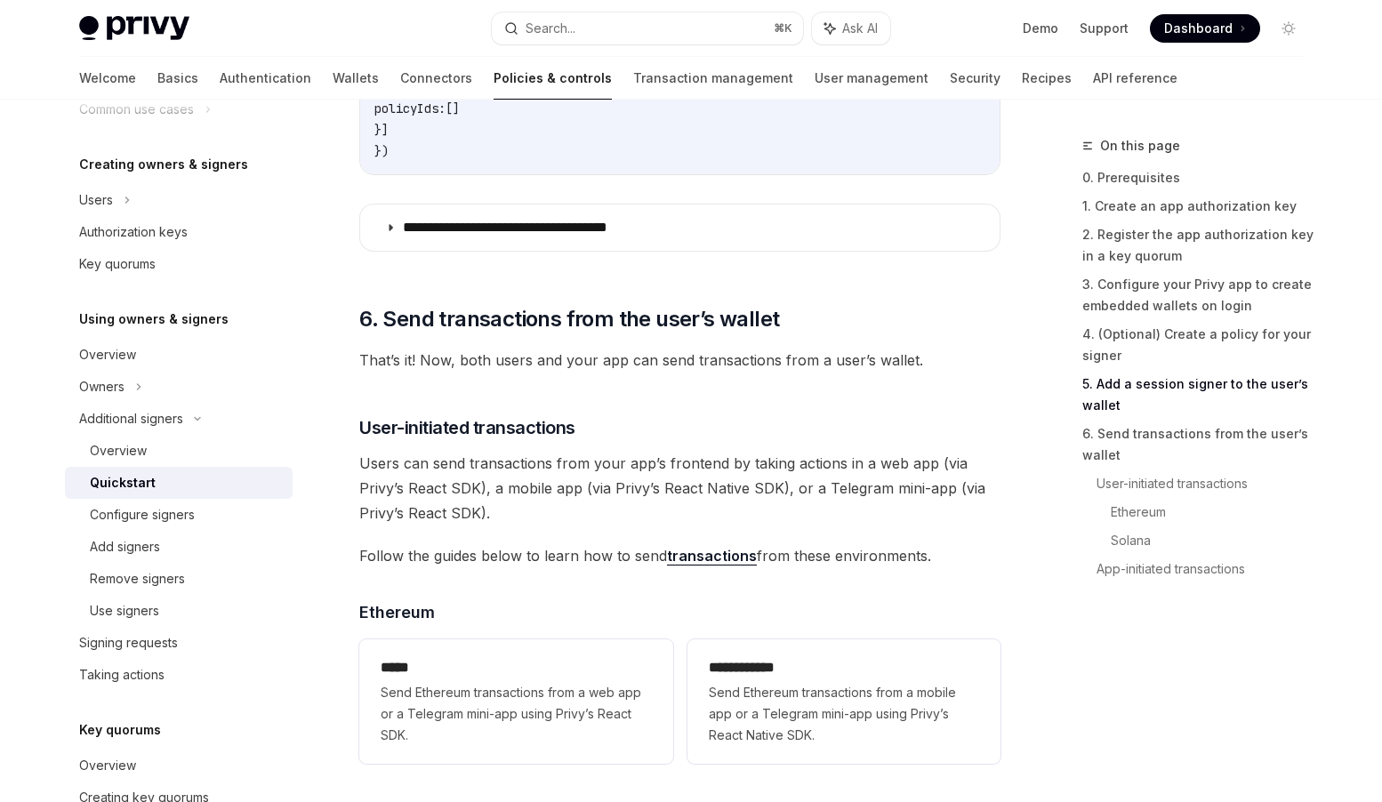
click at [716, 566] on link "transactions" at bounding box center [712, 556] width 90 height 19
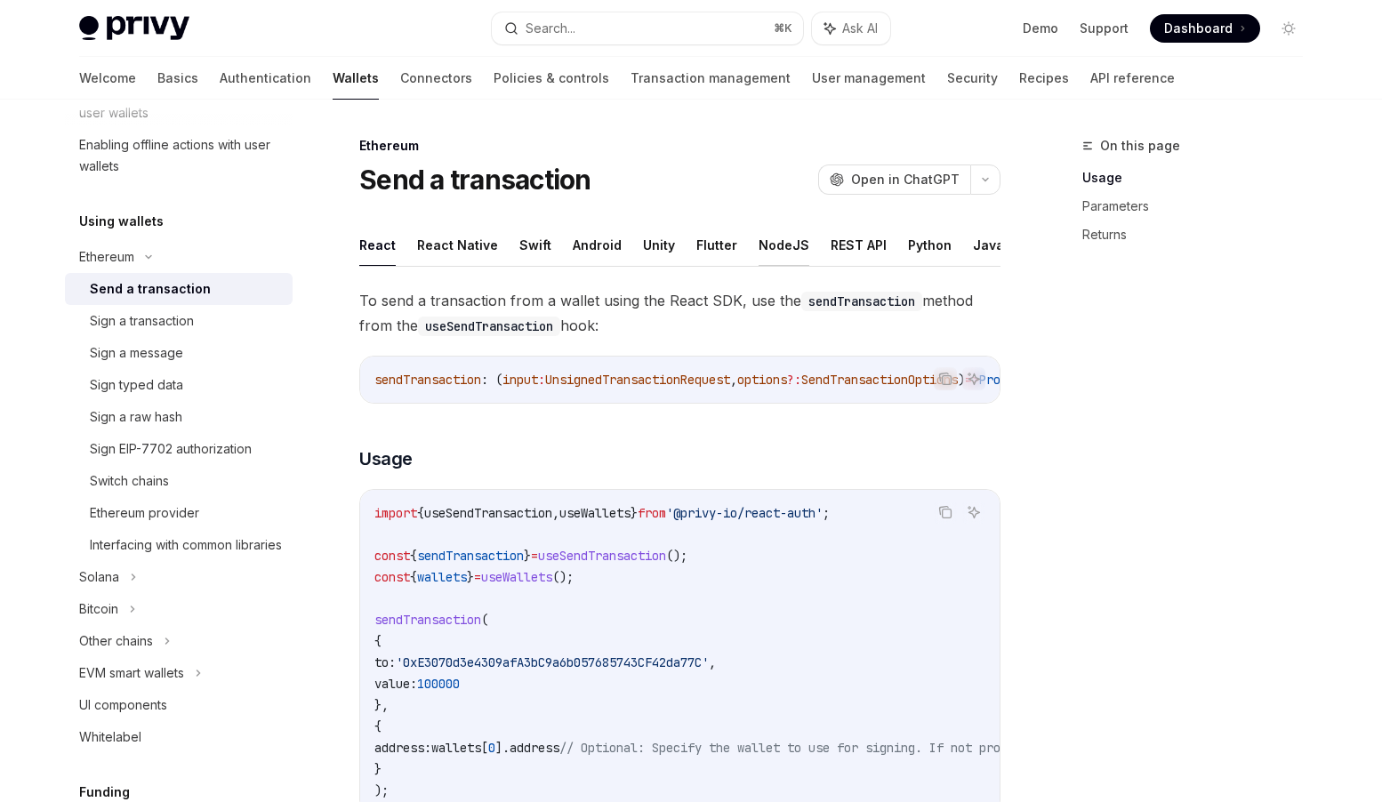
click at [775, 246] on button "NodeJS" at bounding box center [784, 245] width 51 height 42
type textarea "*"
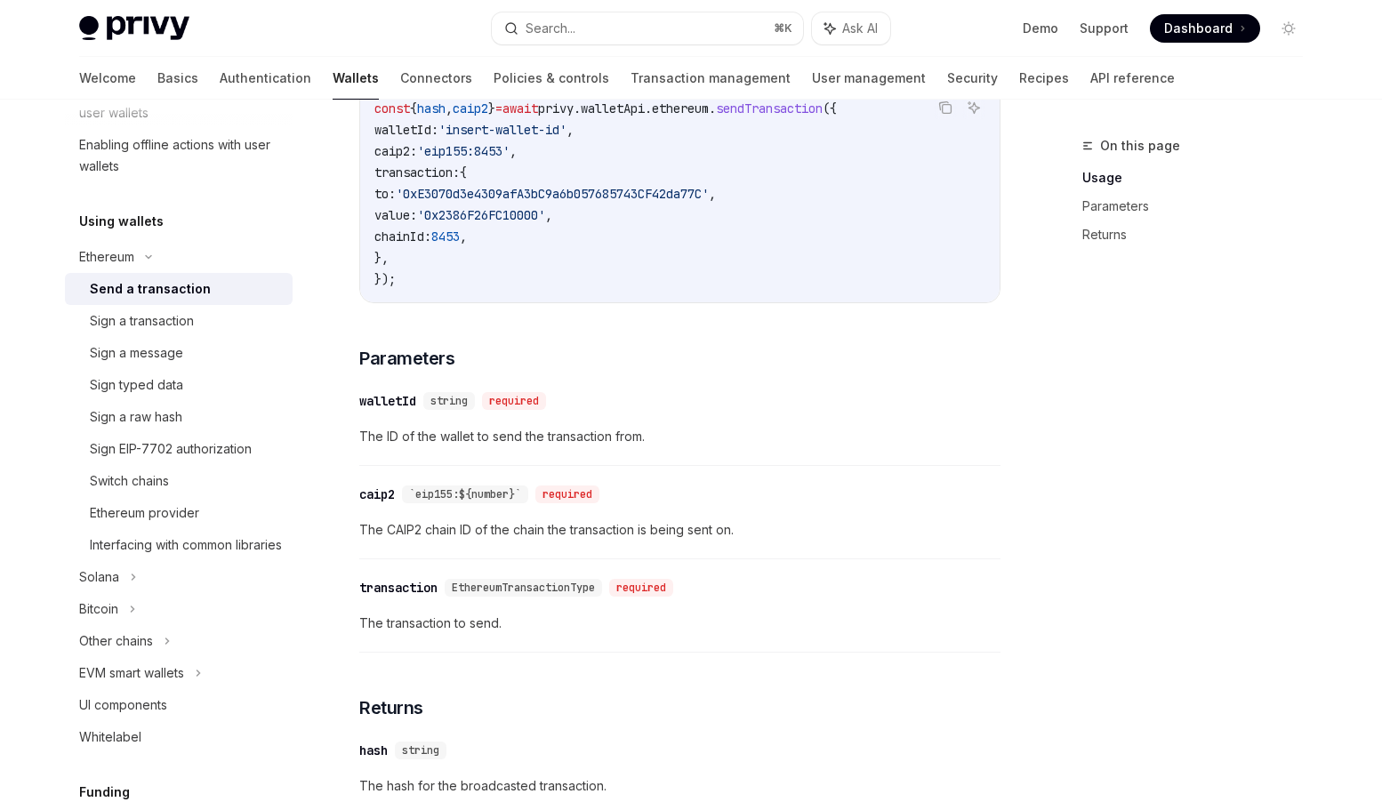
scroll to position [993, 0]
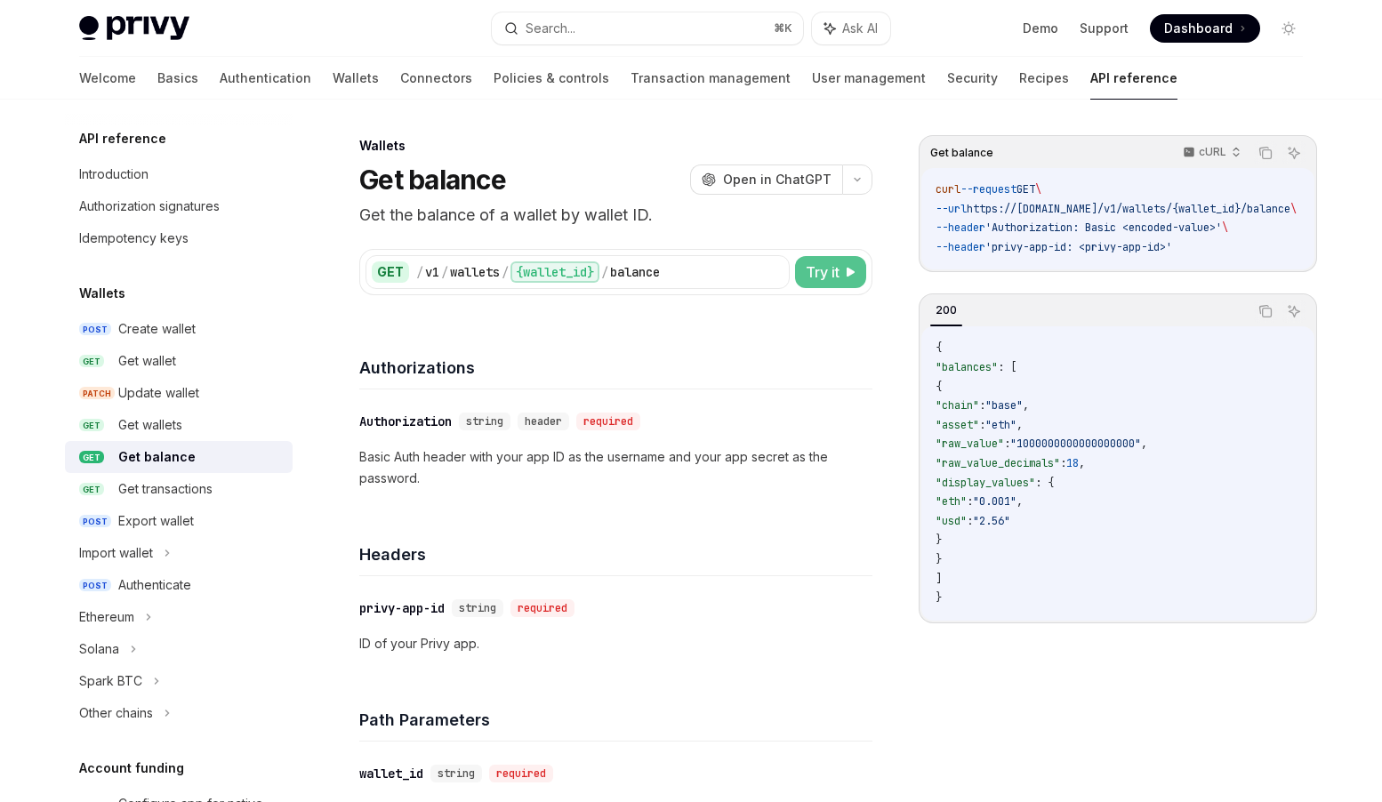
scroll to position [81, 0]
